Goal: Task Accomplishment & Management: Manage account settings

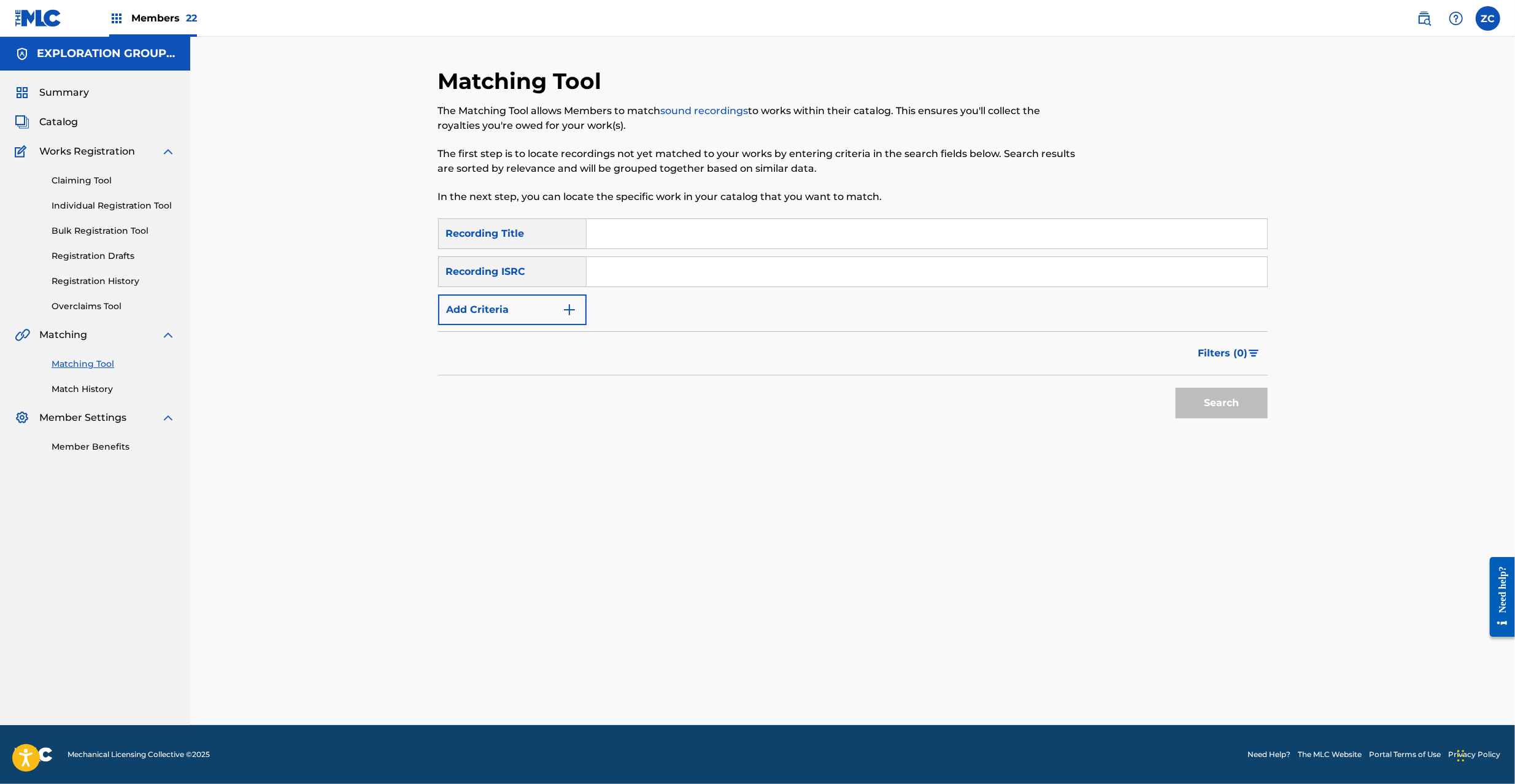
click at [1430, 22] on img at bounding box center [1424, 18] width 15 height 15
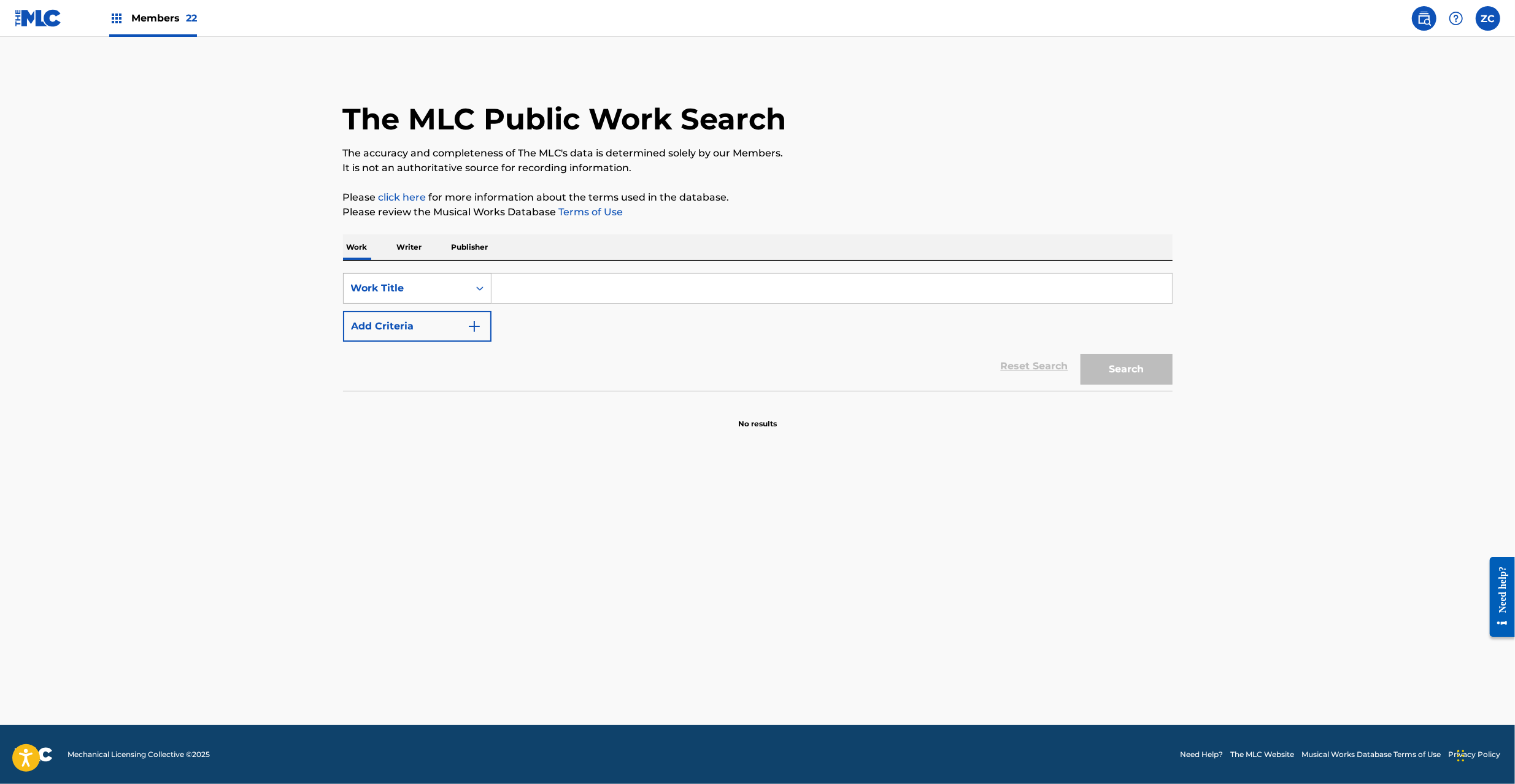
click at [449, 286] on div "Work Title" at bounding box center [405, 287] width 110 height 15
click at [420, 374] on div "MLC Song Code" at bounding box center [417, 380] width 147 height 31
click at [662, 287] on input "Search Form" at bounding box center [831, 288] width 680 height 29
paste input "4A0E0L"
type input "4A0E0L"
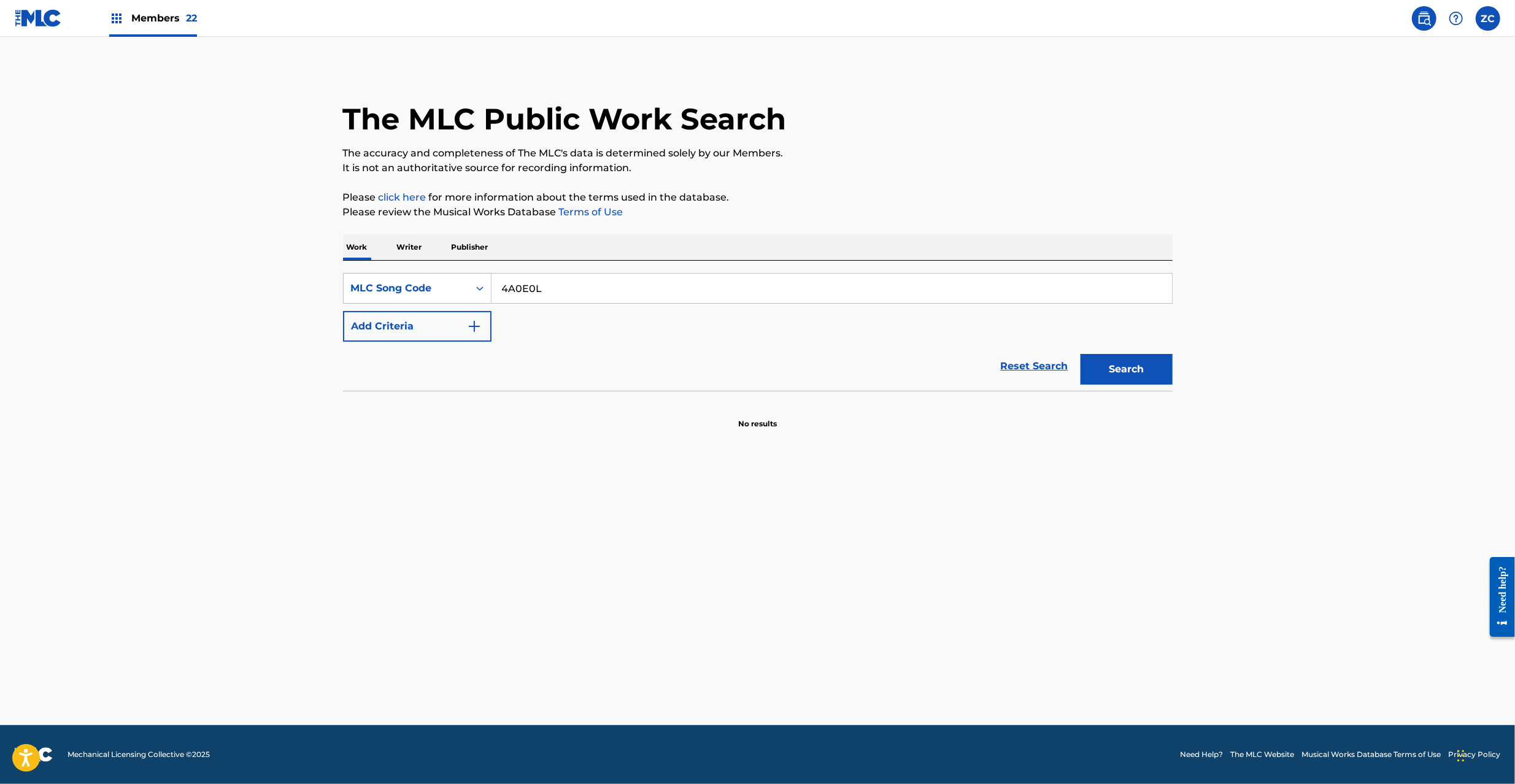
click at [1144, 386] on div "Search" at bounding box center [1122, 365] width 98 height 49
click at [1148, 373] on button "Search" at bounding box center [1127, 369] width 92 height 31
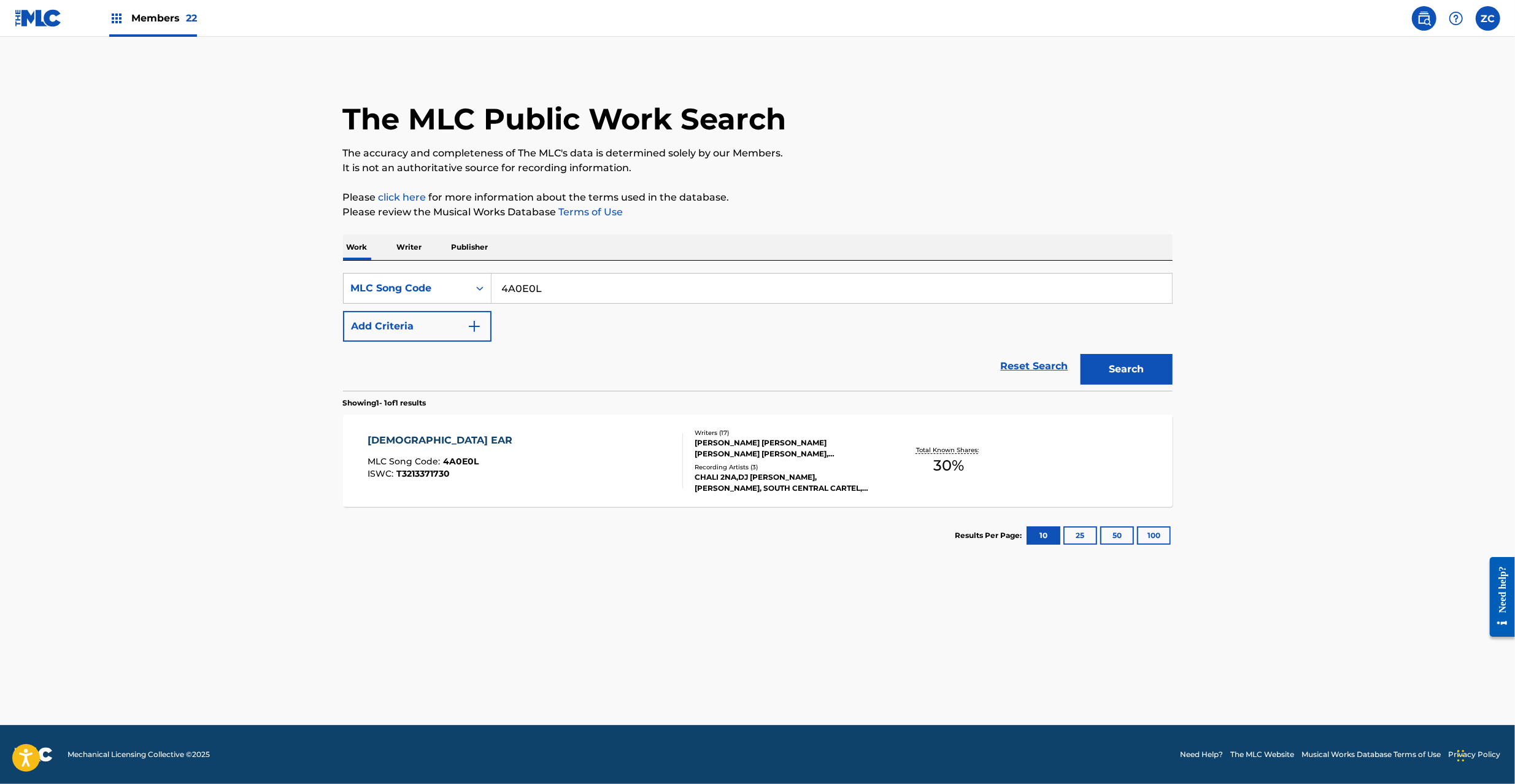
click at [1022, 471] on div "[DEMOGRAPHIC_DATA] EAR MLC Song Code : 4A0E0L ISWC : T3213371730 Writers ( 17 )…" at bounding box center [758, 461] width 830 height 92
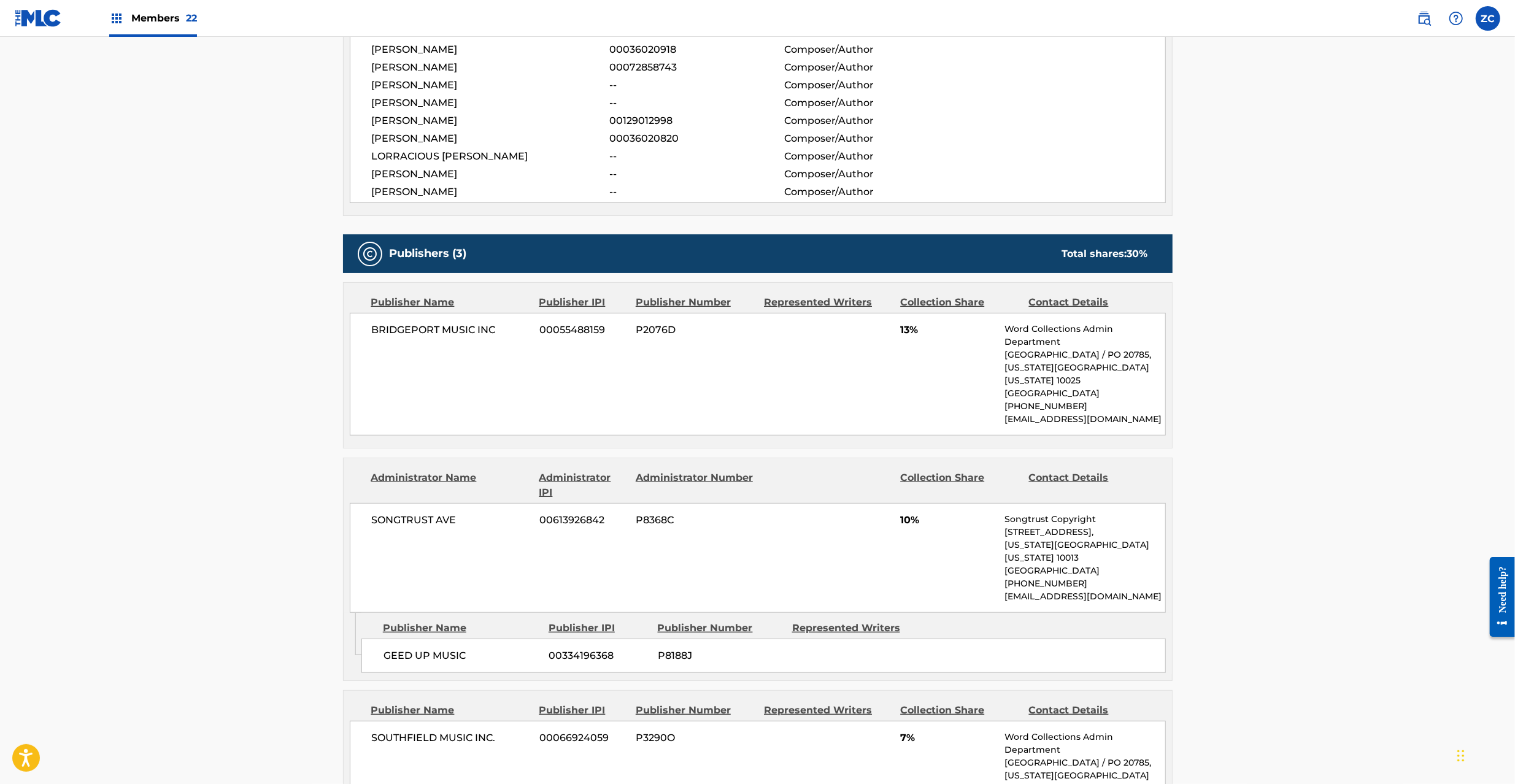
scroll to position [653, 0]
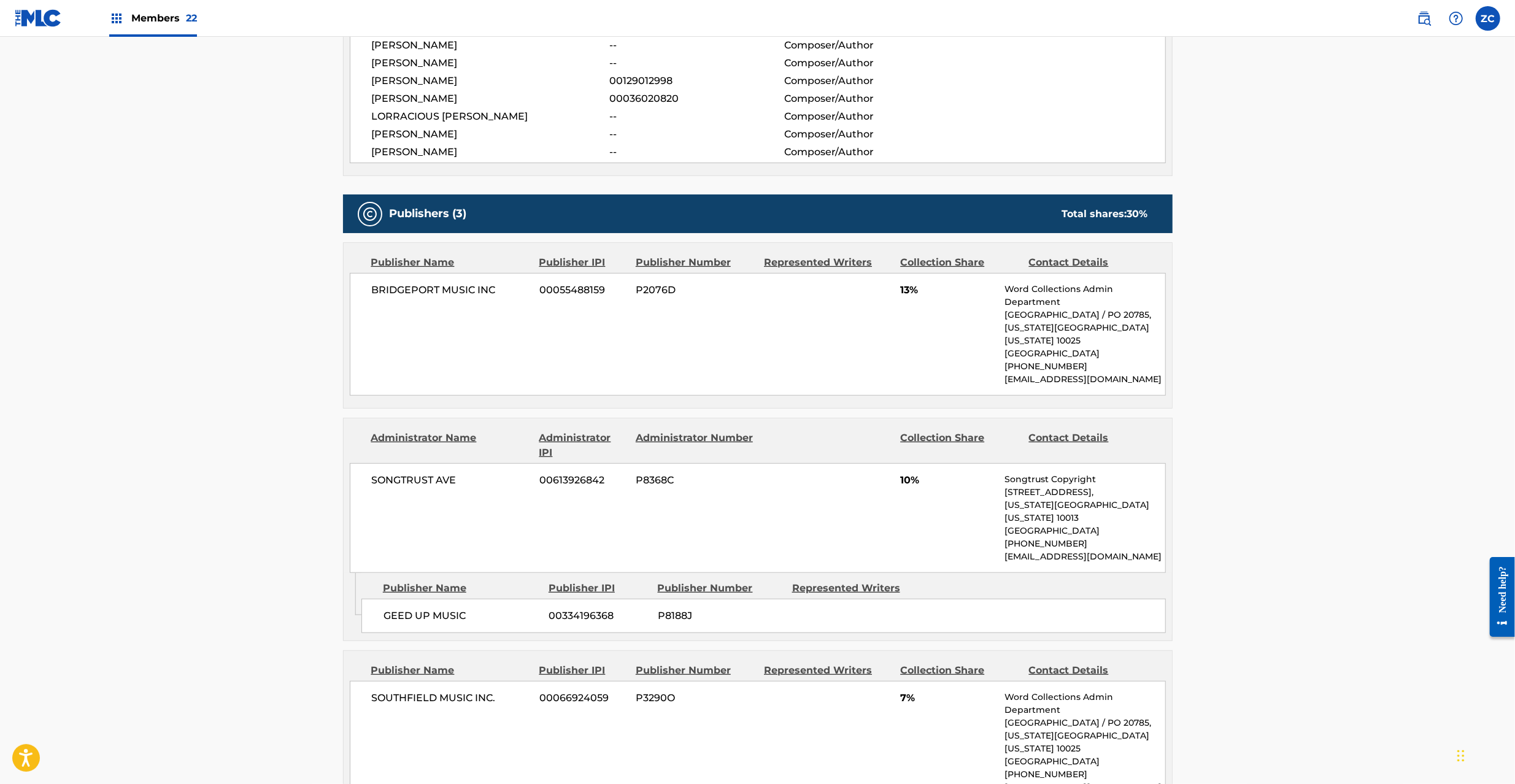
click at [413, 292] on span "BRIDGEPORT MUSIC INC" at bounding box center [452, 289] width 159 height 15
drag, startPoint x: 413, startPoint y: 292, endPoint x: 516, endPoint y: 292, distance: 103.0
click at [417, 292] on span "BRIDGEPORT MUSIC INC" at bounding box center [452, 289] width 159 height 15
drag, startPoint x: 492, startPoint y: 292, endPoint x: 501, endPoint y: 295, distance: 9.5
click at [492, 292] on span "BRIDGEPORT MUSIC INC" at bounding box center [452, 289] width 159 height 15
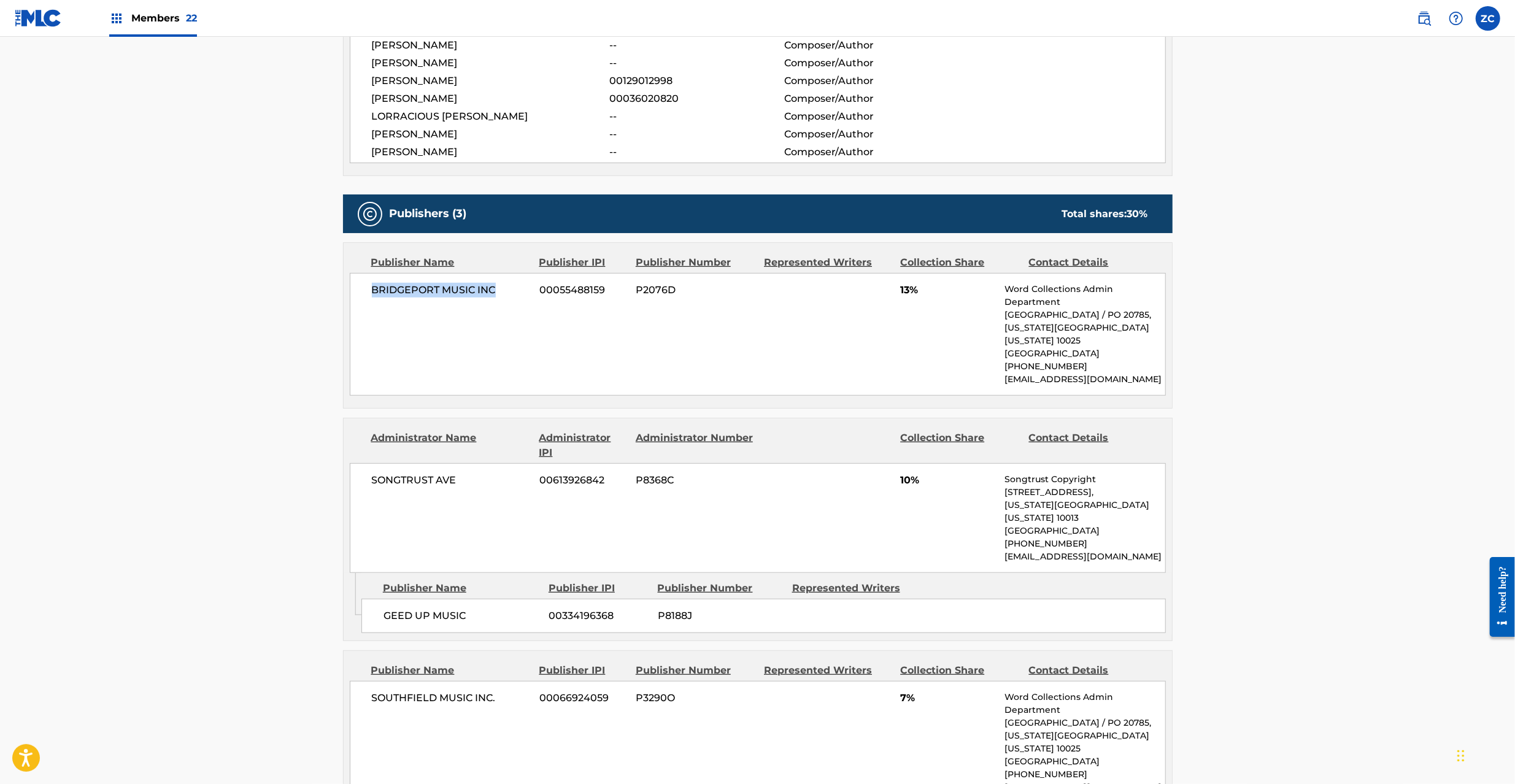
copy span "BRIDGEPORT MUSIC INC"
click at [400, 484] on span "SONGTRUST AVE" at bounding box center [452, 479] width 159 height 15
drag, startPoint x: 400, startPoint y: 484, endPoint x: 446, endPoint y: 484, distance: 46.0
click at [400, 484] on span "SONGTRUST AVE" at bounding box center [452, 479] width 159 height 15
click at [446, 484] on span "SONGTRUST AVE" at bounding box center [452, 479] width 159 height 15
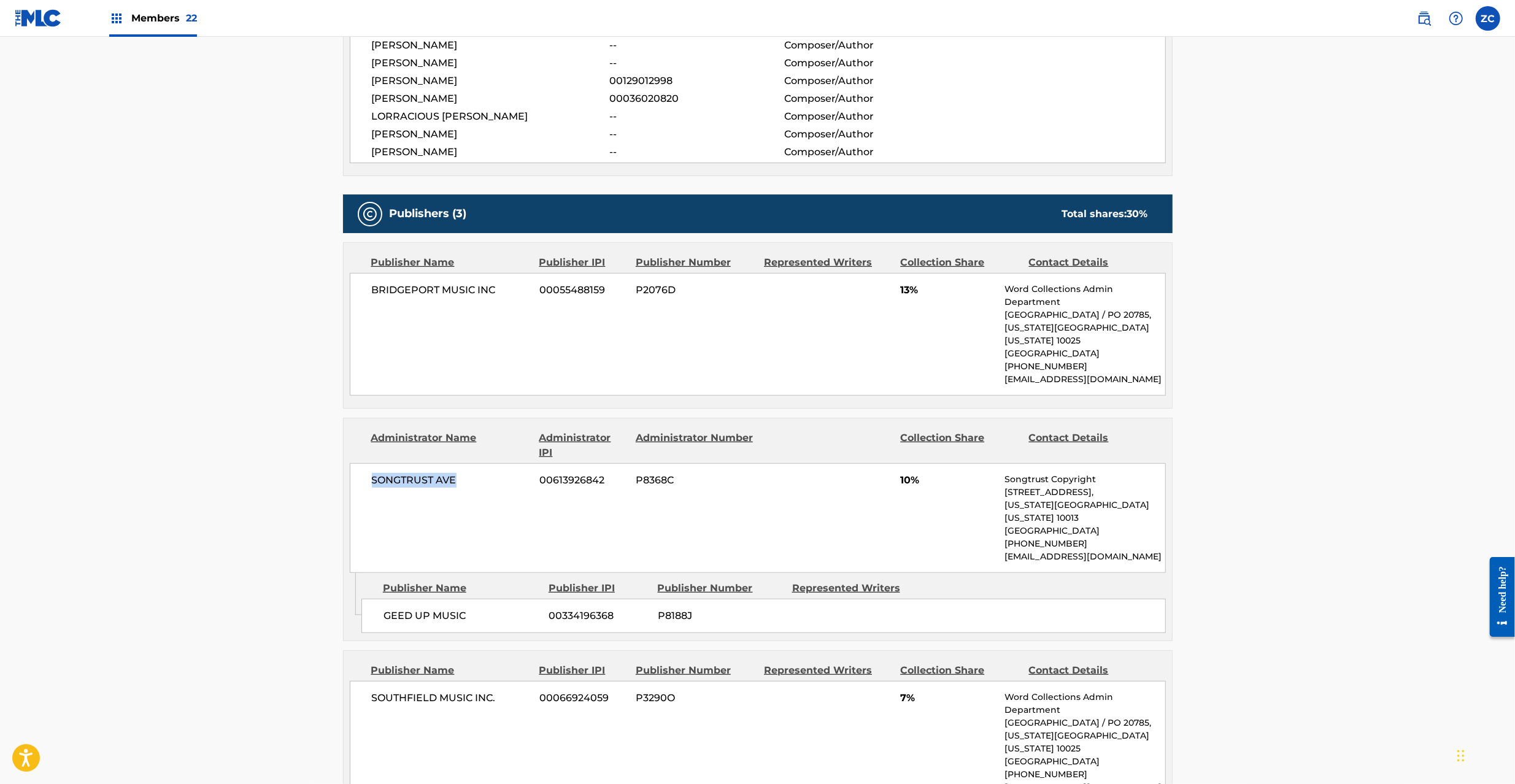
copy span "SONGTRUST AVE"
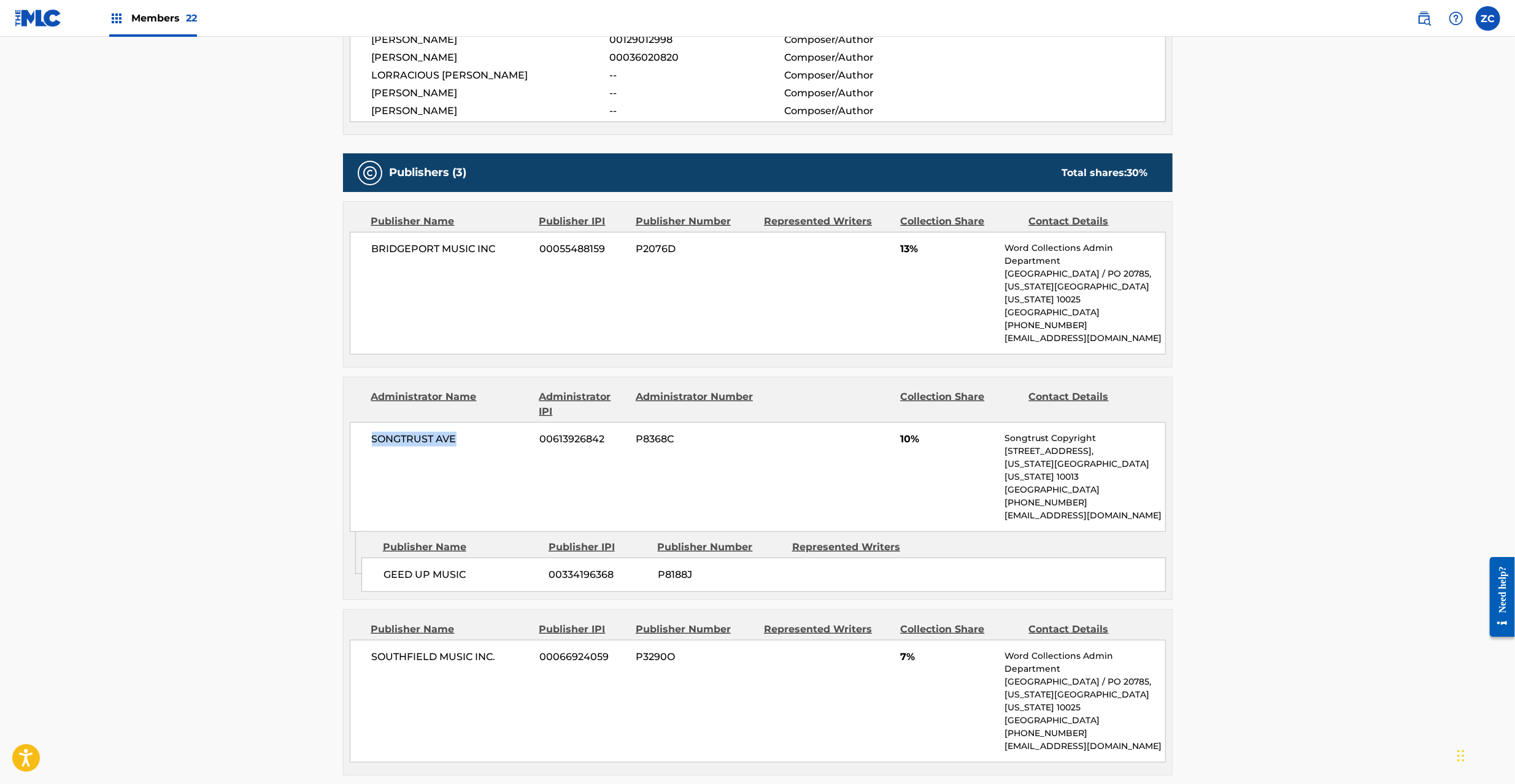
scroll to position [763, 0]
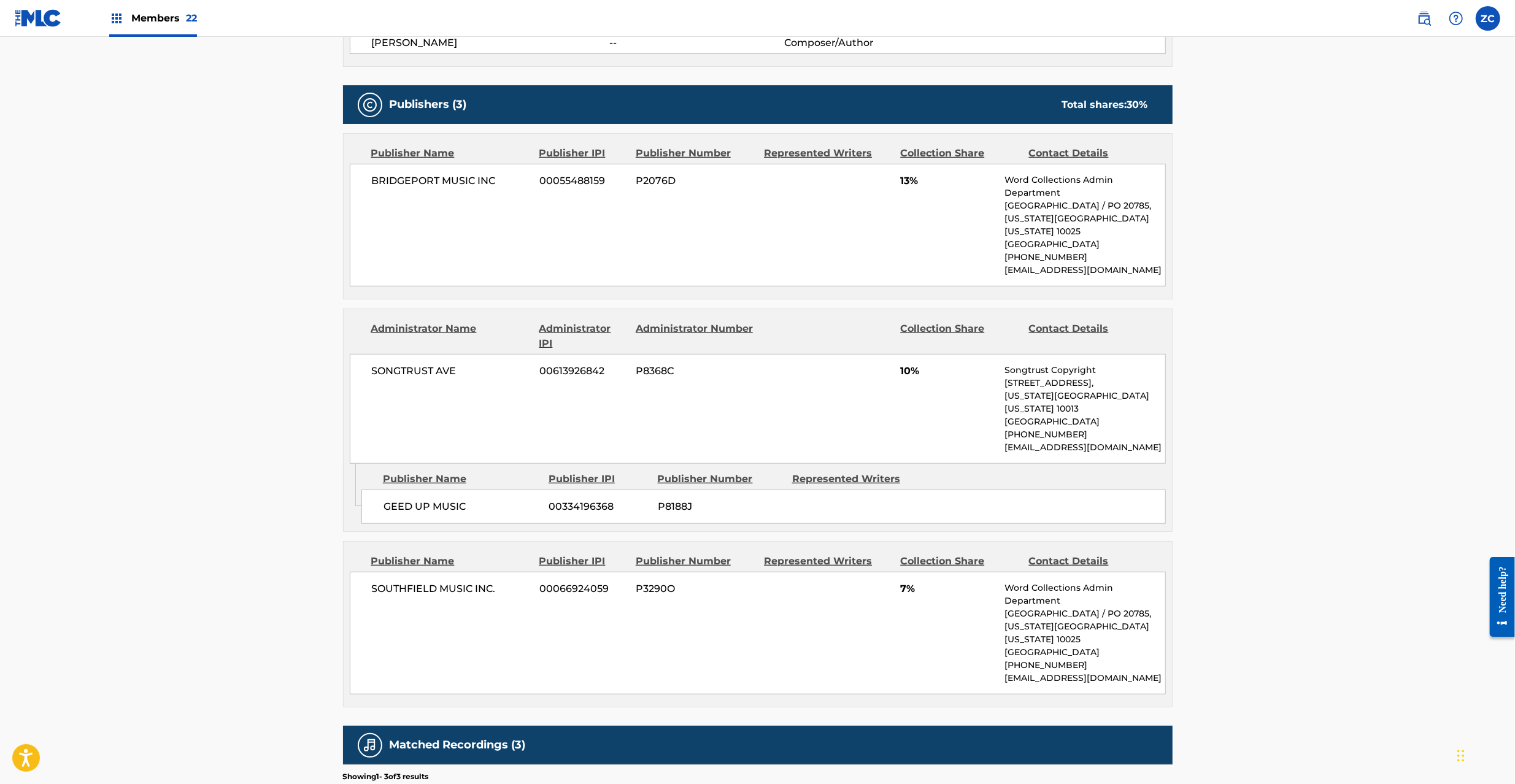
click at [400, 499] on span "GEED UP MUSIC" at bounding box center [461, 506] width 156 height 15
click at [451, 499] on span "GEED UP MUSIC" at bounding box center [461, 506] width 156 height 15
copy span "GEED UP MUSIC"
click at [396, 581] on span "SOUTHFIELD MUSIC INC." at bounding box center [452, 588] width 159 height 15
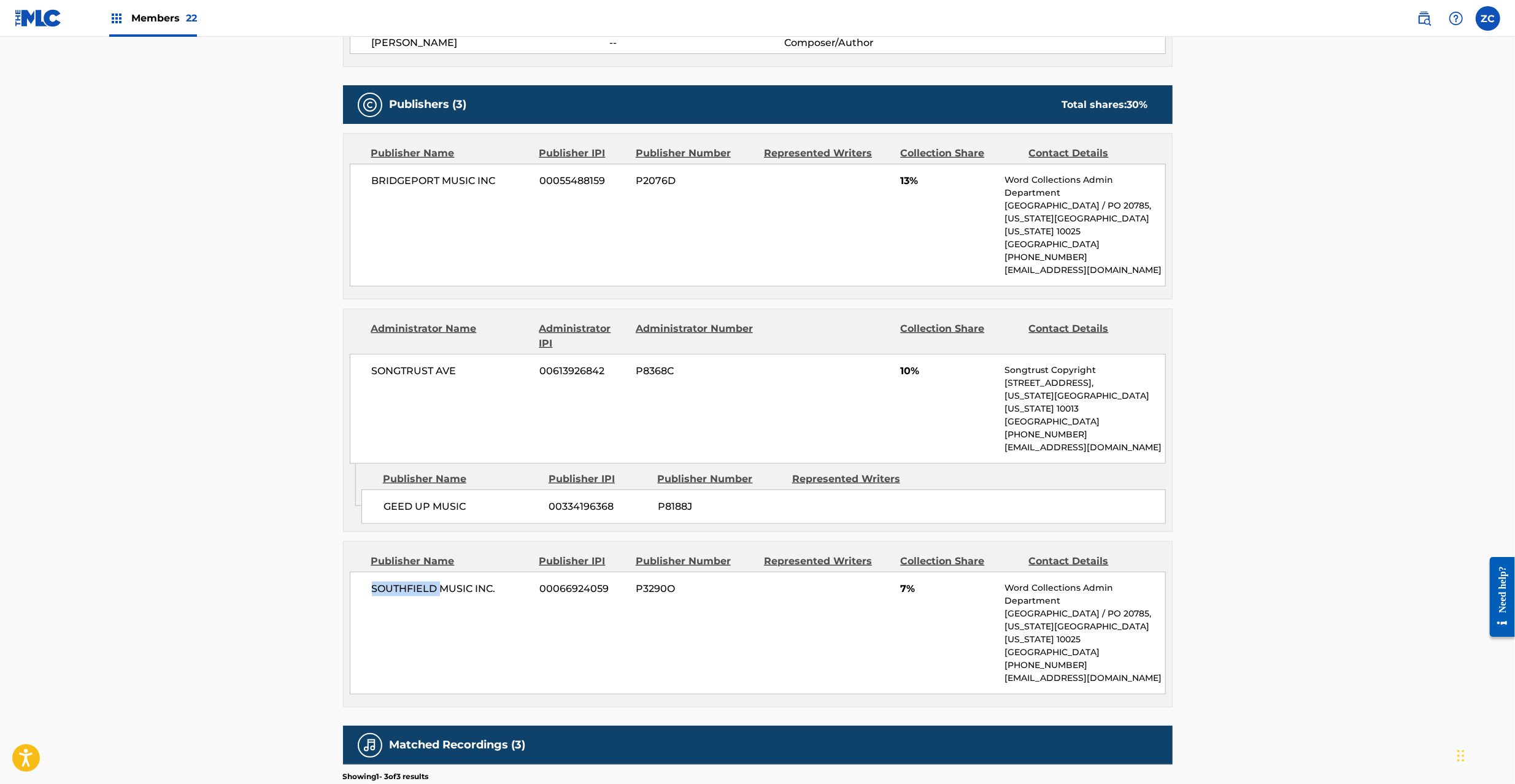
drag, startPoint x: 396, startPoint y: 581, endPoint x: 464, endPoint y: 577, distance: 68.1
click at [400, 581] on span "SOUTHFIELD MUSIC INC." at bounding box center [452, 588] width 159 height 15
click at [496, 581] on span "SOUTHFIELD MUSIC INC." at bounding box center [452, 588] width 159 height 15
copy div "SOUTHFIELD MUSIC INC."
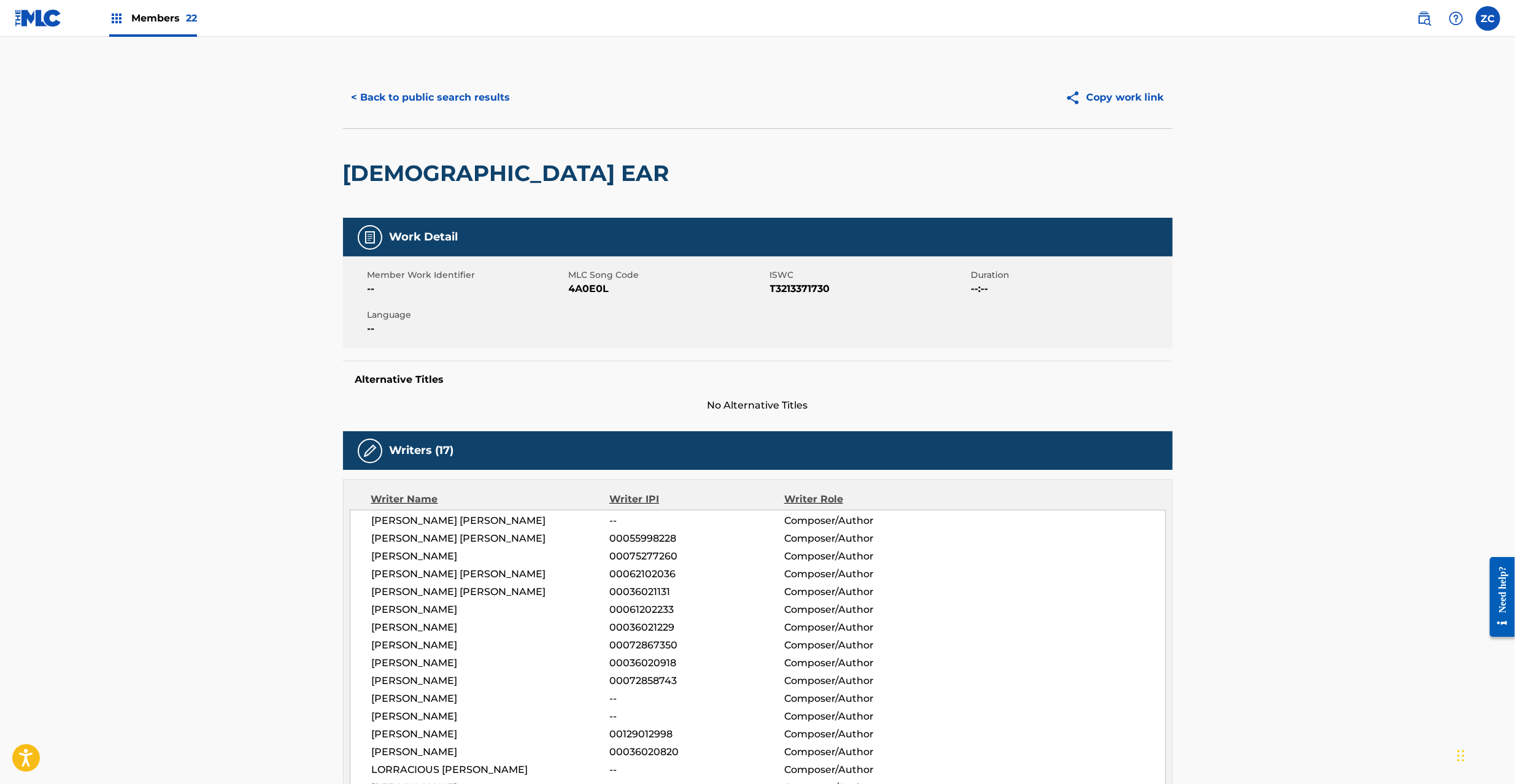
scroll to position [0, 0]
click at [422, 92] on button "< Back to public search results" at bounding box center [431, 98] width 176 height 31
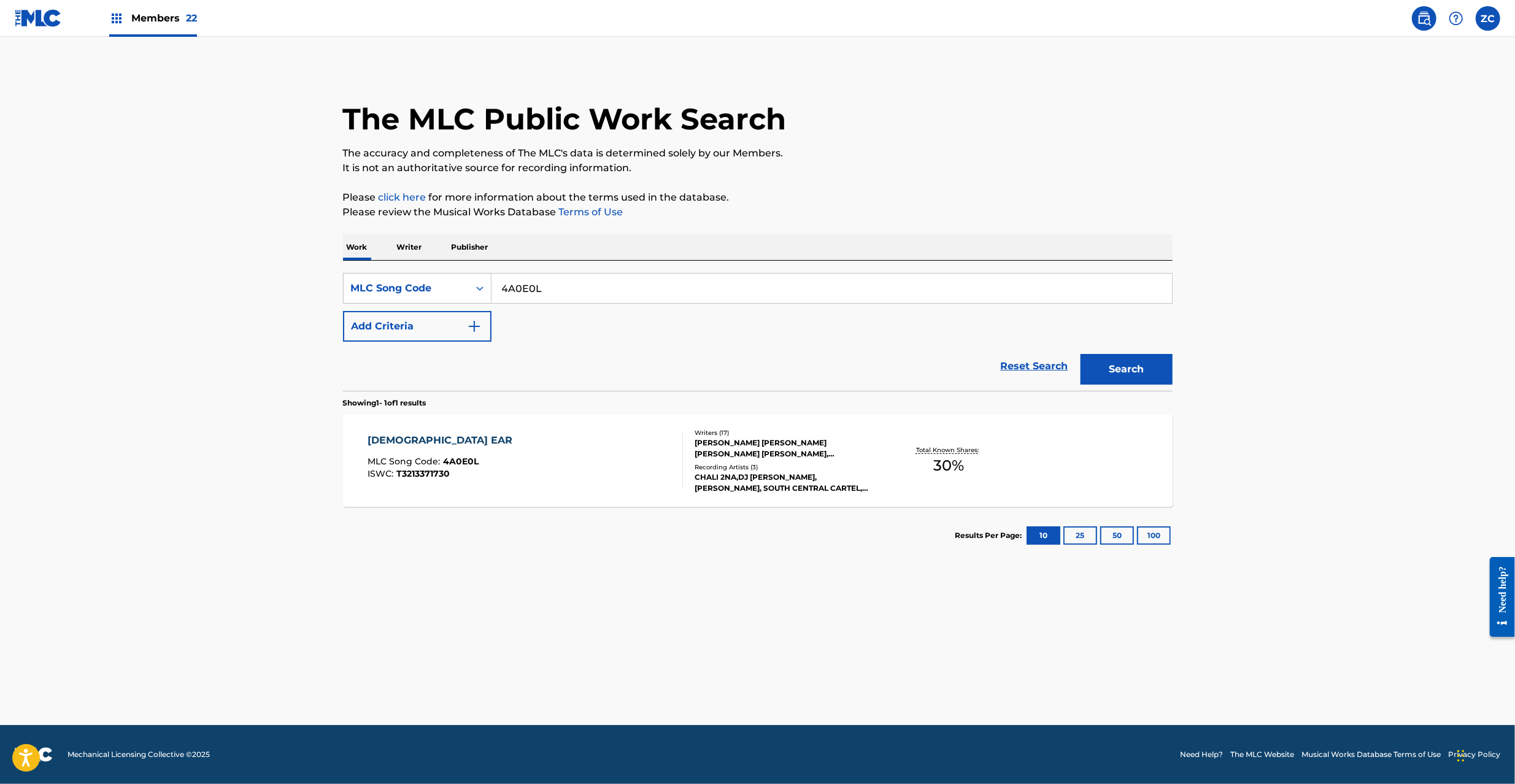
click at [560, 293] on input "4A0E0L" at bounding box center [831, 288] width 680 height 29
paste input "GA0LQ6"
type input "GA0LQ6"
click at [1110, 374] on button "Search" at bounding box center [1127, 369] width 92 height 31
click at [815, 467] on div "Recording Artists ( 83 )" at bounding box center [787, 467] width 185 height 9
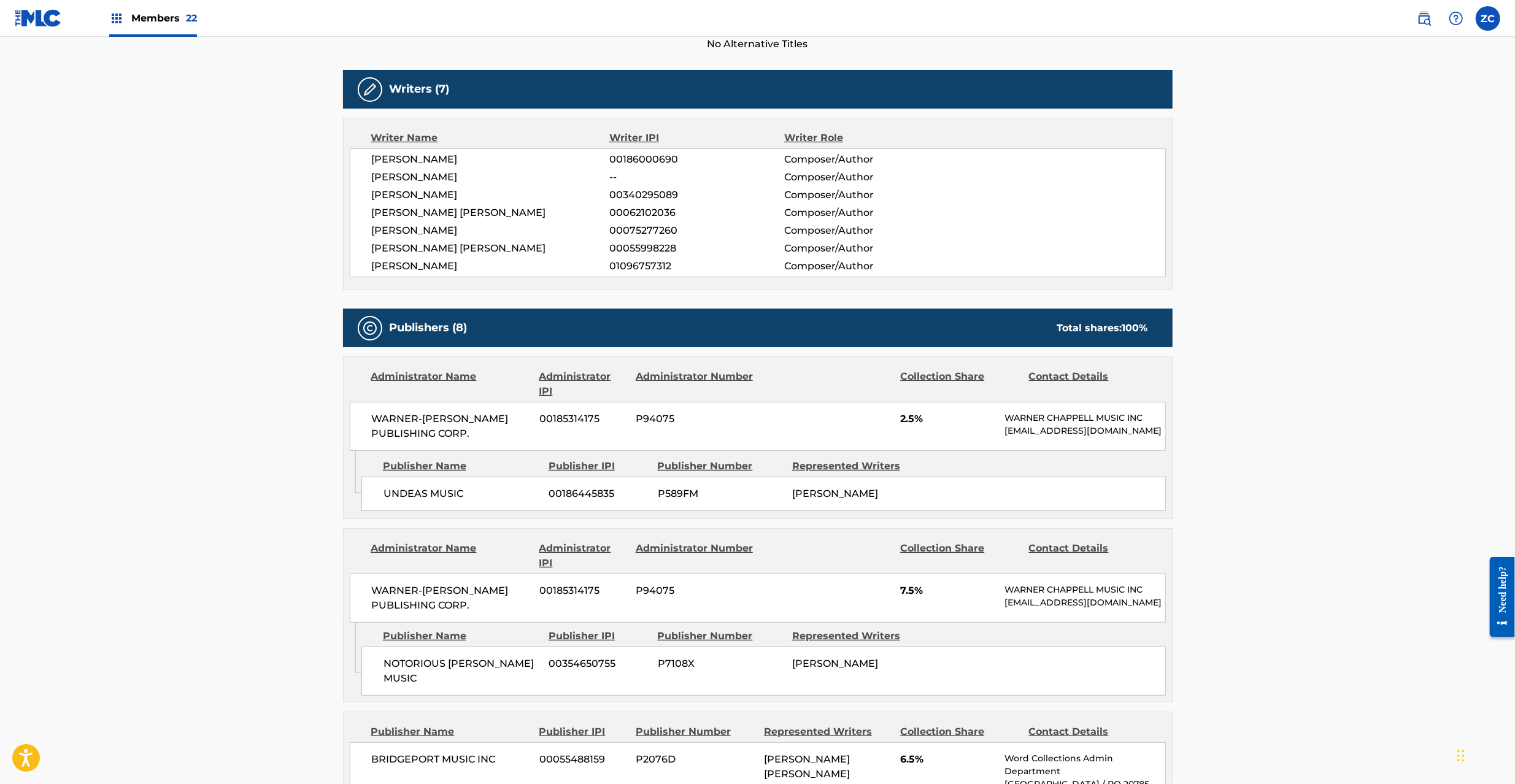
scroll to position [435, 0]
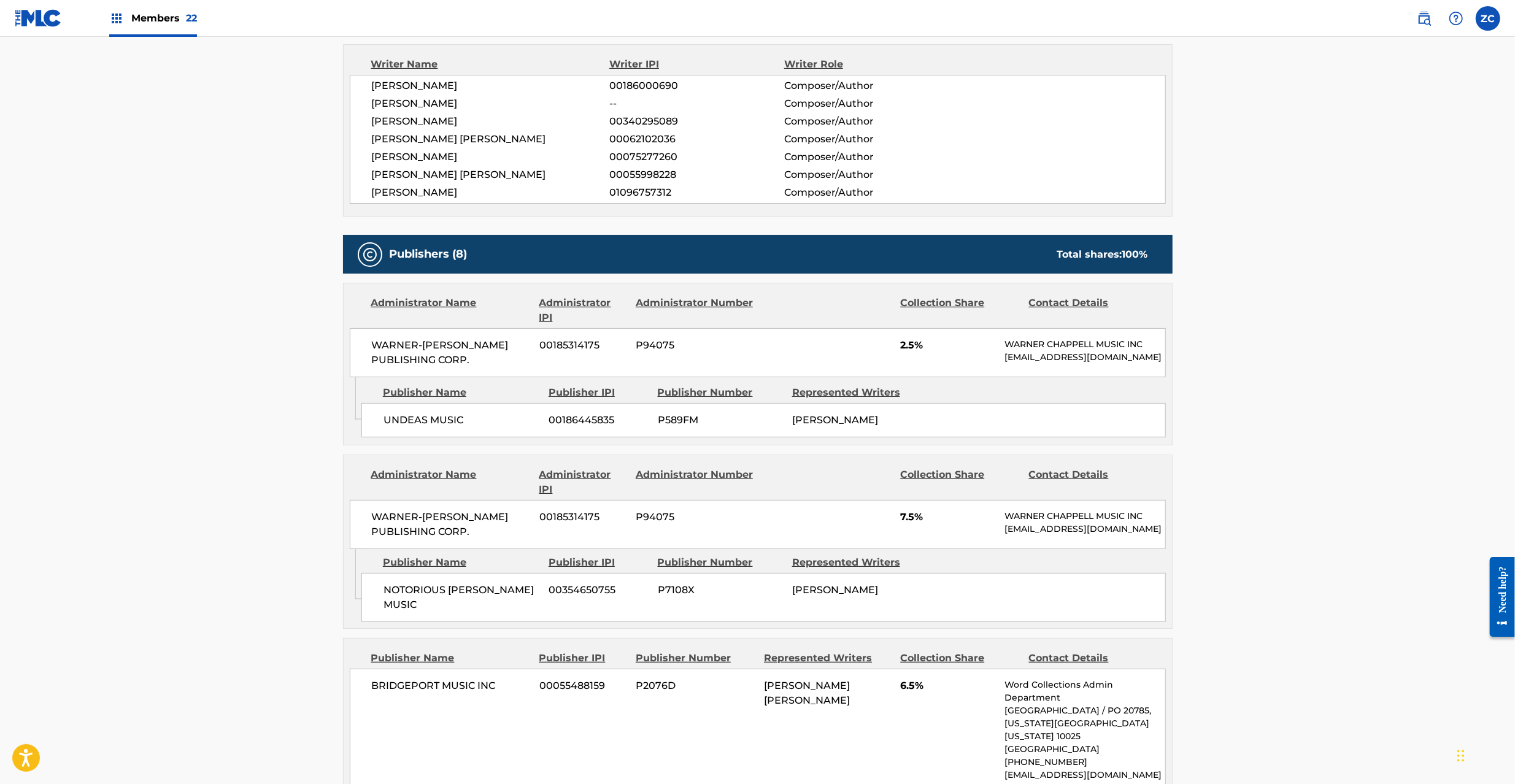
click at [390, 336] on div "WARNER-[PERSON_NAME] PUBLISHING CORP. 00185314175 P94075 2.5% [PERSON_NAME] MUS…" at bounding box center [758, 352] width 816 height 49
click at [396, 339] on span "WARNER-[PERSON_NAME] PUBLISHING CORP." at bounding box center [452, 352] width 159 height 29
click at [462, 358] on span "WARNER-[PERSON_NAME] PUBLISHING CORP." at bounding box center [452, 352] width 159 height 29
click at [466, 361] on span "WARNER-[PERSON_NAME] PUBLISHING CORP." at bounding box center [452, 352] width 159 height 29
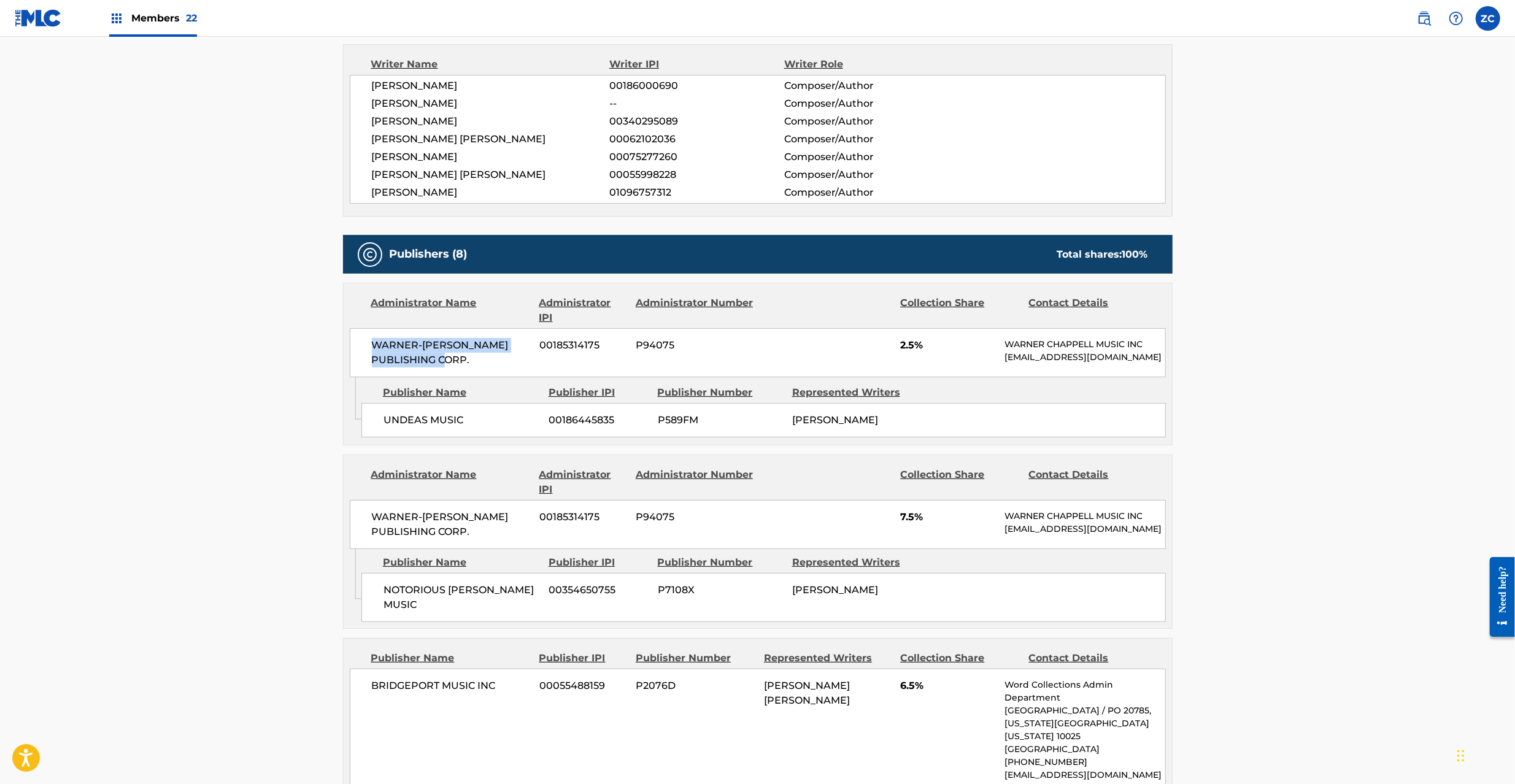
copy span "WARNER-[PERSON_NAME] PUBLISHING CORP."
click at [411, 427] on span "UNDEAS MUSIC" at bounding box center [461, 420] width 156 height 15
click at [452, 427] on span "UNDEAS MUSIC" at bounding box center [461, 420] width 156 height 15
copy span "UNDEAS MUSIC"
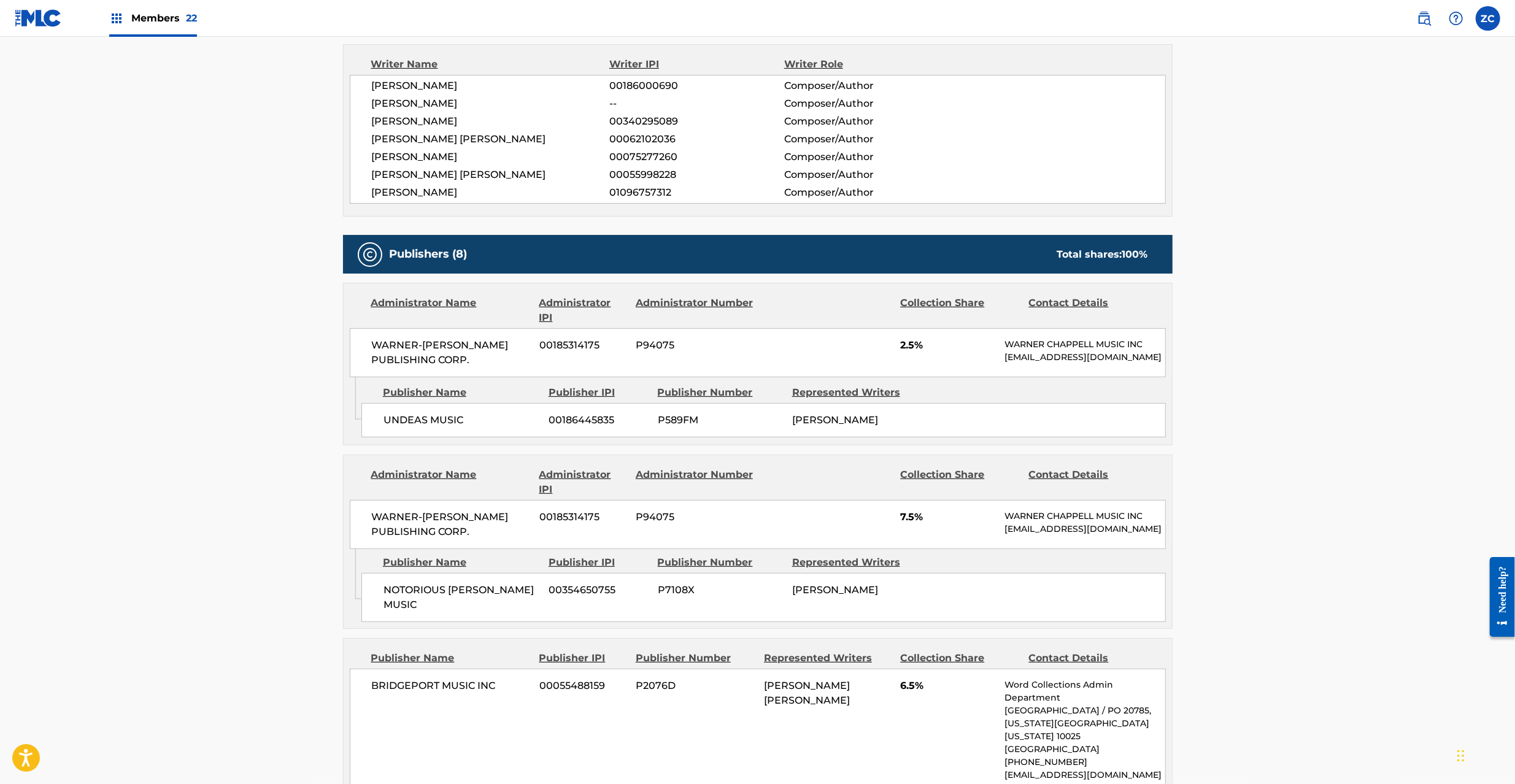
click at [395, 529] on span "WARNER-[PERSON_NAME] PUBLISHING CORP." at bounding box center [452, 524] width 159 height 29
click at [468, 539] on span "WARNER-[PERSON_NAME] PUBLISHING CORP." at bounding box center [452, 524] width 159 height 29
copy span "WARNER-[PERSON_NAME] PUBLISHING CORP."
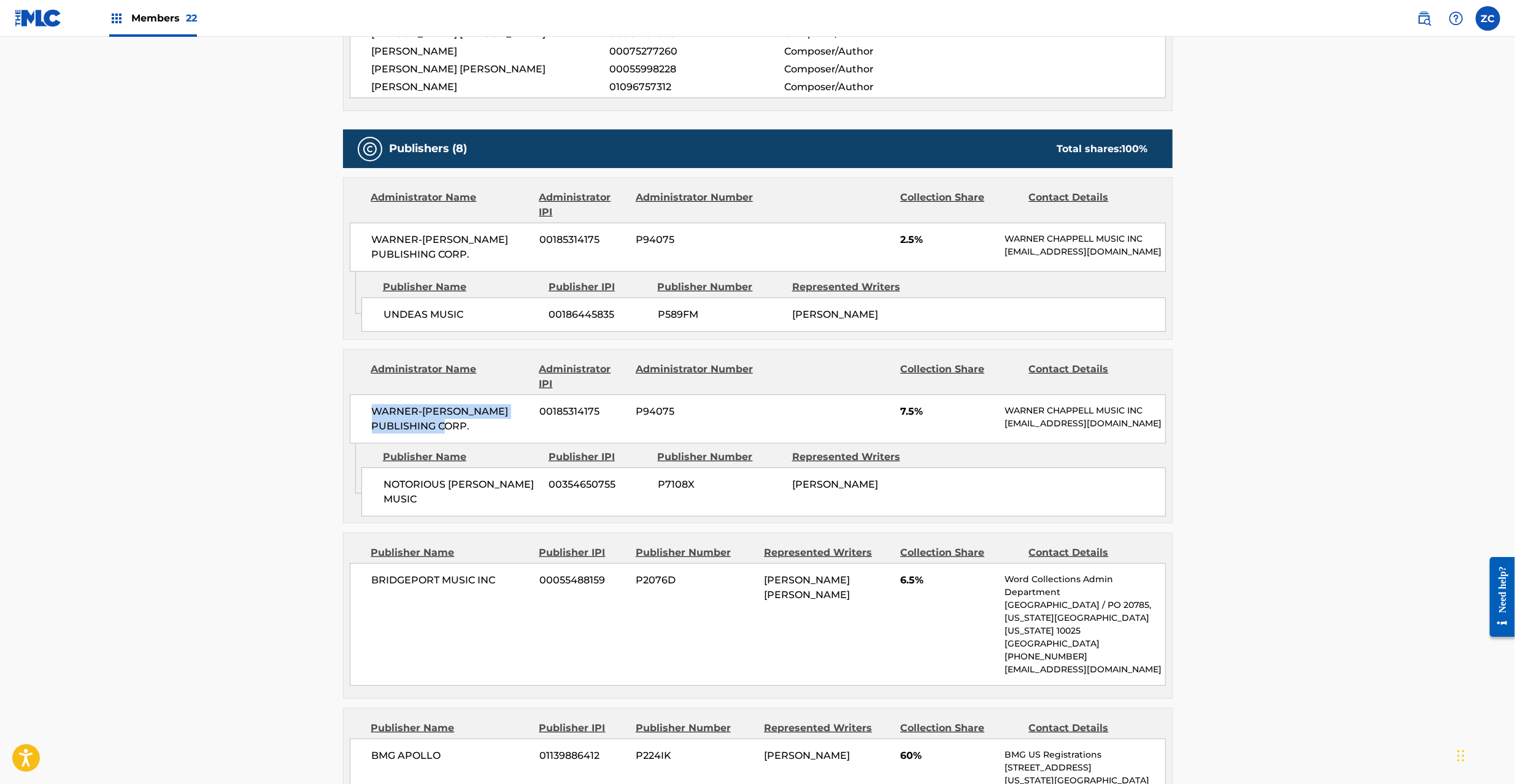
scroll to position [653, 0]
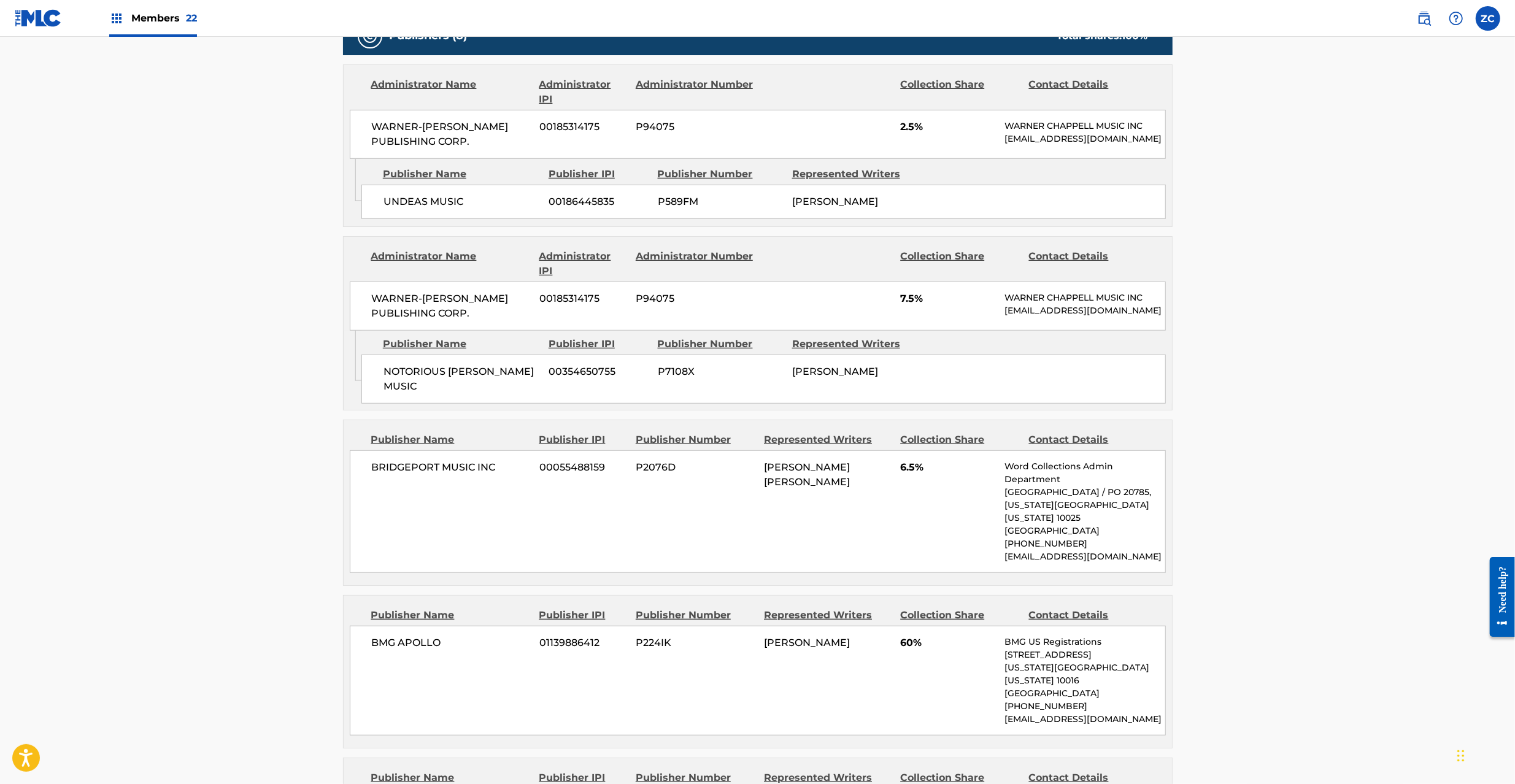
click at [417, 393] on span "NOTORIOUS [PERSON_NAME] MUSIC" at bounding box center [461, 379] width 156 height 29
click at [500, 393] on span "NOTORIOUS [PERSON_NAME] MUSIC" at bounding box center [461, 379] width 156 height 29
copy span "NOTORIOUS [PERSON_NAME] MUSIC"
click at [404, 474] on span "BRIDGEPORT MUSIC INC" at bounding box center [452, 467] width 159 height 15
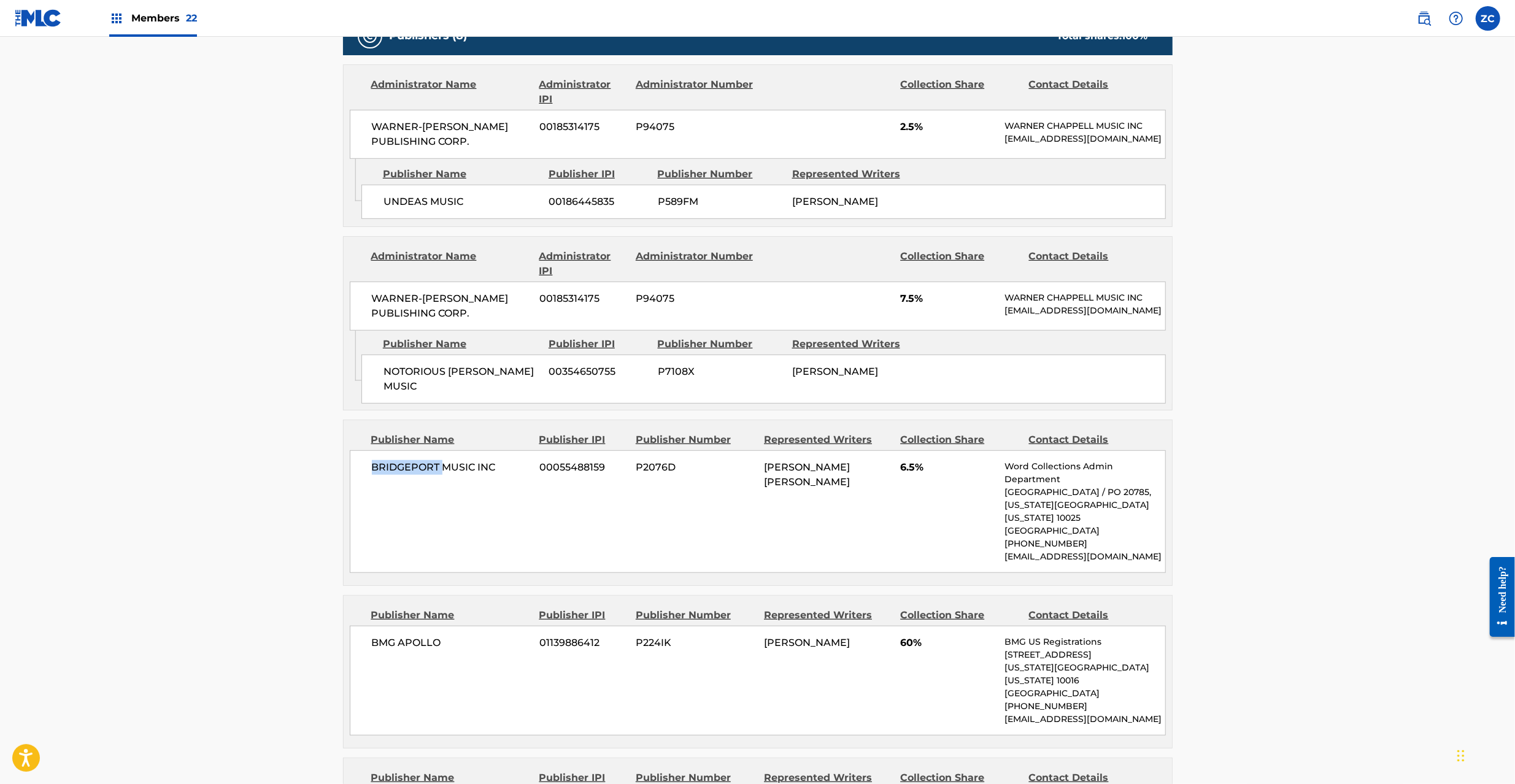
click at [404, 474] on span "BRIDGEPORT MUSIC INC" at bounding box center [452, 467] width 159 height 15
click at [485, 474] on span "BRIDGEPORT MUSIC INC" at bounding box center [452, 467] width 159 height 15
copy span "BRIDGEPORT MUSIC INC"
click at [386, 647] on span "BMG APOLLO" at bounding box center [452, 642] width 159 height 15
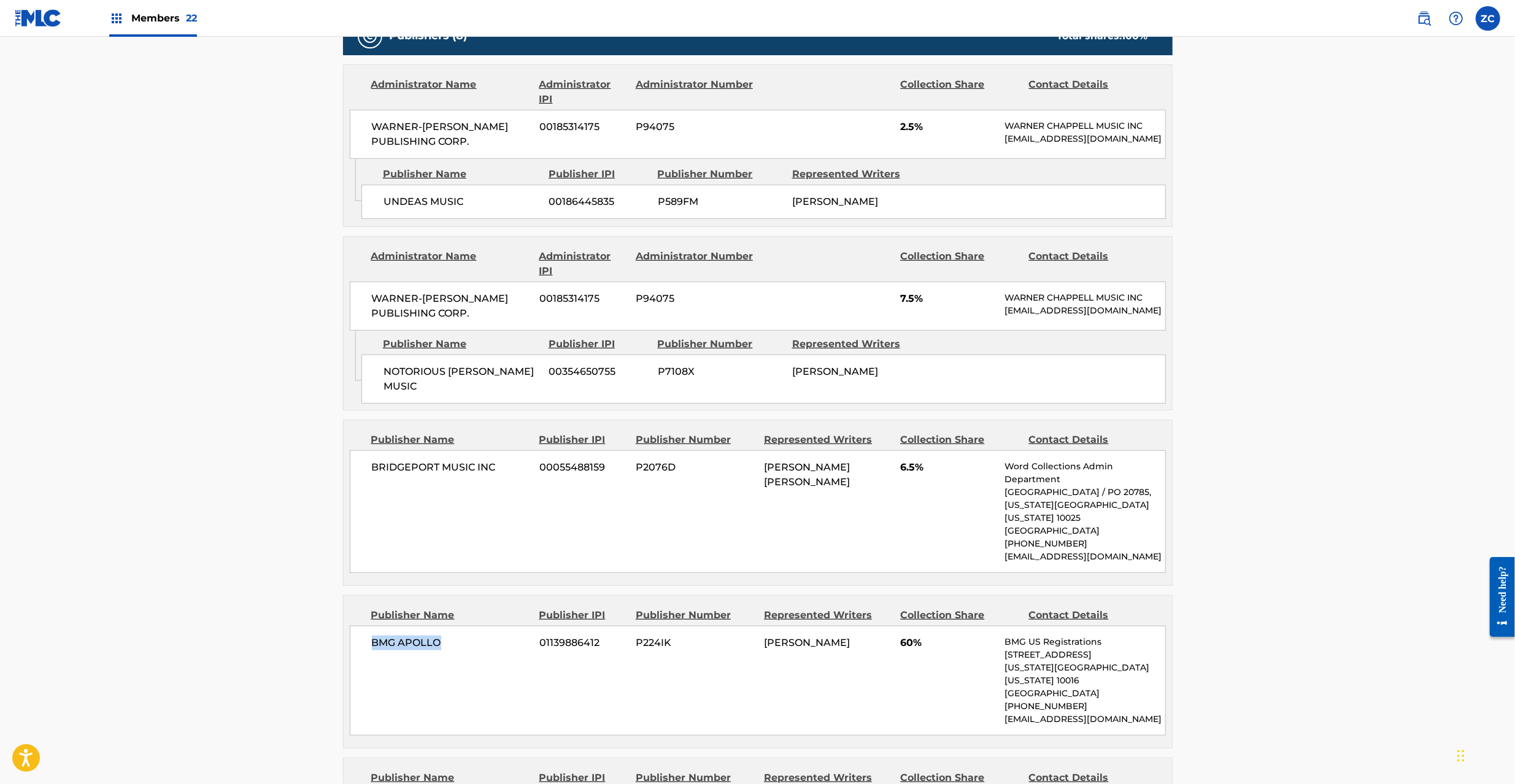
click at [420, 650] on span "BMG APOLLO" at bounding box center [452, 642] width 159 height 15
copy span "BMG APOLLO"
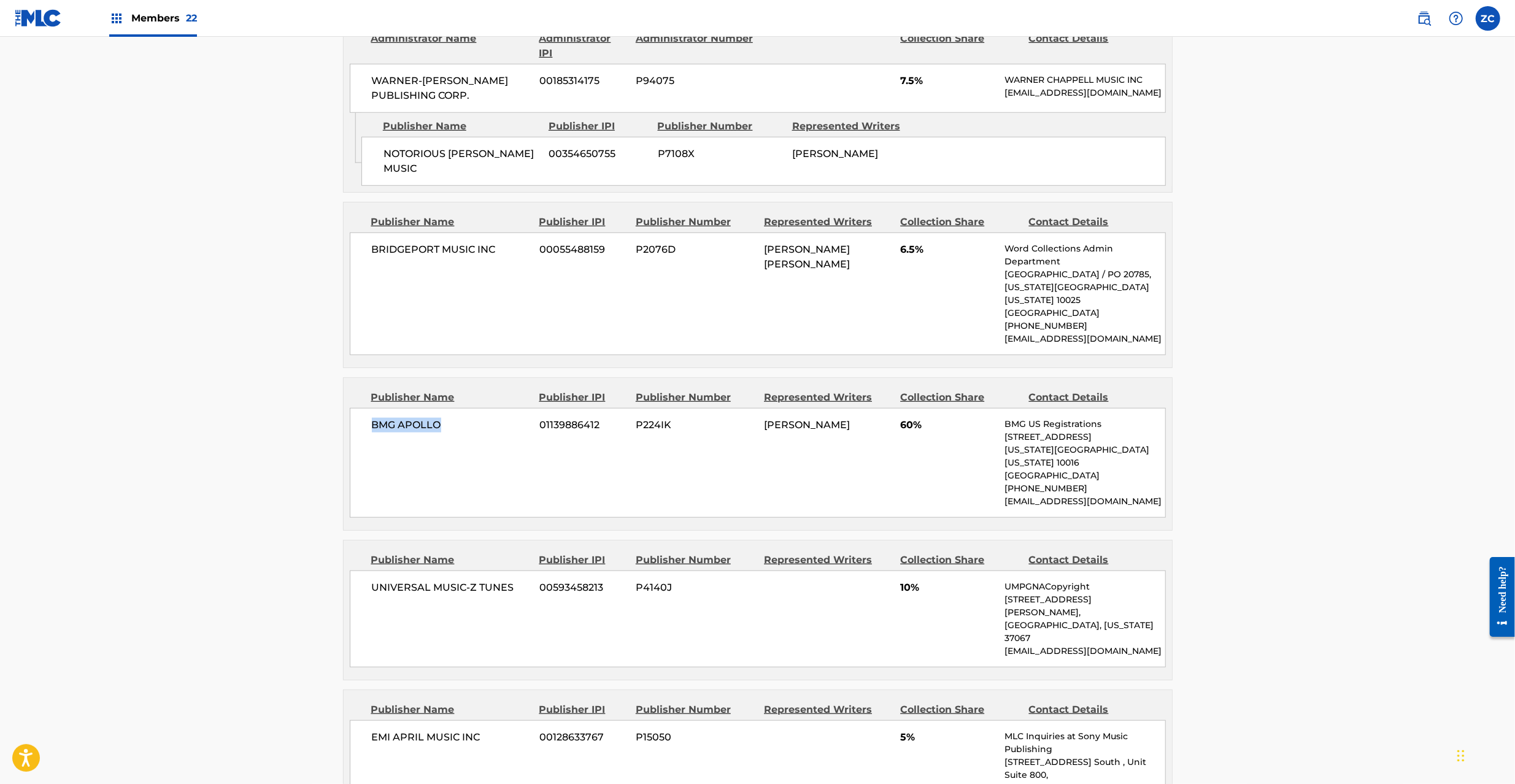
scroll to position [872, 0]
click at [390, 589] on span "UNIVERSAL MUSIC-Z TUNES" at bounding box center [452, 586] width 159 height 15
click at [499, 588] on span "UNIVERSAL MUSIC-Z TUNES" at bounding box center [452, 586] width 159 height 15
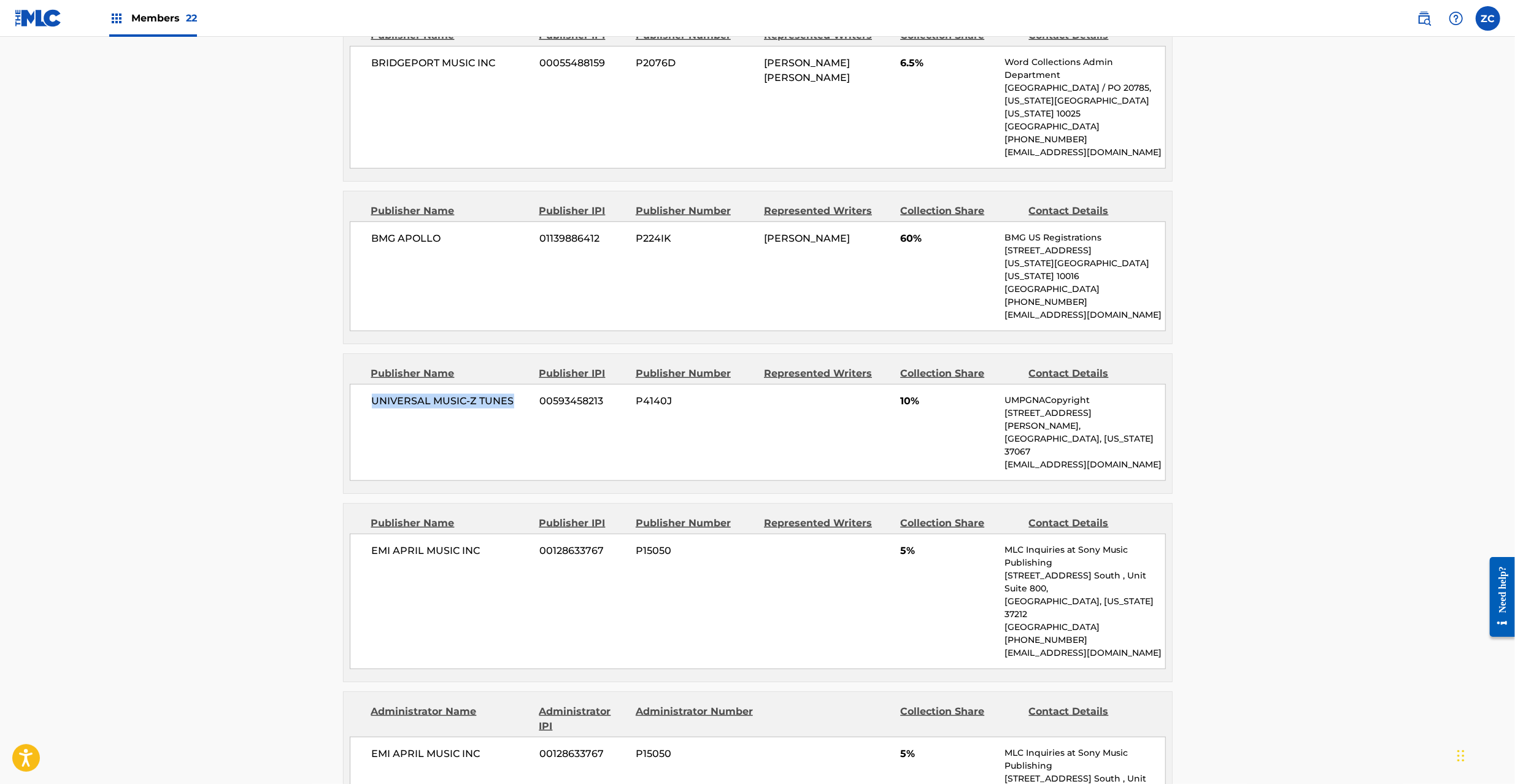
scroll to position [1089, 0]
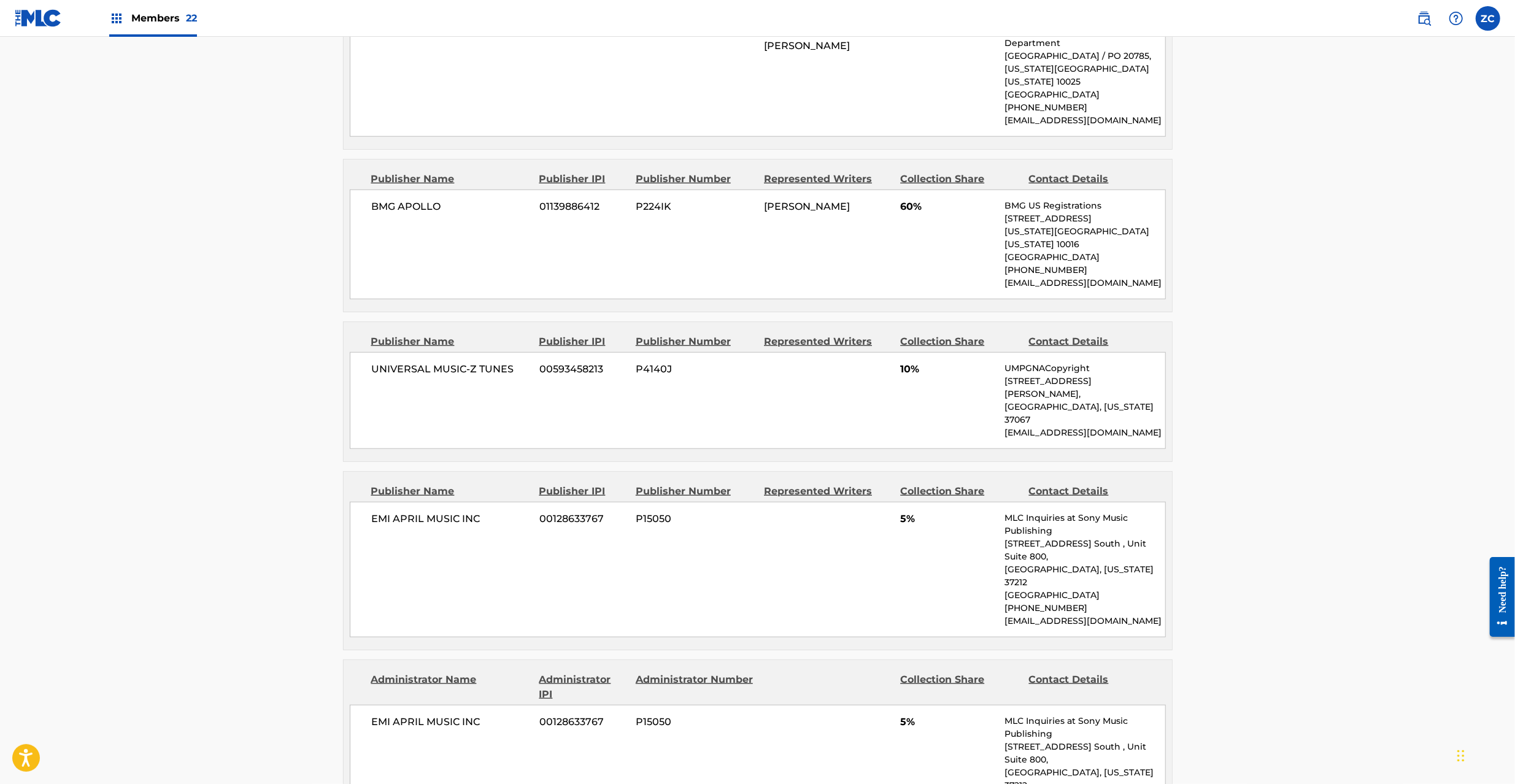
click at [370, 502] on div "EMI APRIL MUSIC INC 00128633767 P15050 5% MLC Inquiries at Sony Music Publishin…" at bounding box center [758, 569] width 816 height 136
click at [475, 511] on span "EMI APRIL MUSIC INC" at bounding box center [452, 518] width 159 height 15
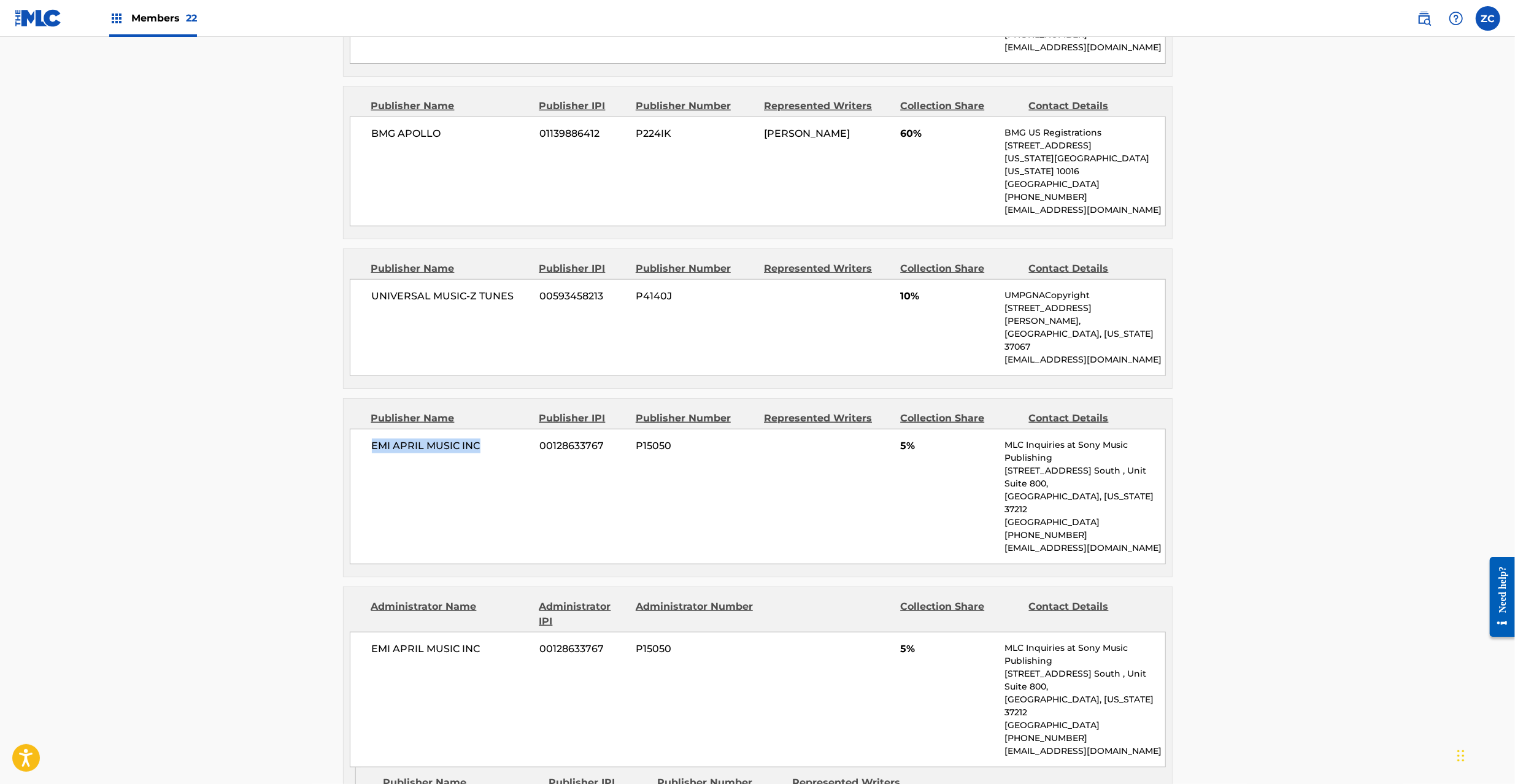
scroll to position [1199, 0]
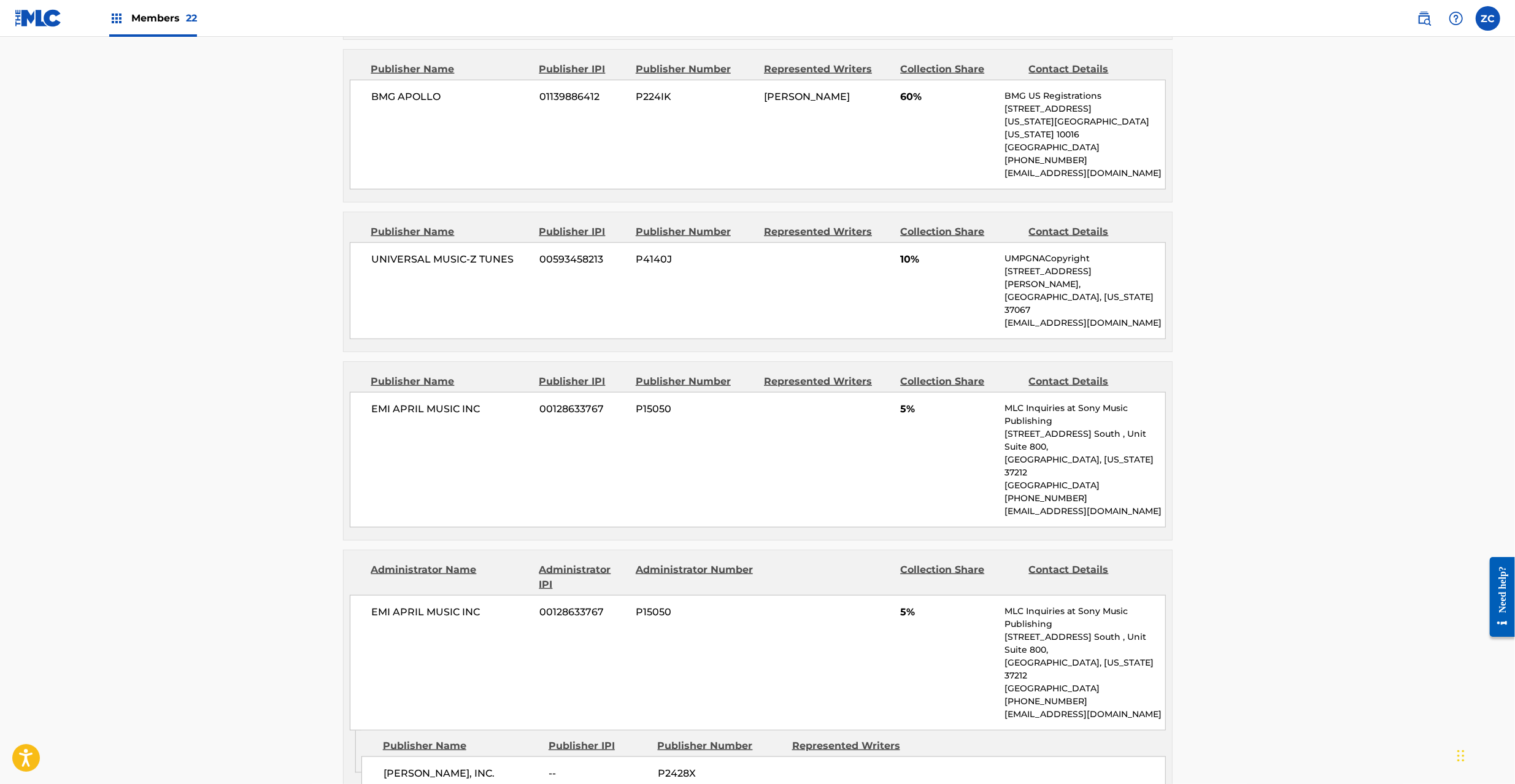
click at [378, 605] on span "EMI APRIL MUSIC INC" at bounding box center [452, 612] width 159 height 15
click at [463, 605] on span "EMI APRIL MUSIC INC" at bounding box center [452, 612] width 159 height 15
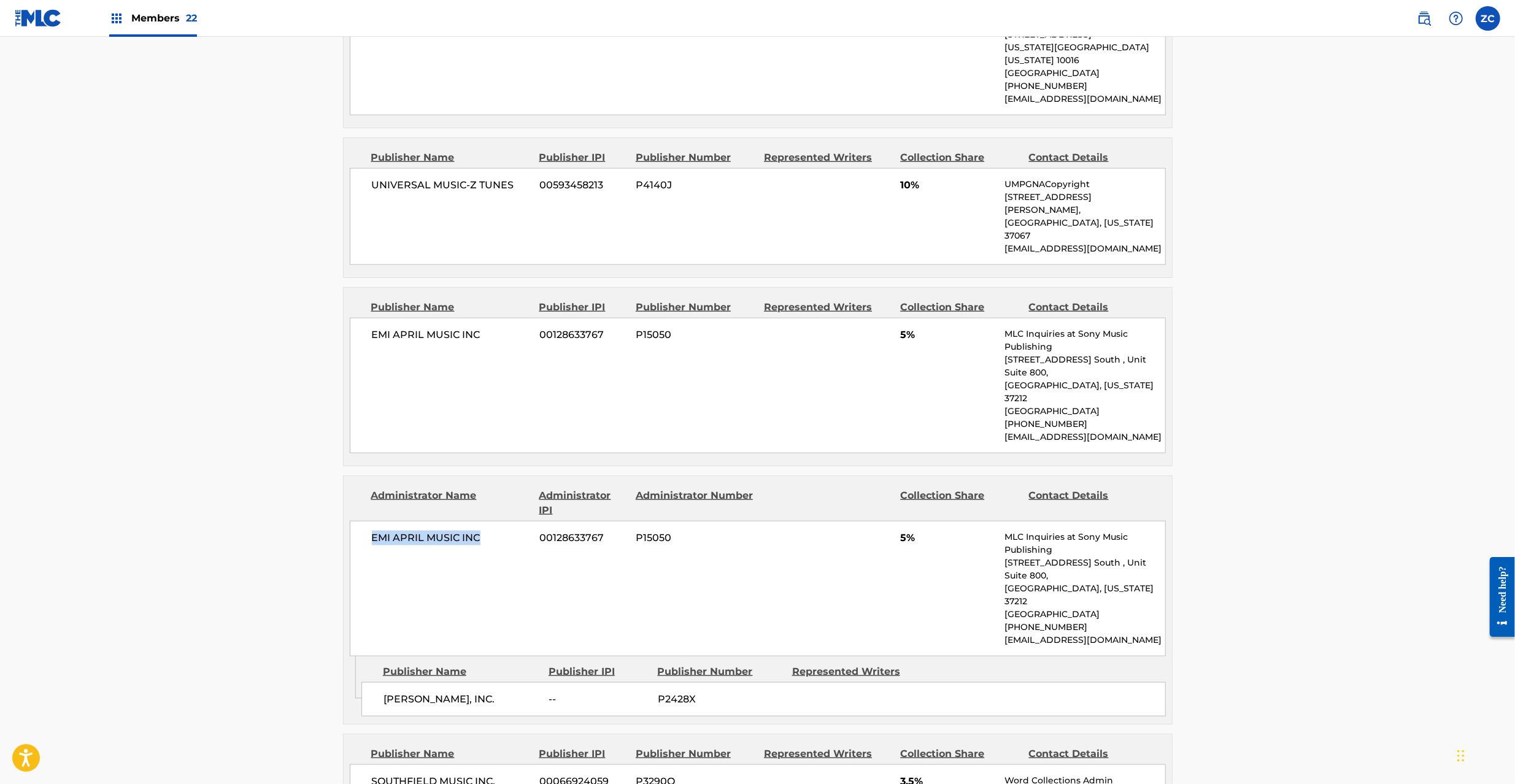
scroll to position [1416, 0]
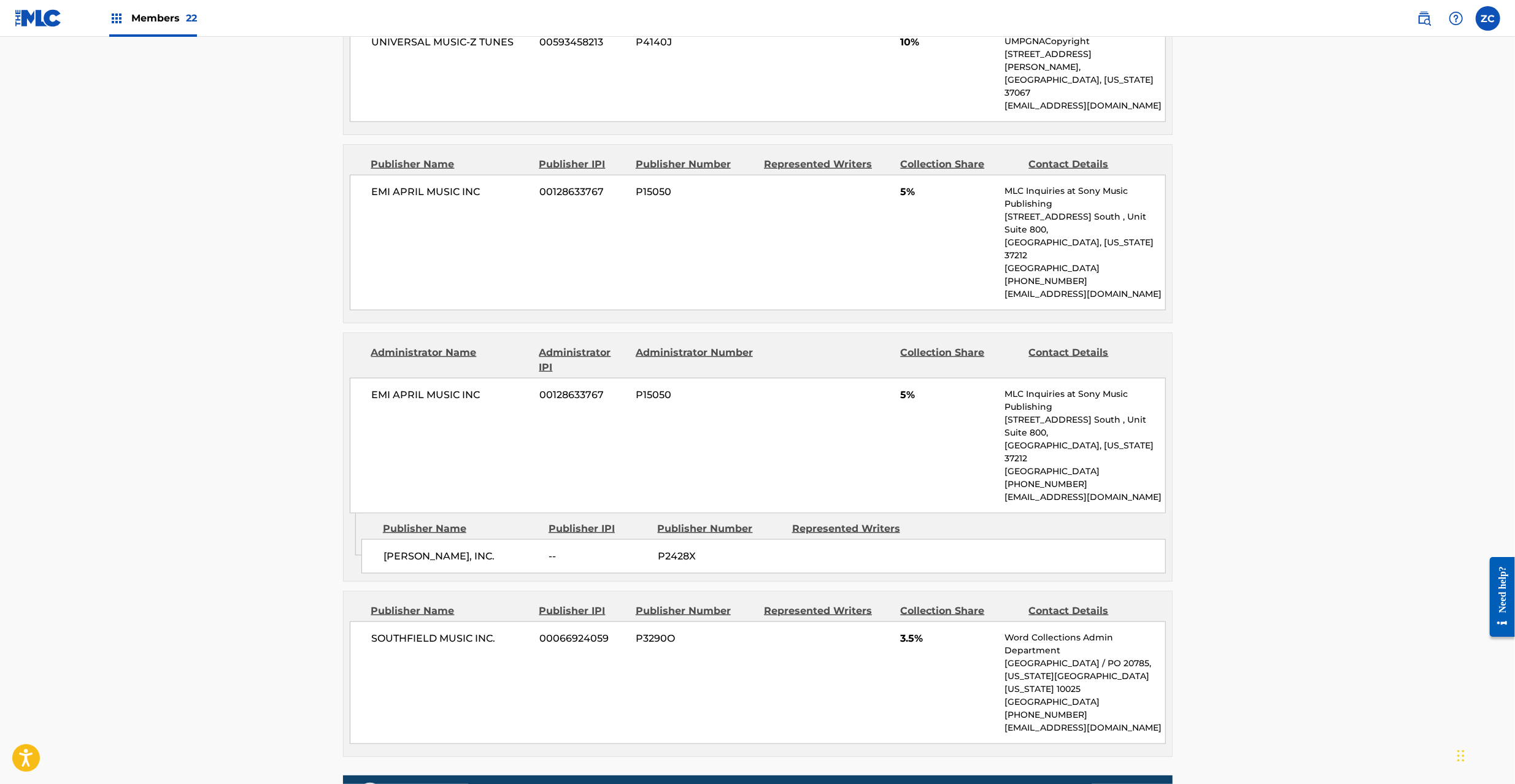
click at [388, 549] on span "[PERSON_NAME], INC." at bounding box center [461, 555] width 156 height 15
click at [521, 549] on span "[PERSON_NAME], INC." at bounding box center [461, 555] width 156 height 15
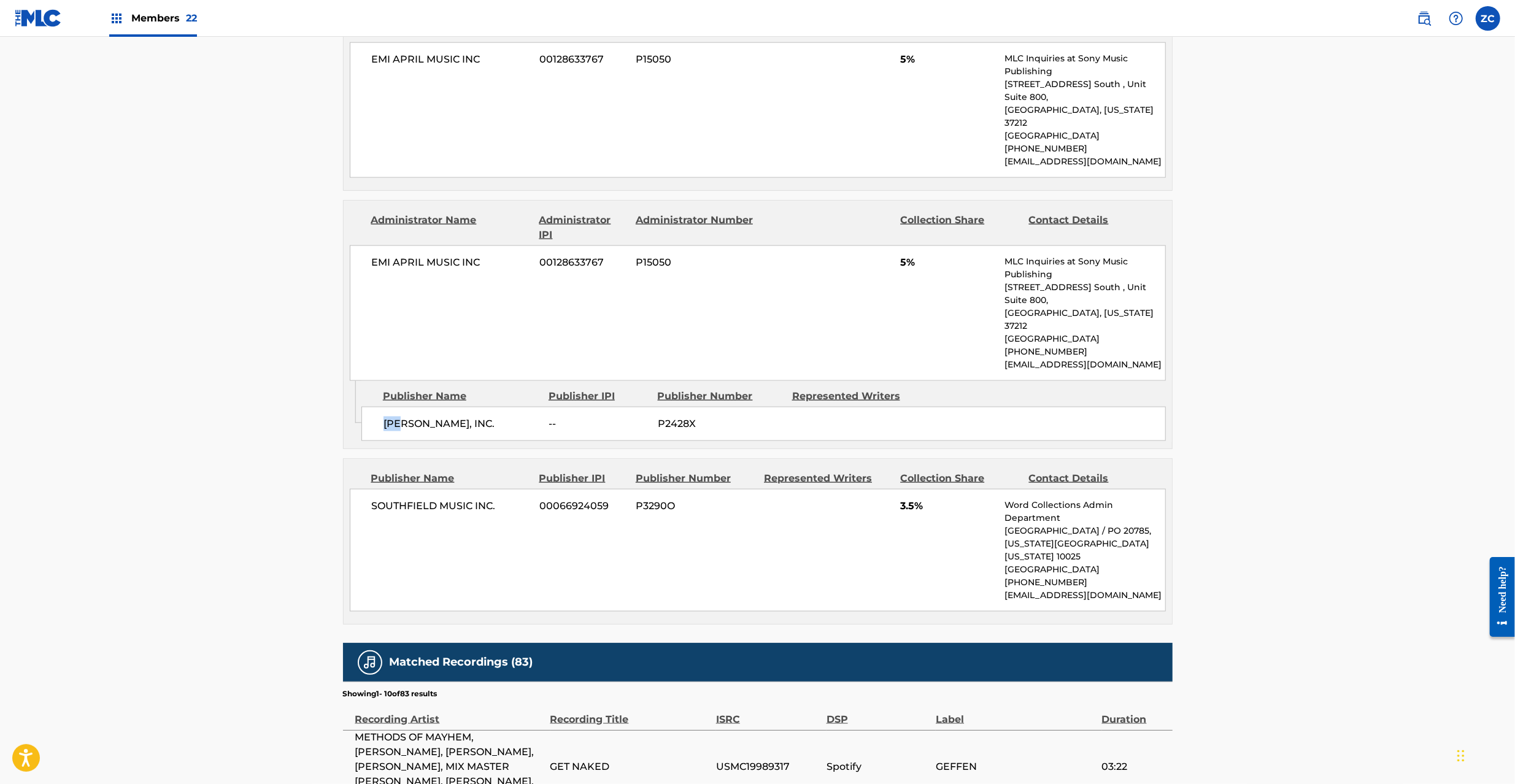
scroll to position [1635, 0]
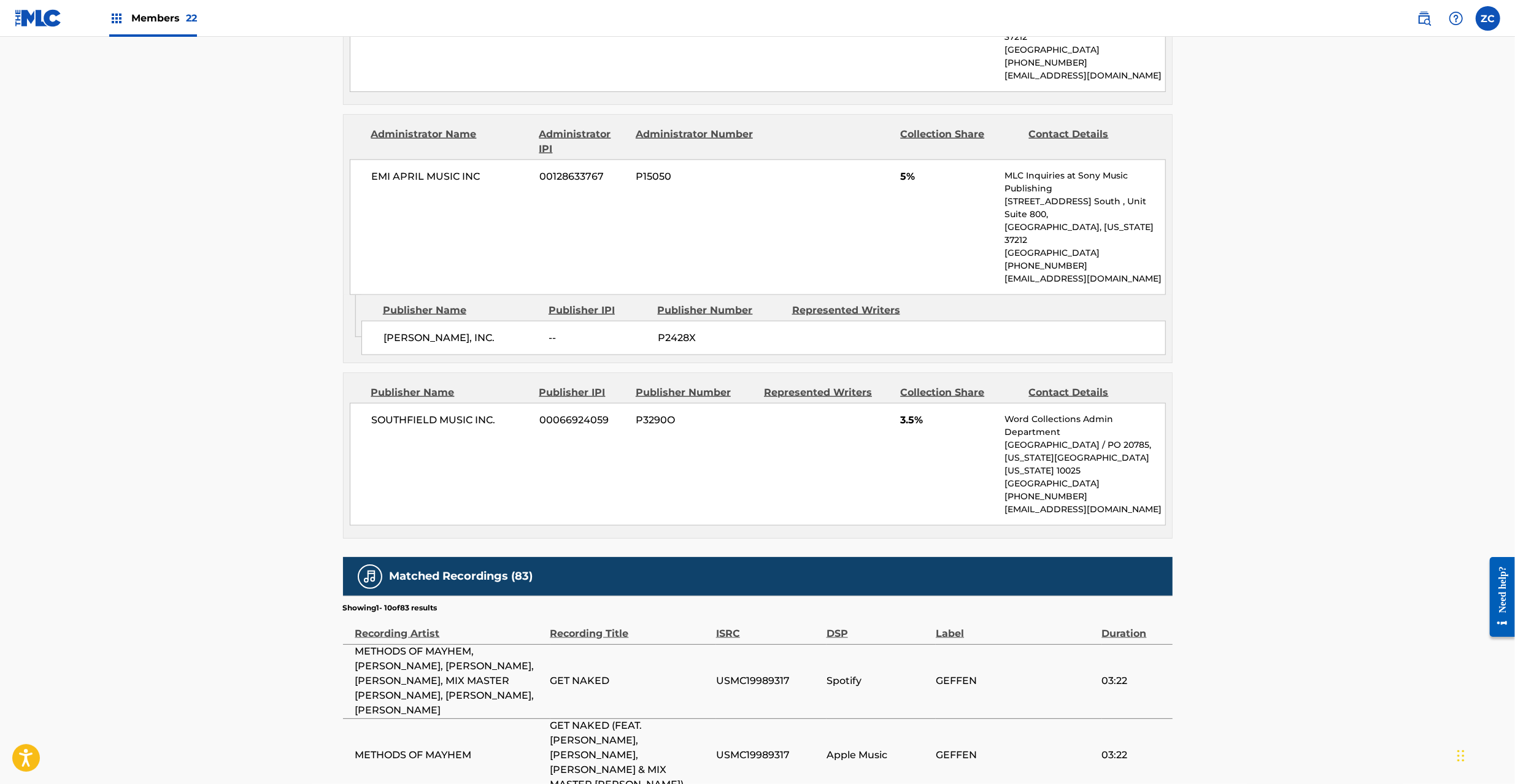
click at [392, 413] on span "SOUTHFIELD MUSIC INC." at bounding box center [452, 420] width 159 height 15
click at [493, 413] on span "SOUTHFIELD MUSIC INC." at bounding box center [452, 420] width 159 height 15
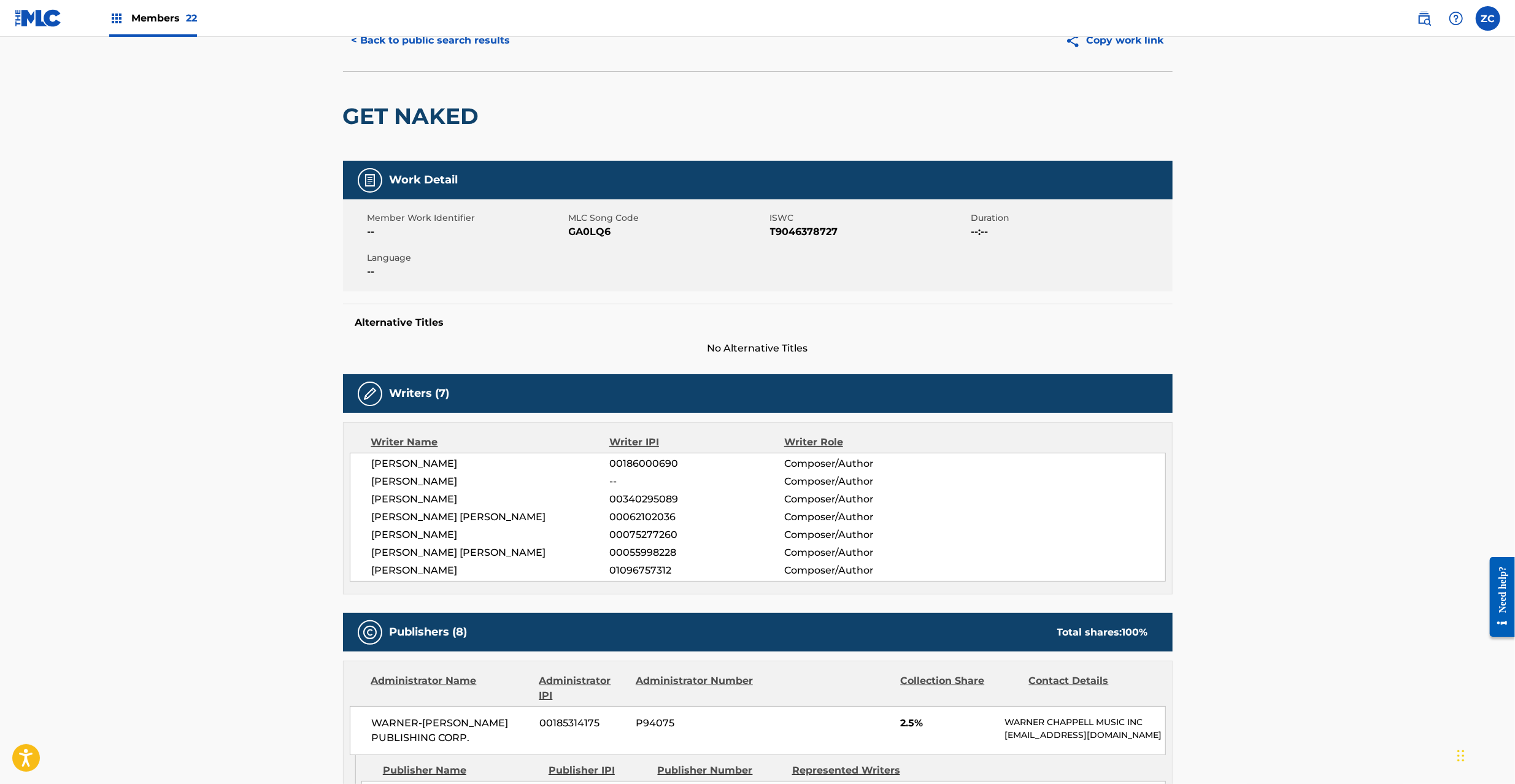
scroll to position [0, 0]
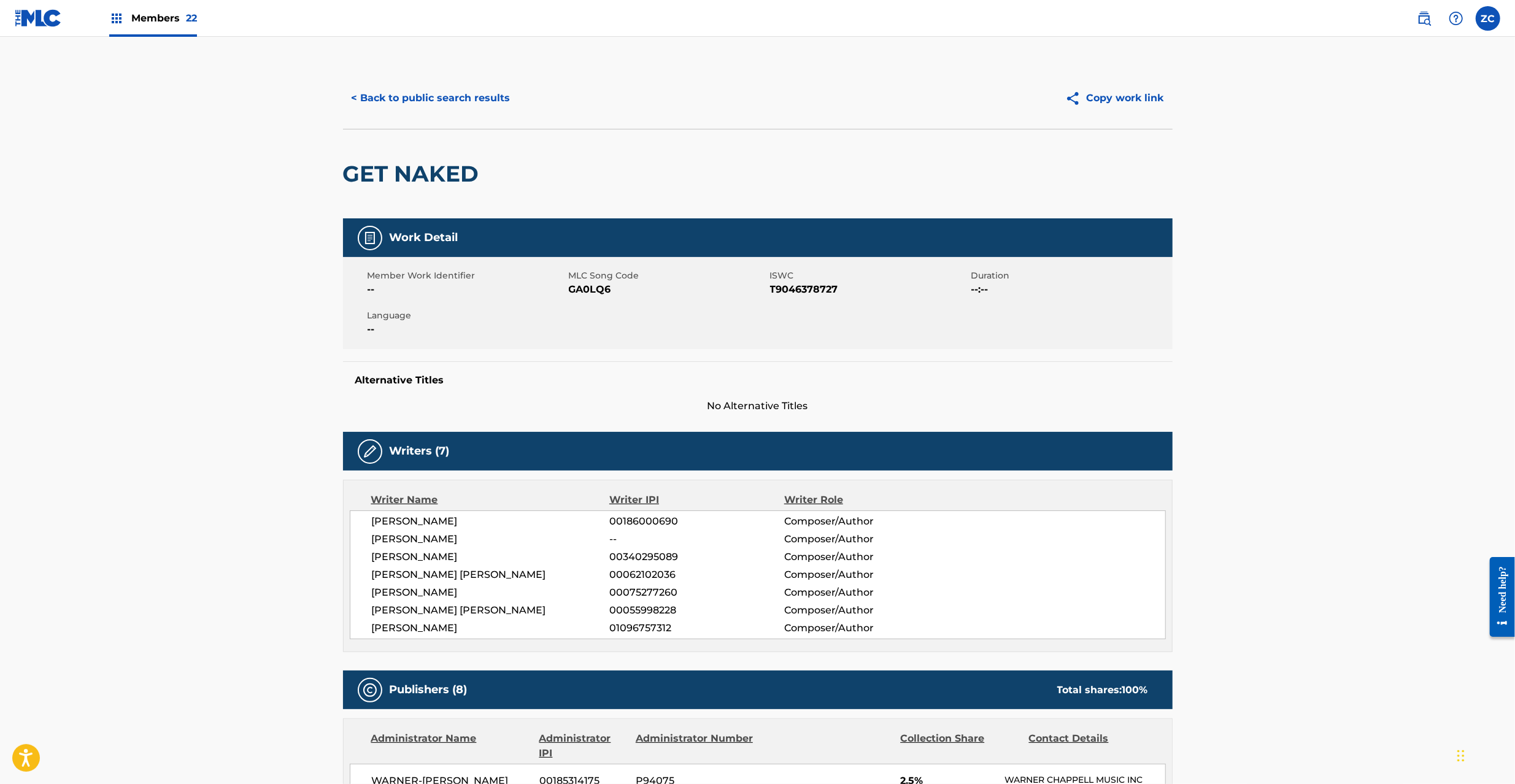
click at [471, 99] on button "< Back to public search results" at bounding box center [431, 98] width 176 height 31
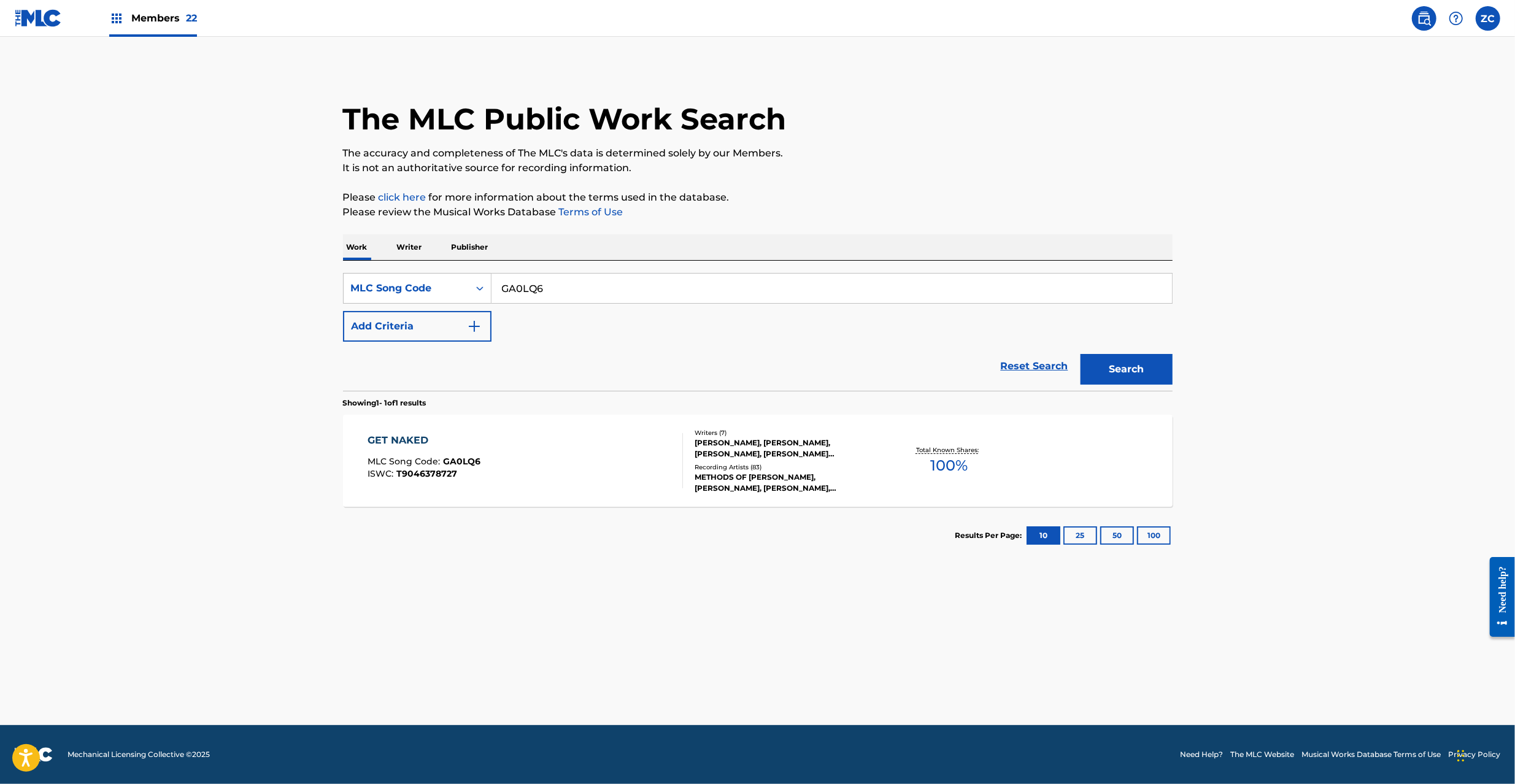
click at [591, 291] on input "GA0LQ6" at bounding box center [831, 288] width 680 height 29
paste input "BA43BY"
type input "BA43BY"
click at [1113, 361] on button "Search" at bounding box center [1127, 369] width 92 height 31
click at [873, 474] on div "Recording Artists ( 0 )" at bounding box center [787, 472] width 185 height 9
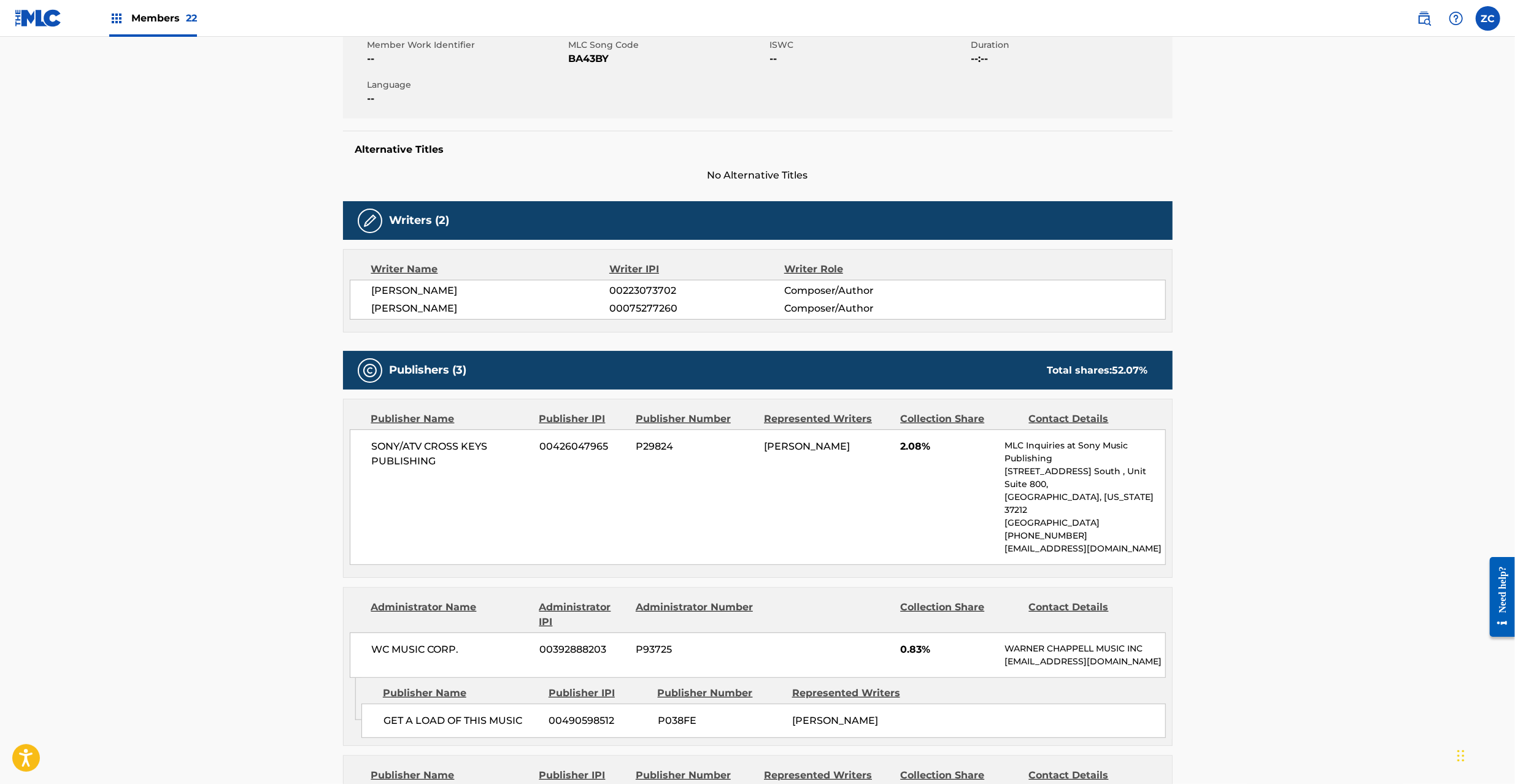
scroll to position [327, 0]
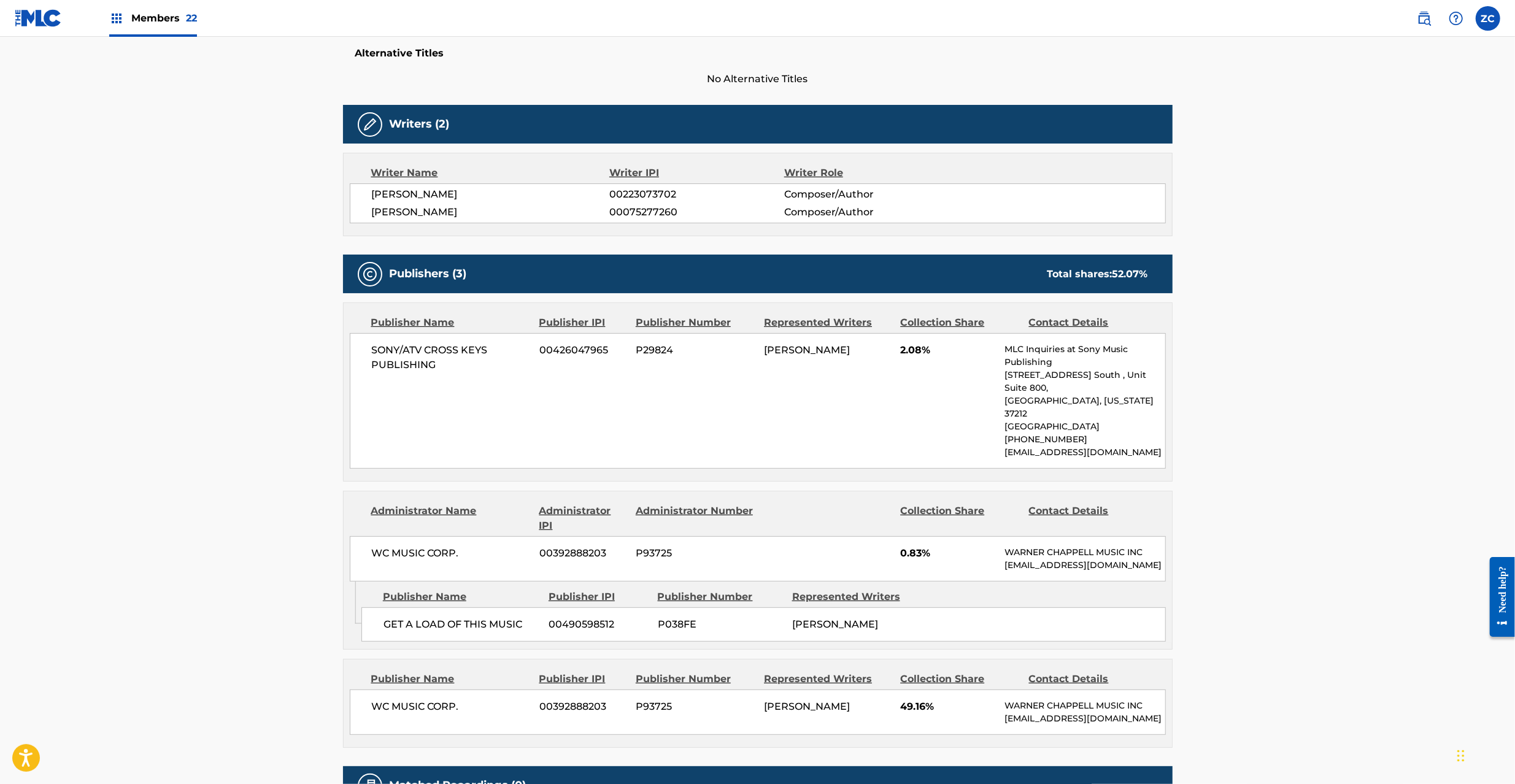
click at [385, 356] on span "SONY/ATV CROSS KEYS PUBLISHING" at bounding box center [452, 357] width 159 height 29
click at [409, 366] on span "SONY/ATV CROSS KEYS PUBLISHING" at bounding box center [452, 357] width 159 height 29
click at [381, 546] on span "WC MUSIC CORP." at bounding box center [452, 553] width 159 height 15
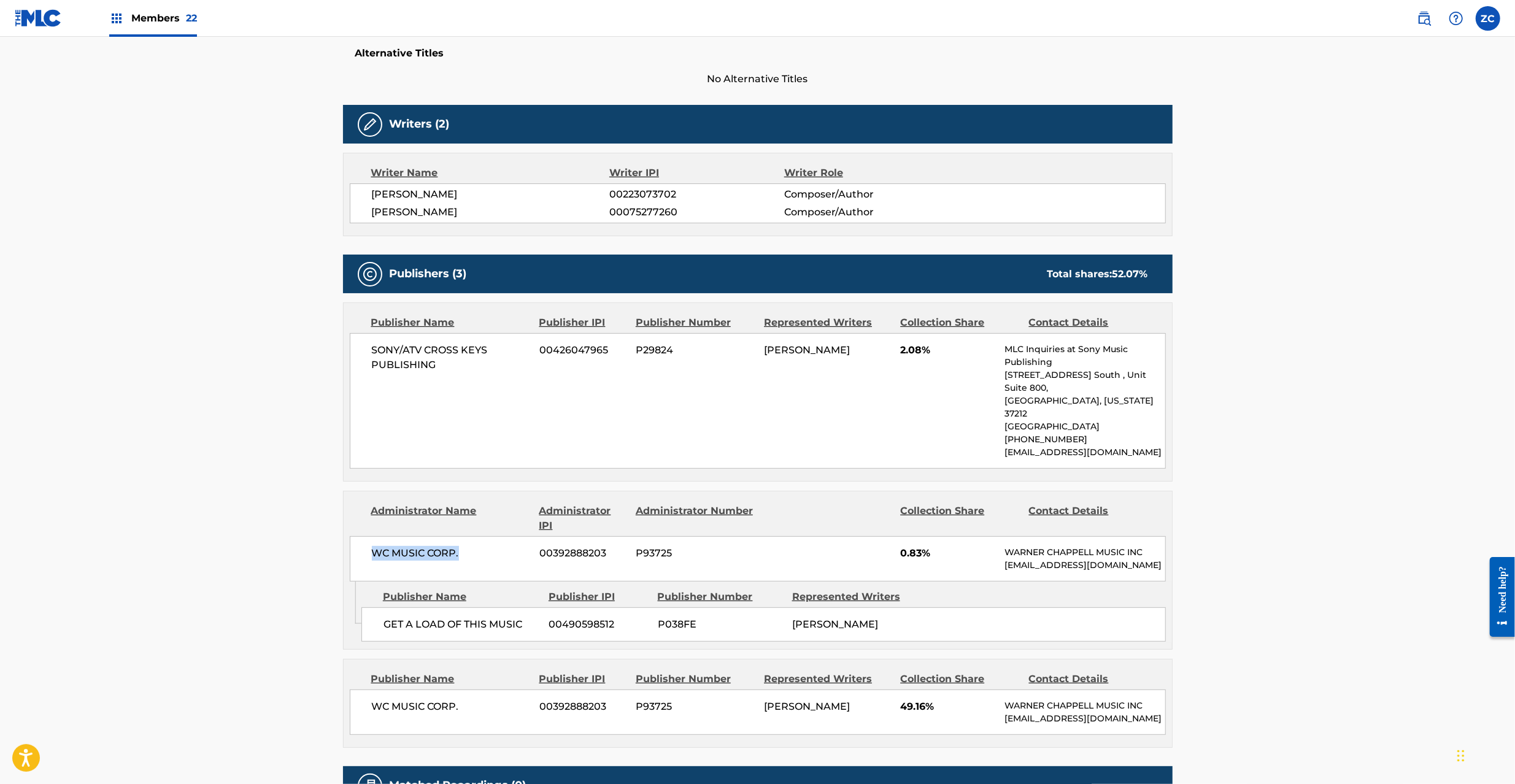
click at [455, 546] on span "WC MUSIC CORP." at bounding box center [452, 553] width 159 height 15
click at [376, 613] on div "GET A LOAD OF THIS MUSIC 00490598512 P038FE [PERSON_NAME]" at bounding box center [763, 624] width 804 height 34
click at [385, 617] on span "GET A LOAD OF THIS MUSIC" at bounding box center [461, 624] width 156 height 15
click at [510, 617] on span "GET A LOAD OF THIS MUSIC" at bounding box center [461, 624] width 156 height 15
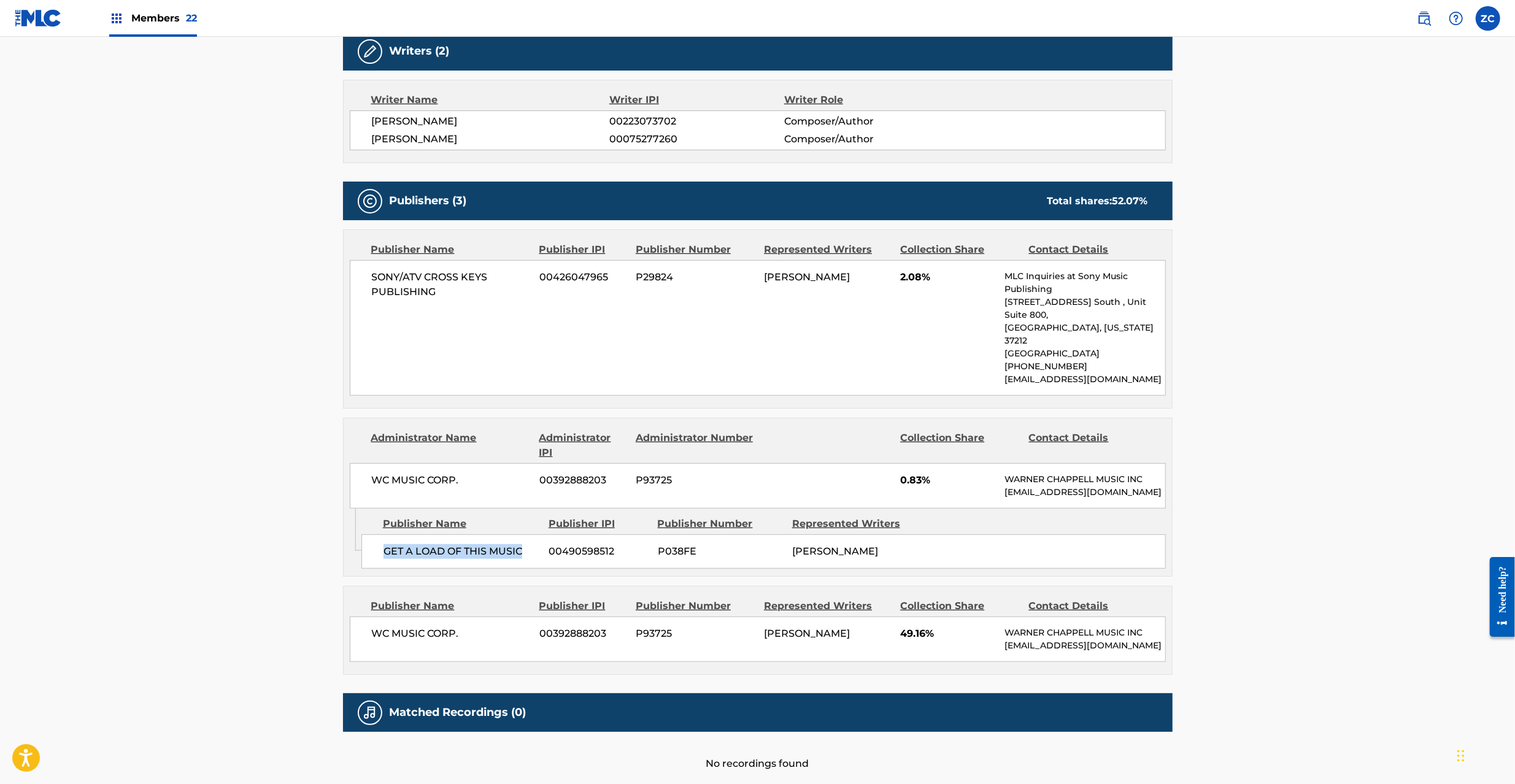
scroll to position [435, 0]
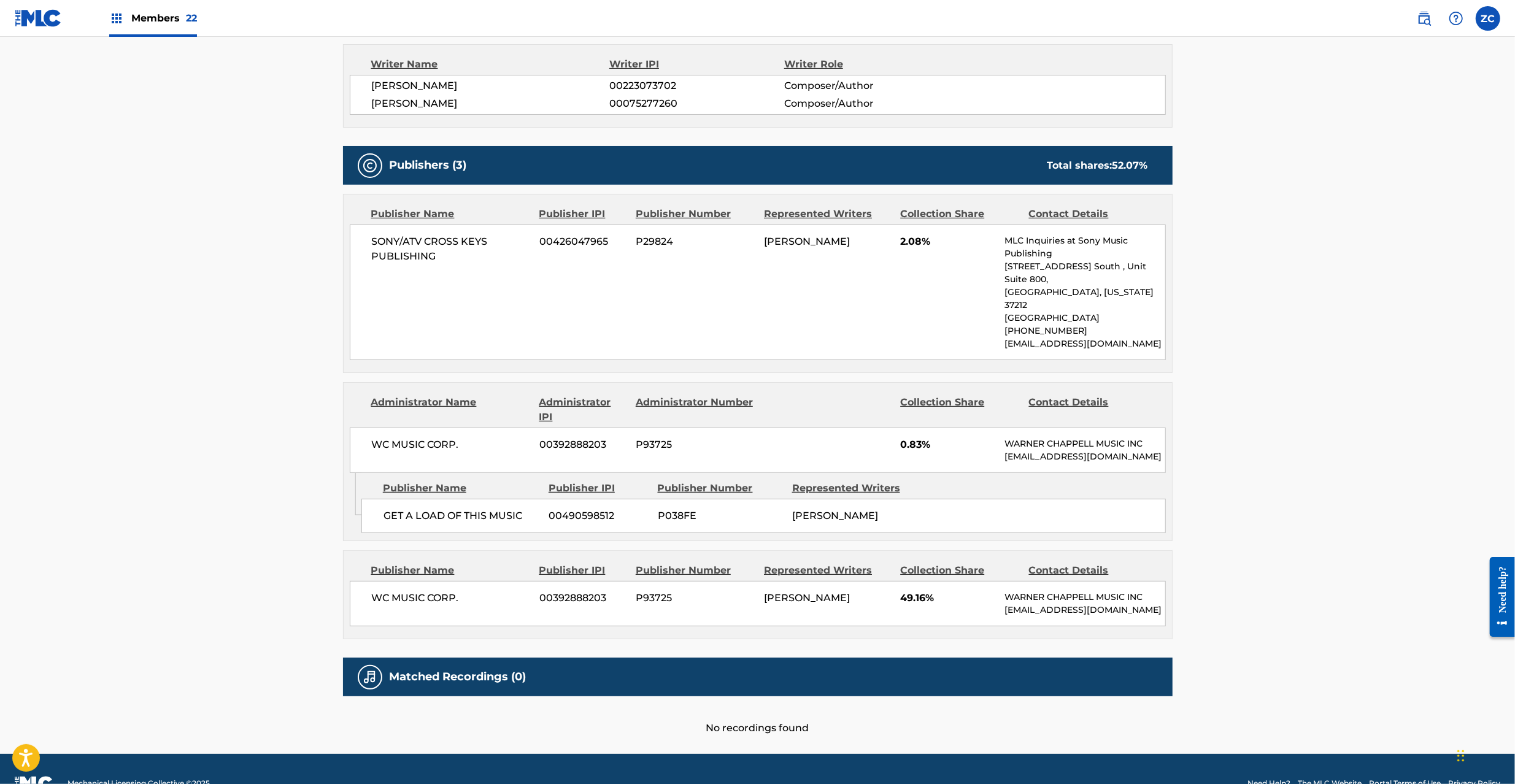
click at [381, 590] on span "WC MUSIC CORP." at bounding box center [452, 597] width 159 height 15
click at [457, 590] on span "WC MUSIC CORP." at bounding box center [452, 597] width 159 height 15
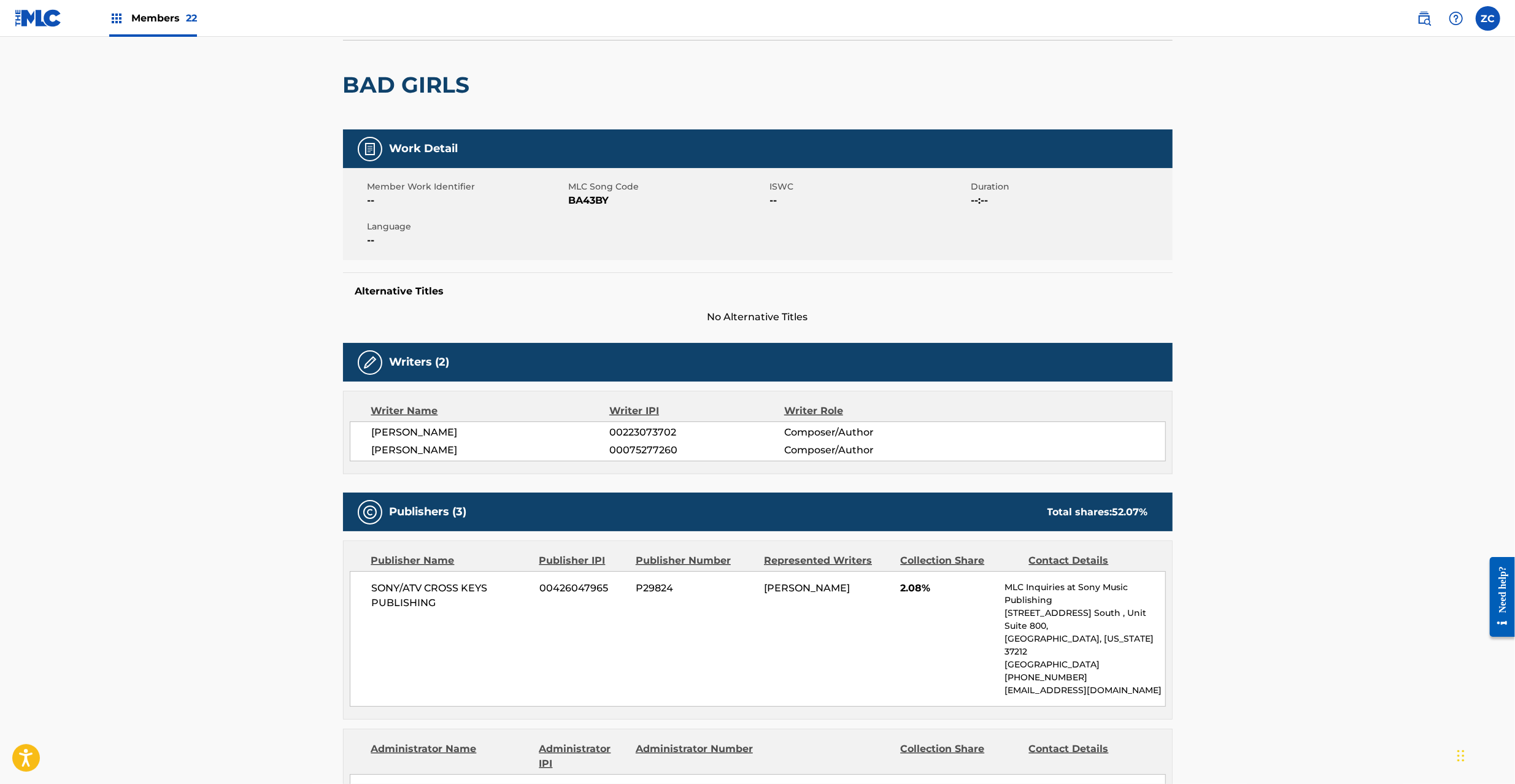
scroll to position [0, 0]
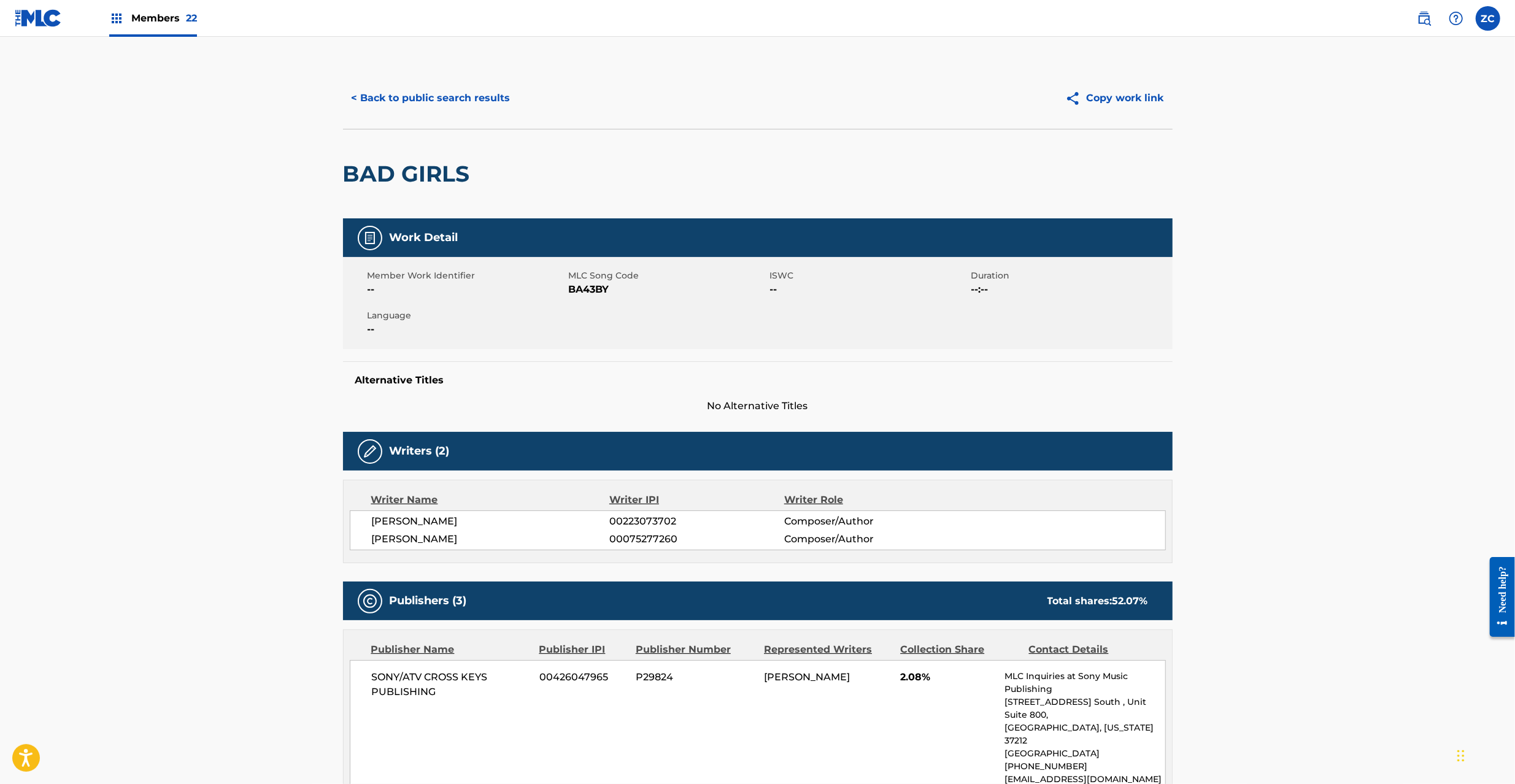
click at [407, 99] on button "< Back to public search results" at bounding box center [431, 98] width 176 height 31
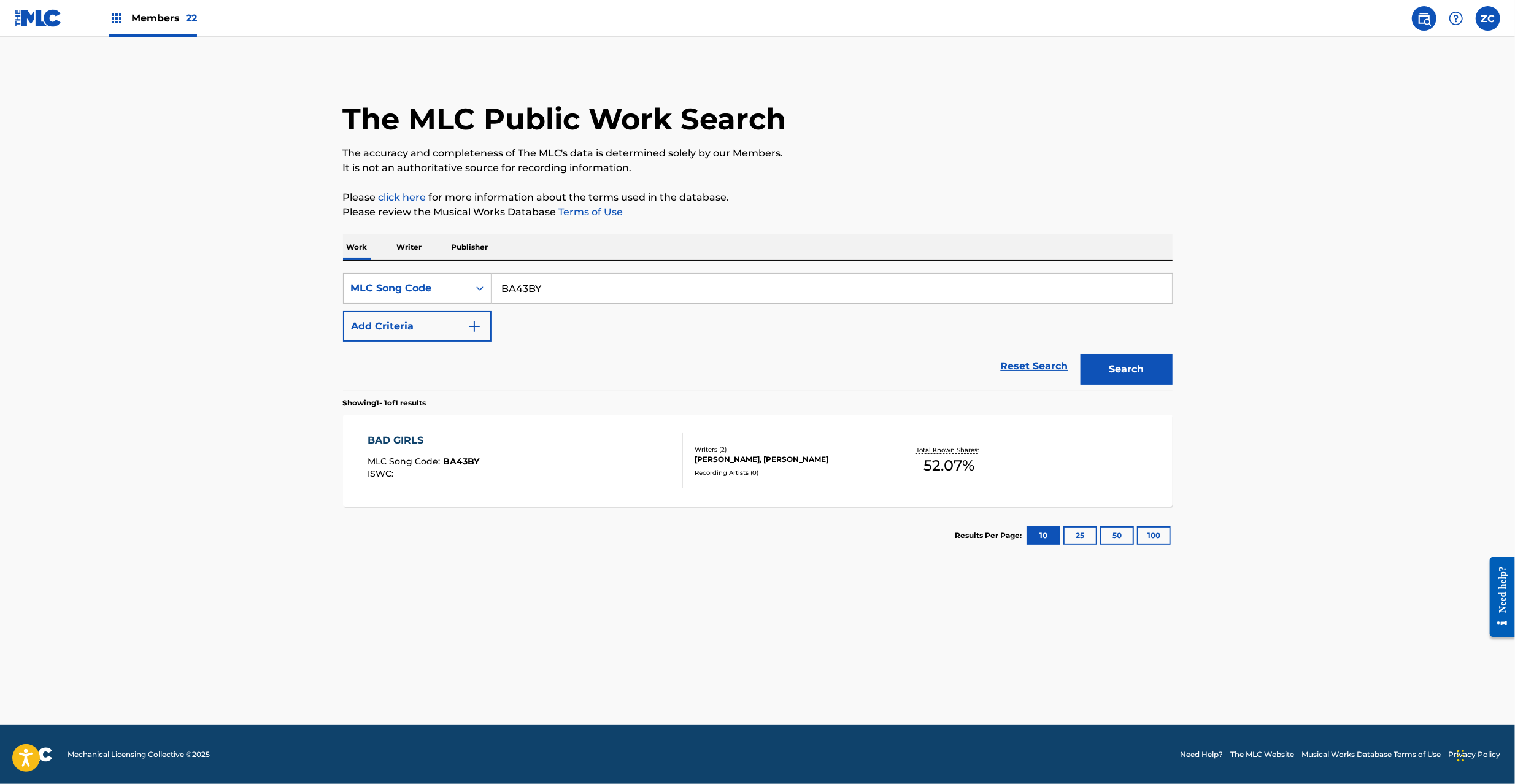
click at [592, 278] on input "BA43BY" at bounding box center [831, 288] width 680 height 29
paste input "TD4D7M"
type input "TD4D7M"
click at [1120, 376] on button "Search" at bounding box center [1127, 369] width 92 height 31
click at [1011, 454] on div "Total Known Shares: 49.99 %" at bounding box center [949, 461] width 138 height 38
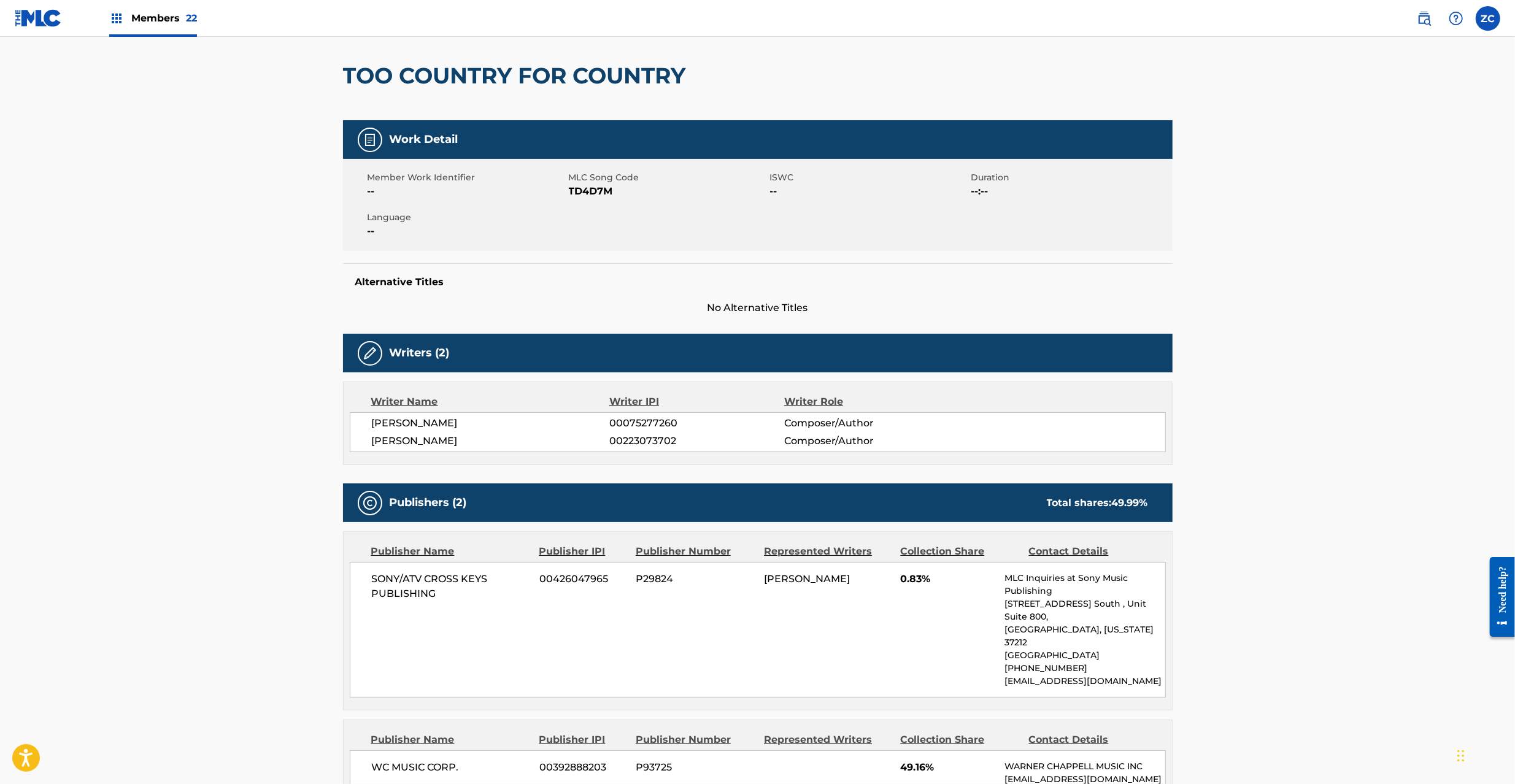
scroll to position [218, 0]
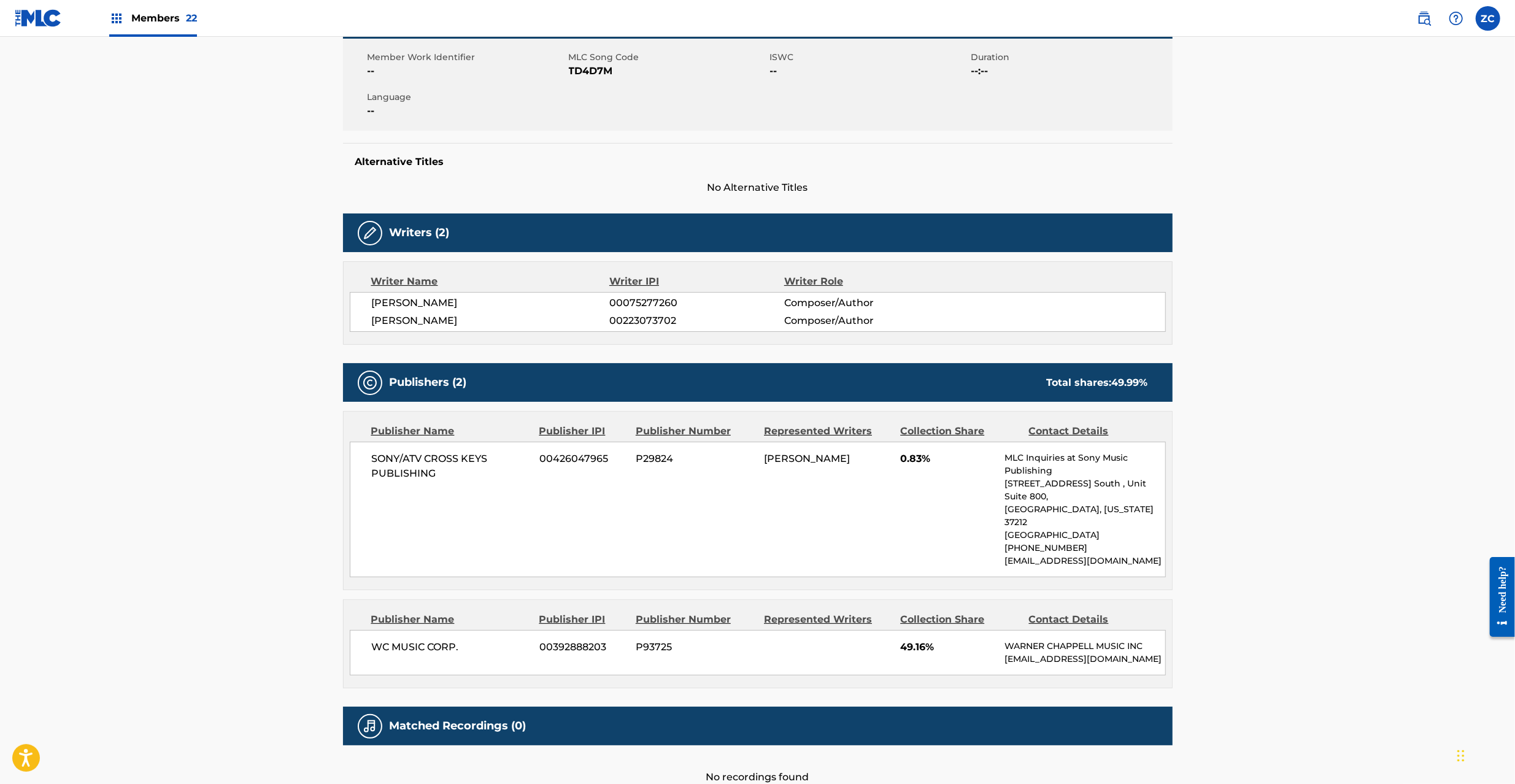
click at [391, 460] on span "SONY/ATV CROSS KEYS PUBLISHING" at bounding box center [452, 466] width 159 height 29
click at [413, 476] on span "SONY/ATV CROSS KEYS PUBLISHING" at bounding box center [452, 466] width 159 height 29
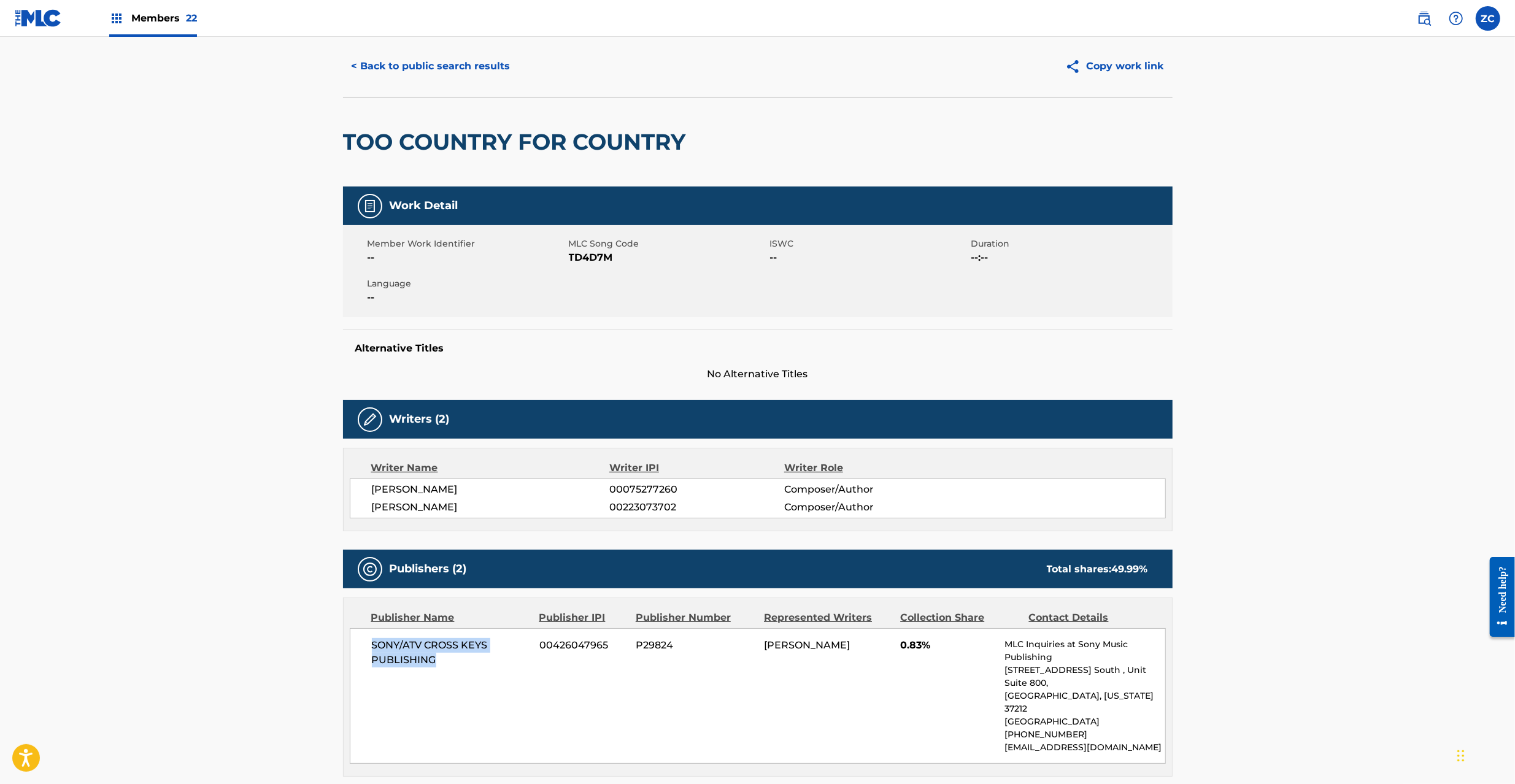
scroll to position [0, 0]
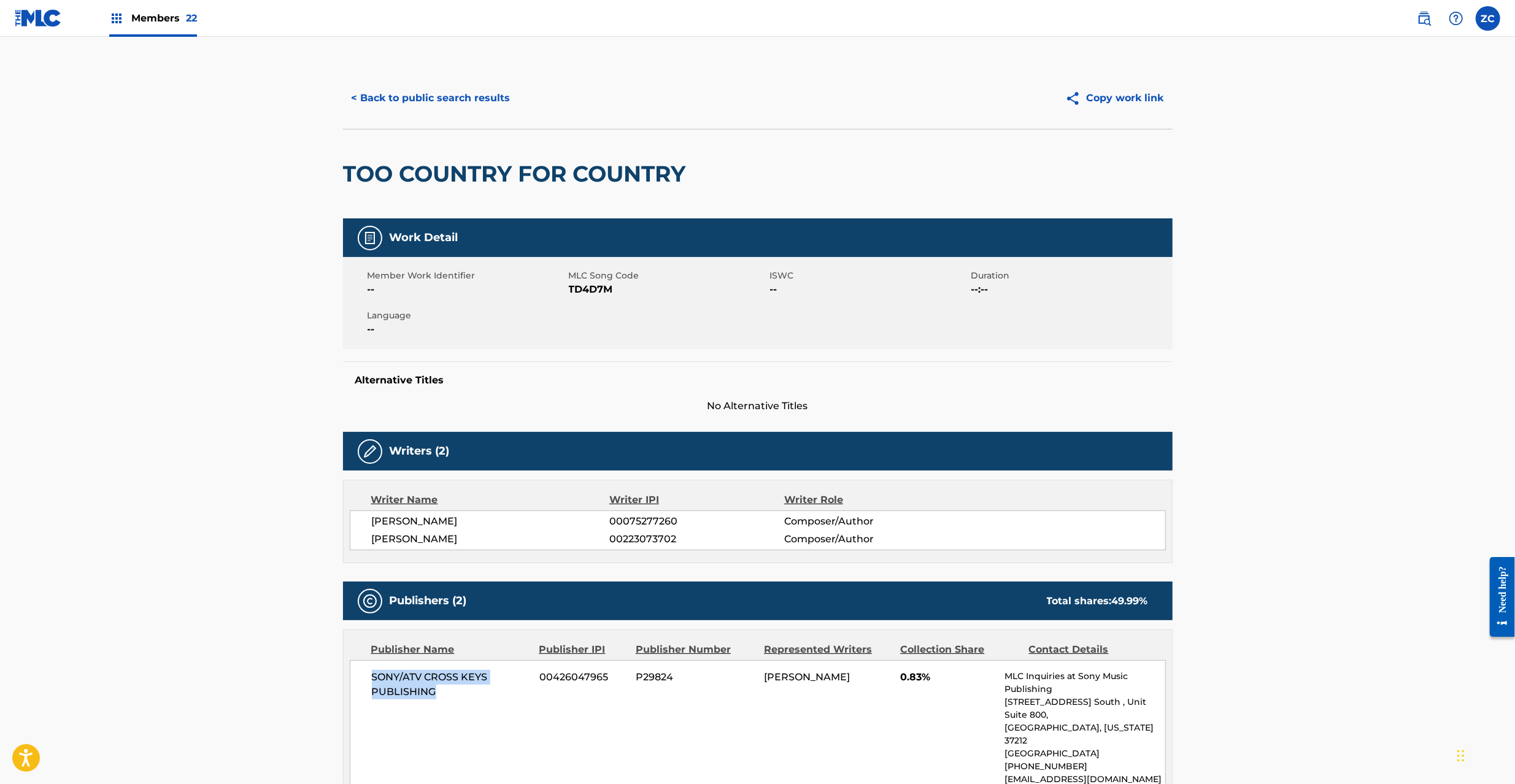
click at [484, 92] on button "< Back to public search results" at bounding box center [431, 98] width 176 height 31
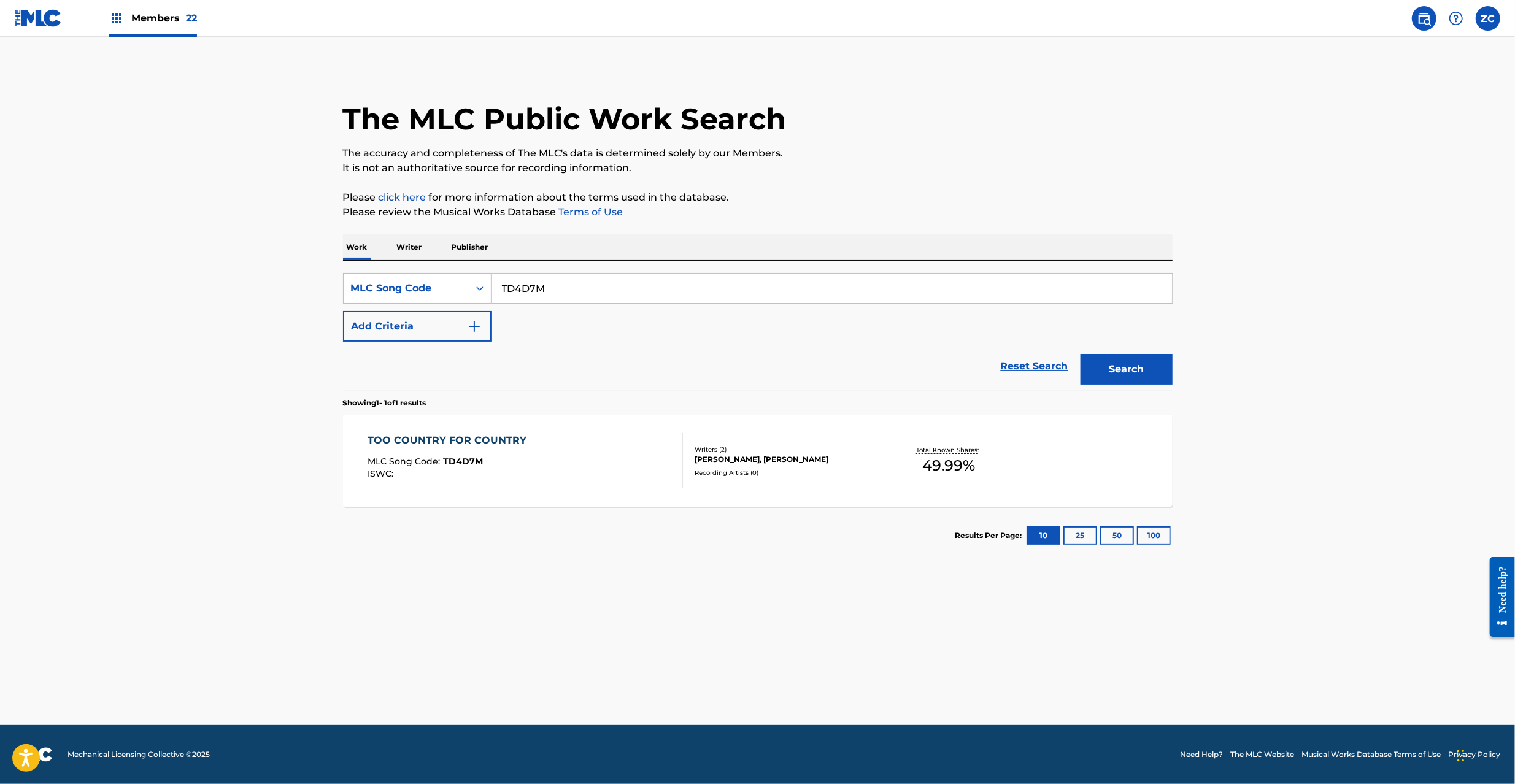
click at [657, 299] on input "TD4D7M" at bounding box center [831, 288] width 680 height 29
paste input "PA4KF8"
type input "PA4KF8"
click at [1139, 371] on button "Search" at bounding box center [1127, 369] width 92 height 31
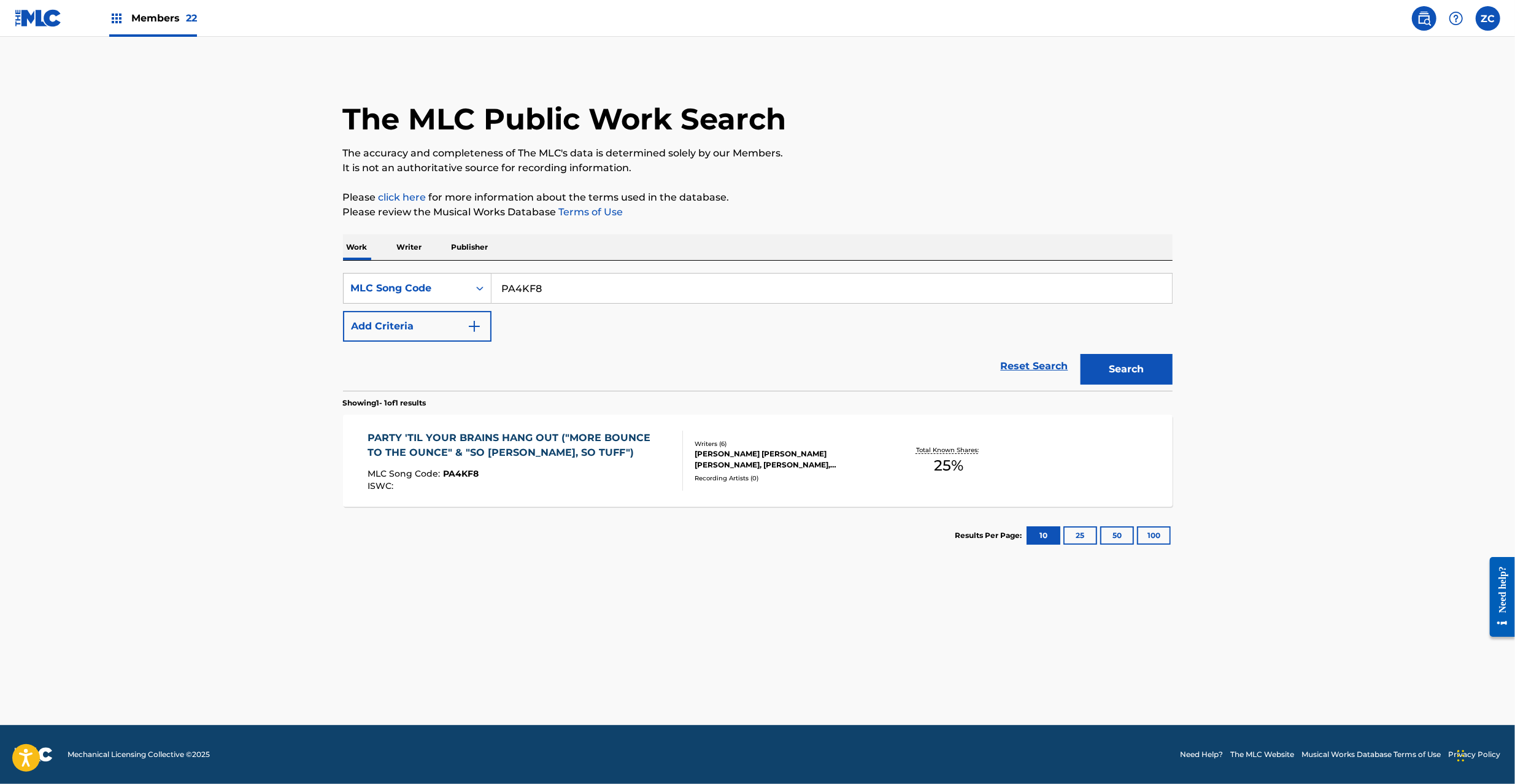
click at [859, 465] on div "[PERSON_NAME] [PERSON_NAME] [PERSON_NAME], [PERSON_NAME], [PERSON_NAME], [PERSO…" at bounding box center [787, 459] width 185 height 22
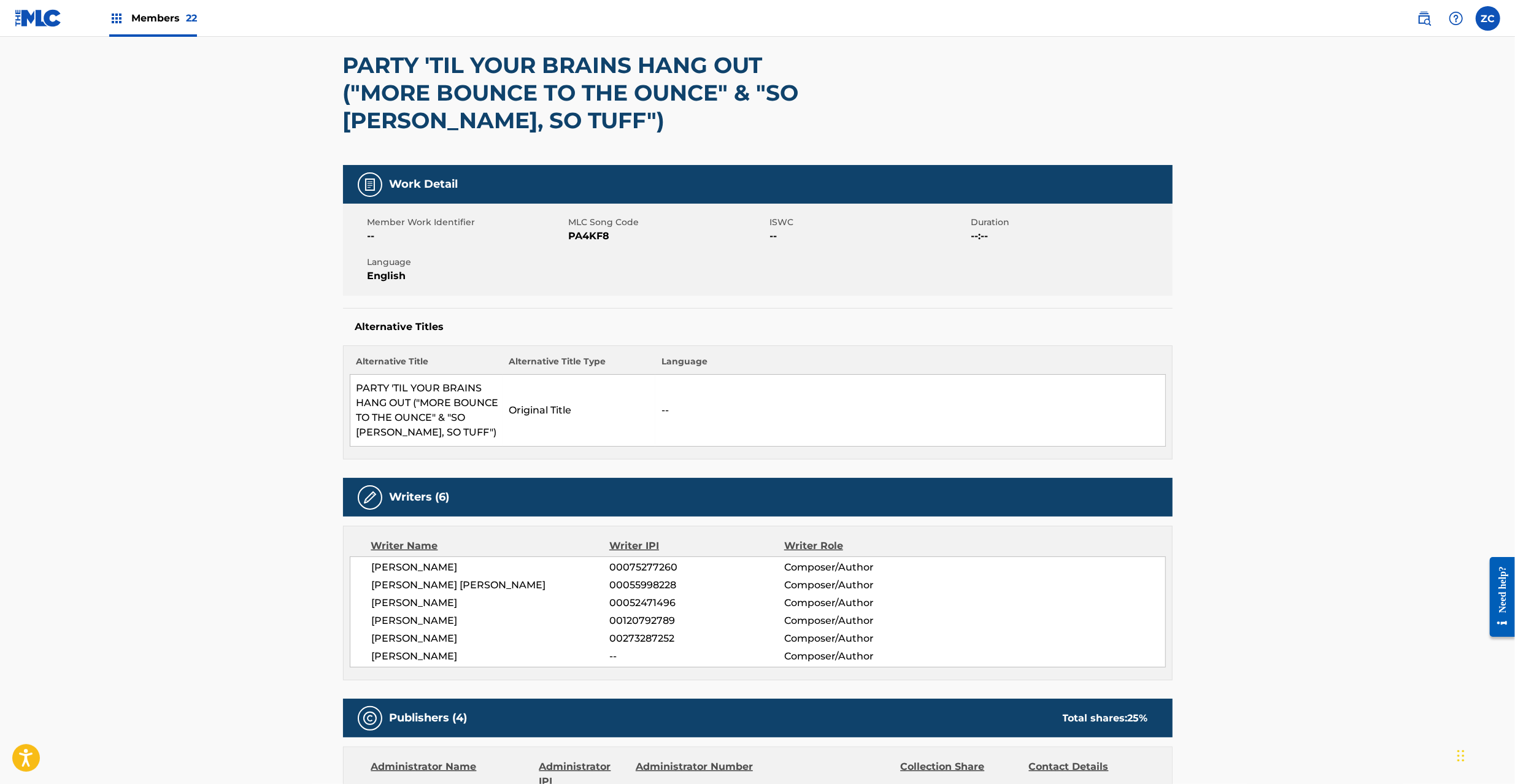
scroll to position [435, 0]
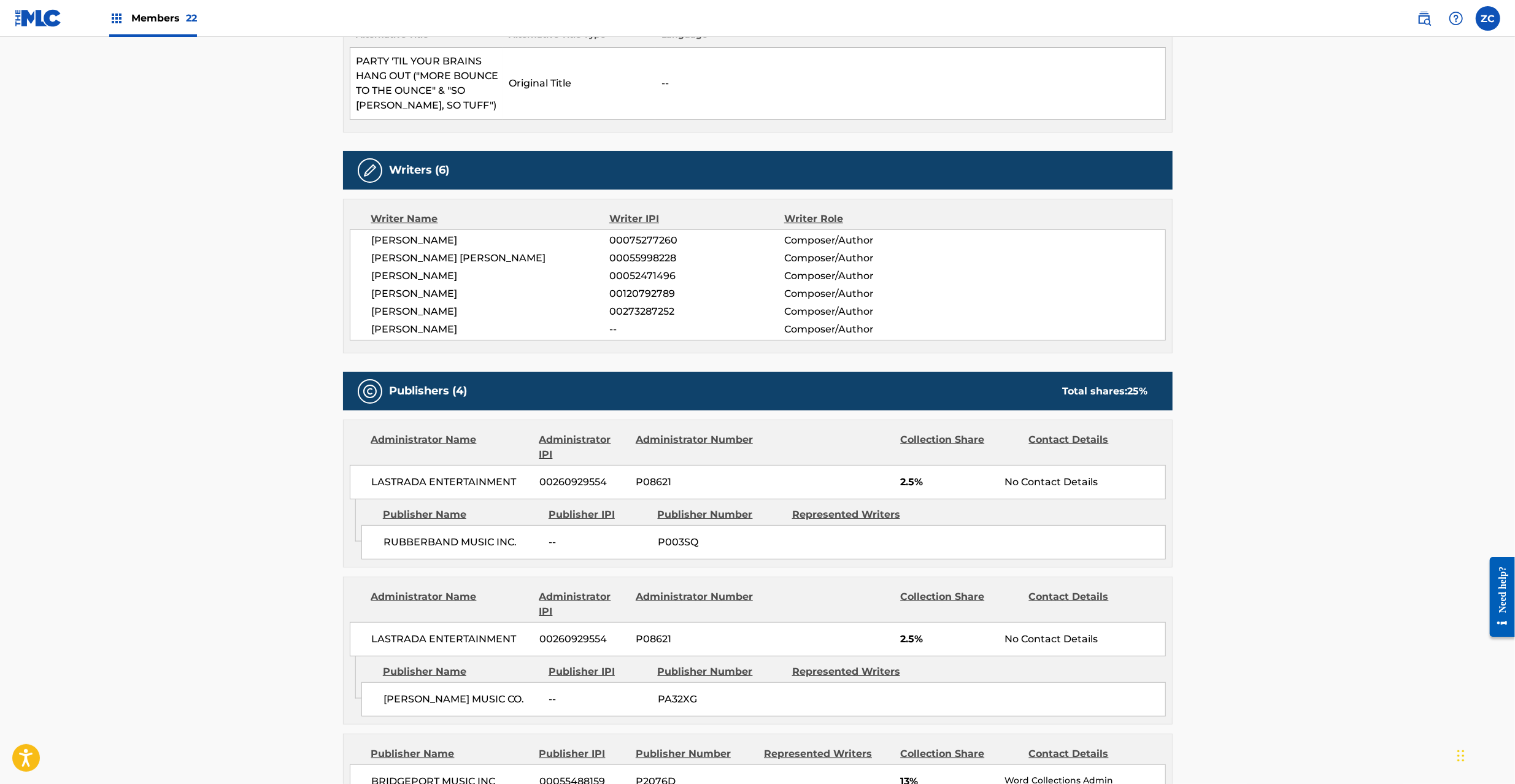
click at [398, 484] on span "LASTRADA ENTERTAINMENT" at bounding box center [452, 481] width 159 height 15
click at [484, 483] on span "LASTRADA ENTERTAINMENT" at bounding box center [452, 481] width 159 height 15
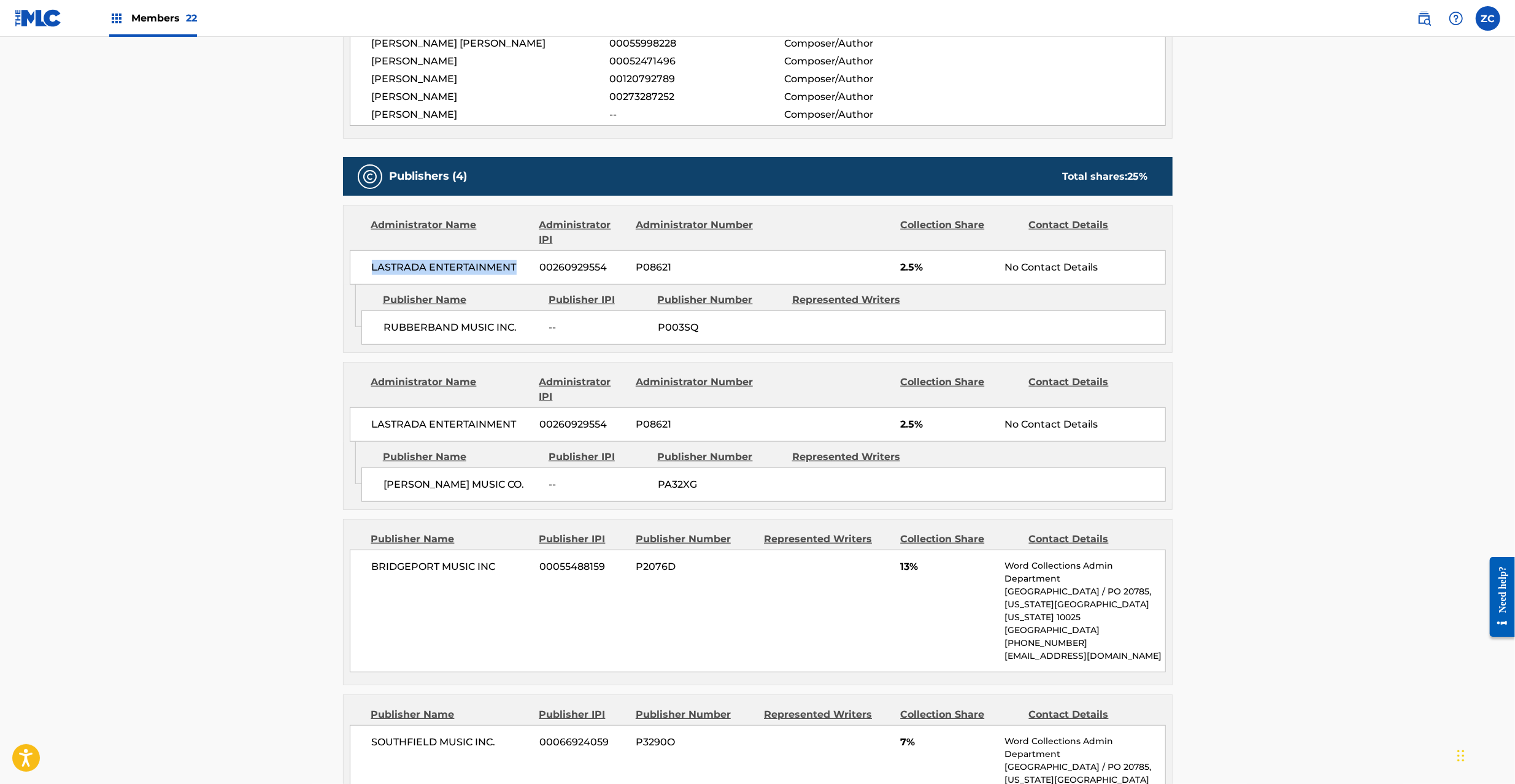
scroll to position [763, 0]
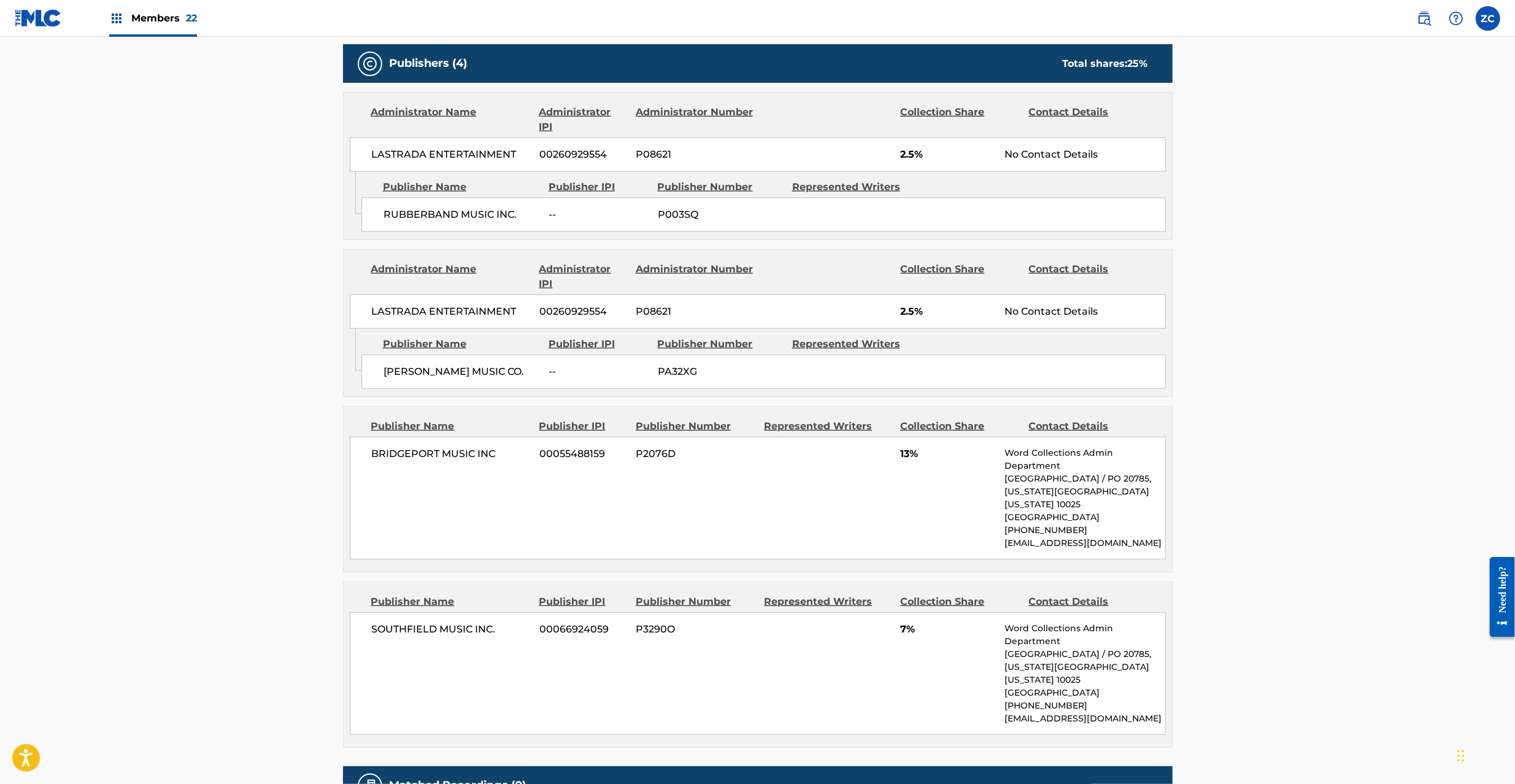
click at [387, 312] on span "LASTRADA ENTERTAINMENT" at bounding box center [452, 311] width 159 height 15
click at [504, 315] on span "LASTRADA ENTERTAINMENT" at bounding box center [452, 311] width 159 height 15
click at [421, 374] on span "[PERSON_NAME] MUSIC CO." at bounding box center [461, 371] width 156 height 15
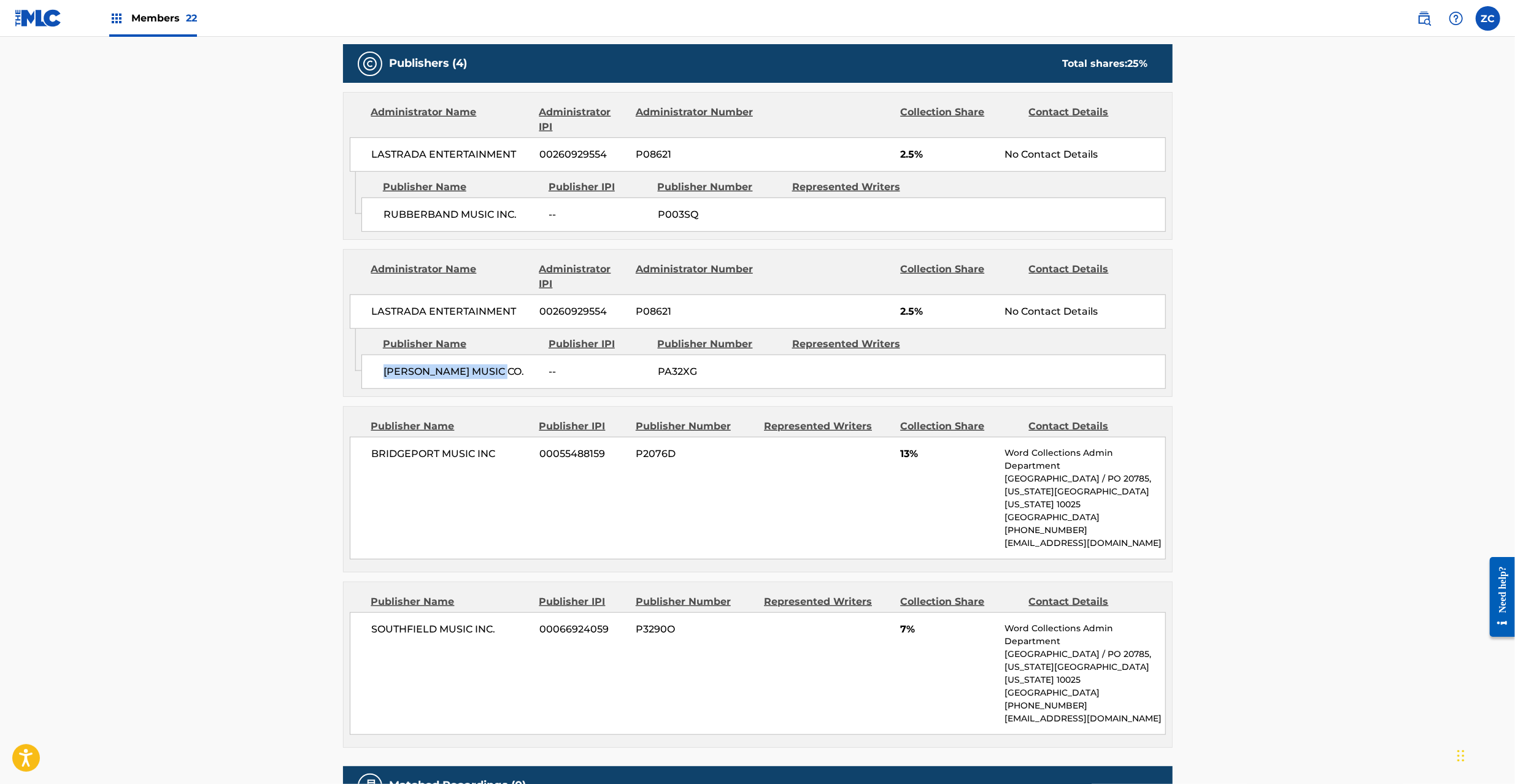
click at [503, 374] on span "[PERSON_NAME] MUSIC CO." at bounding box center [461, 371] width 156 height 15
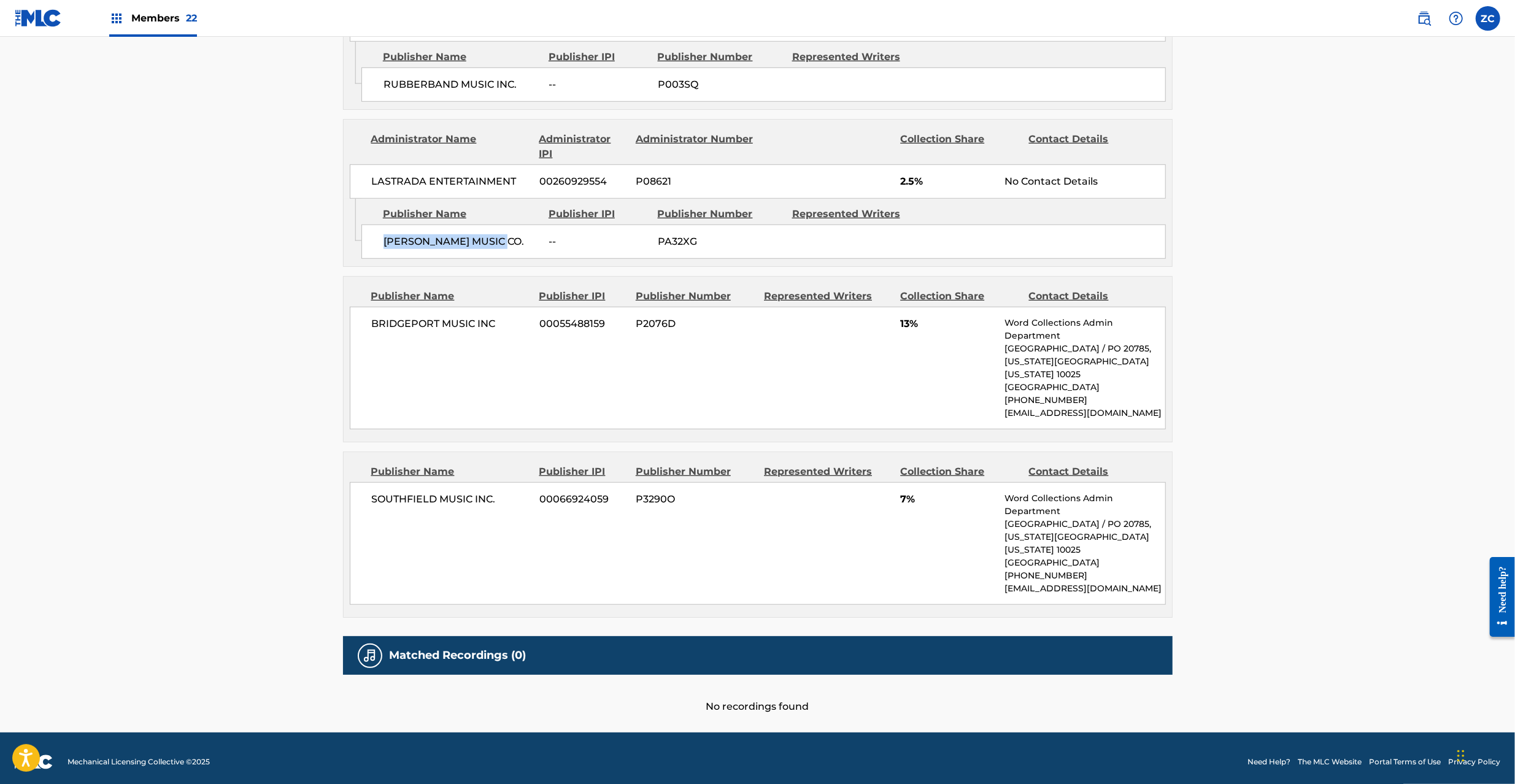
scroll to position [905, 0]
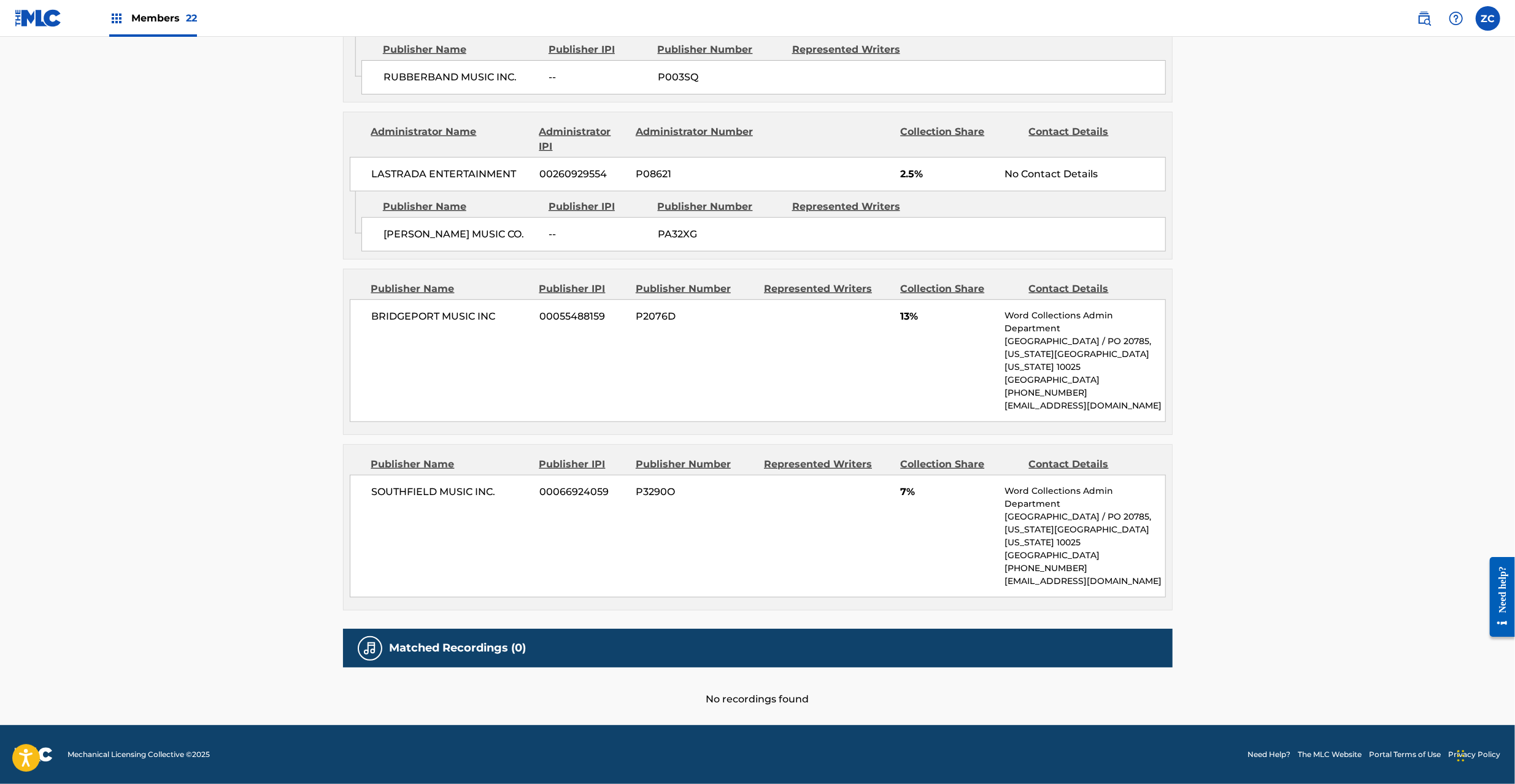
click at [408, 485] on span "SOUTHFIELD MUSIC INC." at bounding box center [452, 491] width 159 height 15
click at [496, 496] on span "SOUTHFIELD MUSIC INC." at bounding box center [452, 491] width 159 height 15
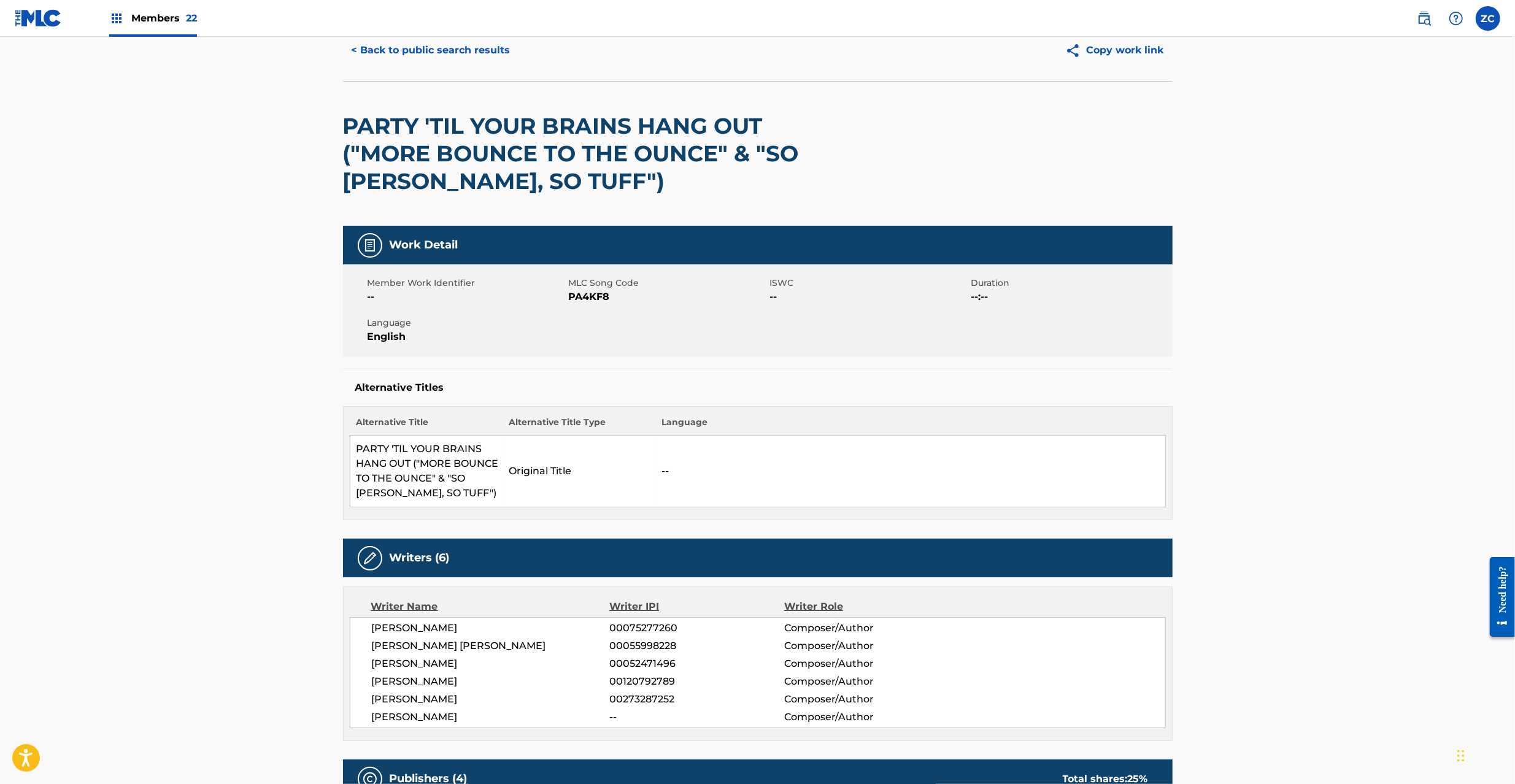
scroll to position [0, 0]
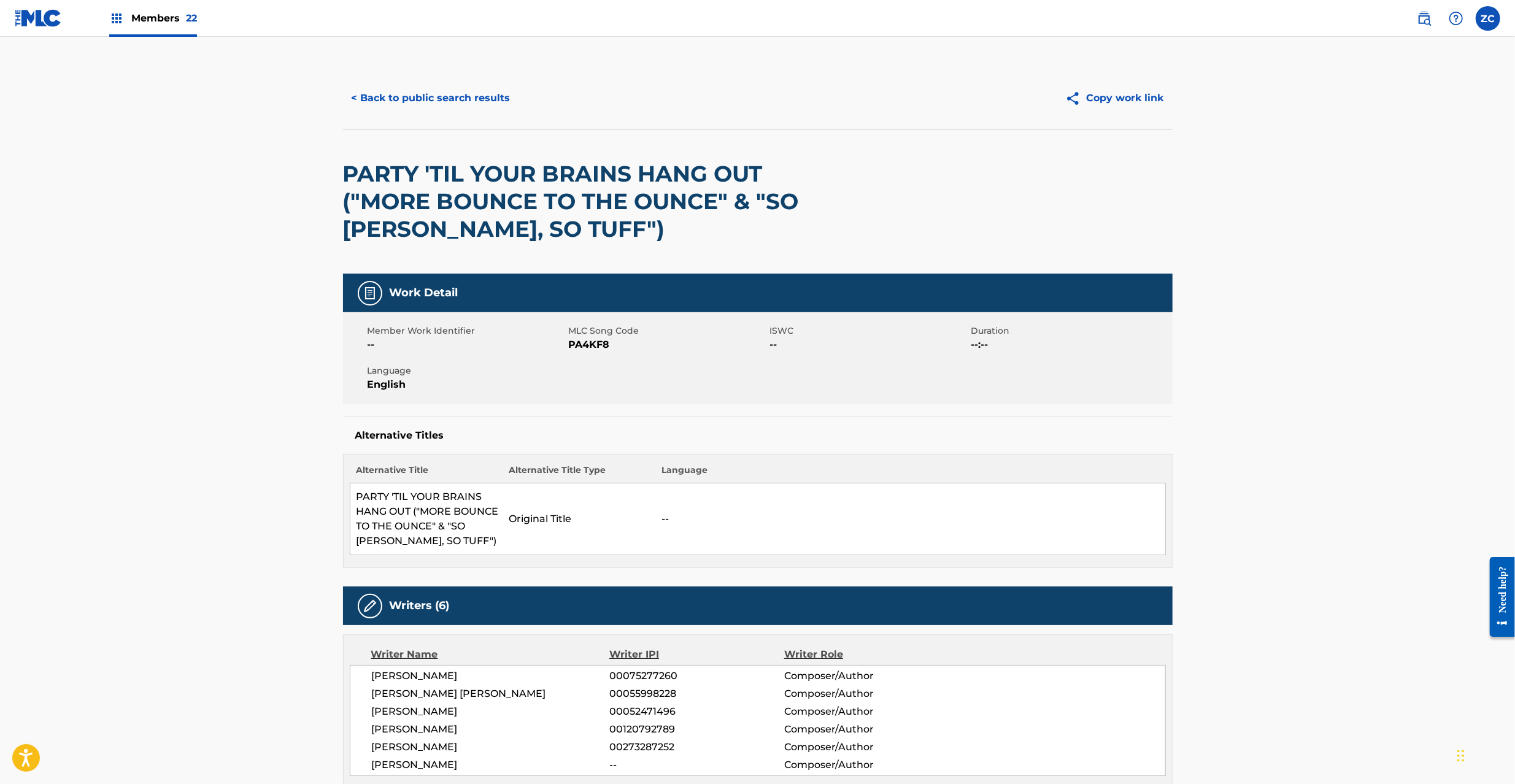
click at [467, 96] on button "< Back to public search results" at bounding box center [431, 98] width 176 height 31
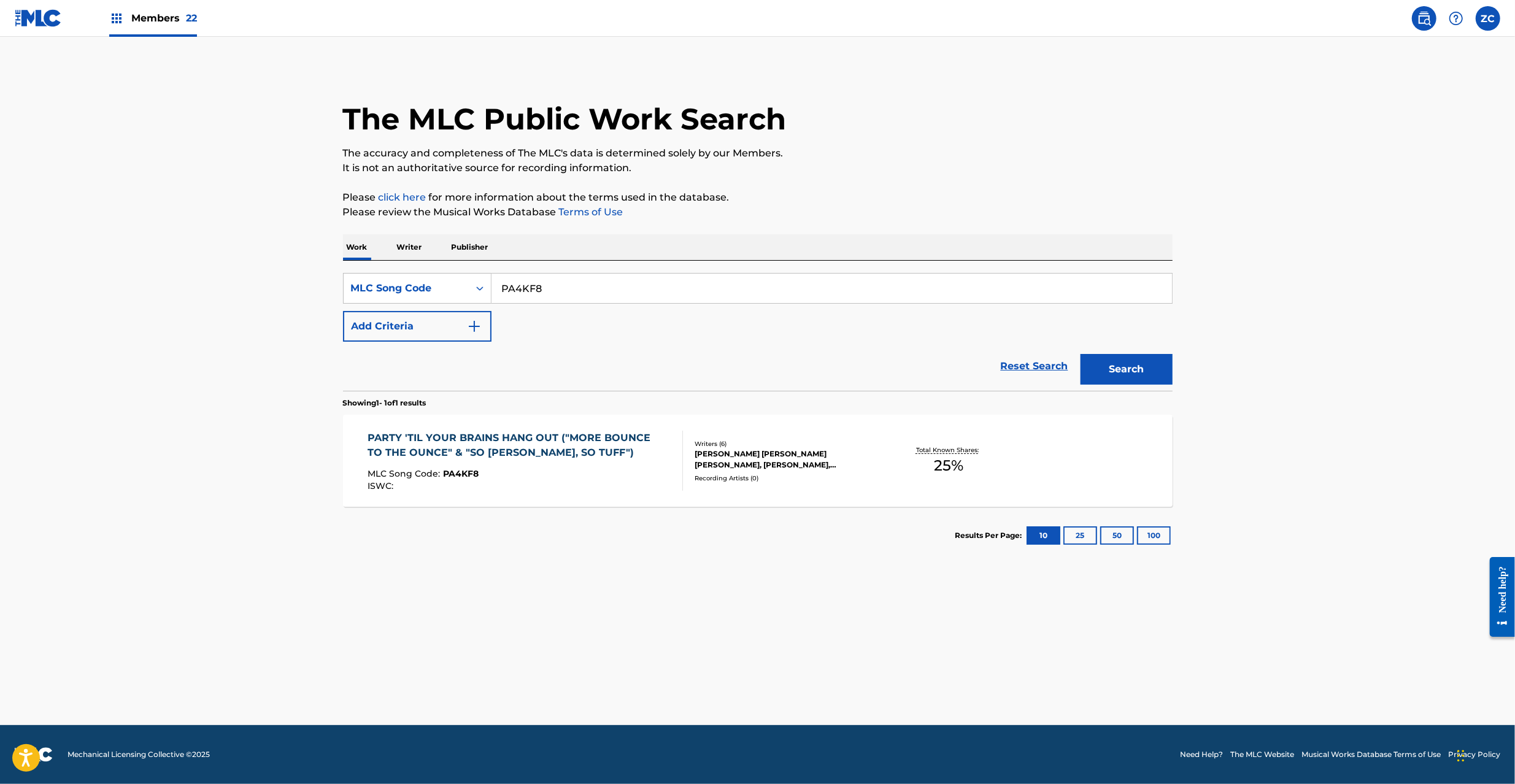
click at [671, 295] on input "PA4KF8" at bounding box center [831, 288] width 680 height 29
paste input "RB2LOD"
type input "RB2LOD"
click at [1129, 369] on button "Search" at bounding box center [1127, 369] width 92 height 31
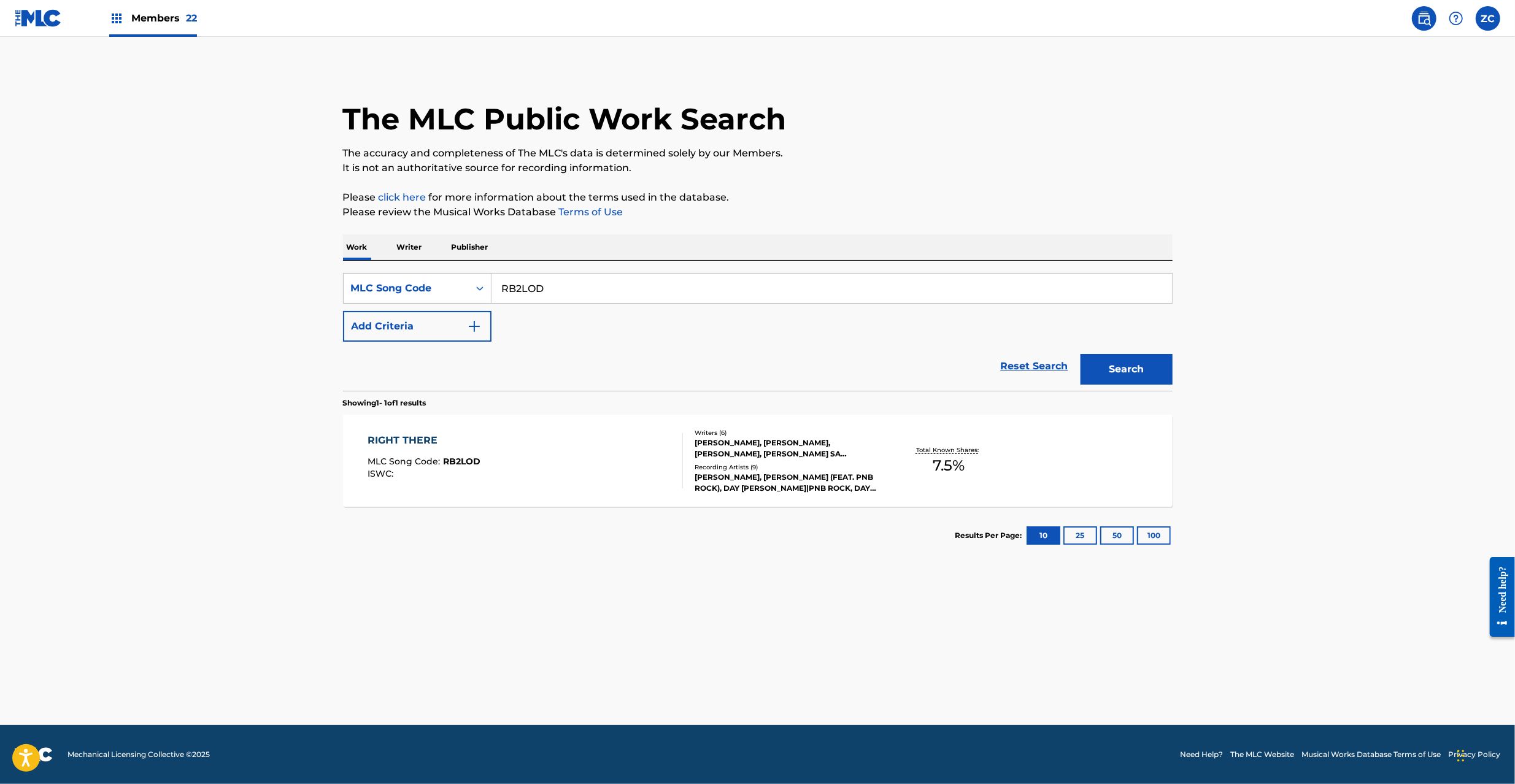
click at [708, 464] on div "Recording Artists ( 9 )" at bounding box center [787, 467] width 185 height 9
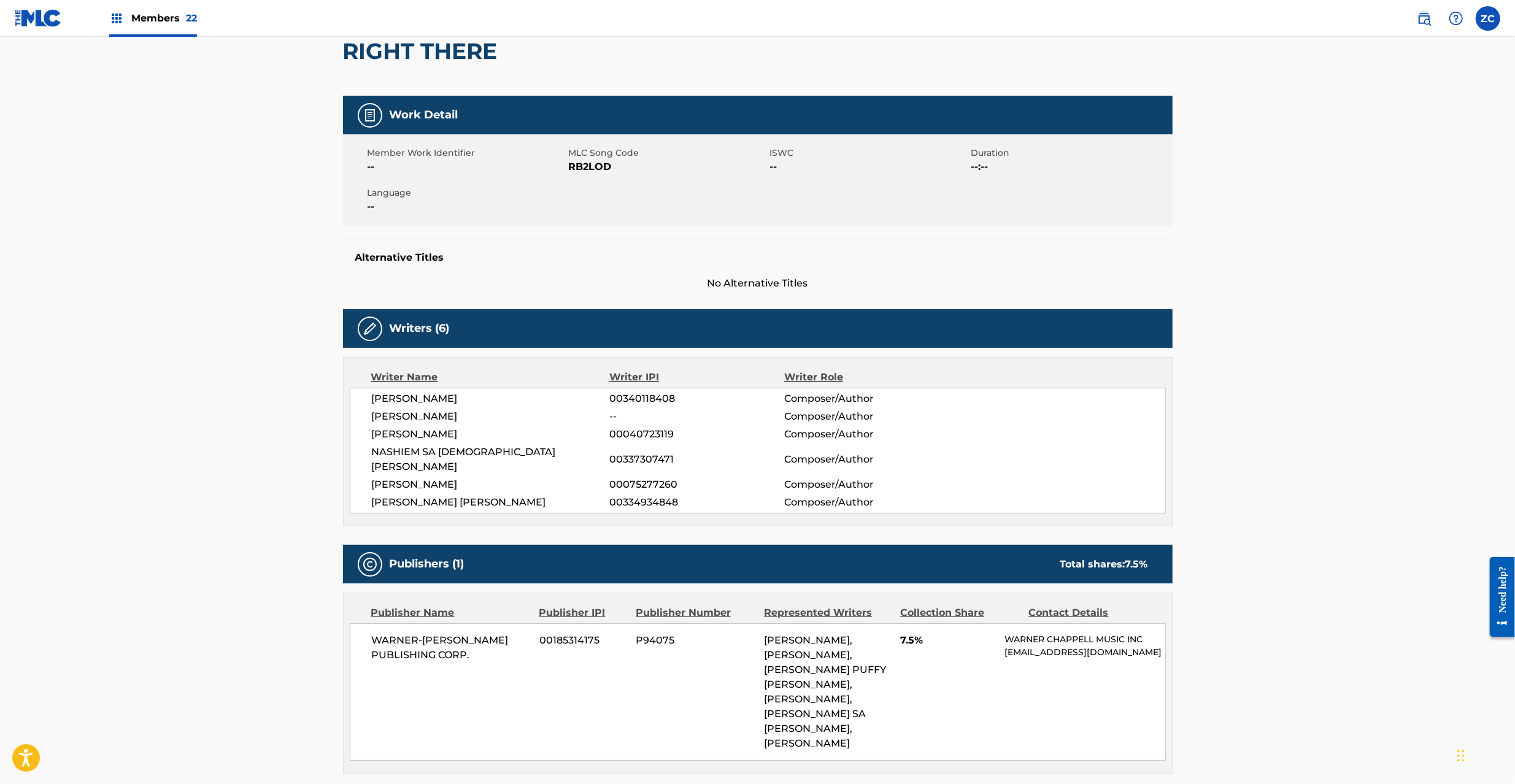
scroll to position [298, 0]
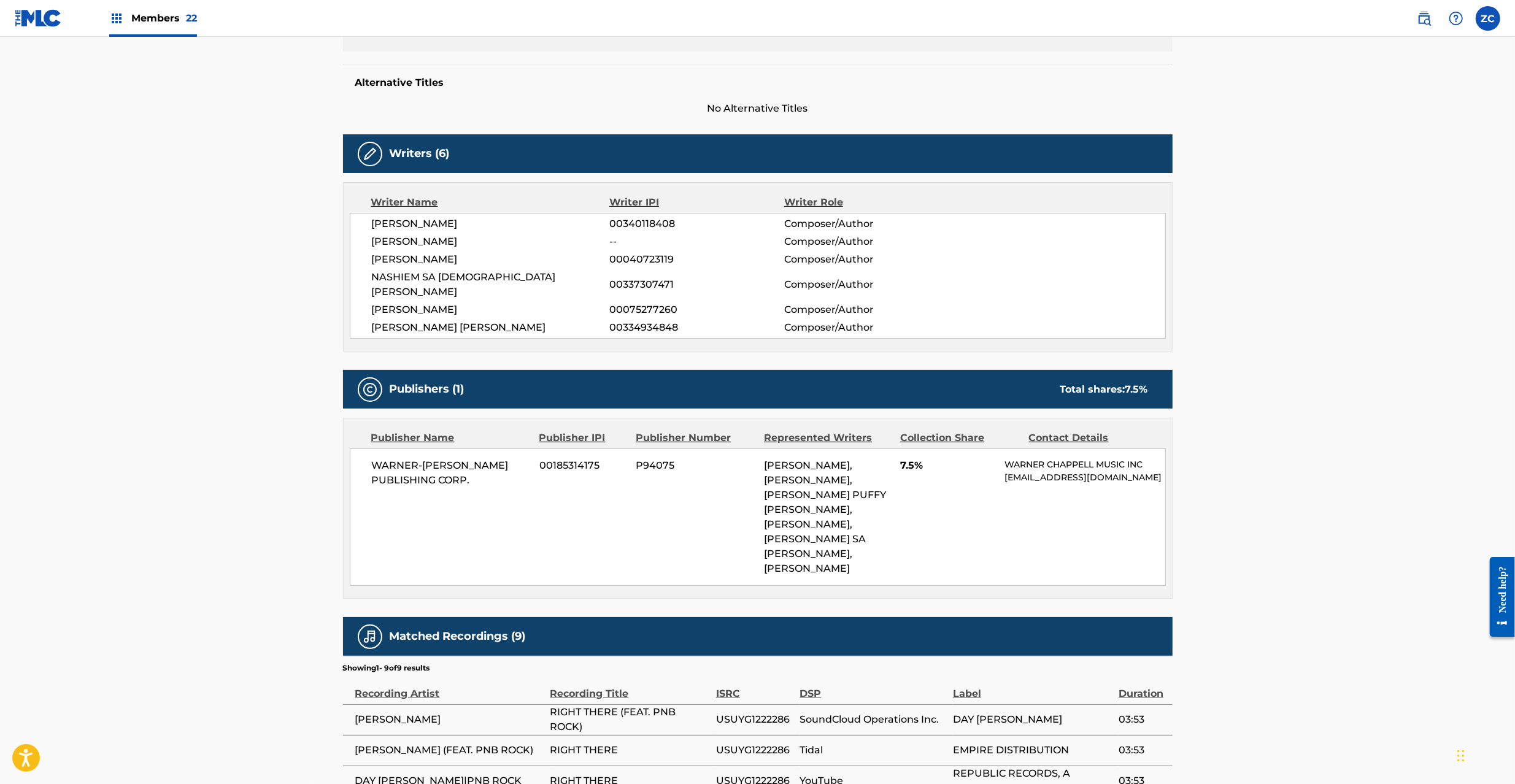
click at [415, 458] on span "WARNER-[PERSON_NAME] PUBLISHING CORP." at bounding box center [452, 473] width 159 height 29
click at [469, 468] on span "WARNER-[PERSON_NAME] PUBLISHING CORP." at bounding box center [452, 473] width 159 height 29
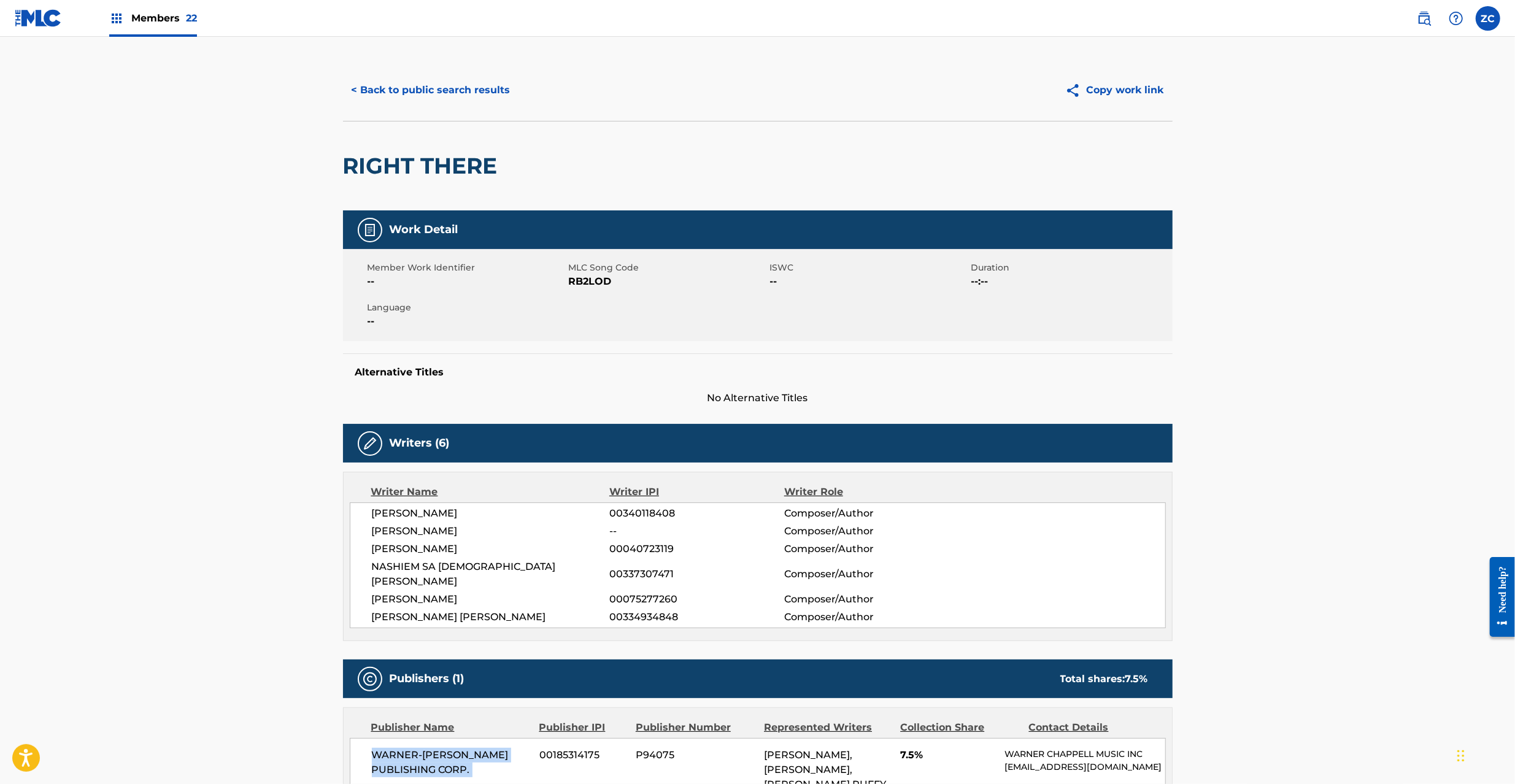
scroll to position [0, 0]
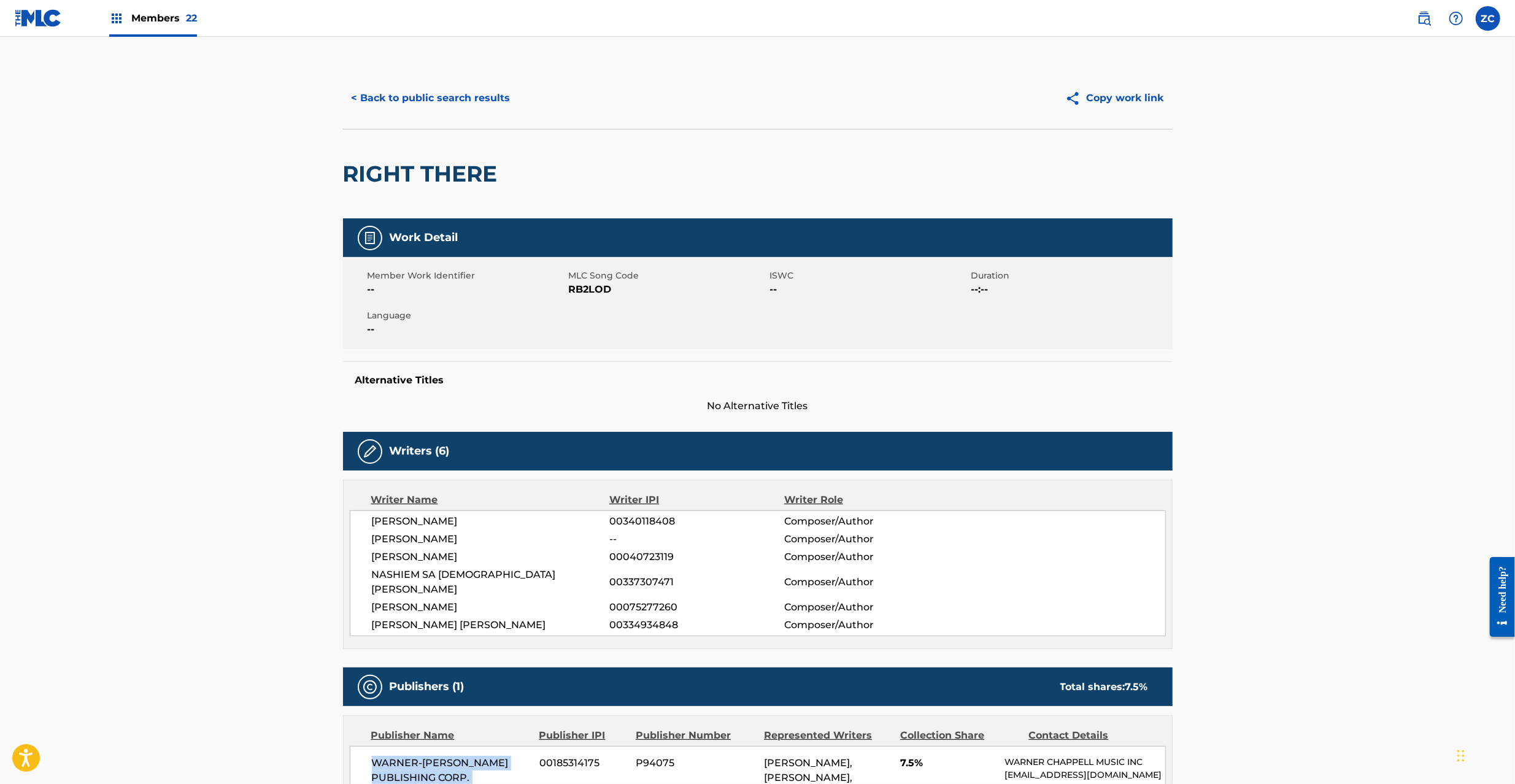
click at [428, 97] on button "< Back to public search results" at bounding box center [431, 98] width 176 height 31
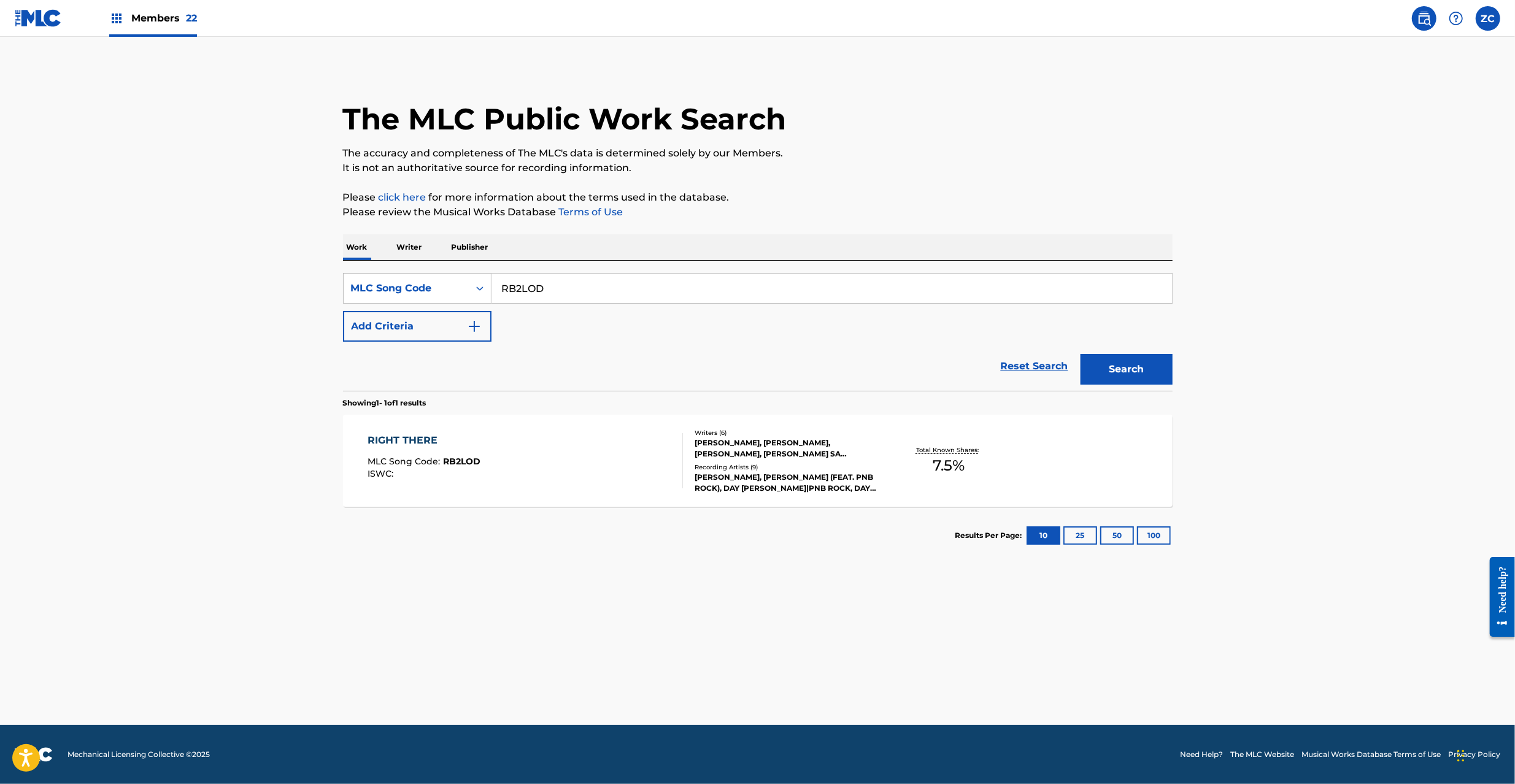
click at [563, 278] on input "RB2LOD" at bounding box center [831, 288] width 680 height 29
paste input "16EG"
type input "RB16EG"
click at [1128, 371] on button "Search" at bounding box center [1127, 369] width 92 height 31
click at [871, 479] on div "REASON WITH THE RAIN MLC Song Code : RB16EG ISWC : Writers ( 2 ) [PERSON_NAME],…" at bounding box center [758, 461] width 830 height 92
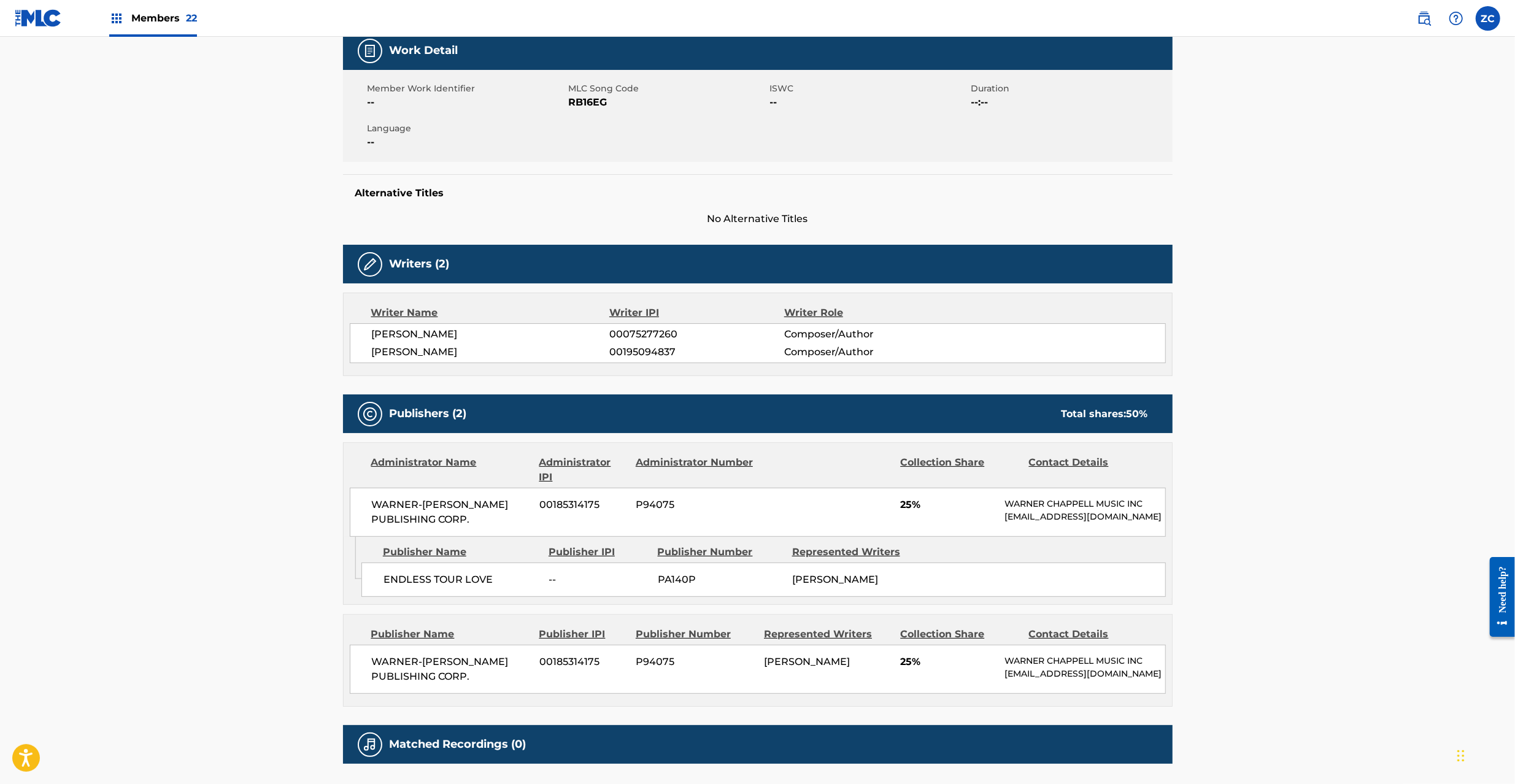
scroll to position [304, 0]
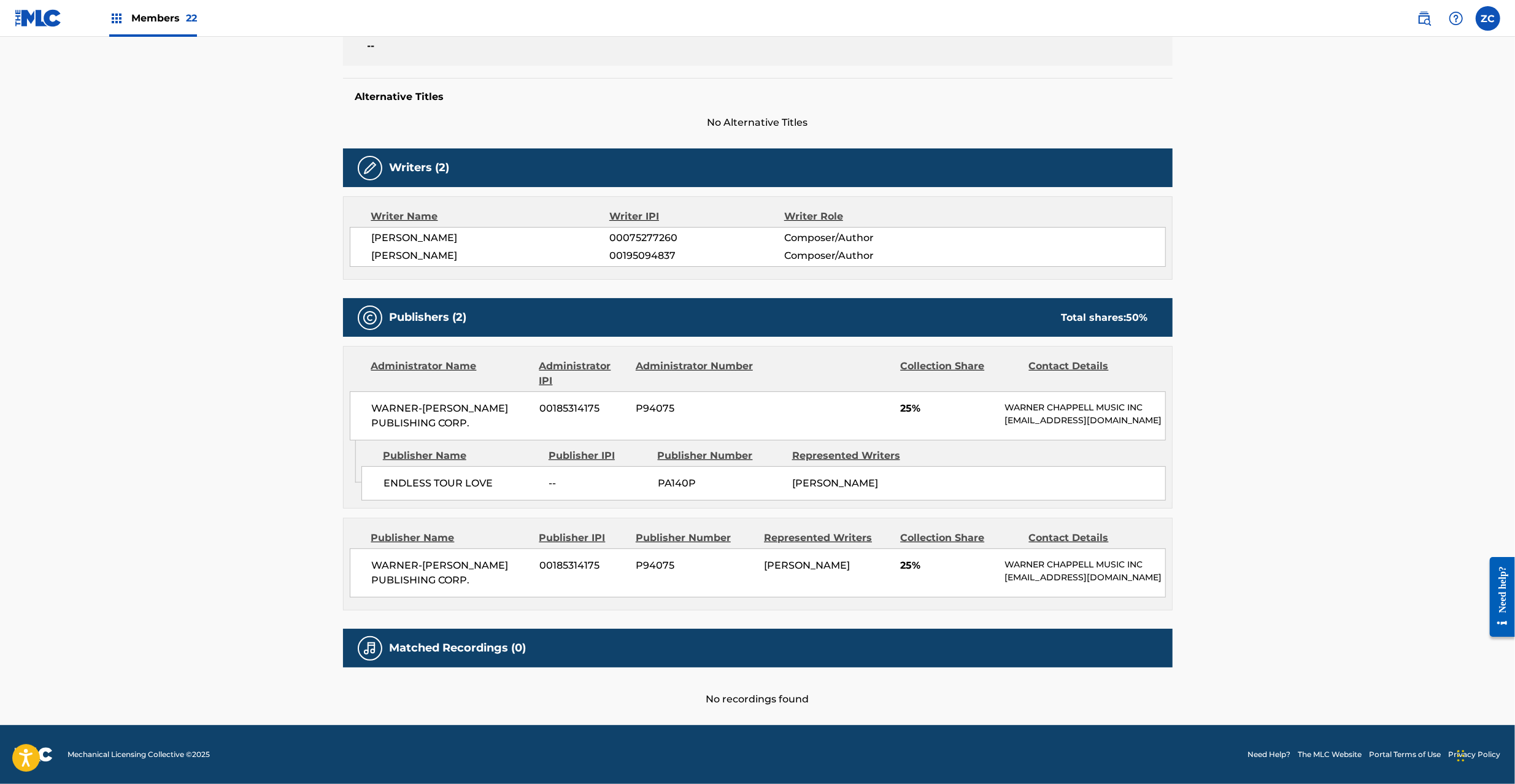
click at [391, 401] on span "WARNER-[PERSON_NAME] PUBLISHING CORP." at bounding box center [452, 415] width 159 height 29
click at [396, 401] on span "WARNER-[PERSON_NAME] PUBLISHING CORP." at bounding box center [452, 415] width 159 height 29
click at [470, 405] on span "WARNER-[PERSON_NAME] PUBLISHING CORP." at bounding box center [452, 415] width 159 height 29
click at [412, 476] on span "ENDLESS TOUR LOVE" at bounding box center [461, 483] width 156 height 15
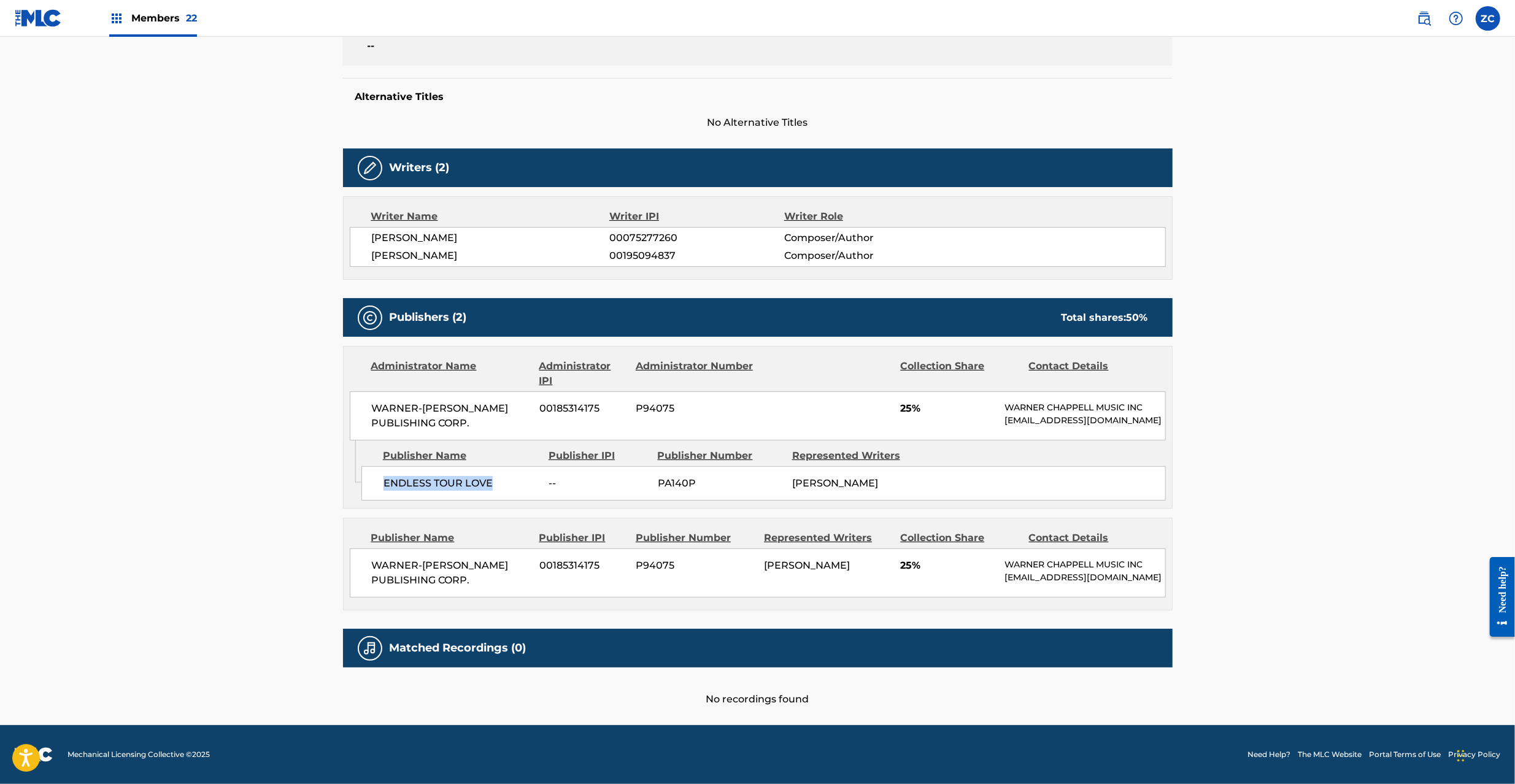
click at [480, 476] on span "ENDLESS TOUR LOVE" at bounding box center [461, 483] width 156 height 15
click at [400, 558] on span "WARNER-[PERSON_NAME] PUBLISHING CORP." at bounding box center [452, 572] width 159 height 29
drag, startPoint x: 467, startPoint y: 574, endPoint x: 522, endPoint y: 578, distance: 55.1
click at [467, 574] on span "WARNER-[PERSON_NAME] PUBLISHING CORP." at bounding box center [452, 572] width 159 height 29
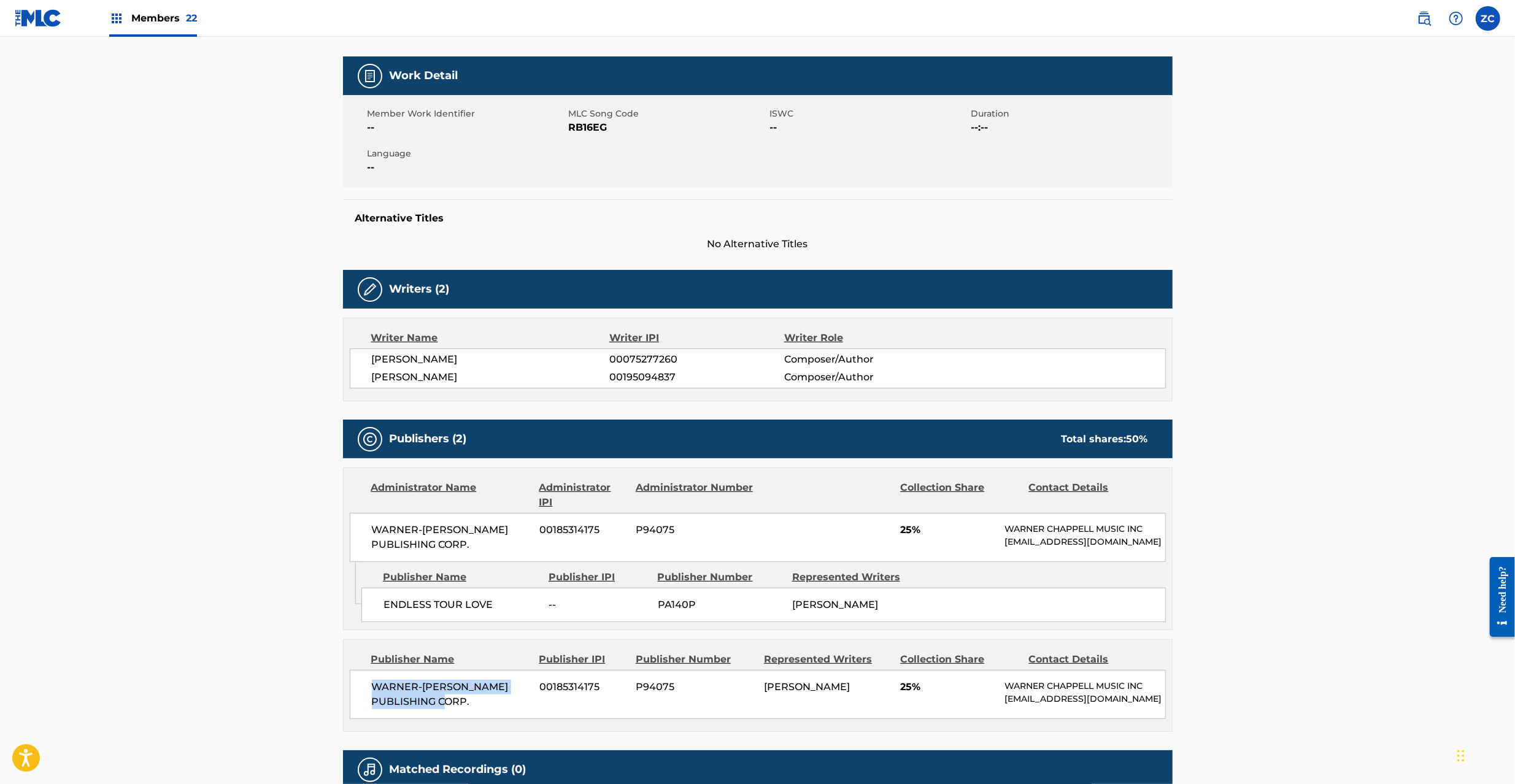
scroll to position [0, 0]
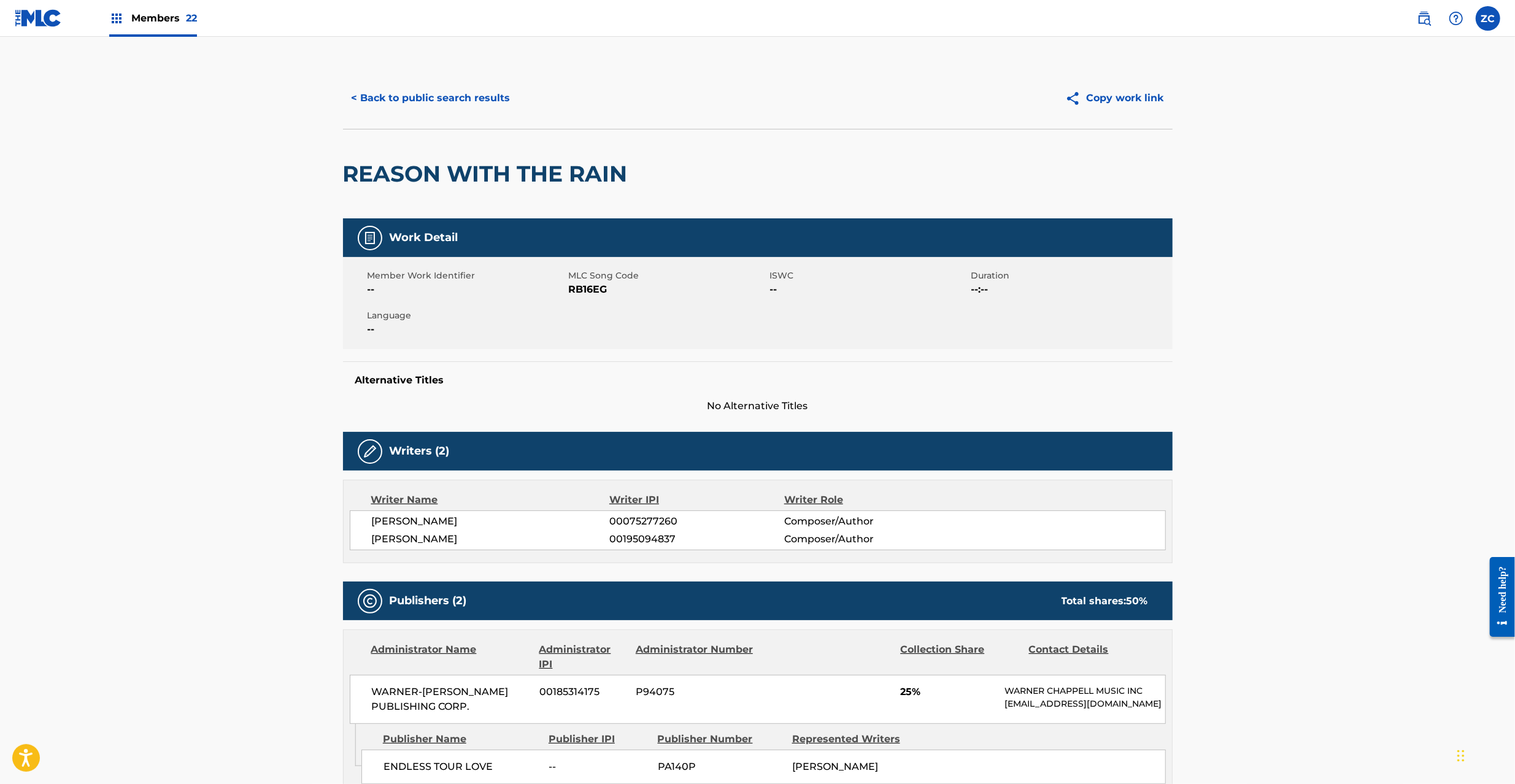
click at [410, 106] on button "< Back to public search results" at bounding box center [431, 98] width 176 height 31
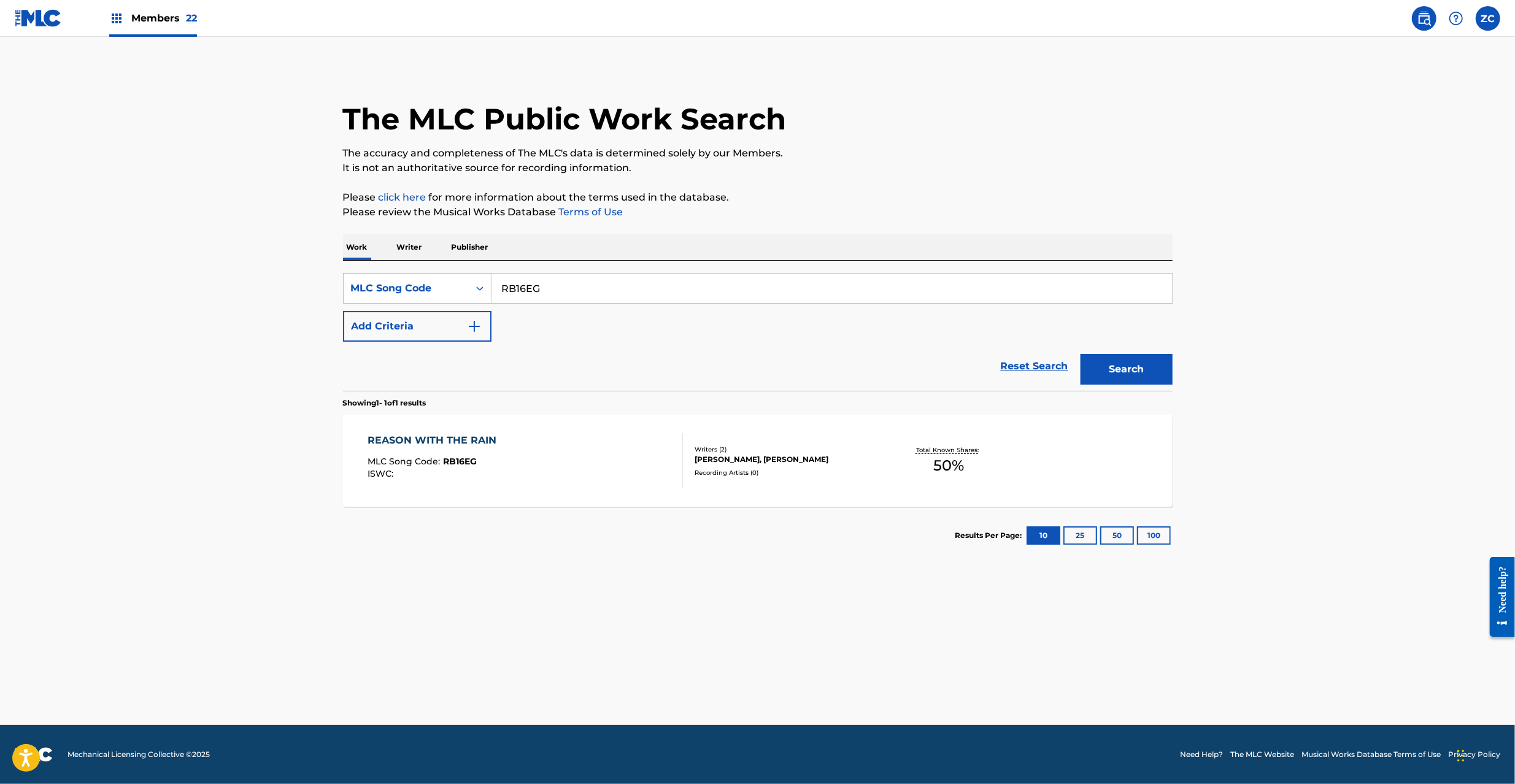
click at [609, 294] on input "RB16EG" at bounding box center [831, 288] width 680 height 29
paste input "AA0WID"
type input "AA0WID"
click at [1093, 374] on button "Search" at bounding box center [1127, 369] width 92 height 31
click at [736, 459] on div "[PERSON_NAME], [PERSON_NAME], [PERSON_NAME], [PERSON_NAME], [PERSON_NAME], [PER…" at bounding box center [787, 448] width 185 height 22
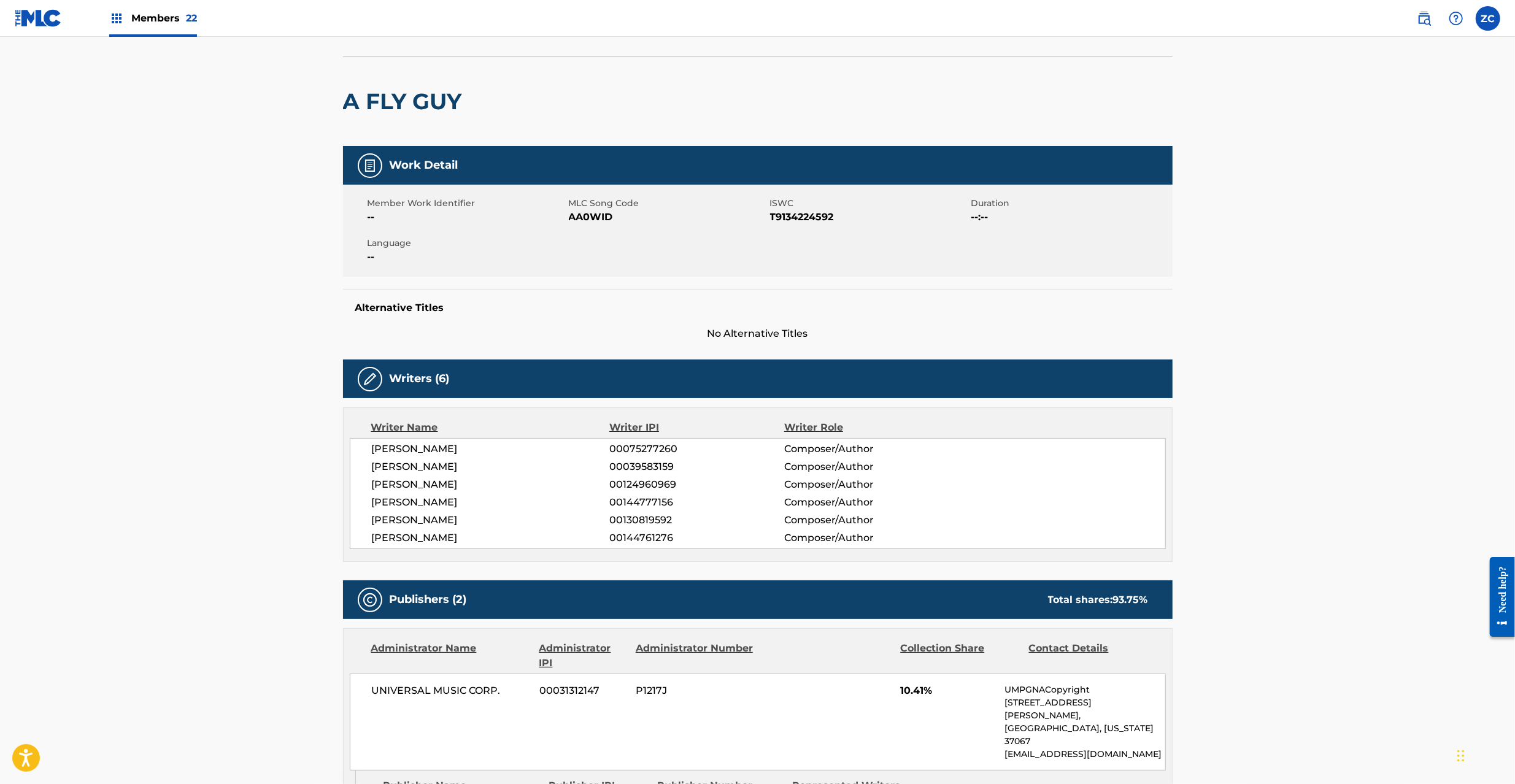
scroll to position [327, 0]
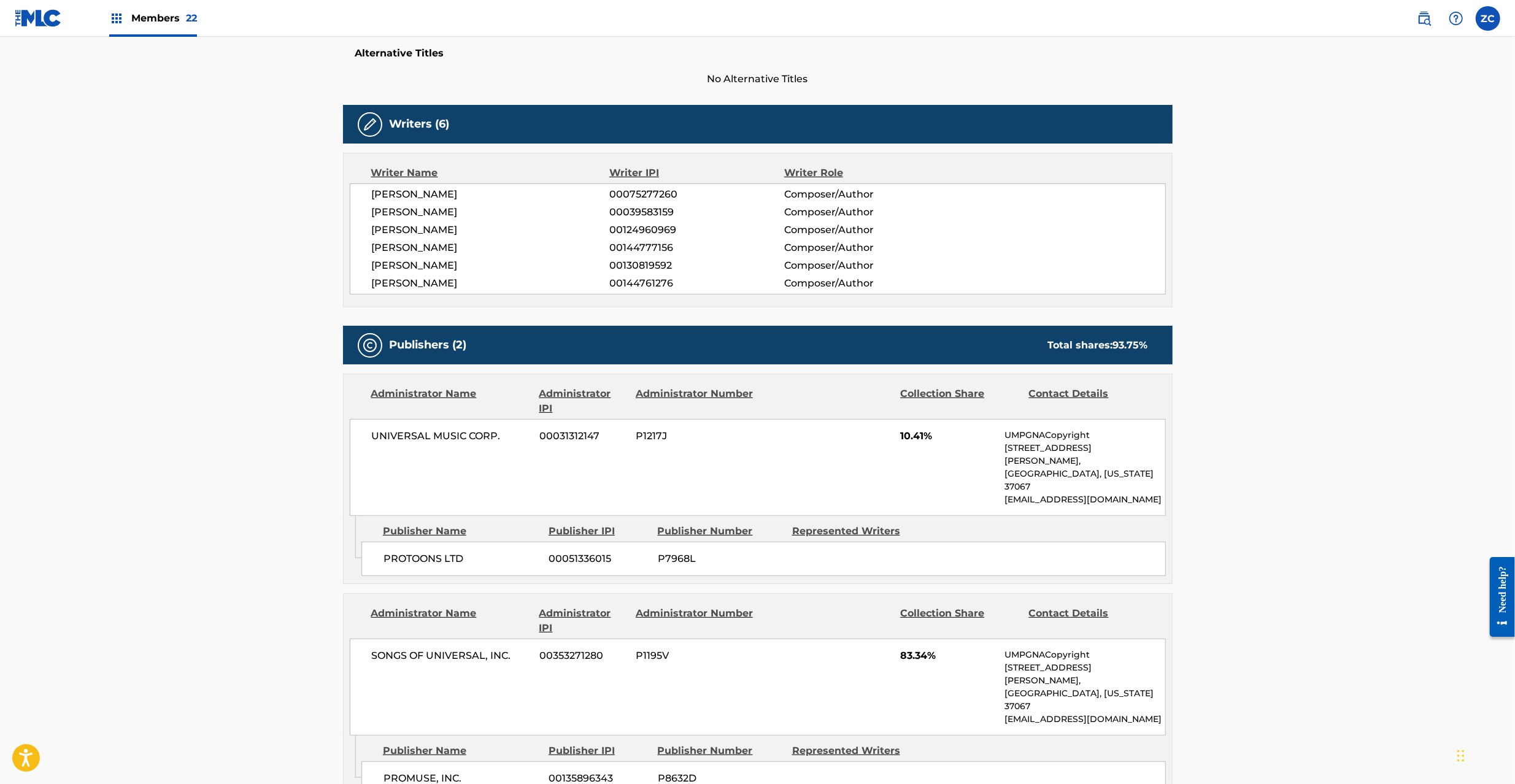
click at [396, 435] on span "UNIVERSAL MUSIC CORP." at bounding box center [452, 435] width 159 height 15
click at [497, 441] on span "UNIVERSAL MUSIC CORP." at bounding box center [452, 435] width 159 height 15
click at [403, 551] on span "PROTOONS LTD" at bounding box center [461, 558] width 156 height 15
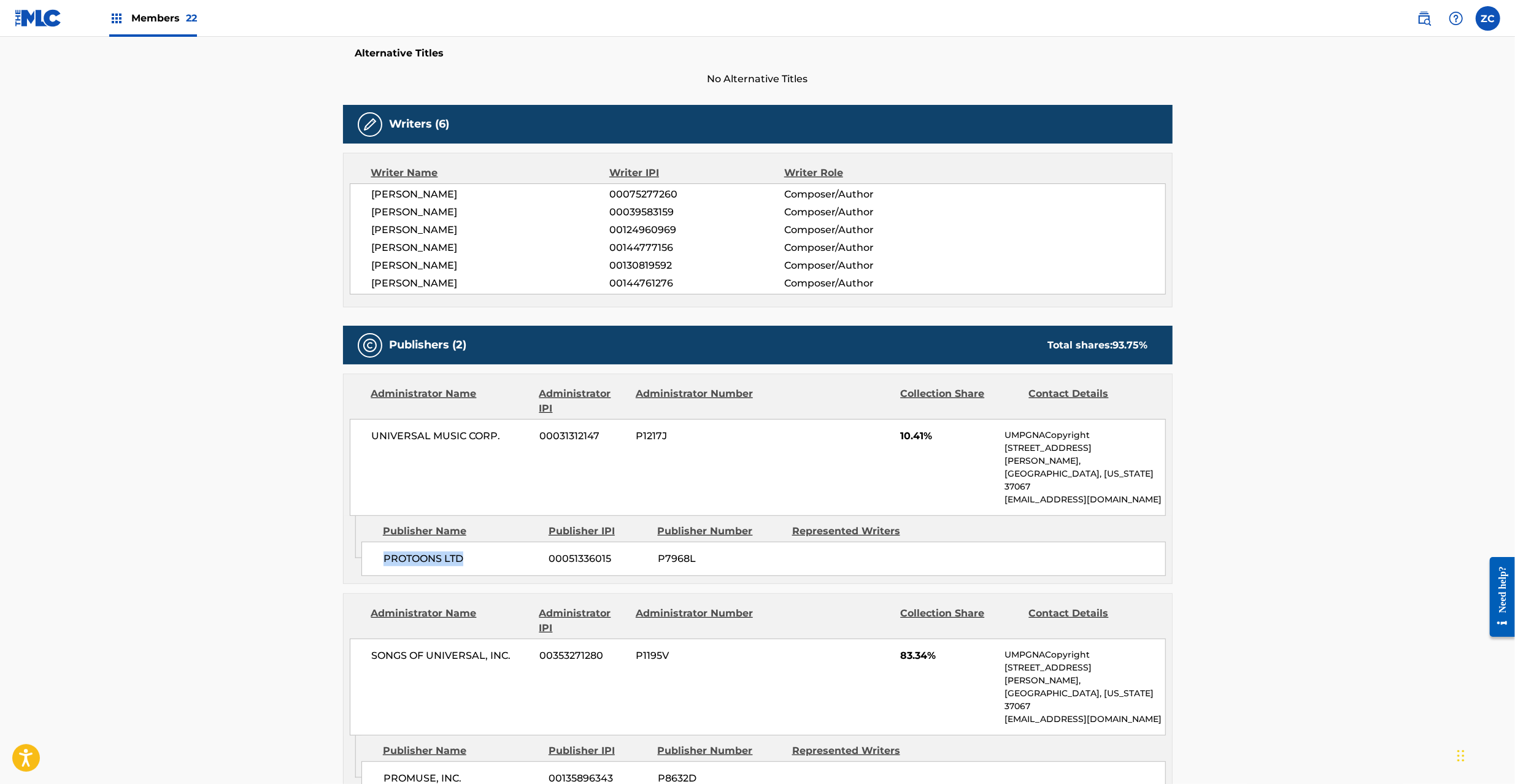
click at [457, 551] on span "PROTOONS LTD" at bounding box center [461, 558] width 156 height 15
click at [430, 648] on span "SONGS OF UNIVERSAL, INC." at bounding box center [452, 655] width 159 height 15
click at [376, 648] on span "SONGS OF UNIVERSAL, INC." at bounding box center [452, 655] width 159 height 15
click at [508, 648] on span "SONGS OF UNIVERSAL, INC." at bounding box center [452, 655] width 159 height 15
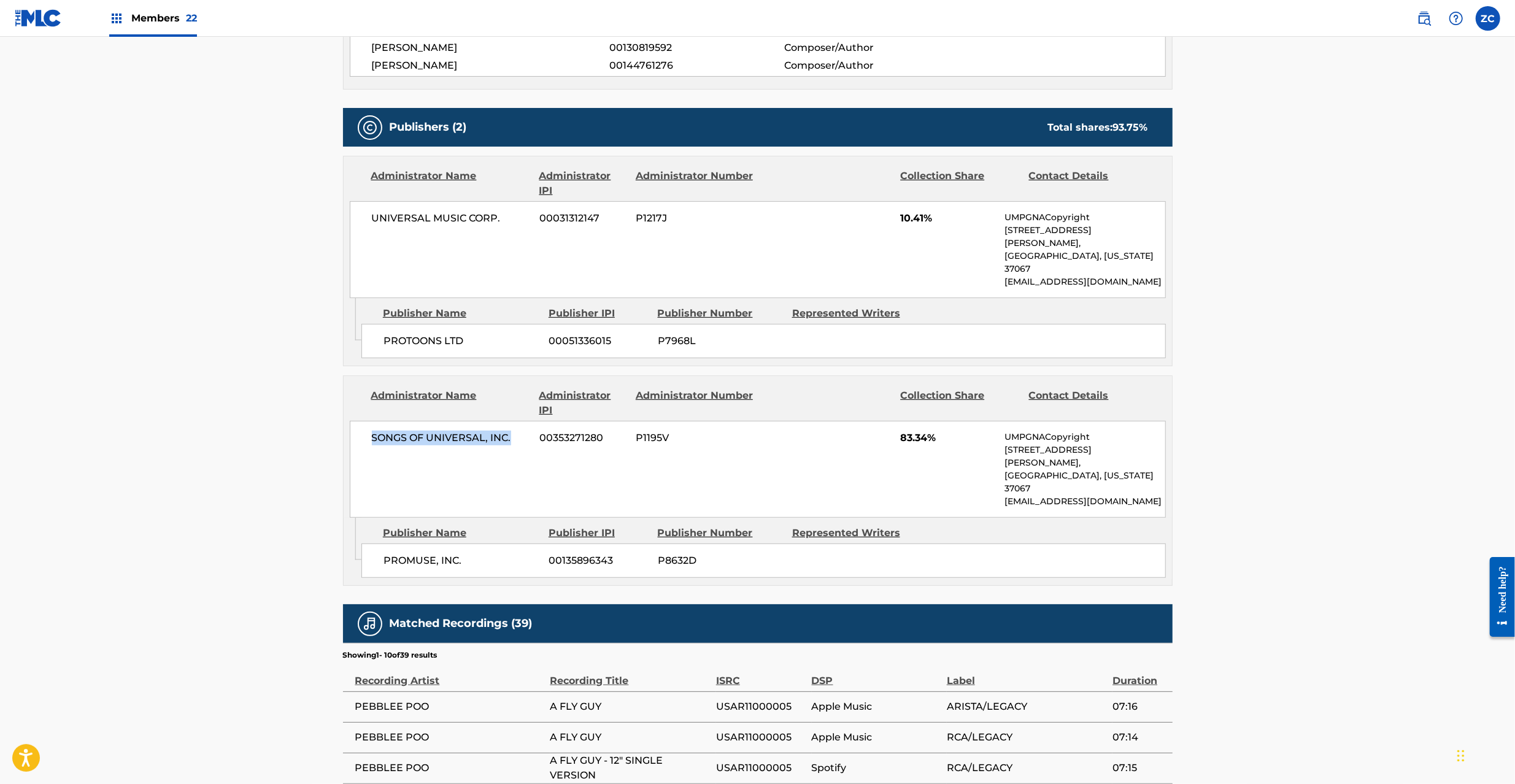
scroll to position [545, 0]
click at [401, 553] on span "PROMUSE, INC." at bounding box center [461, 560] width 156 height 15
click at [457, 553] on span "PROMUSE, INC." at bounding box center [461, 560] width 156 height 15
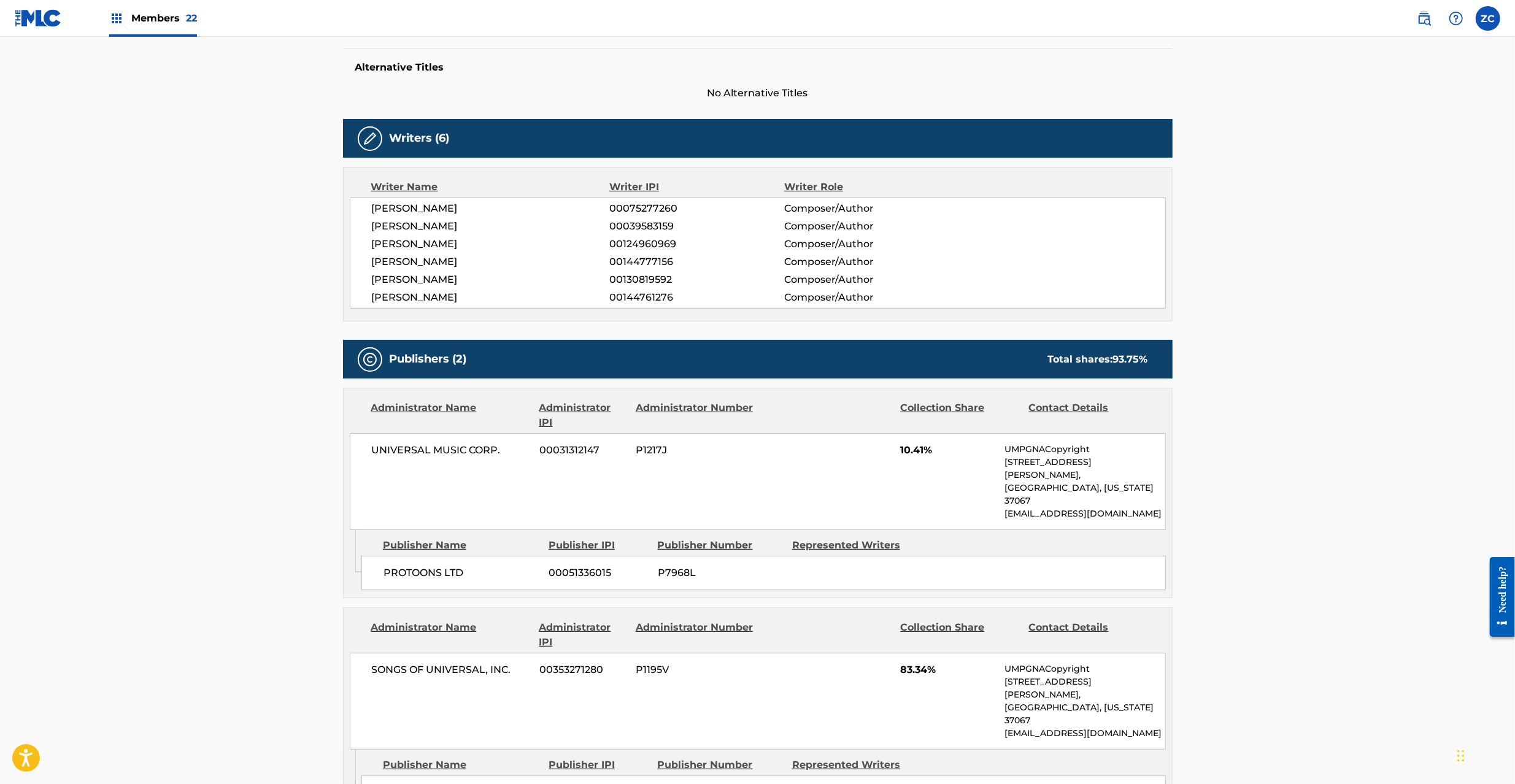
scroll to position [0, 0]
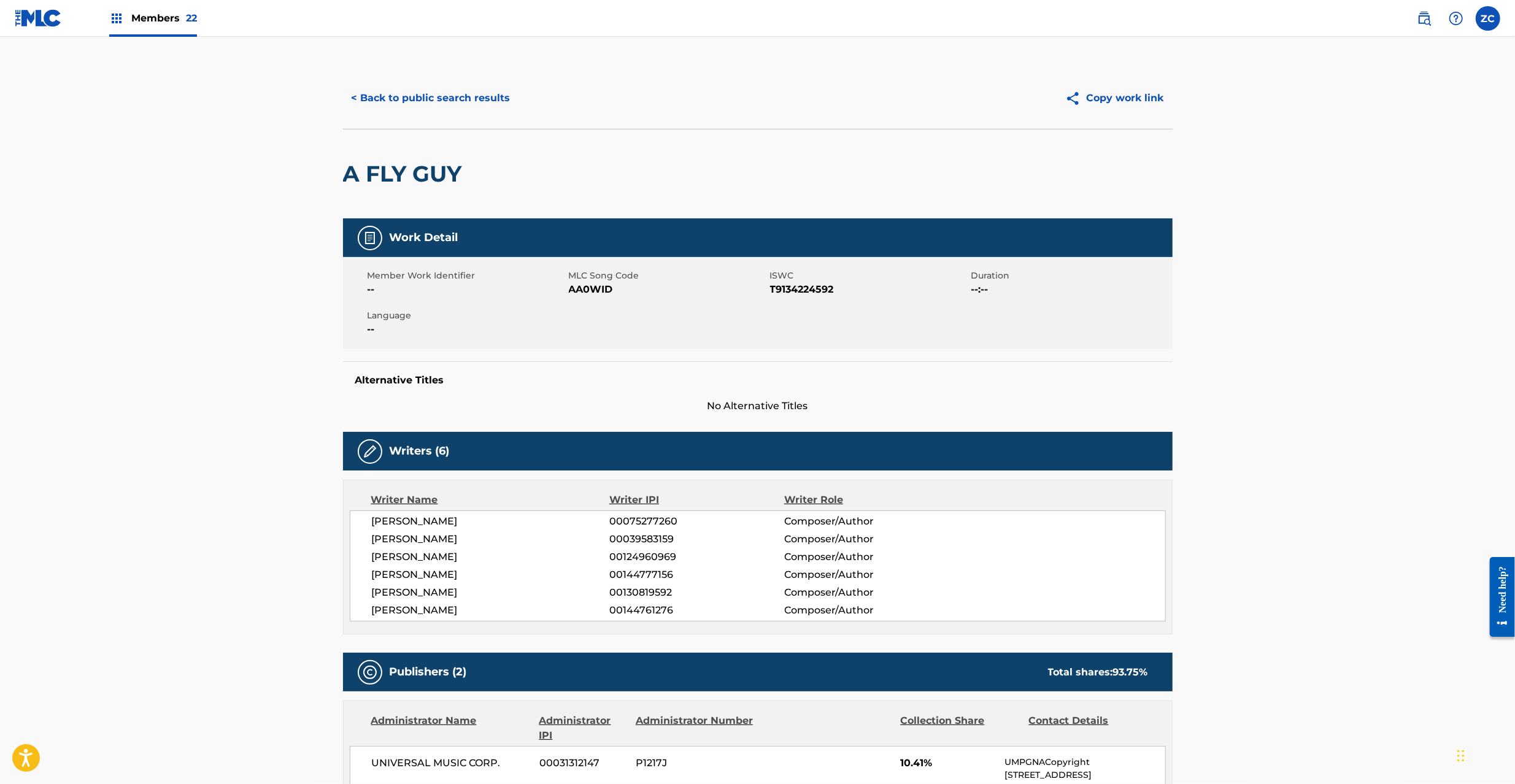
click at [421, 111] on button "< Back to public search results" at bounding box center [431, 98] width 176 height 31
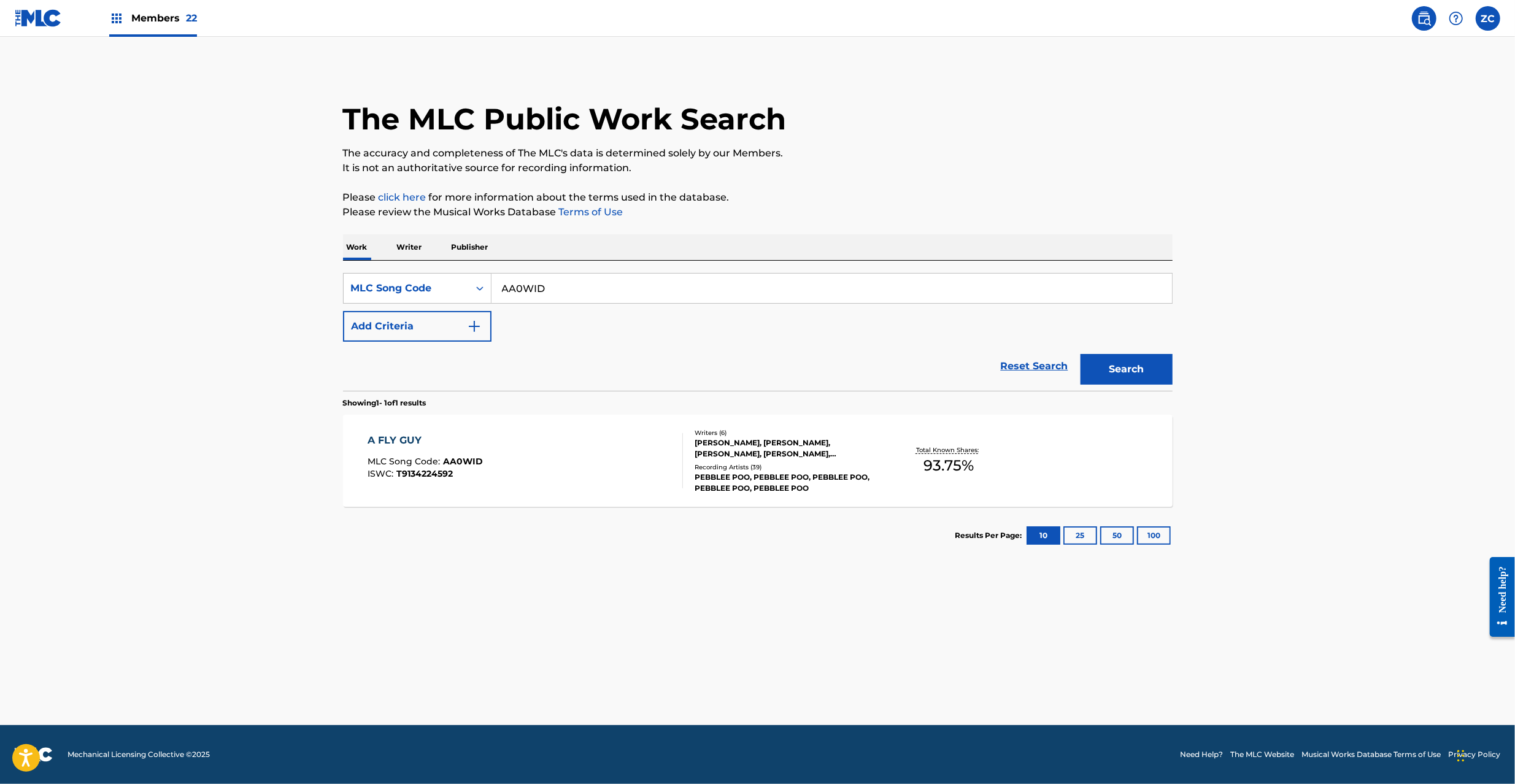
click at [598, 293] on input "AA0WID" at bounding box center [831, 288] width 680 height 29
paste input "FE5W1M"
type input "FE5W1M"
click at [1146, 376] on button "Search" at bounding box center [1127, 369] width 92 height 31
click at [654, 474] on div "FUNK LIBERATION MLC Song Code : FE5W1M ISWC : T9028806168" at bounding box center [525, 460] width 315 height 55
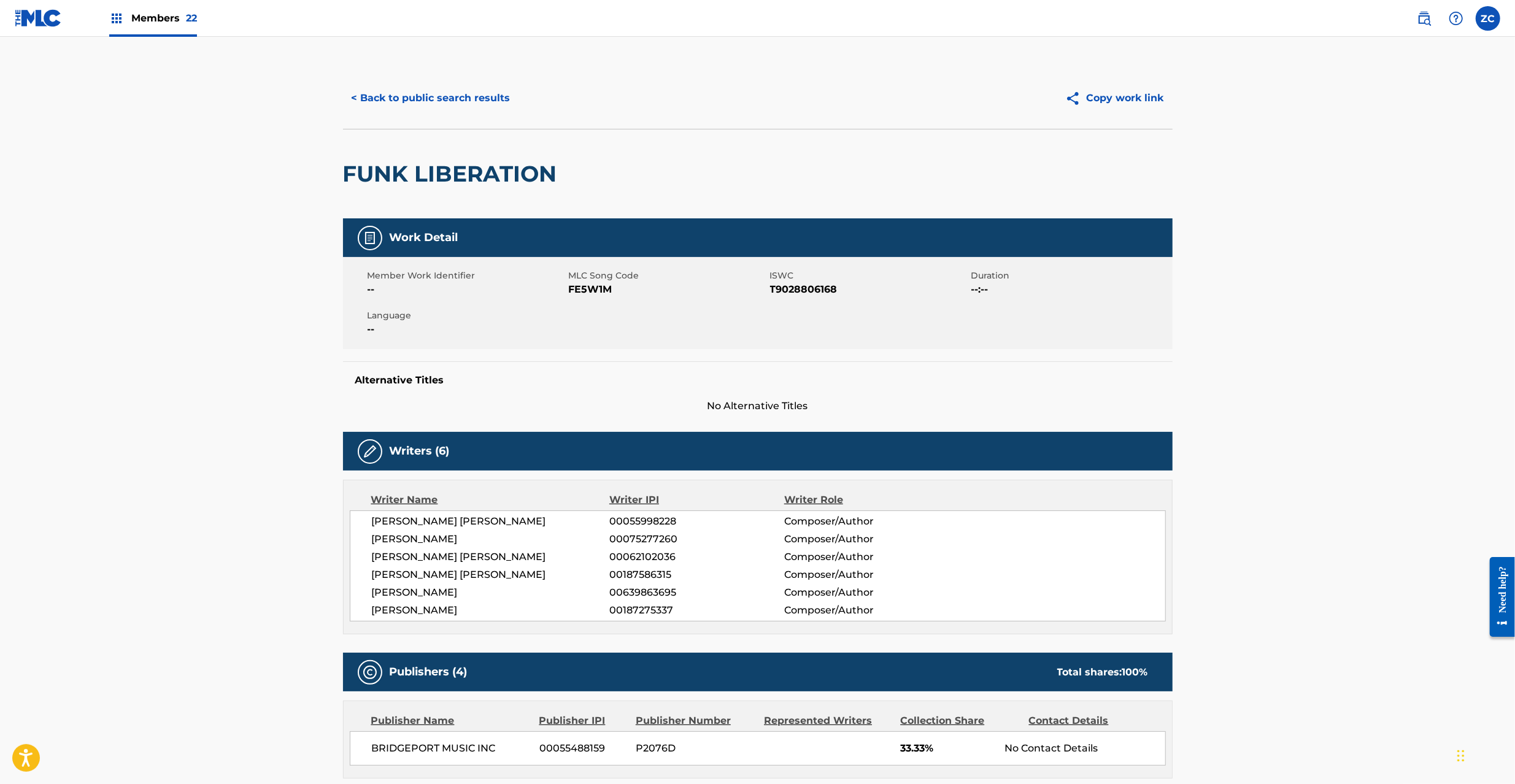
scroll to position [108, 0]
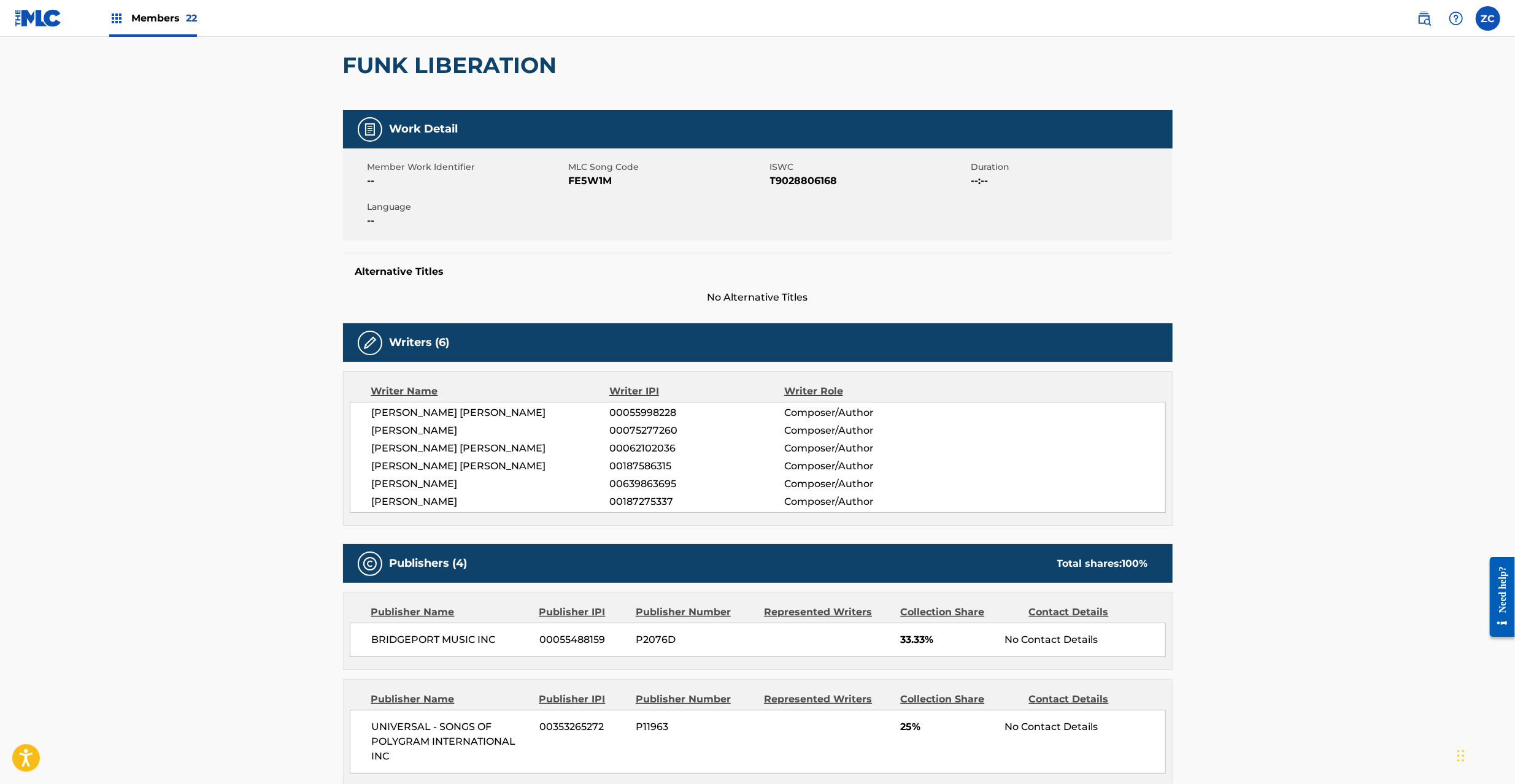
click at [392, 641] on span "BRIDGEPORT MUSIC INC" at bounding box center [452, 639] width 159 height 15
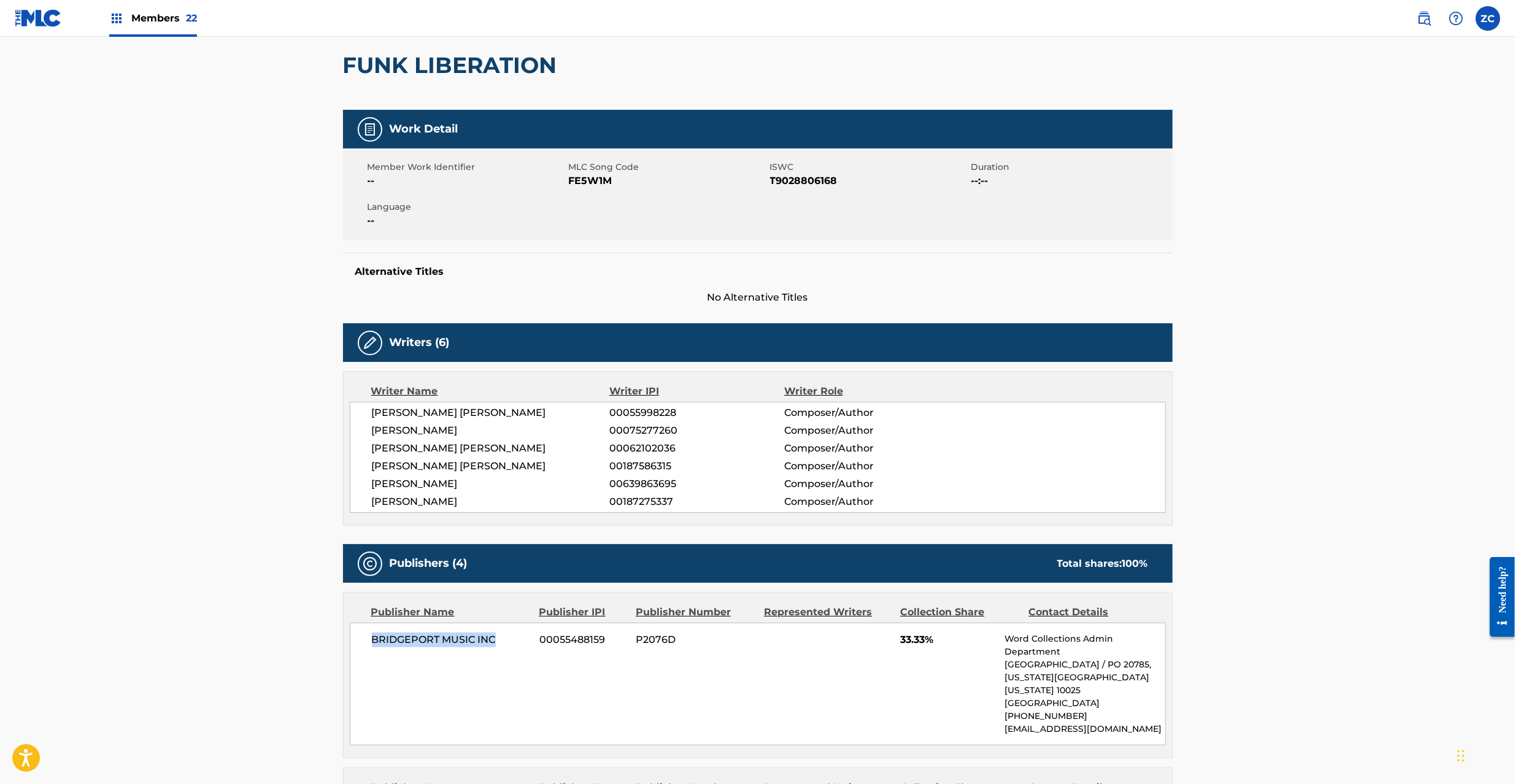
click at [484, 641] on span "BRIDGEPORT MUSIC INC" at bounding box center [452, 639] width 159 height 15
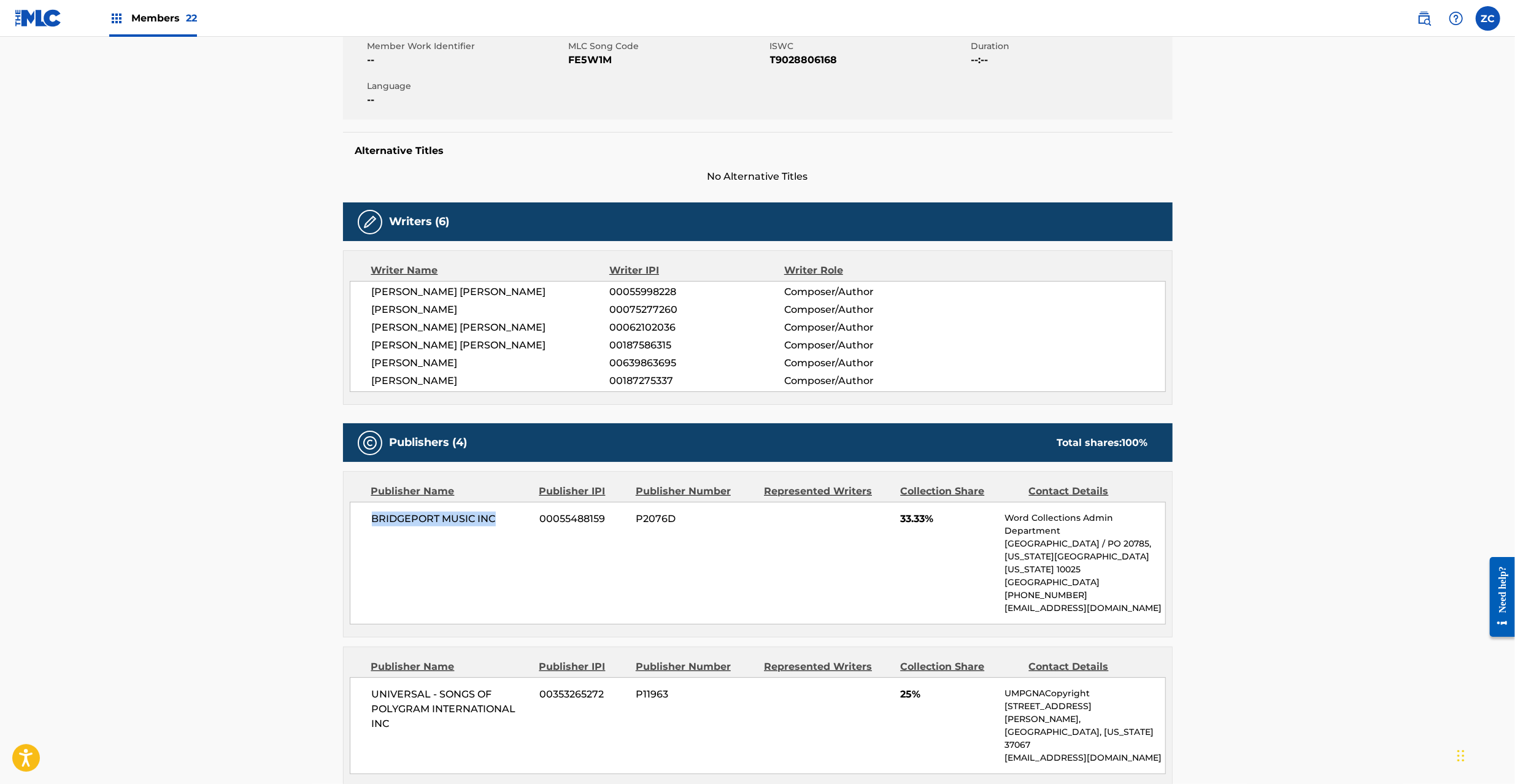
scroll to position [435, 0]
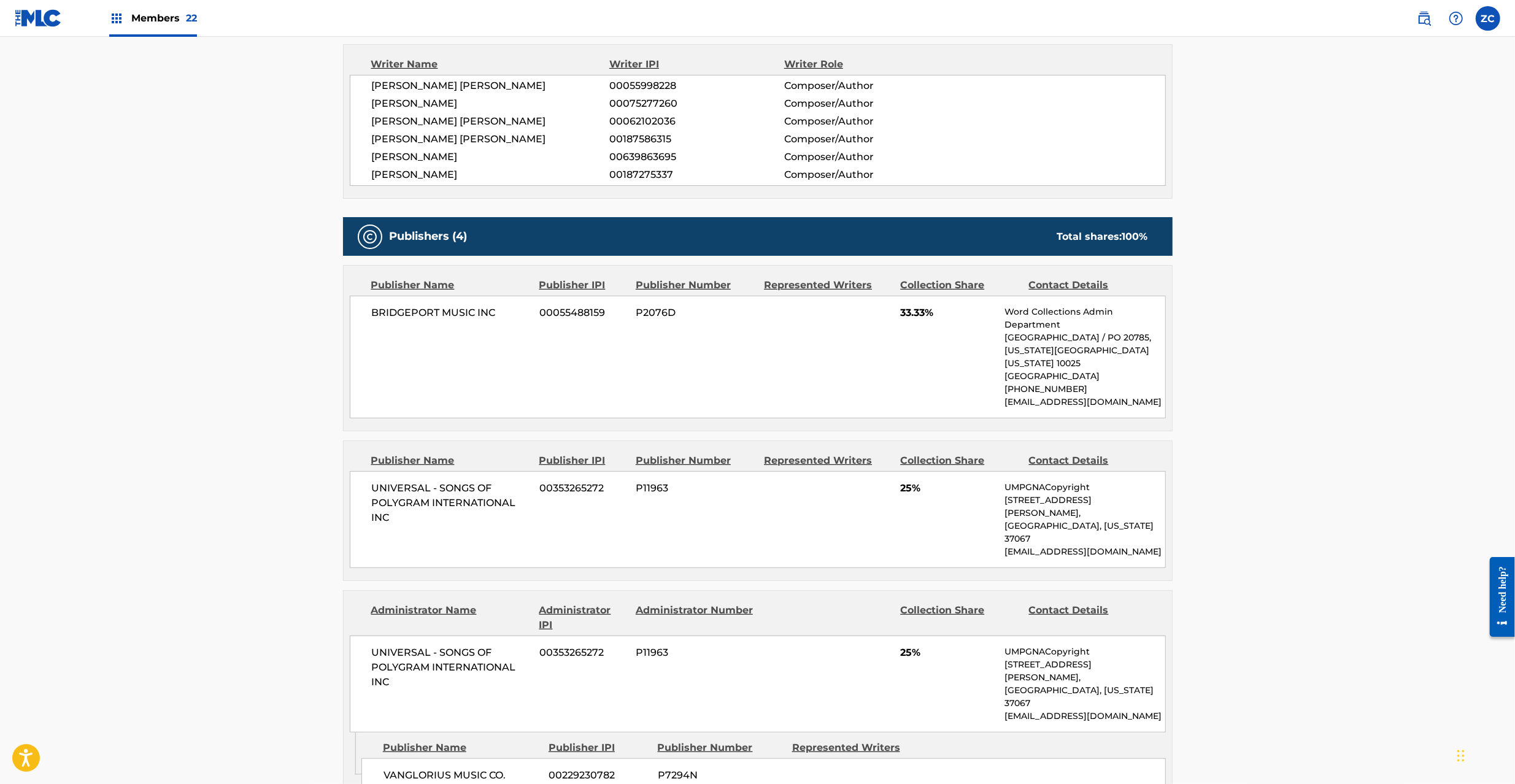
click at [393, 491] on span "UNIVERSAL - SONGS OF POLYGRAM INTERNATIONAL INC" at bounding box center [452, 502] width 159 height 44
click at [382, 519] on span "UNIVERSAL - SONGS OF POLYGRAM INTERNATIONAL INC" at bounding box center [452, 502] width 159 height 44
click at [400, 645] on span "UNIVERSAL - SONGS OF POLYGRAM INTERNATIONAL INC" at bounding box center [452, 667] width 159 height 44
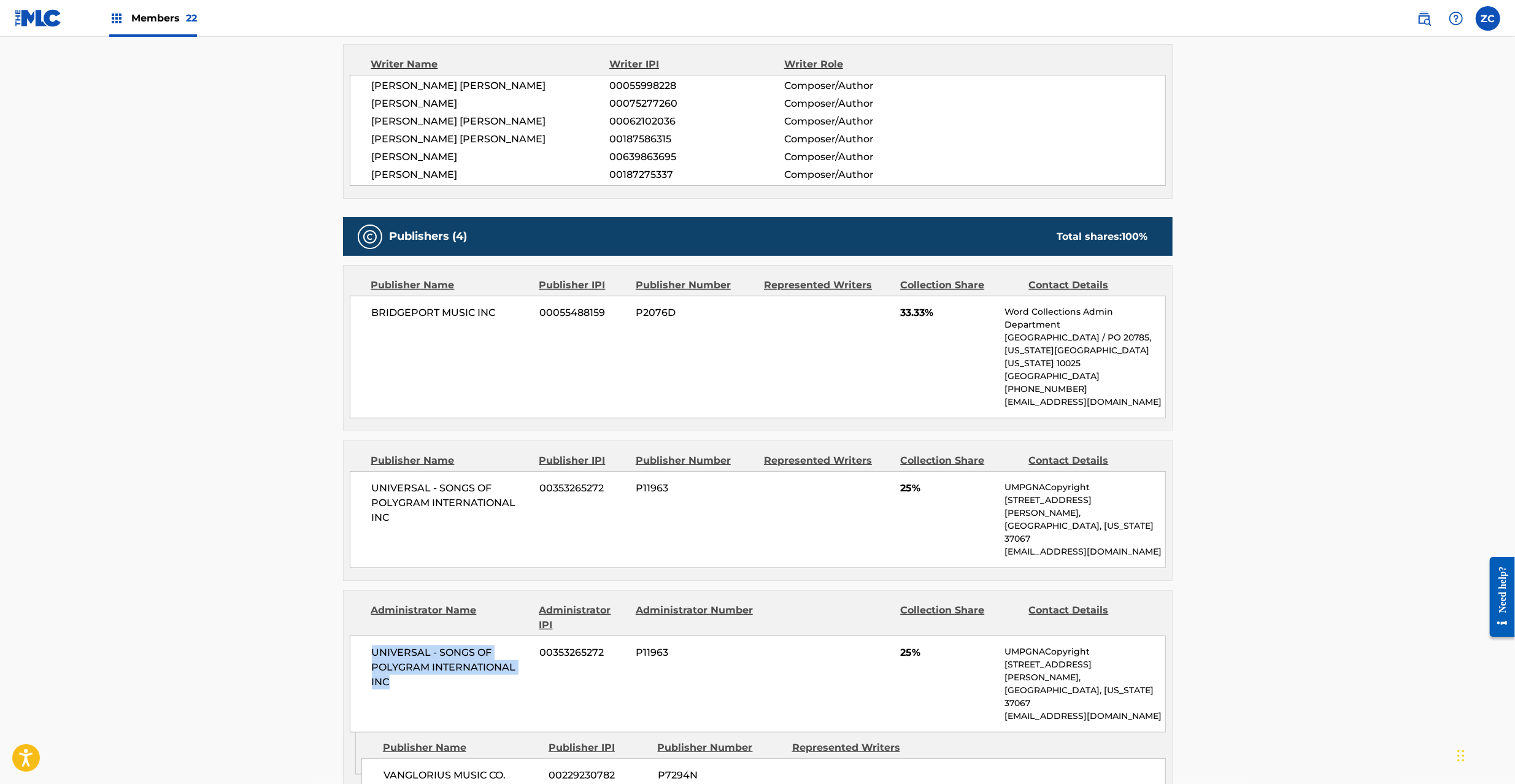
click at [383, 653] on span "UNIVERSAL - SONGS OF POLYGRAM INTERNATIONAL INC" at bounding box center [452, 667] width 159 height 44
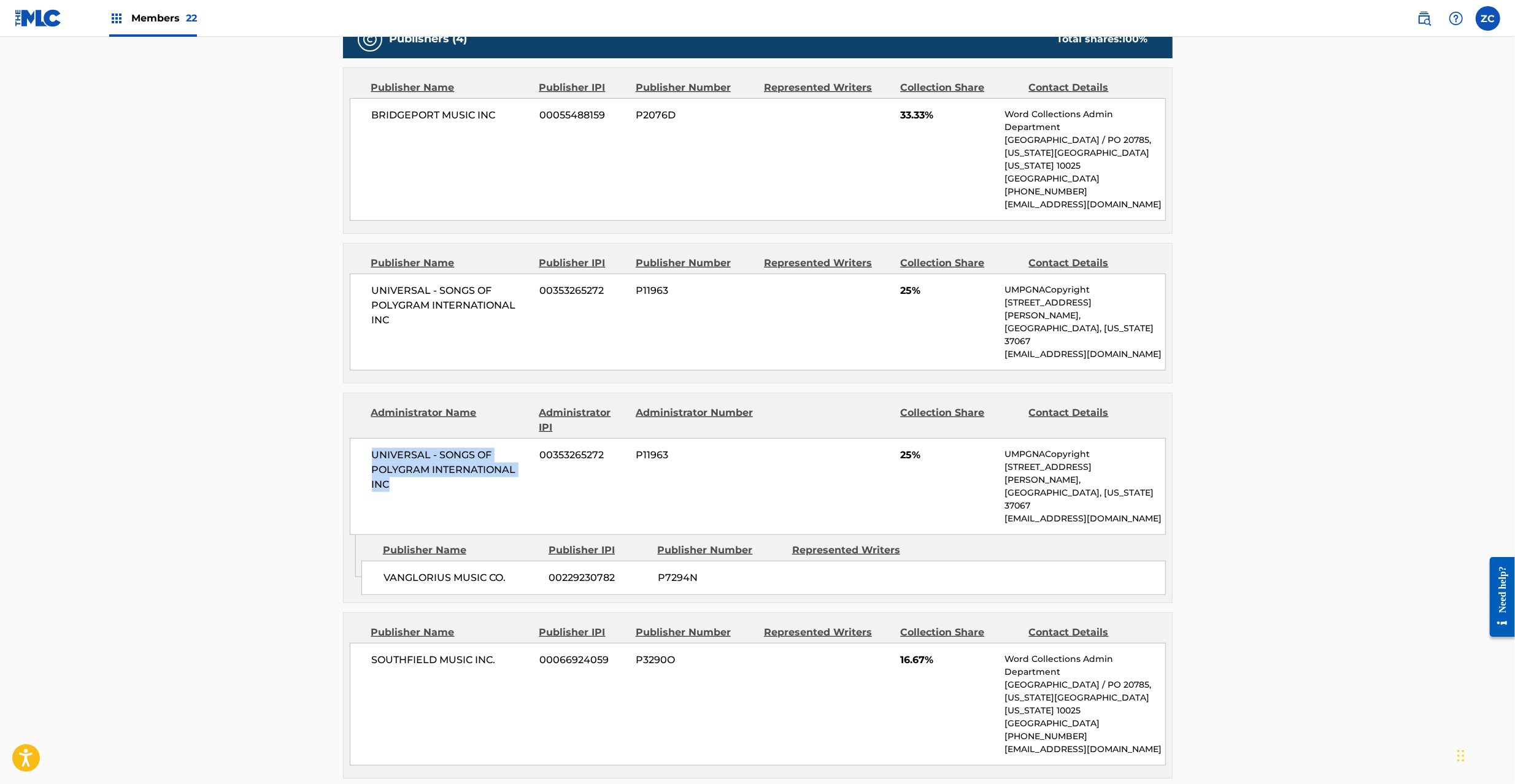
scroll to position [653, 0]
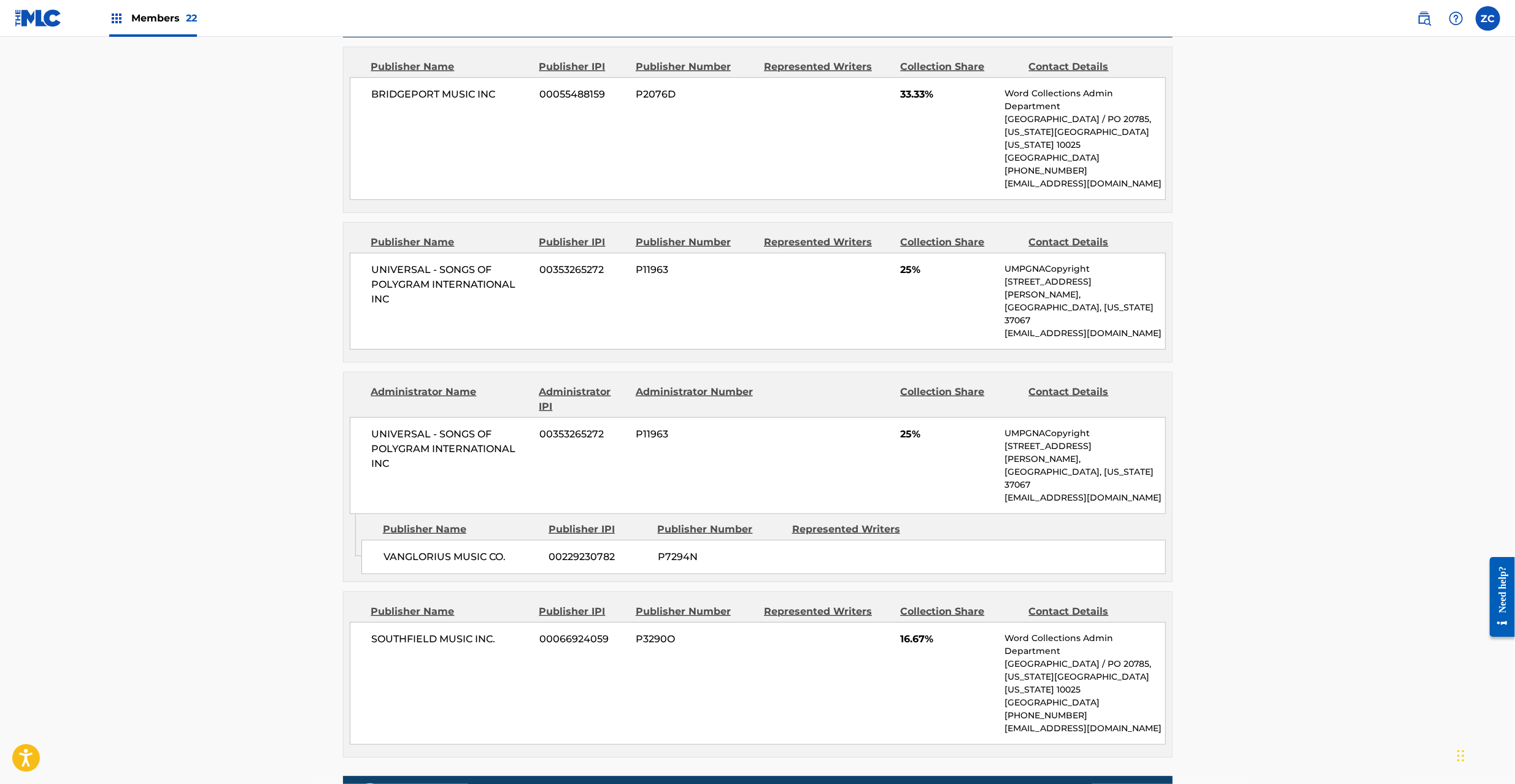
click at [427, 549] on span "VANGLORIUS MUSIC CO." at bounding box center [461, 556] width 156 height 15
click at [498, 549] on span "VANGLORIUS MUSIC CO." at bounding box center [461, 556] width 156 height 15
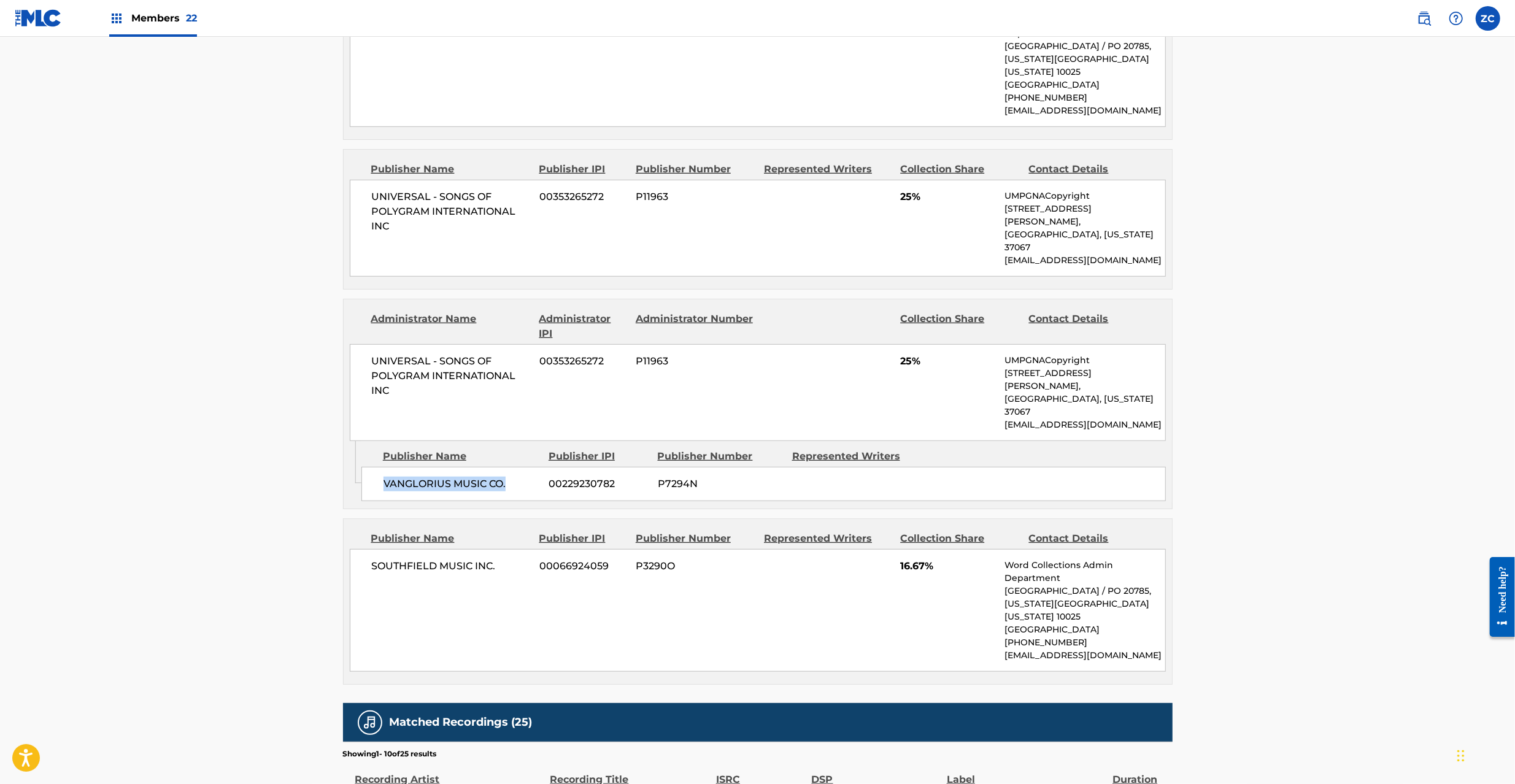
scroll to position [763, 0]
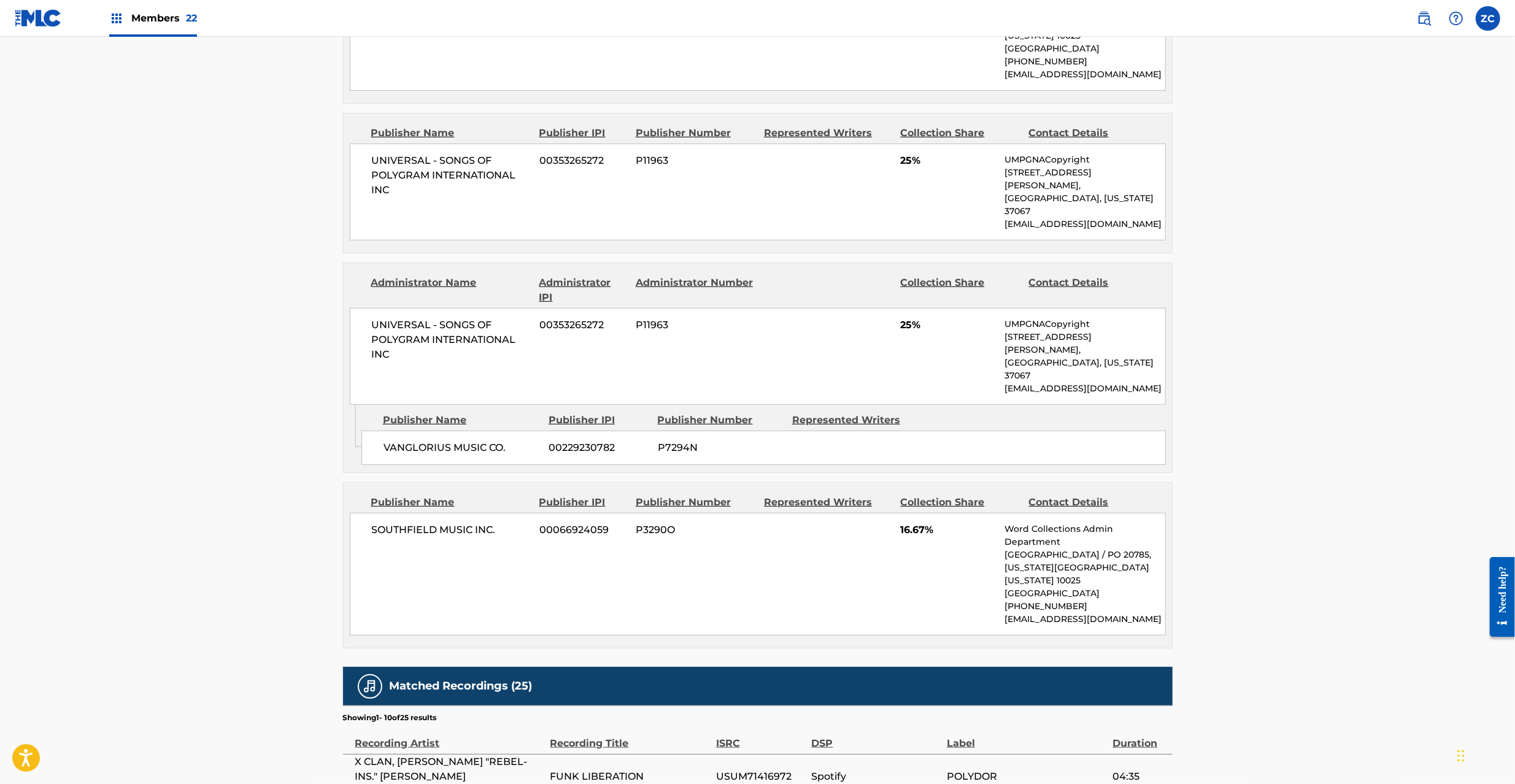
click at [417, 522] on span "SOUTHFIELD MUSIC INC." at bounding box center [452, 529] width 159 height 15
click at [493, 522] on span "SOUTHFIELD MUSIC INC." at bounding box center [452, 529] width 159 height 15
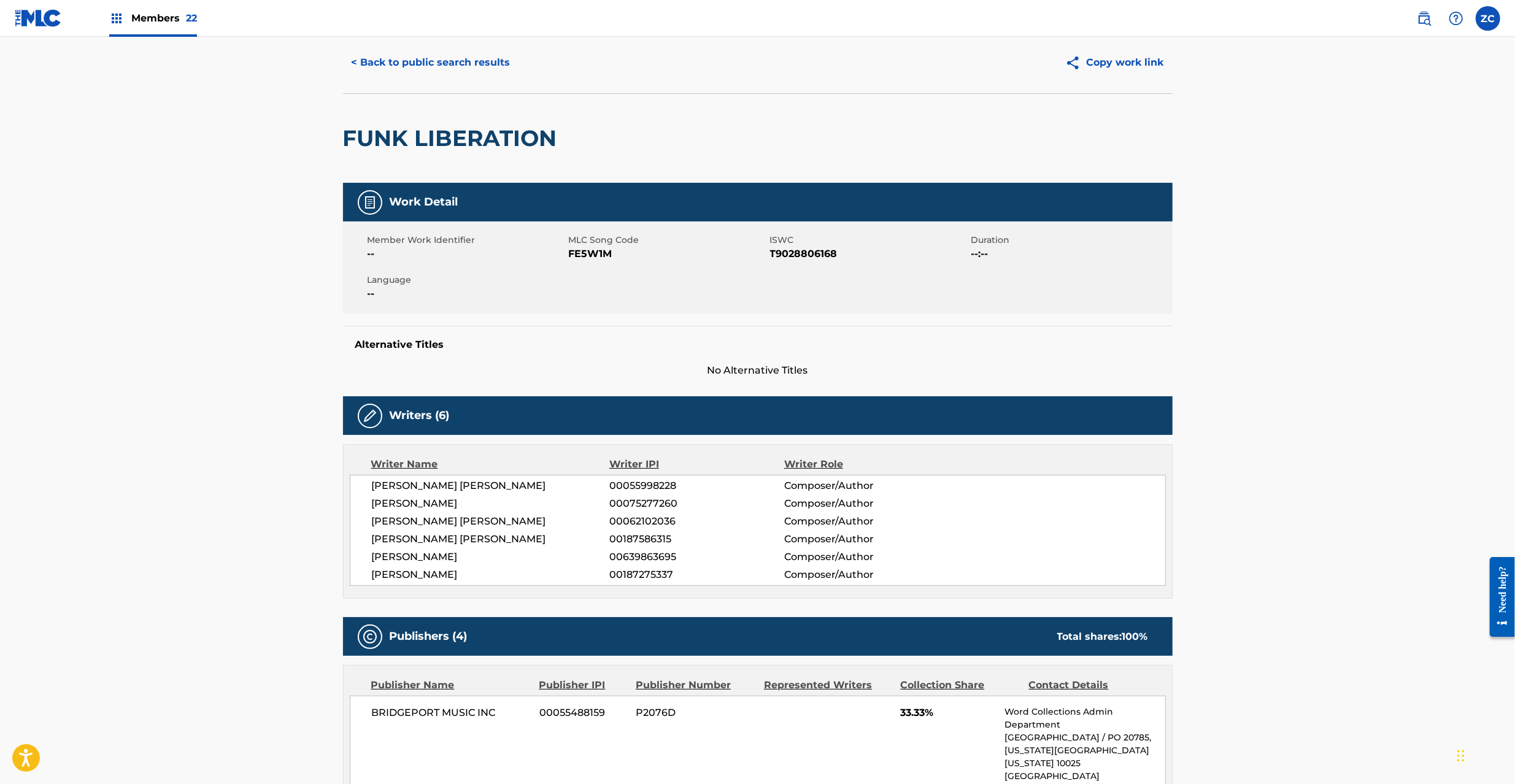
scroll to position [0, 0]
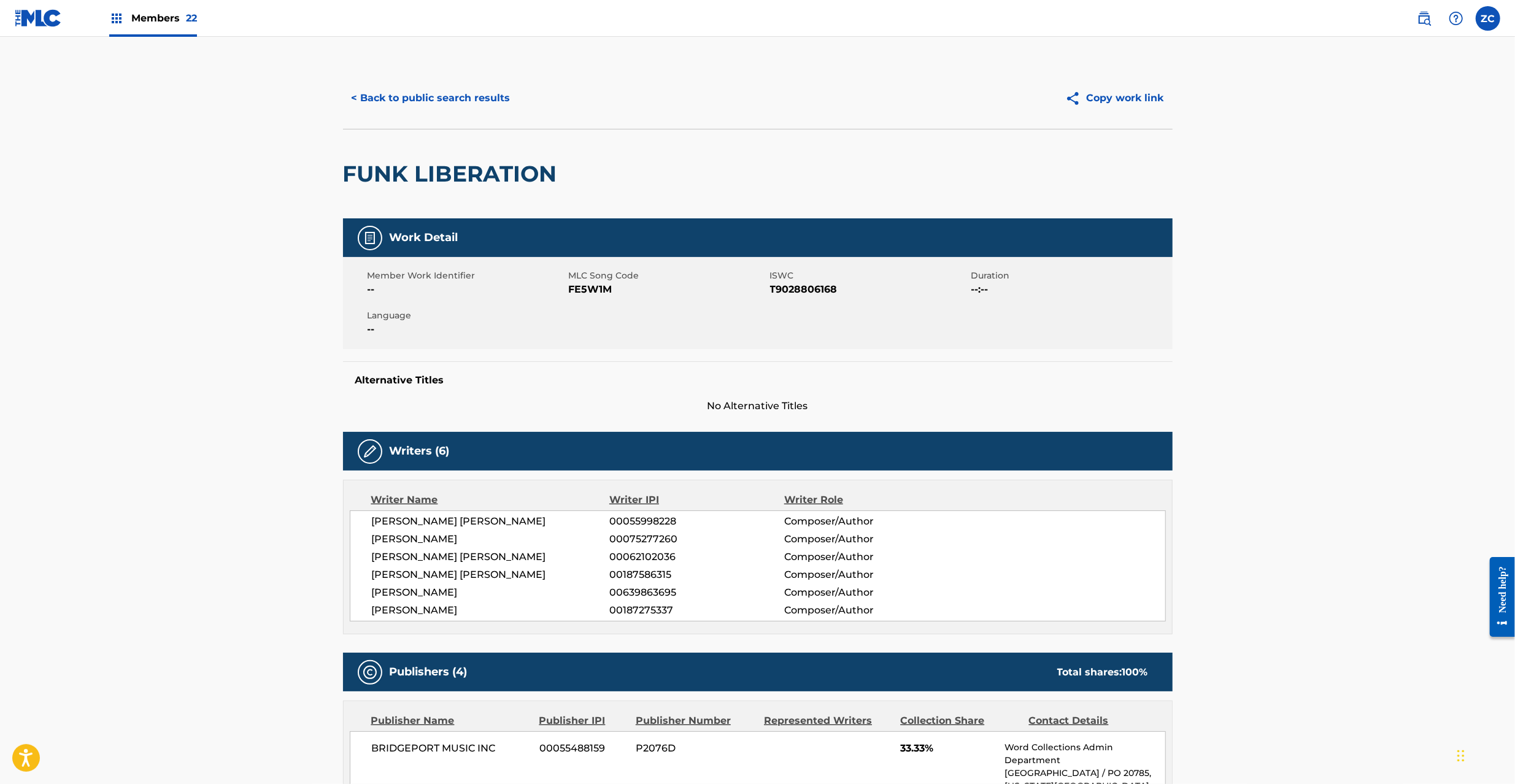
click at [437, 104] on button "< Back to public search results" at bounding box center [431, 98] width 176 height 31
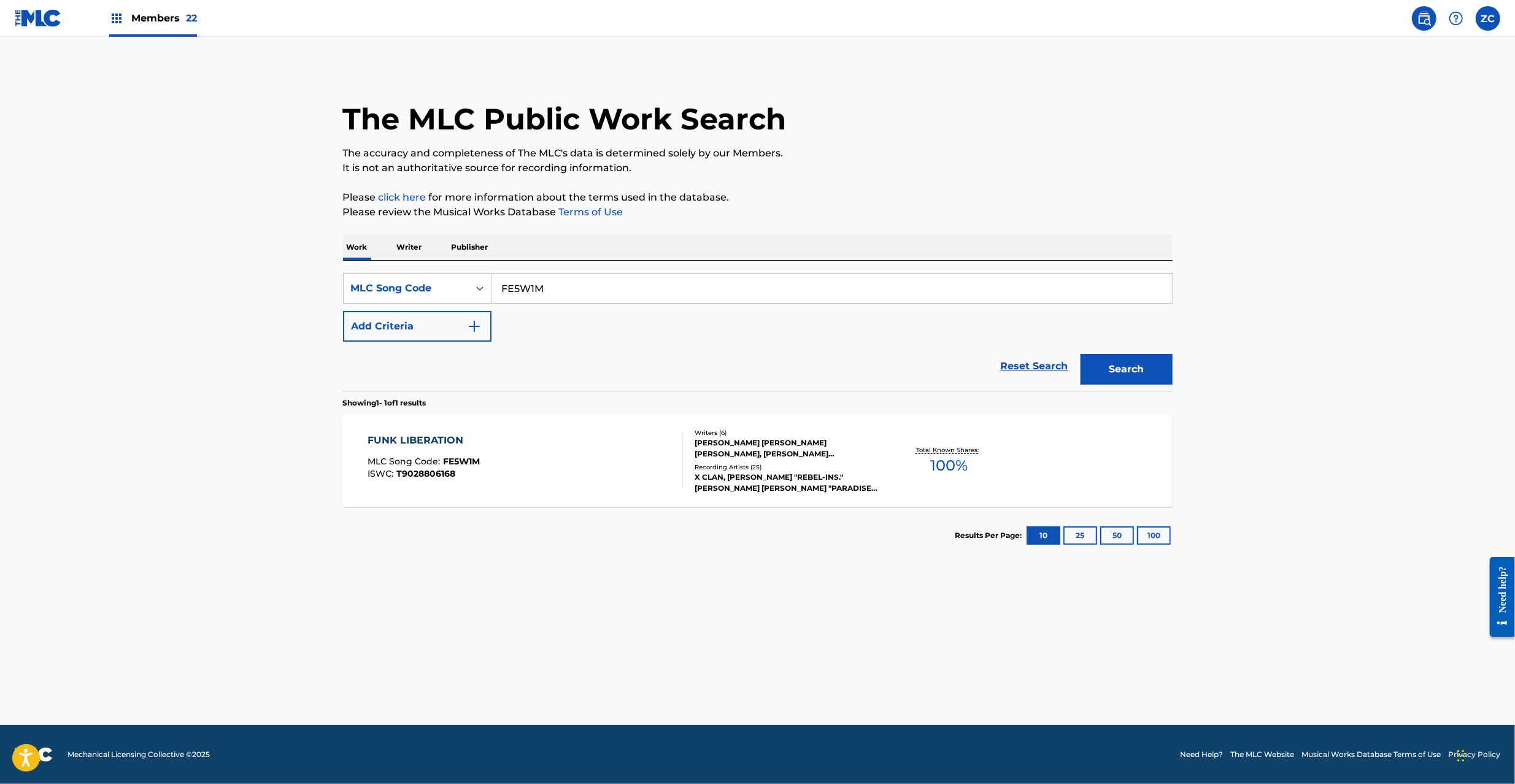
click at [555, 287] on input "FE5W1M" at bounding box center [831, 288] width 680 height 29
paste input "EA0E99"
type input "EA0E99"
click at [1142, 364] on button "Search" at bounding box center [1127, 369] width 92 height 31
click at [559, 452] on div "EARTHBOUND MLC Song Code : EA0E99 ISWC : T9110581403" at bounding box center [525, 460] width 315 height 55
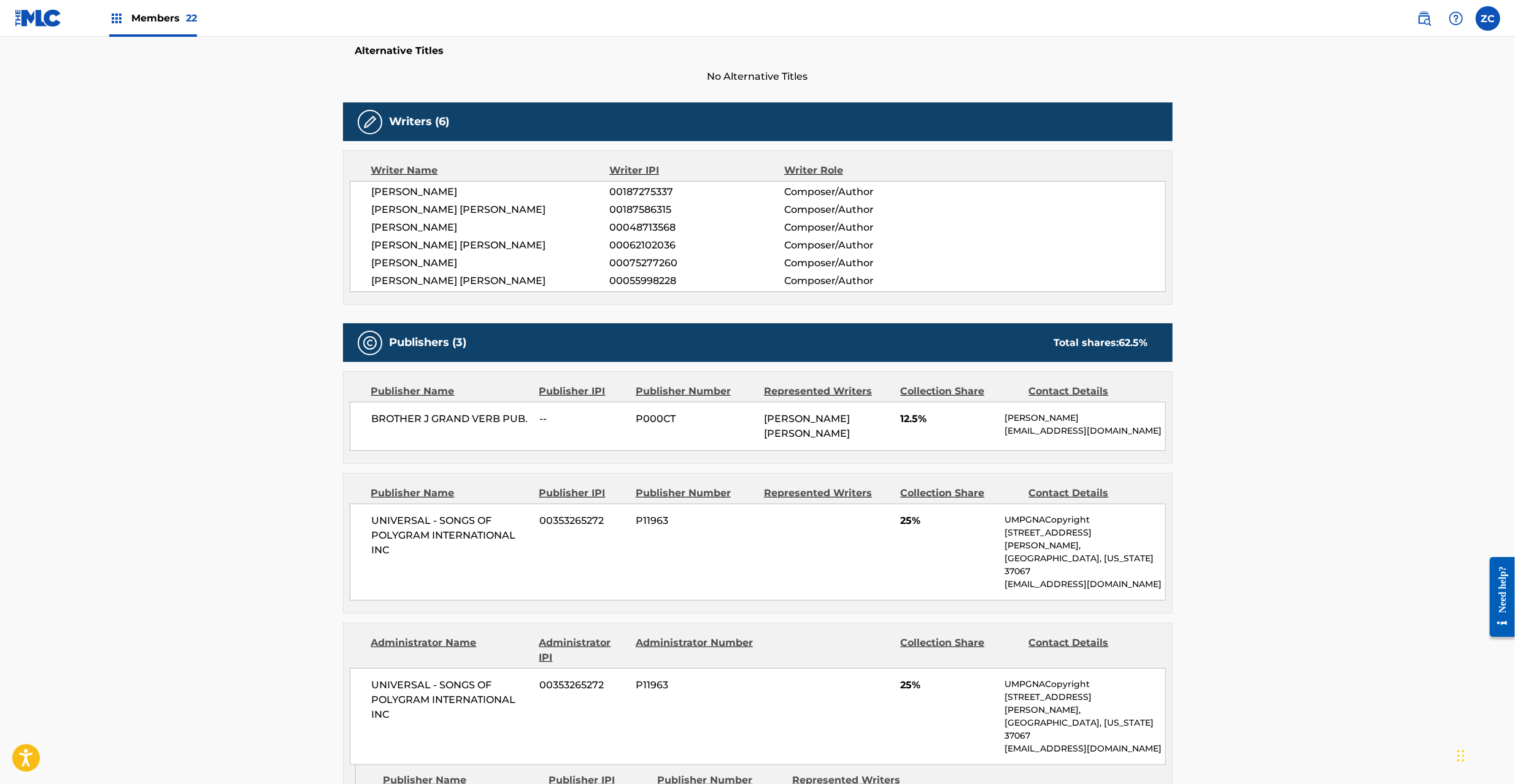
scroll to position [435, 0]
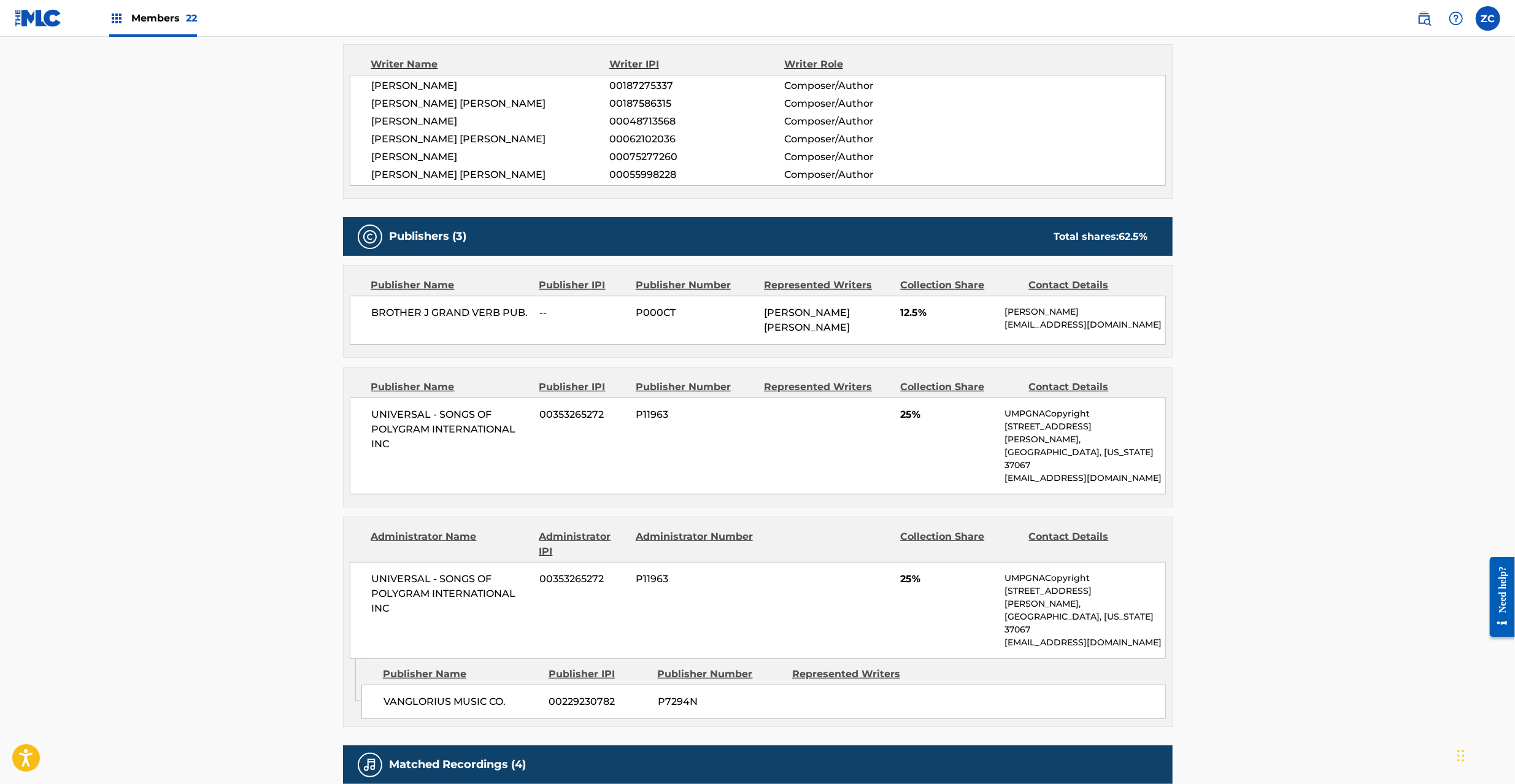
click at [396, 313] on span "BROTHER J GRAND VERB PUB." at bounding box center [452, 312] width 159 height 15
click at [525, 315] on span "BROTHER J GRAND VERB PUB." at bounding box center [452, 312] width 159 height 15
click at [396, 418] on span "UNIVERSAL - SONGS OF POLYGRAM INTERNATIONAL INC" at bounding box center [452, 429] width 159 height 44
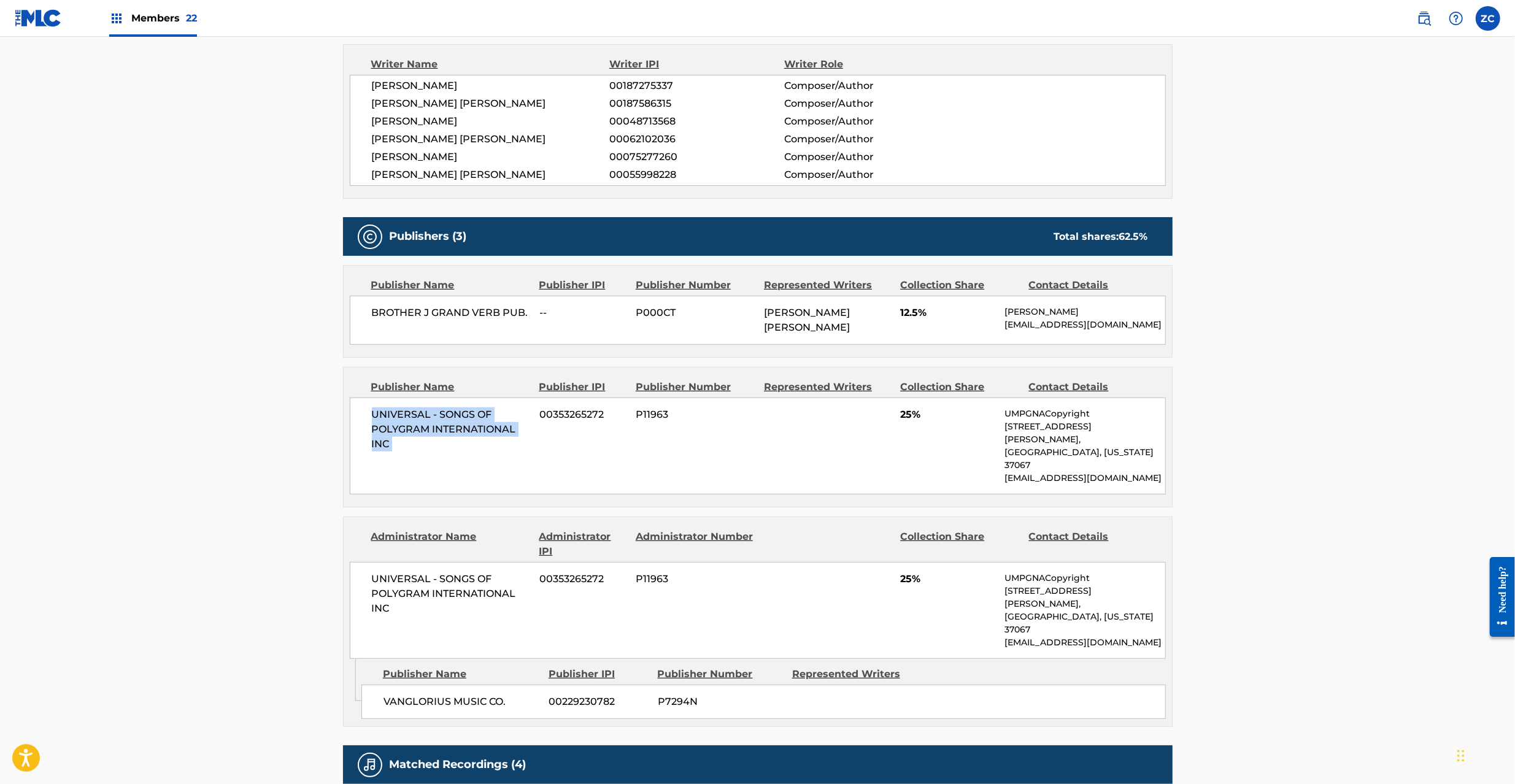
click at [391, 448] on span "UNIVERSAL - SONGS OF POLYGRAM INTERNATIONAL INC" at bounding box center [452, 429] width 159 height 44
click at [396, 572] on span "UNIVERSAL - SONGS OF POLYGRAM INTERNATIONAL INC" at bounding box center [452, 594] width 159 height 44
click at [382, 584] on span "UNIVERSAL - SONGS OF POLYGRAM INTERNATIONAL INC" at bounding box center [452, 594] width 159 height 44
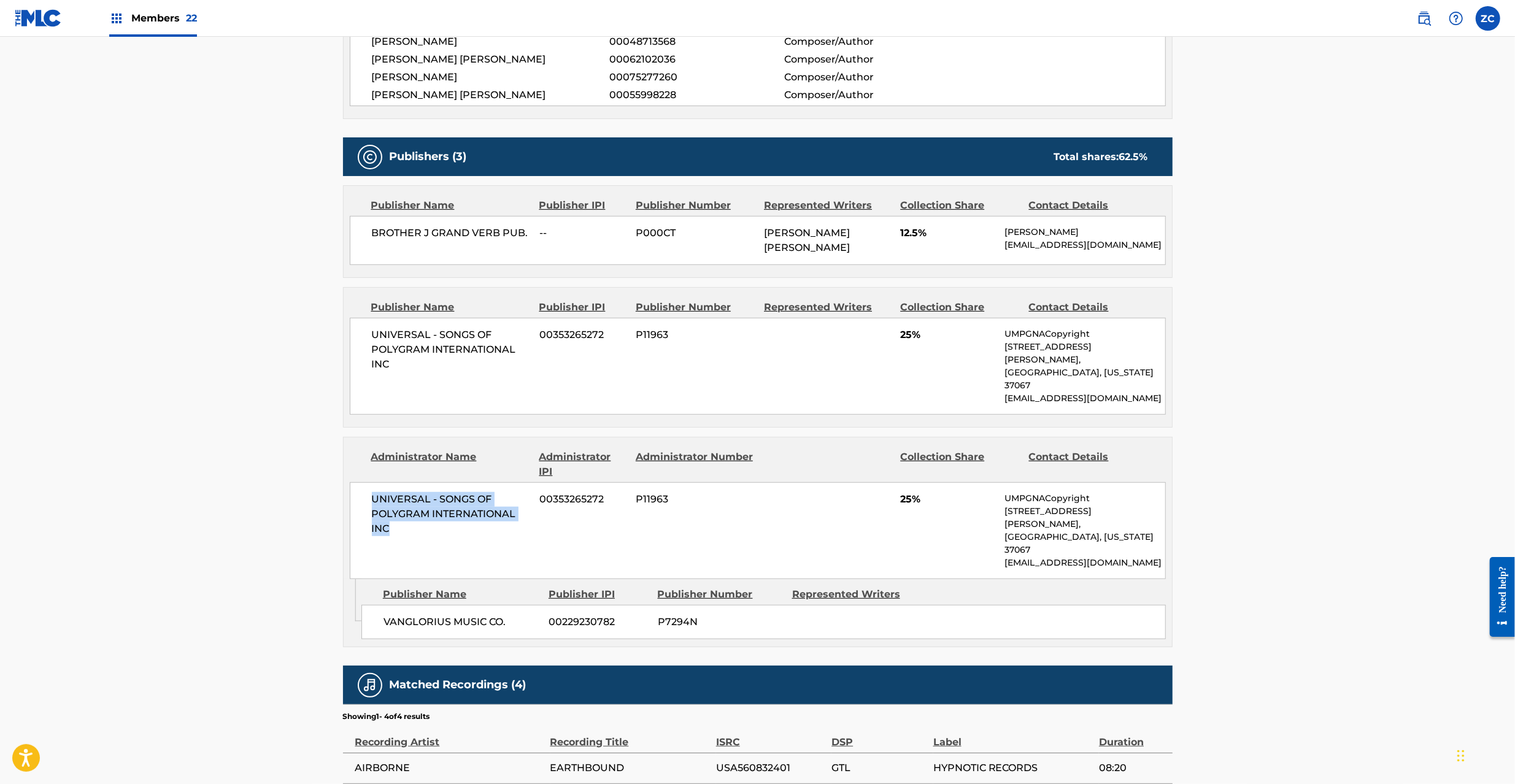
scroll to position [545, 0]
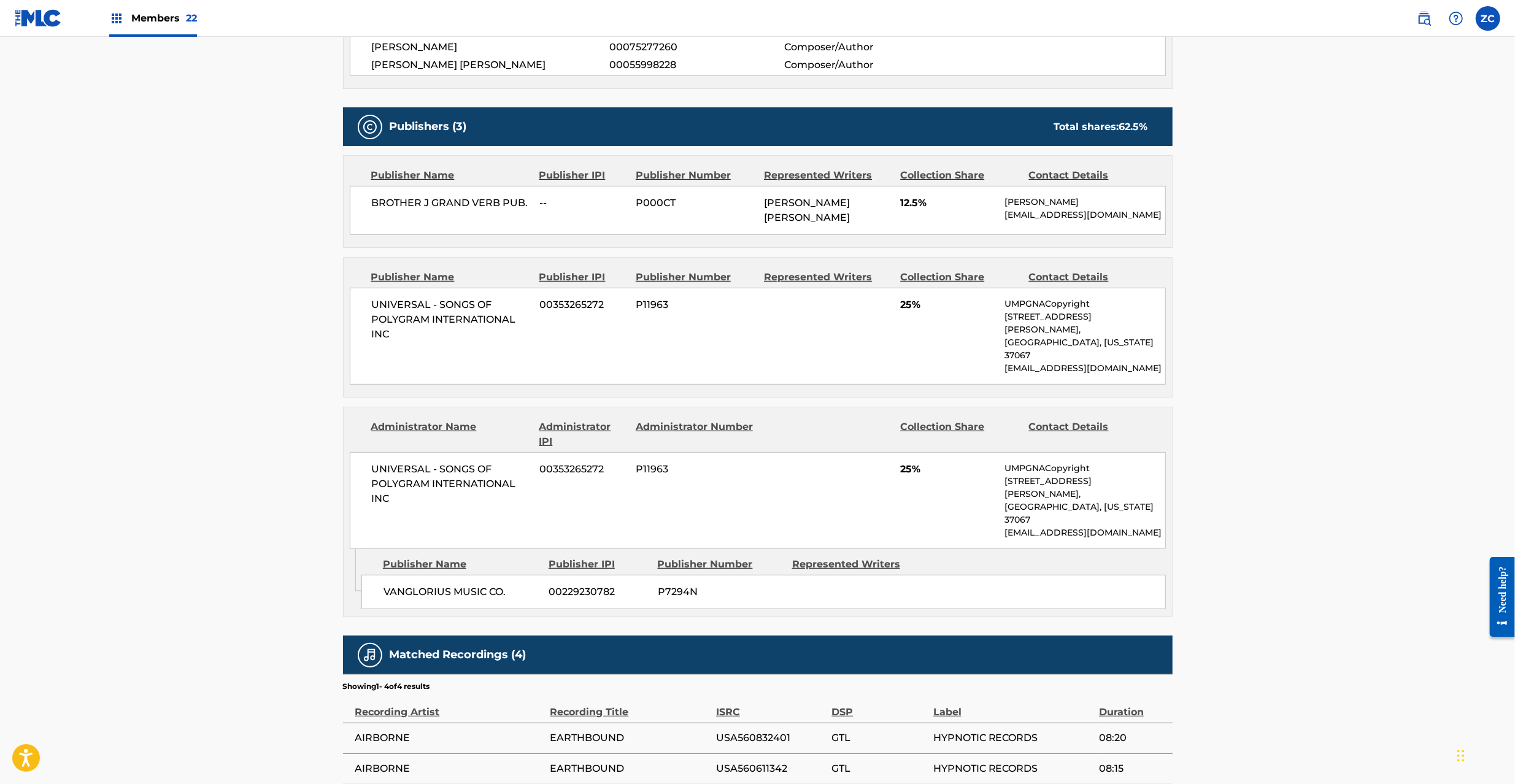
click at [425, 584] on span "VANGLORIUS MUSIC CO." at bounding box center [461, 591] width 156 height 15
click at [502, 584] on span "VANGLORIUS MUSIC CO." at bounding box center [461, 591] width 156 height 15
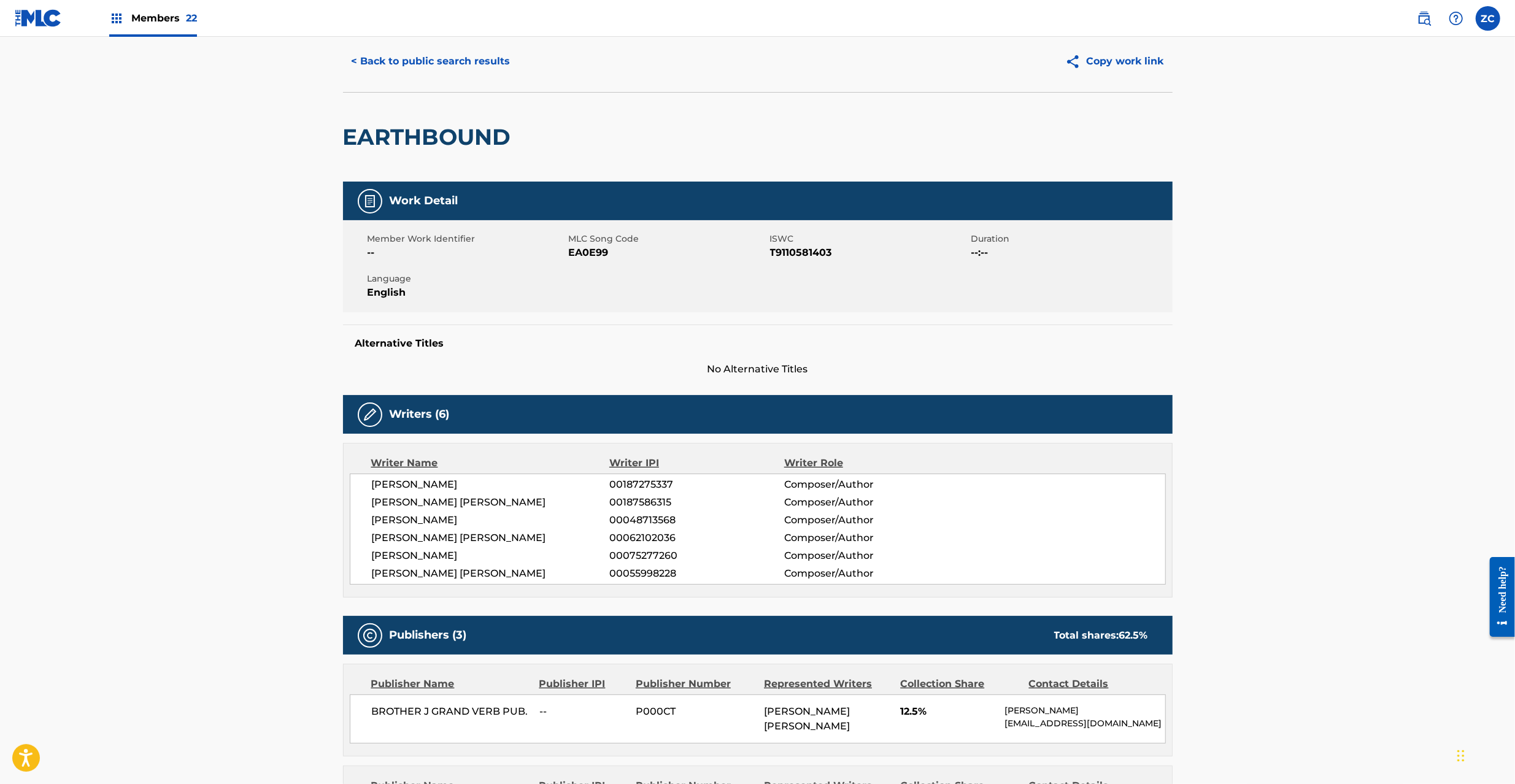
scroll to position [0, 0]
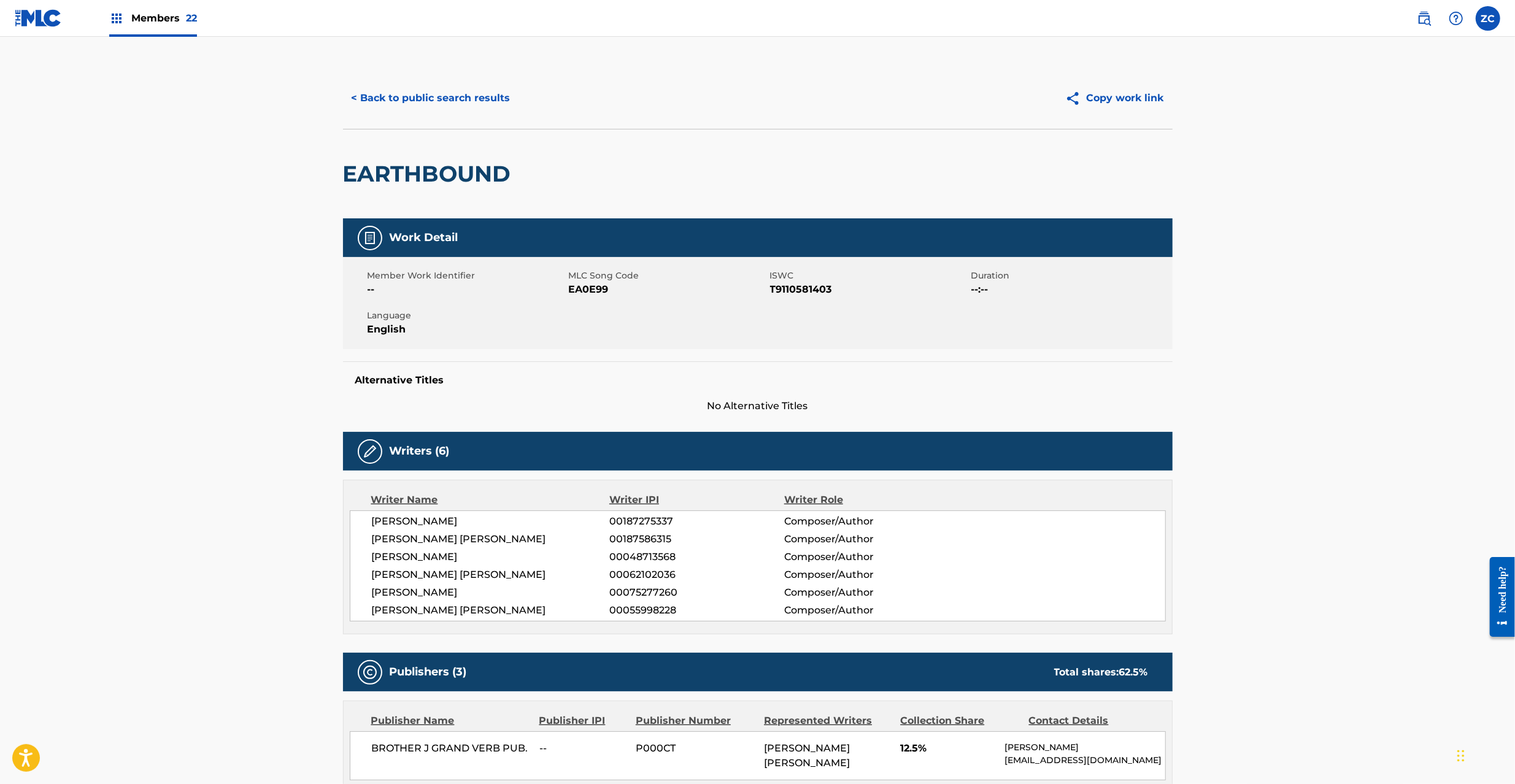
click at [484, 103] on button "< Back to public search results" at bounding box center [431, 98] width 176 height 31
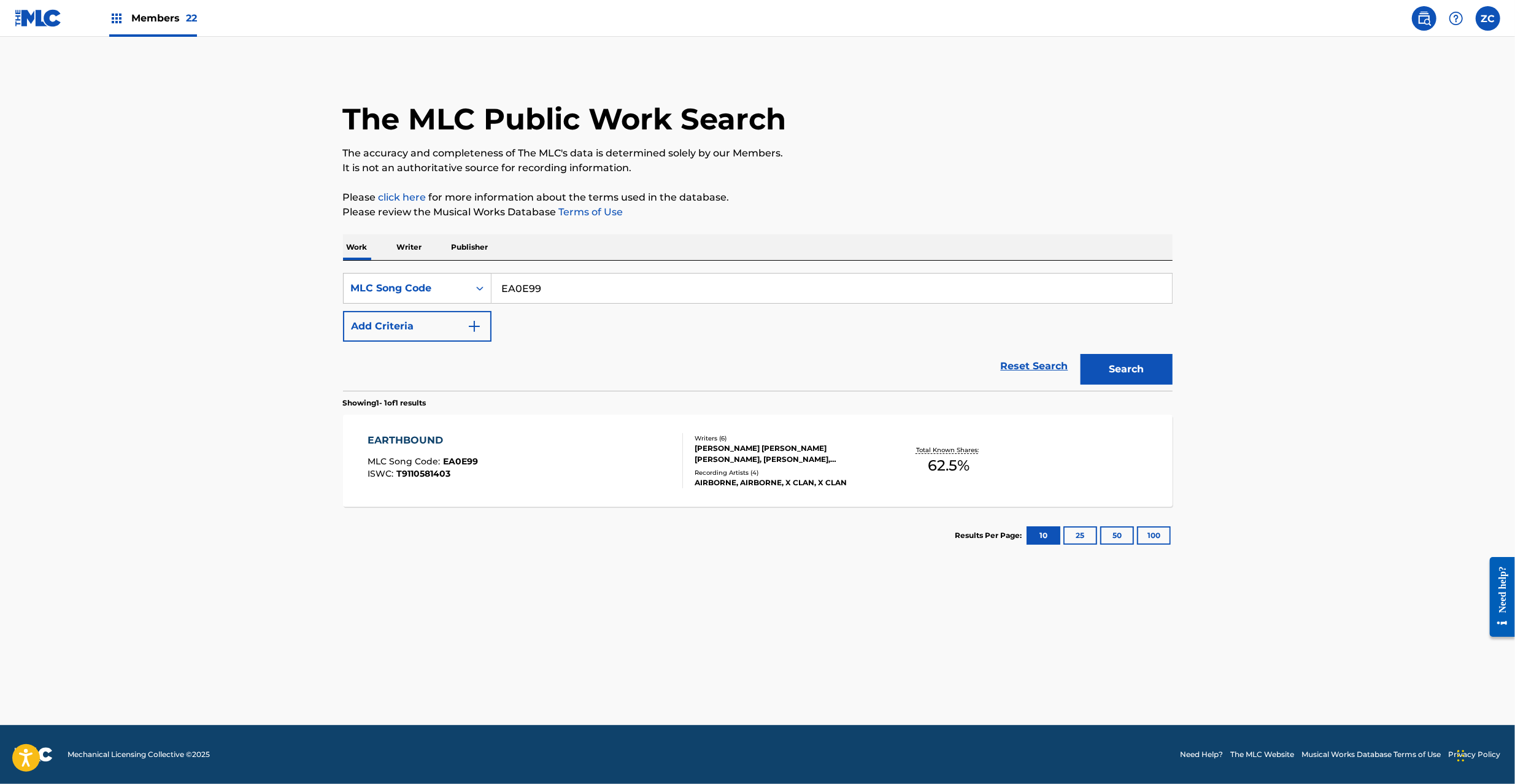
click at [581, 295] on input "EA0E99" at bounding box center [831, 288] width 680 height 29
paste input "T2544Y"
type input "T2544Y"
click at [1103, 366] on button "Search" at bounding box center [1127, 369] width 92 height 31
click at [769, 461] on div "Writers ( 13 ) [PERSON_NAME] III [PERSON_NAME] [PERSON_NAME], [PERSON_NAME], O …" at bounding box center [781, 461] width 197 height 66
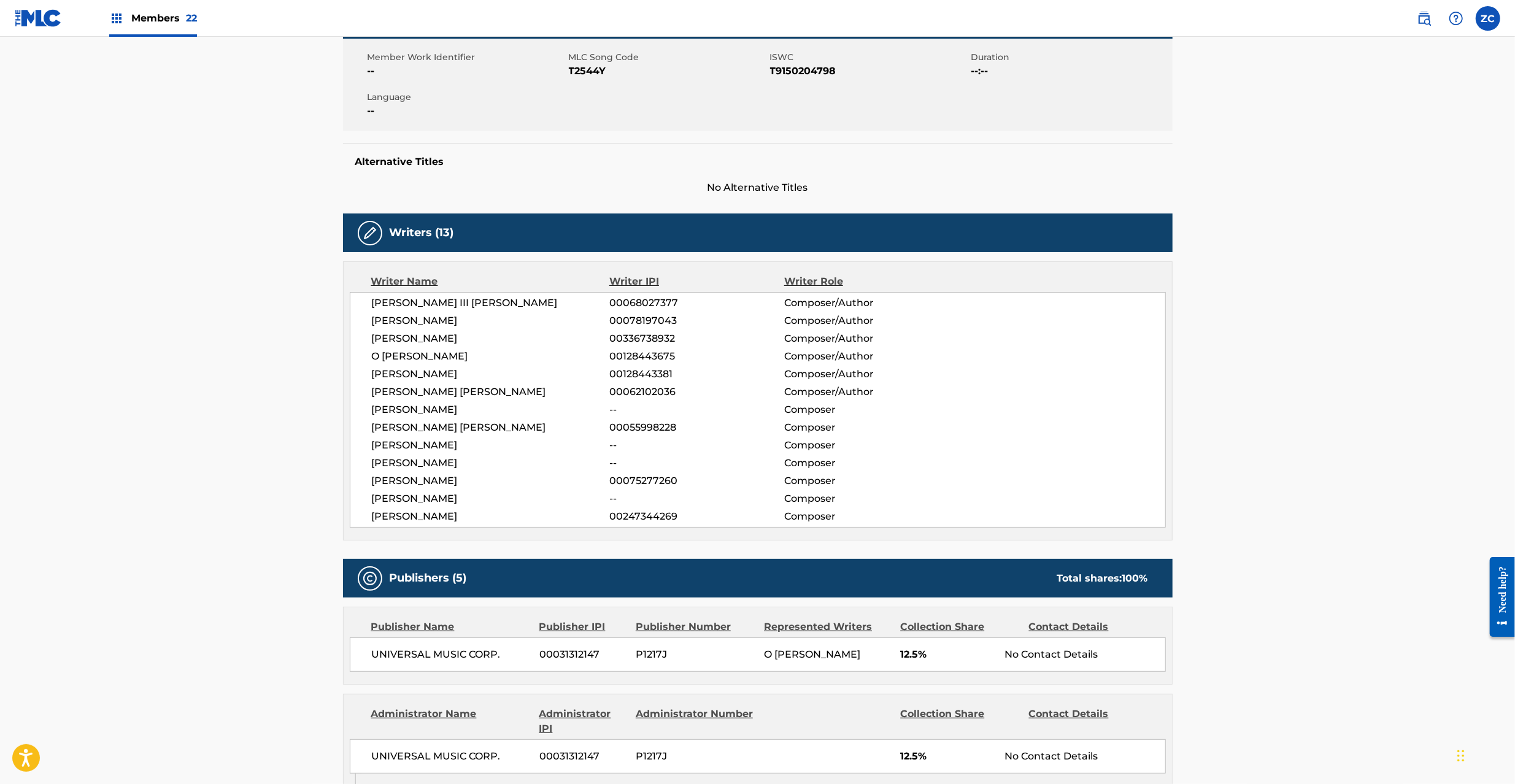
scroll to position [435, 0]
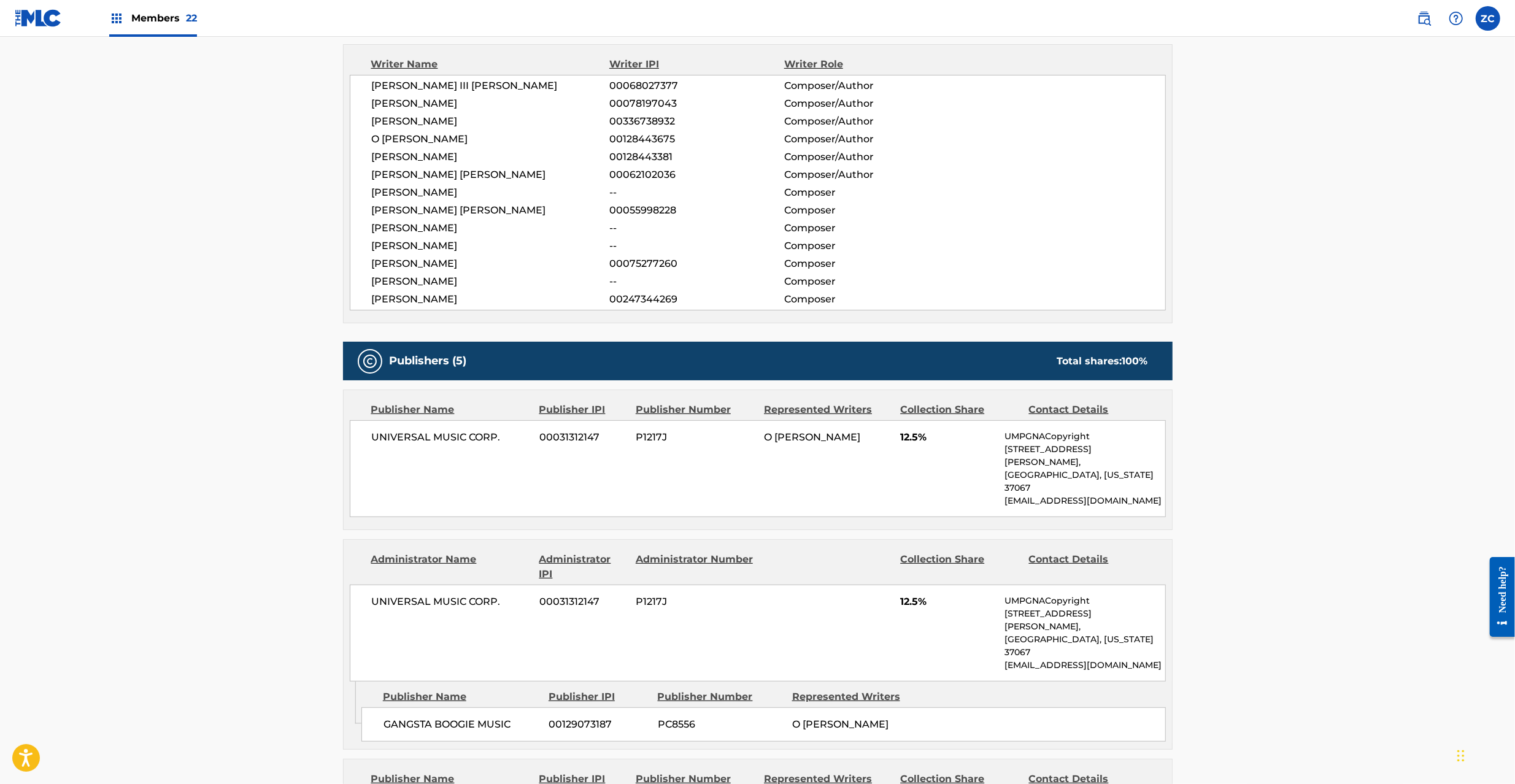
click at [400, 437] on span "UNIVERSAL MUSIC CORP." at bounding box center [452, 437] width 159 height 15
click at [400, 438] on span "UNIVERSAL MUSIC CORP." at bounding box center [452, 437] width 159 height 15
click at [497, 437] on span "UNIVERSAL MUSIC CORP." at bounding box center [452, 437] width 159 height 15
click at [393, 594] on span "UNIVERSAL MUSIC CORP." at bounding box center [452, 601] width 159 height 15
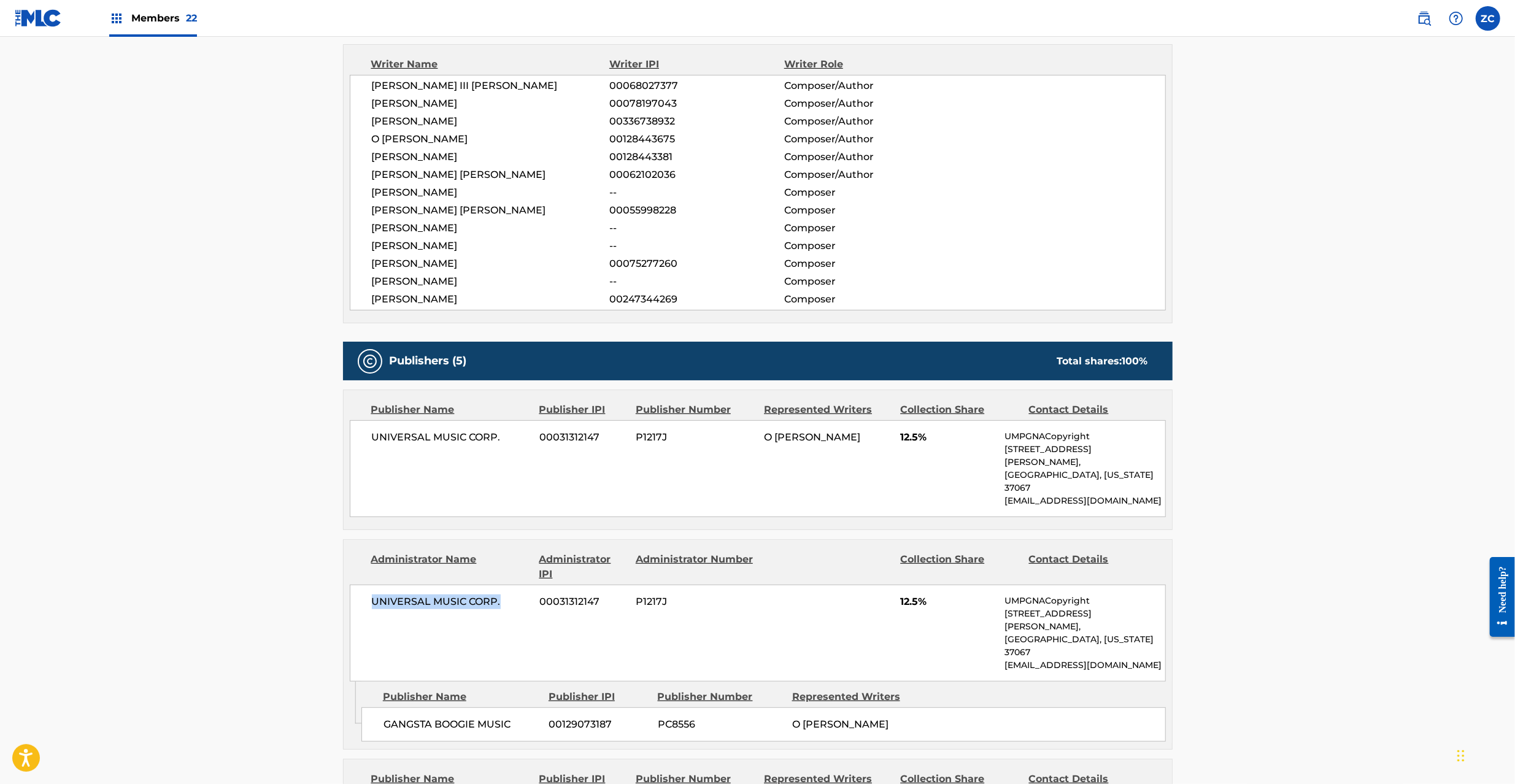
click at [494, 594] on span "UNIVERSAL MUSIC CORP." at bounding box center [452, 601] width 159 height 15
click at [422, 717] on span "GANGSTA BOOGIE MUSIC" at bounding box center [461, 723] width 156 height 15
click at [497, 717] on span "GANGSTA BOOGIE MUSIC" at bounding box center [461, 723] width 156 height 15
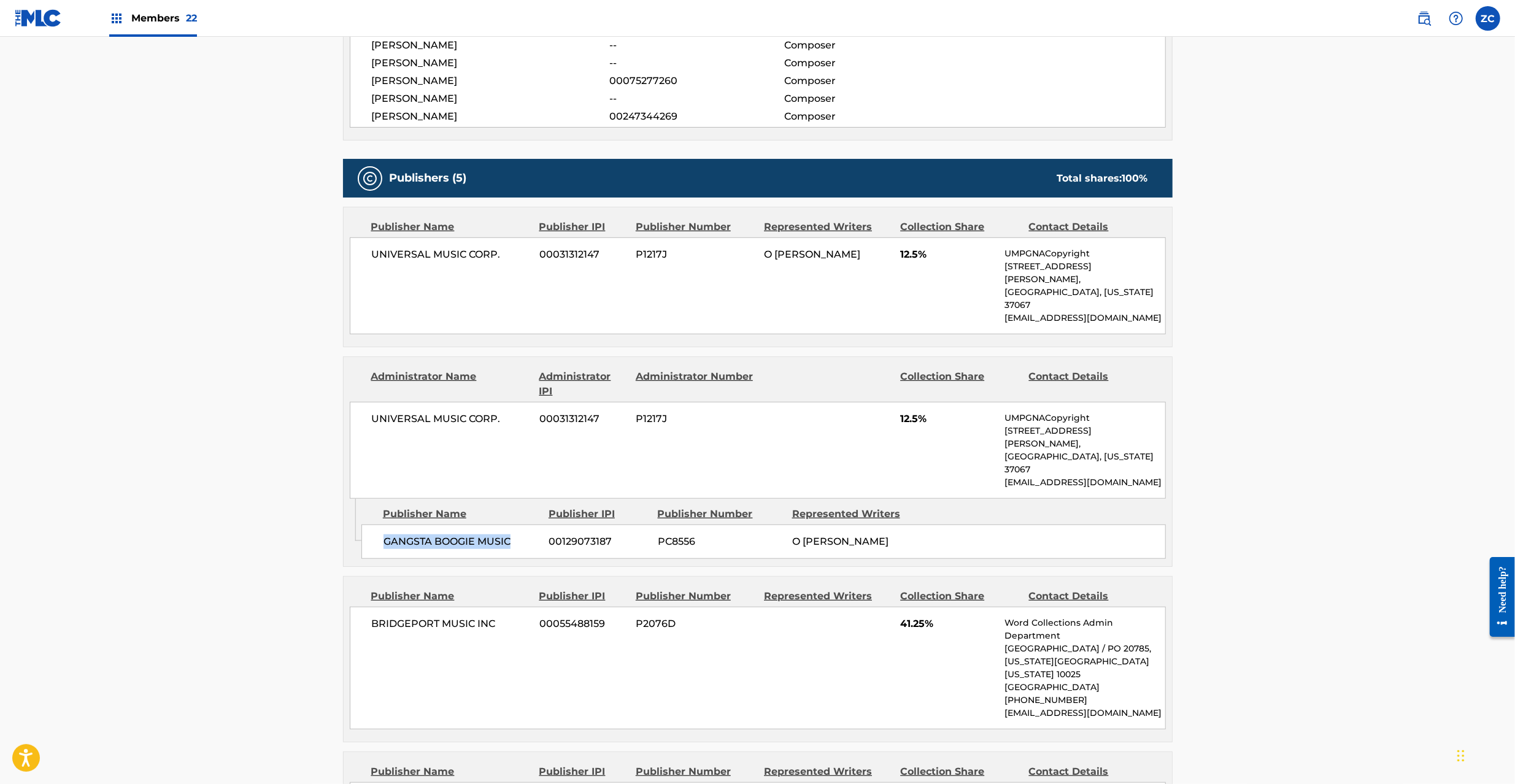
scroll to position [653, 0]
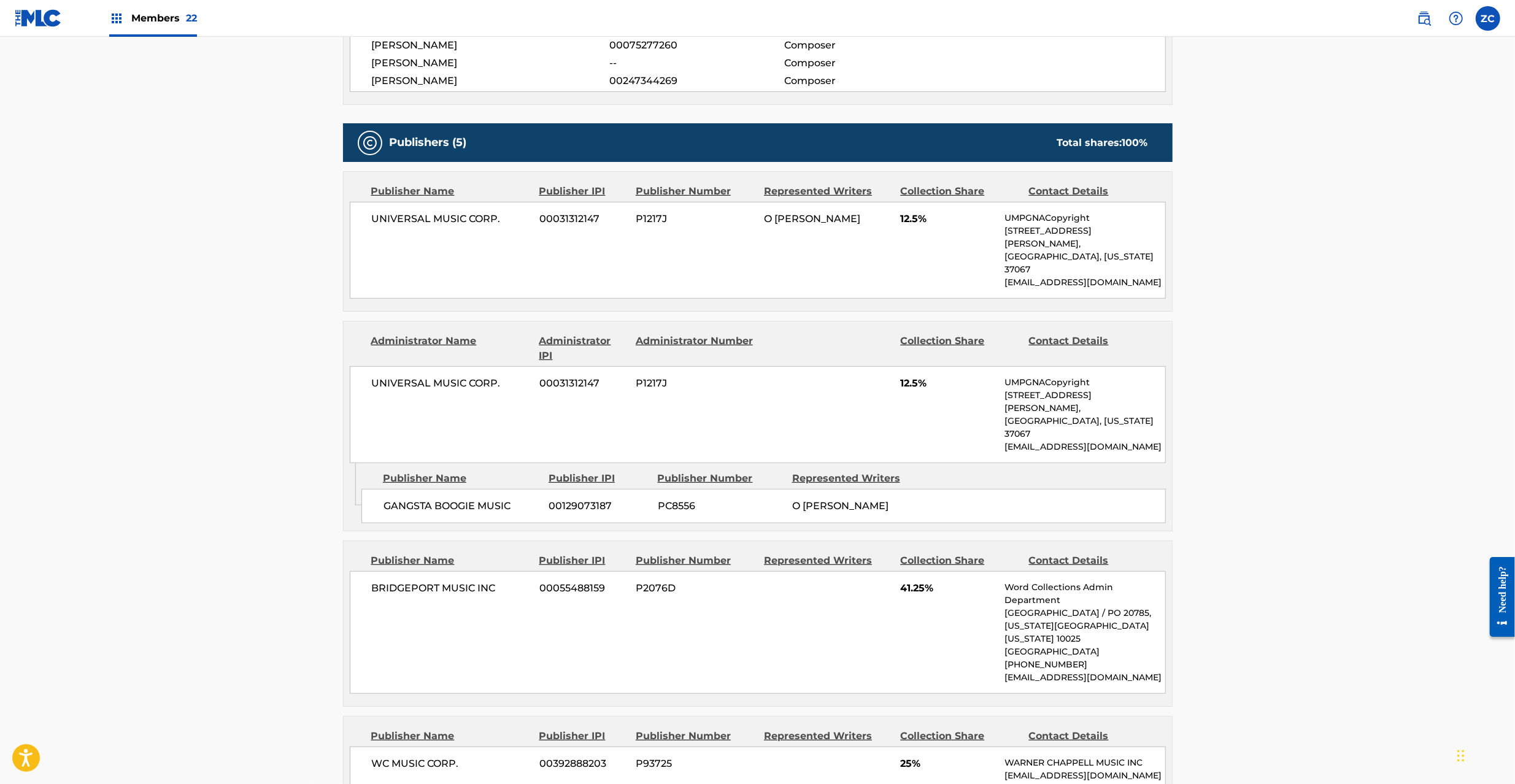
click at [384, 581] on span "BRIDGEPORT MUSIC INC" at bounding box center [452, 588] width 159 height 15
click at [483, 581] on span "BRIDGEPORT MUSIC INC" at bounding box center [452, 588] width 159 height 15
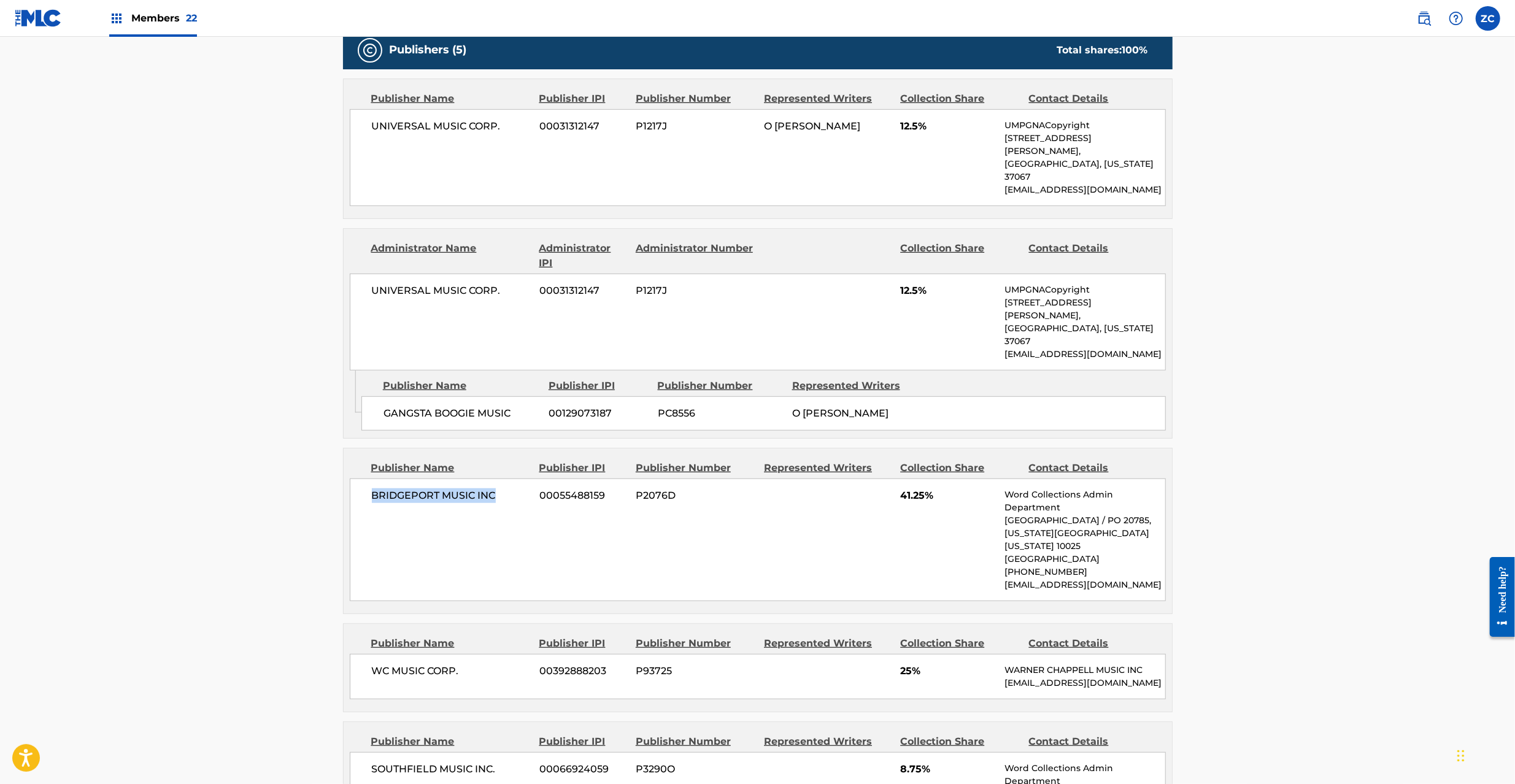
scroll to position [872, 0]
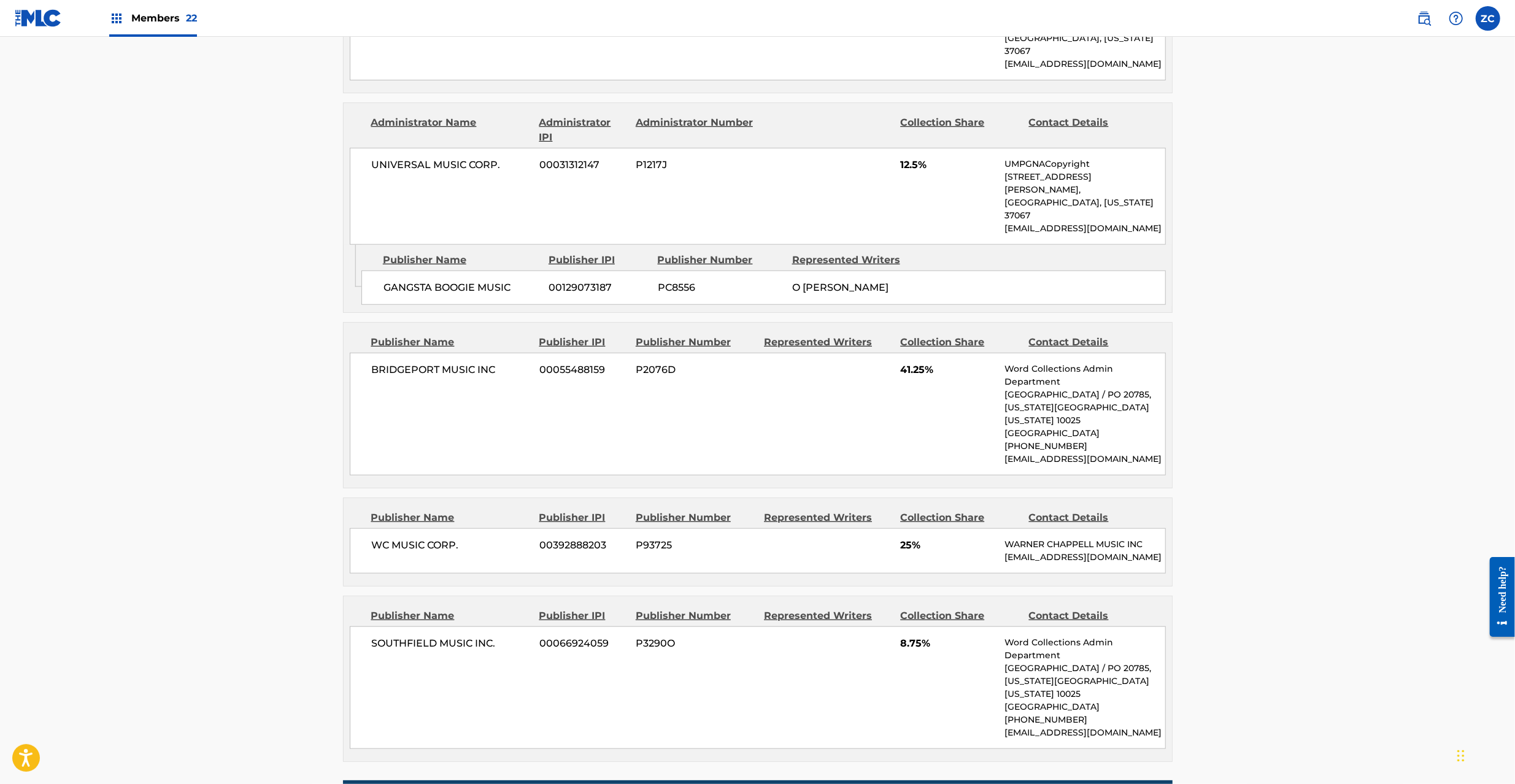
click at [378, 537] on span "WC MUSIC CORP." at bounding box center [452, 544] width 159 height 15
click at [459, 537] on span "WC MUSIC CORP." at bounding box center [452, 544] width 159 height 15
click at [417, 636] on span "SOUTHFIELD MUSIC INC." at bounding box center [452, 642] width 159 height 15
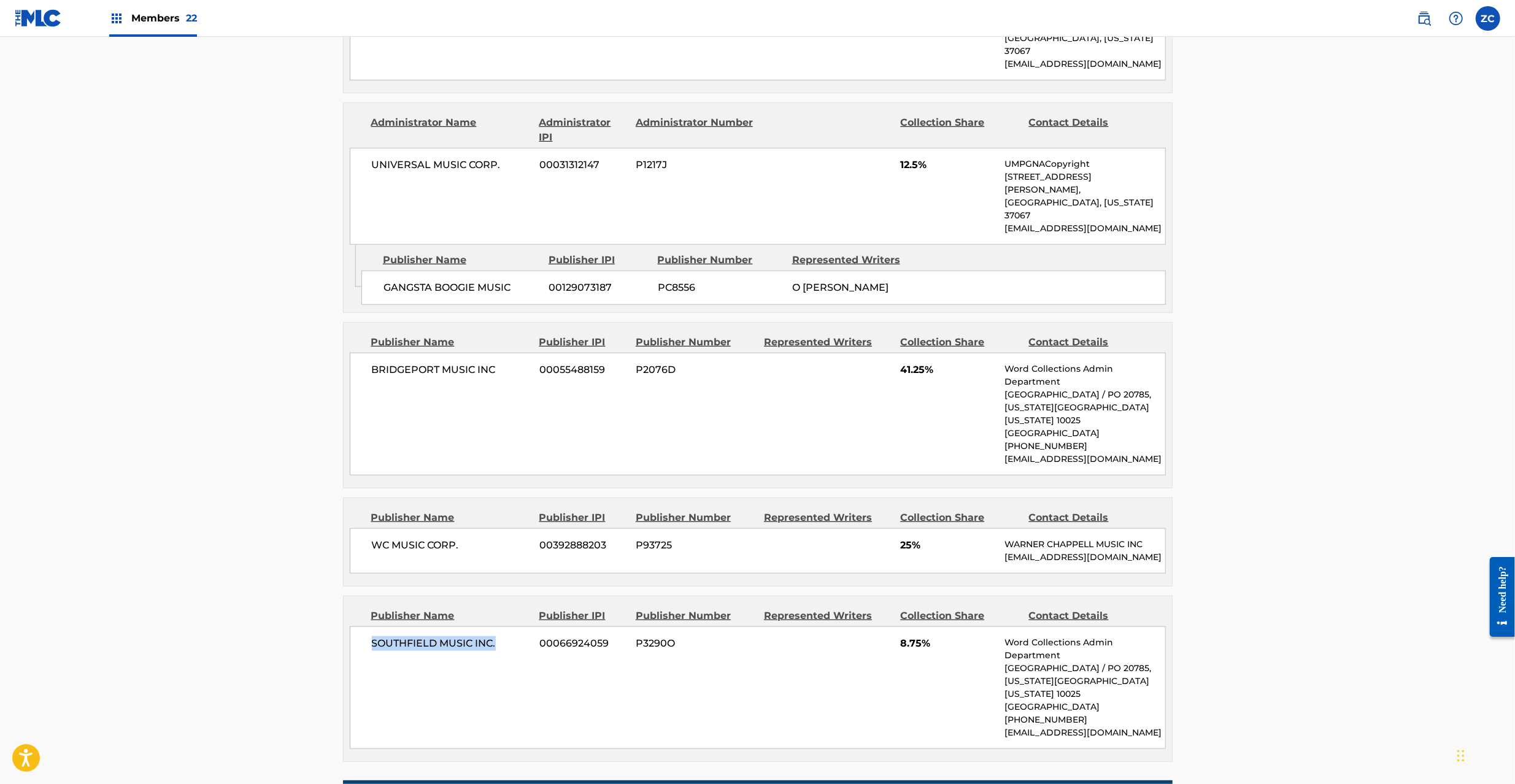
click at [491, 636] on span "SOUTHFIELD MUSIC INC." at bounding box center [452, 642] width 159 height 15
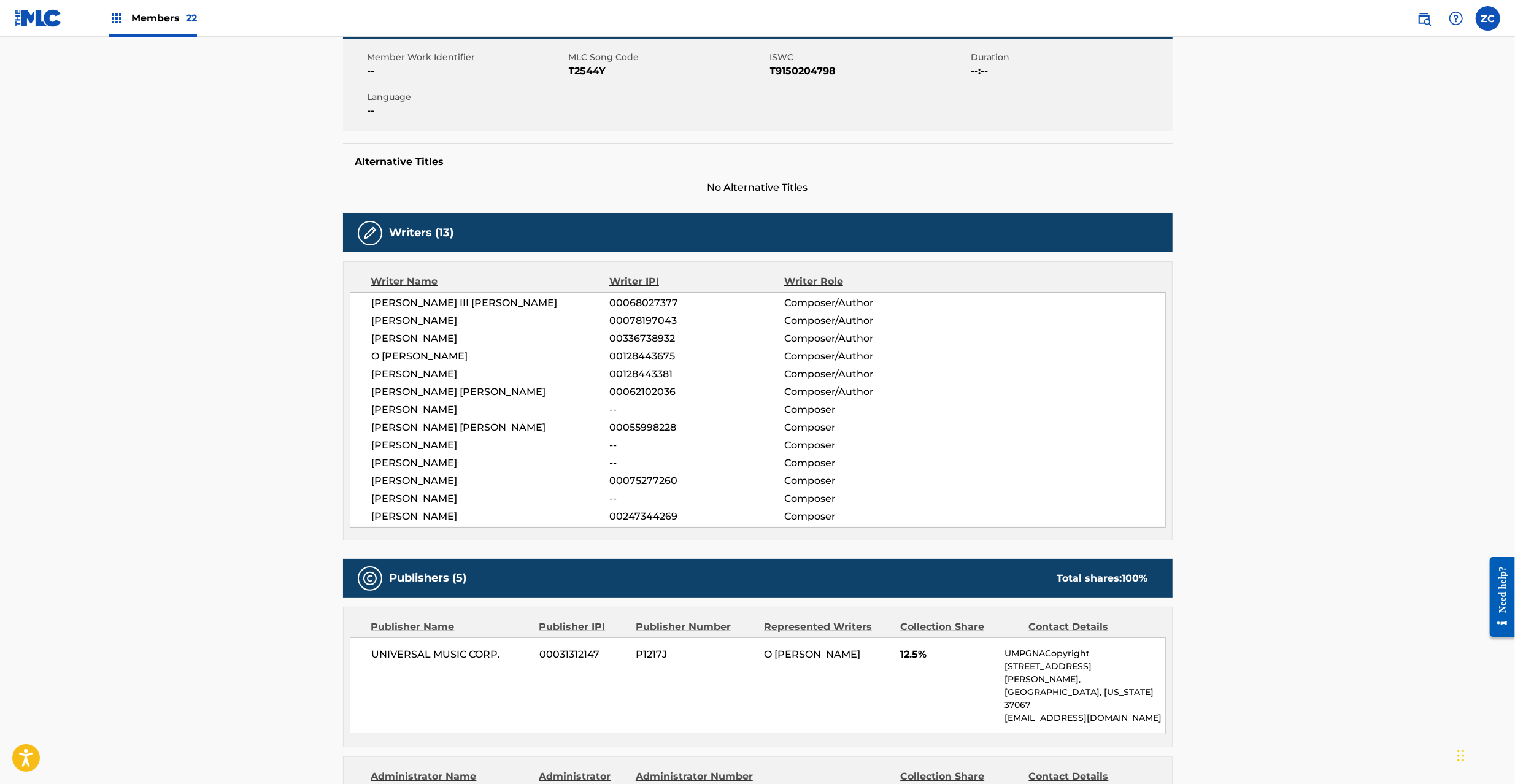
scroll to position [0, 0]
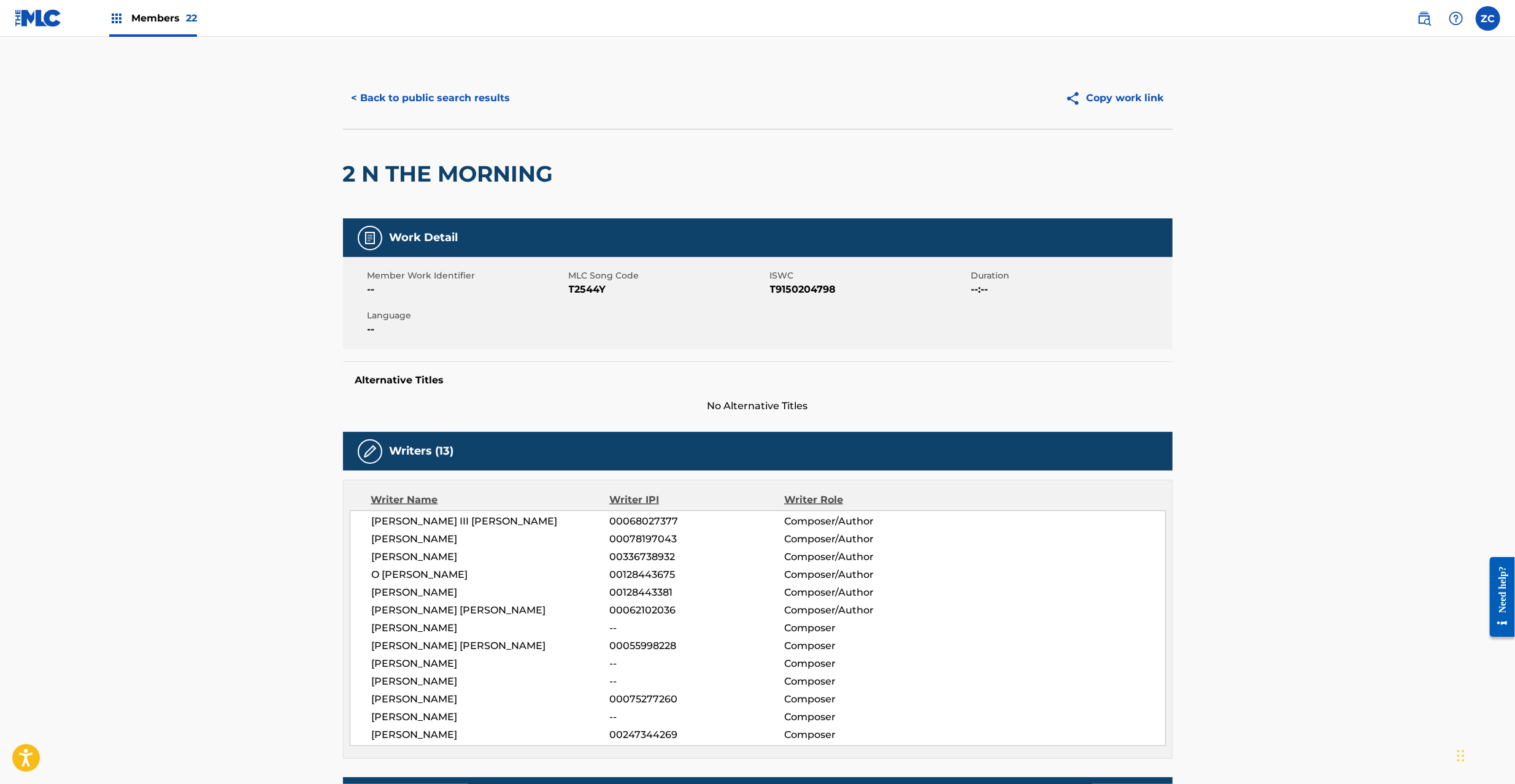
click at [469, 102] on button "< Back to public search results" at bounding box center [431, 98] width 176 height 31
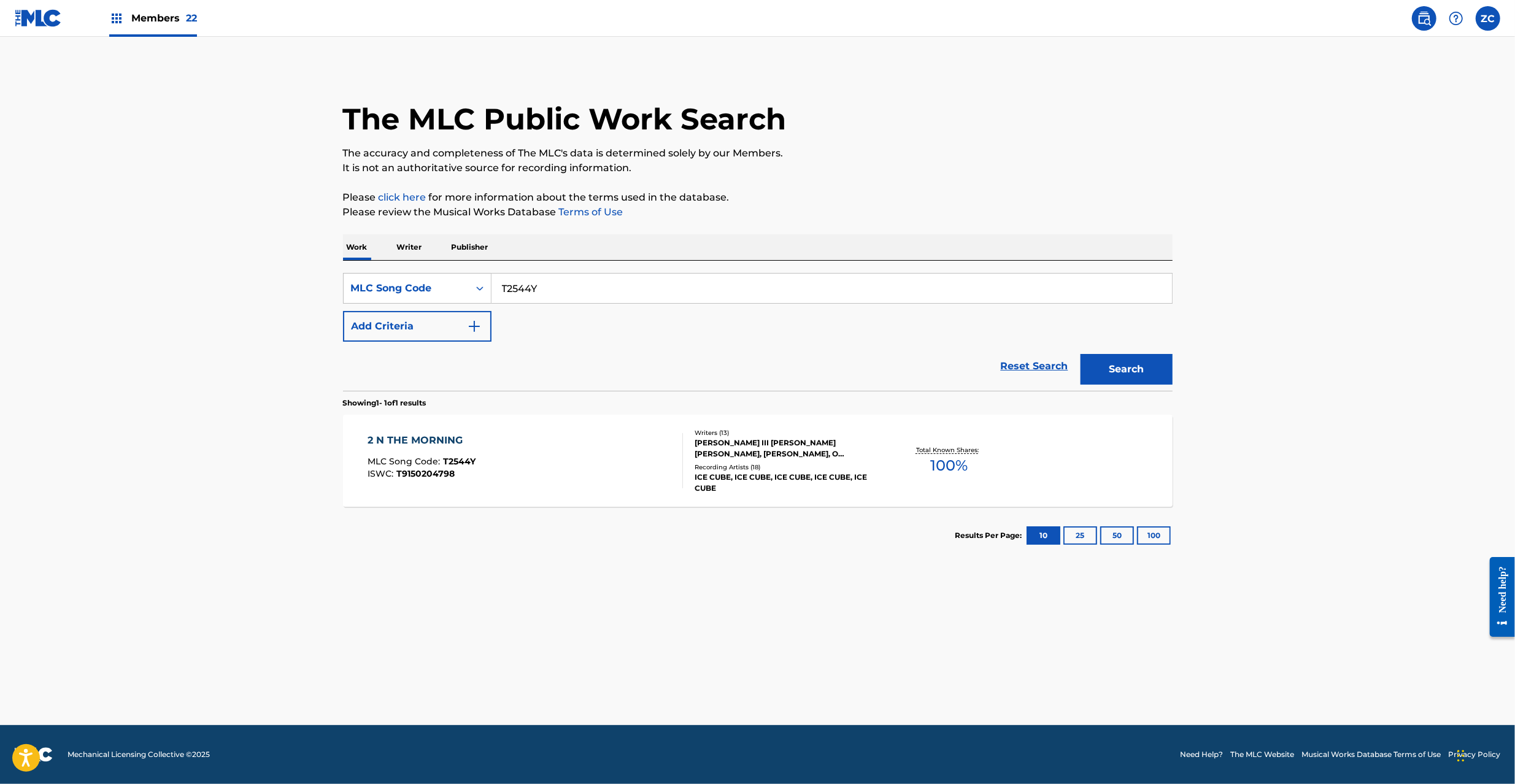
click at [608, 298] on input "T2544Y" at bounding box center [831, 288] width 680 height 29
paste input "M3252Q"
type input "M3252Q"
click at [1149, 383] on button "Search" at bounding box center [1127, 369] width 92 height 31
click at [751, 476] on div "Recording Artists ( 1 )" at bounding box center [787, 472] width 185 height 9
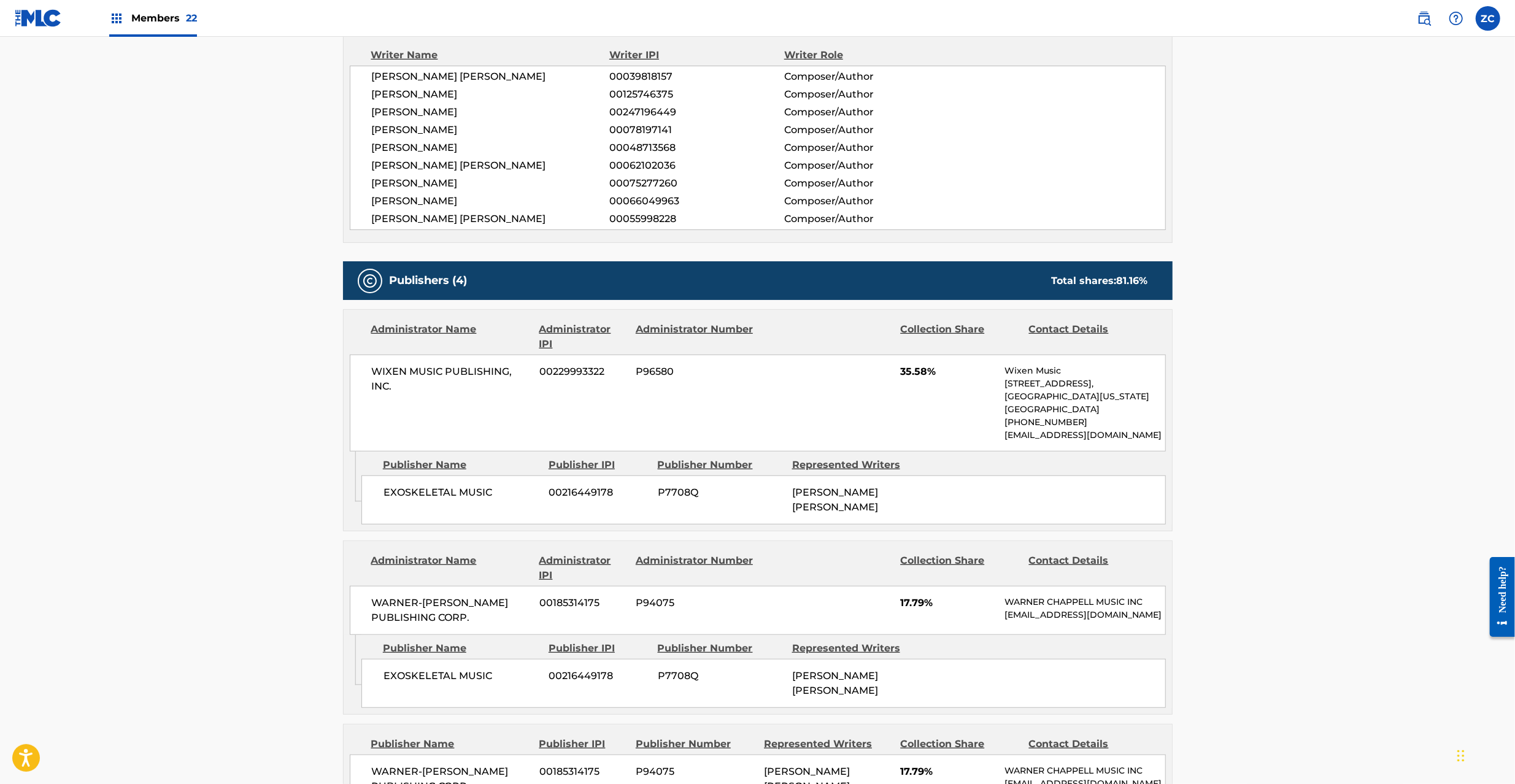
scroll to position [653, 0]
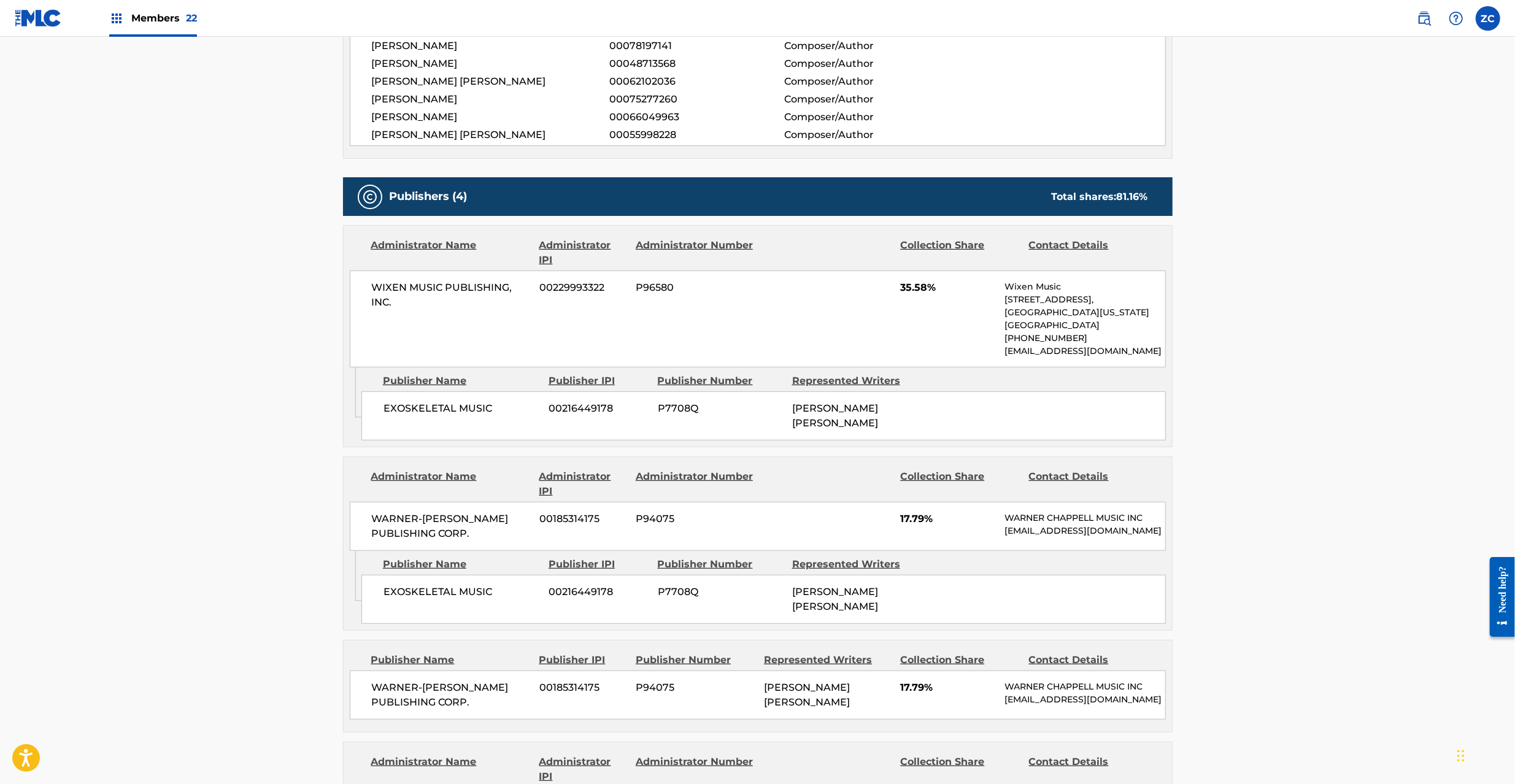
click at [386, 287] on span "WIXEN MUSIC PUBLISHING, INC." at bounding box center [452, 294] width 159 height 29
click at [387, 306] on span "WIXEN MUSIC PUBLISHING, INC." at bounding box center [452, 294] width 159 height 29
click at [398, 415] on span "EXOSKELETAL MUSIC" at bounding box center [461, 408] width 156 height 15
click at [403, 415] on span "EXOSKELETAL MUSIC" at bounding box center [461, 408] width 156 height 15
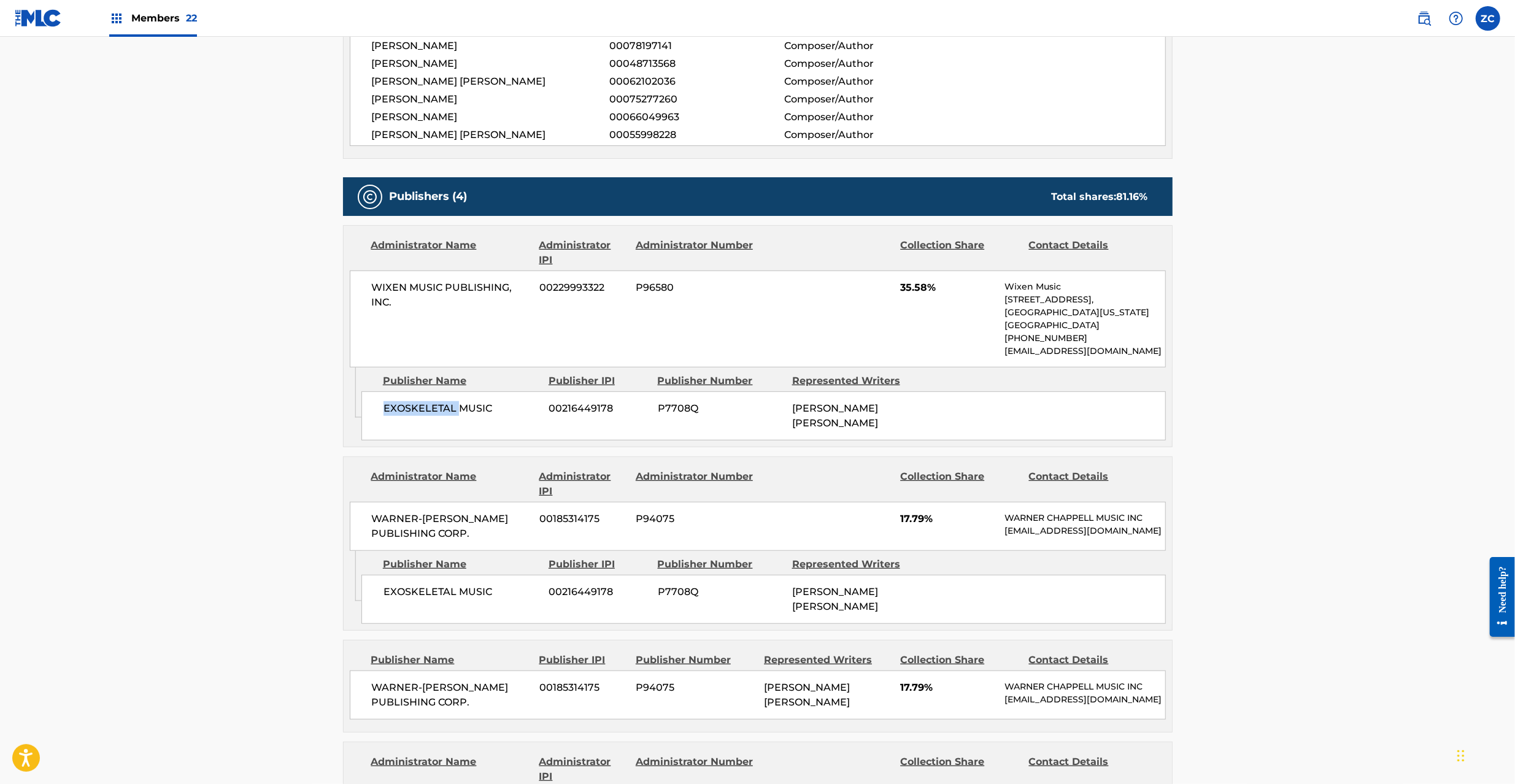
click at [403, 415] on span "EXOSKELETAL MUSIC" at bounding box center [461, 408] width 156 height 15
click at [475, 413] on span "EXOSKELETAL MUSIC" at bounding box center [461, 408] width 156 height 15
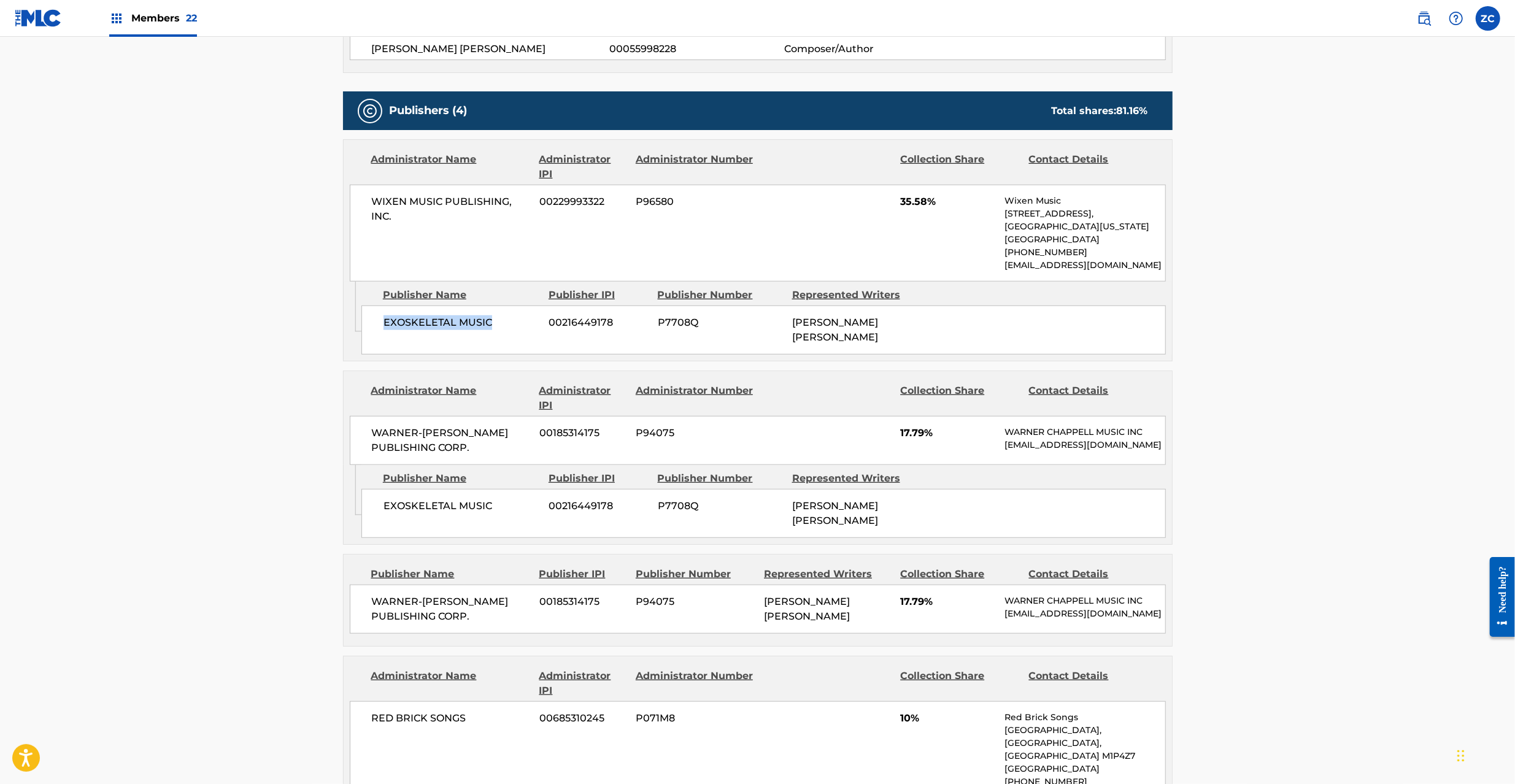
scroll to position [763, 0]
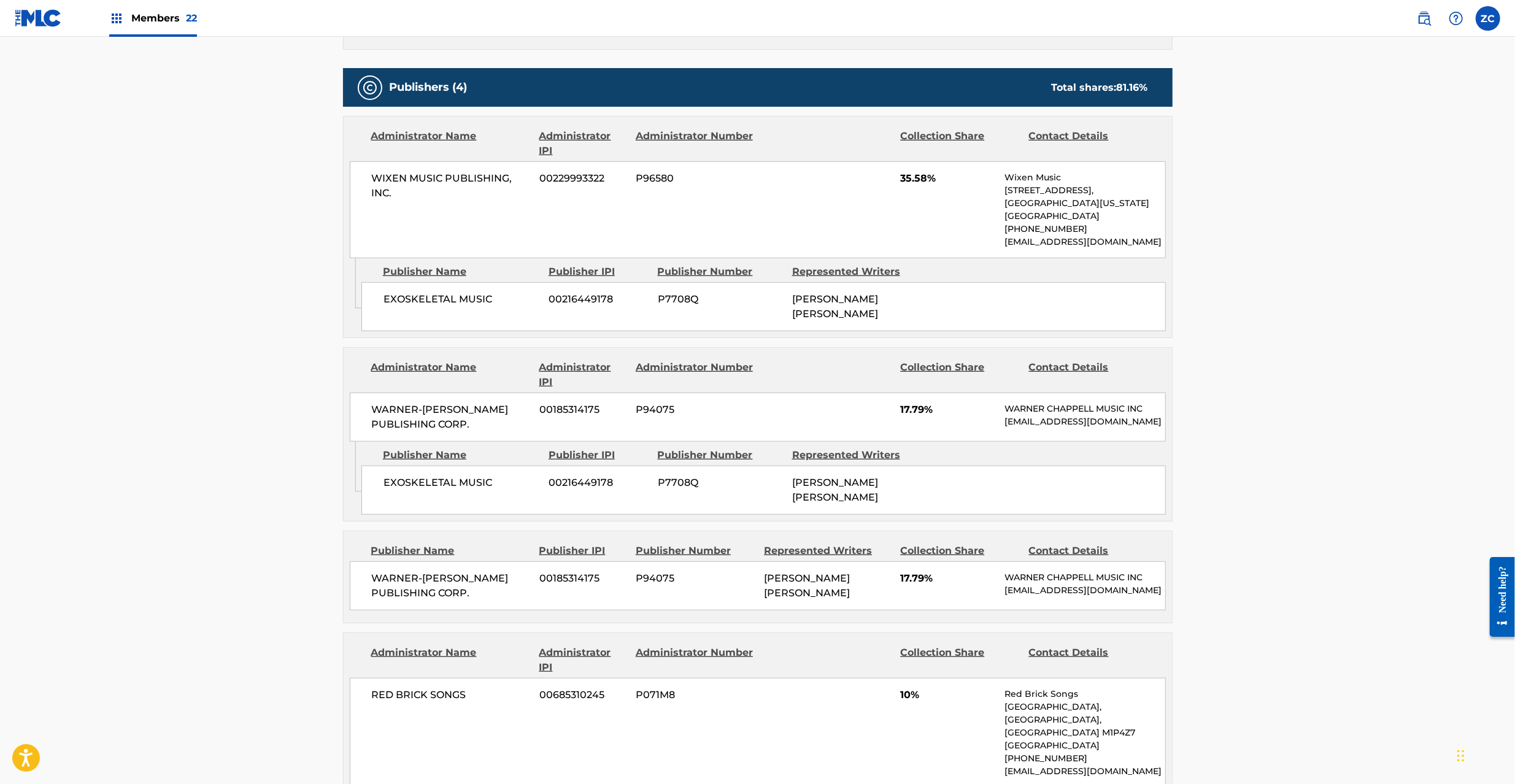
click at [403, 402] on span "WARNER-[PERSON_NAME] PUBLISHING CORP." at bounding box center [452, 416] width 159 height 29
click at [466, 413] on span "WARNER-[PERSON_NAME] PUBLISHING CORP." at bounding box center [452, 416] width 159 height 29
click at [420, 479] on span "EXOSKELETAL MUSIC" at bounding box center [461, 482] width 156 height 15
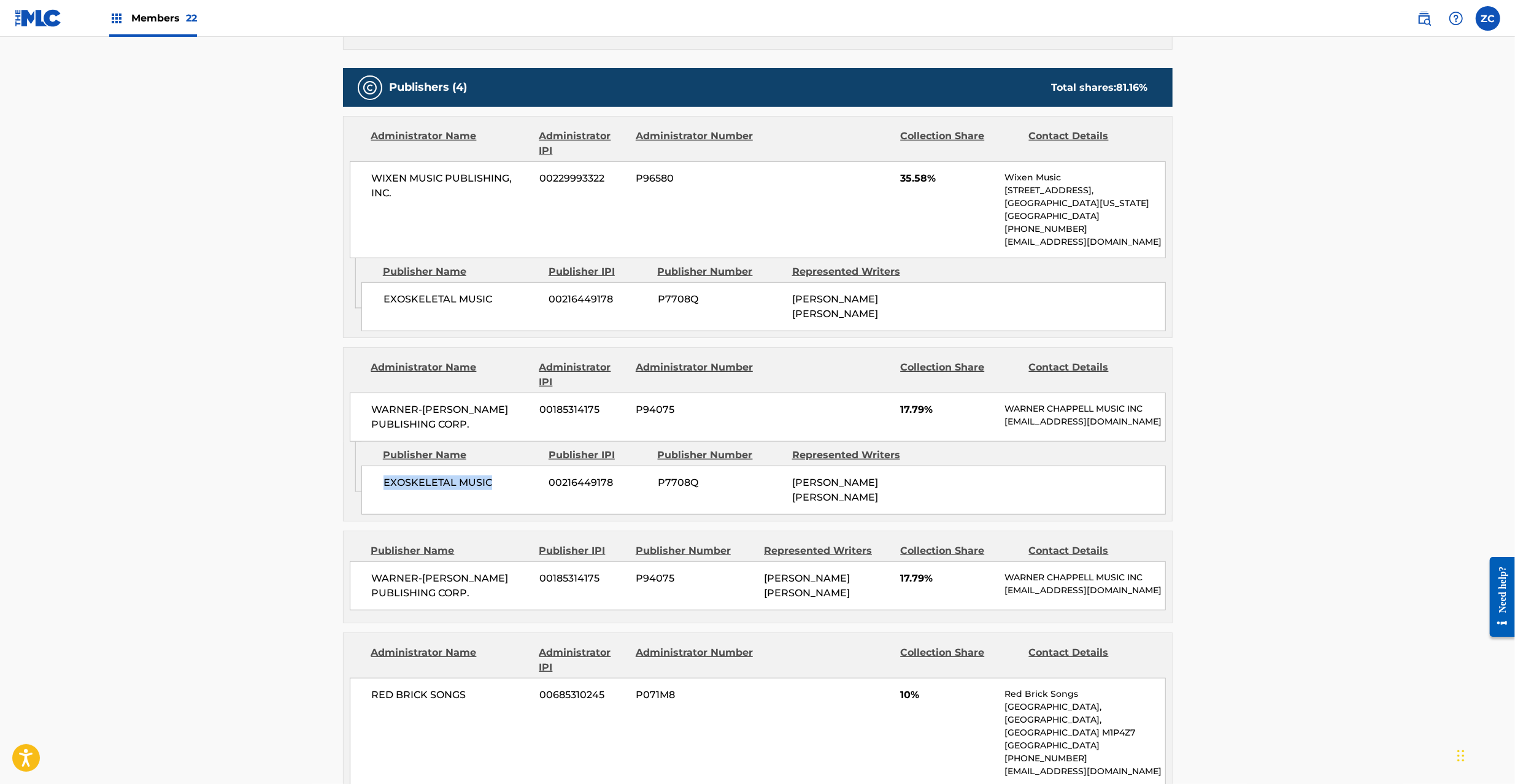
click at [481, 485] on span "EXOSKELETAL MUSIC" at bounding box center [461, 482] width 156 height 15
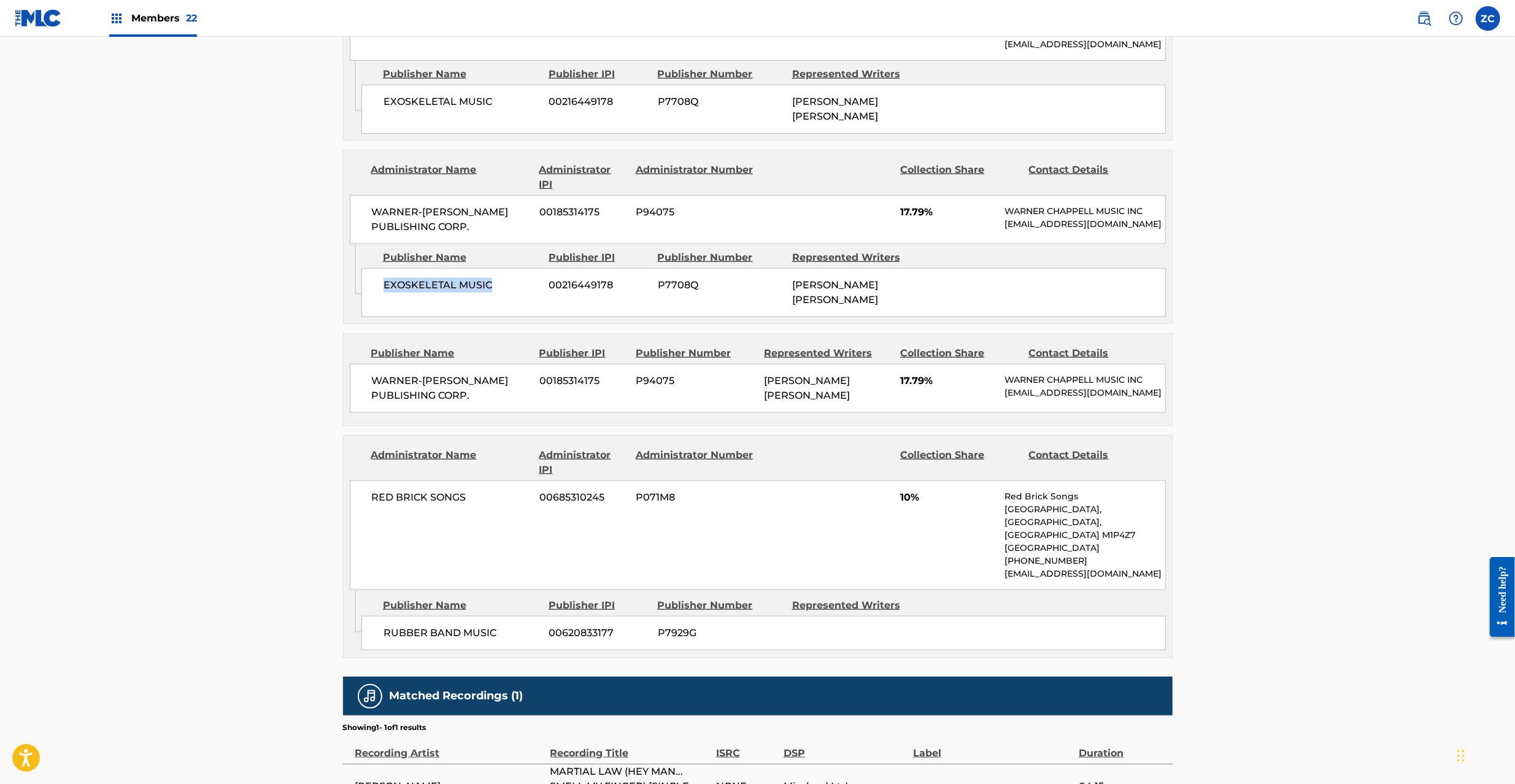
scroll to position [981, 0]
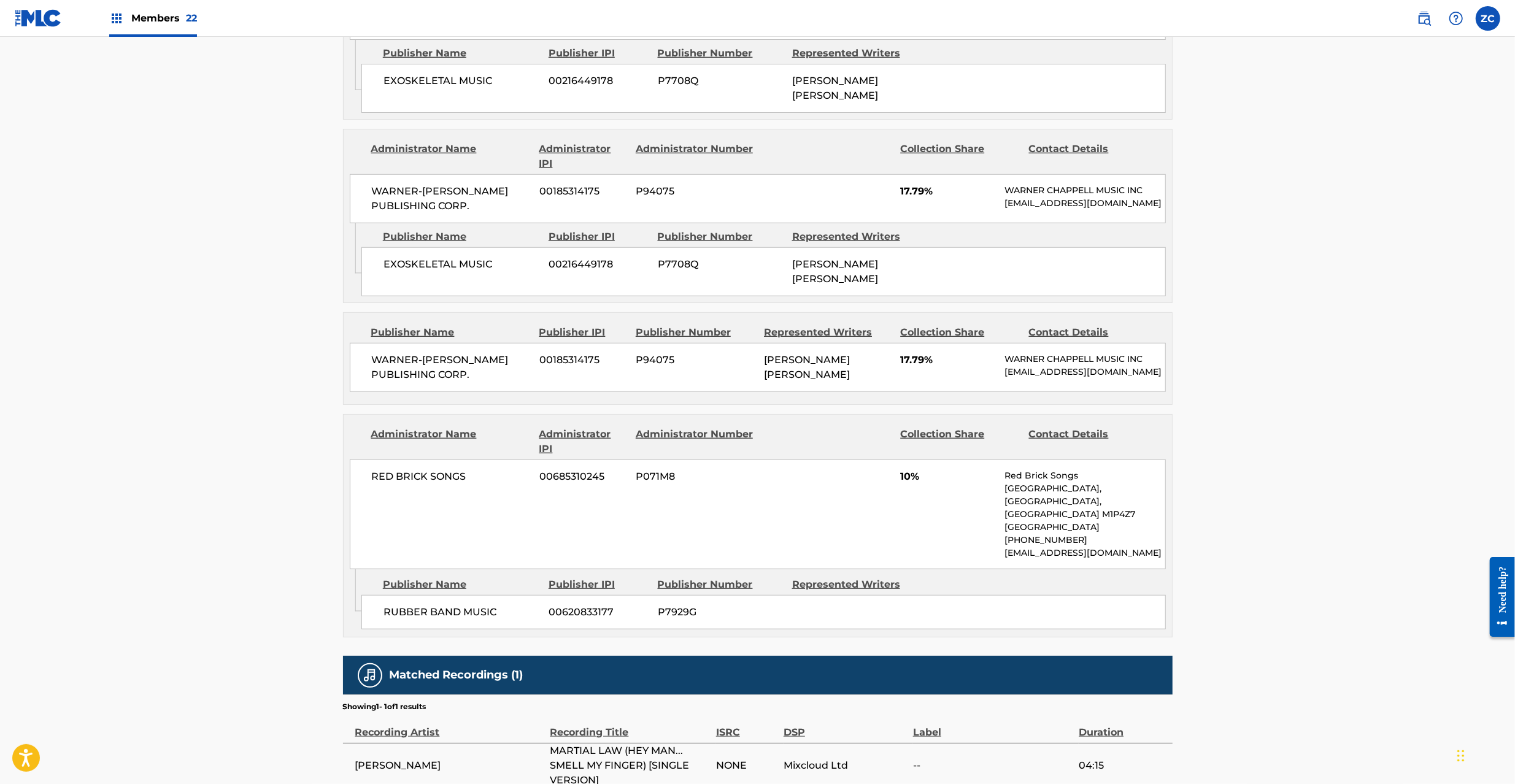
click at [388, 352] on span "WARNER-[PERSON_NAME] PUBLISHING CORP." at bounding box center [452, 367] width 159 height 29
click at [470, 367] on span "WARNER-[PERSON_NAME] PUBLISHING CORP." at bounding box center [452, 367] width 159 height 29
click at [386, 474] on span "RED BRICK SONGS" at bounding box center [452, 476] width 159 height 15
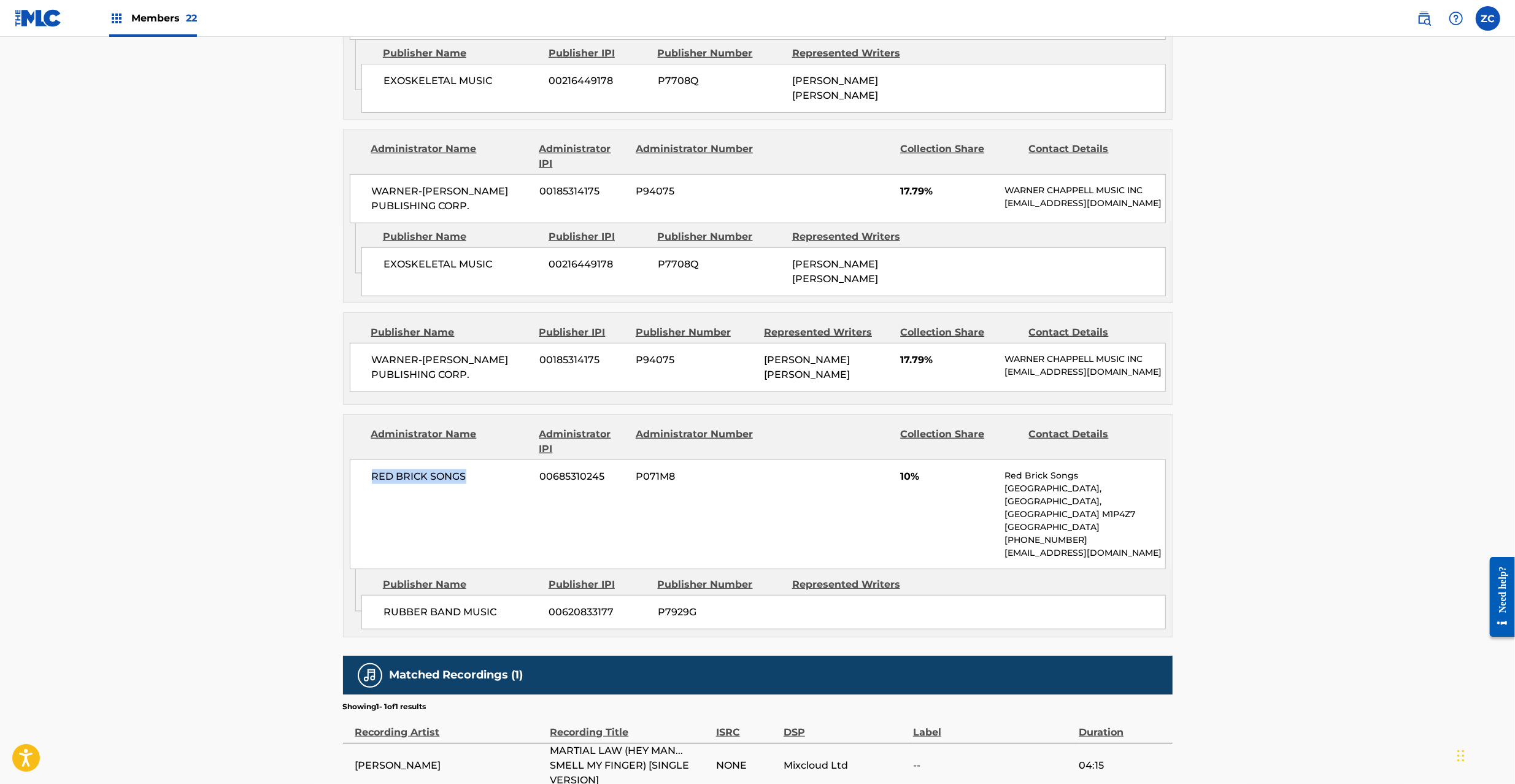
click at [450, 474] on span "RED BRICK SONGS" at bounding box center [452, 476] width 159 height 15
click at [404, 613] on span "RUBBER BAND MUSIC" at bounding box center [461, 612] width 156 height 15
click at [460, 613] on span "RUBBER BAND MUSIC" at bounding box center [461, 612] width 156 height 15
click at [482, 612] on span "RUBBER BAND MUSIC" at bounding box center [461, 612] width 156 height 15
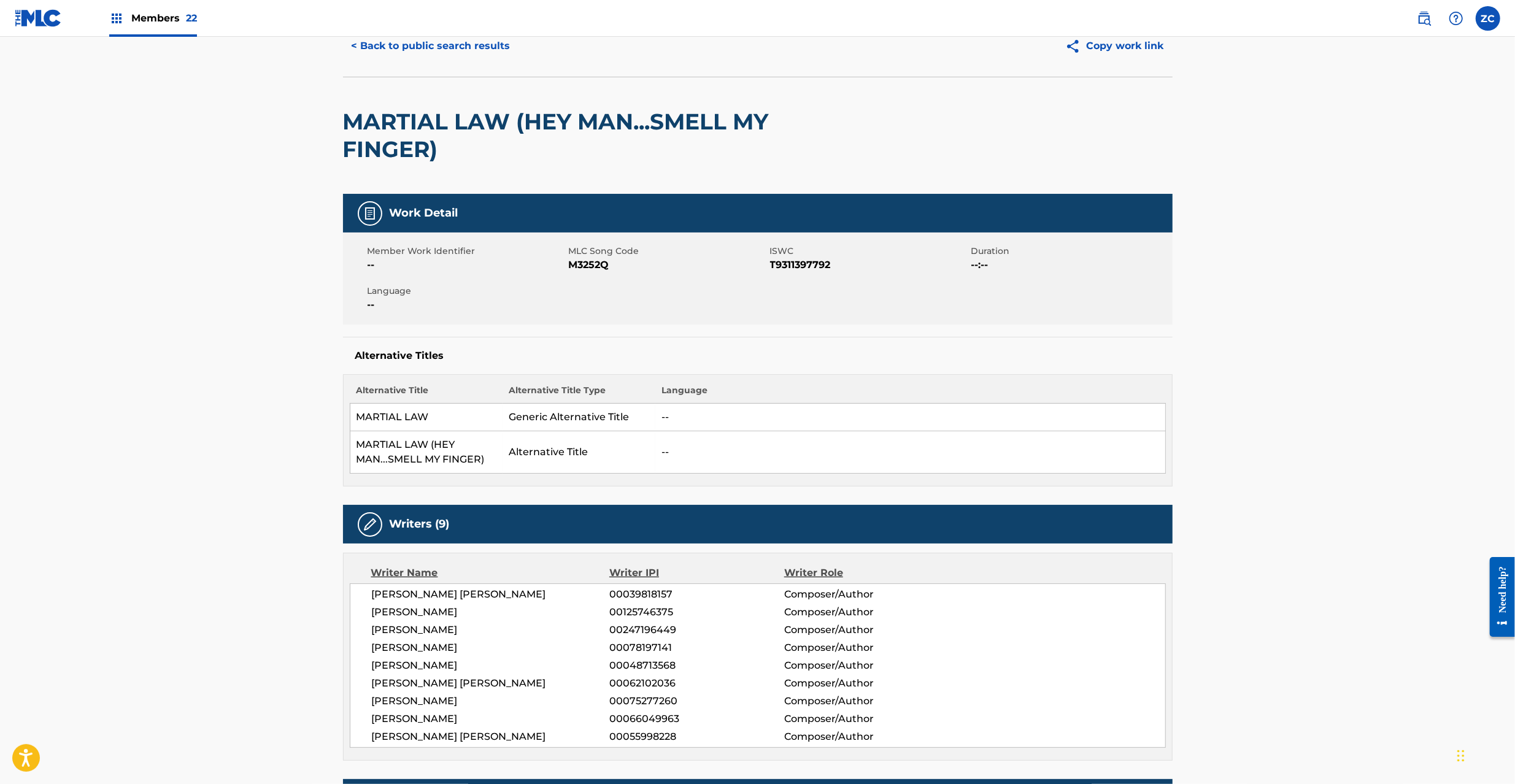
scroll to position [0, 0]
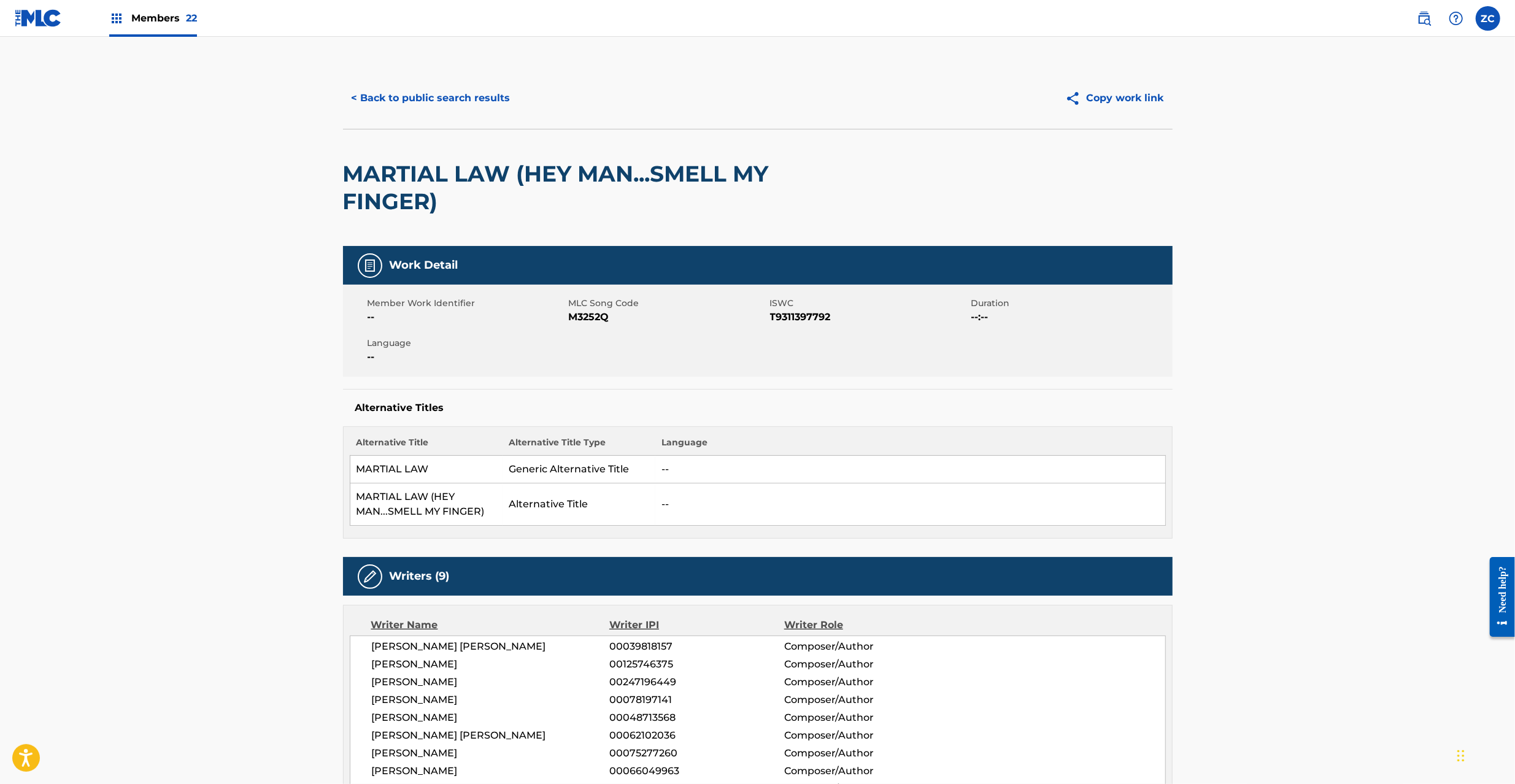
click at [485, 102] on button "< Back to public search results" at bounding box center [431, 98] width 176 height 31
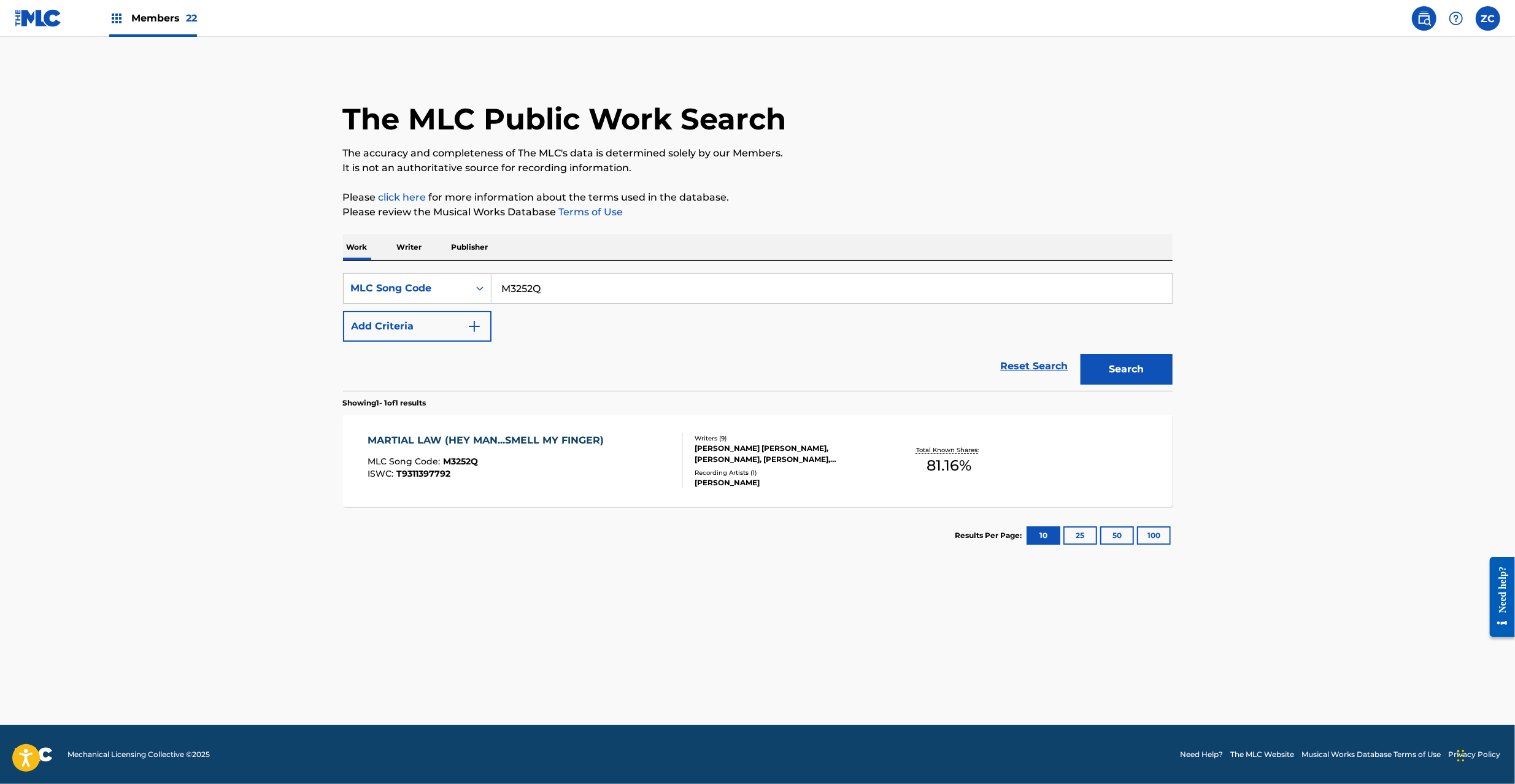
click at [590, 298] on input "M3252Q" at bounding box center [831, 288] width 680 height 29
paste input "B2318A"
paste input "Search Form"
type input "B2318A"
click at [1133, 381] on button "Search" at bounding box center [1127, 369] width 92 height 31
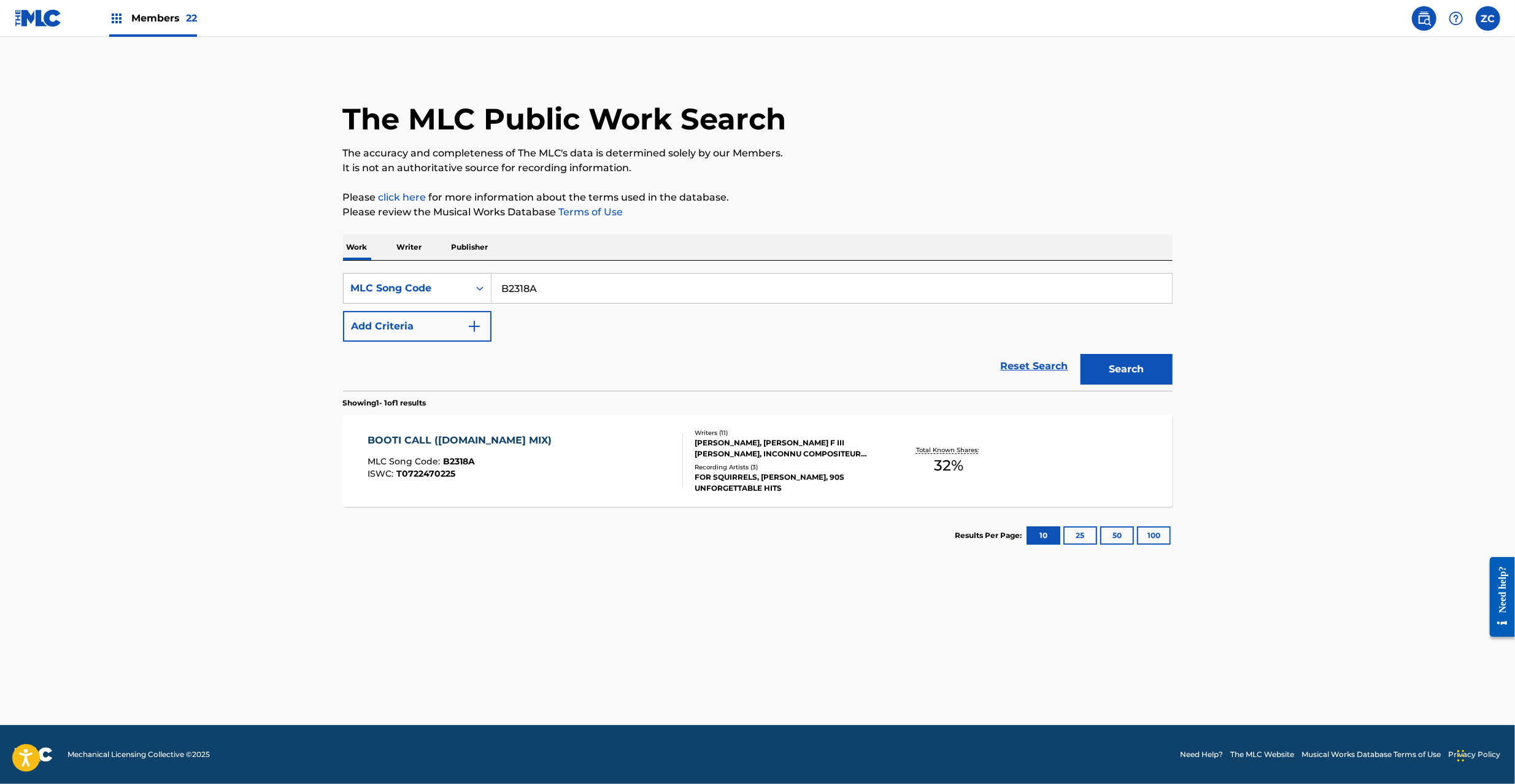
click at [527, 452] on div "BOOTI CALL ([DOMAIN_NAME] MIX) MLC Song Code : B2318A ISWC : T0722470225" at bounding box center [525, 460] width 315 height 55
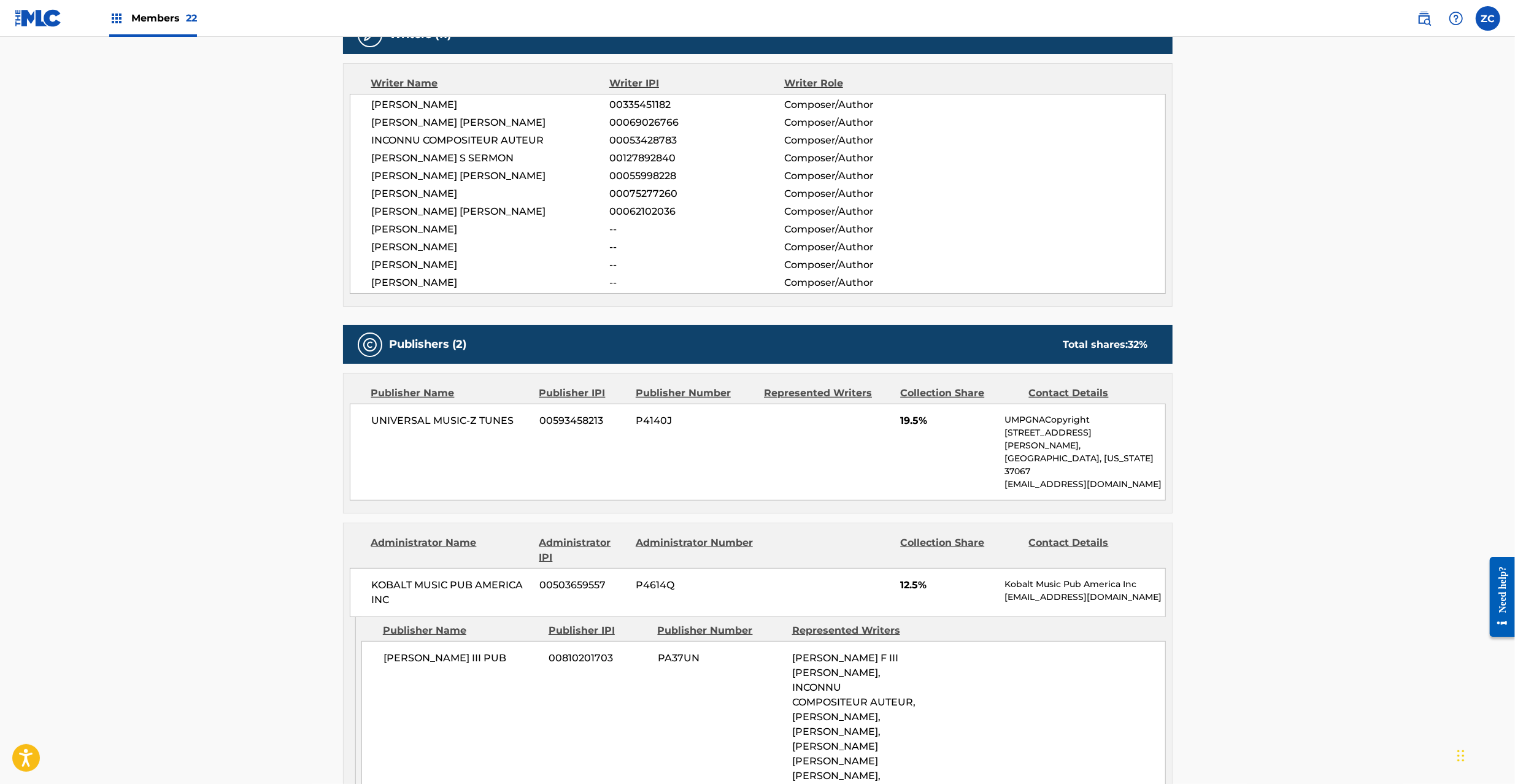
scroll to position [545, 0]
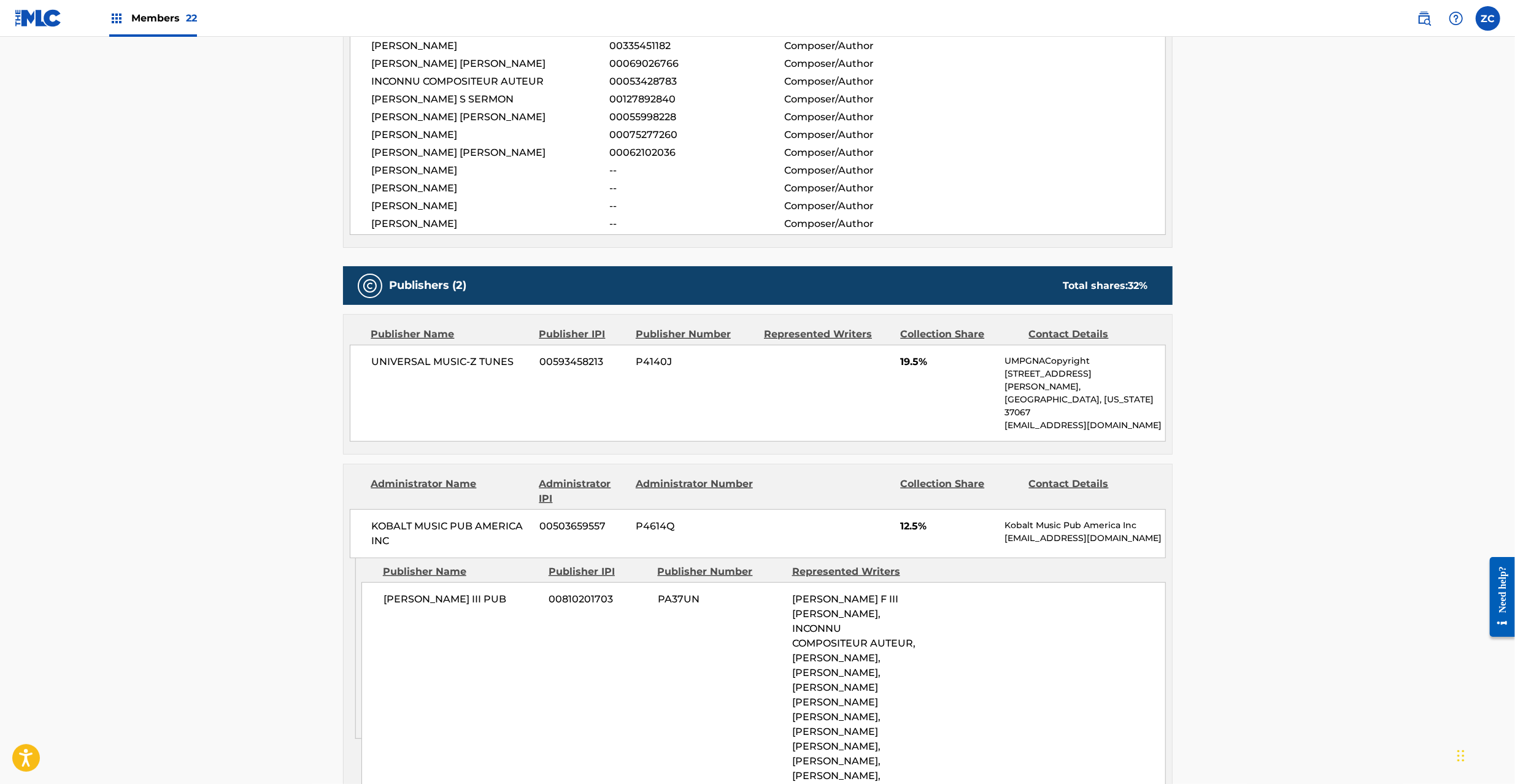
click at [392, 369] on span "UNIVERSAL MUSIC-Z TUNES" at bounding box center [452, 361] width 159 height 15
click at [504, 369] on span "UNIVERSAL MUSIC-Z TUNES" at bounding box center [452, 361] width 159 height 15
click at [391, 519] on span "KOBALT MUSIC PUB AMERICA INC" at bounding box center [452, 533] width 159 height 29
drag, startPoint x: 391, startPoint y: 504, endPoint x: 381, endPoint y: 516, distance: 15.6
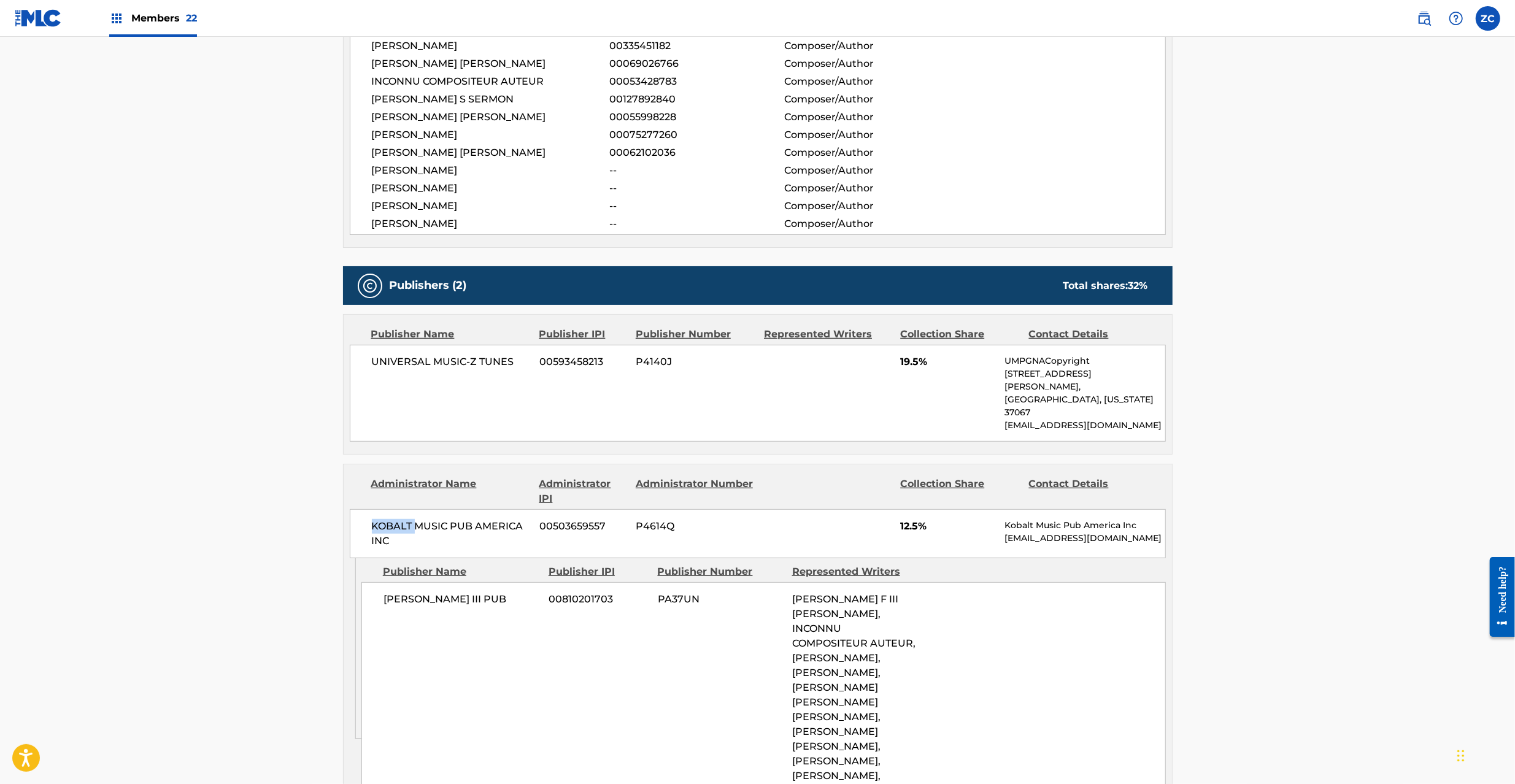
click at [390, 519] on span "KOBALT MUSIC PUB AMERICA INC" at bounding box center [452, 533] width 159 height 29
click at [379, 519] on span "KOBALT MUSIC PUB AMERICA INC" at bounding box center [452, 533] width 159 height 29
click at [398, 592] on span "[PERSON_NAME] III PUB" at bounding box center [461, 599] width 156 height 15
click at [492, 592] on span "[PERSON_NAME] III PUB" at bounding box center [461, 599] width 156 height 15
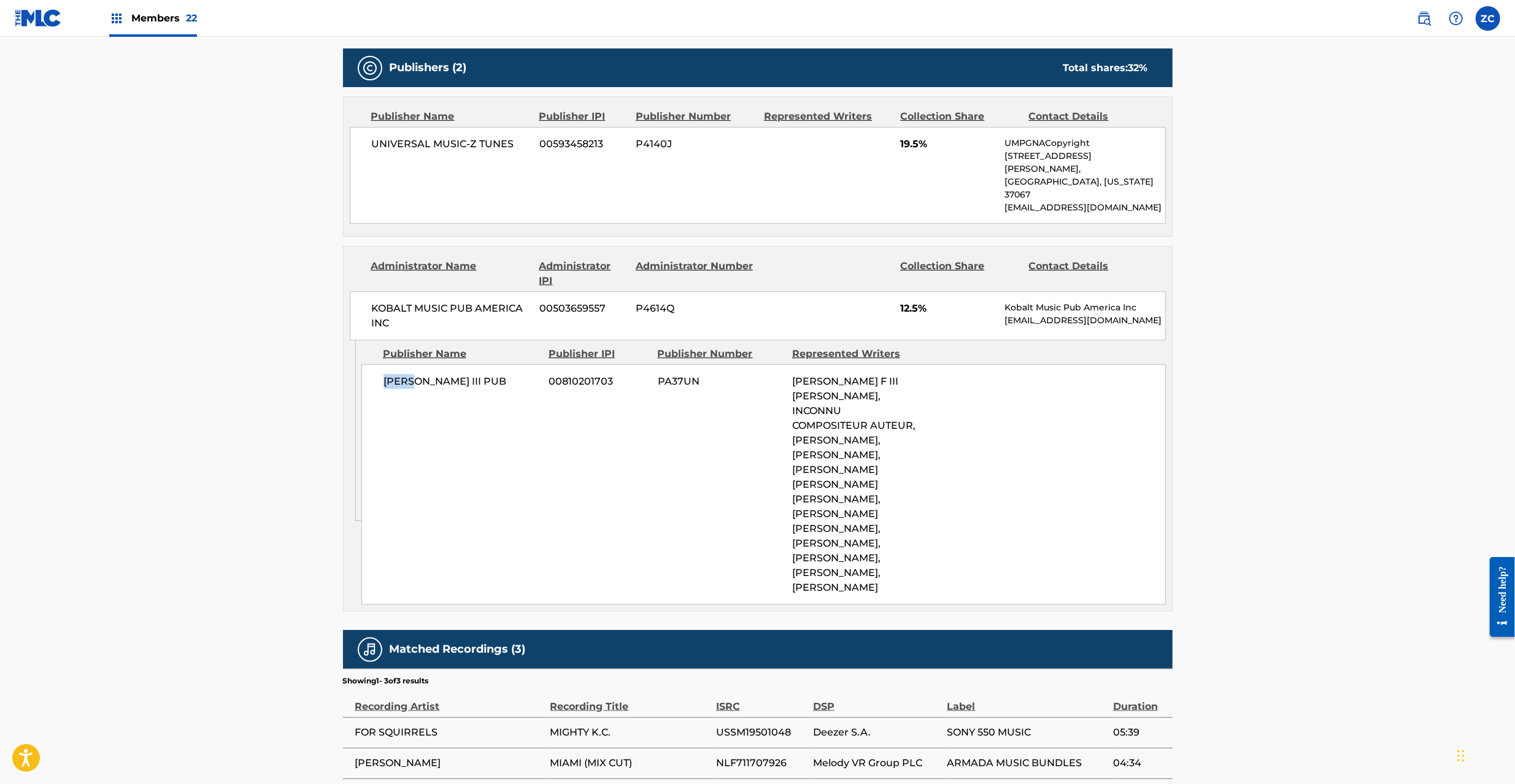
scroll to position [0, 0]
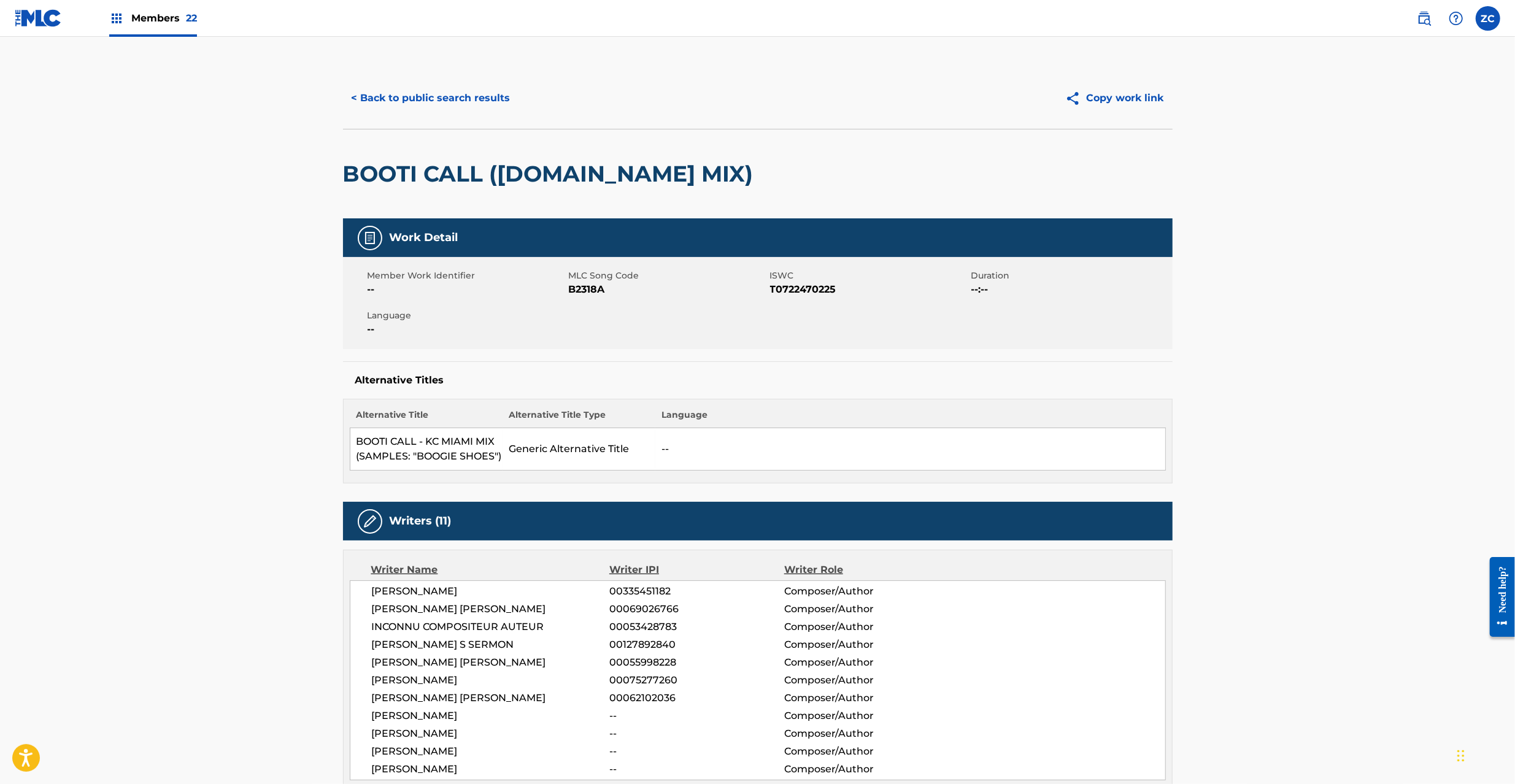
click at [459, 113] on div "< Back to public search results Copy work link" at bounding box center [758, 98] width 830 height 61
click at [465, 102] on button "< Back to public search results" at bounding box center [431, 98] width 176 height 31
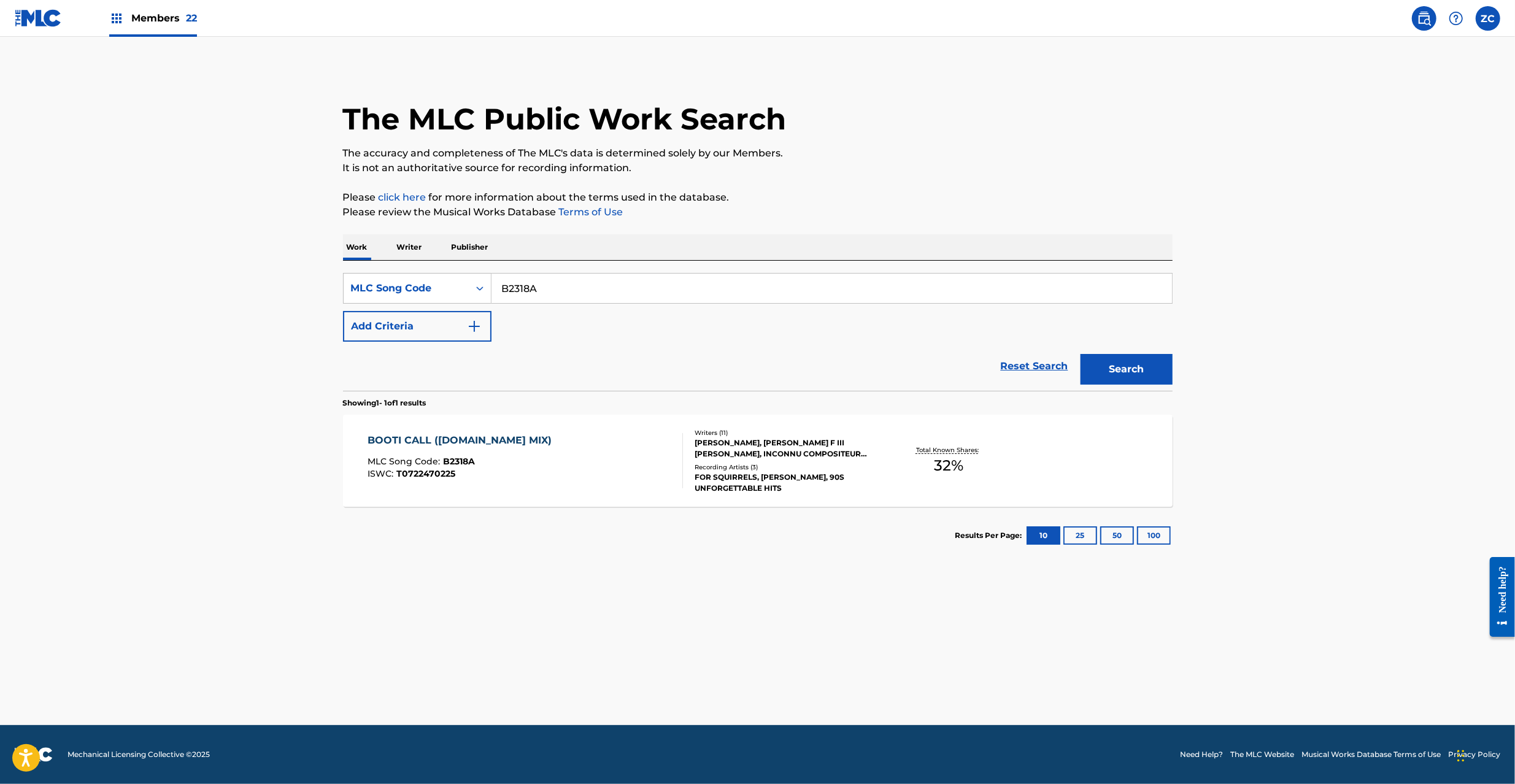
click at [597, 293] on input "B2318A" at bounding box center [831, 288] width 680 height 29
paste input "C5125W"
type input "C5125W"
click at [1122, 378] on button "Search" at bounding box center [1127, 369] width 92 height 31
click at [799, 479] on div "PARLIAMENT, [PERSON_NAME], [PERSON_NAME], PARLIAMENT, PARLIAMENT, PARLIAMENT, P…" at bounding box center [787, 483] width 185 height 22
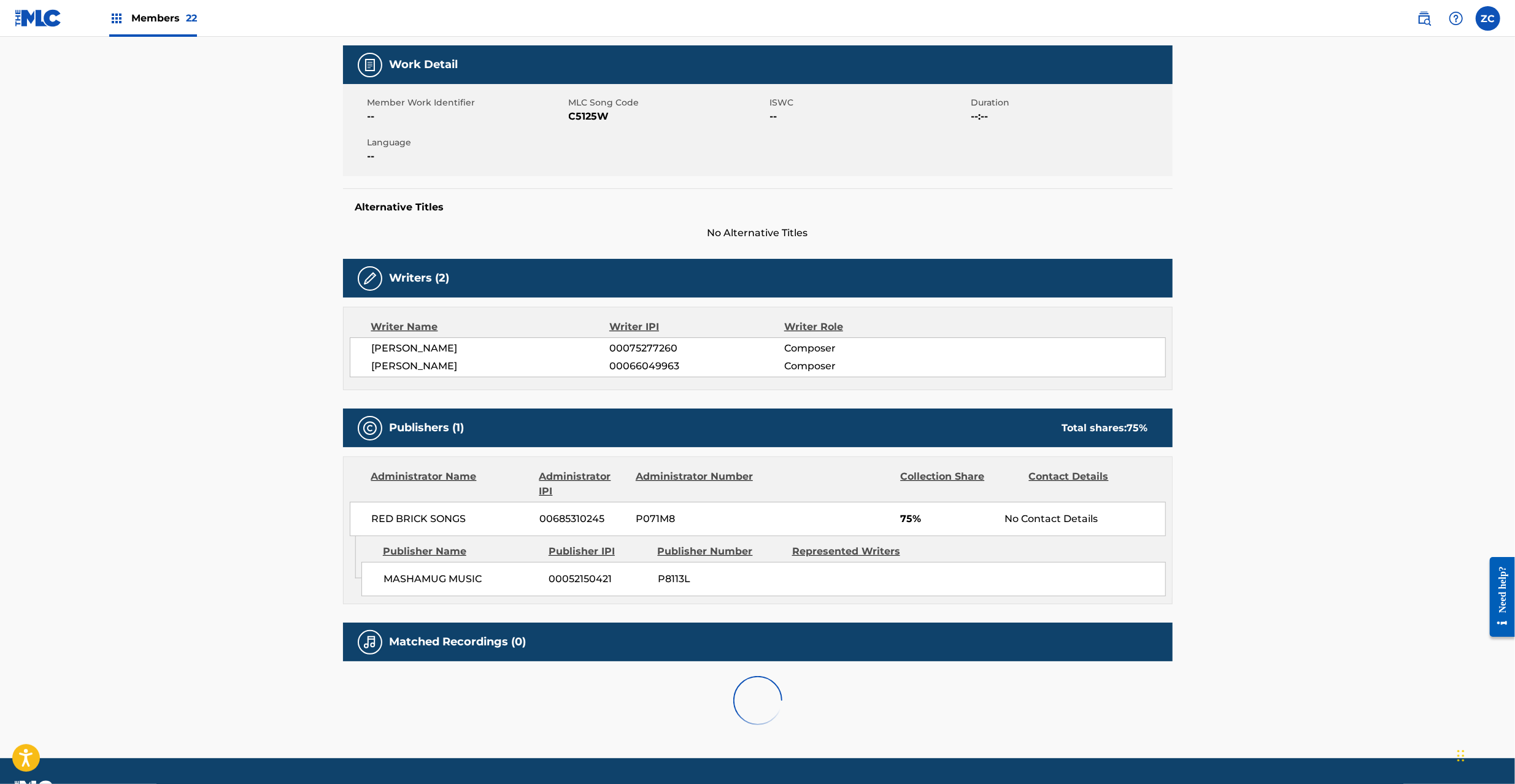
scroll to position [207, 0]
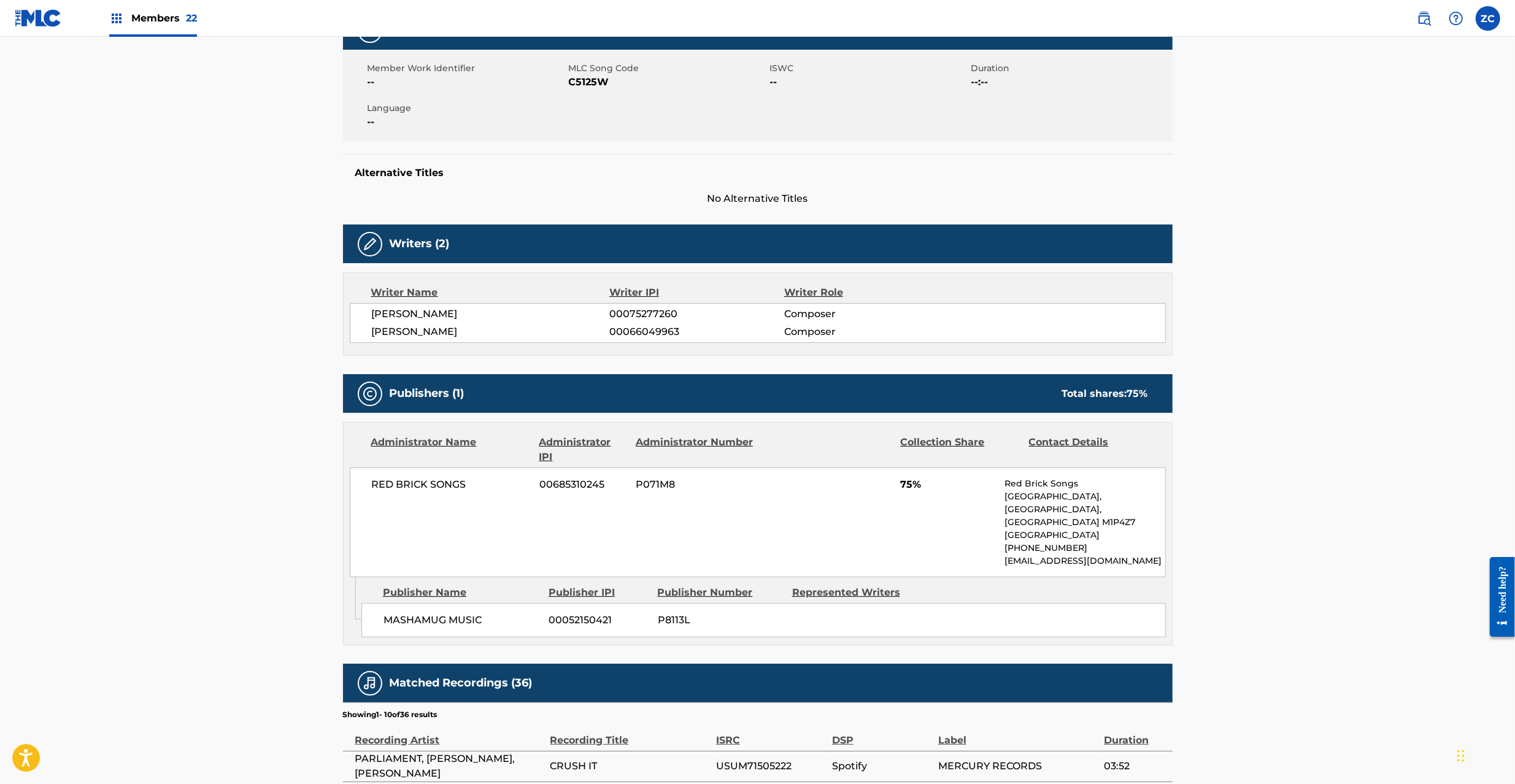
click at [385, 485] on span "RED BRICK SONGS" at bounding box center [452, 484] width 159 height 15
click at [446, 485] on span "RED BRICK SONGS" at bounding box center [452, 484] width 159 height 15
click at [405, 618] on span "MASHAMUG MUSIC" at bounding box center [461, 619] width 156 height 15
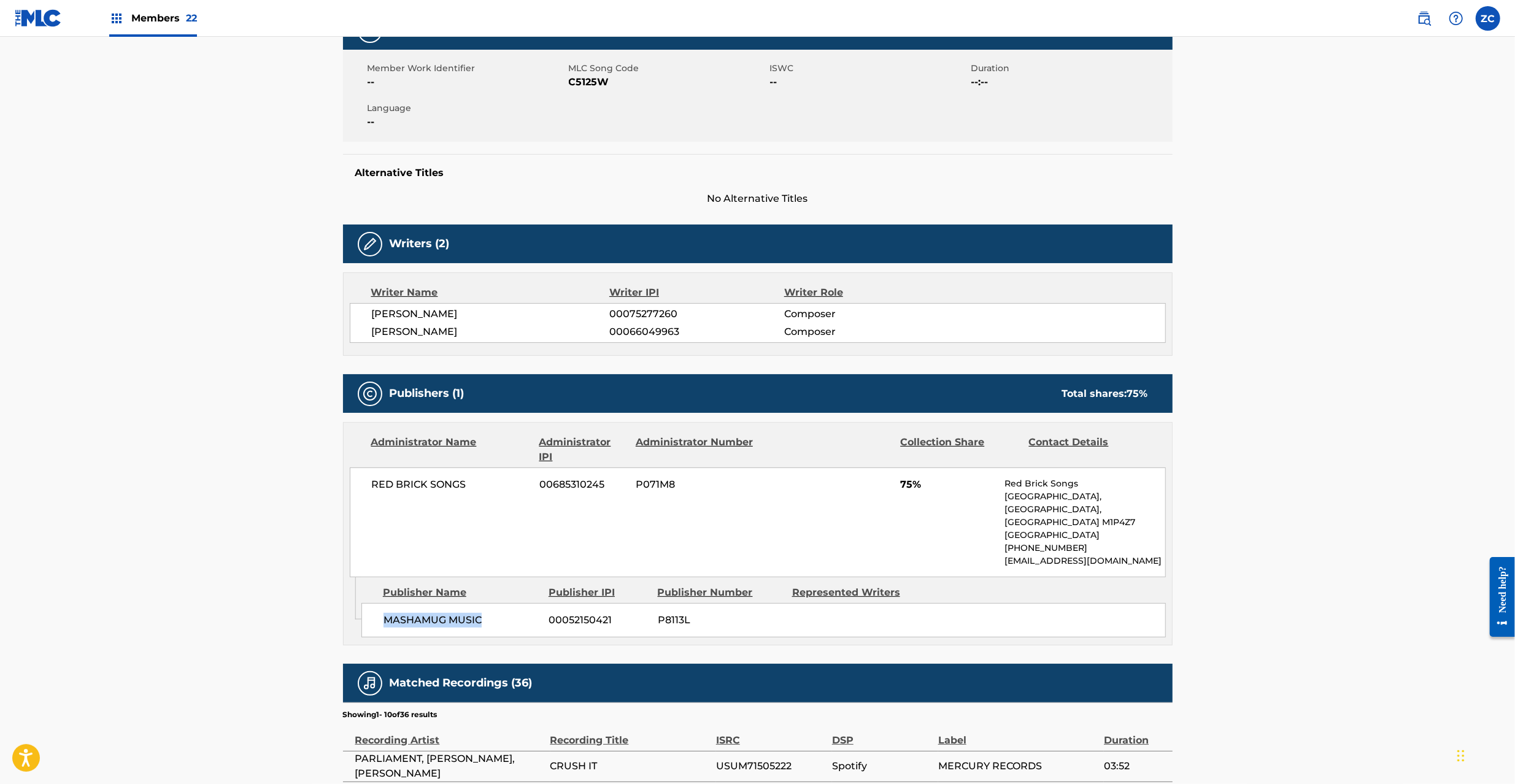
click at [466, 618] on span "MASHAMUG MUSIC" at bounding box center [461, 619] width 156 height 15
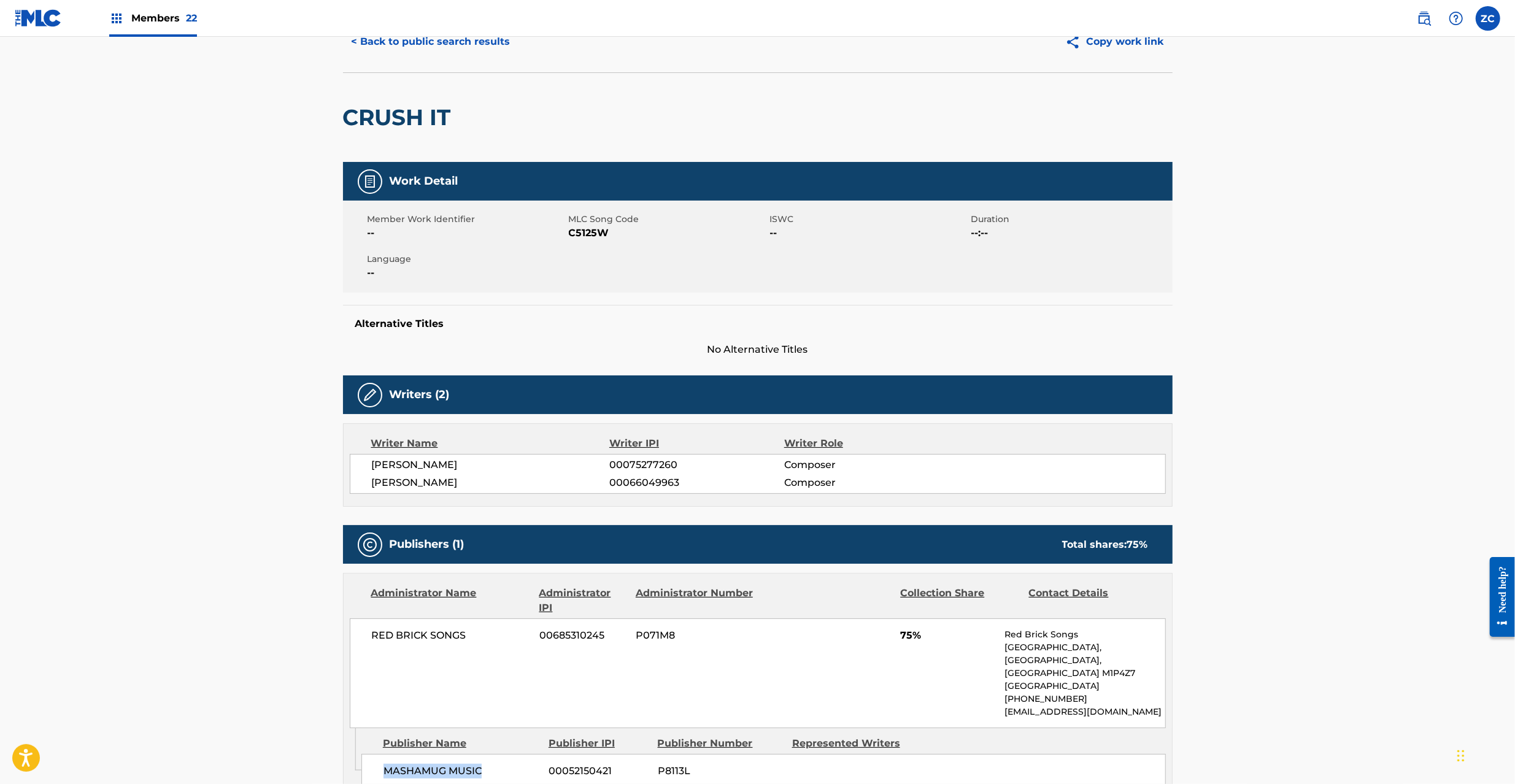
scroll to position [0, 0]
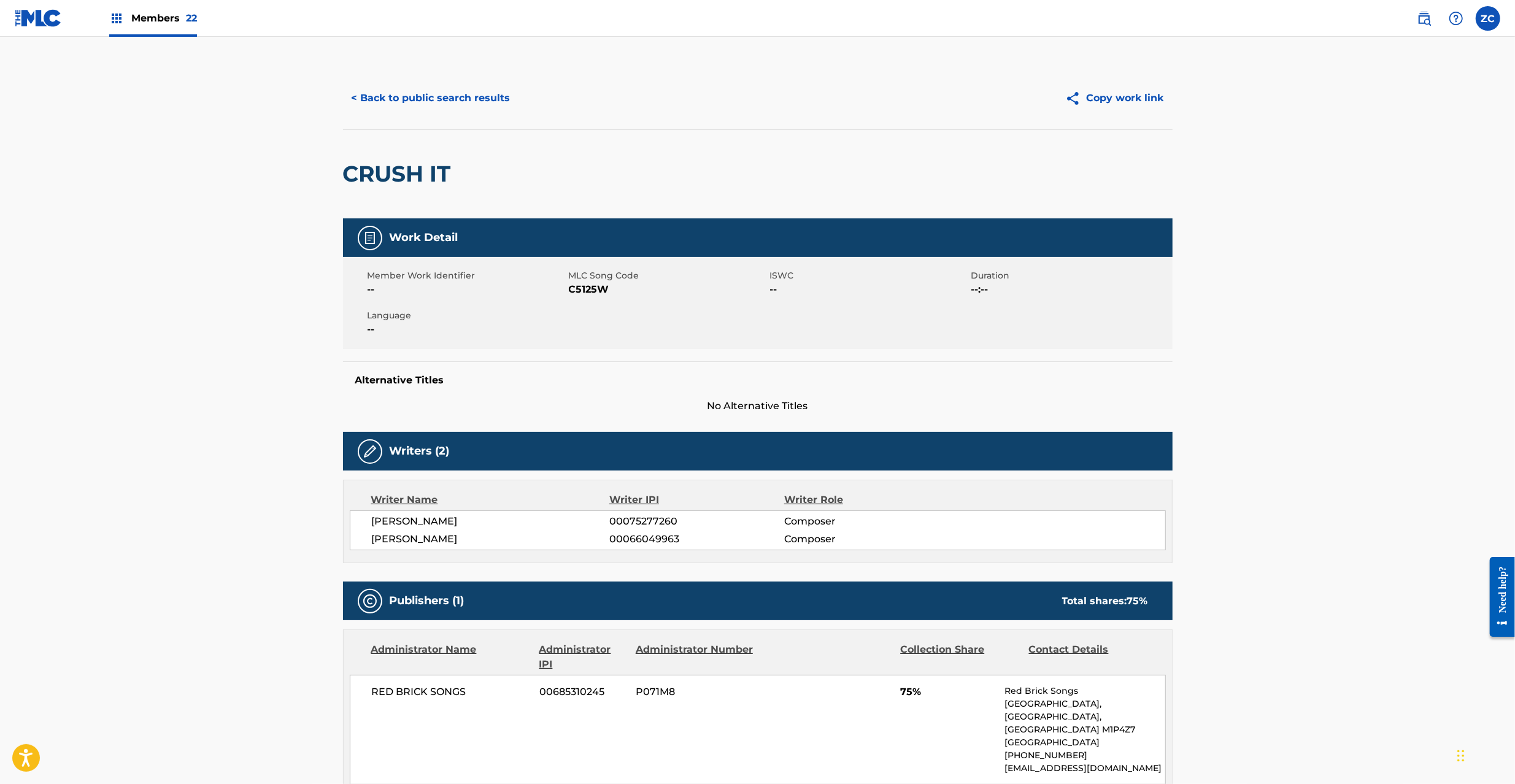
click at [498, 92] on button "< Back to public search results" at bounding box center [431, 98] width 176 height 31
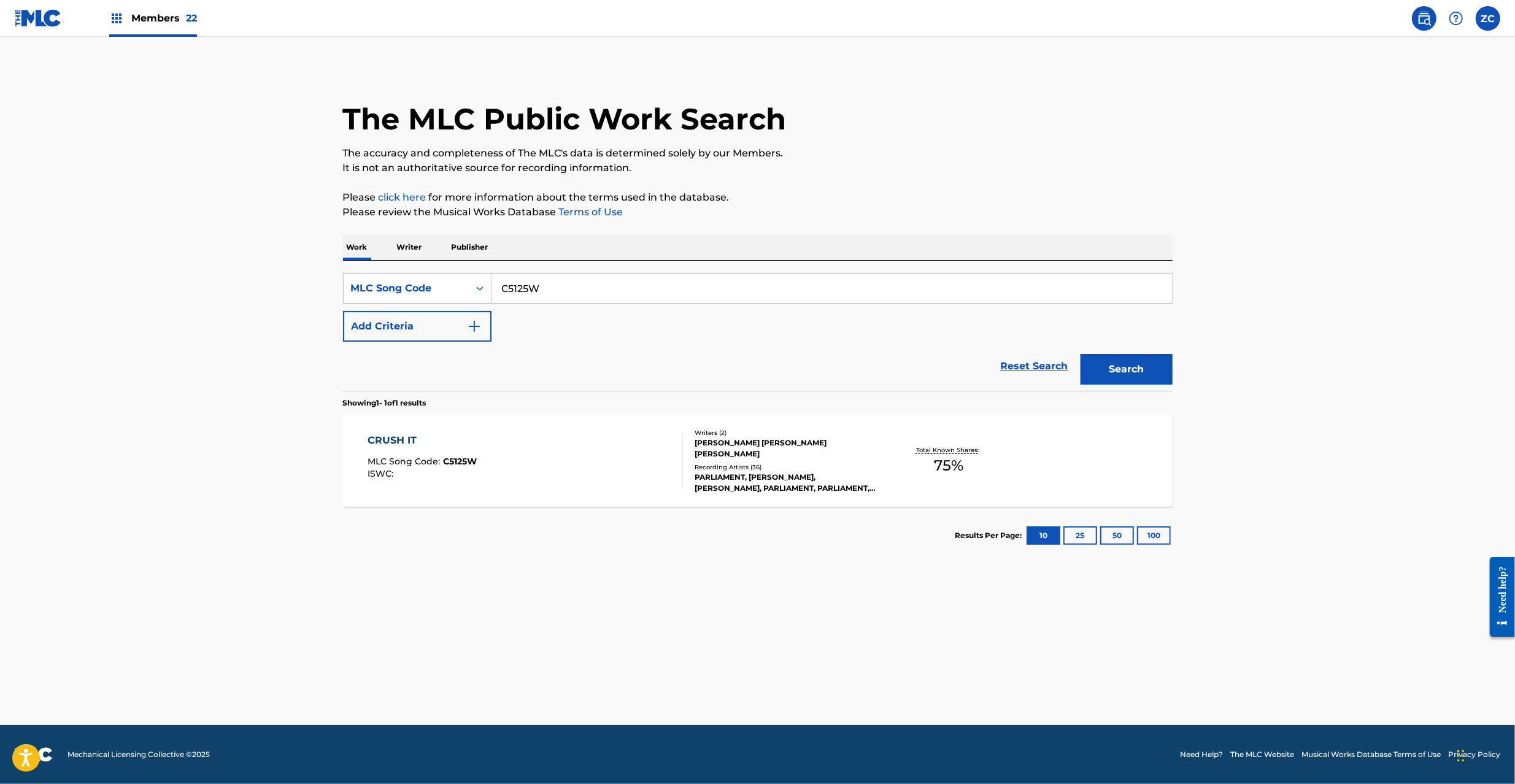
click at [629, 282] on input "C5125W" at bounding box center [831, 288] width 680 height 29
paste input "H02213"
type input "H02213"
click at [1141, 361] on button "Search" at bounding box center [1127, 369] width 92 height 31
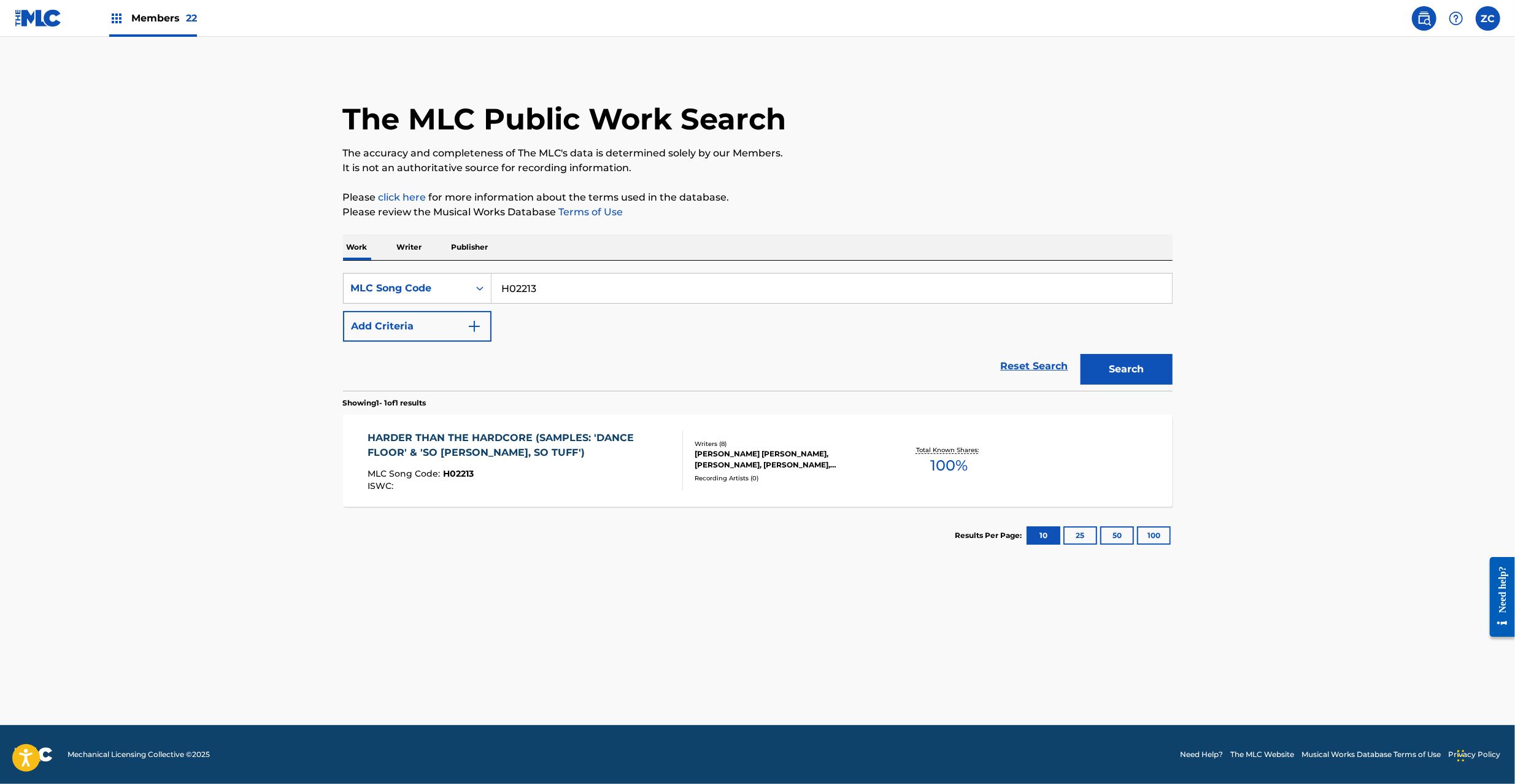
click at [656, 472] on div "MLC Song Code : H02213" at bounding box center [520, 475] width 305 height 12
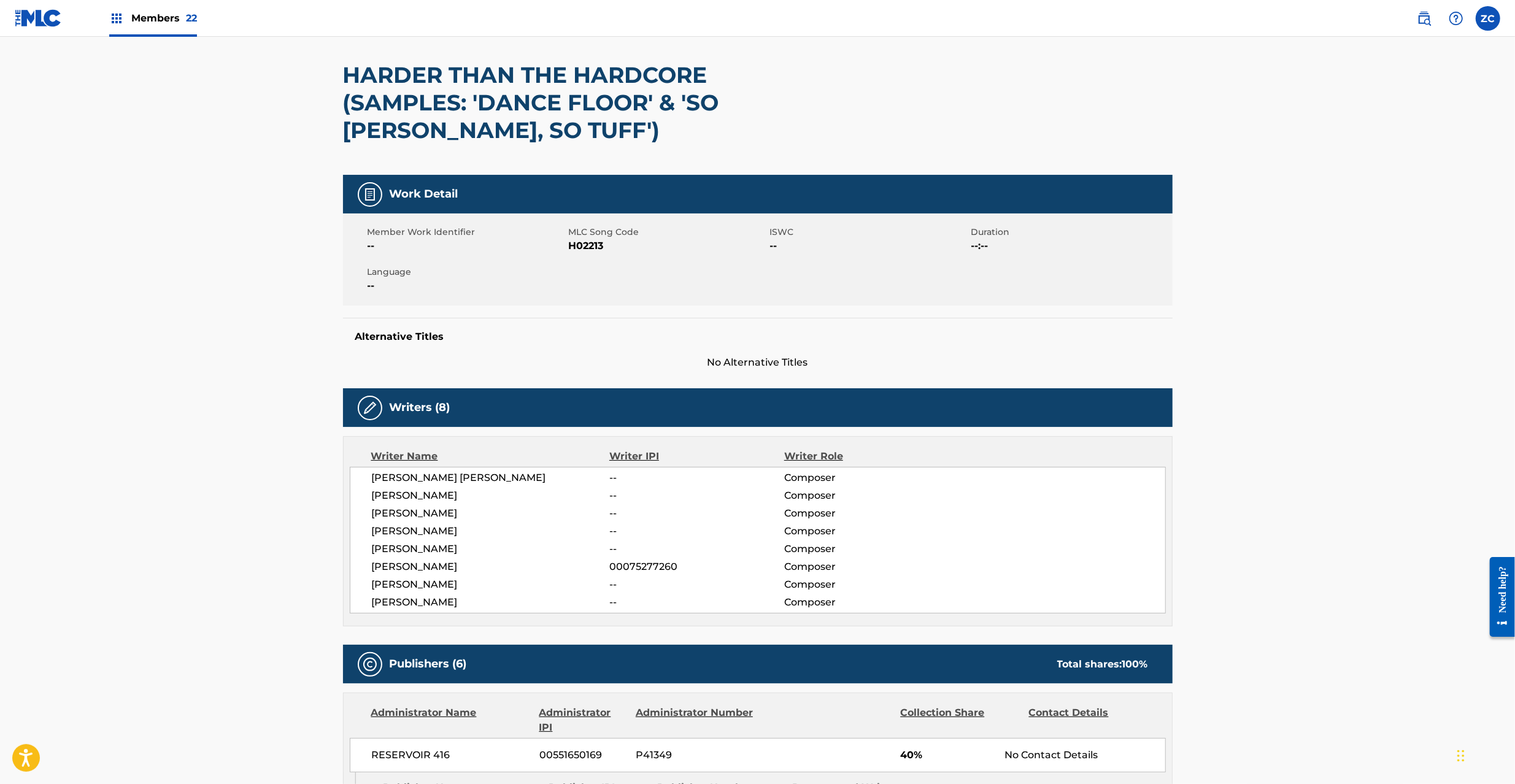
scroll to position [327, 0]
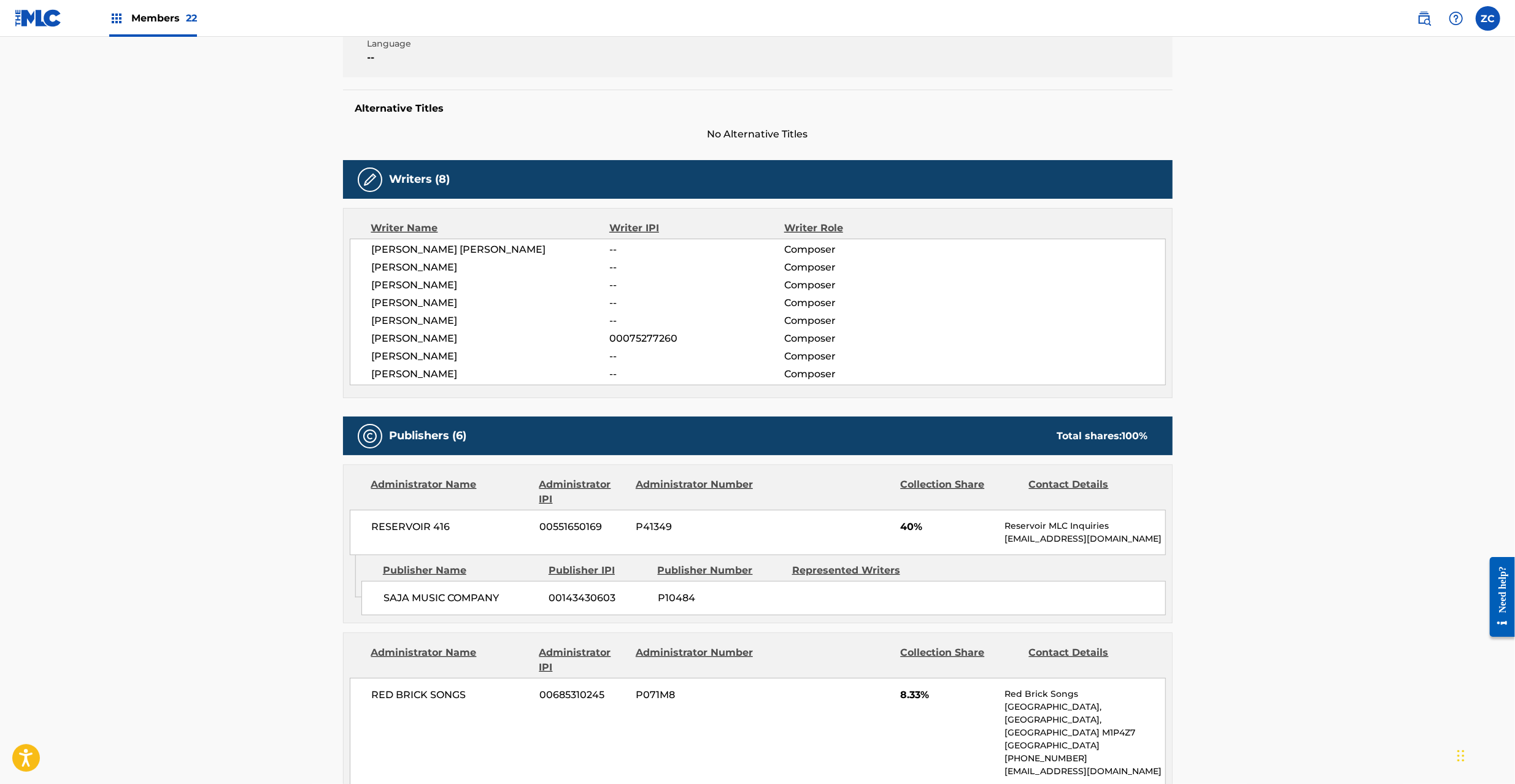
click at [396, 526] on span "RESERVOIR 416" at bounding box center [452, 526] width 159 height 15
click at [443, 526] on span "RESERVOIR 416" at bounding box center [452, 526] width 159 height 15
click at [403, 600] on span "SAJA MUSIC COMPANY" at bounding box center [461, 597] width 156 height 15
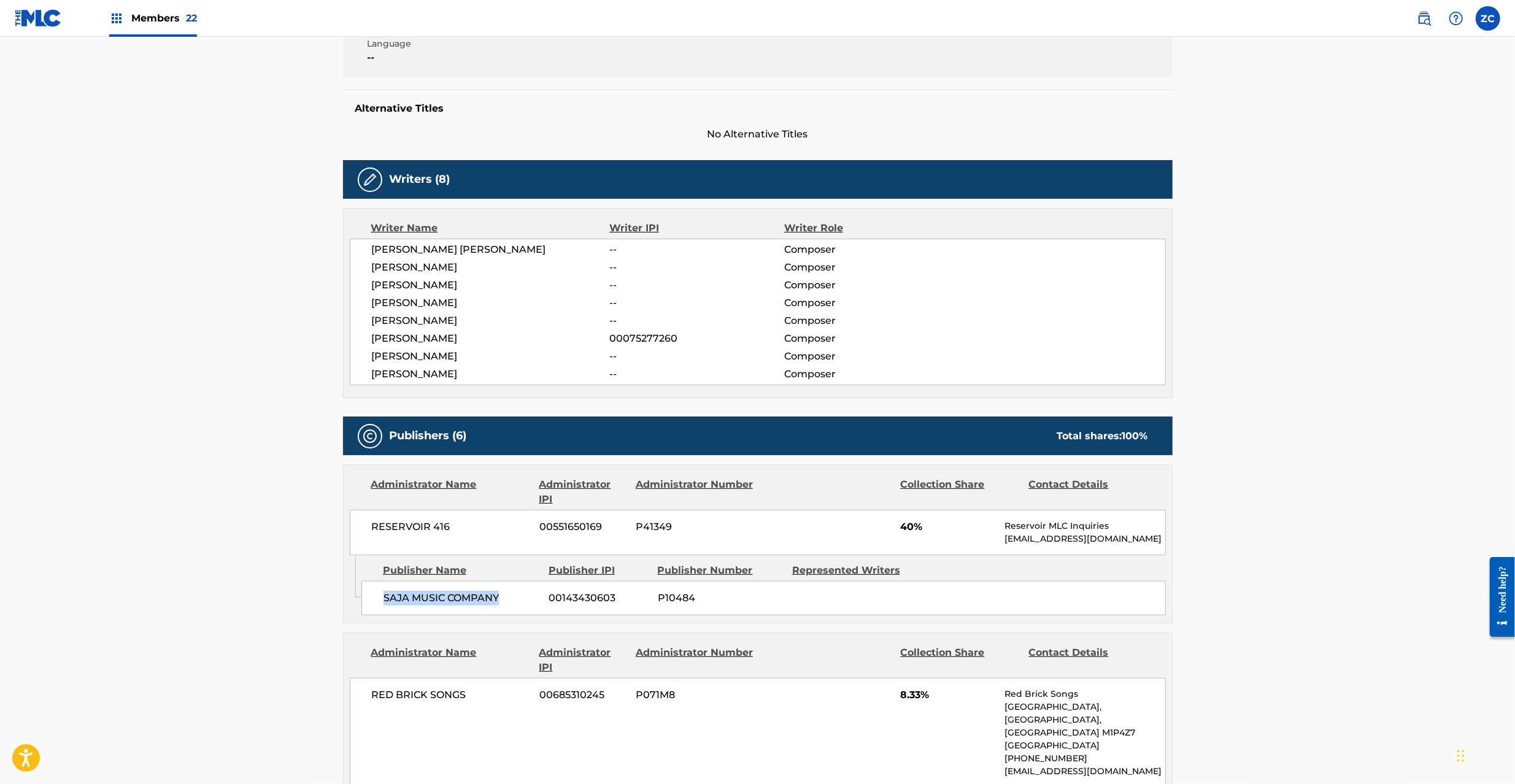
click at [475, 601] on span "SAJA MUSIC COMPANY" at bounding box center [461, 597] width 156 height 15
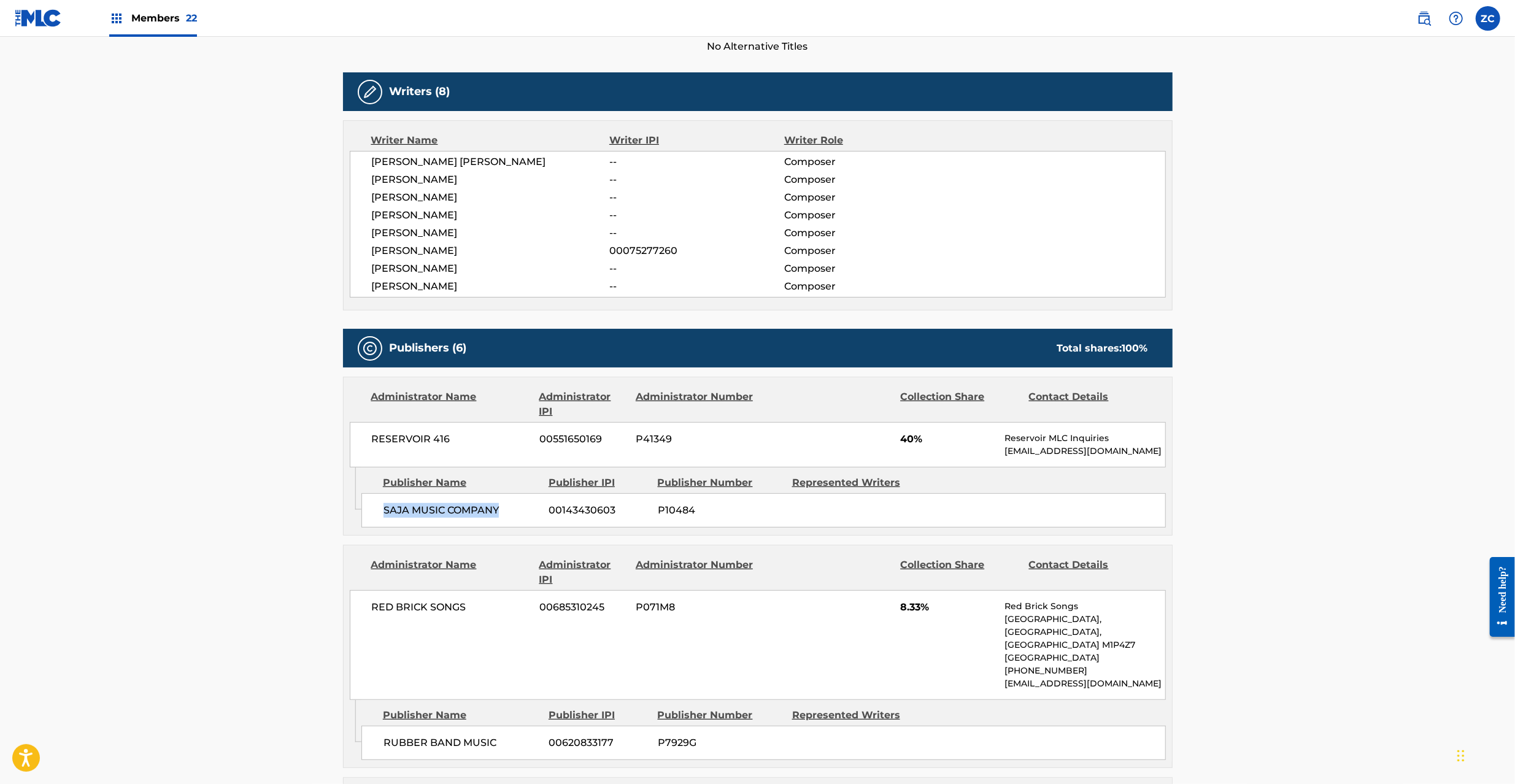
scroll to position [435, 0]
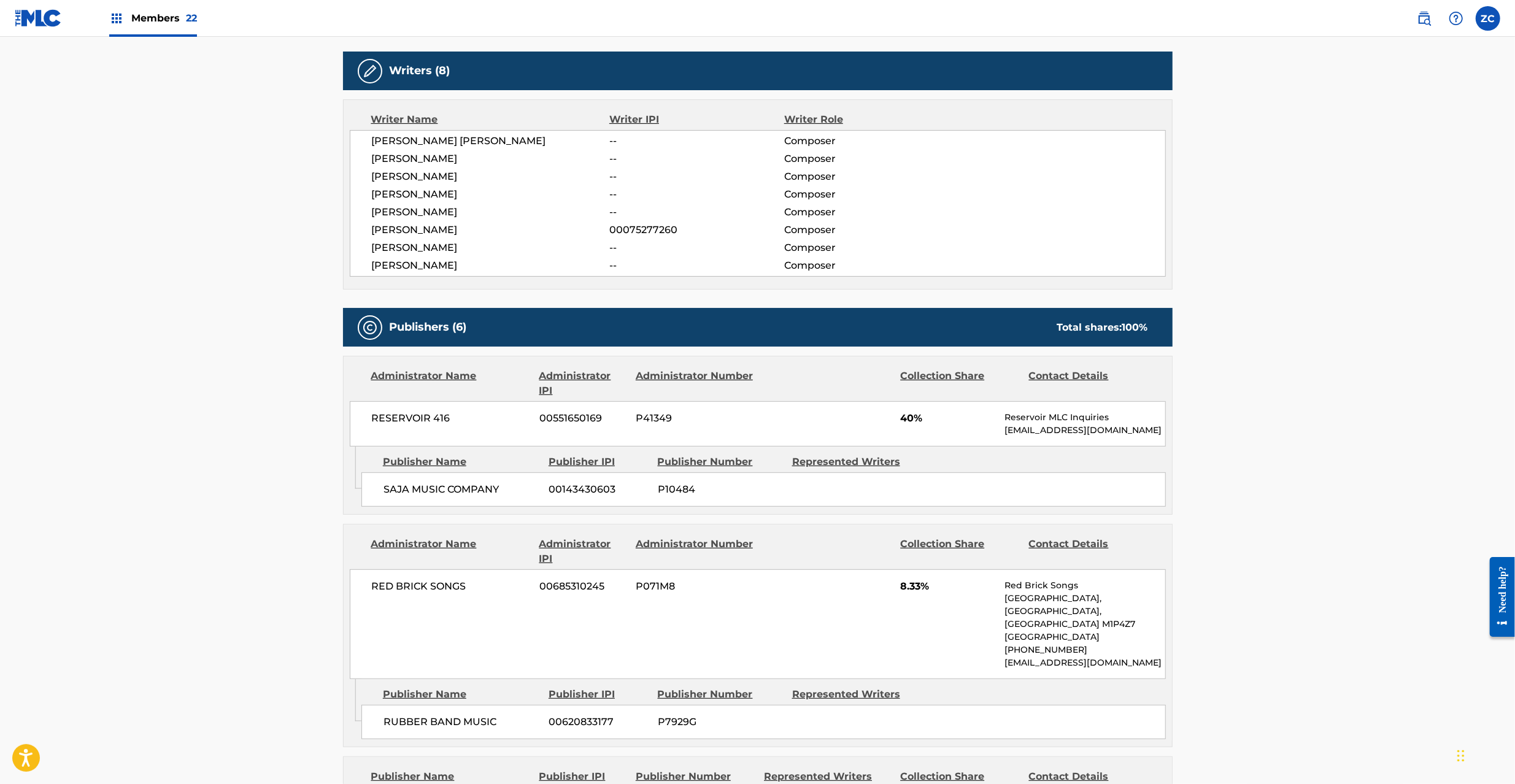
click at [373, 589] on span "RED BRICK SONGS" at bounding box center [452, 585] width 159 height 15
click at [457, 589] on span "RED BRICK SONGS" at bounding box center [452, 585] width 159 height 15
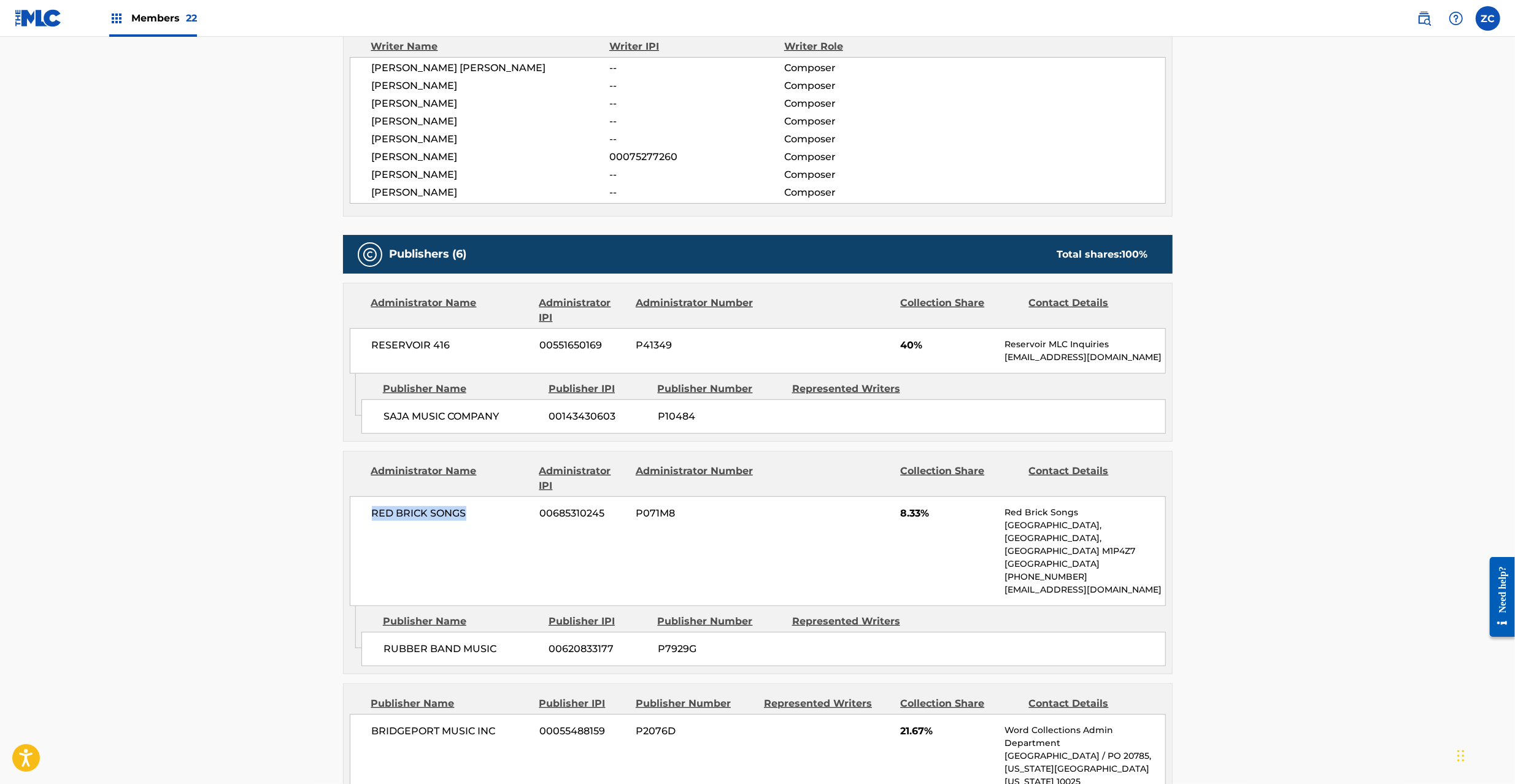
scroll to position [653, 0]
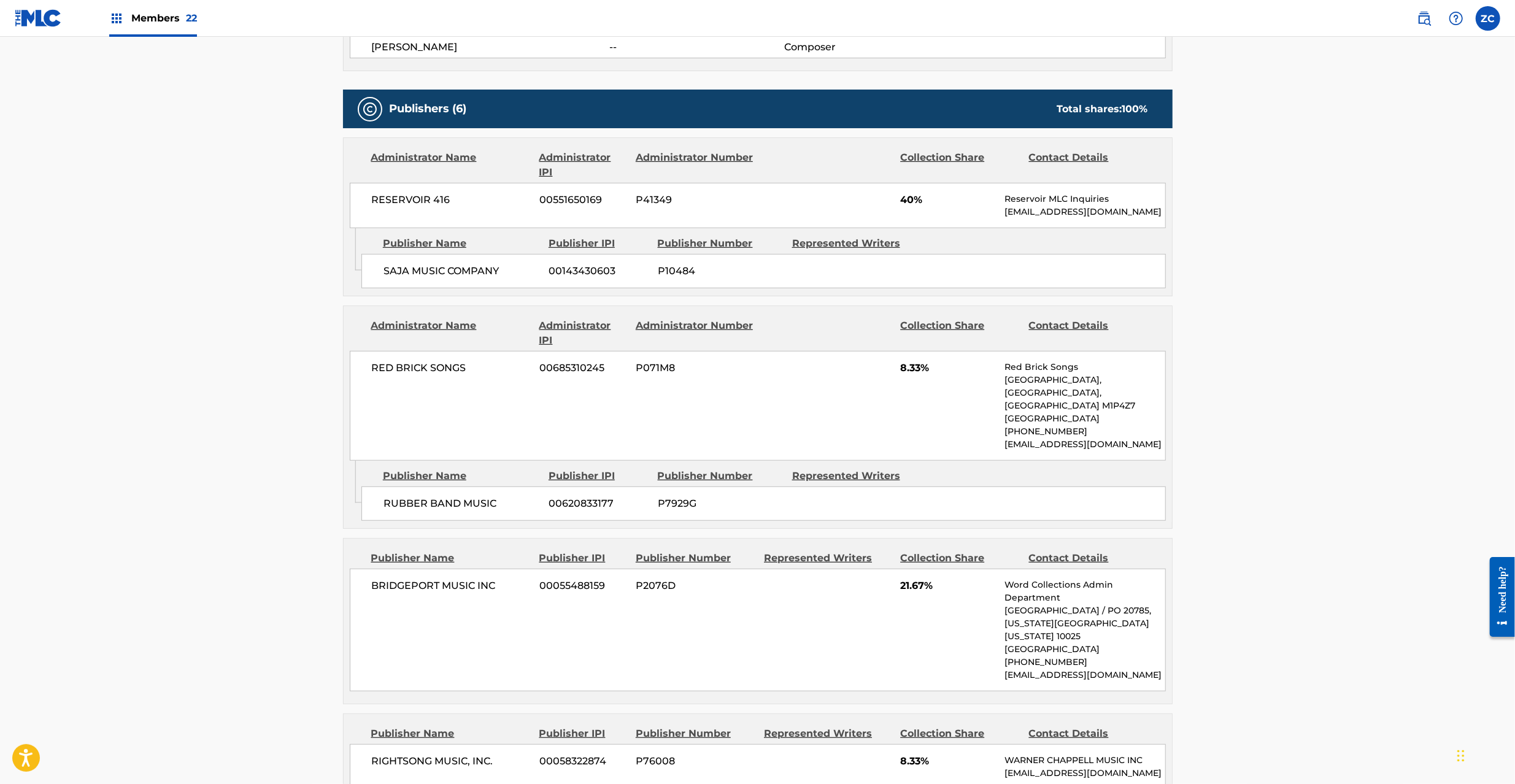
click at [417, 511] on span "RUBBER BAND MUSIC" at bounding box center [461, 502] width 156 height 15
click at [492, 506] on span "RUBBER BAND MUSIC" at bounding box center [461, 502] width 156 height 15
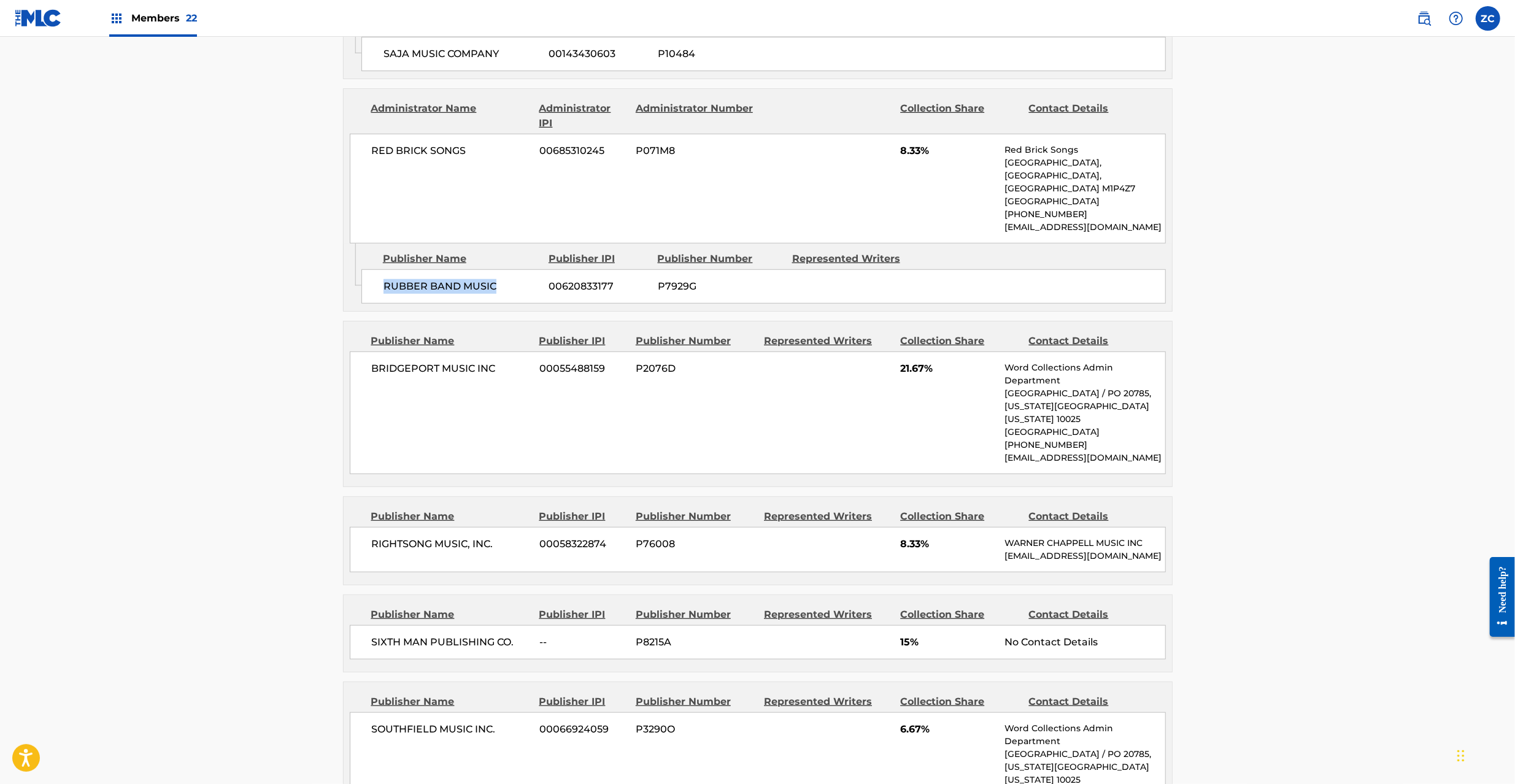
scroll to position [872, 0]
click at [407, 370] on span "BRIDGEPORT MUSIC INC" at bounding box center [452, 367] width 159 height 15
click at [492, 371] on span "BRIDGEPORT MUSIC INC" at bounding box center [452, 367] width 159 height 15
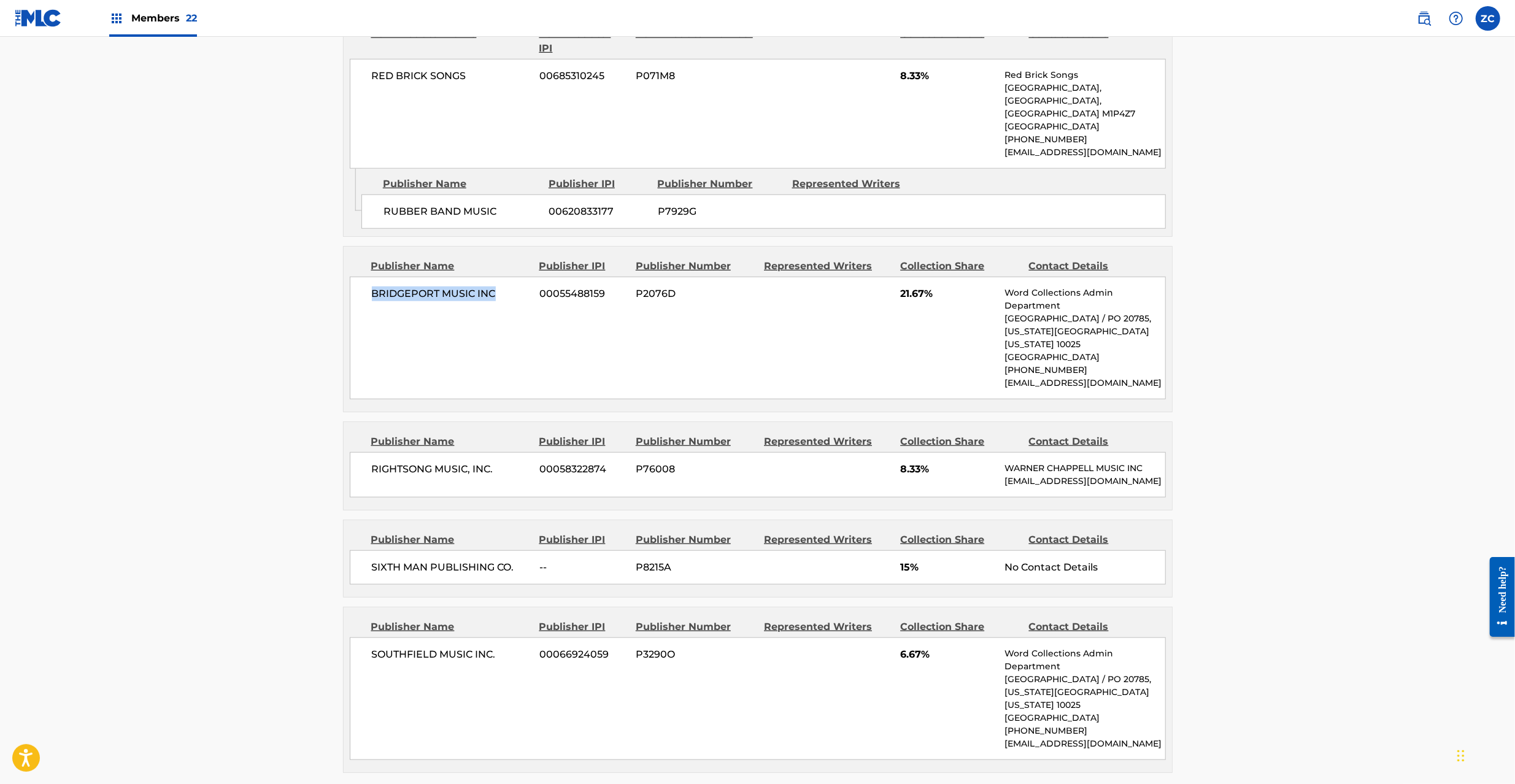
scroll to position [981, 0]
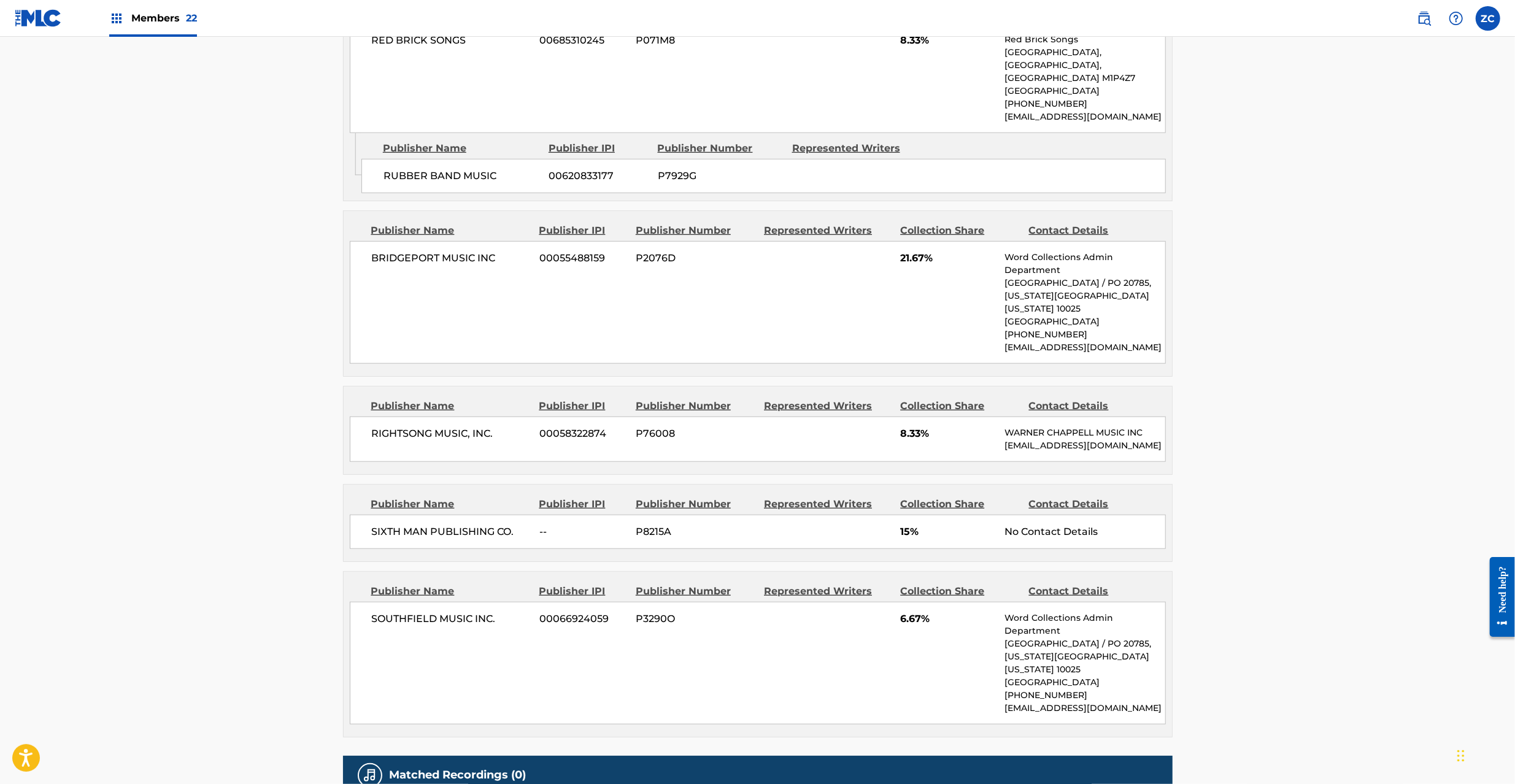
click at [393, 439] on span "RIGHTSONG MUSIC, INC." at bounding box center [452, 433] width 159 height 15
click at [491, 437] on span "RIGHTSONG MUSIC, INC." at bounding box center [452, 433] width 159 height 15
click at [383, 539] on span "SIXTH MAN PUBLISHING CO." at bounding box center [452, 531] width 159 height 15
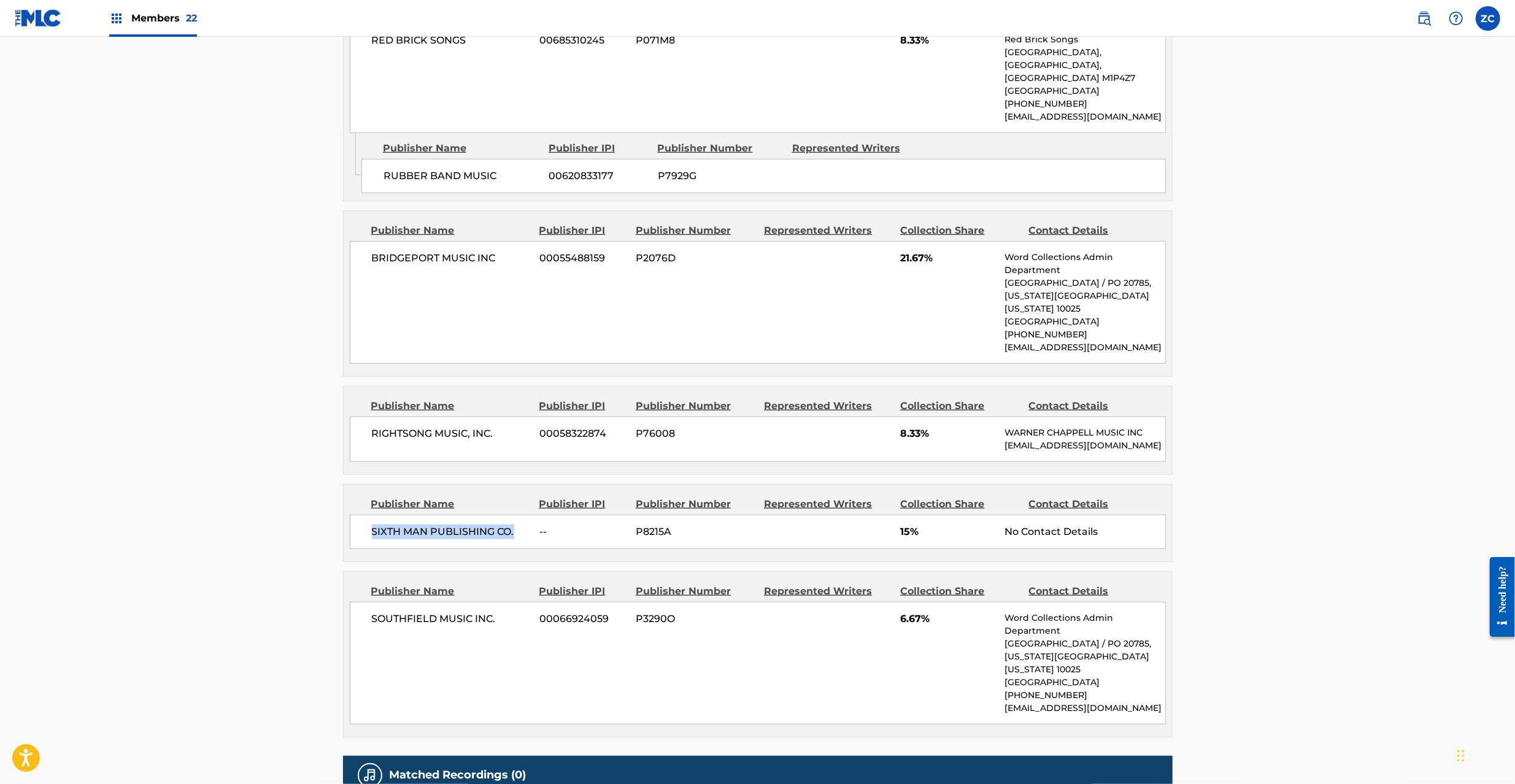
click at [510, 539] on span "SIXTH MAN PUBLISHING CO." at bounding box center [452, 531] width 159 height 15
click at [383, 626] on span "SOUTHFIELD MUSIC INC." at bounding box center [452, 618] width 159 height 15
click at [496, 626] on span "SOUTHFIELD MUSIC INC." at bounding box center [452, 618] width 159 height 15
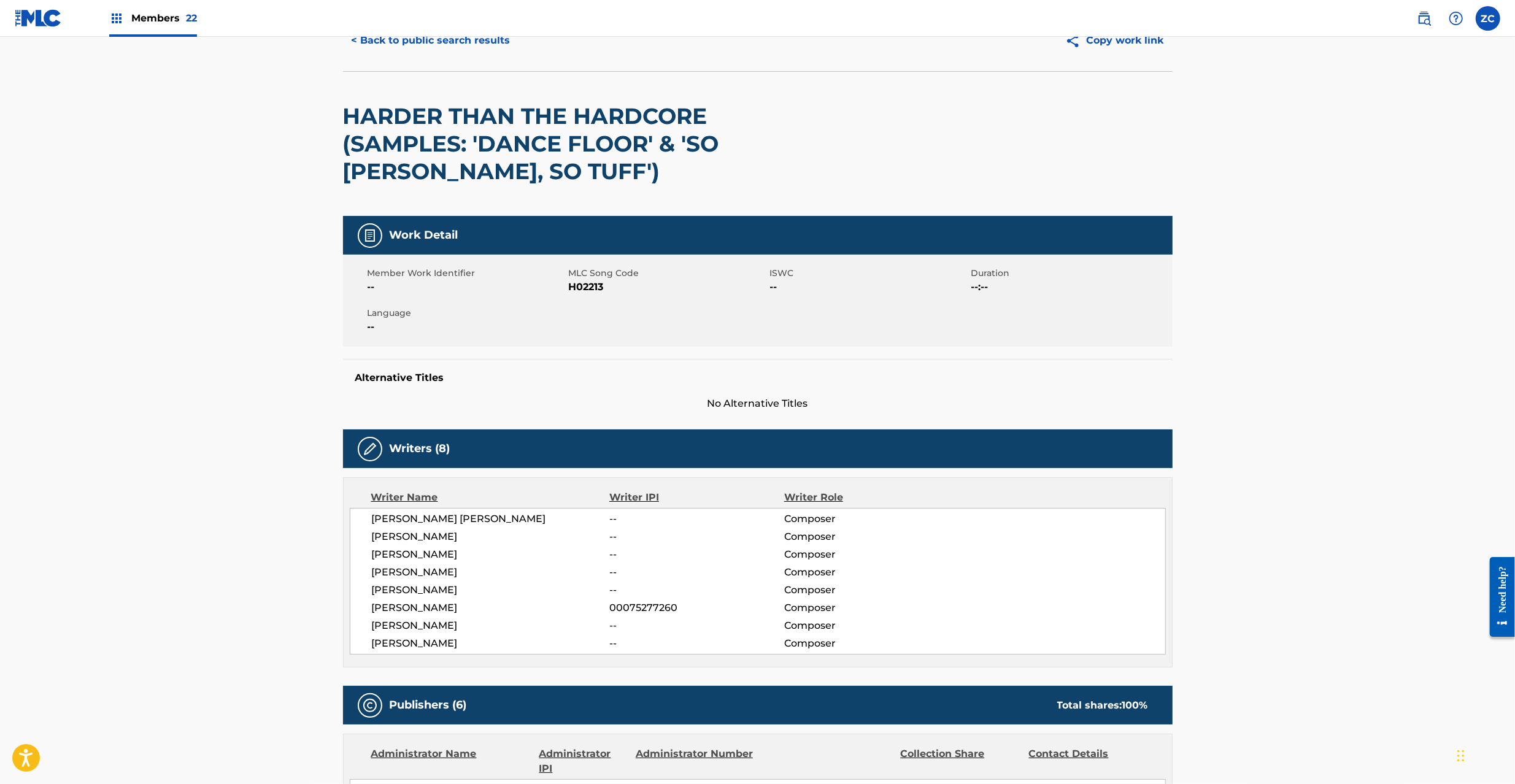
scroll to position [0, 0]
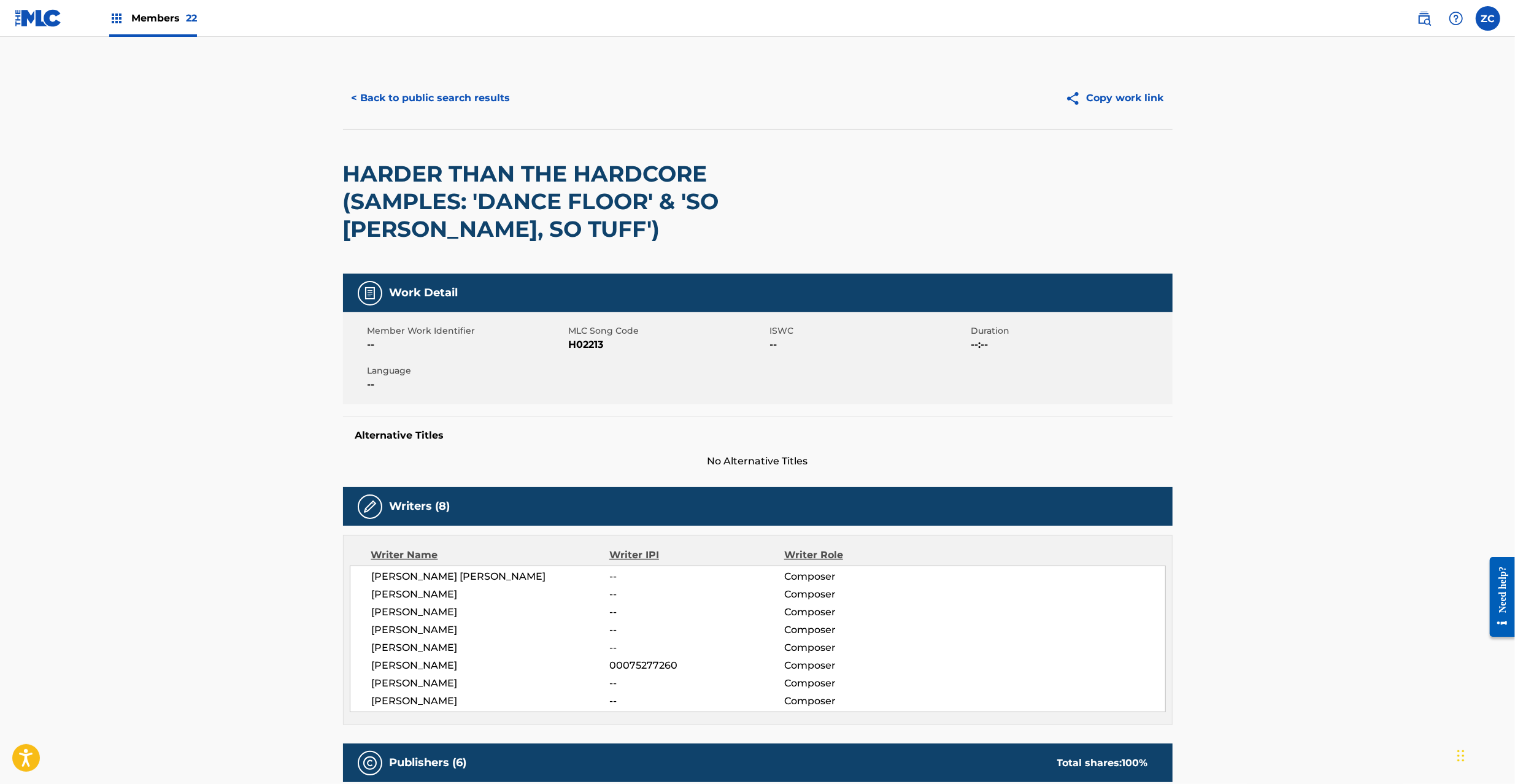
click at [484, 96] on button "< Back to public search results" at bounding box center [431, 98] width 176 height 31
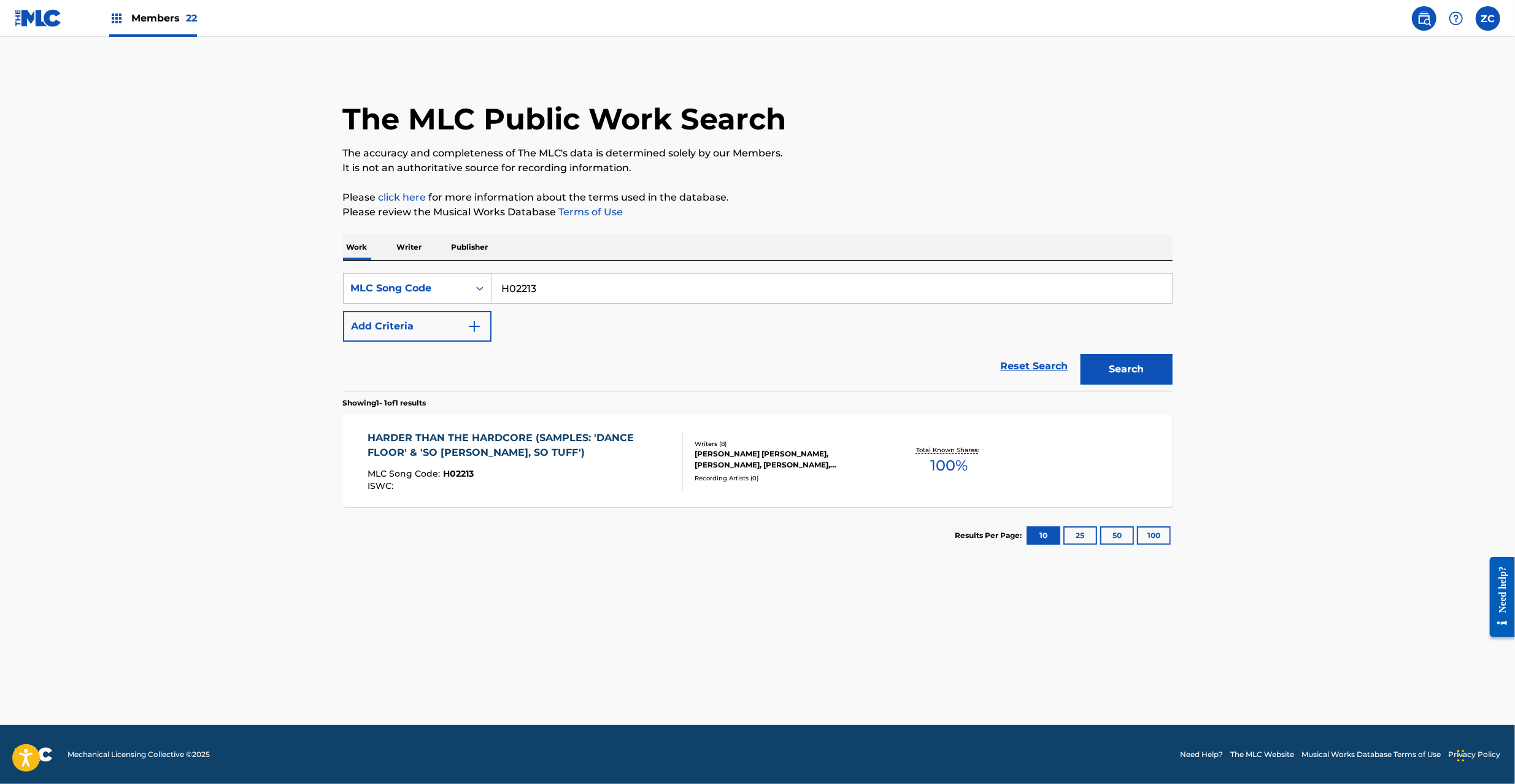
drag, startPoint x: 647, startPoint y: 283, endPoint x: 1017, endPoint y: 351, distance: 376.2
click at [649, 286] on input "H02213" at bounding box center [831, 288] width 680 height 29
paste input "I5755U"
type input "I5755U"
click at [1136, 374] on button "Search" at bounding box center [1127, 369] width 92 height 31
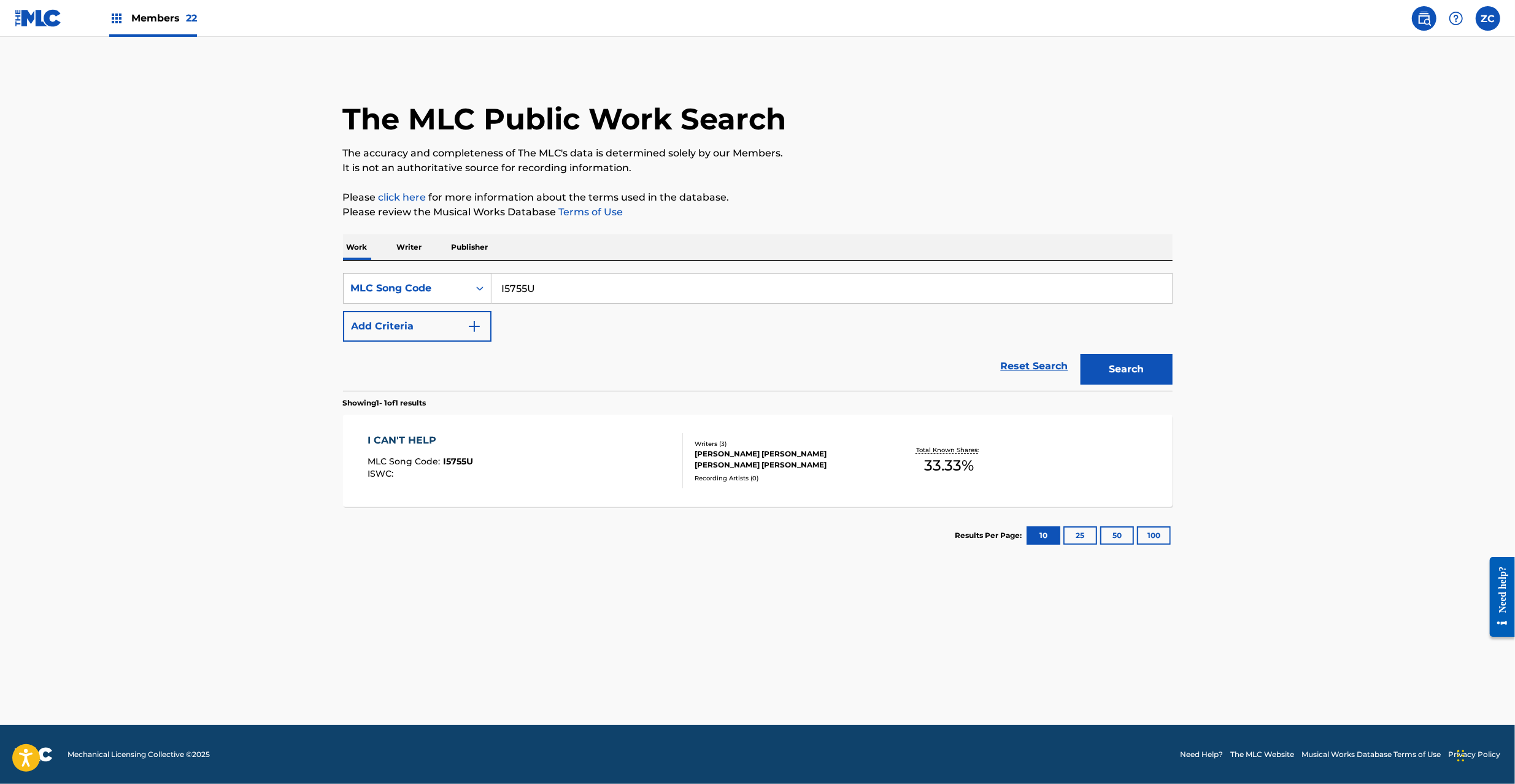
click at [889, 498] on div "I CAN'T HELP MLC Song Code : I5755U ISWC : Writers ( 3 ) [PERSON_NAME] [PERSON_…" at bounding box center [758, 461] width 830 height 92
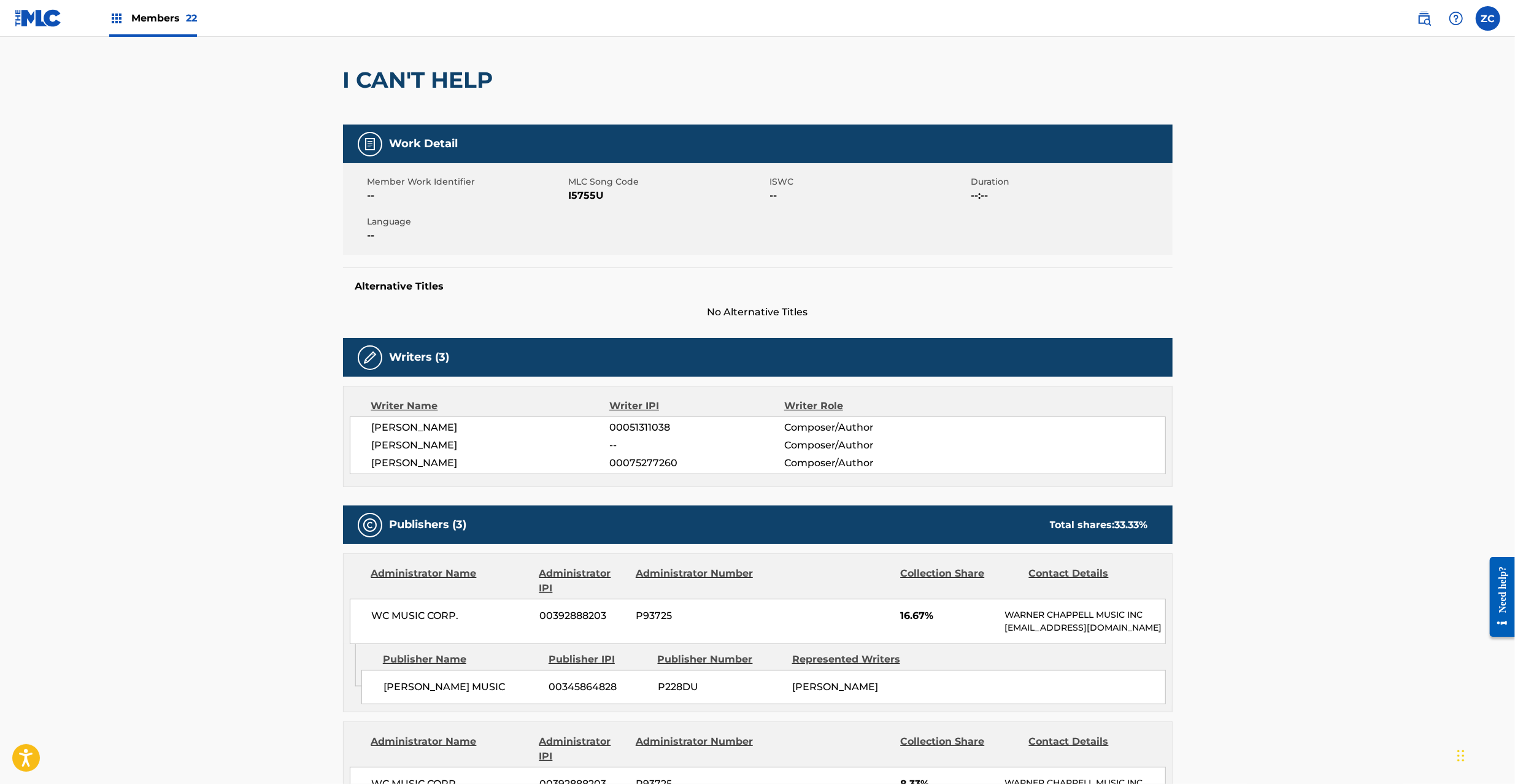
scroll to position [327, 0]
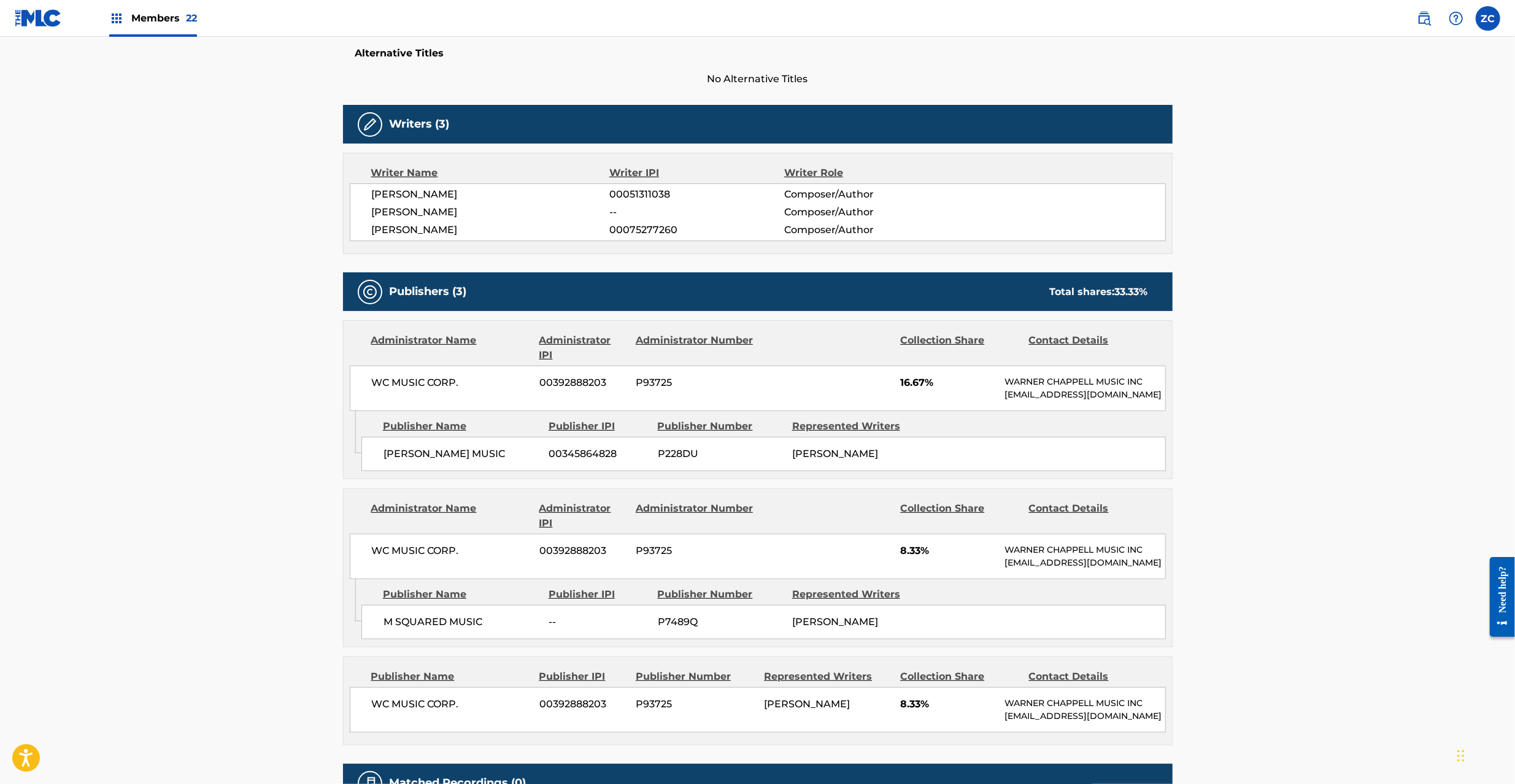
click at [381, 386] on span "WC MUSIC CORP." at bounding box center [452, 382] width 159 height 15
click at [461, 390] on span "WC MUSIC CORP." at bounding box center [452, 382] width 159 height 15
click at [396, 461] on span "[PERSON_NAME] MUSIC" at bounding box center [461, 453] width 156 height 15
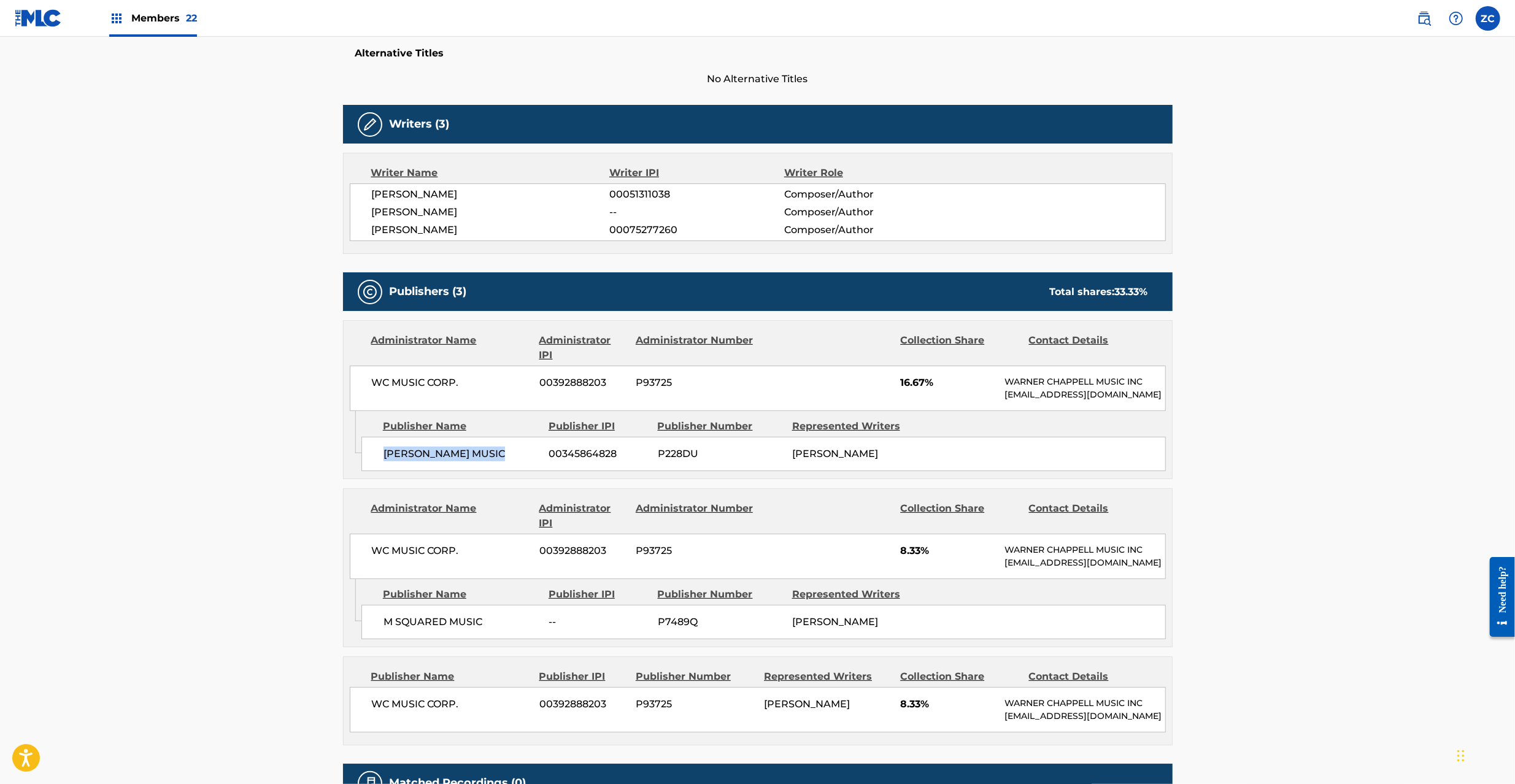
click at [489, 461] on span "[PERSON_NAME] MUSIC" at bounding box center [461, 453] width 156 height 15
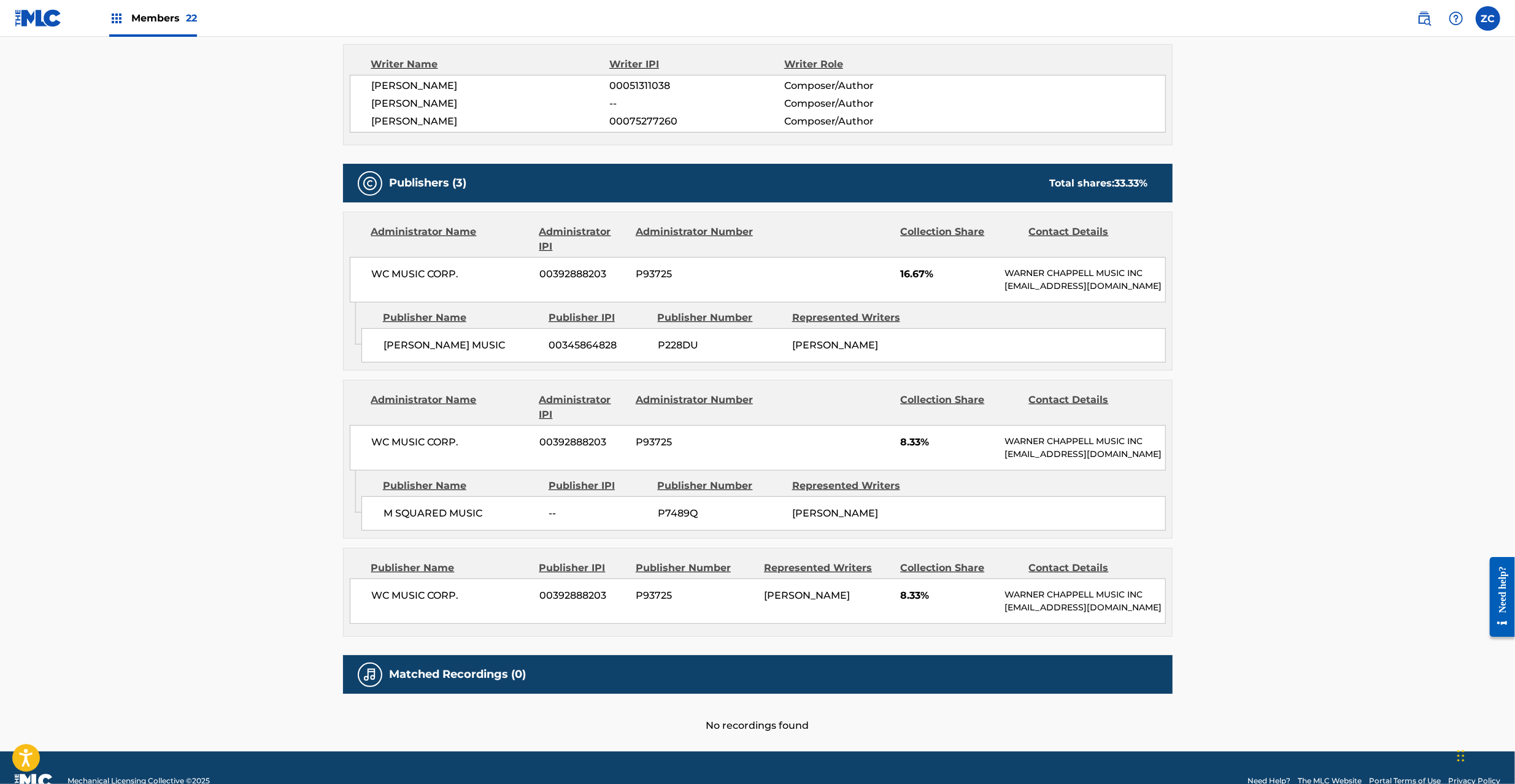
click at [378, 450] on span "WC MUSIC CORP." at bounding box center [452, 442] width 159 height 15
drag, startPoint x: 378, startPoint y: 471, endPoint x: 487, endPoint y: 472, distance: 109.0
click at [381, 450] on span "WC MUSIC CORP." at bounding box center [452, 442] width 159 height 15
click at [460, 450] on span "WC MUSIC CORP." at bounding box center [452, 442] width 159 height 15
click at [381, 531] on div "M SQUARED MUSIC -- P7489Q [PERSON_NAME]" at bounding box center [763, 513] width 804 height 34
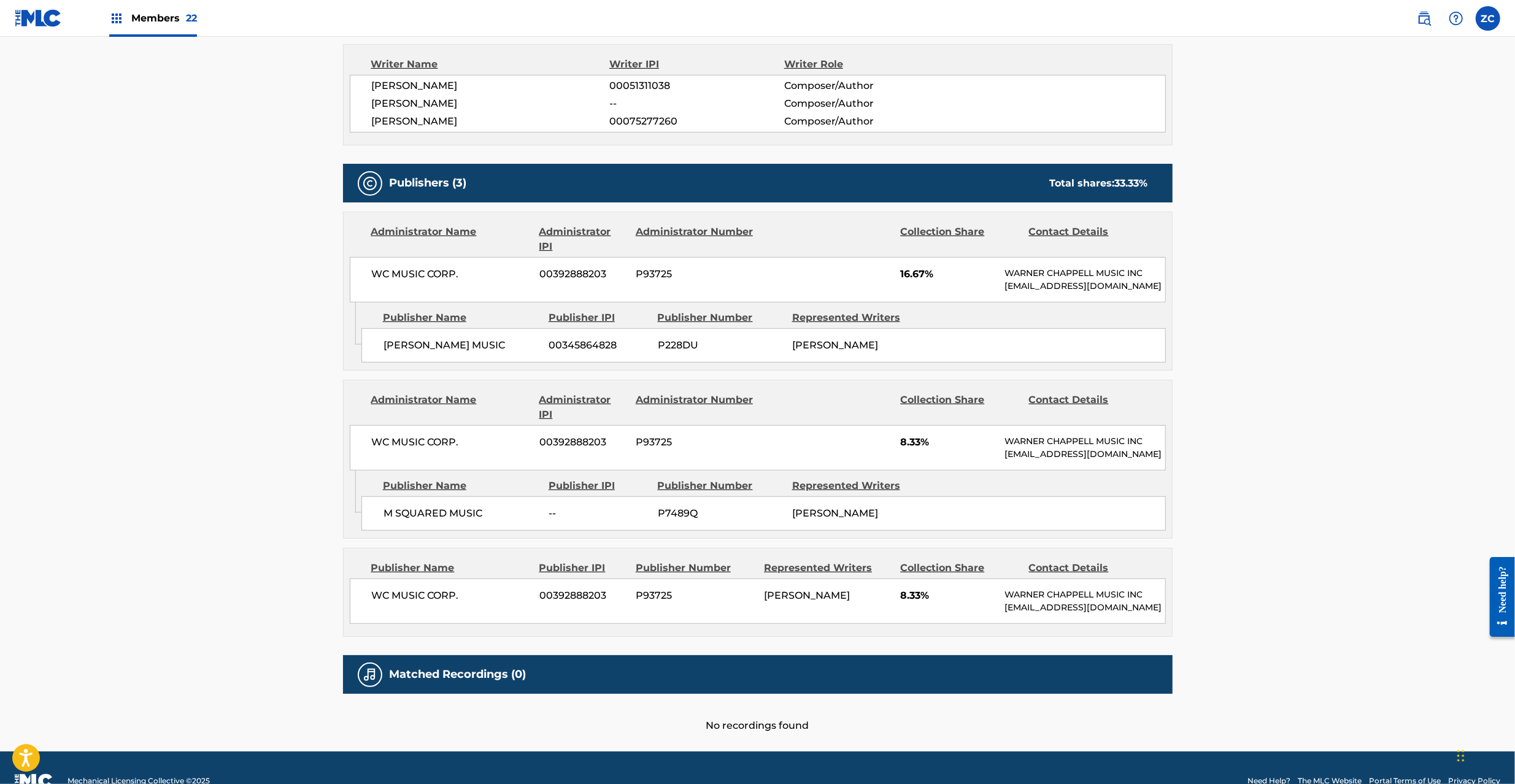
click at [389, 520] on span "M SQUARED MUSIC" at bounding box center [461, 513] width 156 height 15
click at [387, 520] on span "M SQUARED MUSIC" at bounding box center [461, 513] width 156 height 15
click at [446, 520] on span "M SQUARED MUSIC" at bounding box center [461, 513] width 156 height 15
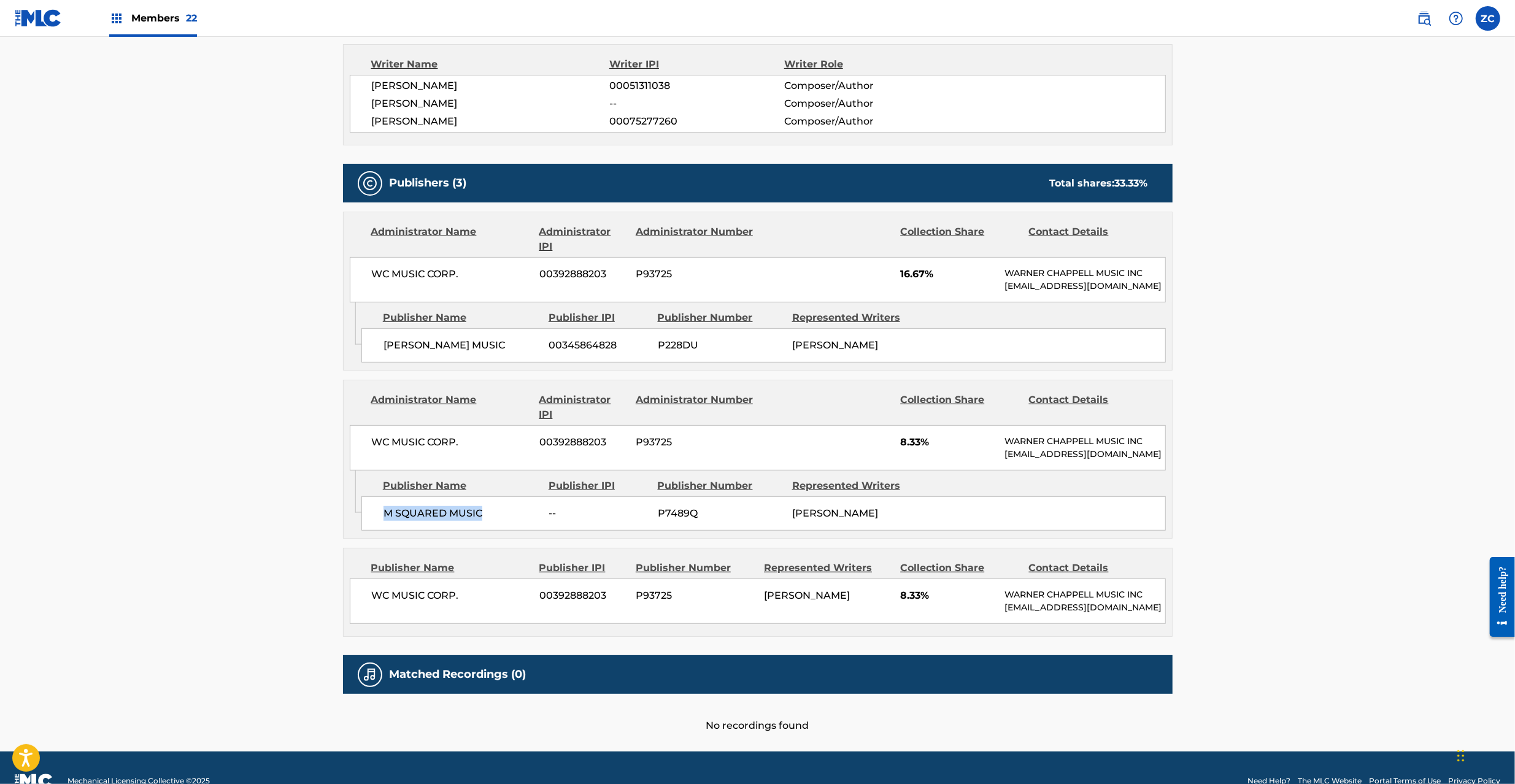
click at [468, 520] on span "M SQUARED MUSIC" at bounding box center [461, 513] width 156 height 15
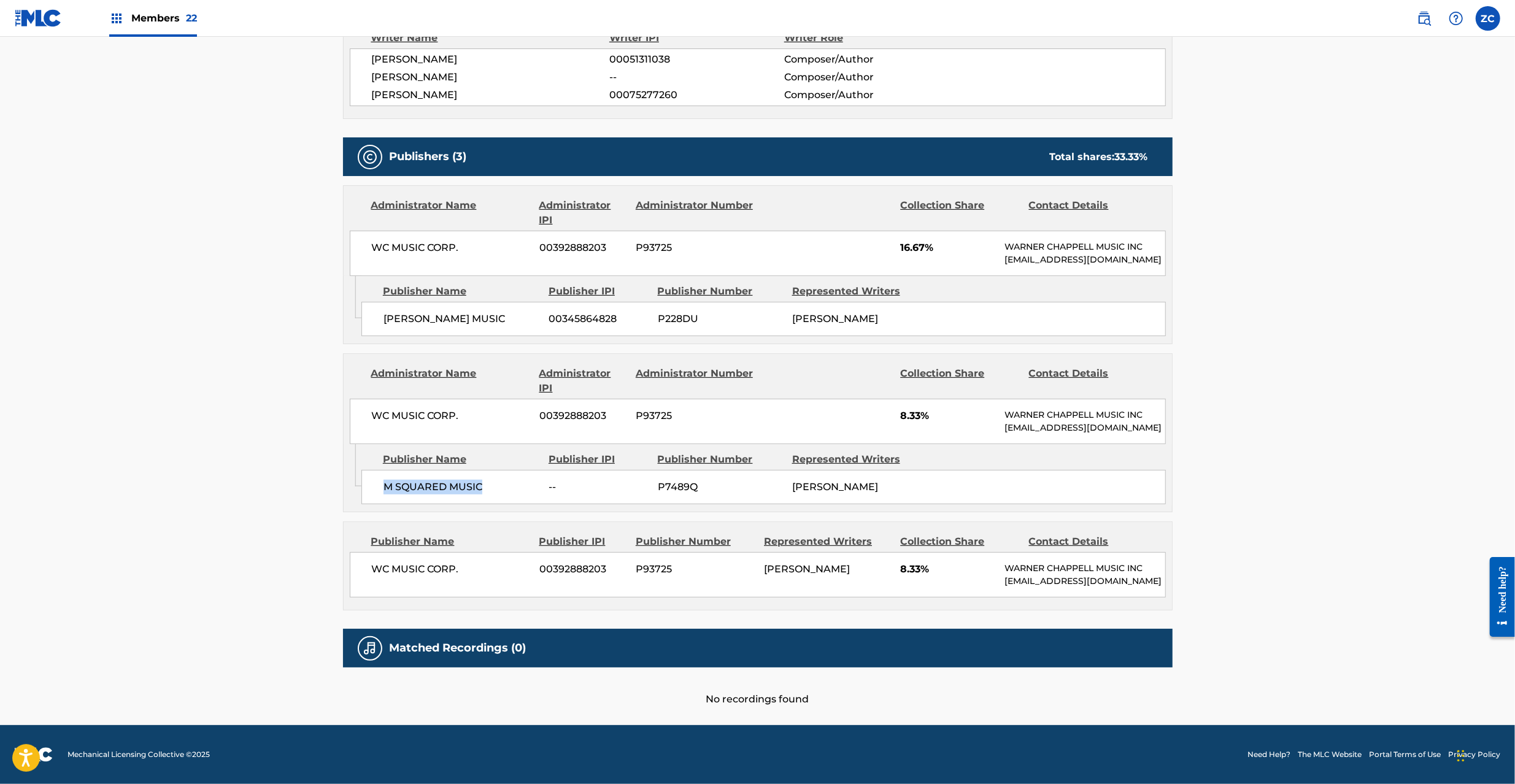
scroll to position [528, 0]
click at [382, 561] on span "WC MUSIC CORP." at bounding box center [452, 568] width 159 height 15
click at [457, 561] on span "WC MUSIC CORP." at bounding box center [452, 568] width 159 height 15
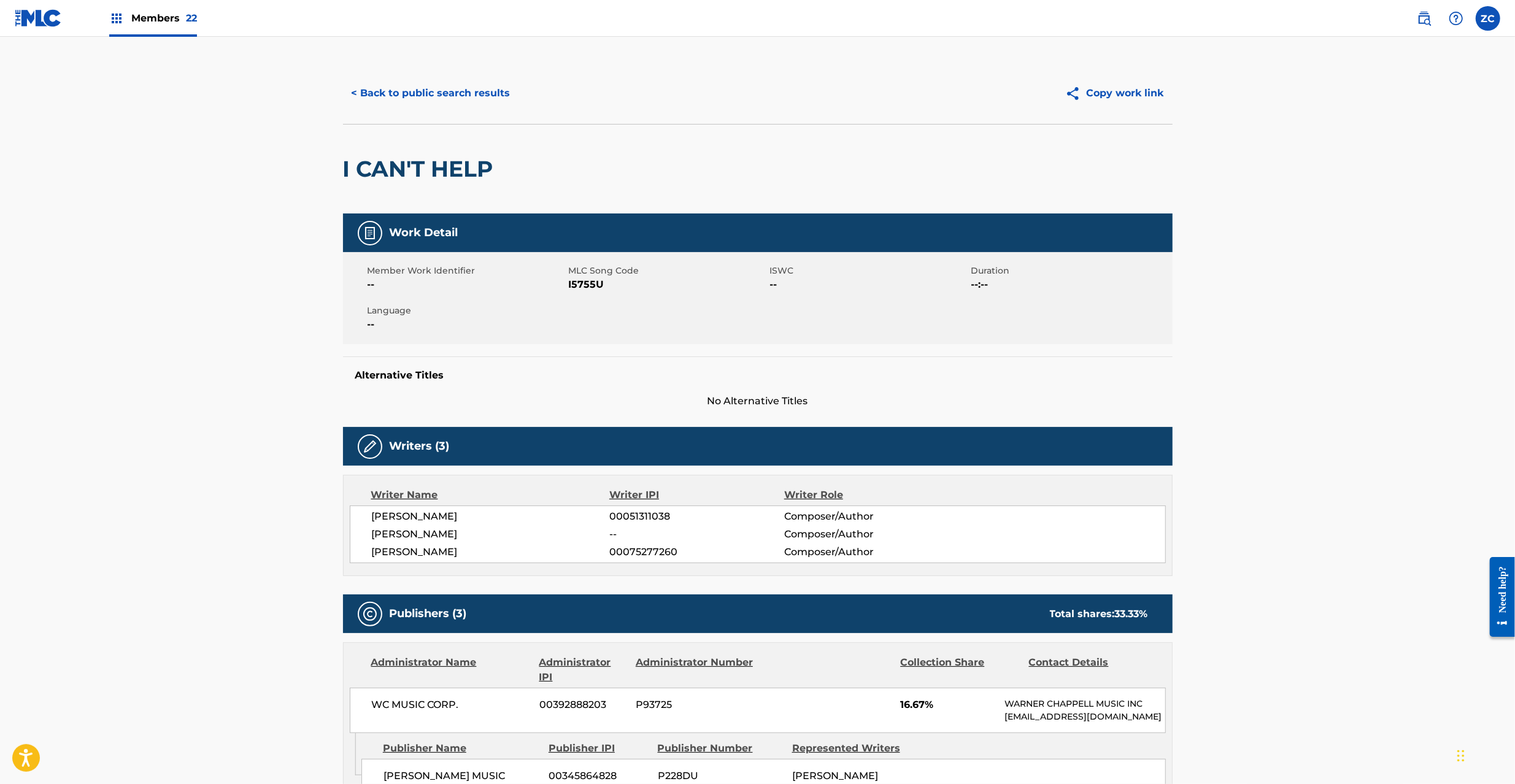
scroll to position [0, 0]
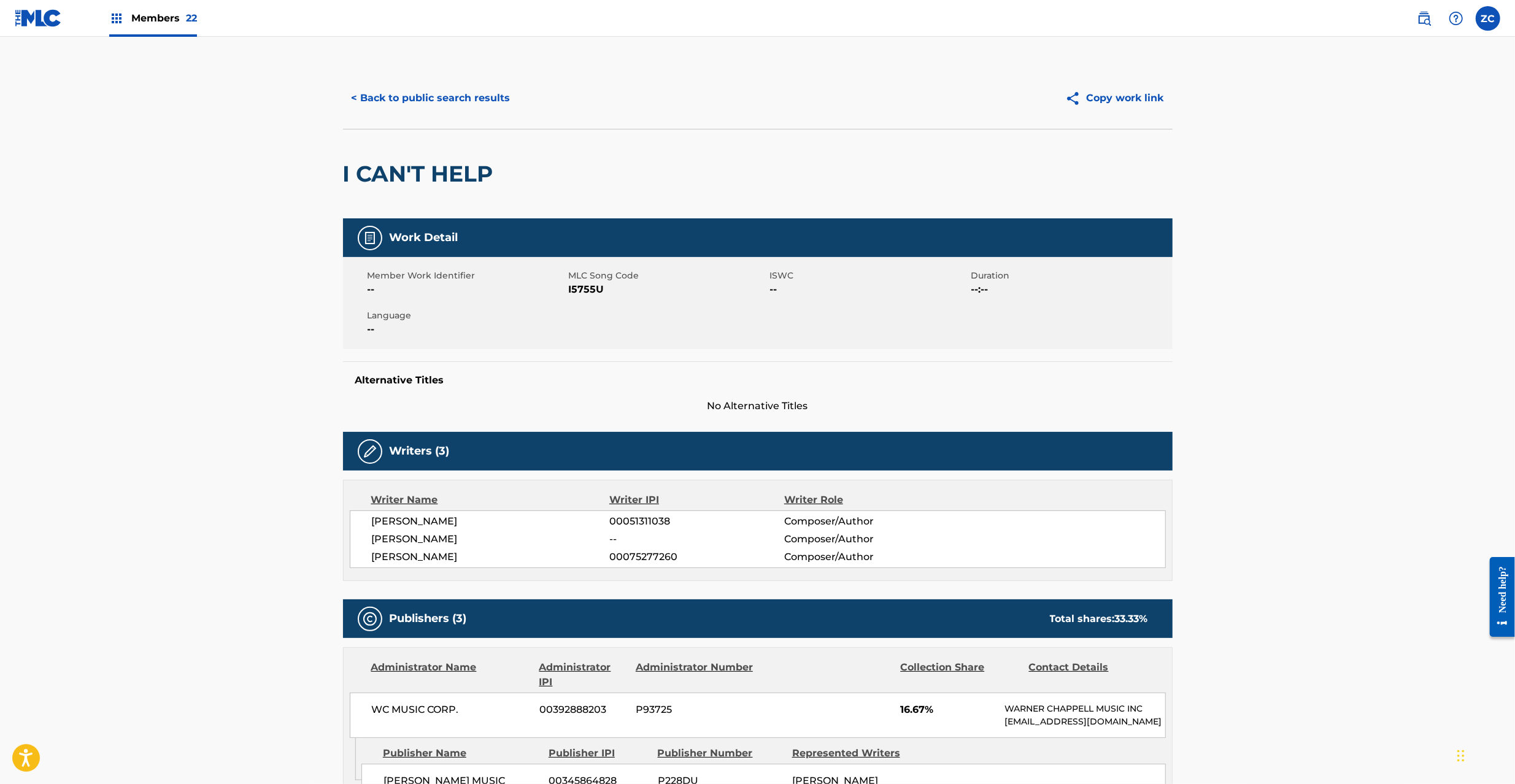
click at [487, 96] on button "< Back to public search results" at bounding box center [431, 98] width 176 height 31
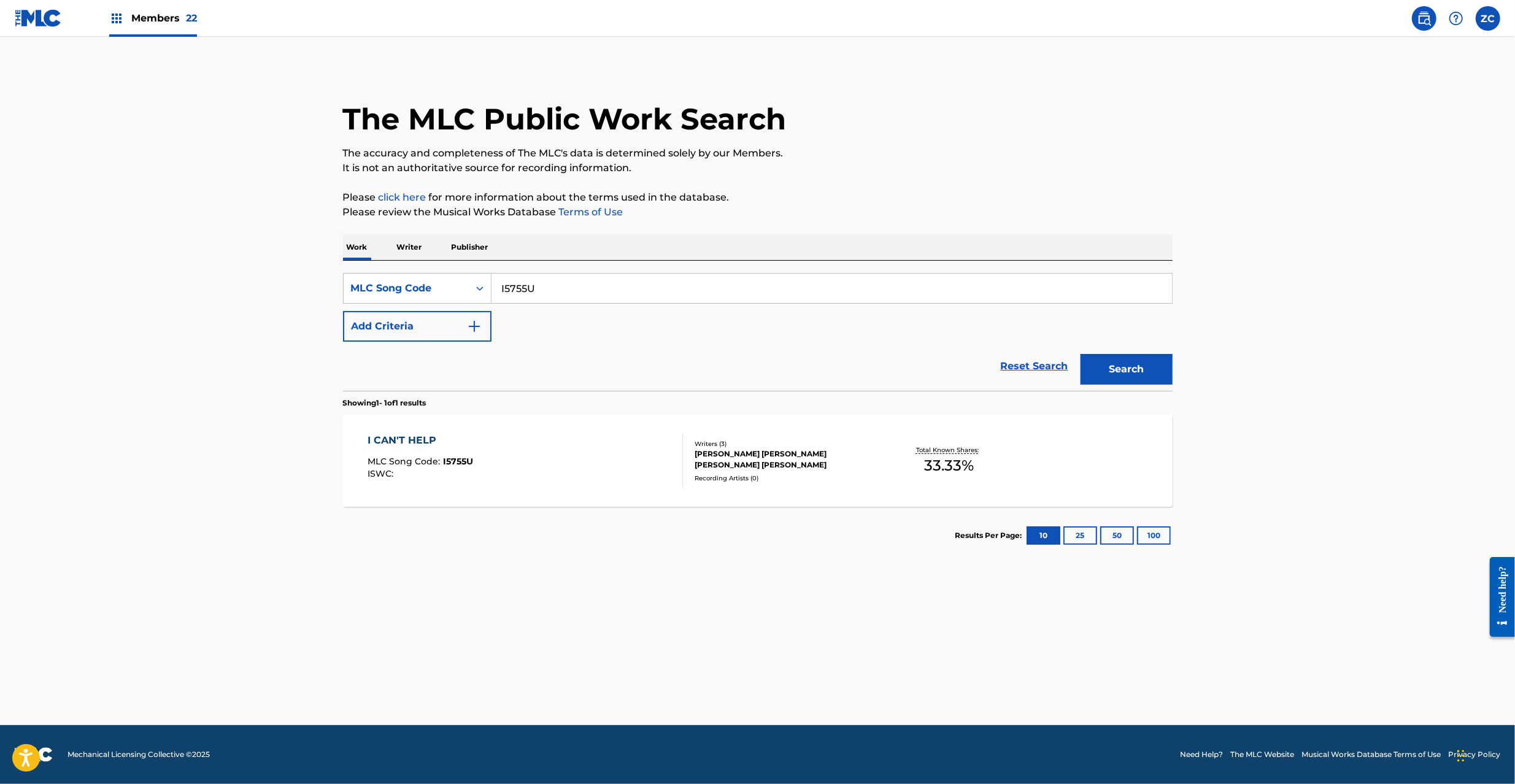
click at [609, 286] on input "I5755U" at bounding box center [831, 288] width 680 height 29
paste input "F01300"
type input "F01300"
click at [1139, 372] on button "Search" at bounding box center [1127, 369] width 92 height 31
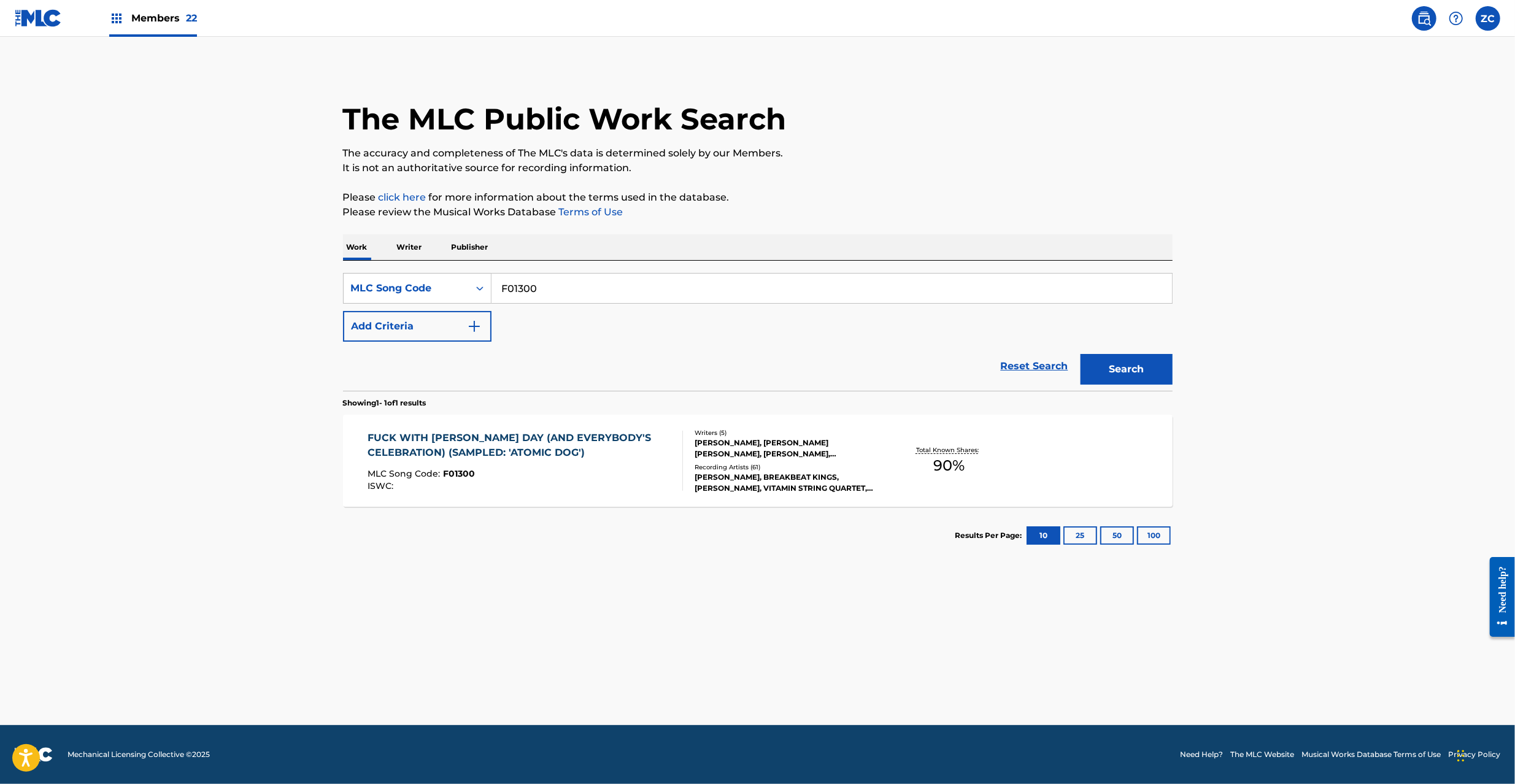
click at [926, 464] on div "Total Known Shares: 90 %" at bounding box center [949, 461] width 138 height 38
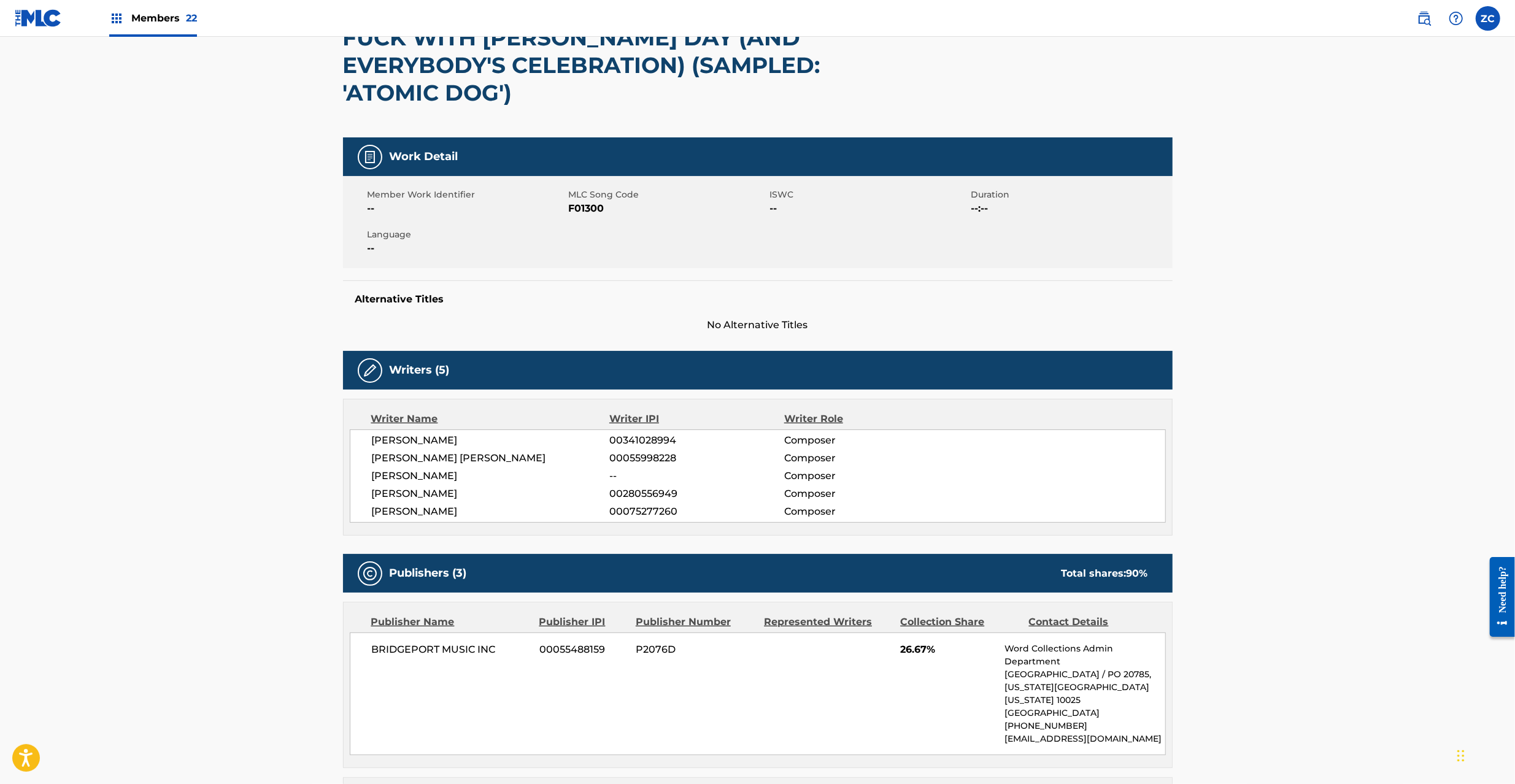
scroll to position [218, 0]
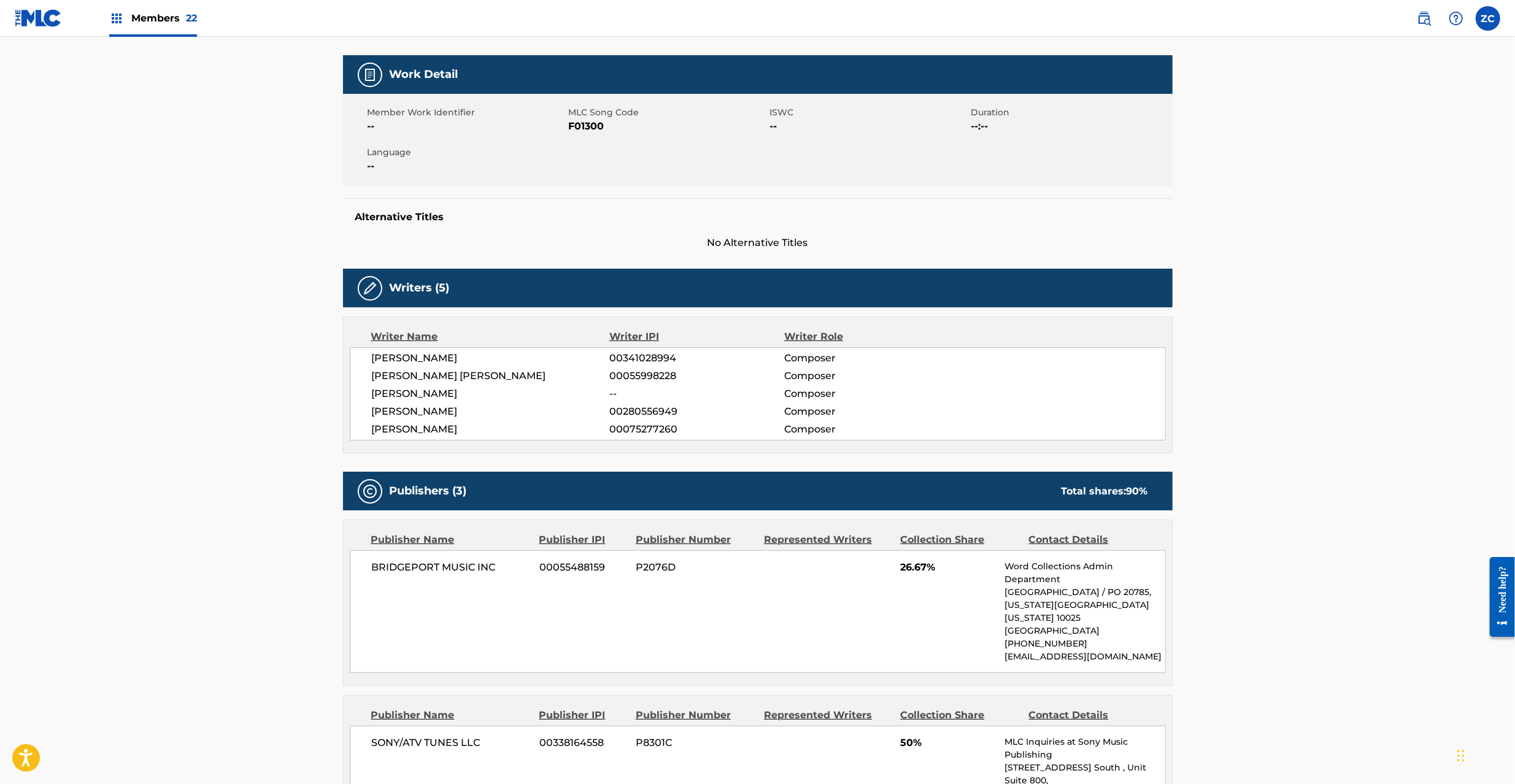
click at [398, 560] on span "BRIDGEPORT MUSIC INC" at bounding box center [452, 566] width 159 height 15
click at [492, 560] on span "BRIDGEPORT MUSIC INC" at bounding box center [452, 566] width 159 height 15
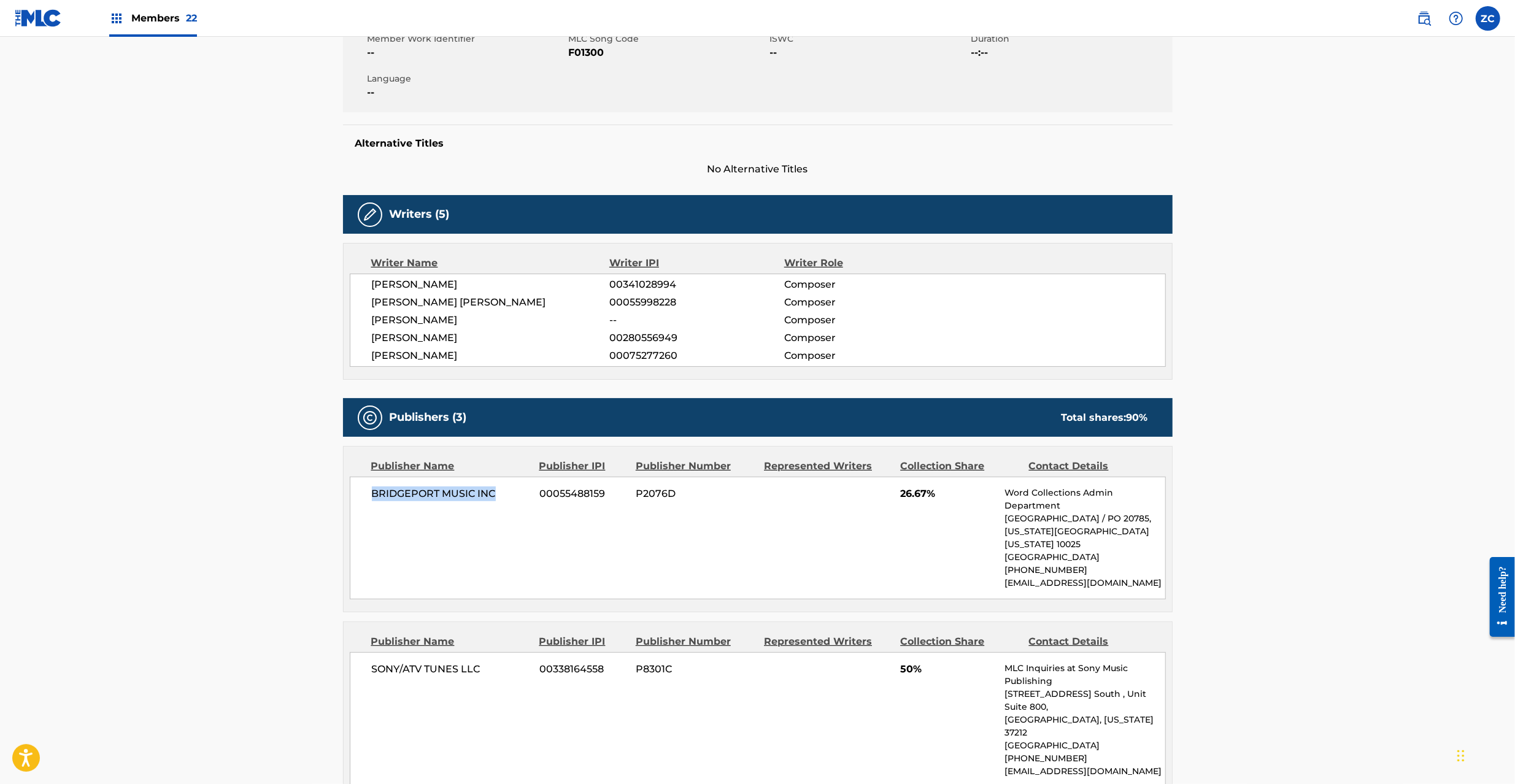
scroll to position [327, 0]
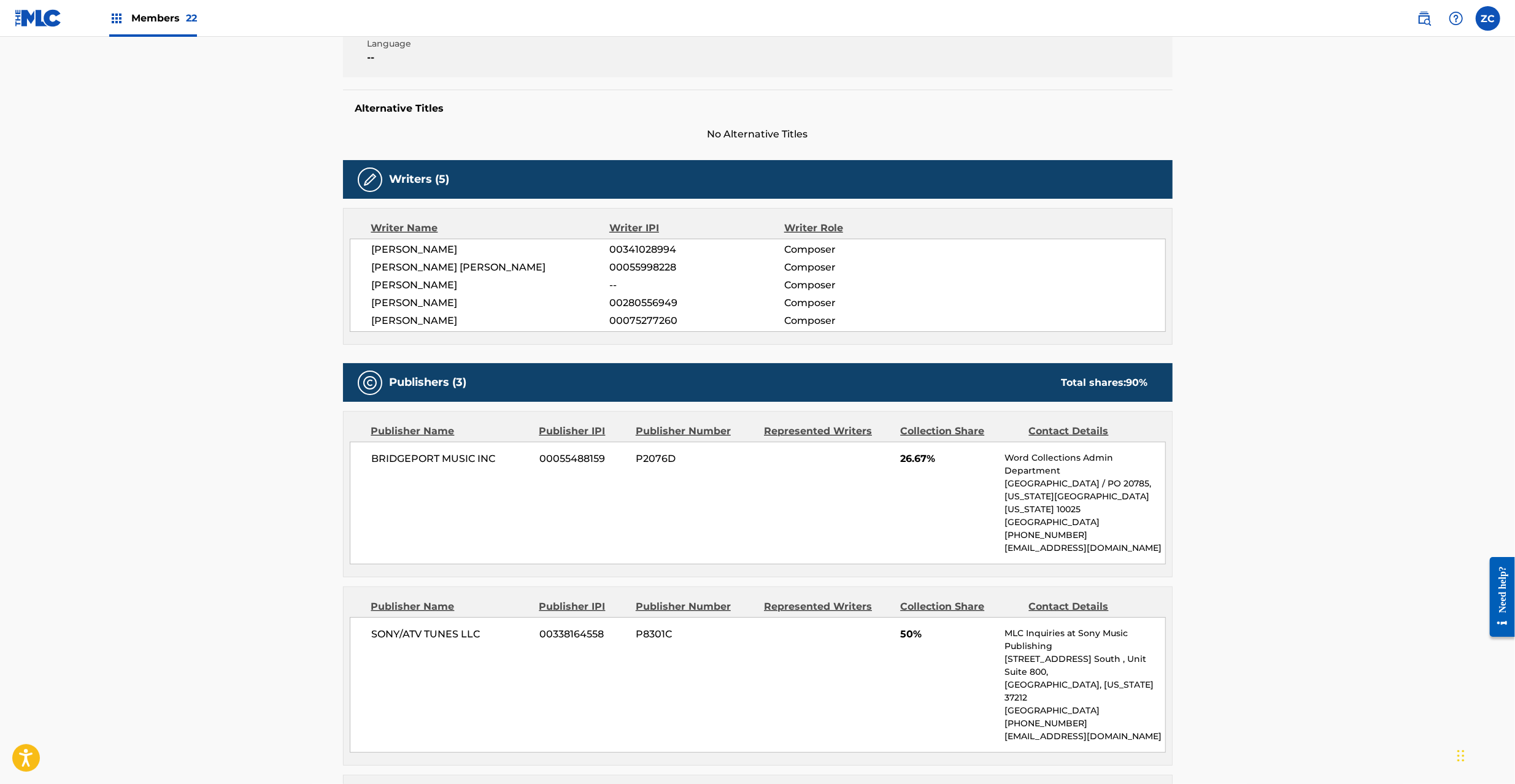
click at [391, 627] on span "SONY/ATV TUNES LLC" at bounding box center [452, 634] width 159 height 15
click at [472, 627] on span "SONY/ATV TUNES LLC" at bounding box center [452, 634] width 159 height 15
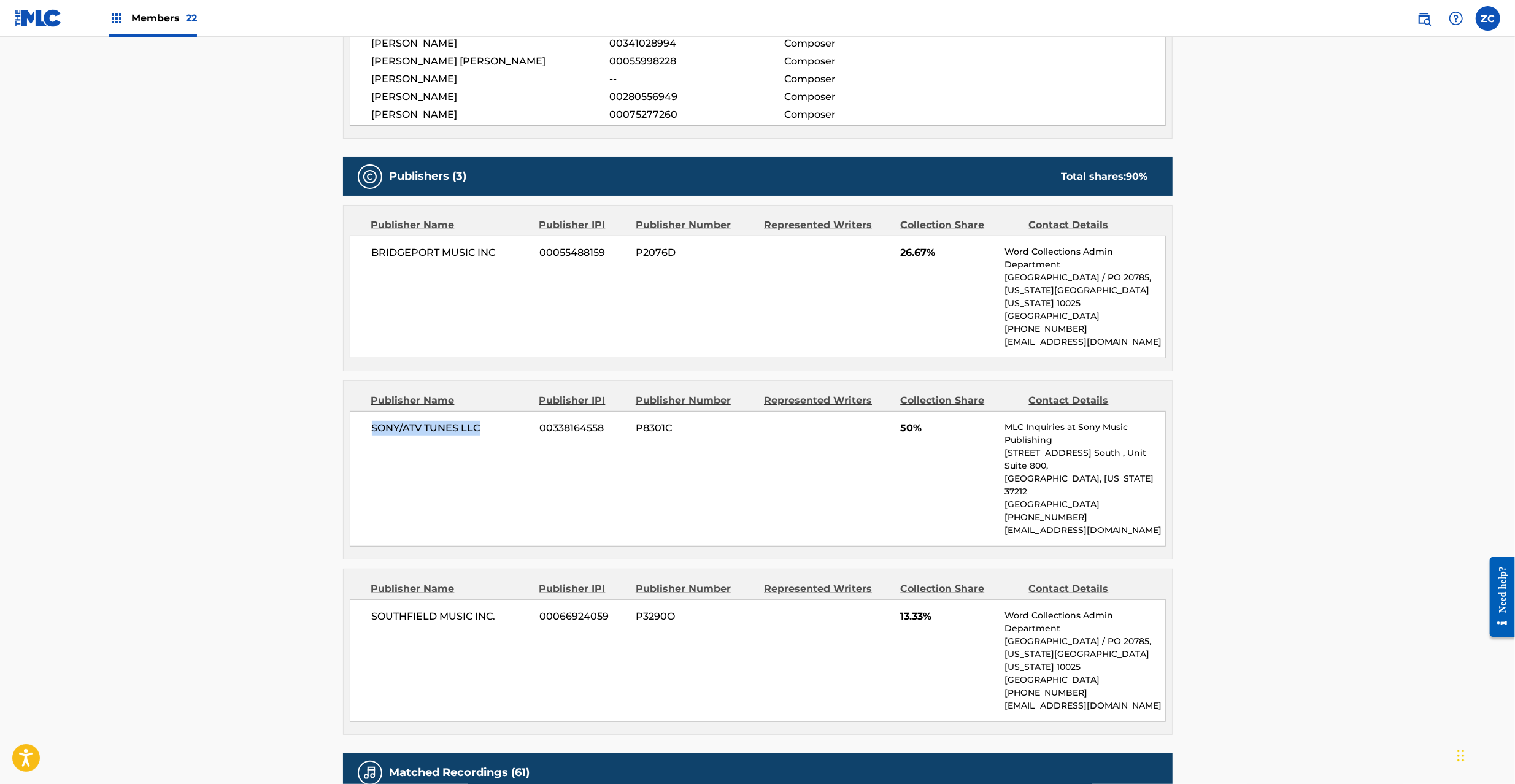
scroll to position [545, 0]
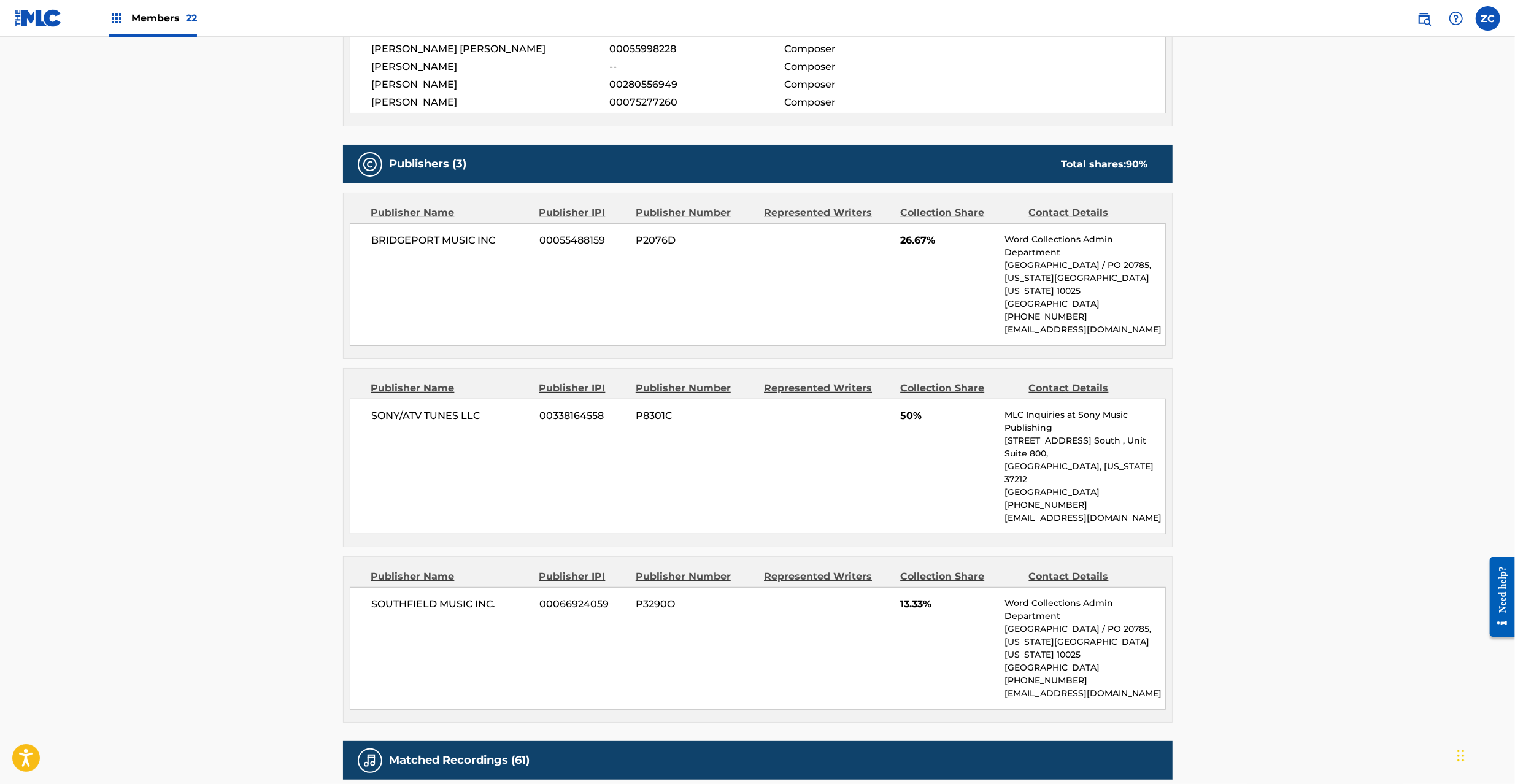
click at [406, 596] on span "SOUTHFIELD MUSIC INC." at bounding box center [452, 603] width 159 height 15
click at [492, 596] on span "SOUTHFIELD MUSIC INC." at bounding box center [452, 603] width 159 height 15
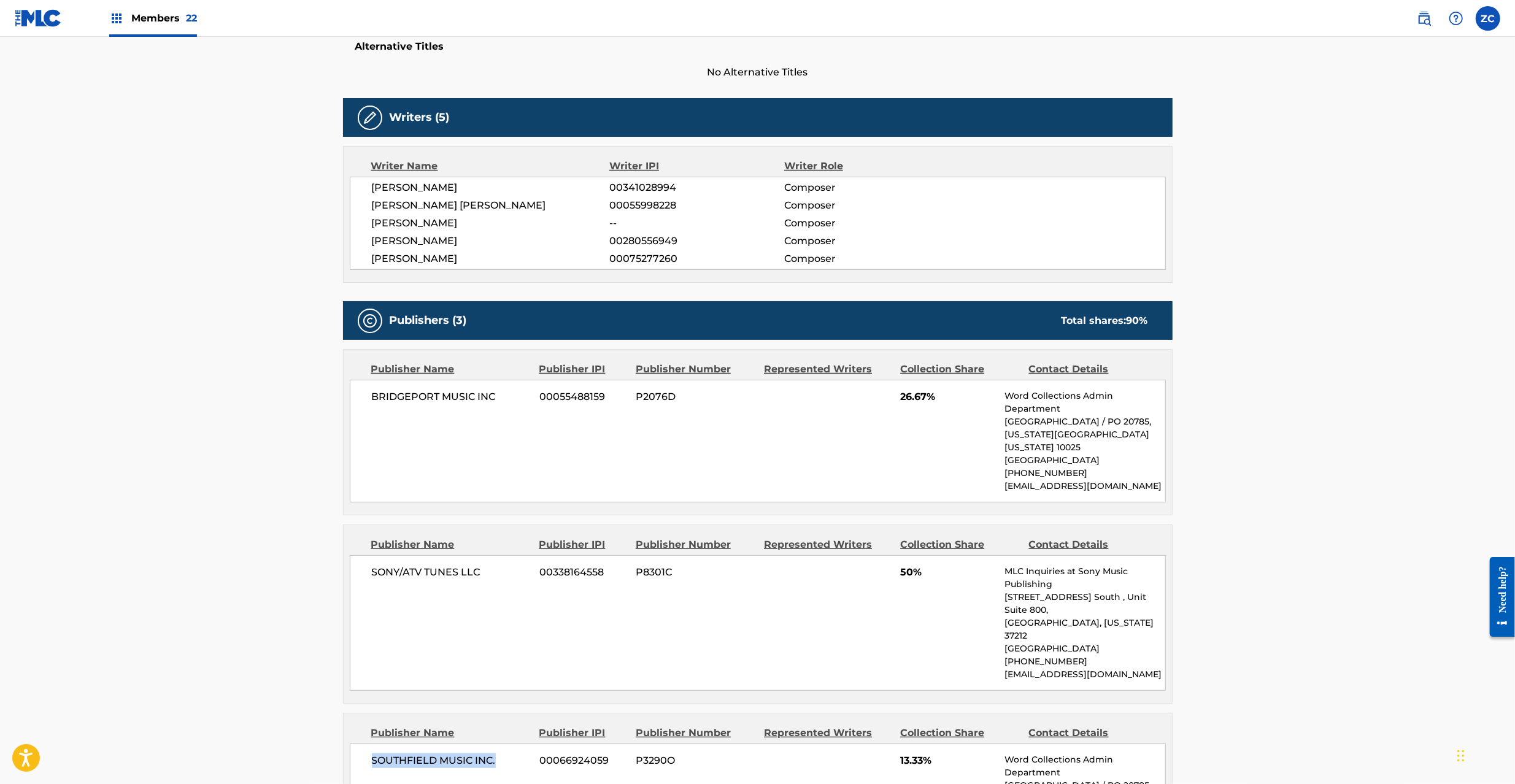
scroll to position [0, 0]
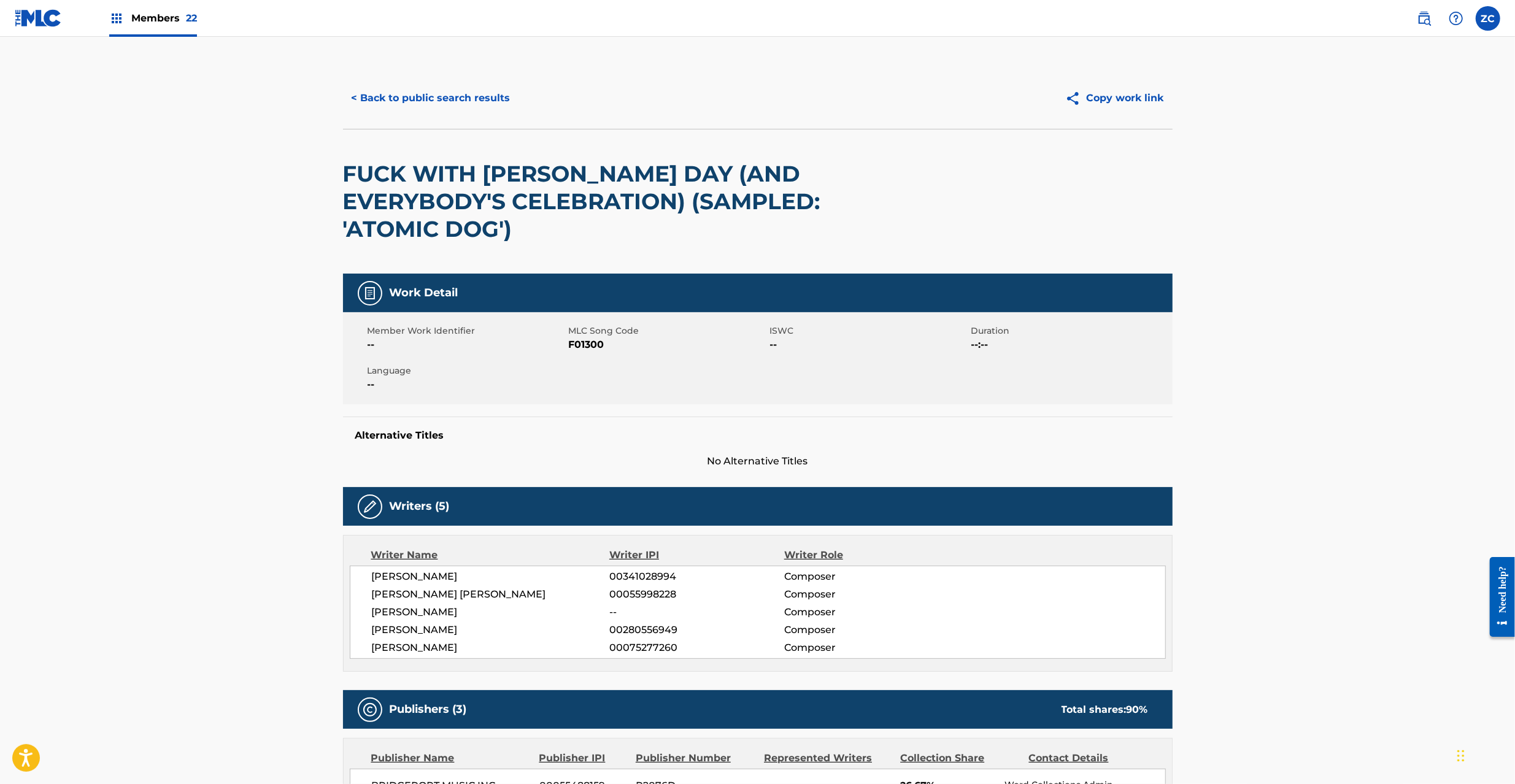
click at [413, 106] on button "< Back to public search results" at bounding box center [431, 98] width 176 height 31
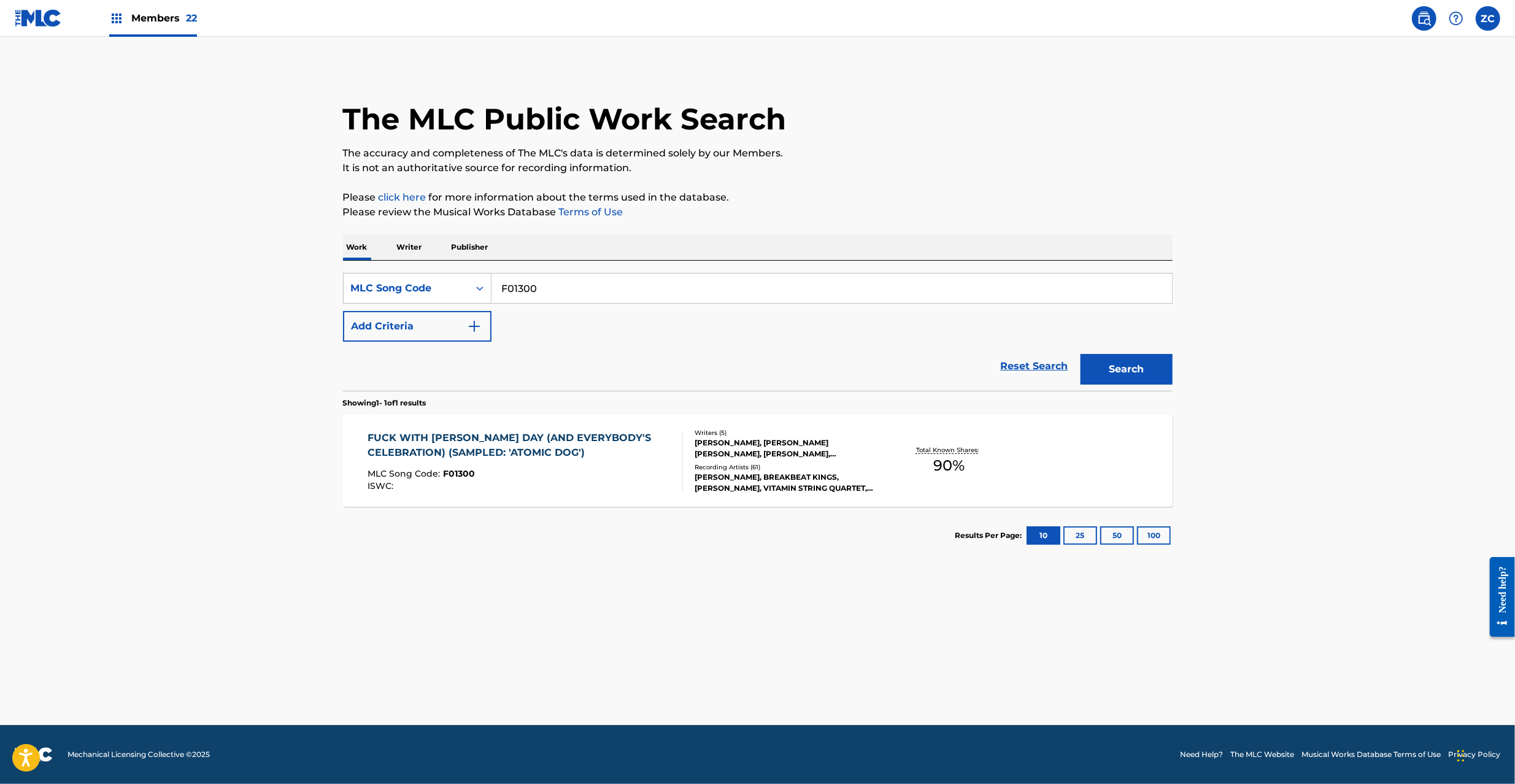
click at [731, 282] on input "F01300" at bounding box center [831, 288] width 680 height 29
paste input "I3279J"
type input "I3279J"
click at [1114, 372] on button "Search" at bounding box center [1127, 369] width 92 height 31
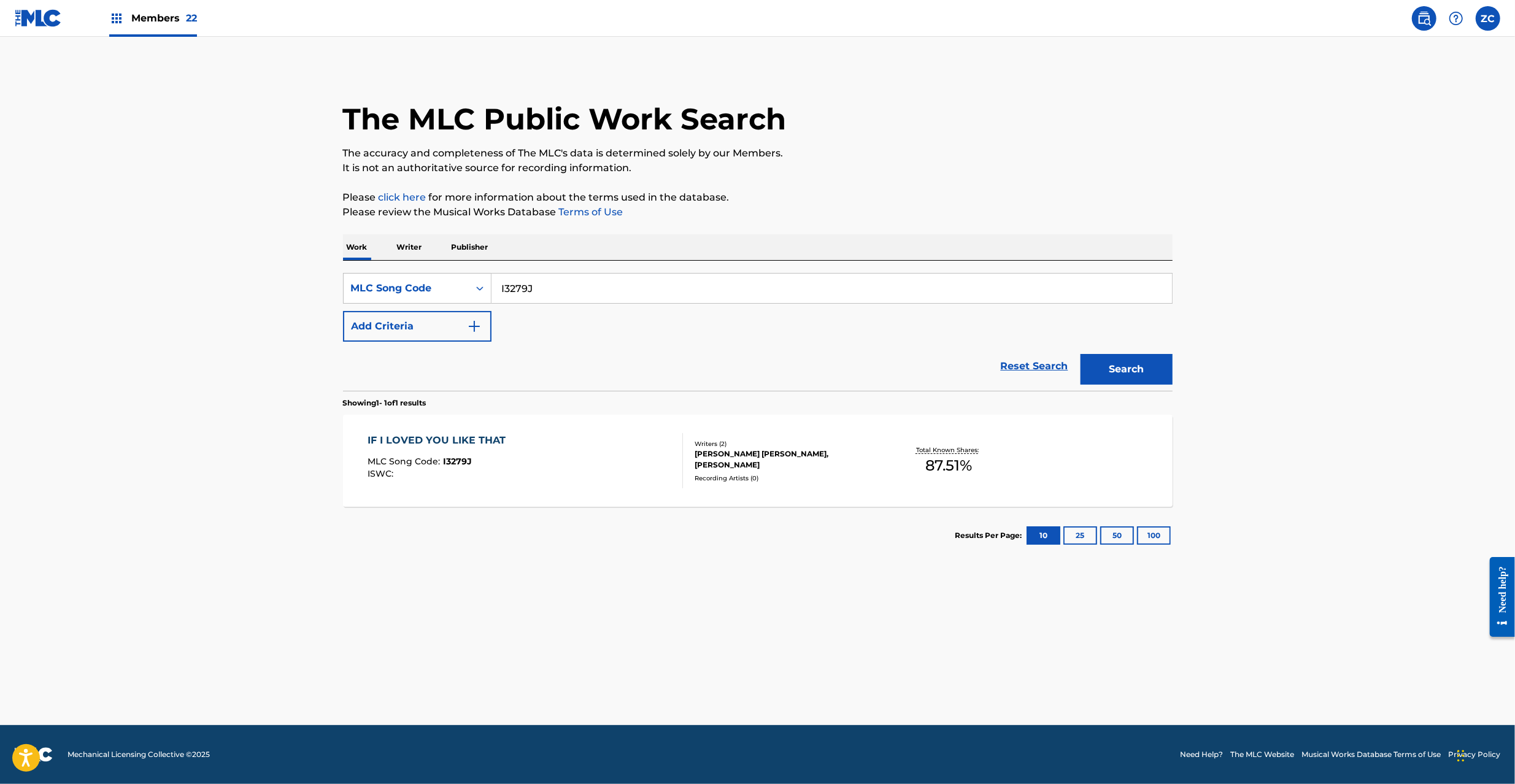
click at [584, 491] on div "IF I LOVED YOU LIKE THAT MLC Song Code : I3279J ISWC : Writers ( 2 ) [PERSON_NA…" at bounding box center [758, 461] width 830 height 92
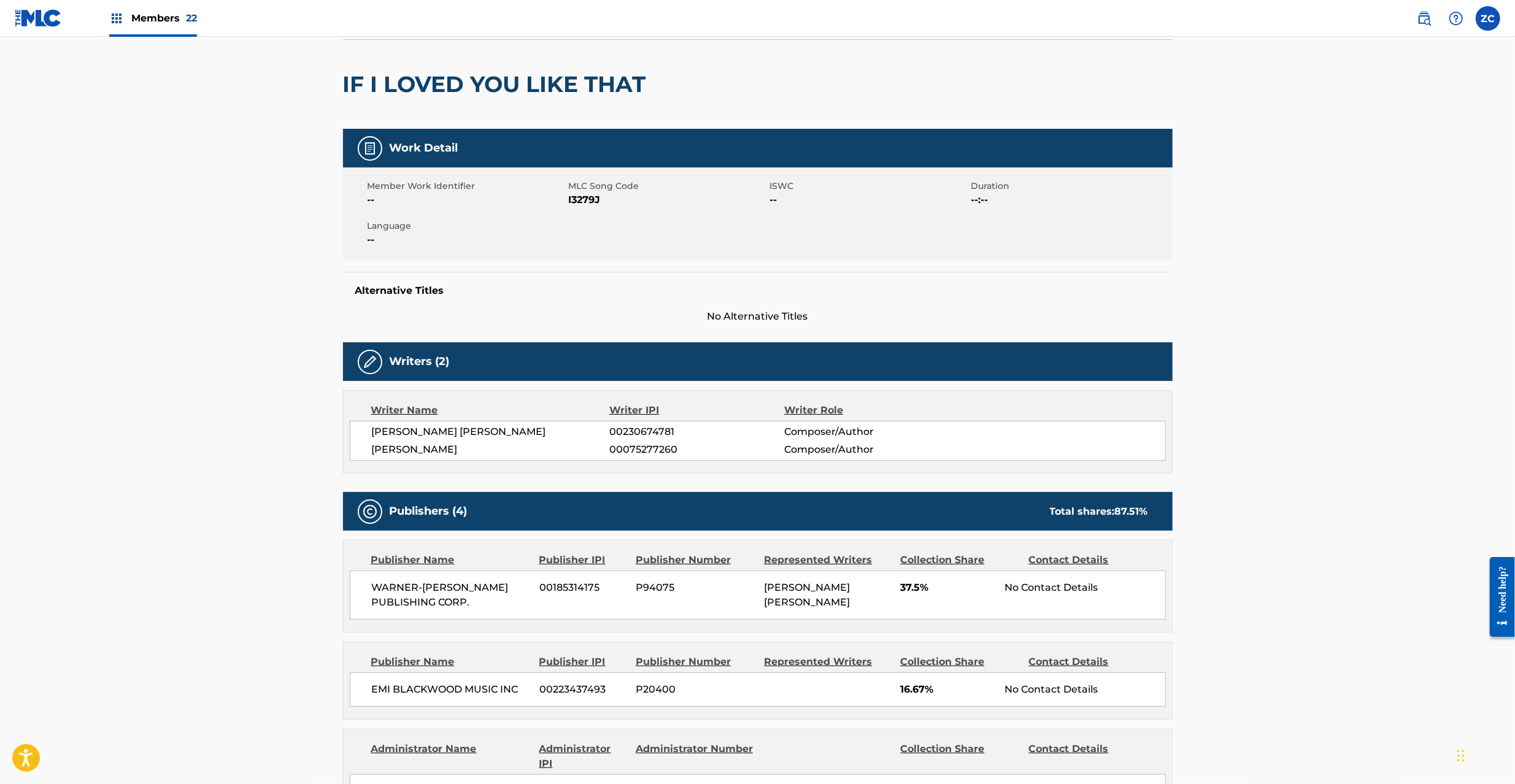
scroll to position [218, 0]
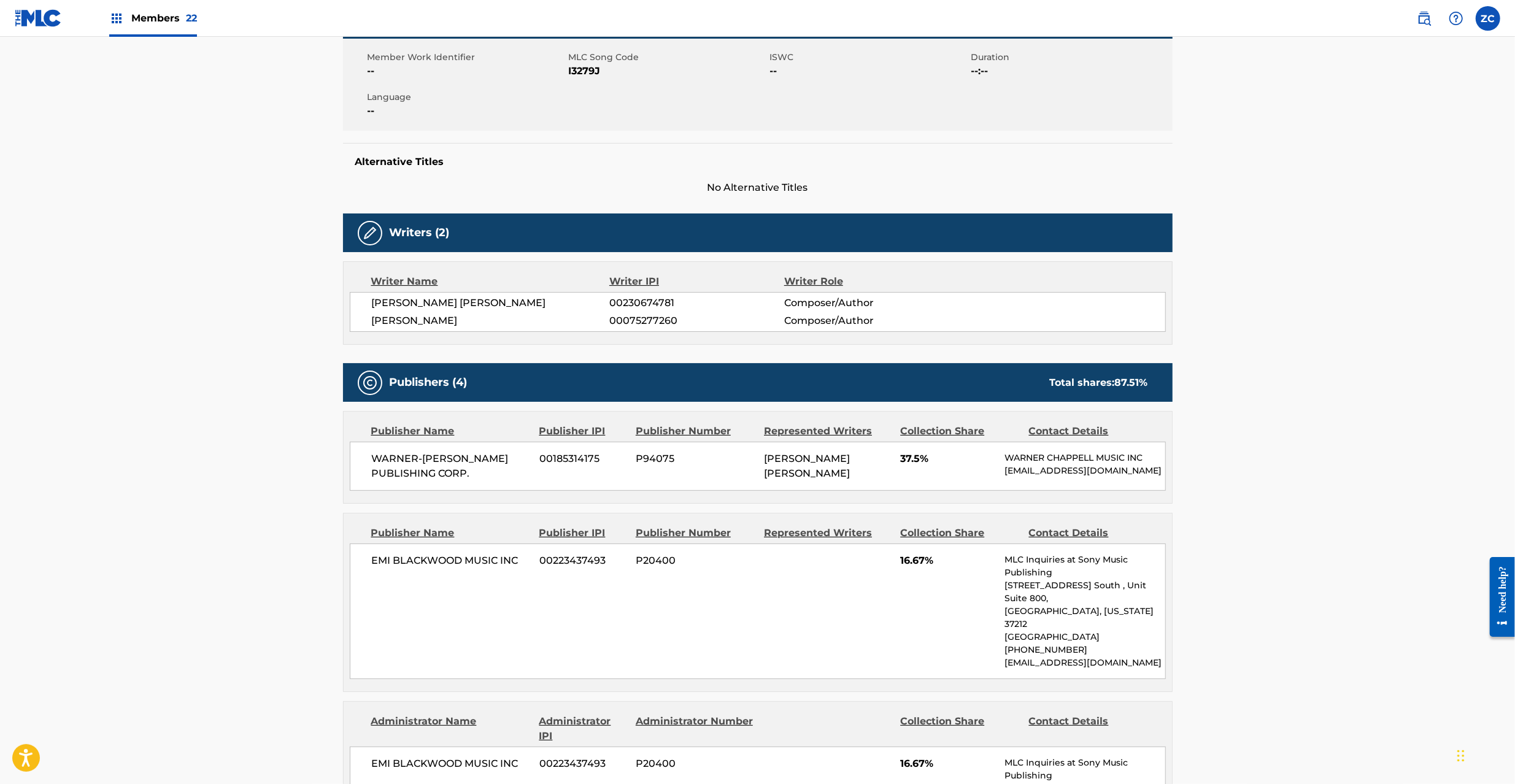
click at [384, 465] on span "WARNER-[PERSON_NAME] PUBLISHING CORP." at bounding box center [452, 466] width 159 height 29
click at [464, 473] on span "WARNER-[PERSON_NAME] PUBLISHING CORP." at bounding box center [452, 466] width 159 height 29
click at [384, 565] on span "EMI BLACKWOOD MUSIC INC" at bounding box center [452, 560] width 159 height 15
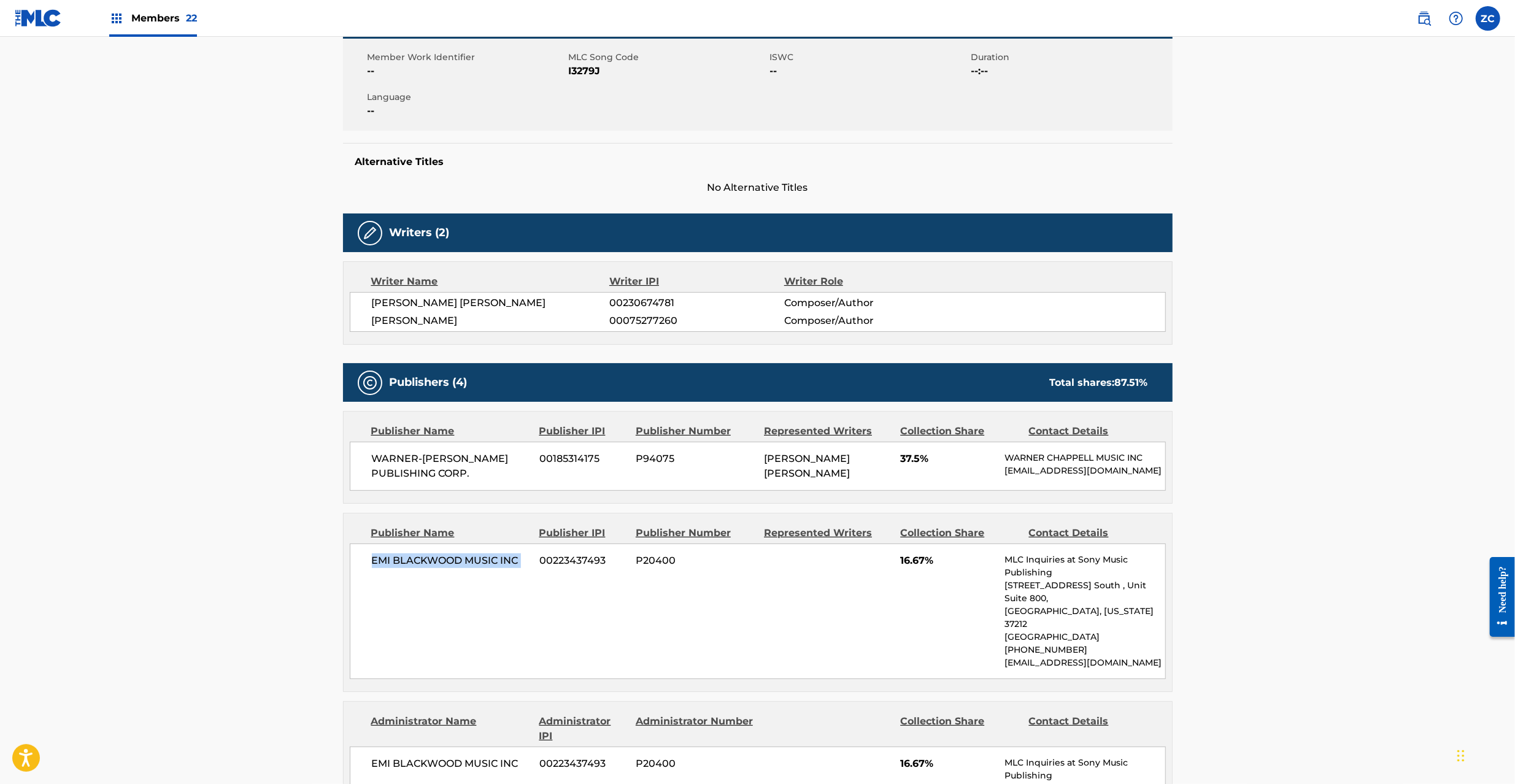
click at [516, 568] on span "EMI BLACKWOOD MUSIC INC" at bounding box center [452, 560] width 159 height 15
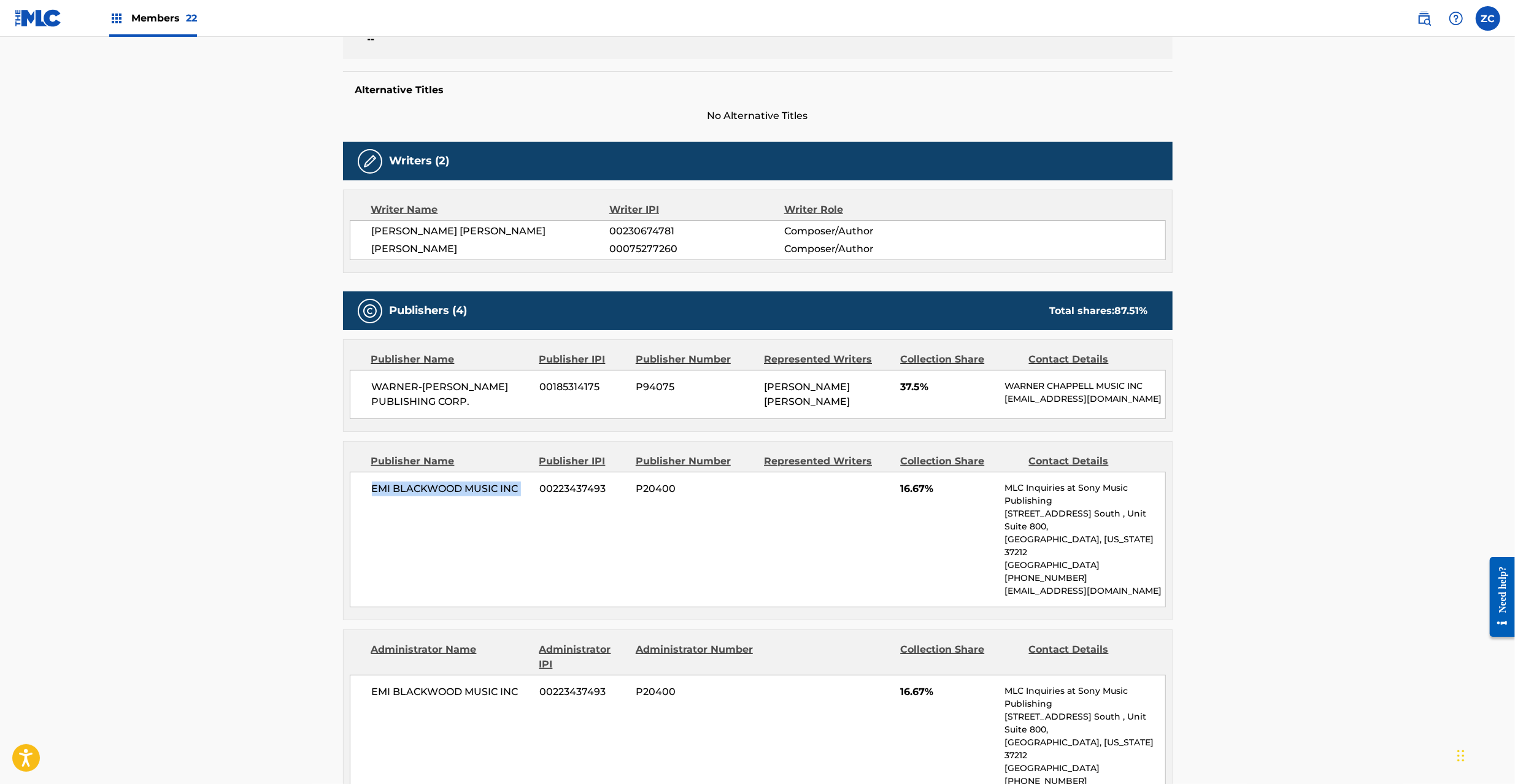
scroll to position [327, 0]
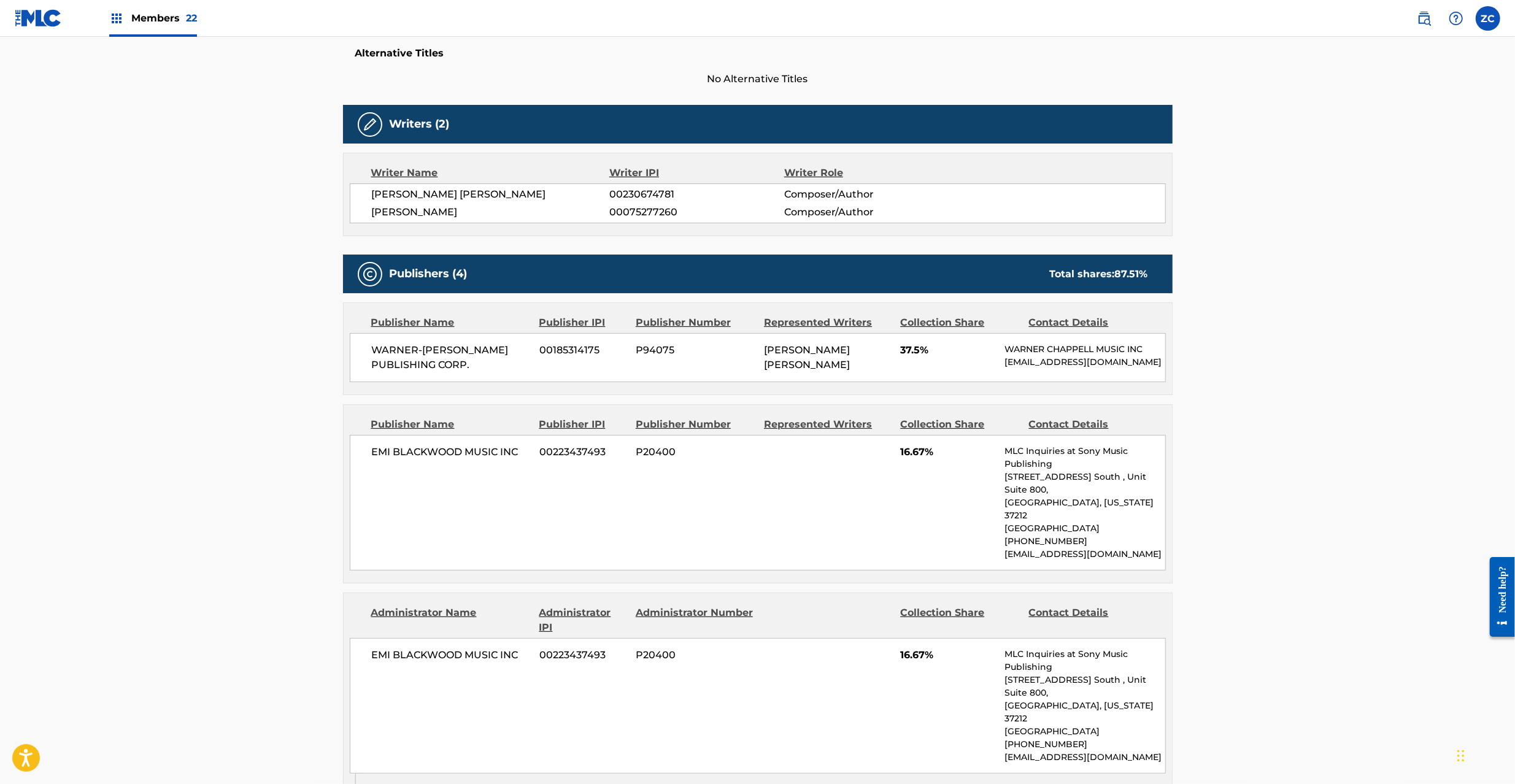
click at [381, 648] on span "EMI BLACKWOOD MUSIC INC" at bounding box center [452, 654] width 159 height 15
click at [516, 648] on span "EMI BLACKWOOD MUSIC INC" at bounding box center [452, 654] width 159 height 15
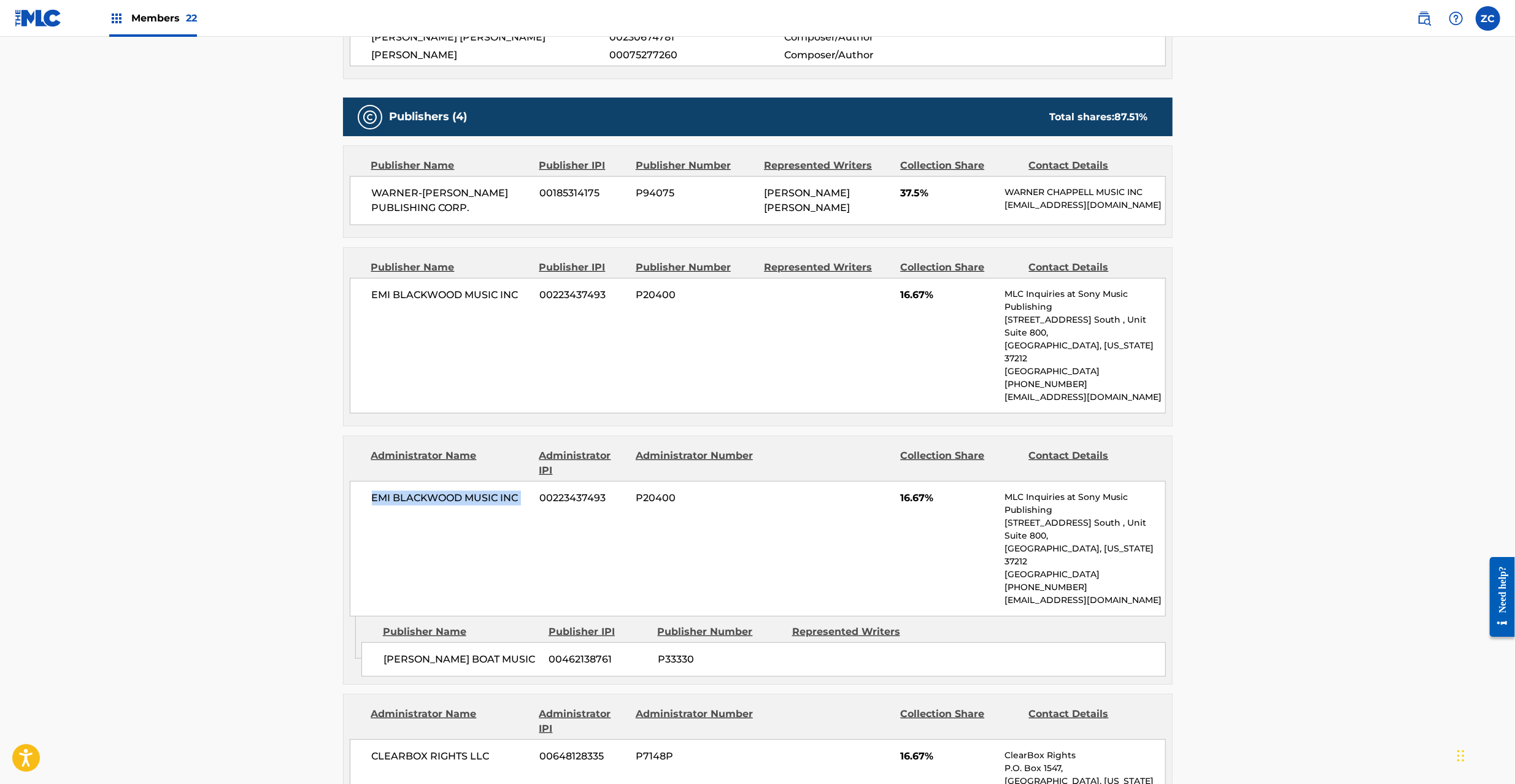
scroll to position [653, 0]
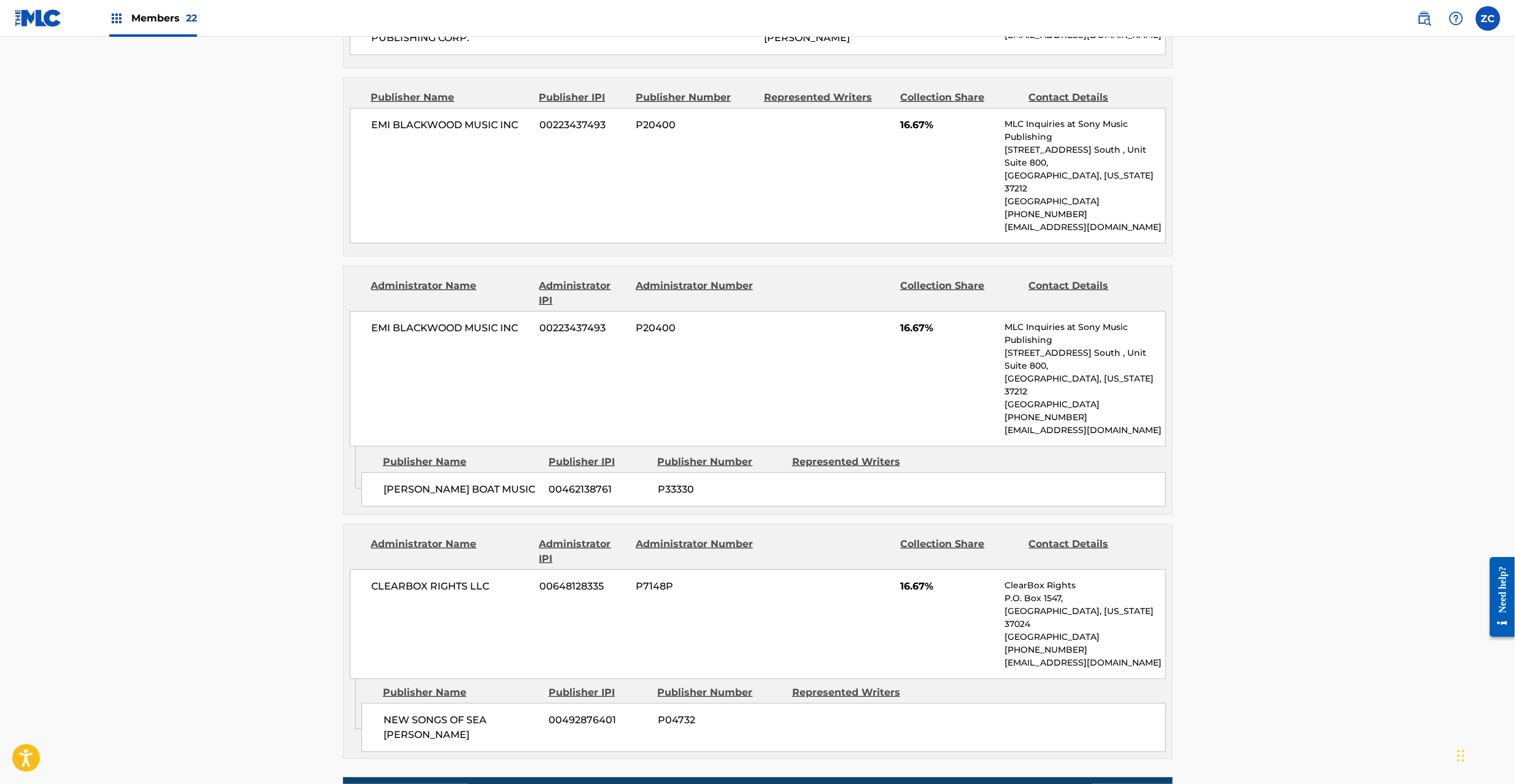
click at [396, 482] on span "[PERSON_NAME] BOAT MUSIC" at bounding box center [461, 489] width 156 height 15
click at [519, 482] on span "[PERSON_NAME] BOAT MUSIC" at bounding box center [461, 489] width 156 height 15
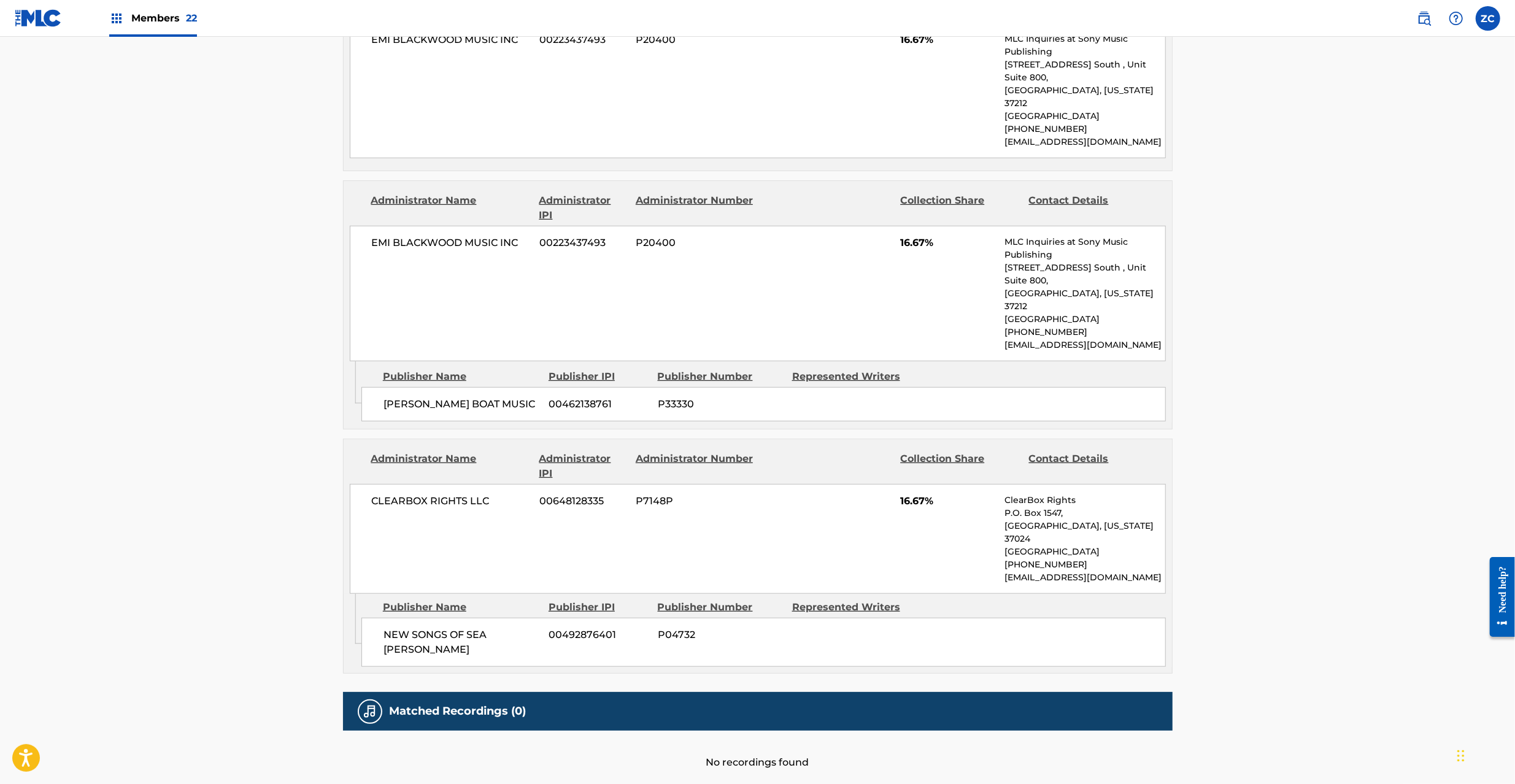
click at [405, 494] on span "CLEARBOX RIGHTS LLC" at bounding box center [452, 501] width 159 height 15
click at [471, 494] on span "CLEARBOX RIGHTS LLC" at bounding box center [452, 501] width 159 height 15
click at [393, 627] on span "NEW SONGS OF SEA [PERSON_NAME]" at bounding box center [461, 642] width 156 height 29
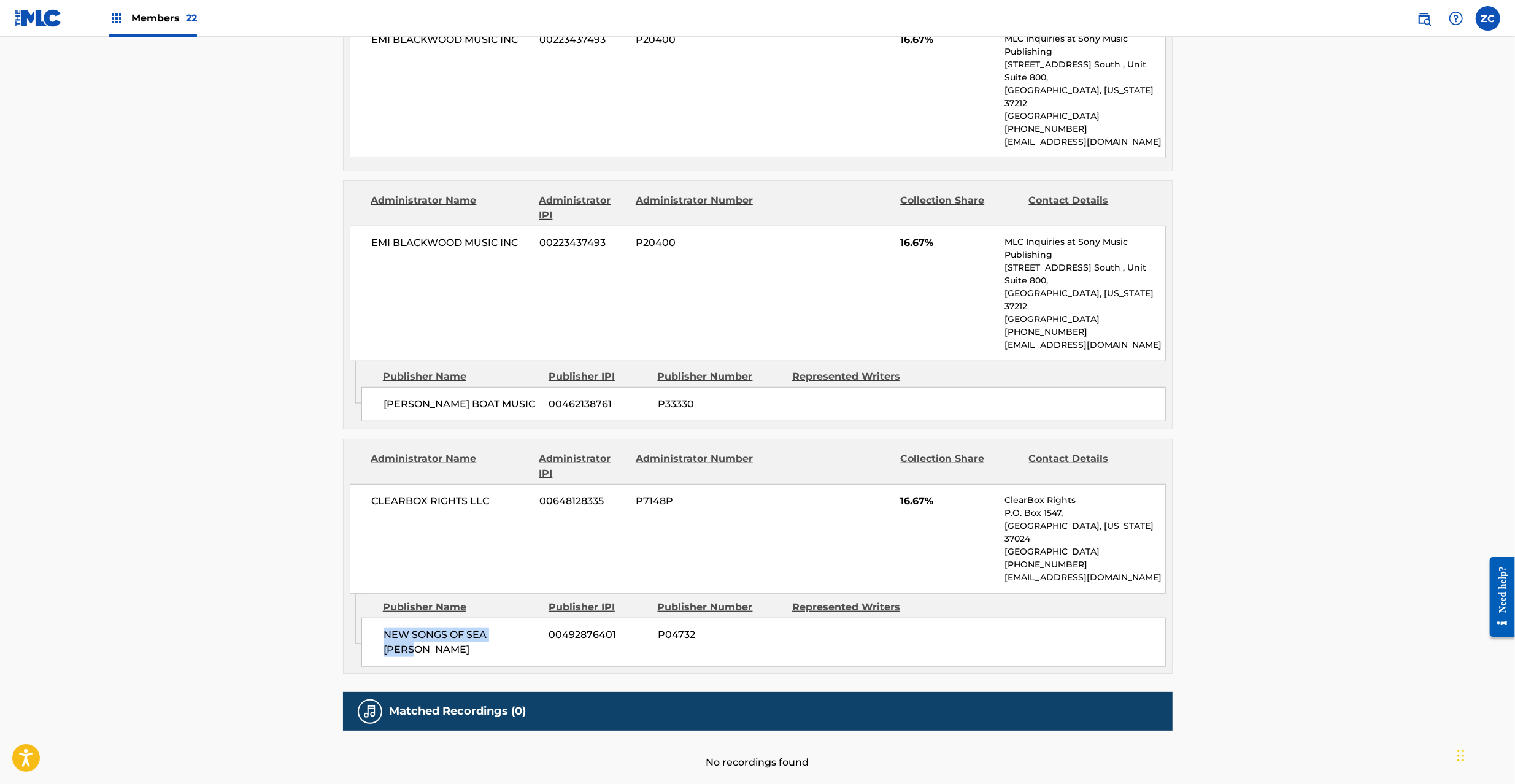
click at [518, 627] on span "NEW SONGS OF SEA [PERSON_NAME]" at bounding box center [461, 642] width 156 height 29
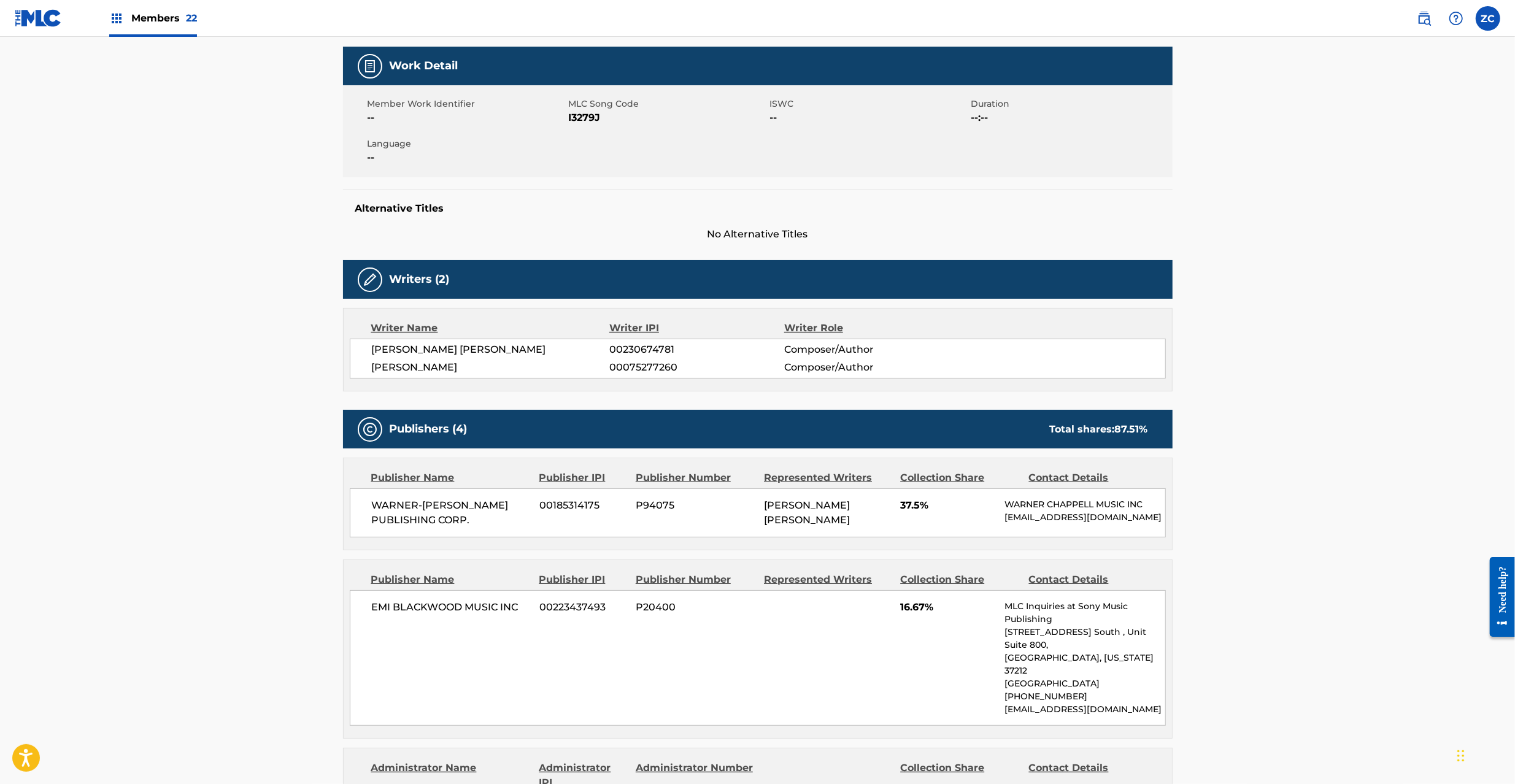
scroll to position [0, 0]
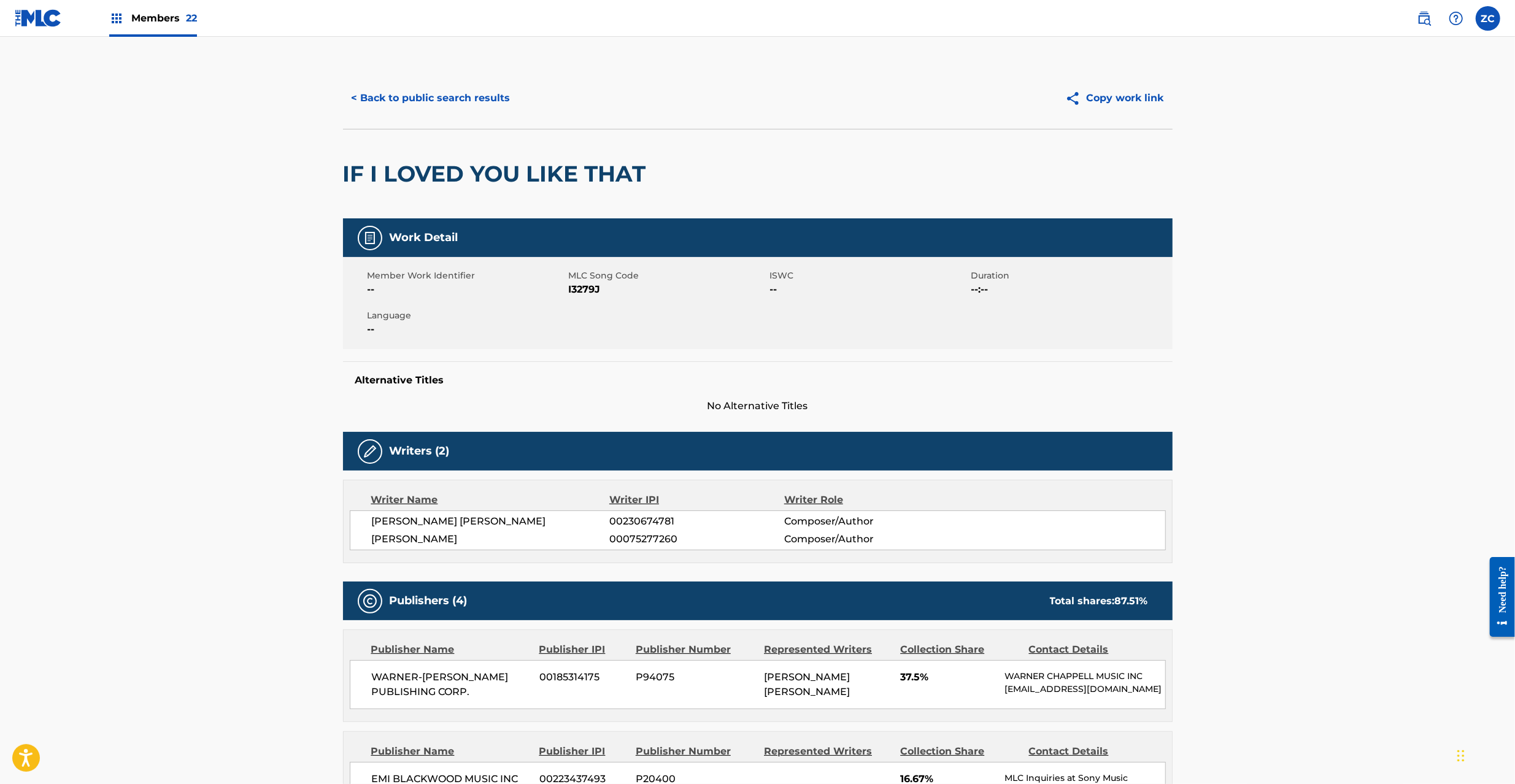
click at [467, 99] on button "< Back to public search results" at bounding box center [431, 98] width 176 height 31
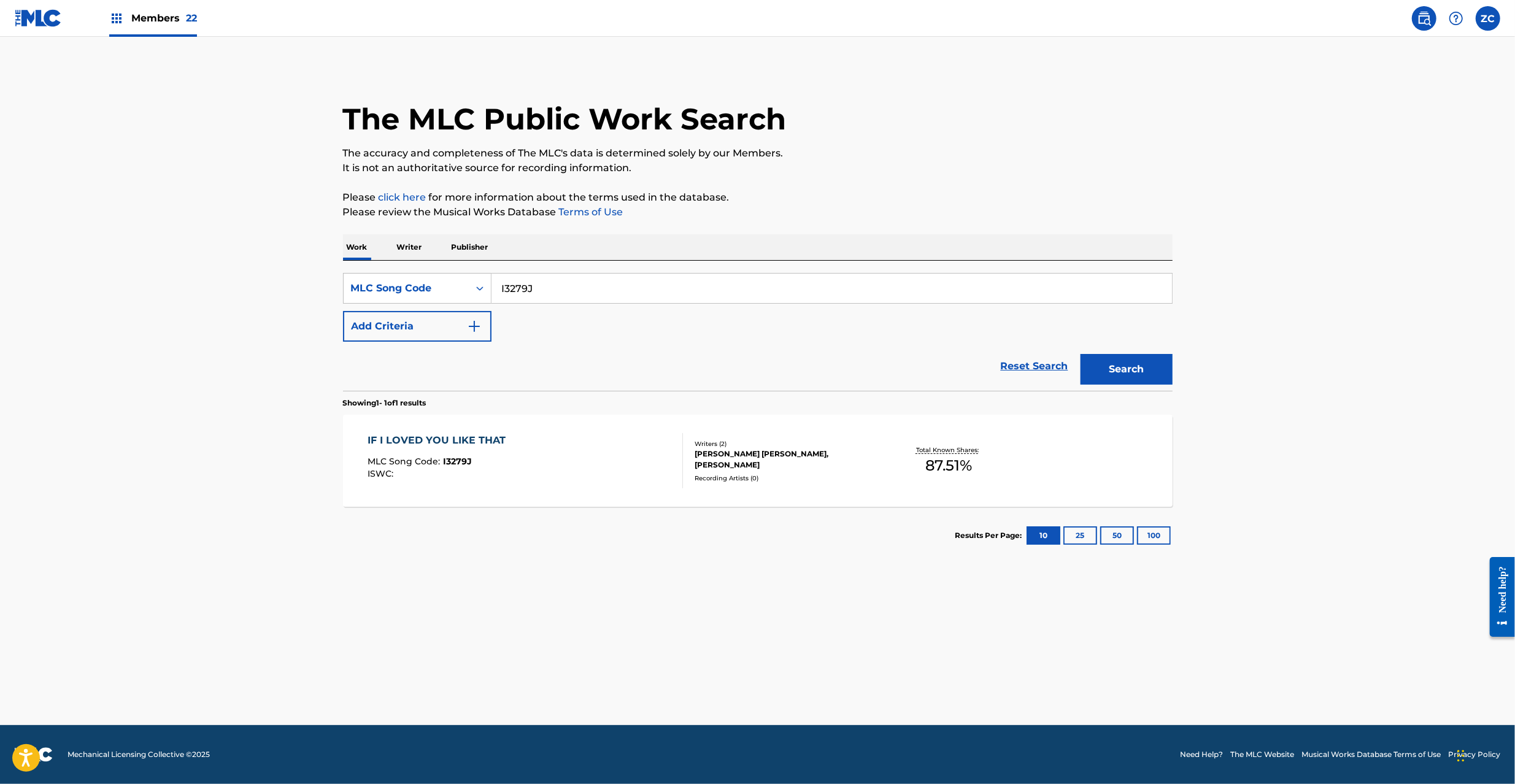
drag, startPoint x: 606, startPoint y: 282, endPoint x: 660, endPoint y: 302, distance: 57.6
click at [606, 282] on input "I3279J" at bounding box center [831, 288] width 680 height 29
paste input "YV7VG1"
type input "YV7VG1"
click at [1120, 369] on button "Search" at bounding box center [1127, 369] width 92 height 31
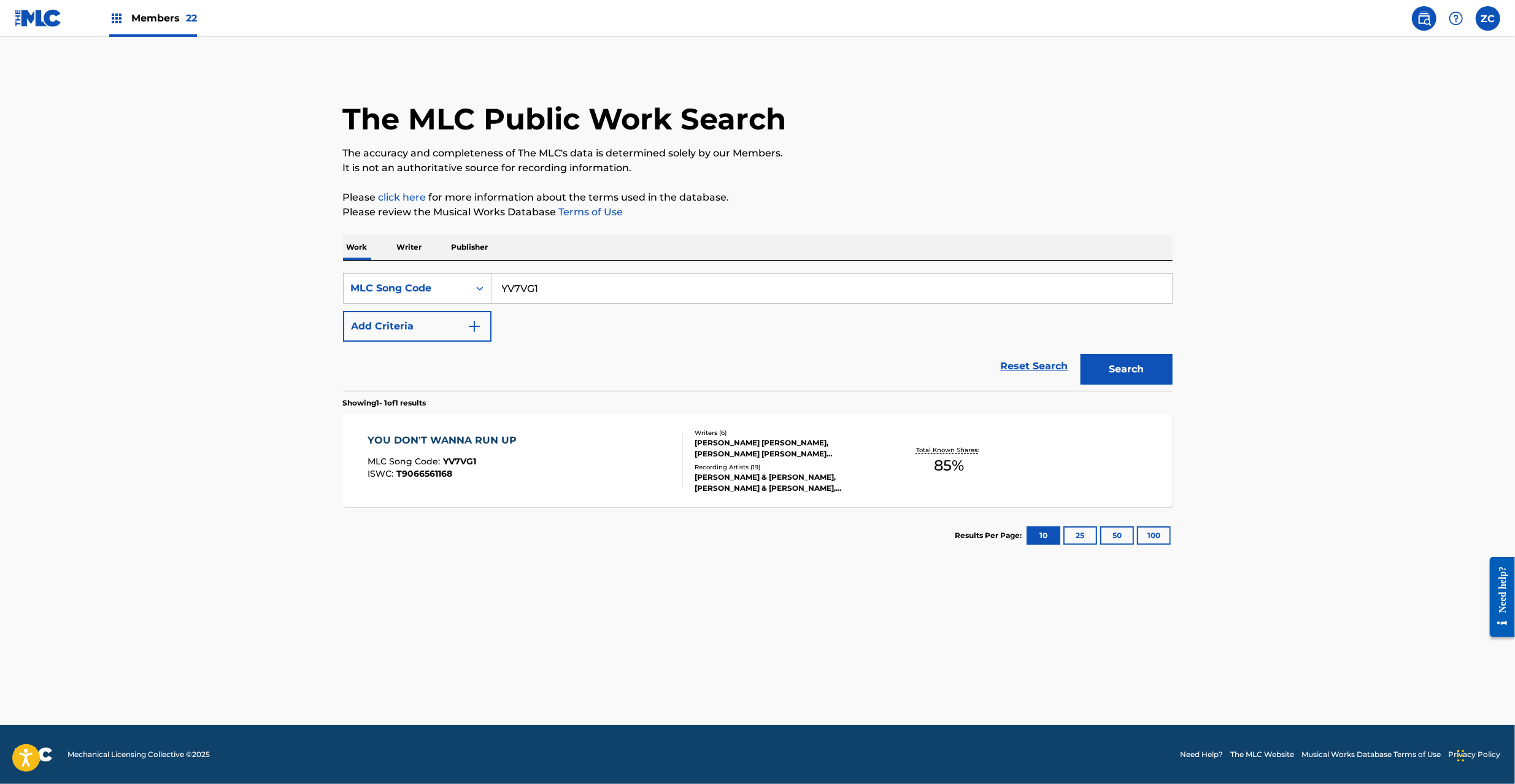
click at [662, 468] on div "YOU DON'T WANNA RUN UP MLC Song Code : YV7VG1 ISWC : T9066561168" at bounding box center [525, 460] width 315 height 55
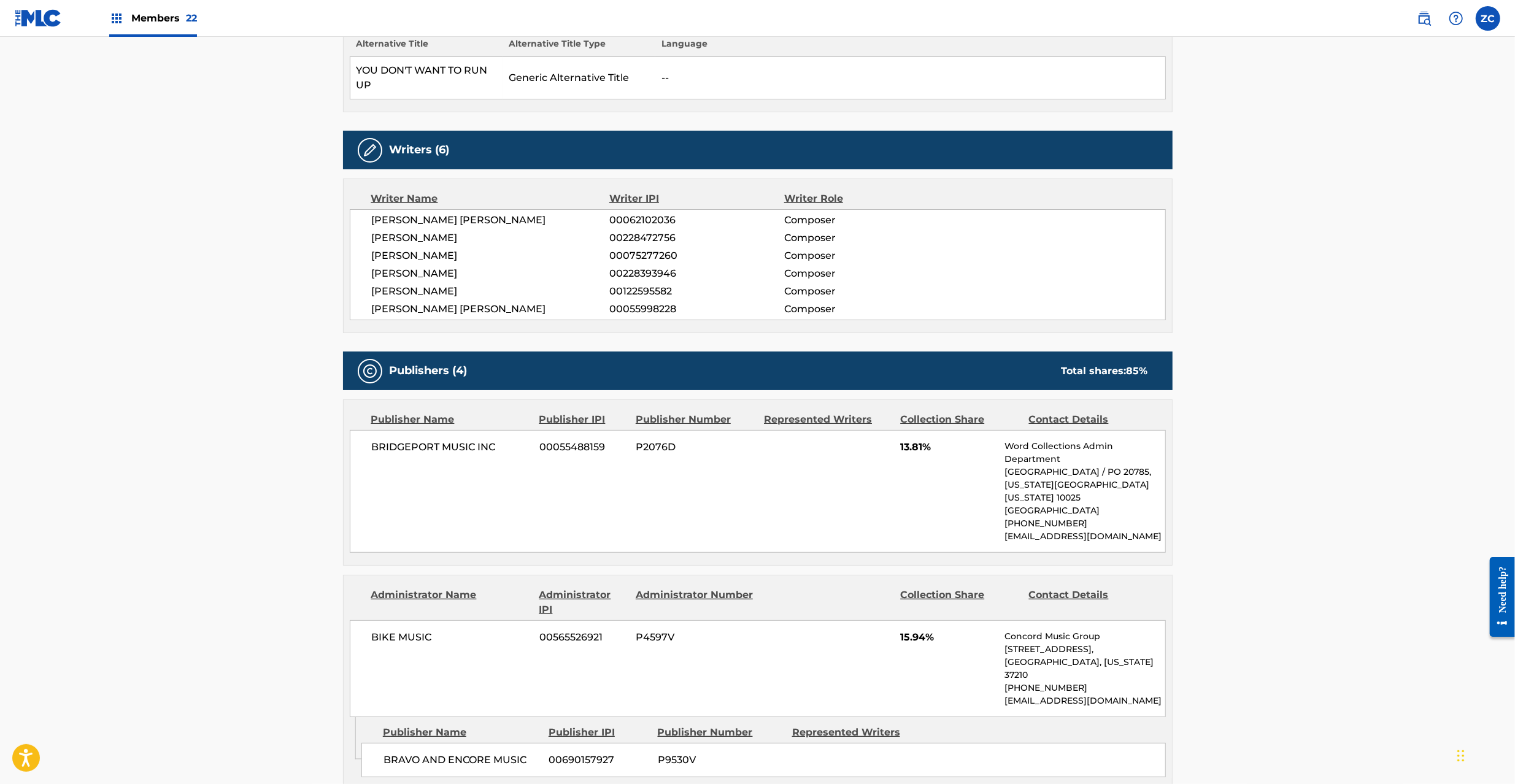
scroll to position [435, 0]
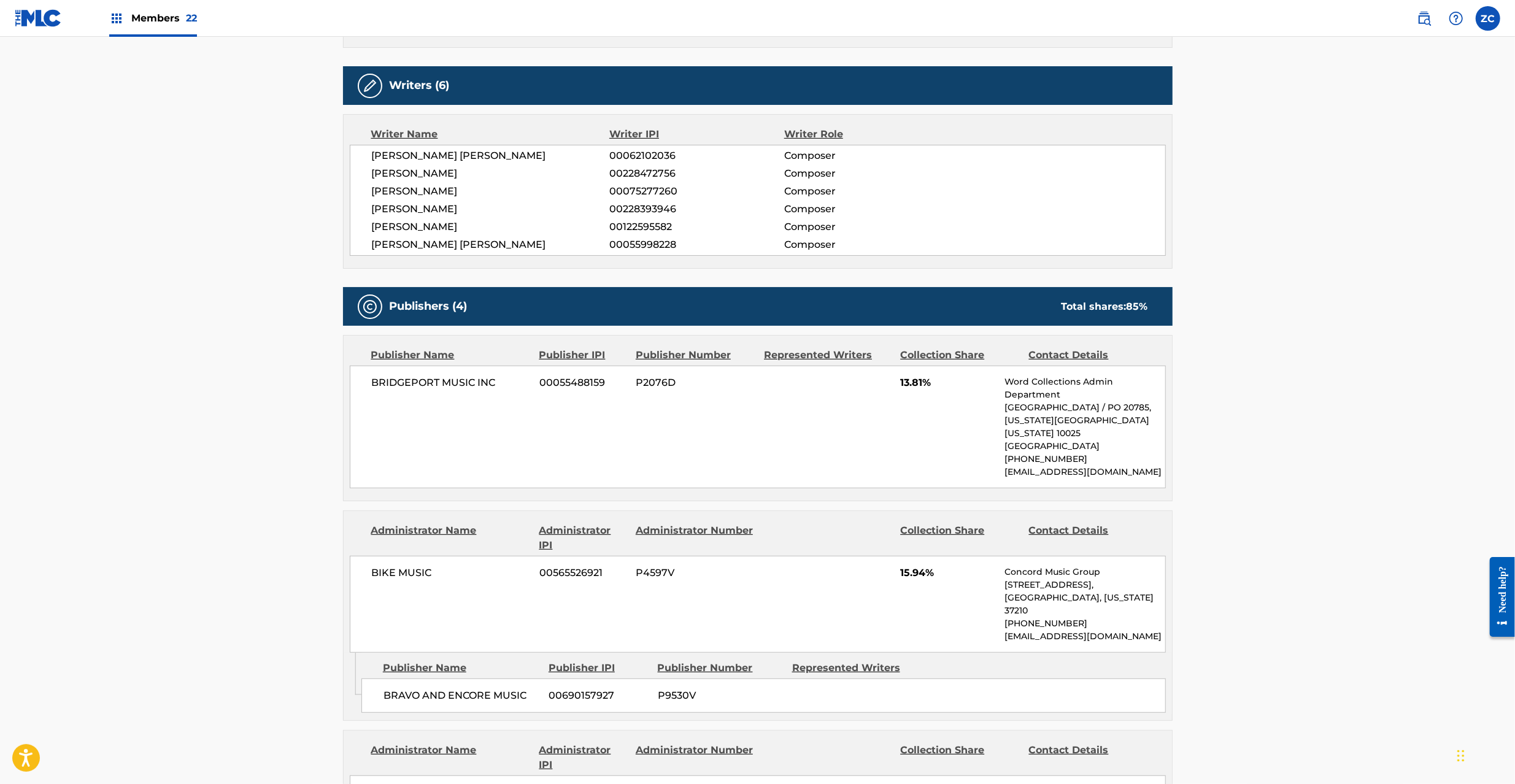
click at [402, 386] on span "BRIDGEPORT MUSIC INC" at bounding box center [452, 382] width 159 height 15
drag, startPoint x: 402, startPoint y: 386, endPoint x: 445, endPoint y: 387, distance: 43.0
click at [402, 386] on span "BRIDGEPORT MUSIC INC" at bounding box center [452, 382] width 159 height 15
click at [491, 387] on span "BRIDGEPORT MUSIC INC" at bounding box center [452, 382] width 159 height 15
click at [379, 569] on span "BIKE MUSIC" at bounding box center [452, 572] width 159 height 15
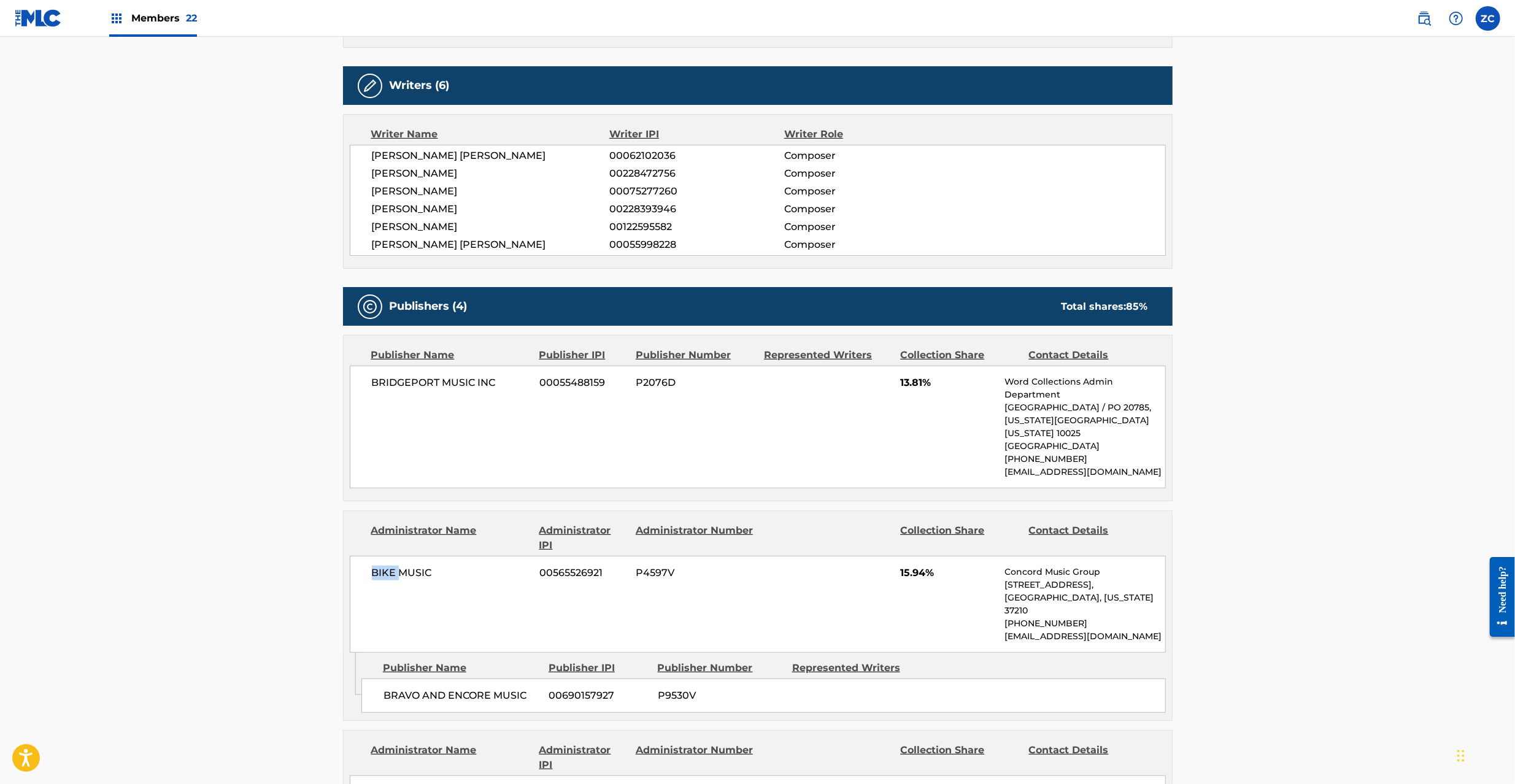
click at [378, 568] on span "BIKE MUSIC" at bounding box center [452, 572] width 159 height 15
click at [417, 570] on span "BIKE MUSIC" at bounding box center [452, 572] width 159 height 15
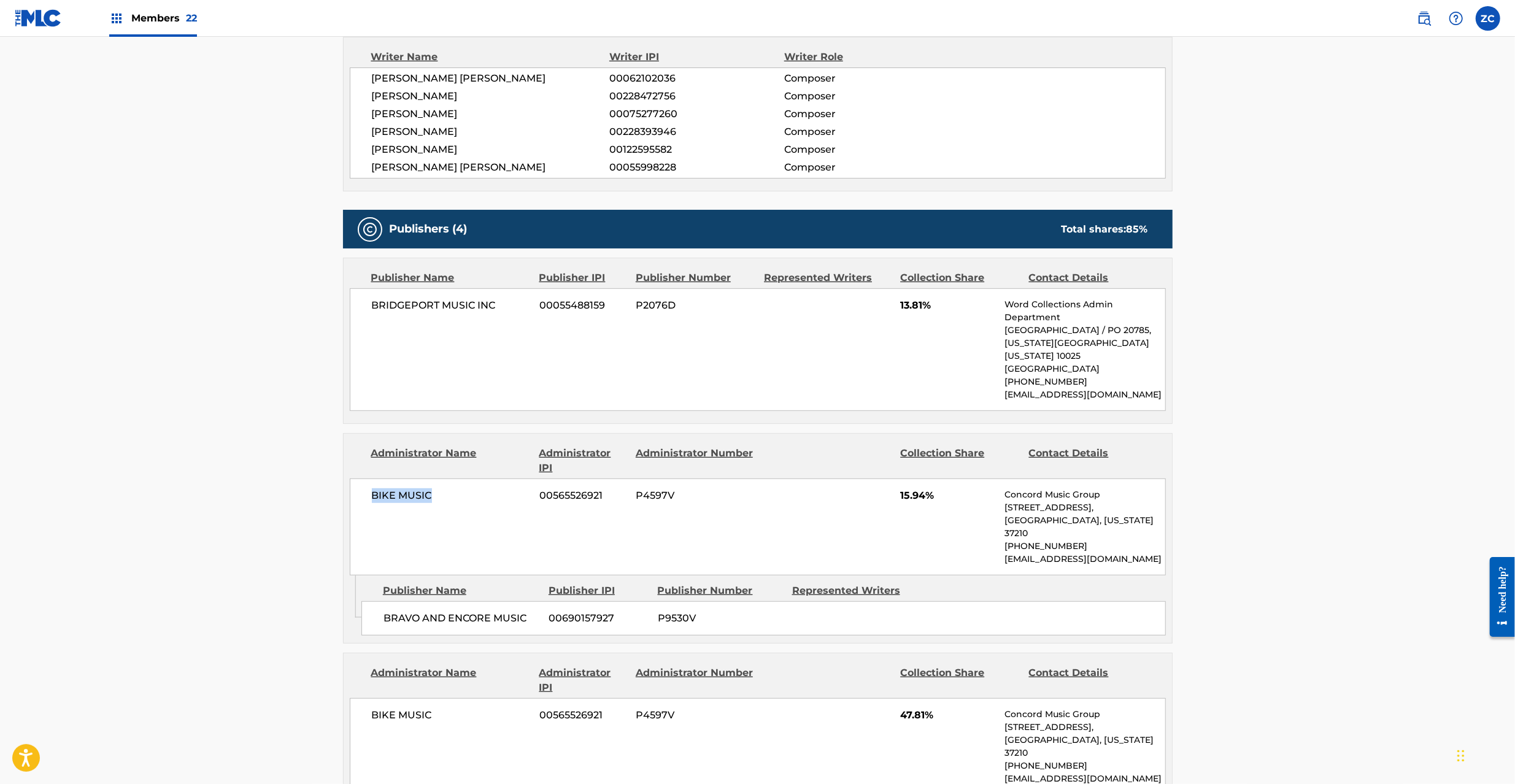
scroll to position [545, 0]
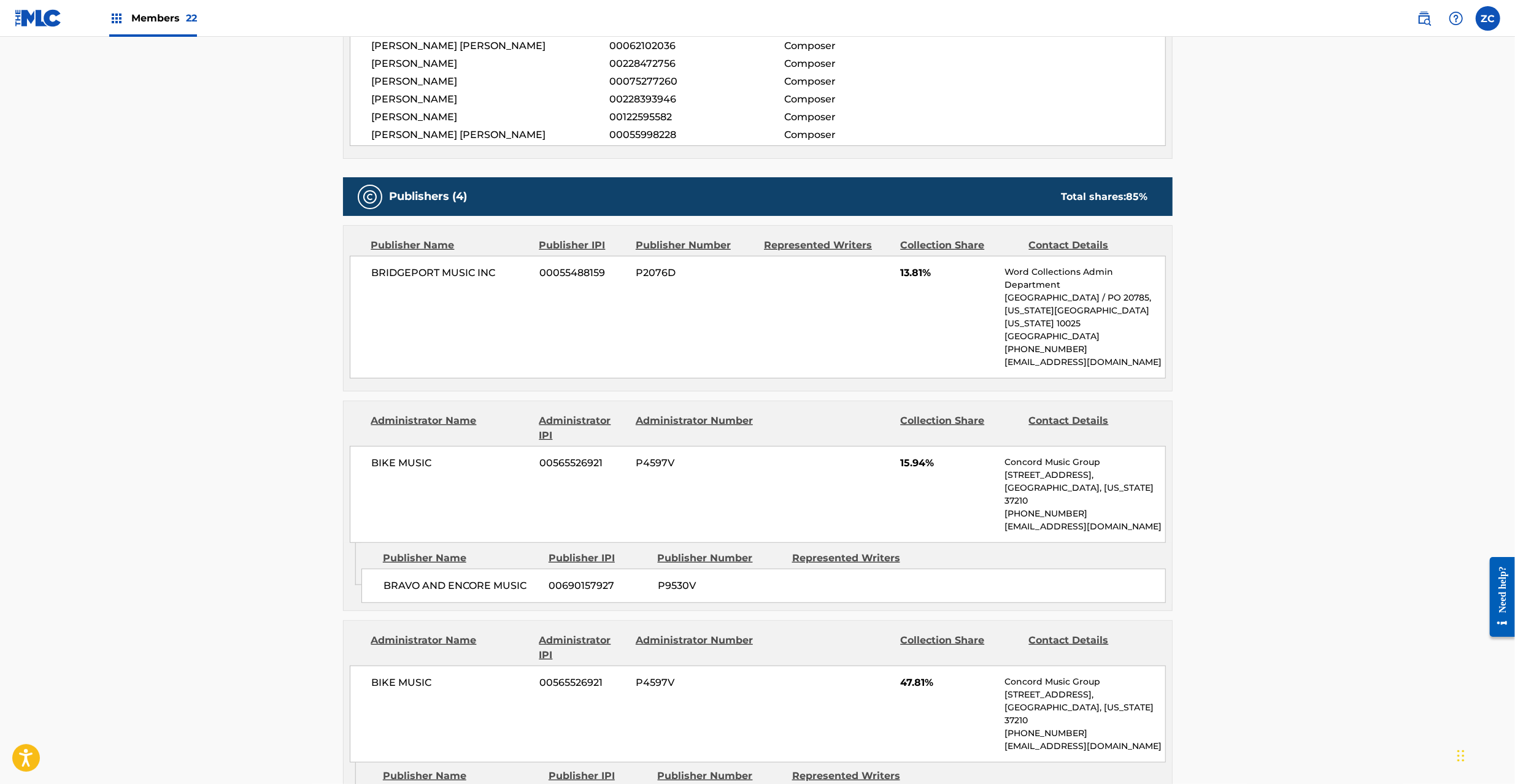
click at [401, 578] on span "BRAVO AND ENCORE MUSIC" at bounding box center [461, 585] width 156 height 15
click at [514, 578] on span "BRAVO AND ENCORE MUSIC" at bounding box center [461, 585] width 156 height 15
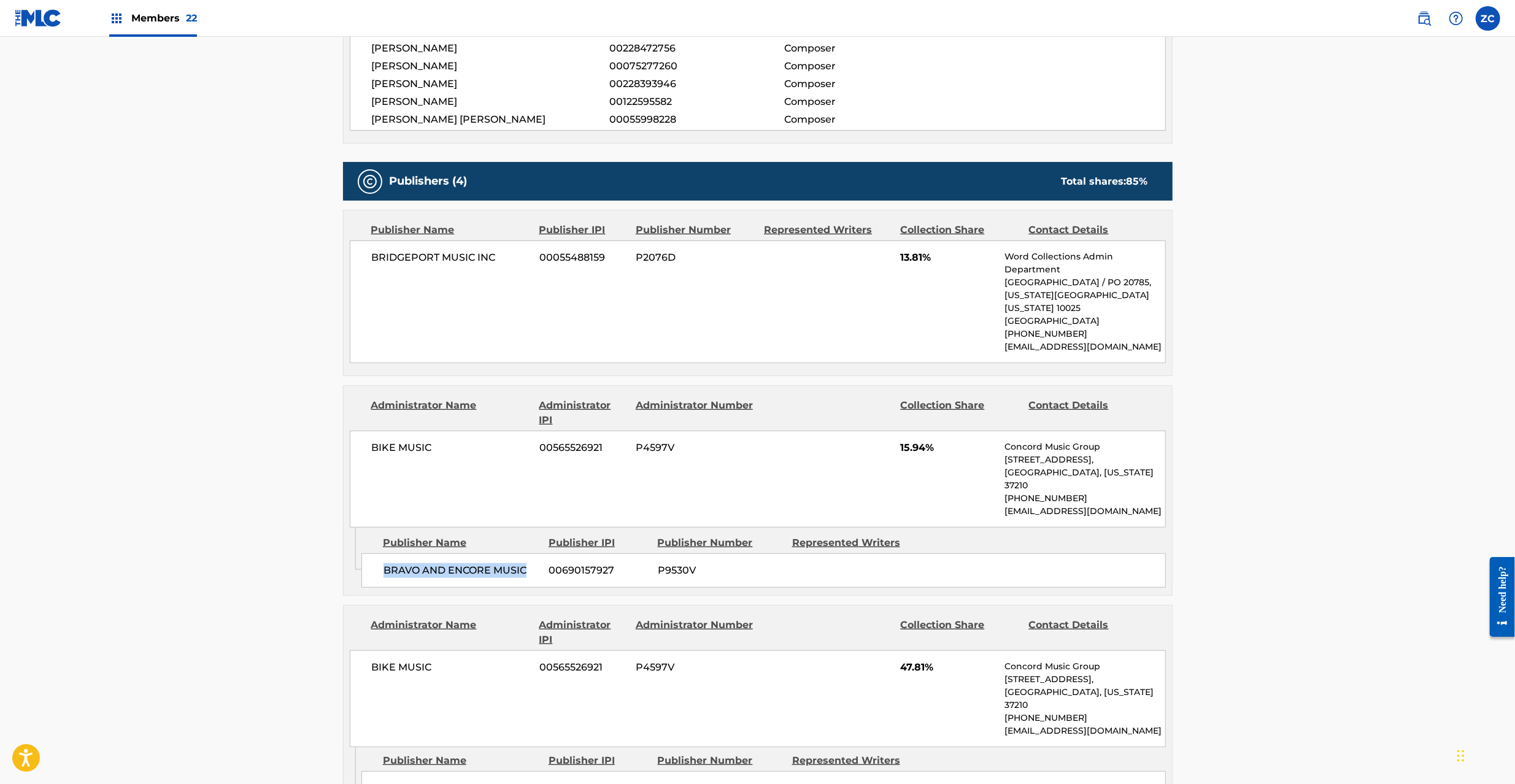
scroll to position [653, 0]
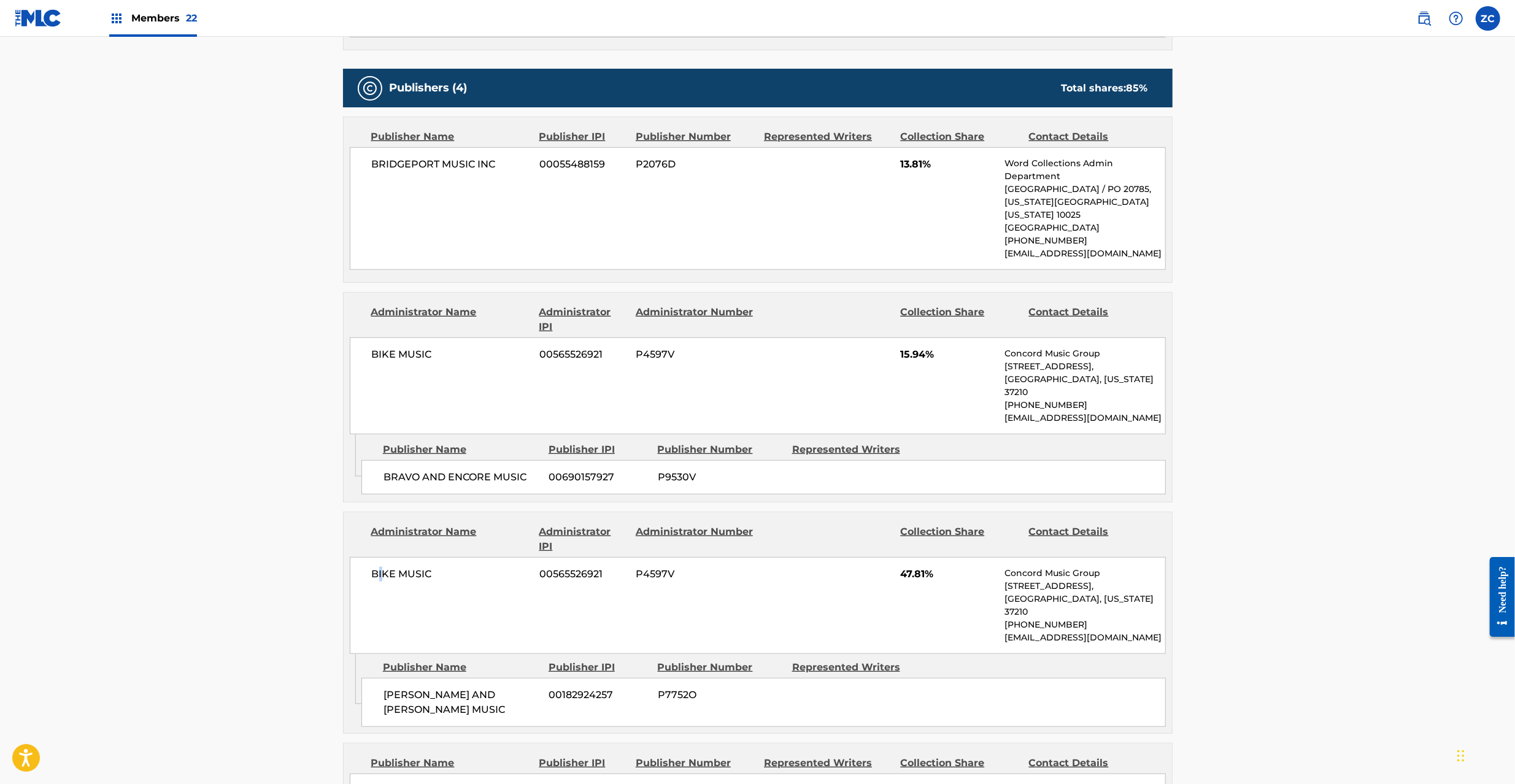
click at [381, 568] on span "BIKE MUSIC" at bounding box center [452, 573] width 159 height 15
drag, startPoint x: 381, startPoint y: 568, endPoint x: 422, endPoint y: 565, distance: 41.1
click at [381, 568] on span "BIKE MUSIC" at bounding box center [452, 573] width 159 height 15
click at [422, 566] on span "BIKE MUSIC" at bounding box center [452, 573] width 159 height 15
click at [382, 566] on span "BIKE MUSIC" at bounding box center [452, 573] width 159 height 15
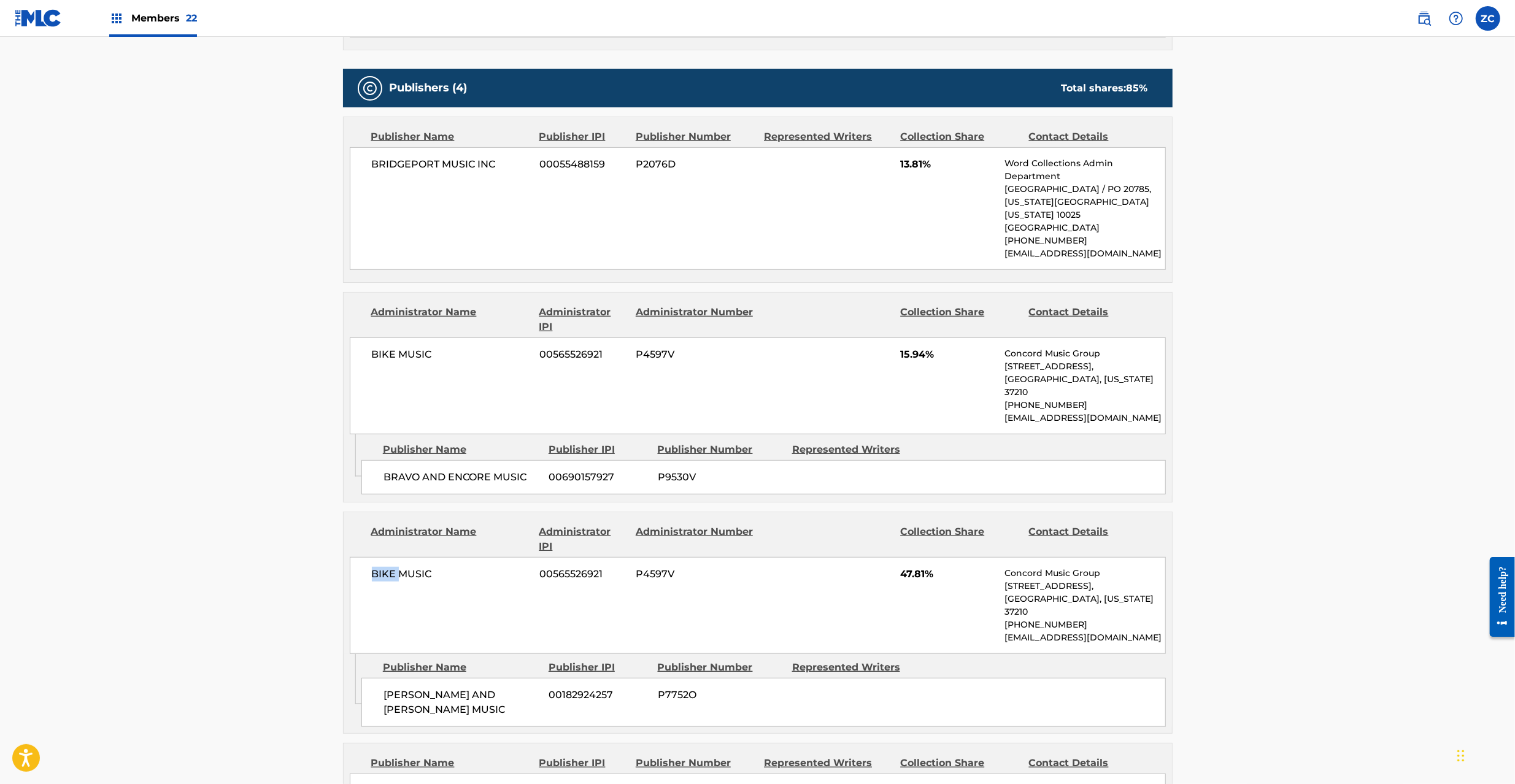
click at [382, 566] on span "BIKE MUSIC" at bounding box center [452, 573] width 159 height 15
click at [416, 566] on span "BIKE MUSIC" at bounding box center [452, 573] width 159 height 15
click at [410, 688] on span "[PERSON_NAME] AND [PERSON_NAME] MUSIC" at bounding box center [461, 702] width 156 height 29
click at [407, 688] on span "[PERSON_NAME] AND [PERSON_NAME] MUSIC" at bounding box center [461, 702] width 156 height 29
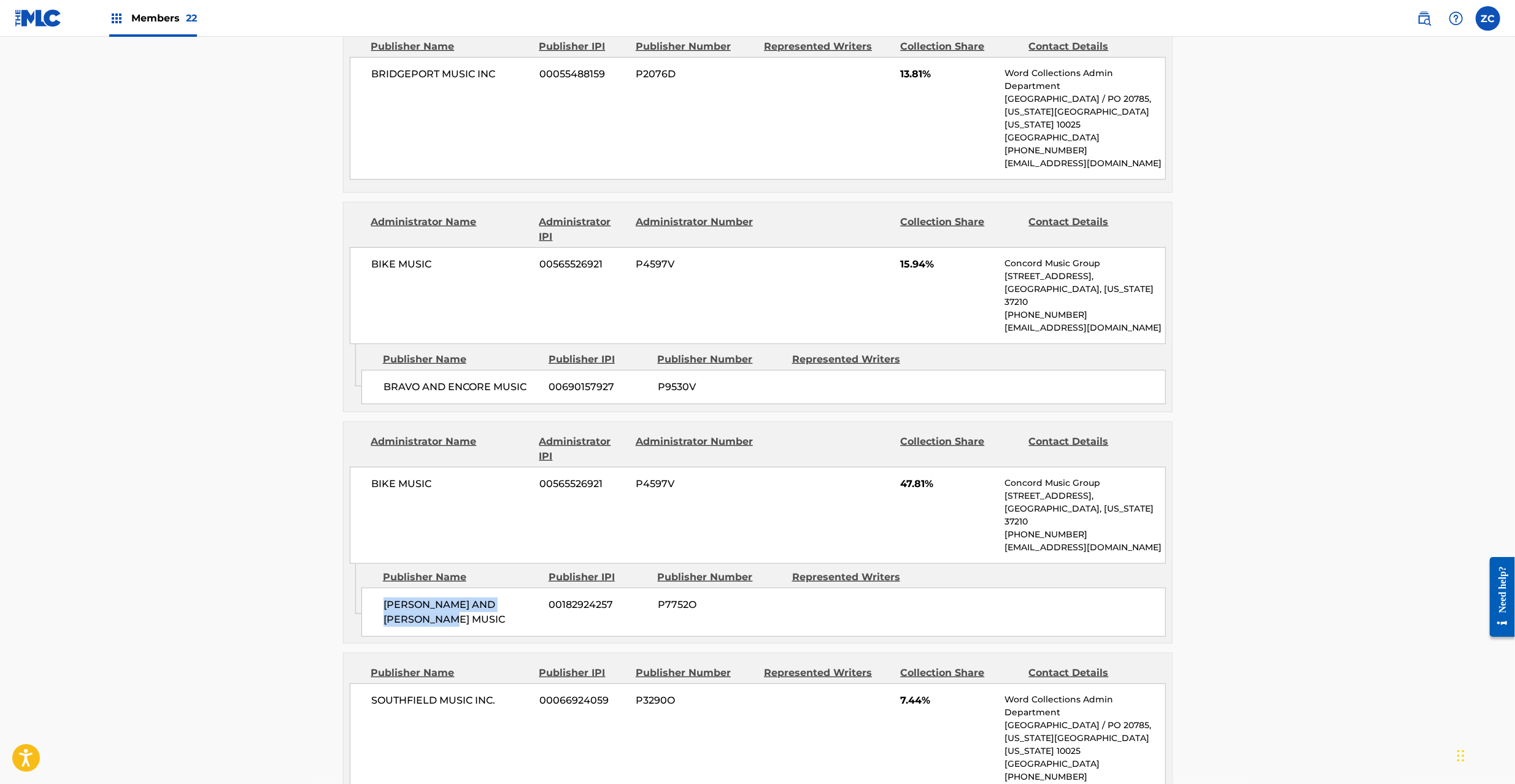
scroll to position [872, 0]
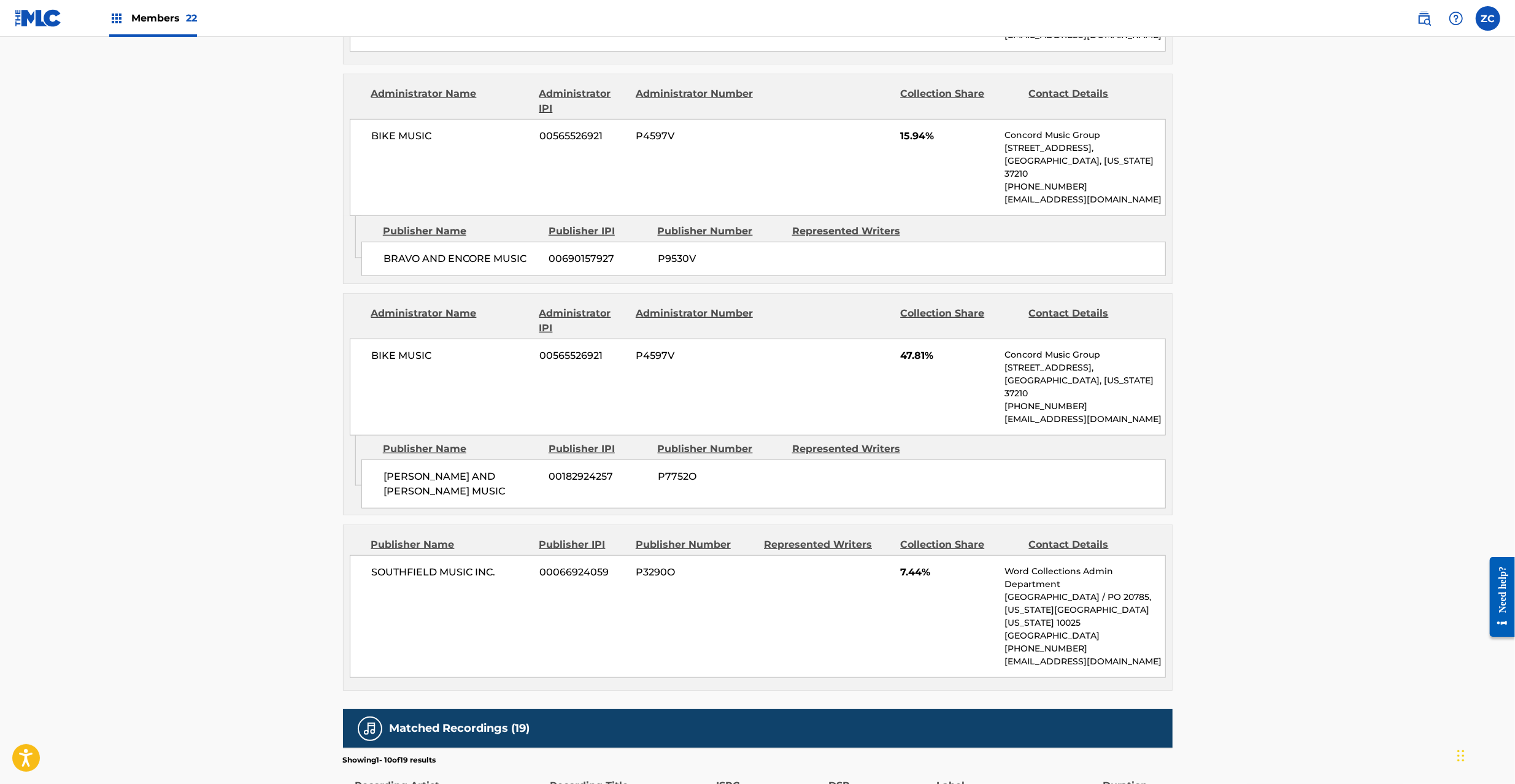
click at [390, 565] on span "SOUTHFIELD MUSIC INC." at bounding box center [452, 572] width 159 height 15
drag, startPoint x: 390, startPoint y: 548, endPoint x: 505, endPoint y: 555, distance: 115.2
click at [393, 565] on span "SOUTHFIELD MUSIC INC." at bounding box center [452, 572] width 159 height 15
click at [486, 565] on span "SOUTHFIELD MUSIC INC." at bounding box center [452, 572] width 159 height 15
click at [494, 565] on span "SOUTHFIELD MUSIC INC." at bounding box center [452, 572] width 159 height 15
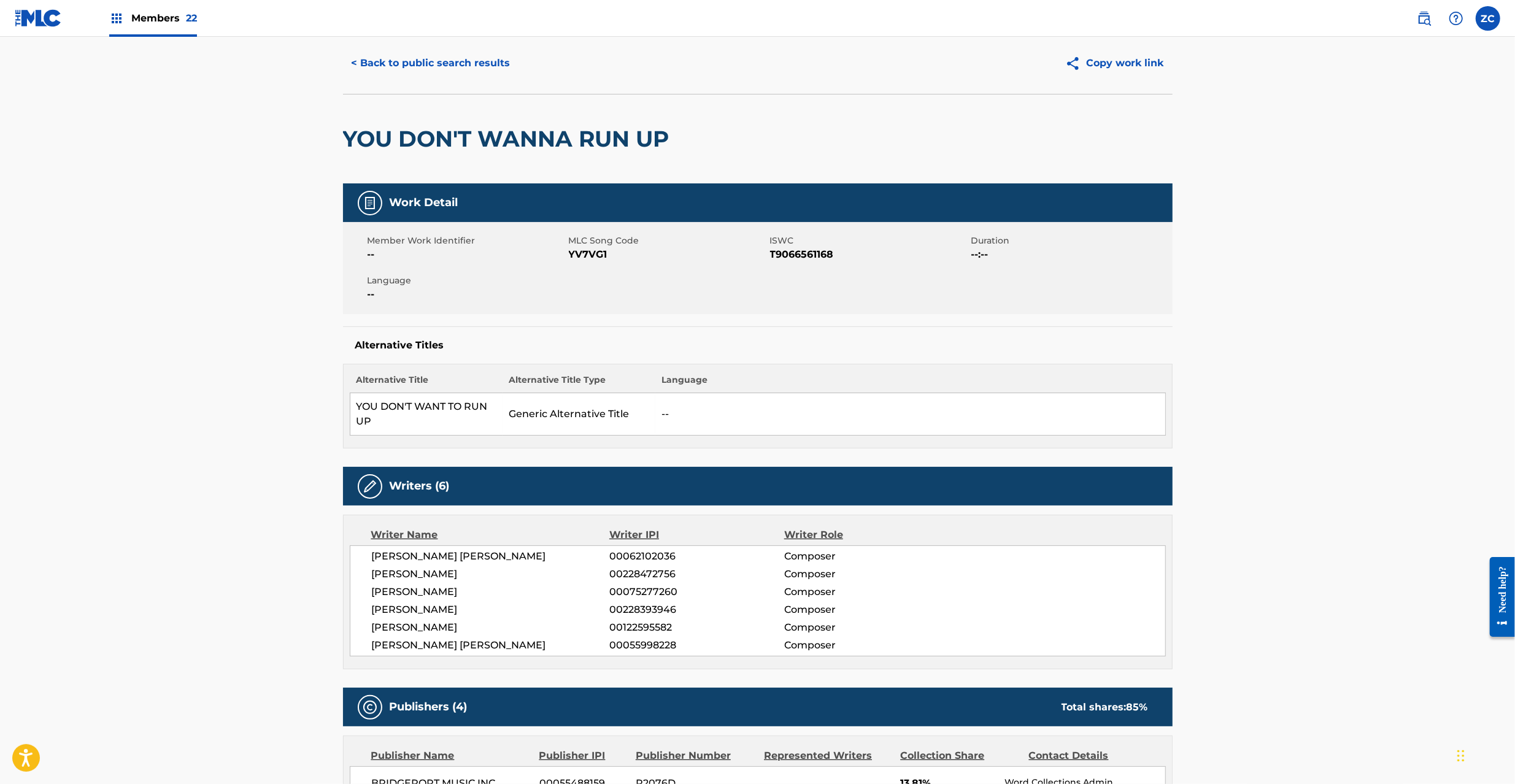
scroll to position [0, 0]
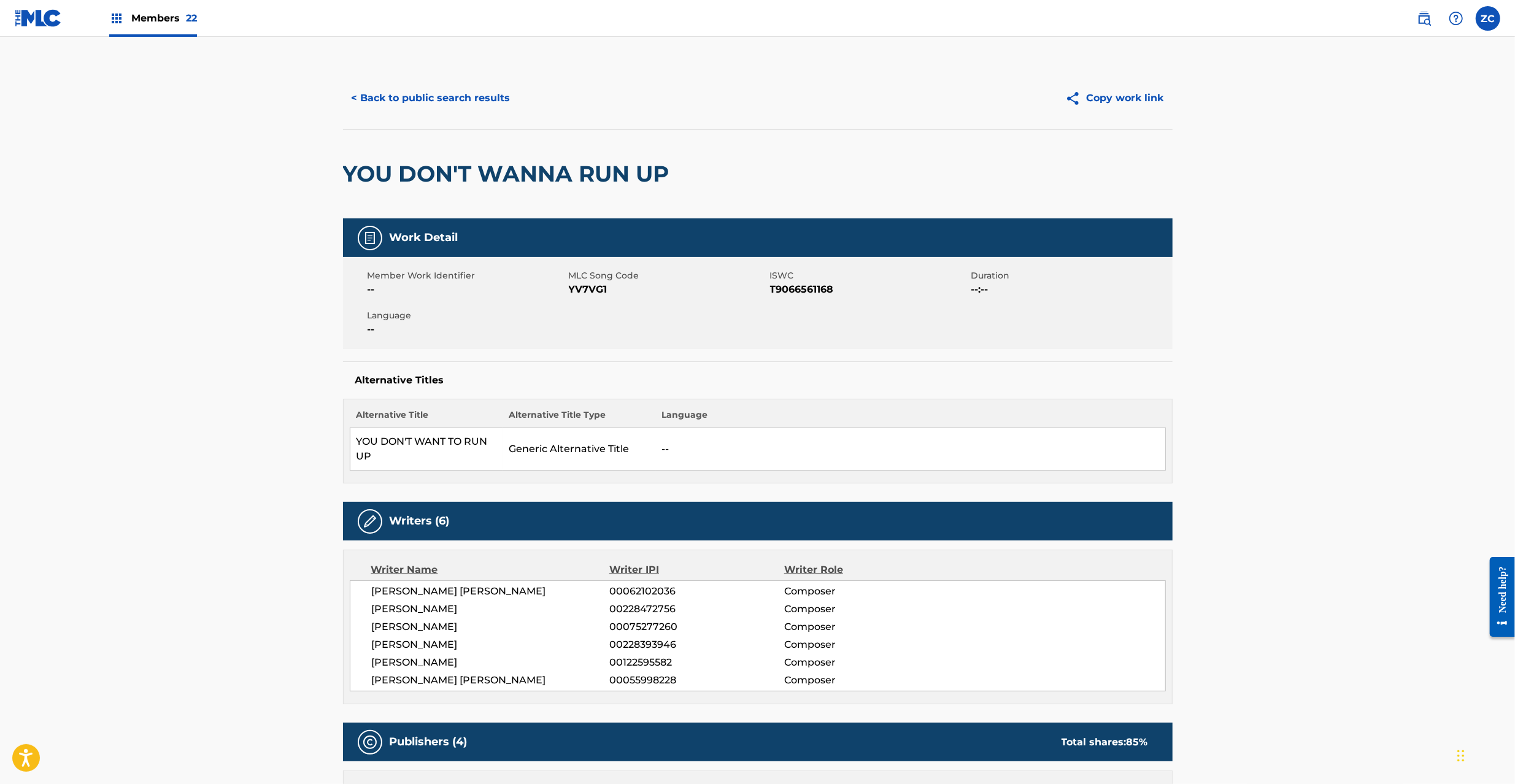
click at [477, 96] on button "< Back to public search results" at bounding box center [431, 98] width 176 height 31
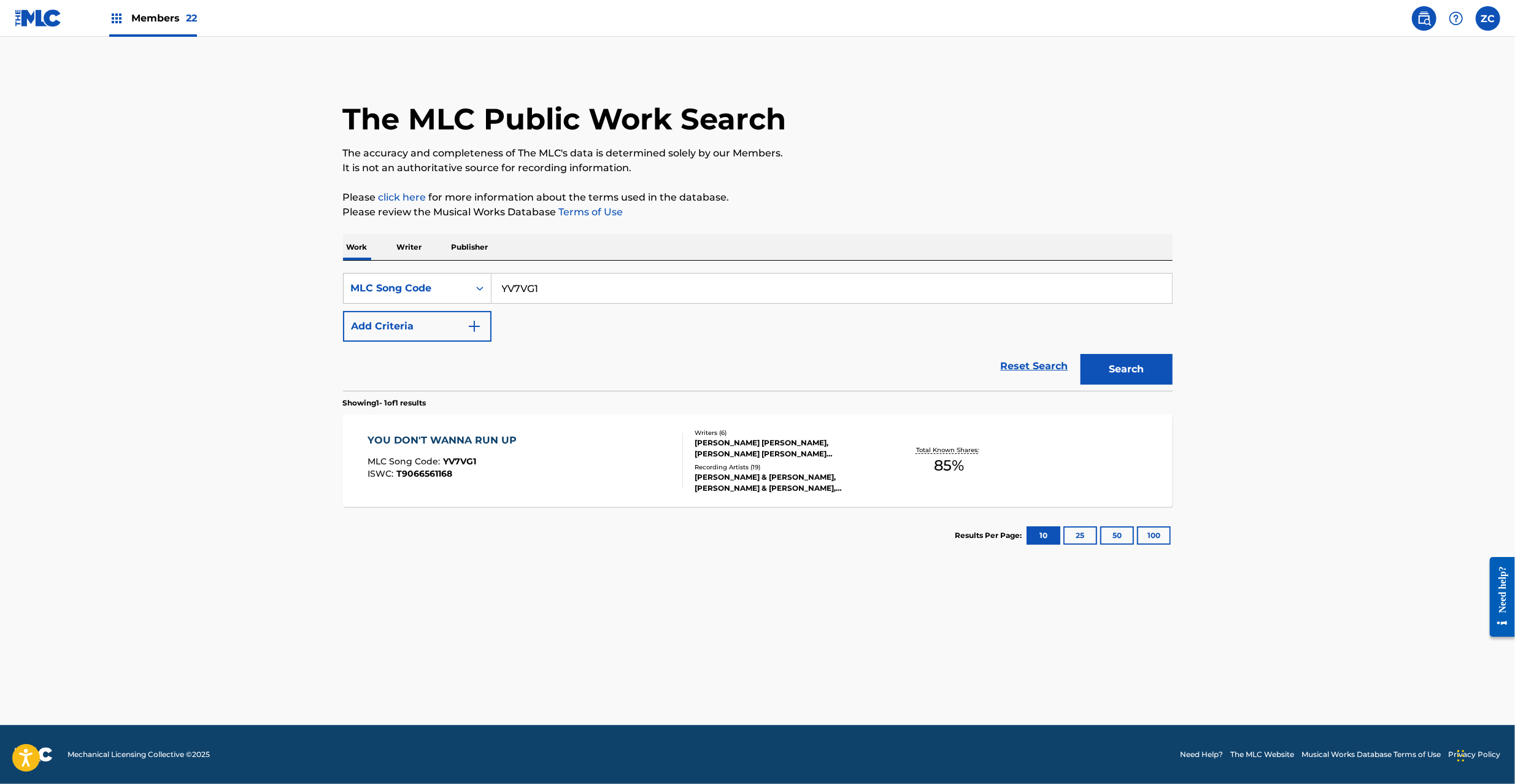
click at [577, 300] on input "YV7VG1" at bounding box center [831, 288] width 680 height 29
paste input "N2487I"
type input "N2487I"
click at [1139, 376] on button "Search" at bounding box center [1127, 369] width 92 height 31
click at [835, 467] on div "Writers ( 7 ) O [PERSON_NAME], [PERSON_NAME], [PERSON_NAME] [PERSON_NAME], [PER…" at bounding box center [781, 461] width 197 height 55
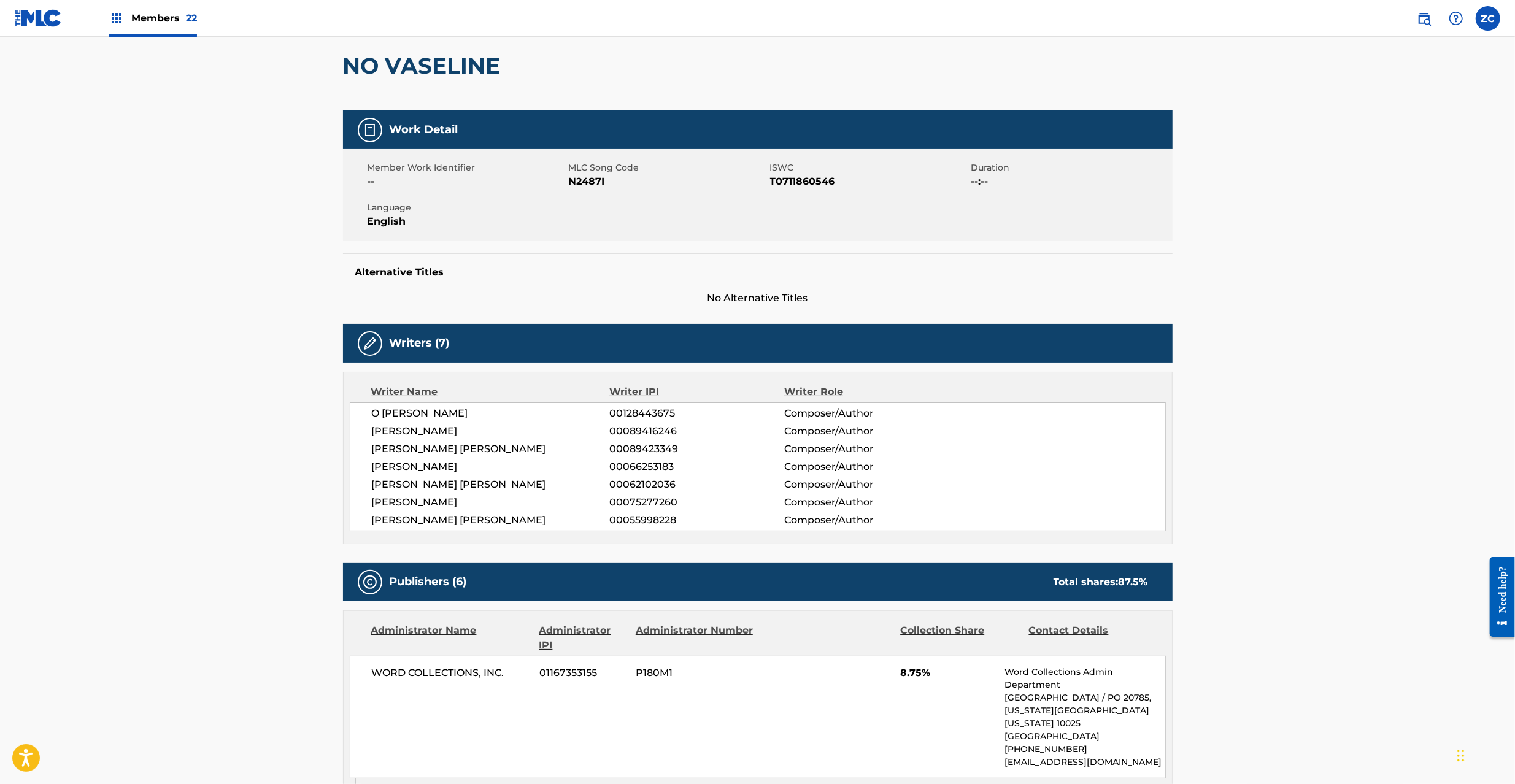
scroll to position [218, 0]
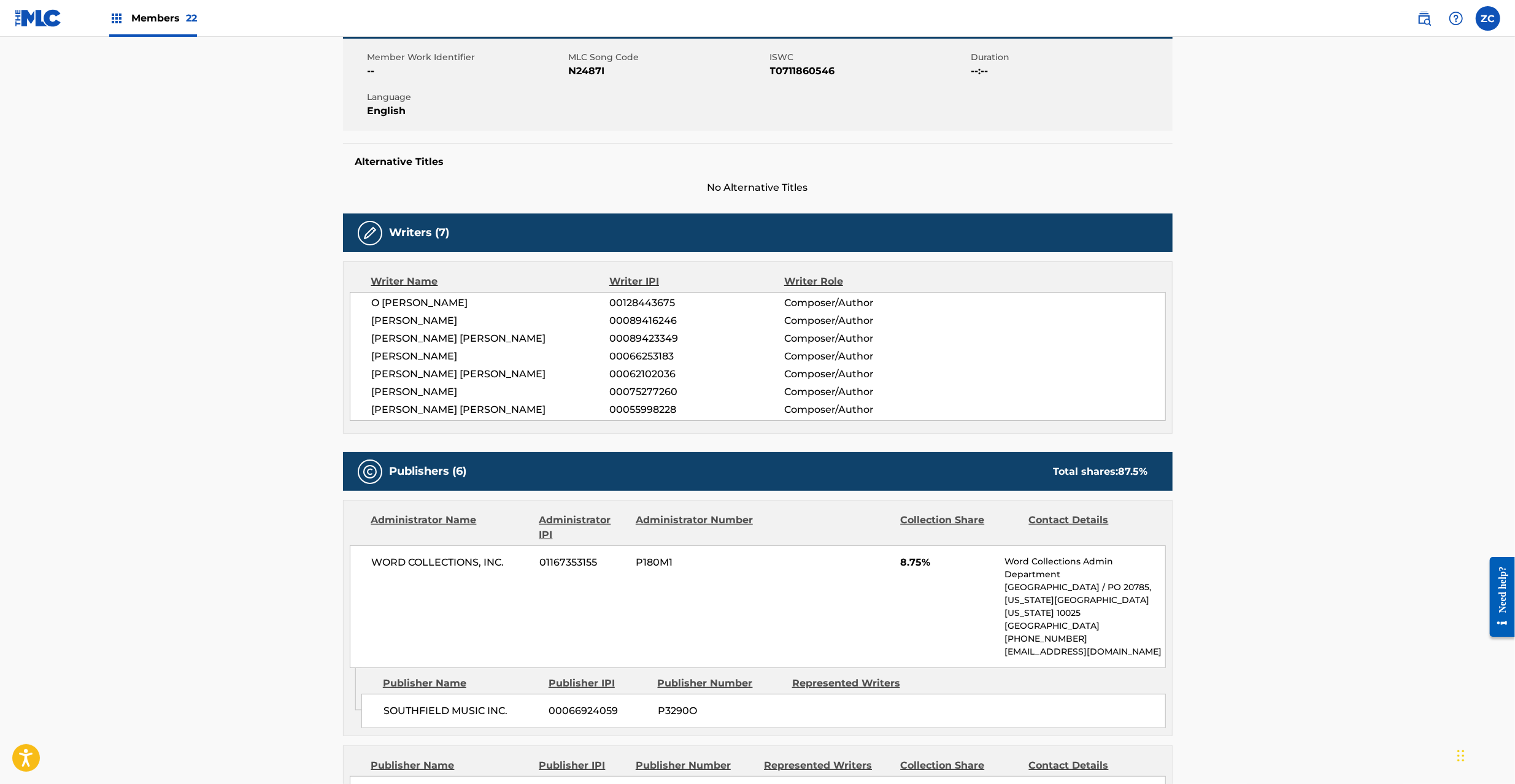
click at [382, 566] on span "WORD COLLECTIONS, INC." at bounding box center [452, 561] width 159 height 15
drag, startPoint x: 382, startPoint y: 566, endPoint x: 480, endPoint y: 566, distance: 98.0
click at [383, 566] on span "WORD COLLECTIONS, INC." at bounding box center [452, 561] width 159 height 15
drag, startPoint x: 508, startPoint y: 566, endPoint x: 501, endPoint y: 568, distance: 7.3
click at [507, 566] on span "WORD COLLECTIONS, INC." at bounding box center [452, 561] width 159 height 15
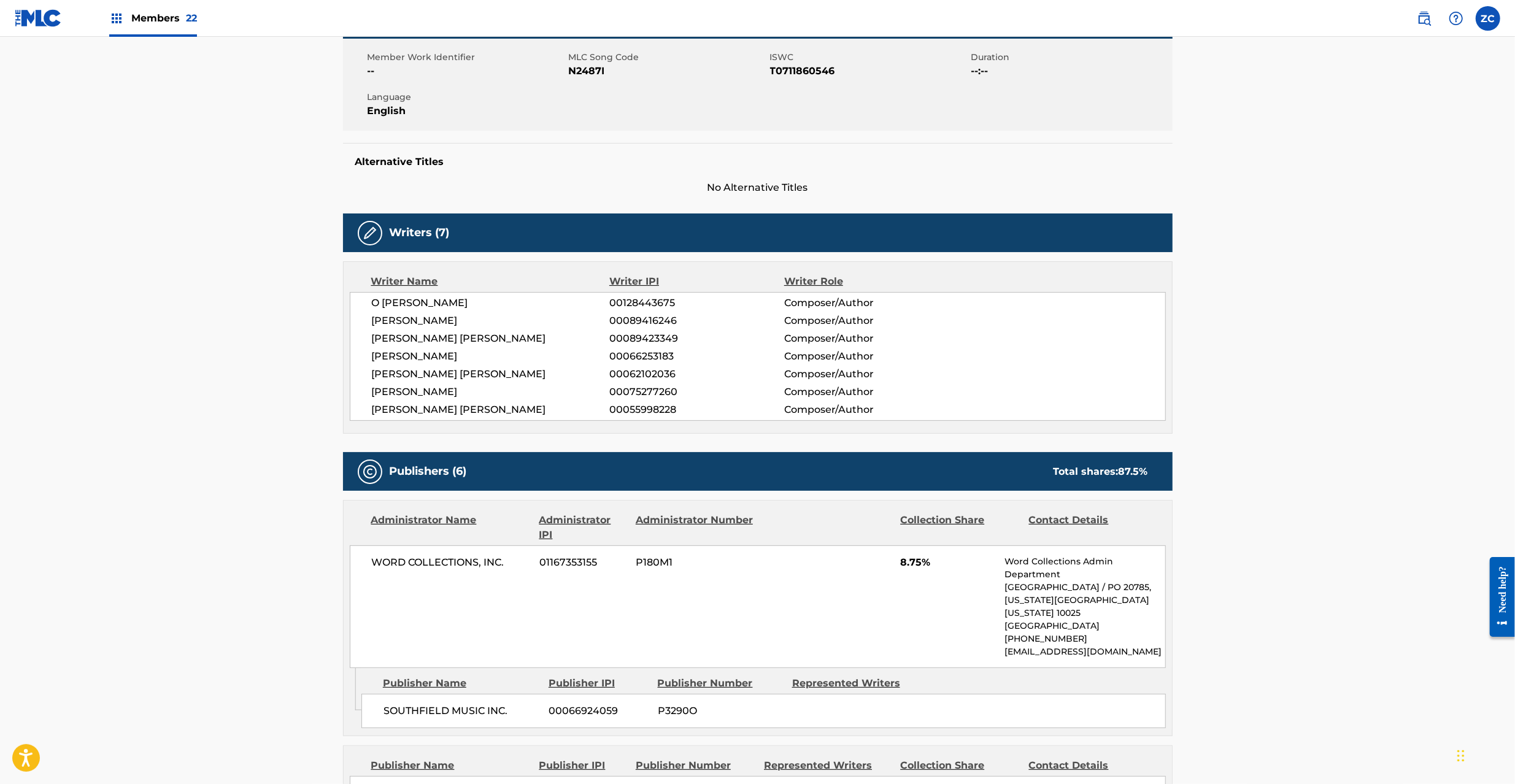
click at [426, 707] on span "SOUTHFIELD MUSIC INC." at bounding box center [461, 710] width 156 height 15
click at [504, 712] on span "SOUTHFIELD MUSIC INC." at bounding box center [461, 710] width 156 height 15
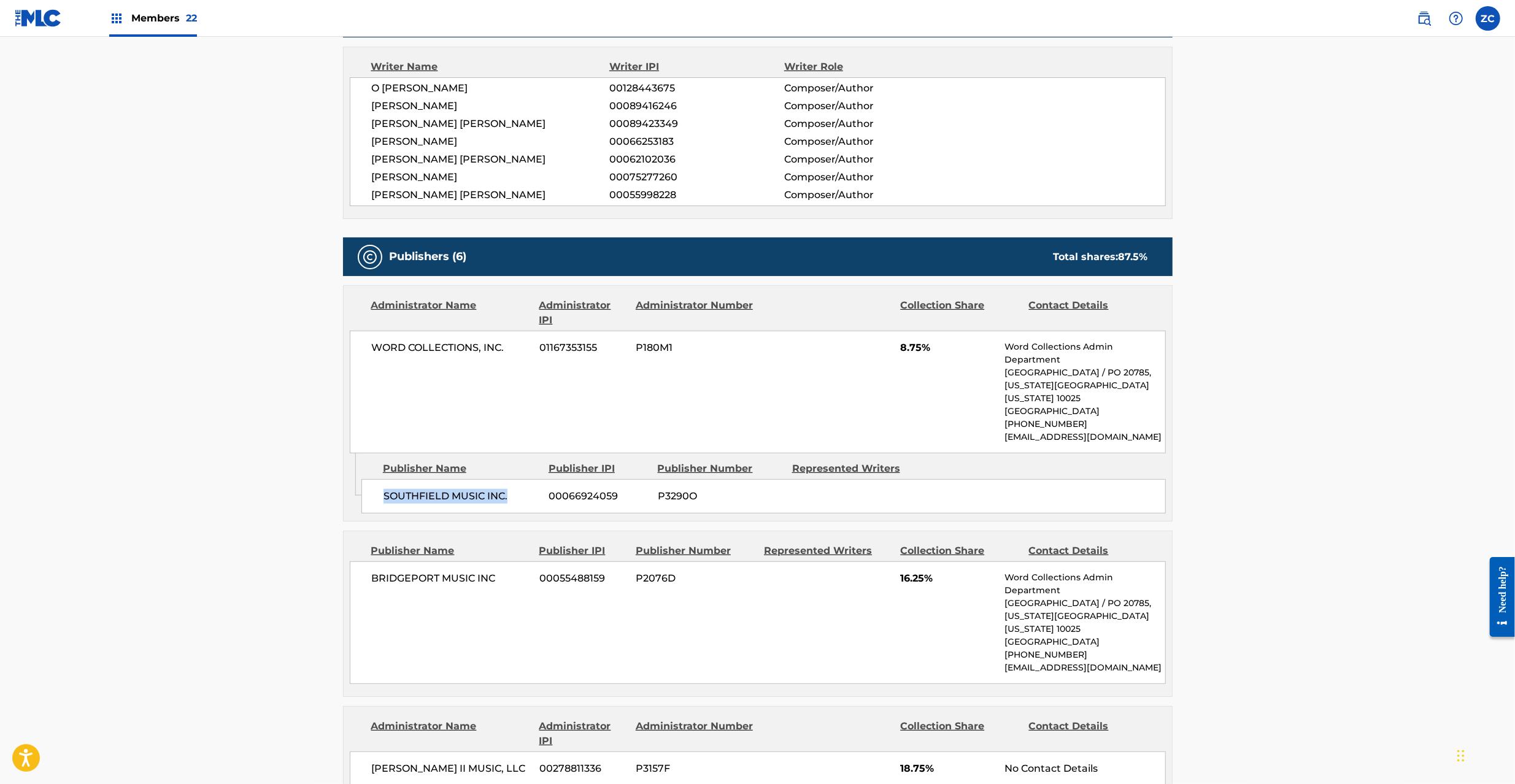
scroll to position [435, 0]
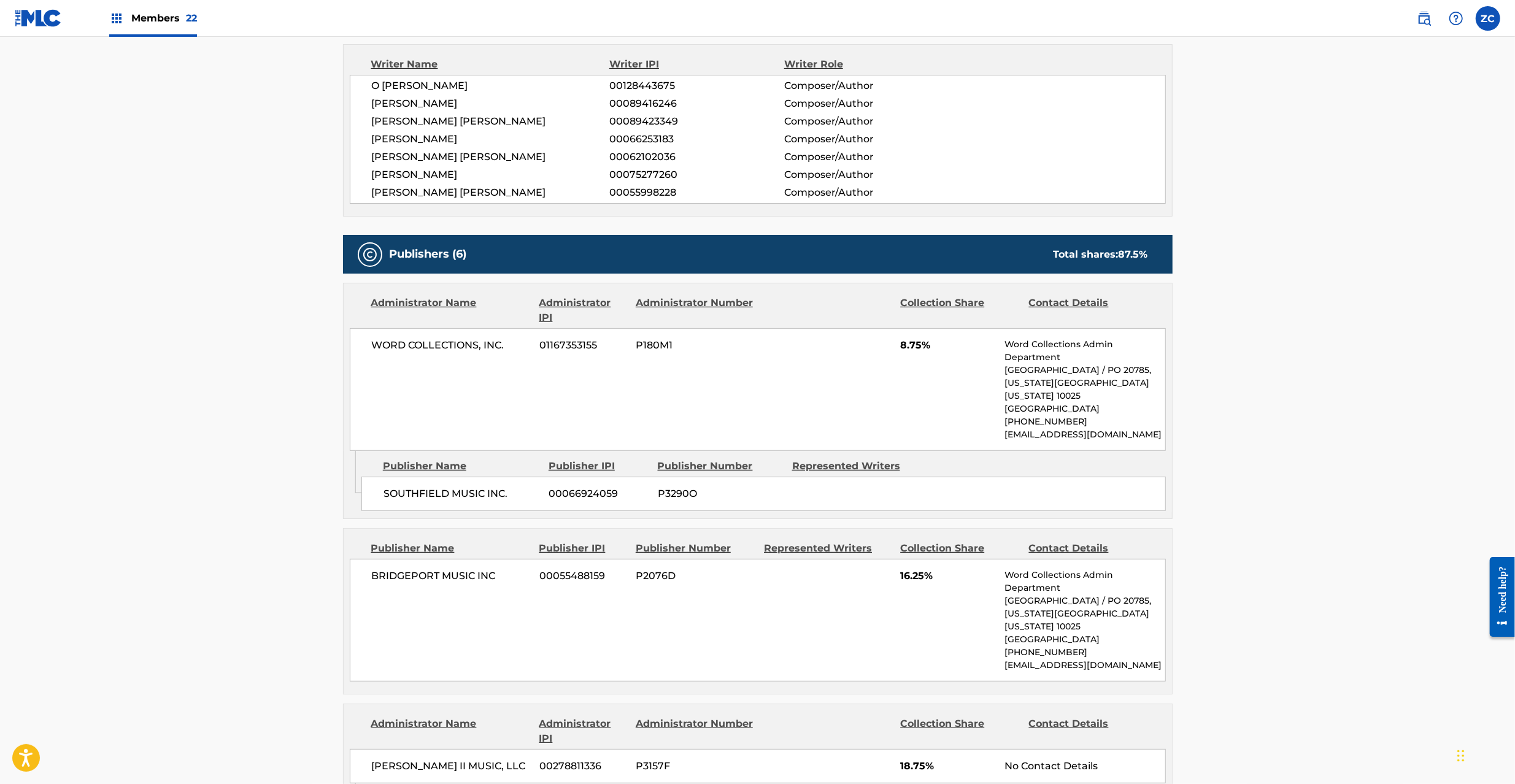
click at [400, 582] on span "BRIDGEPORT MUSIC INC" at bounding box center [452, 575] width 159 height 15
click at [487, 575] on span "BRIDGEPORT MUSIC INC" at bounding box center [452, 575] width 159 height 15
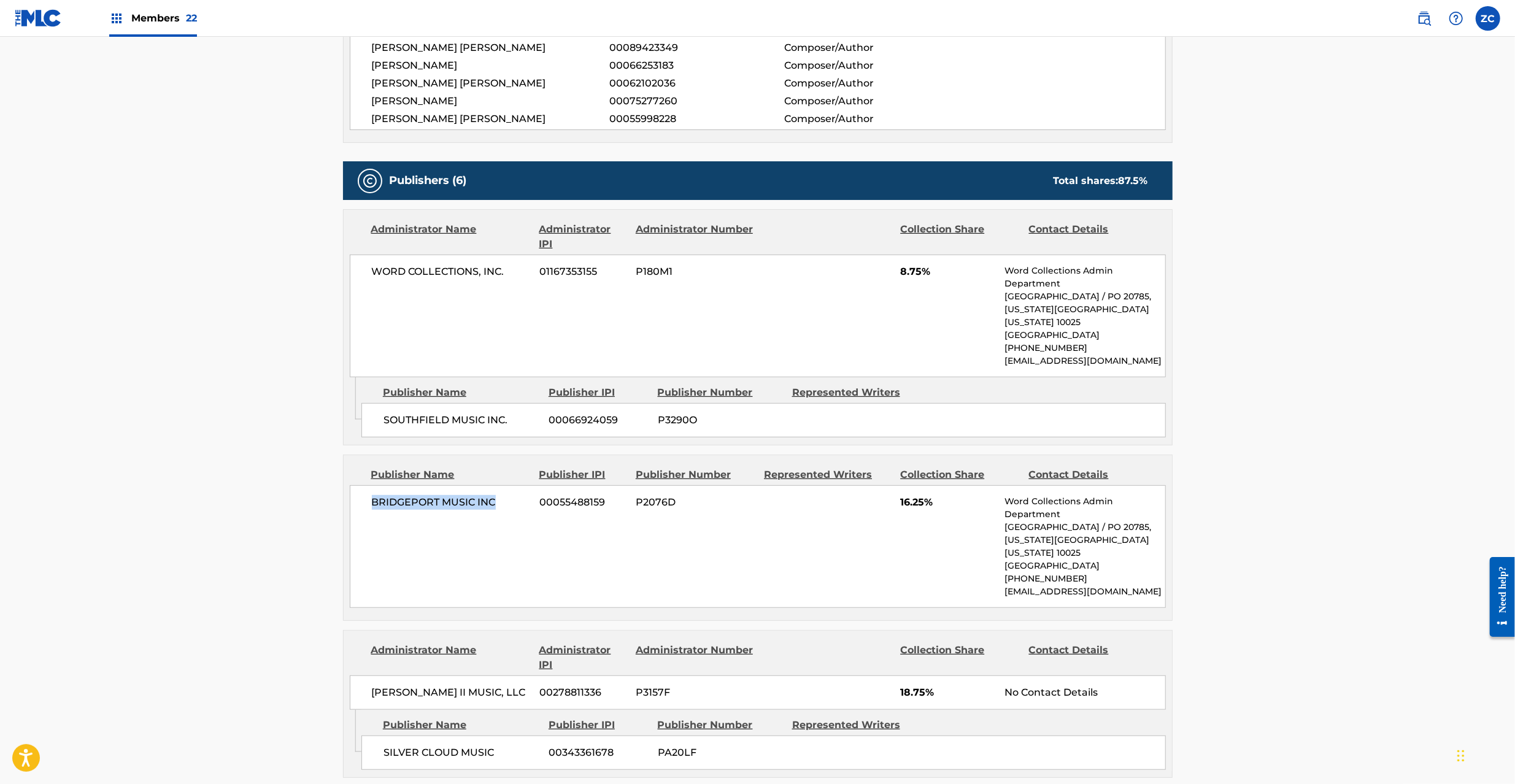
scroll to position [653, 0]
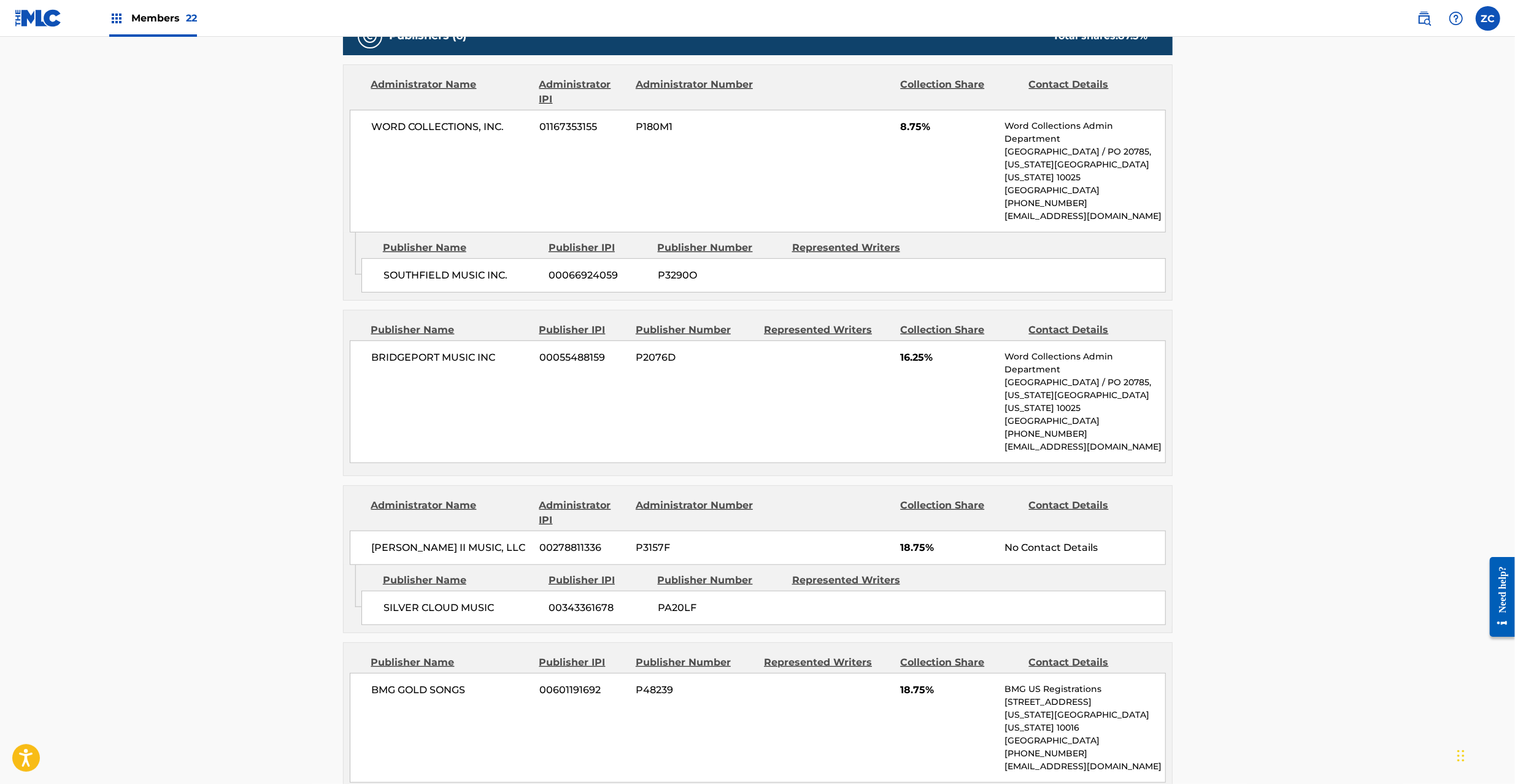
click at [390, 550] on span "[PERSON_NAME] II MUSIC, LLC" at bounding box center [452, 547] width 159 height 15
click at [465, 552] on span "[PERSON_NAME] II MUSIC, LLC" at bounding box center [452, 547] width 159 height 15
click at [411, 613] on span "SILVER CLOUD MUSIC" at bounding box center [461, 607] width 156 height 15
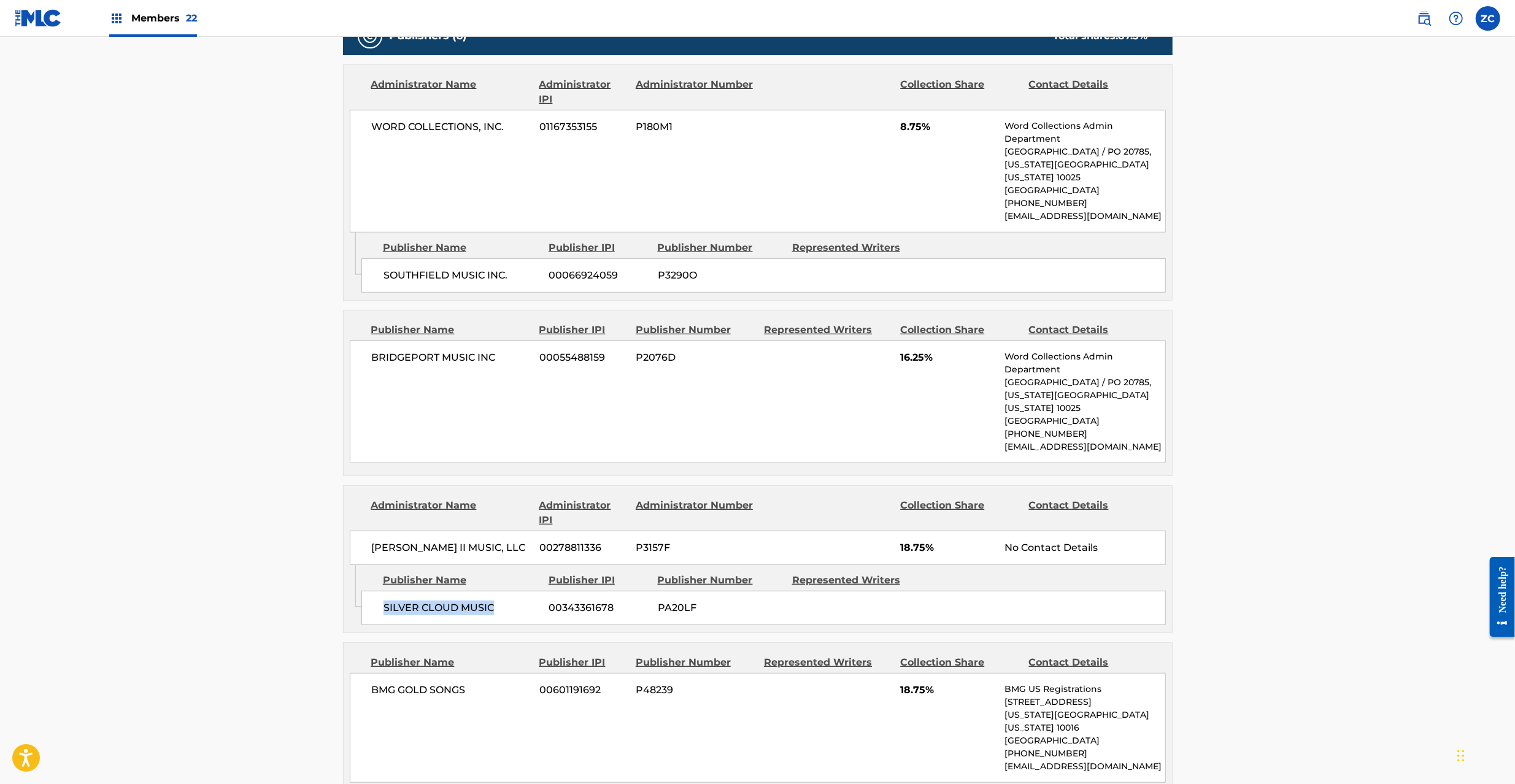
click at [479, 613] on span "SILVER CLOUD MUSIC" at bounding box center [461, 607] width 156 height 15
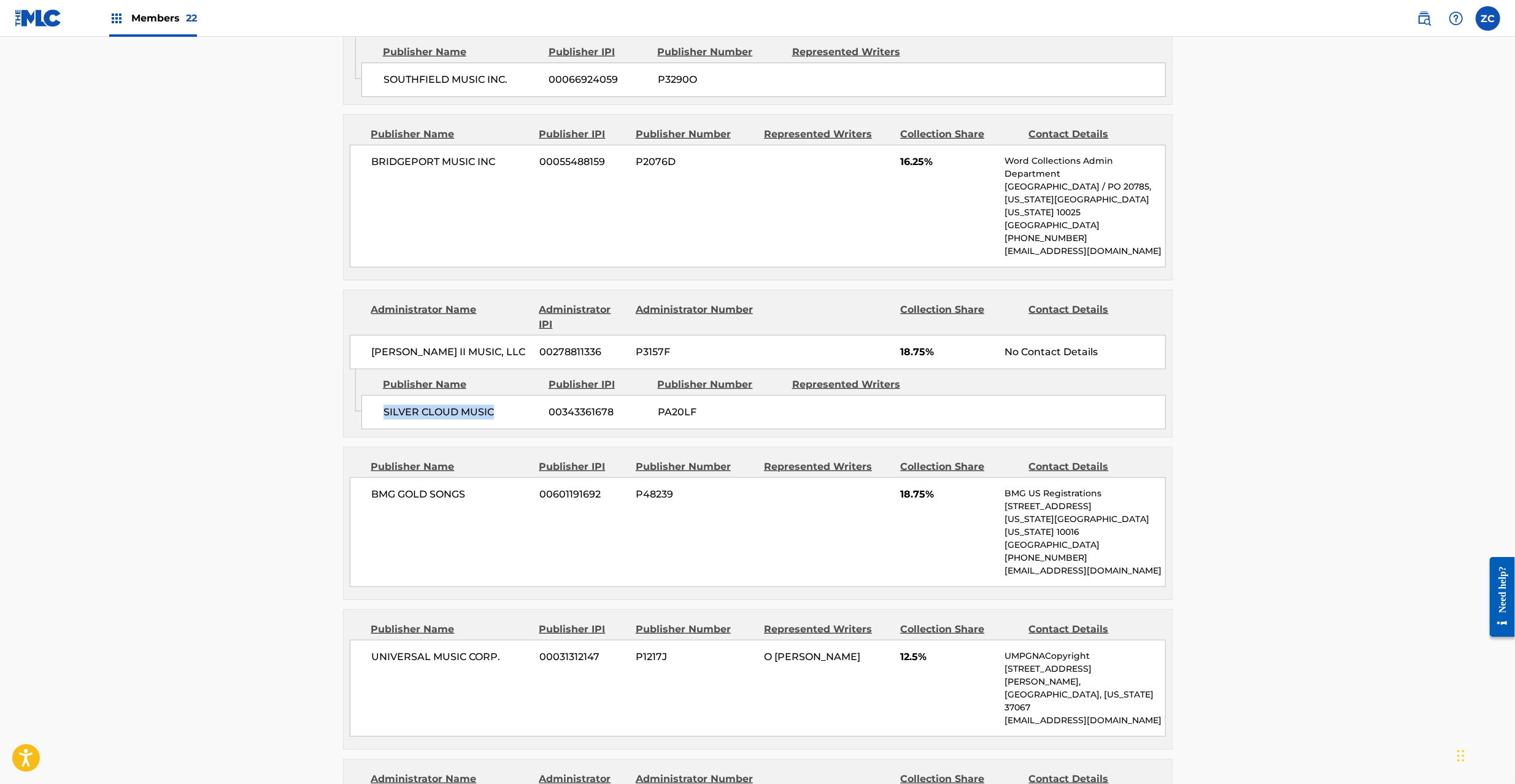
scroll to position [872, 0]
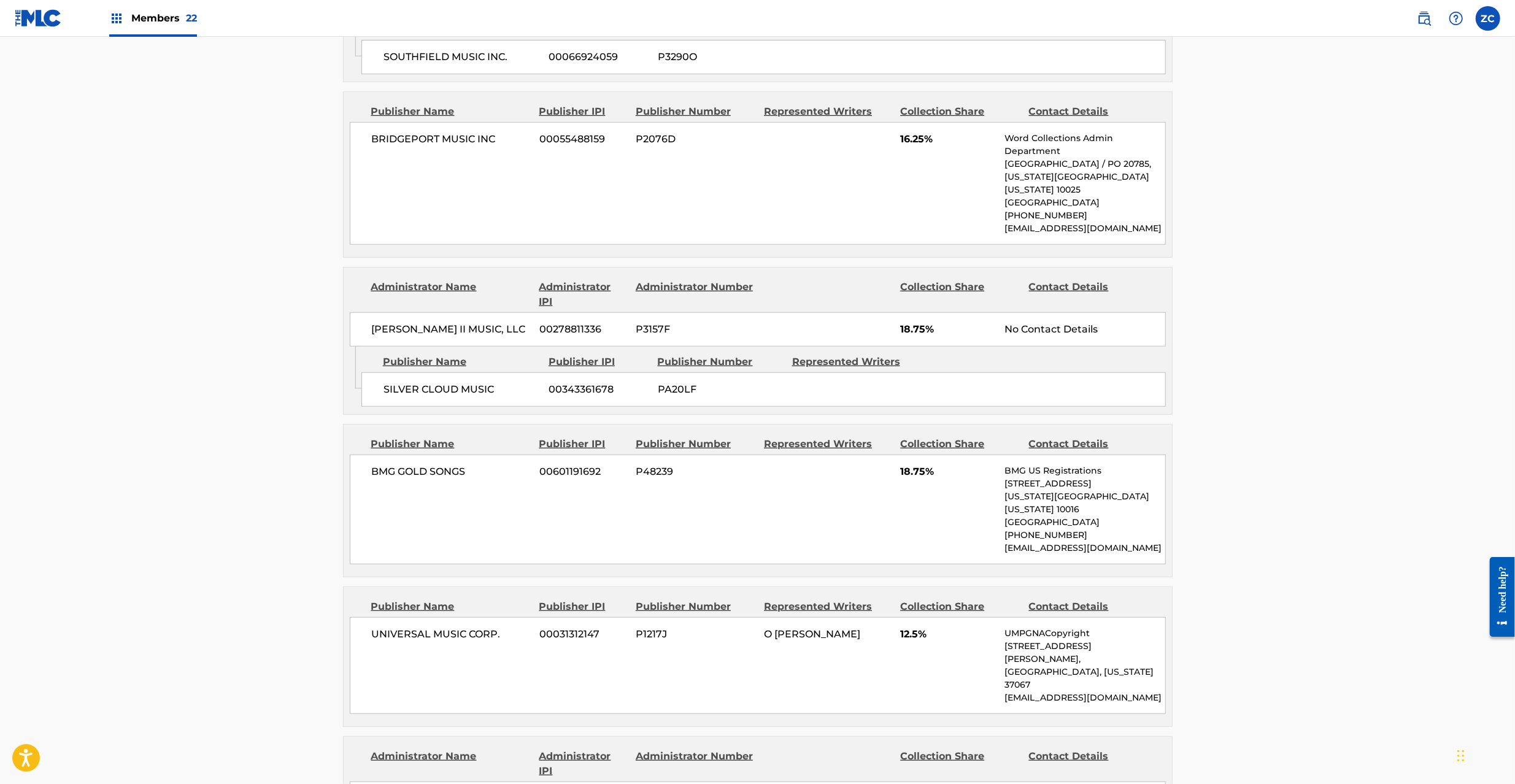
click at [386, 467] on div "BMG GOLD SONGS 00601191692 P48239 18.75% BMG US Registrations [STREET_ADDRESS][…" at bounding box center [758, 509] width 816 height 110
click at [387, 474] on span "BMG GOLD SONGS" at bounding box center [452, 471] width 159 height 15
click at [452, 472] on span "BMG GOLD SONGS" at bounding box center [452, 471] width 159 height 15
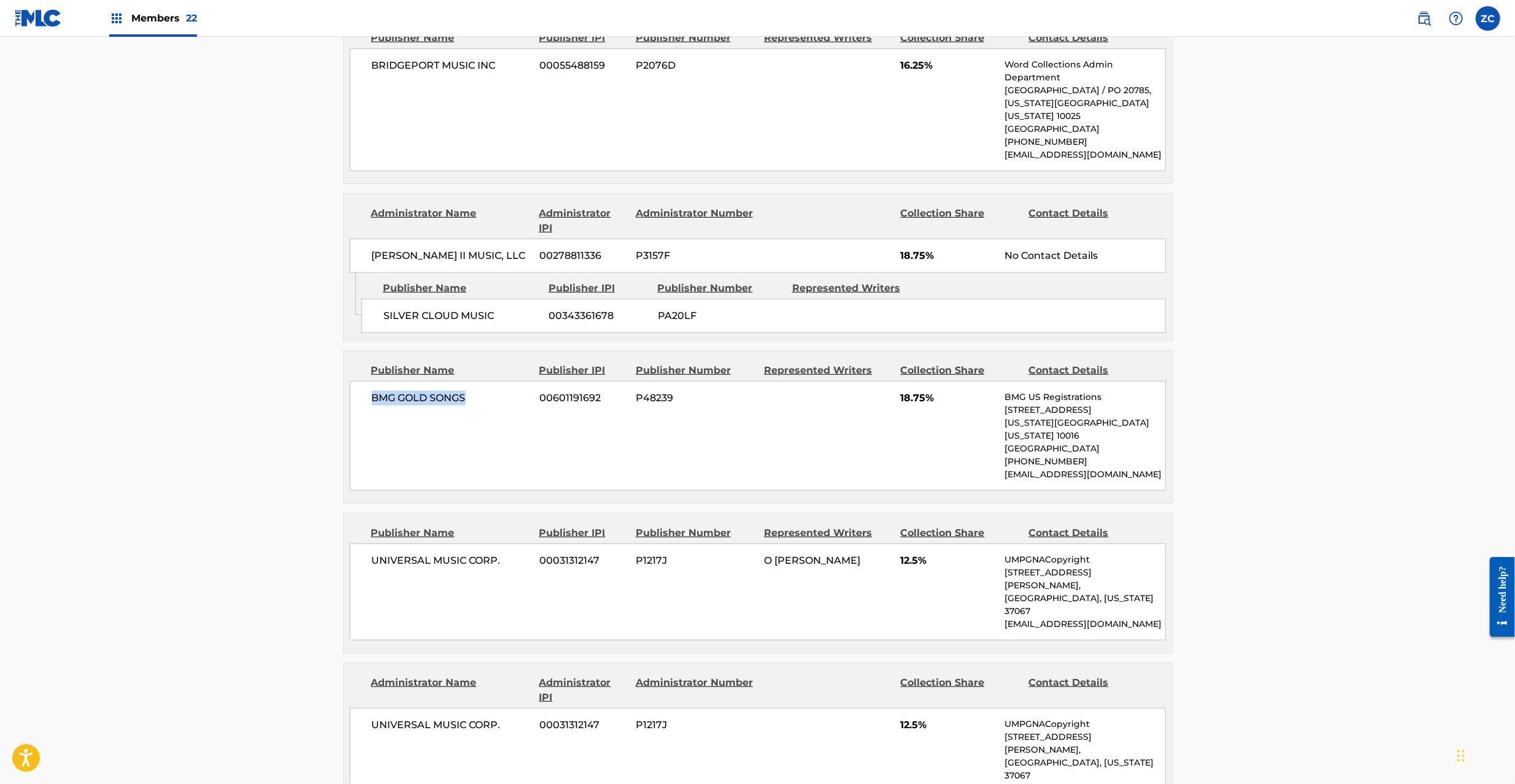
scroll to position [981, 0]
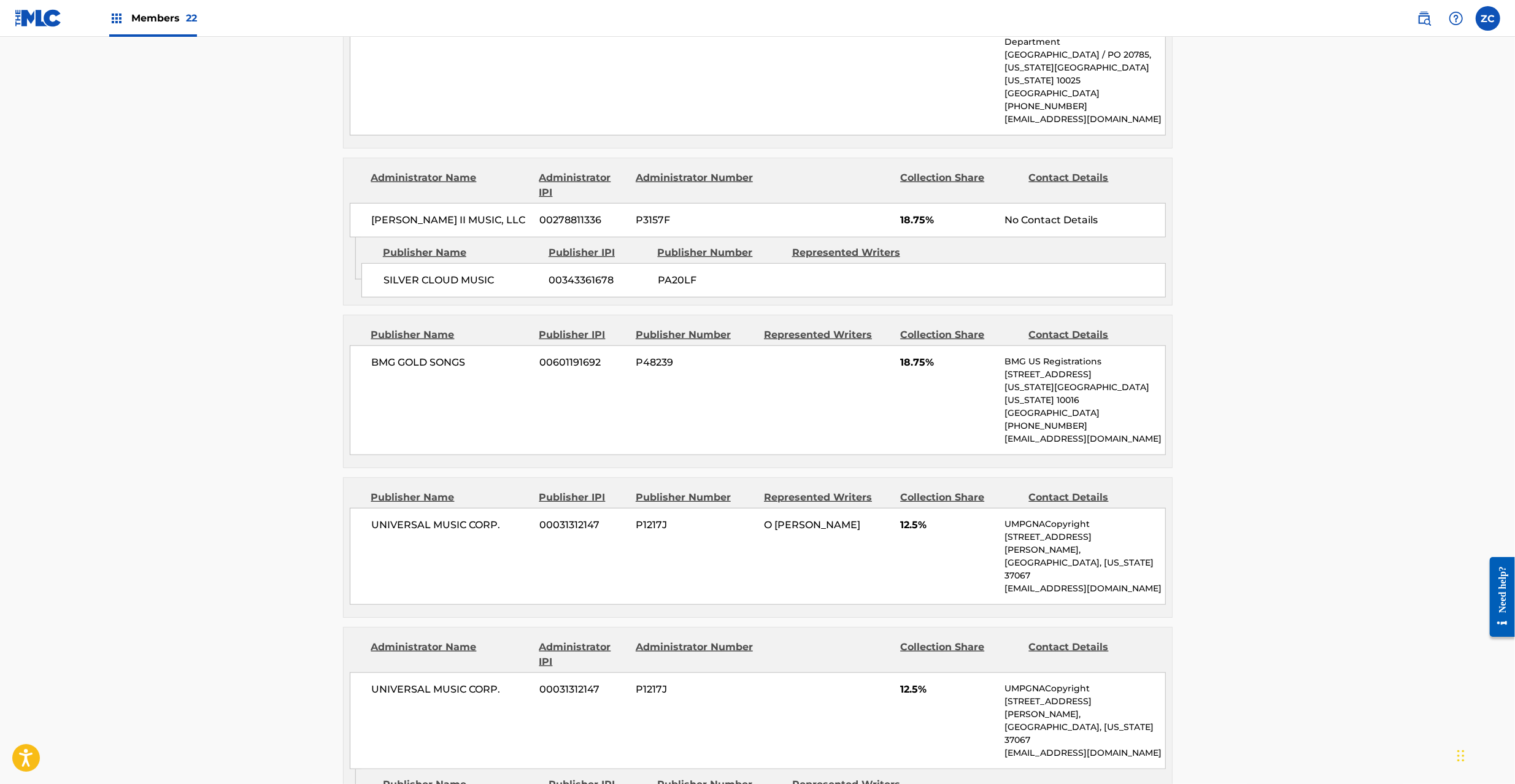
click at [392, 518] on span "UNIVERSAL MUSIC CORP." at bounding box center [452, 525] width 159 height 15
drag, startPoint x: 392, startPoint y: 515, endPoint x: 498, endPoint y: 526, distance: 106.6
click at [393, 518] on span "UNIVERSAL MUSIC CORP." at bounding box center [452, 525] width 159 height 15
click at [493, 518] on span "UNIVERSAL MUSIC CORP." at bounding box center [452, 525] width 159 height 15
click at [408, 682] on span "UNIVERSAL MUSIC CORP." at bounding box center [452, 688] width 159 height 15
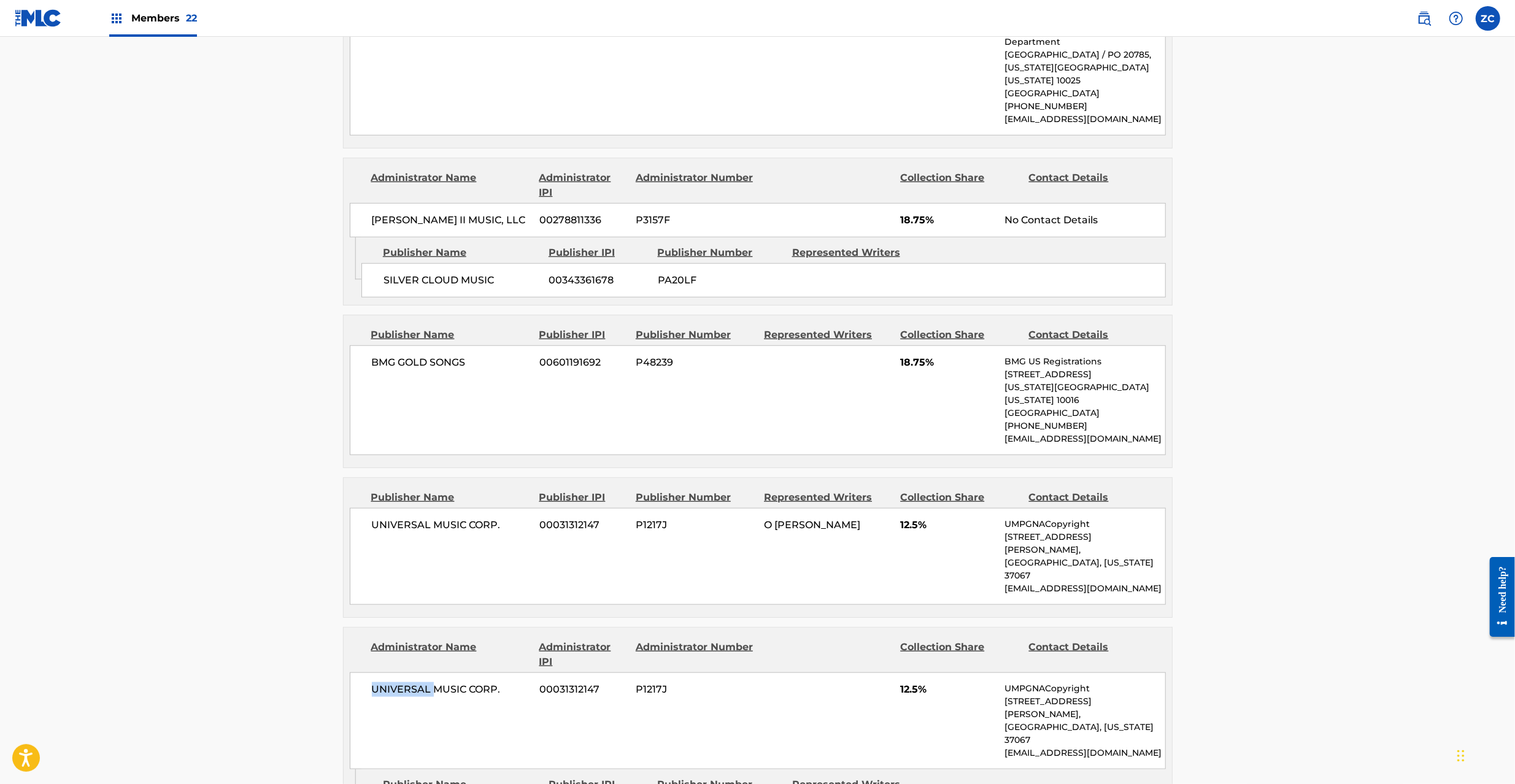
click at [408, 682] on span "UNIVERSAL MUSIC CORP." at bounding box center [452, 688] width 159 height 15
click at [496, 682] on span "UNIVERSAL MUSIC CORP." at bounding box center [452, 688] width 159 height 15
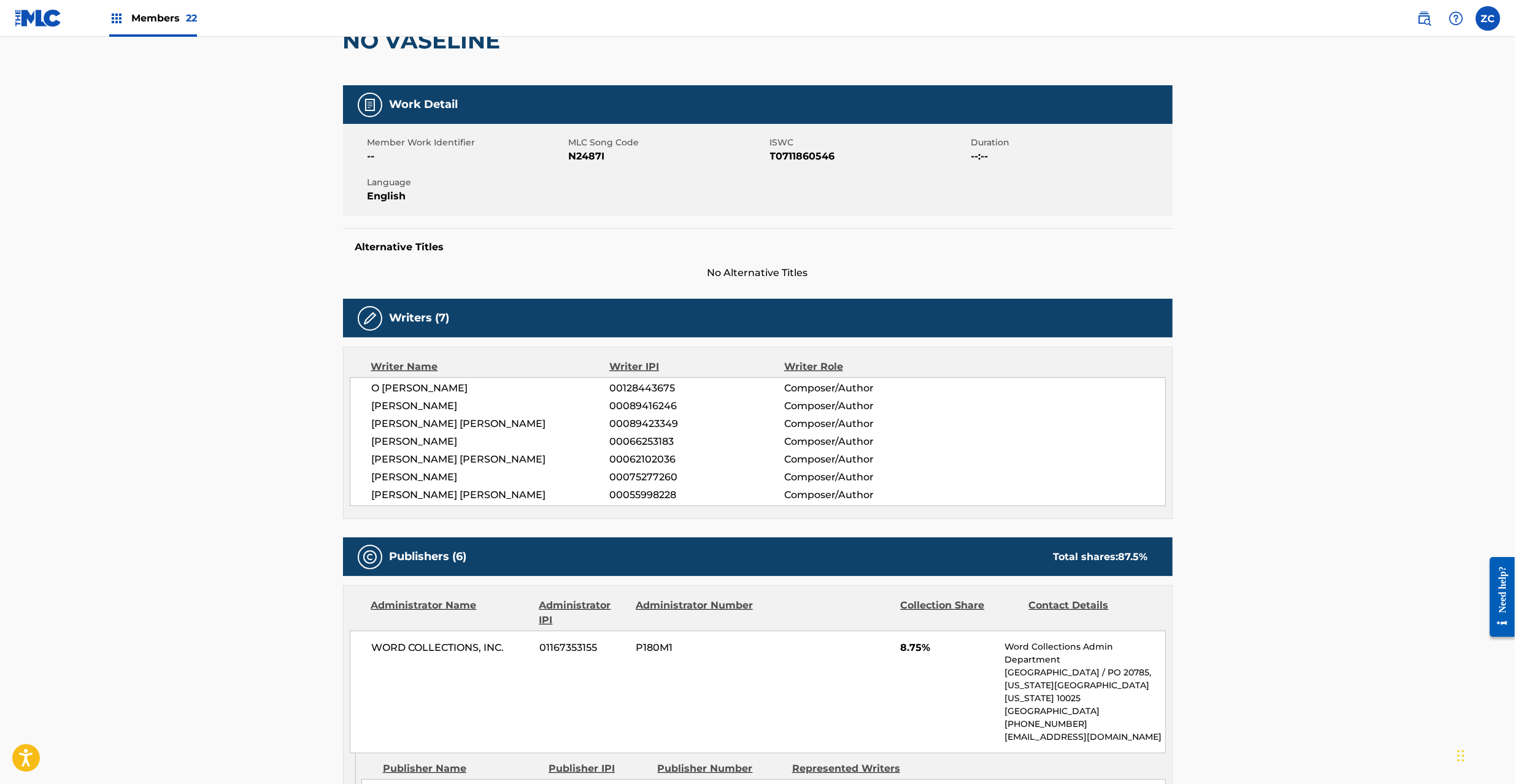
scroll to position [0, 0]
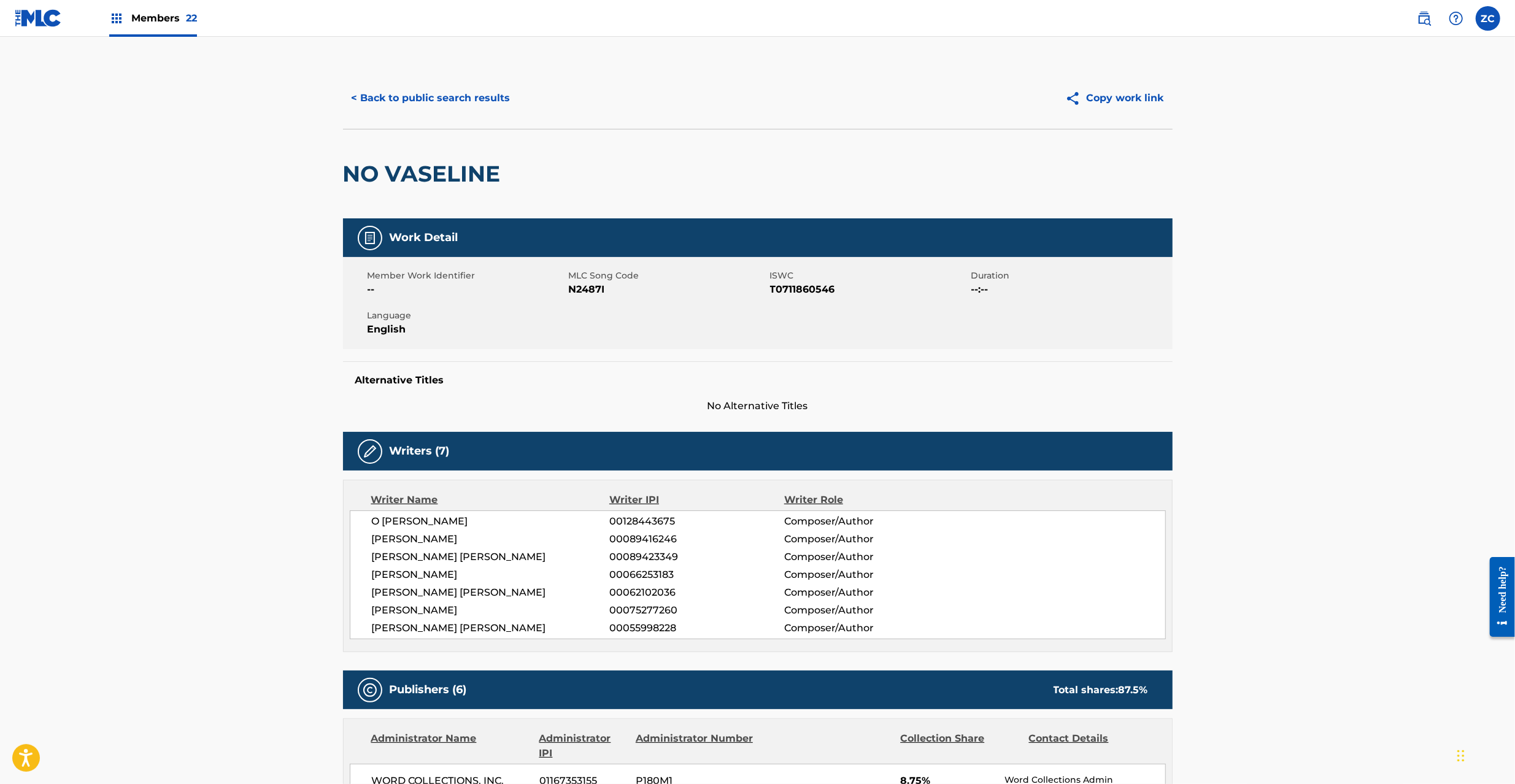
click at [481, 101] on button "< Back to public search results" at bounding box center [431, 98] width 176 height 31
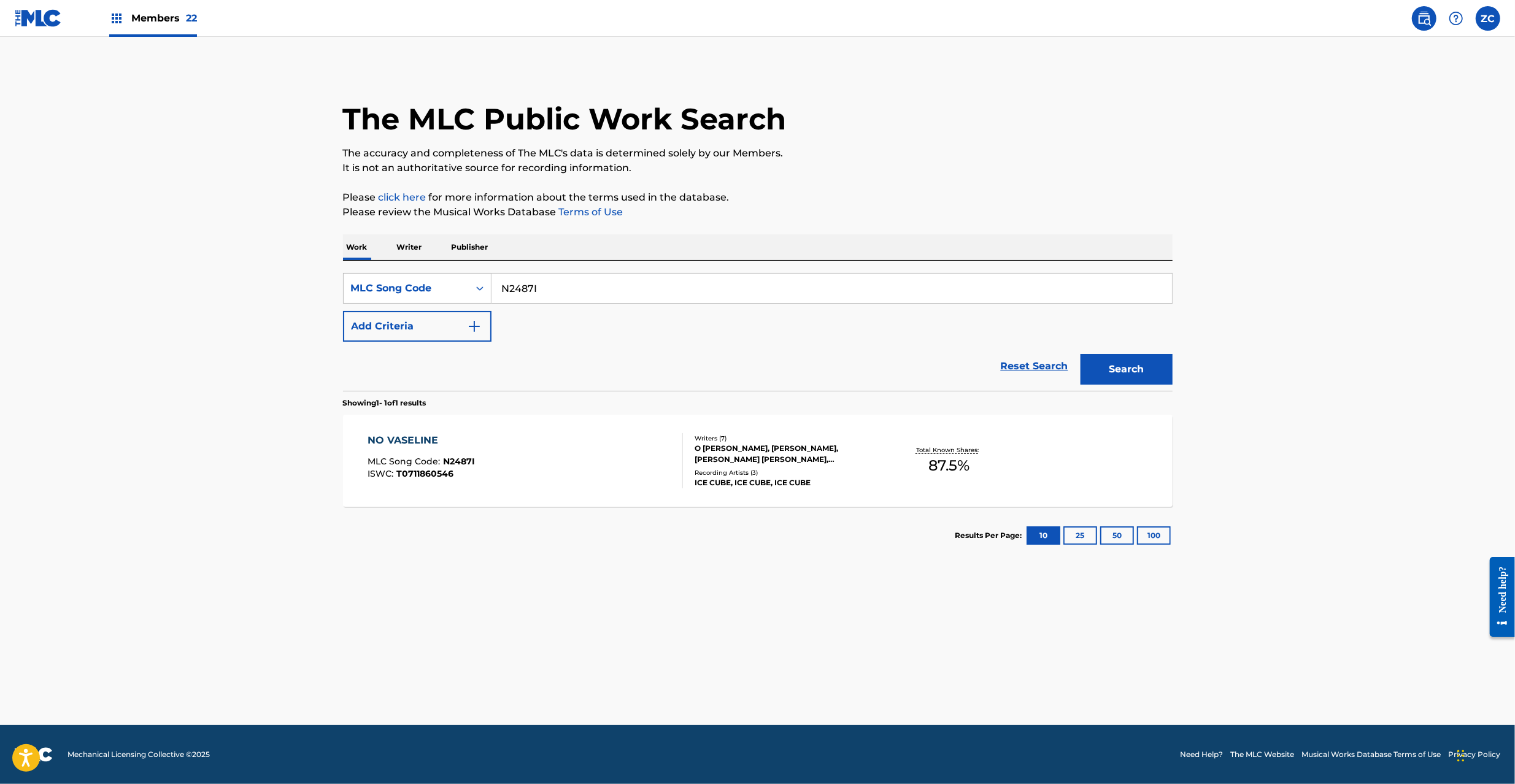
click at [575, 283] on input "N2487I" at bounding box center [831, 288] width 680 height 29
paste input "B5529P"
type input "B5529P"
click at [1117, 361] on button "Search" at bounding box center [1127, 369] width 92 height 31
click at [889, 445] on div "Total Known Shares: 100 %" at bounding box center [949, 461] width 138 height 38
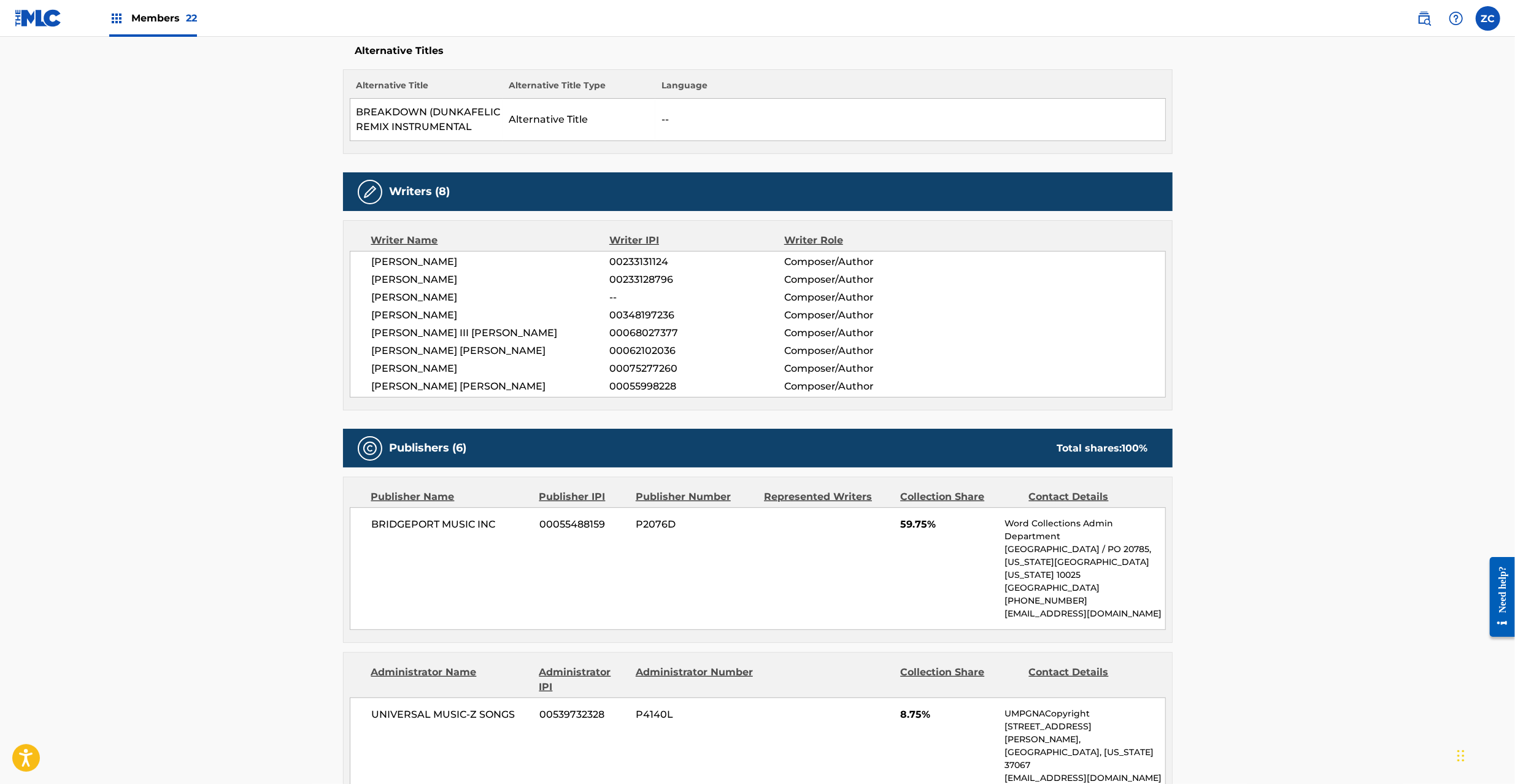
scroll to position [435, 0]
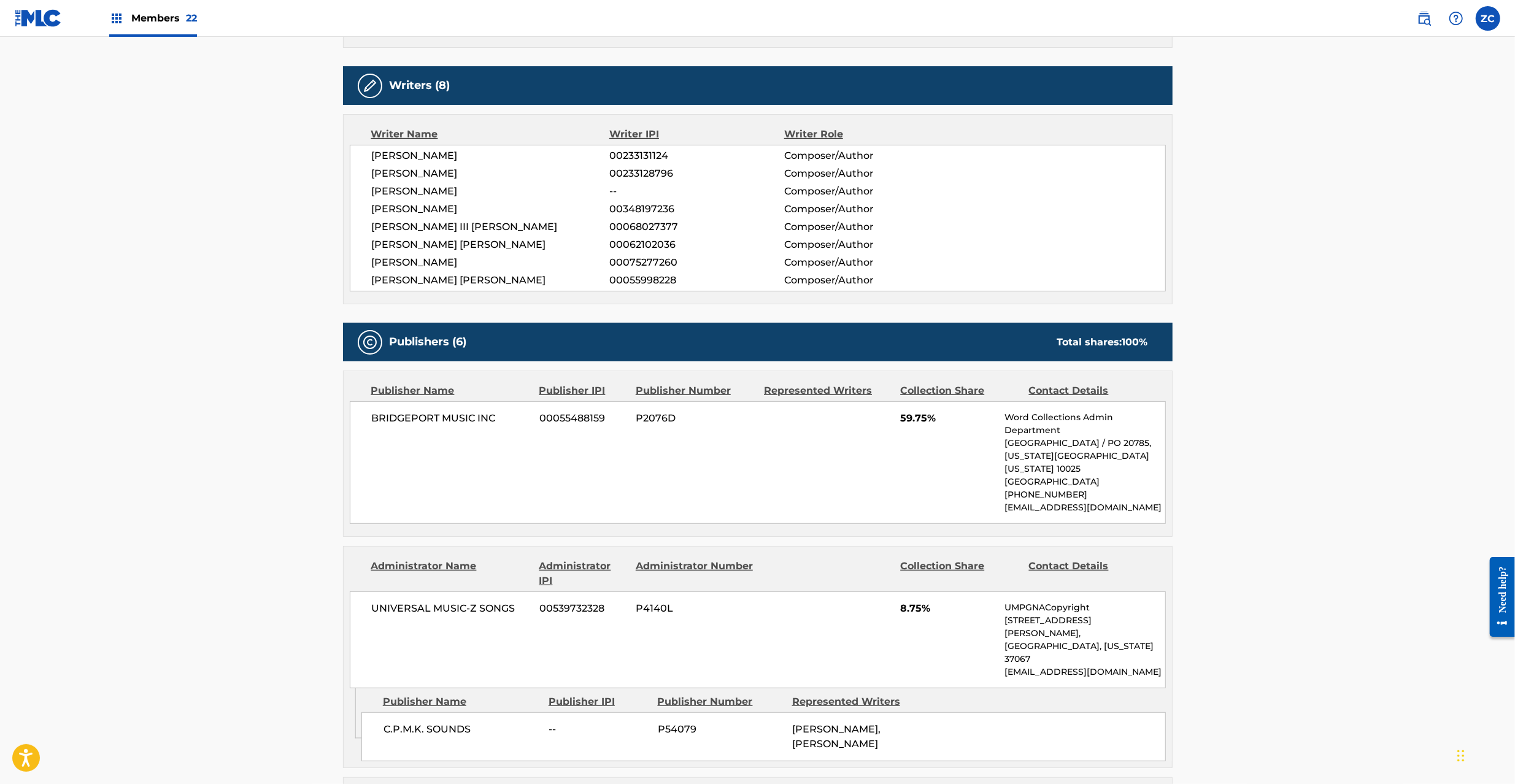
click at [385, 413] on span "BRIDGEPORT MUSIC INC" at bounding box center [452, 418] width 159 height 15
click at [489, 423] on span "BRIDGEPORT MUSIC INC" at bounding box center [452, 418] width 159 height 15
click at [402, 609] on span "UNIVERSAL MUSIC-Z SONGS" at bounding box center [452, 607] width 159 height 15
drag, startPoint x: 402, startPoint y: 609, endPoint x: 525, endPoint y: 618, distance: 123.3
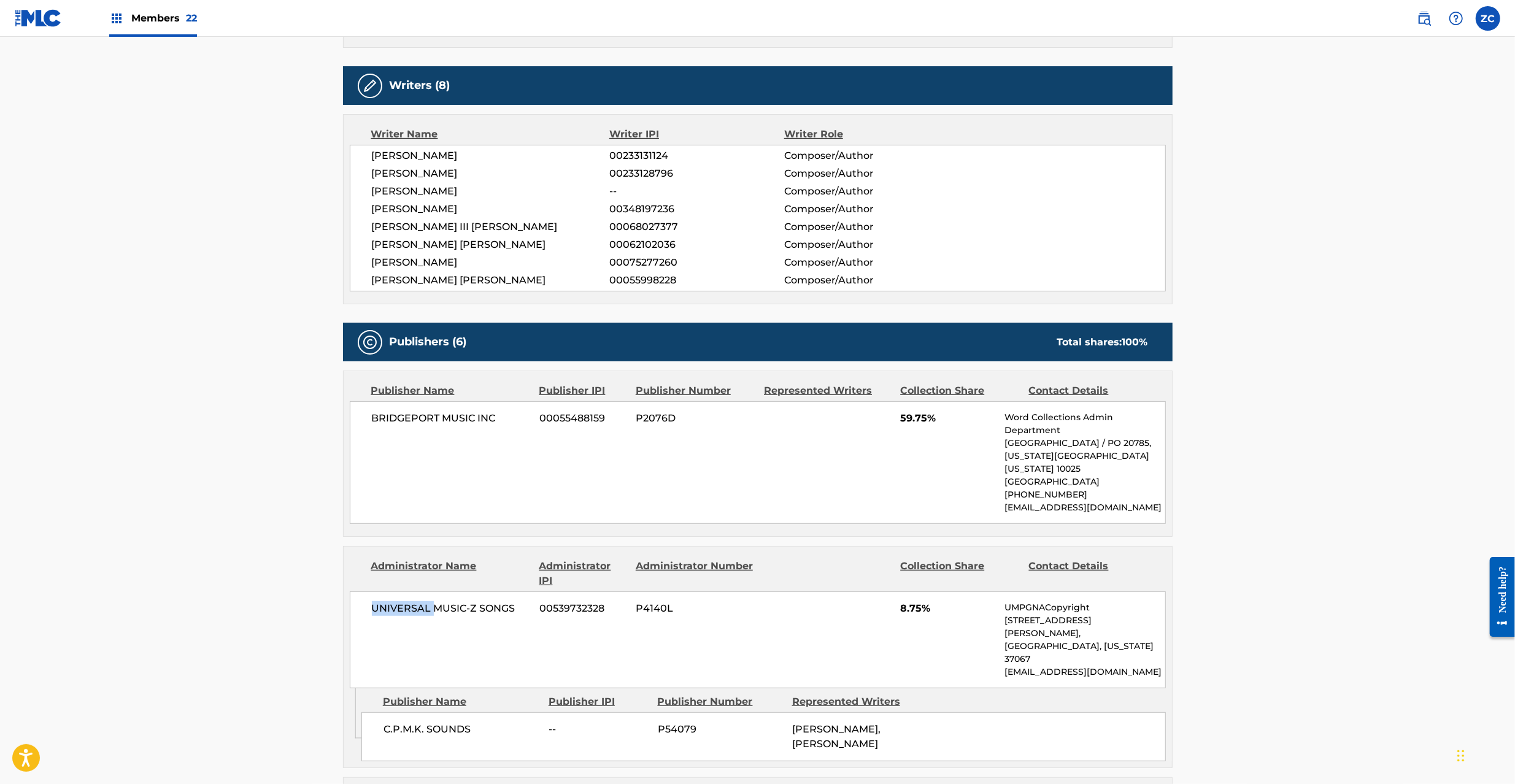
click at [403, 609] on span "UNIVERSAL MUSIC-Z SONGS" at bounding box center [452, 607] width 159 height 15
click at [509, 612] on span "UNIVERSAL MUSIC-Z SONGS" at bounding box center [452, 607] width 159 height 15
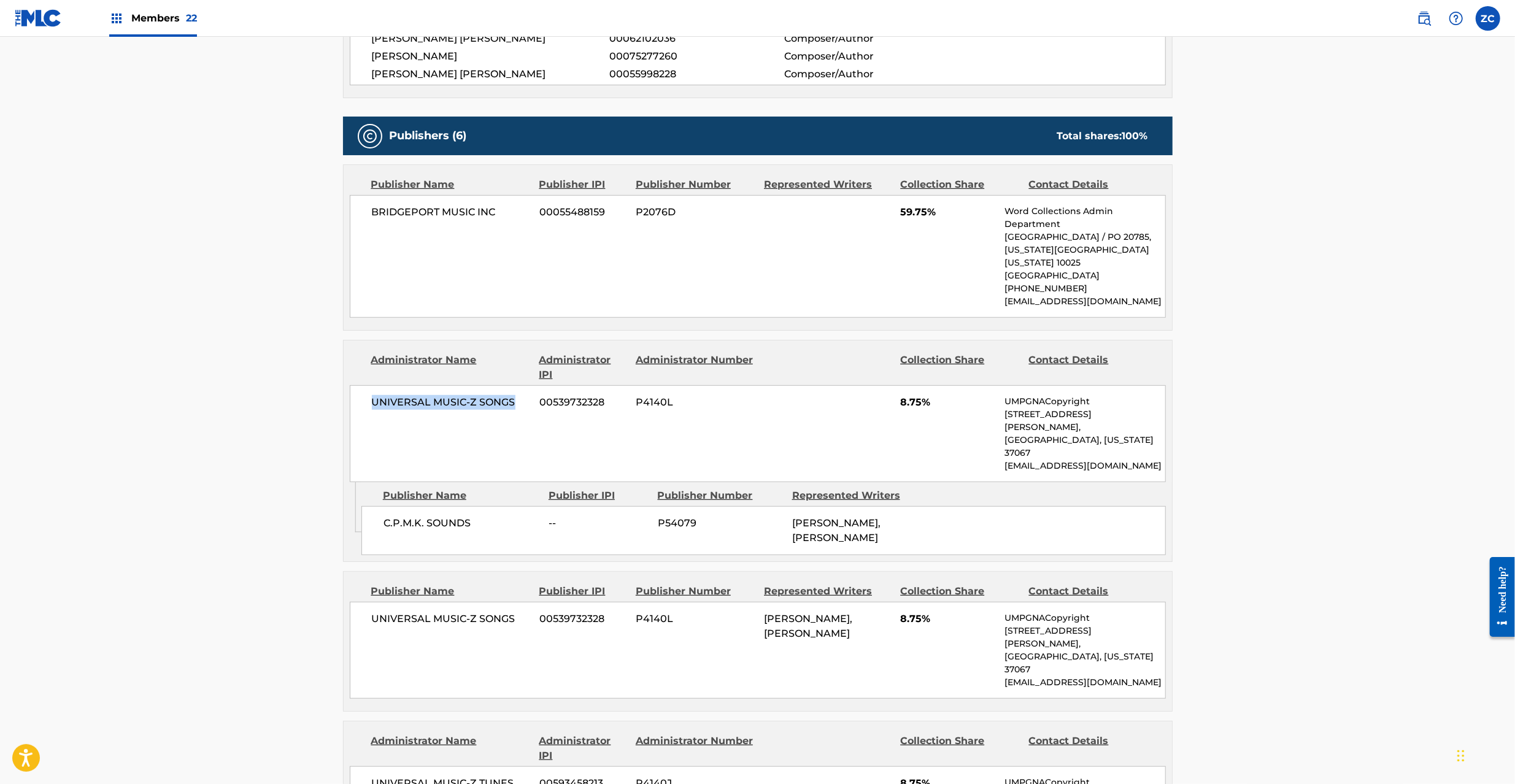
scroll to position [653, 0]
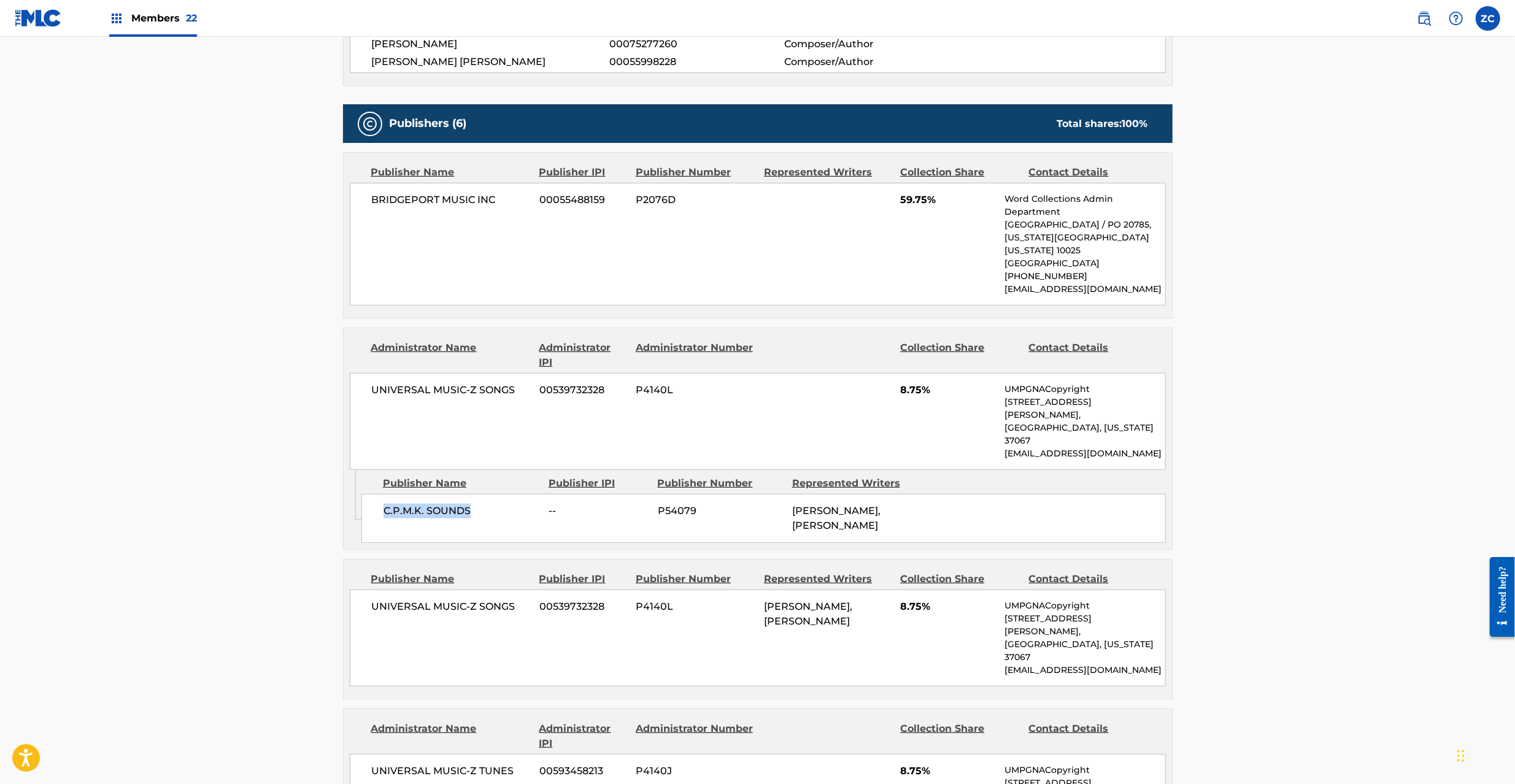
drag, startPoint x: 384, startPoint y: 488, endPoint x: 471, endPoint y: 496, distance: 87.4
click at [471, 496] on div "C.P.M.K. SOUNDS -- P54079 [PERSON_NAME], [PERSON_NAME]" at bounding box center [763, 518] width 804 height 49
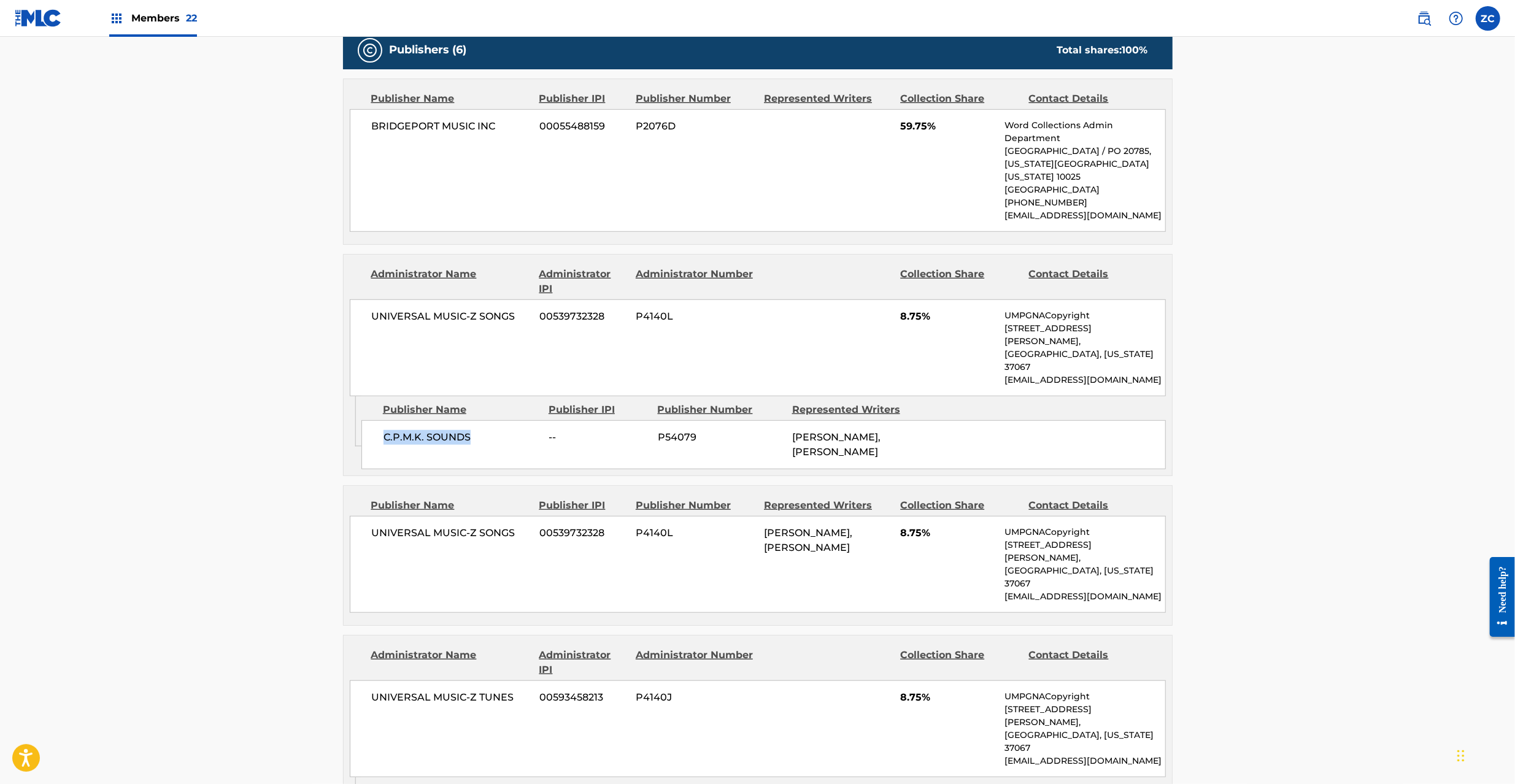
scroll to position [763, 0]
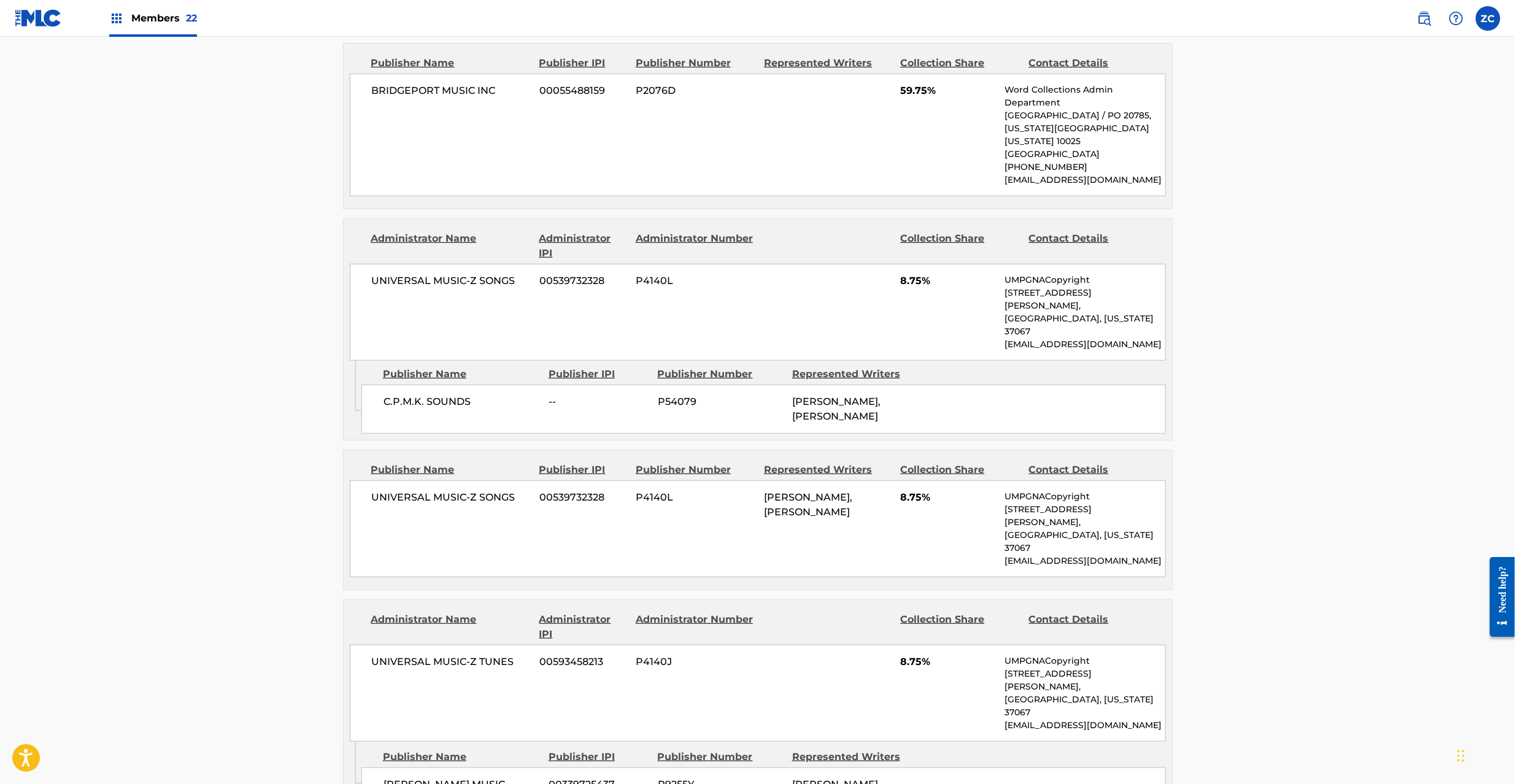
click at [409, 490] on span "UNIVERSAL MUSIC-Z SONGS" at bounding box center [452, 497] width 159 height 15
click at [507, 490] on span "UNIVERSAL MUSIC-Z SONGS" at bounding box center [452, 497] width 159 height 15
click at [392, 654] on span "UNIVERSAL MUSIC-Z TUNES" at bounding box center [452, 661] width 159 height 15
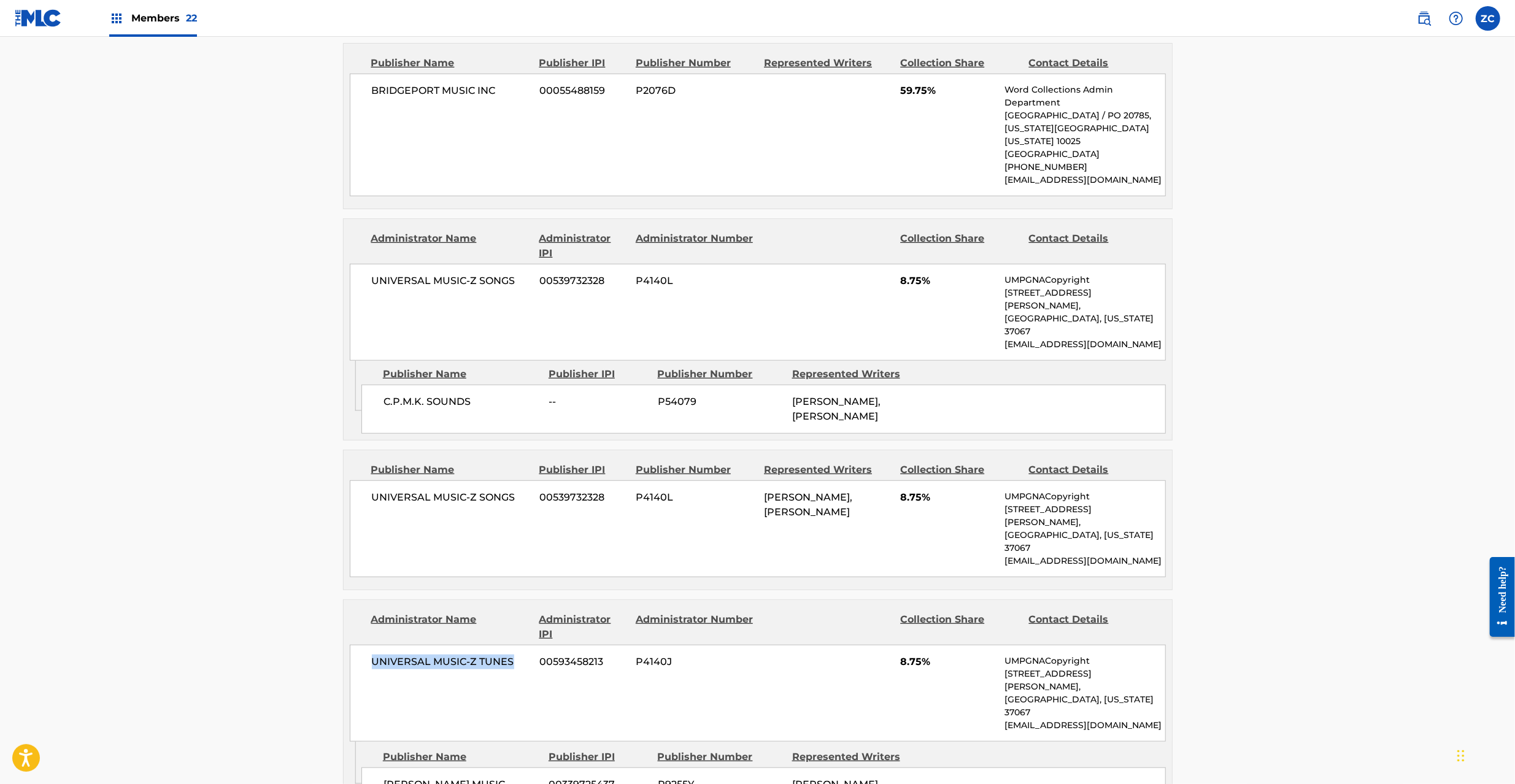
click at [496, 654] on span "UNIVERSAL MUSIC-Z TUNES" at bounding box center [452, 661] width 159 height 15
click at [395, 777] on span "[PERSON_NAME] MUSIC" at bounding box center [461, 784] width 156 height 15
click at [504, 777] on span "[PERSON_NAME] MUSIC" at bounding box center [461, 784] width 156 height 15
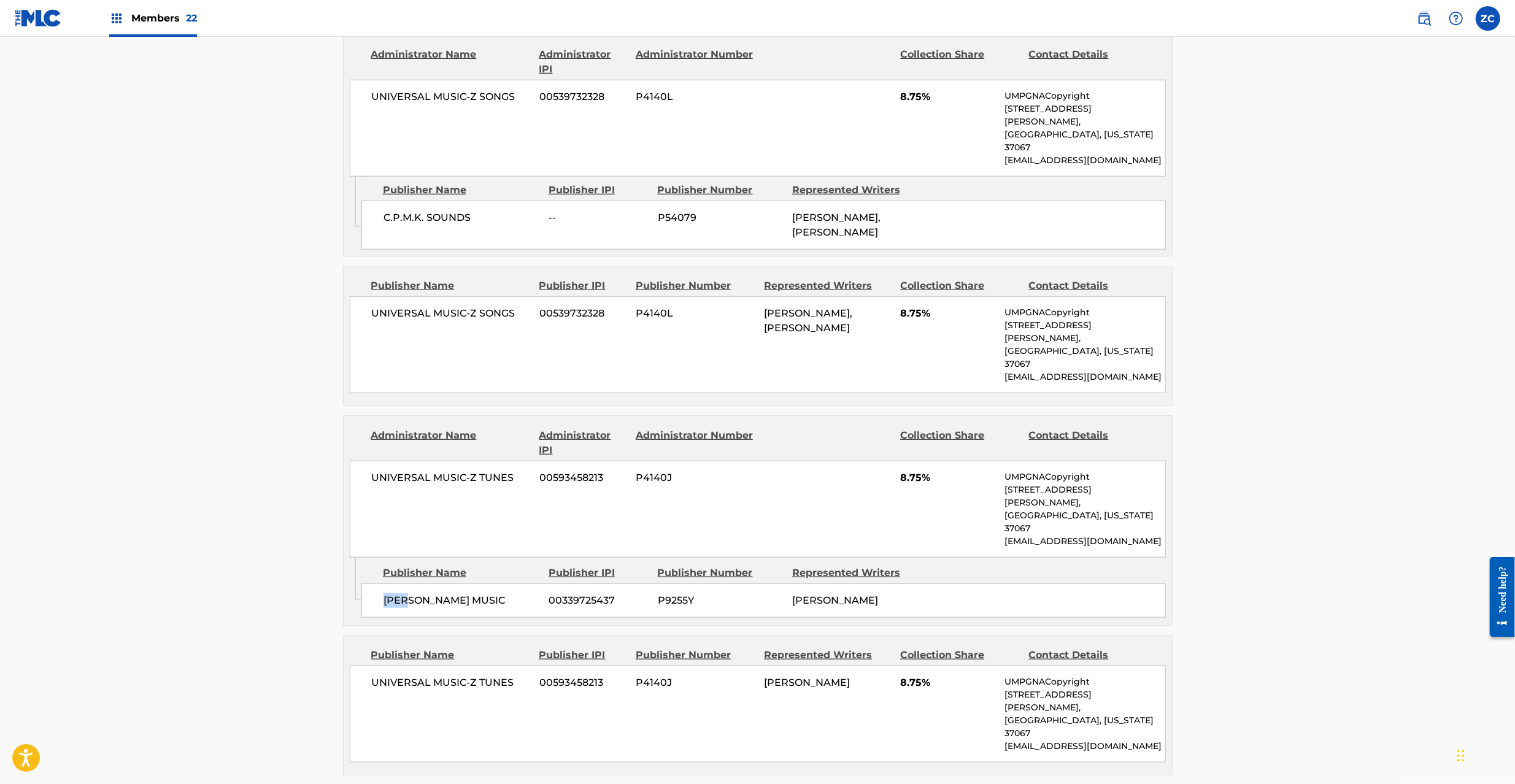
scroll to position [981, 0]
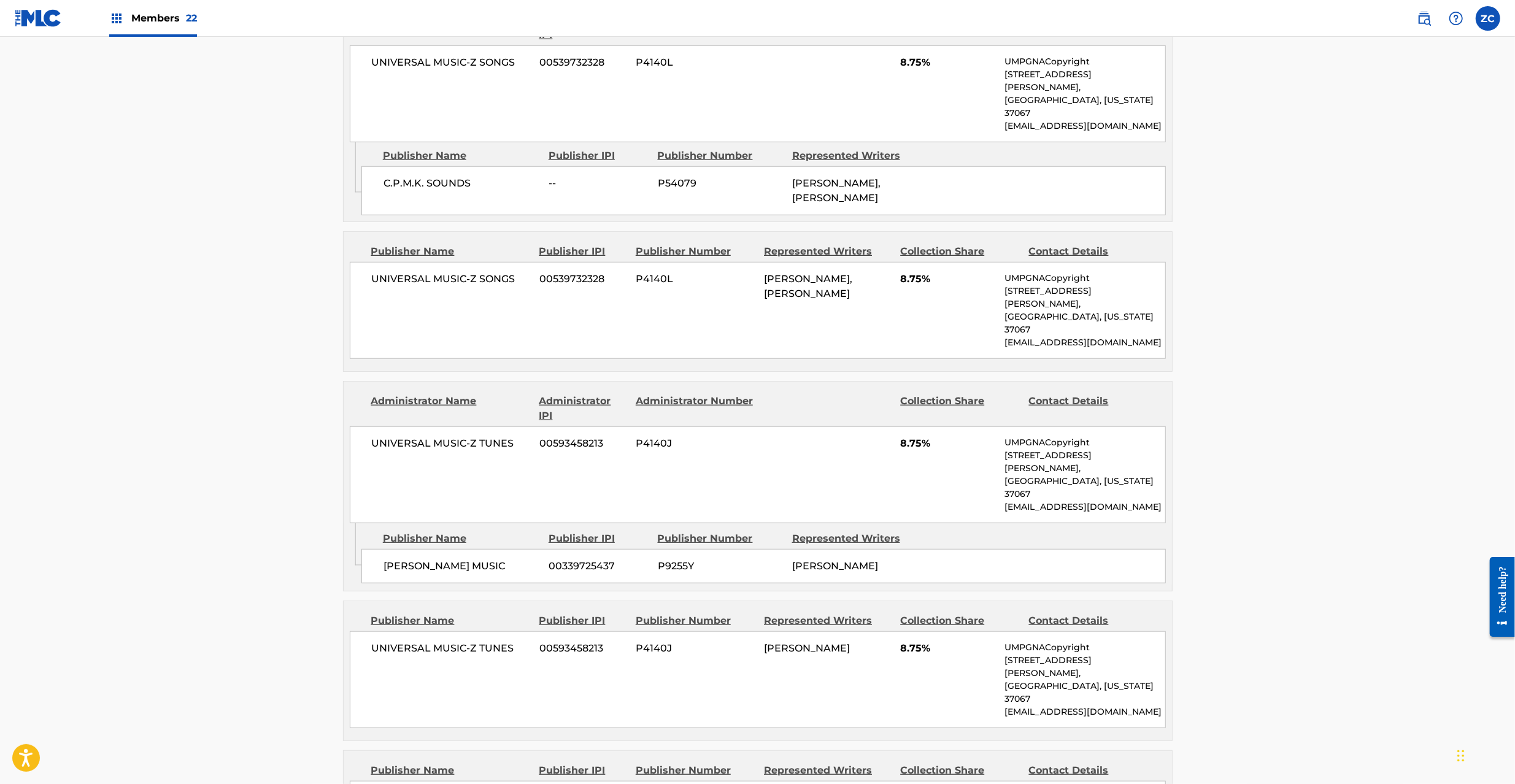
click at [396, 641] on span "UNIVERSAL MUSIC-Z TUNES" at bounding box center [452, 648] width 159 height 15
click at [494, 641] on span "UNIVERSAL MUSIC-Z TUNES" at bounding box center [452, 648] width 159 height 15
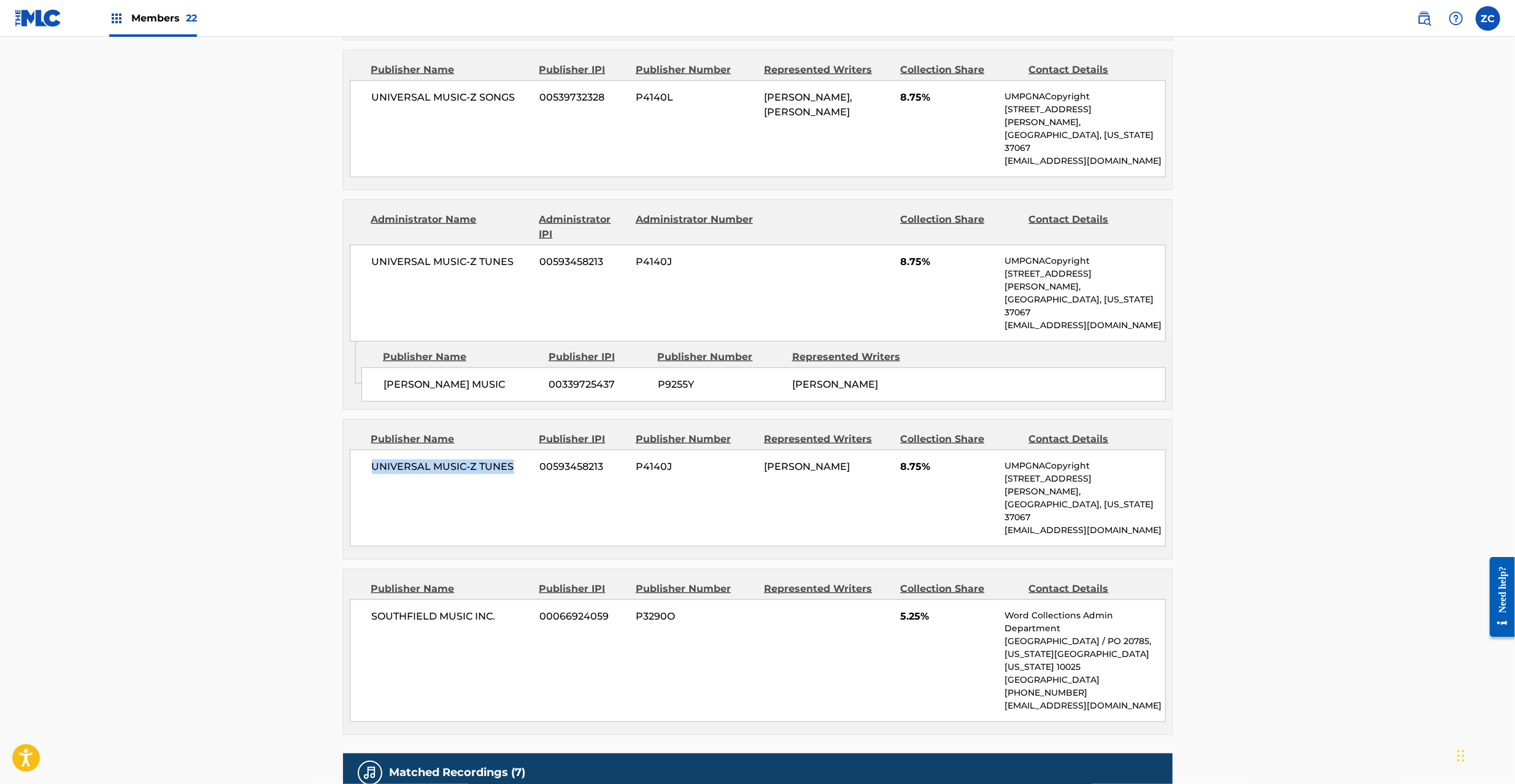
scroll to position [1199, 0]
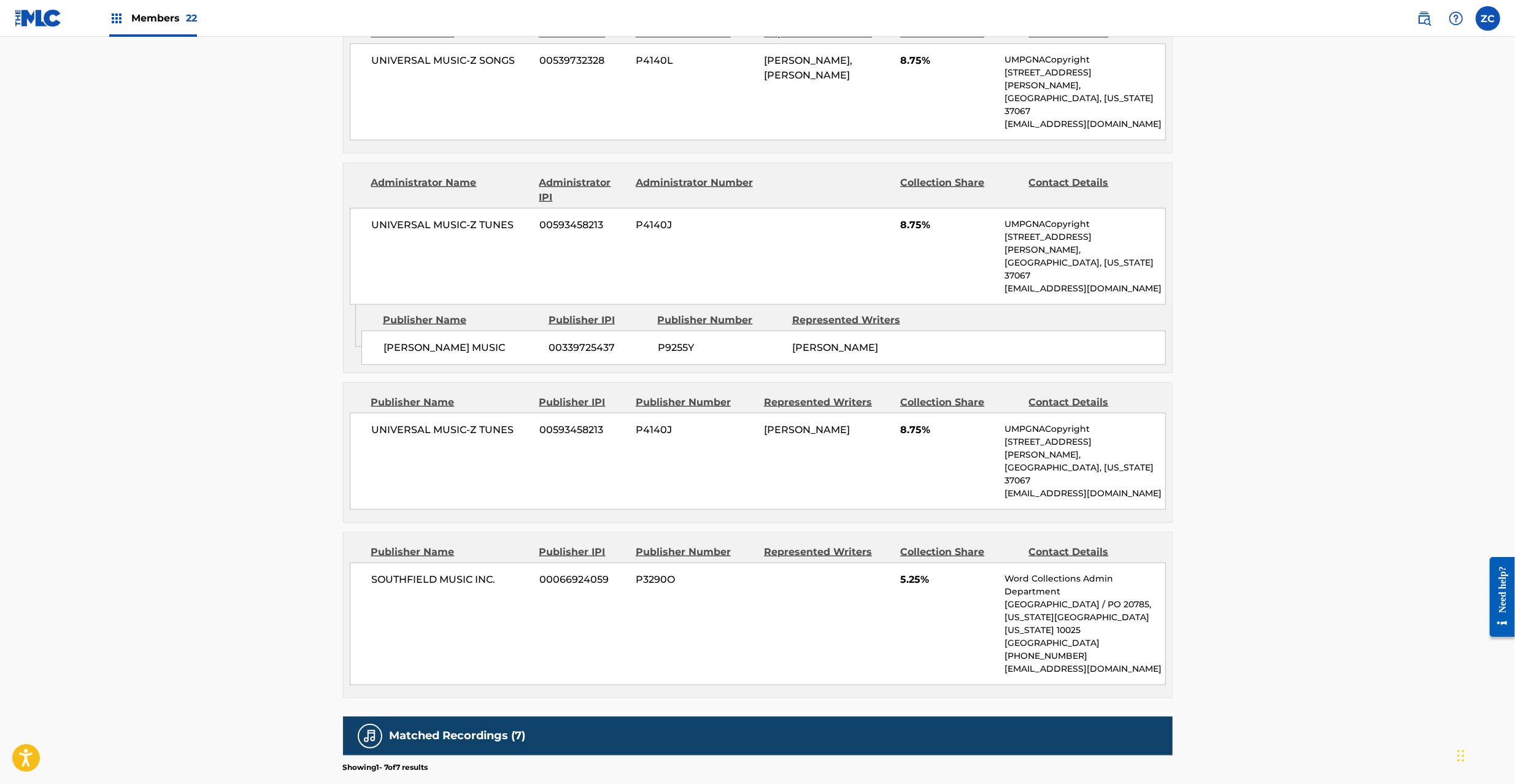
click at [399, 572] on span "SOUTHFIELD MUSIC INC." at bounding box center [452, 579] width 159 height 15
drag, startPoint x: 399, startPoint y: 483, endPoint x: 481, endPoint y: 484, distance: 82.0
click at [399, 572] on span "SOUTHFIELD MUSIC INC." at bounding box center [452, 579] width 159 height 15
click at [492, 572] on span "SOUTHFIELD MUSIC INC." at bounding box center [452, 579] width 159 height 15
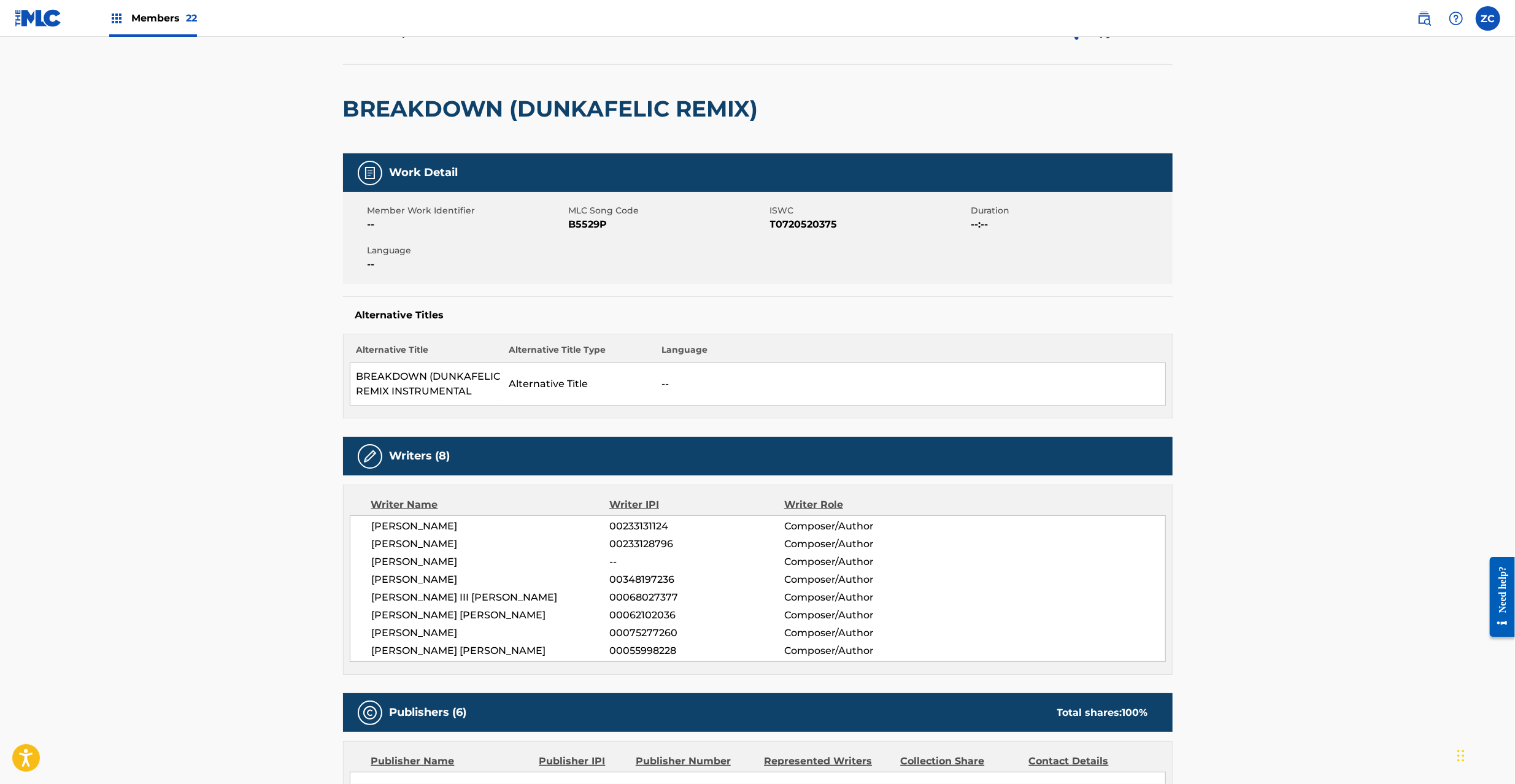
scroll to position [0, 0]
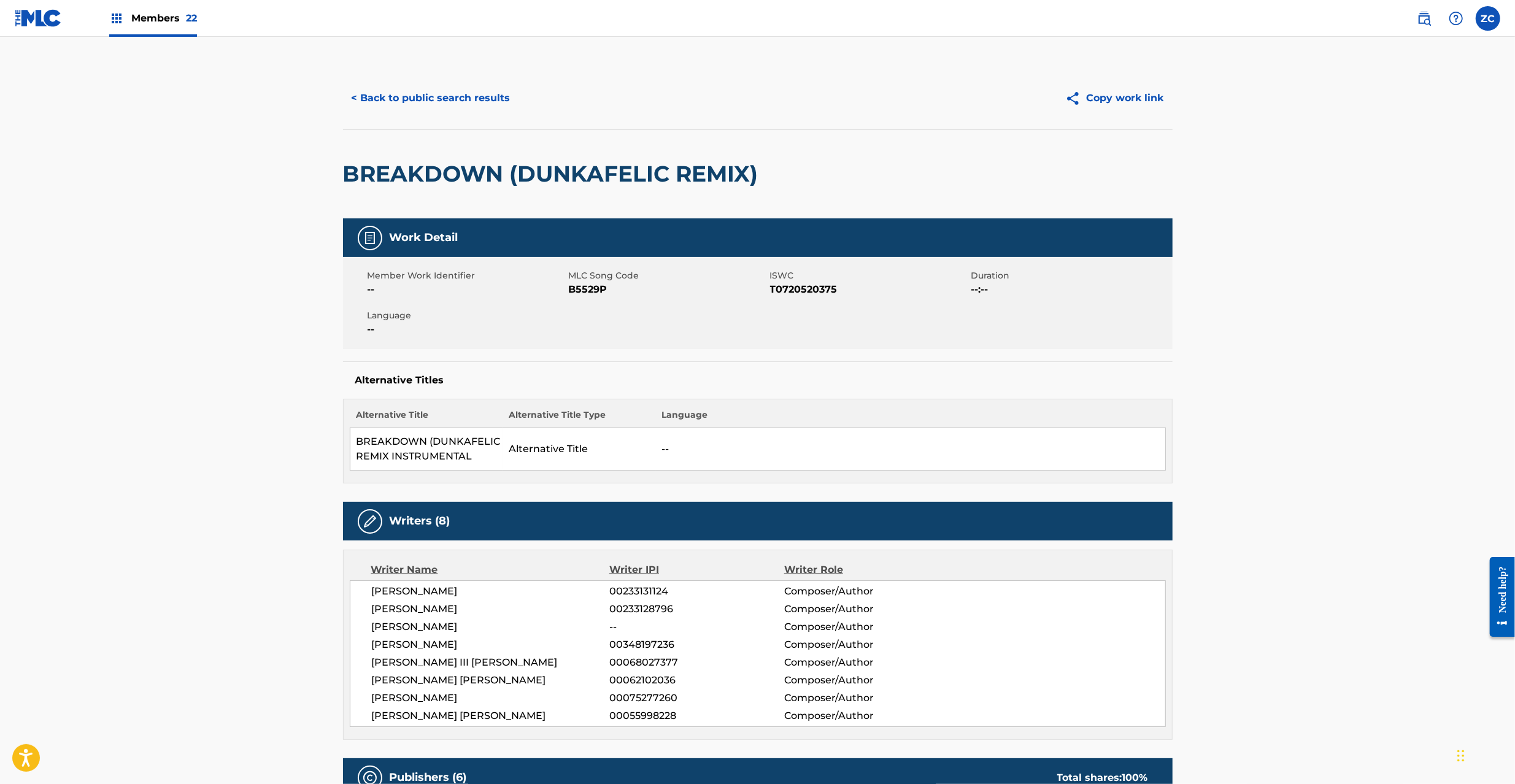
click at [463, 99] on button "< Back to public search results" at bounding box center [431, 98] width 176 height 31
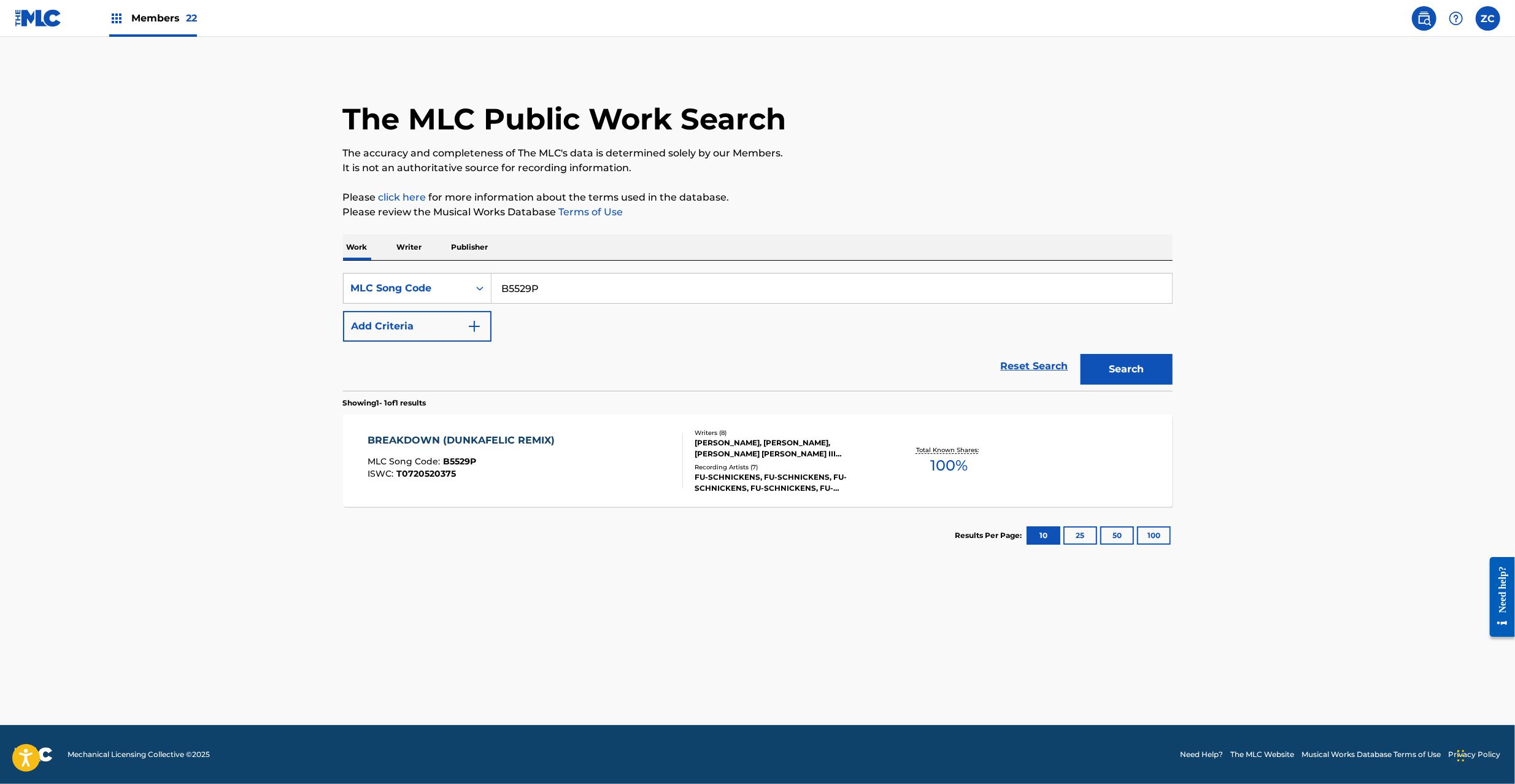
click at [648, 287] on input "B5529P" at bounding box center [831, 288] width 680 height 29
paste input "I579"
type input "I5799P"
click at [1124, 357] on button "Search" at bounding box center [1127, 369] width 92 height 31
click at [248, 479] on main "The MLC Public Work Search The accuracy and completeness of The MLC's data is d…" at bounding box center [757, 380] width 1515 height 688
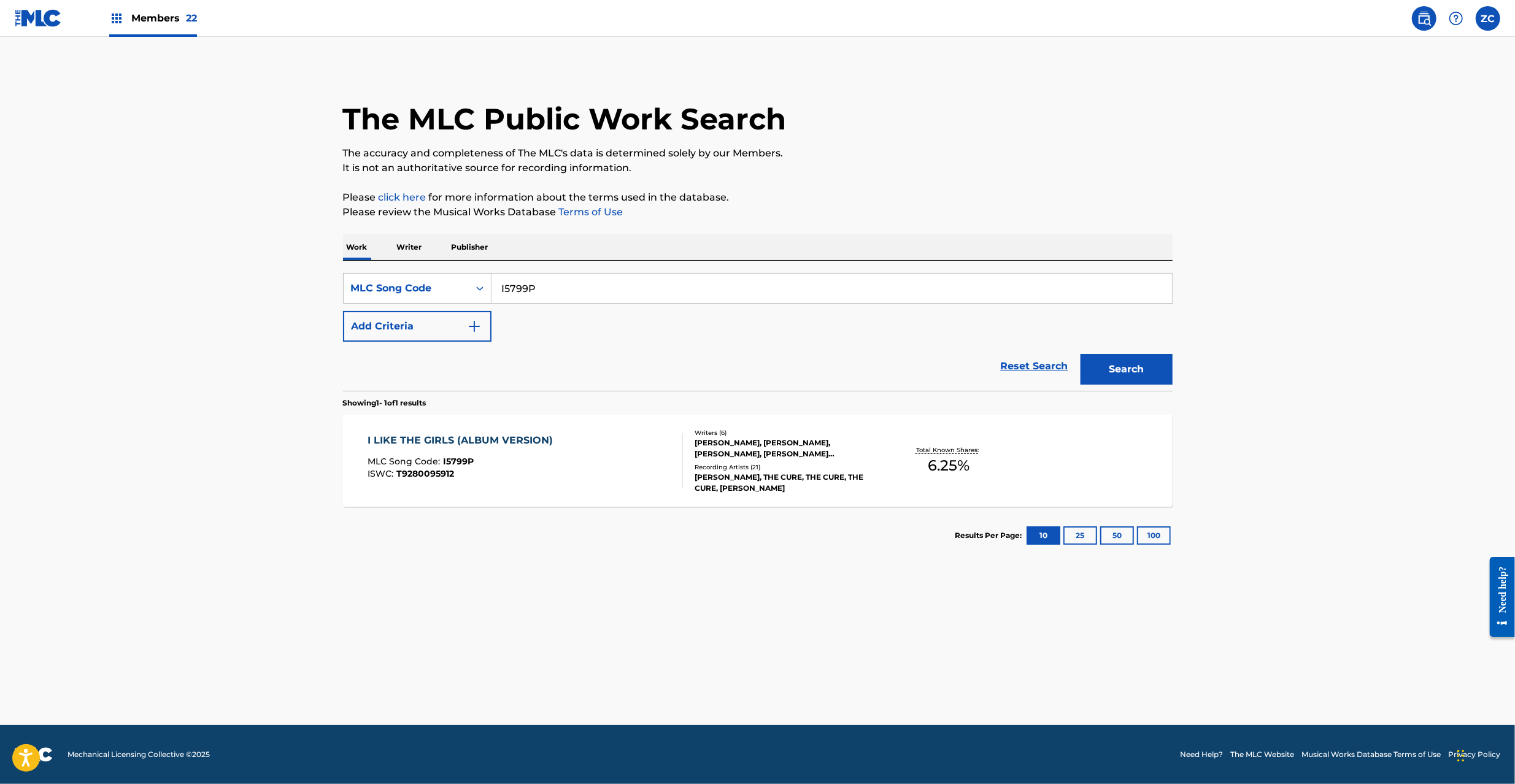
click at [638, 462] on div "I LIKE THE GIRLS (ALBUM VERSION) MLC Song Code : I5799P ISWC : T9280095912" at bounding box center [525, 460] width 315 height 55
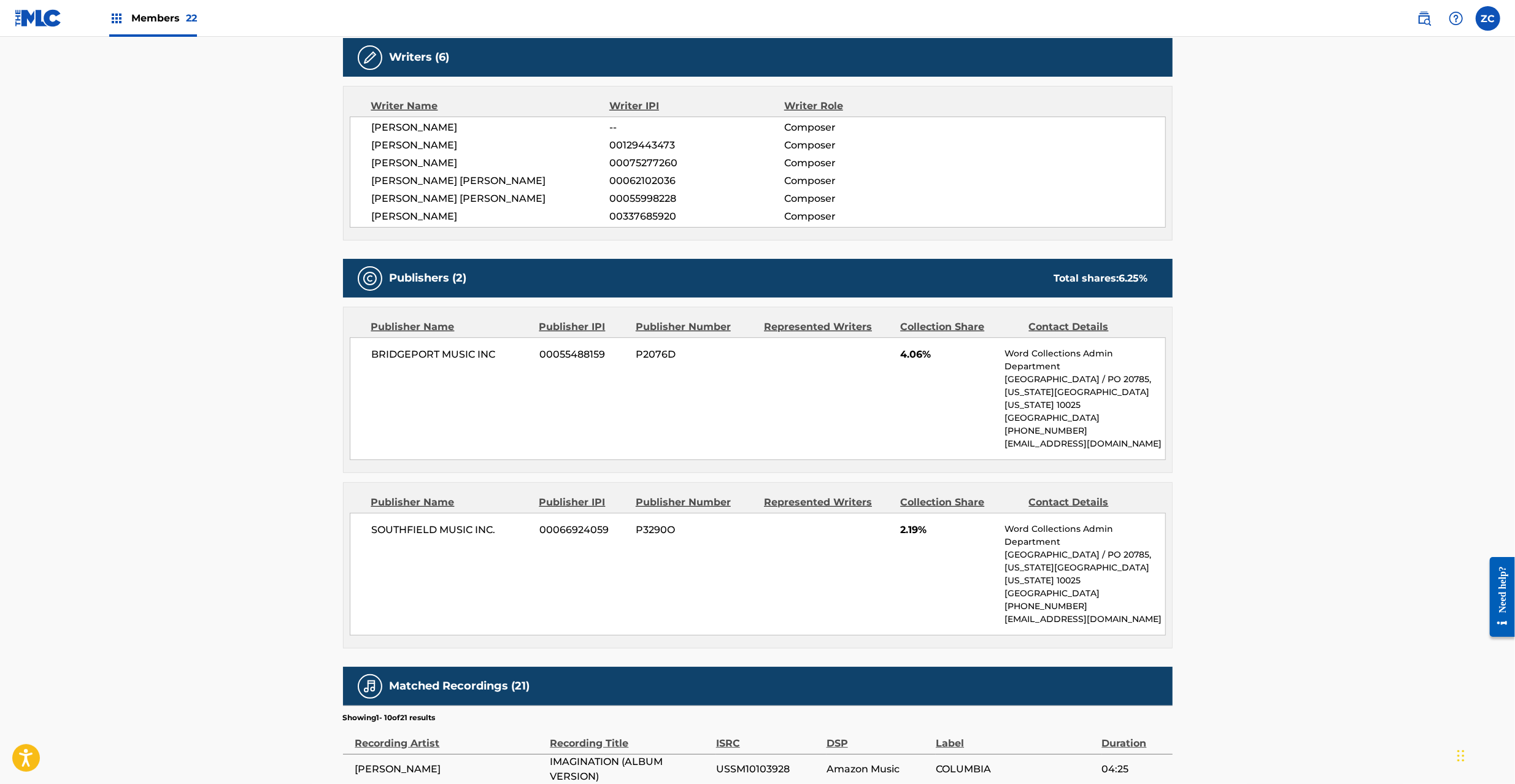
scroll to position [435, 0]
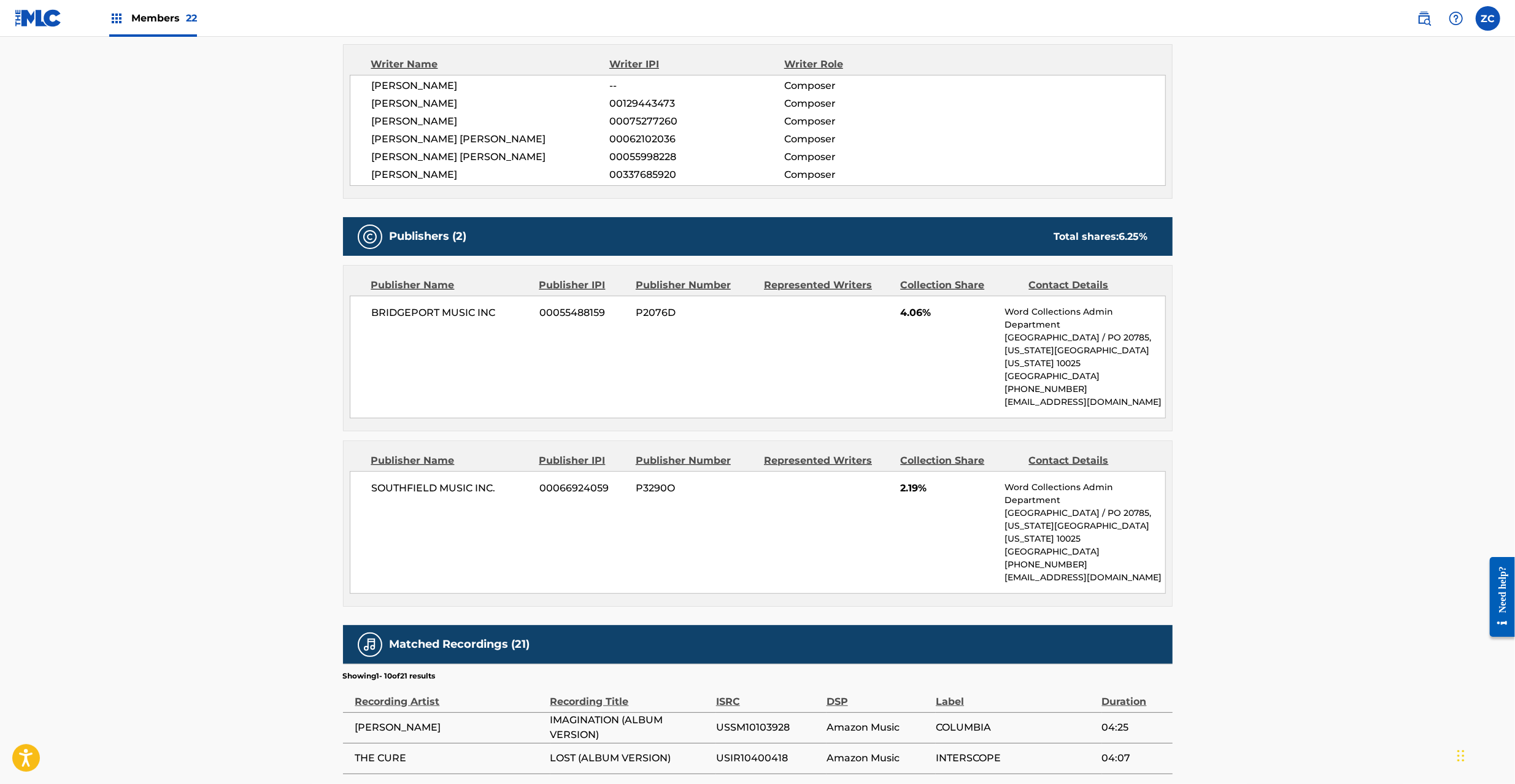
click at [403, 312] on span "BRIDGEPORT MUSIC INC" at bounding box center [452, 312] width 159 height 15
click at [489, 310] on span "BRIDGEPORT MUSIC INC" at bounding box center [452, 312] width 159 height 15
click at [40, 25] on img at bounding box center [38, 18] width 47 height 18
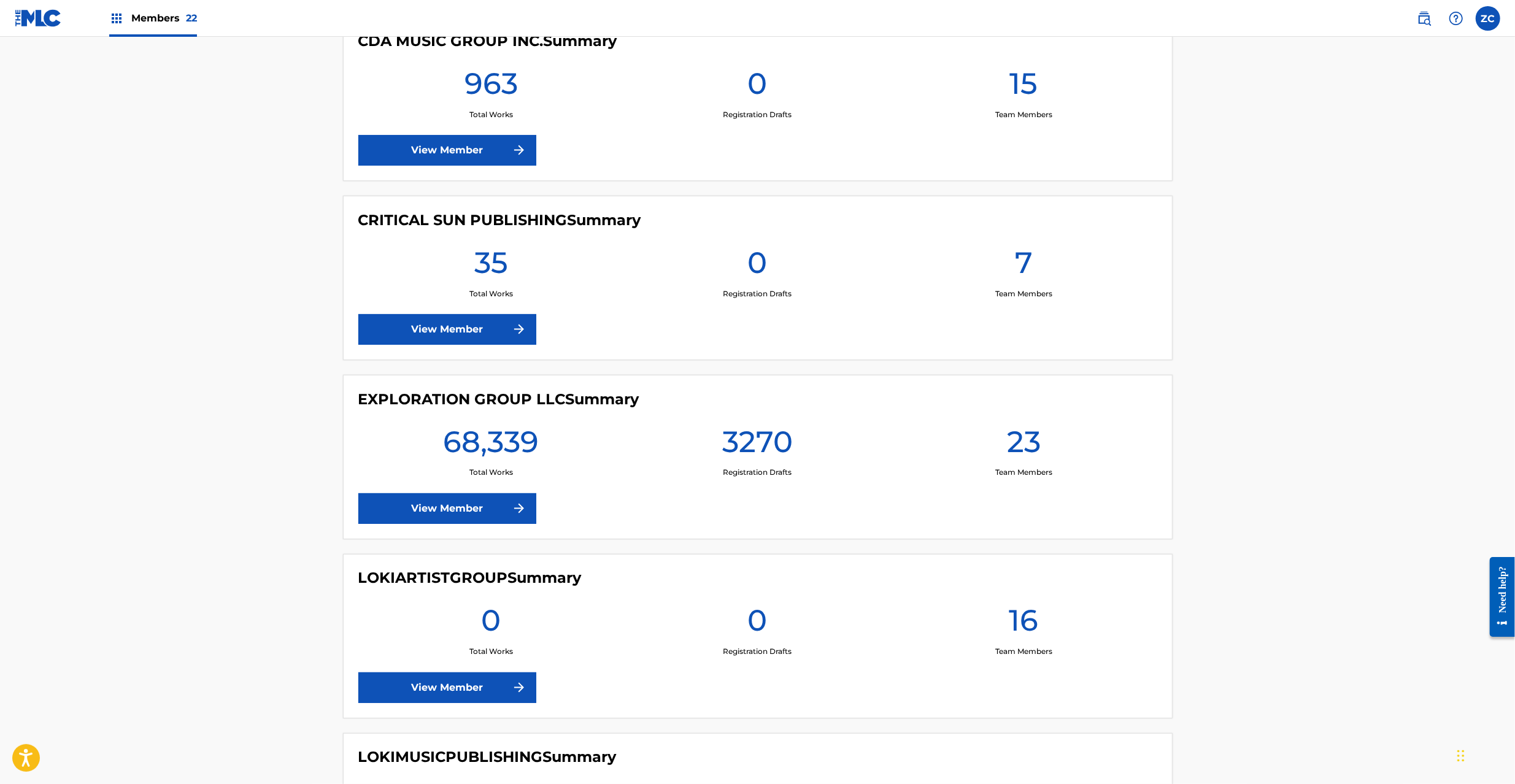
scroll to position [2351, 0]
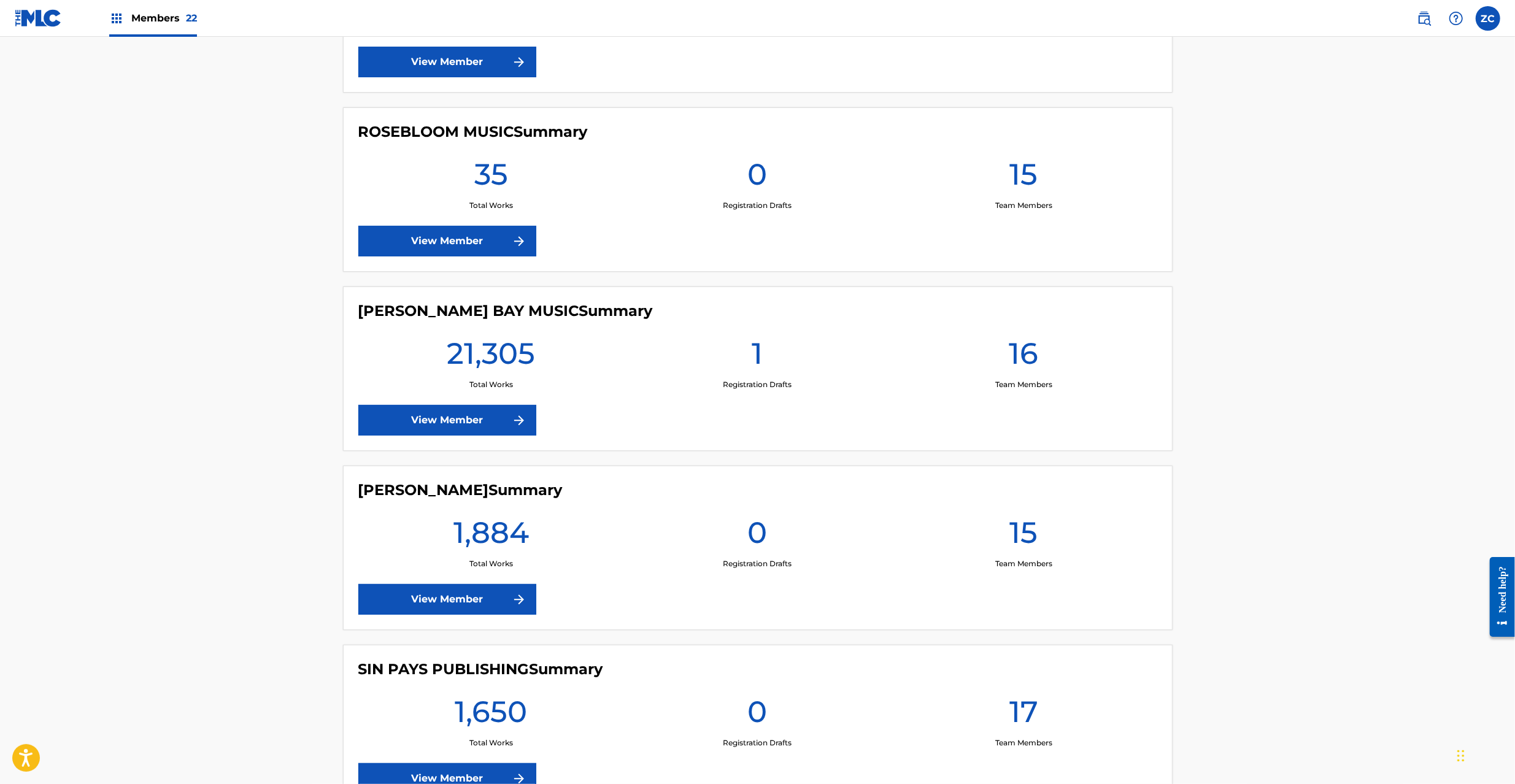
scroll to position [3223, 0]
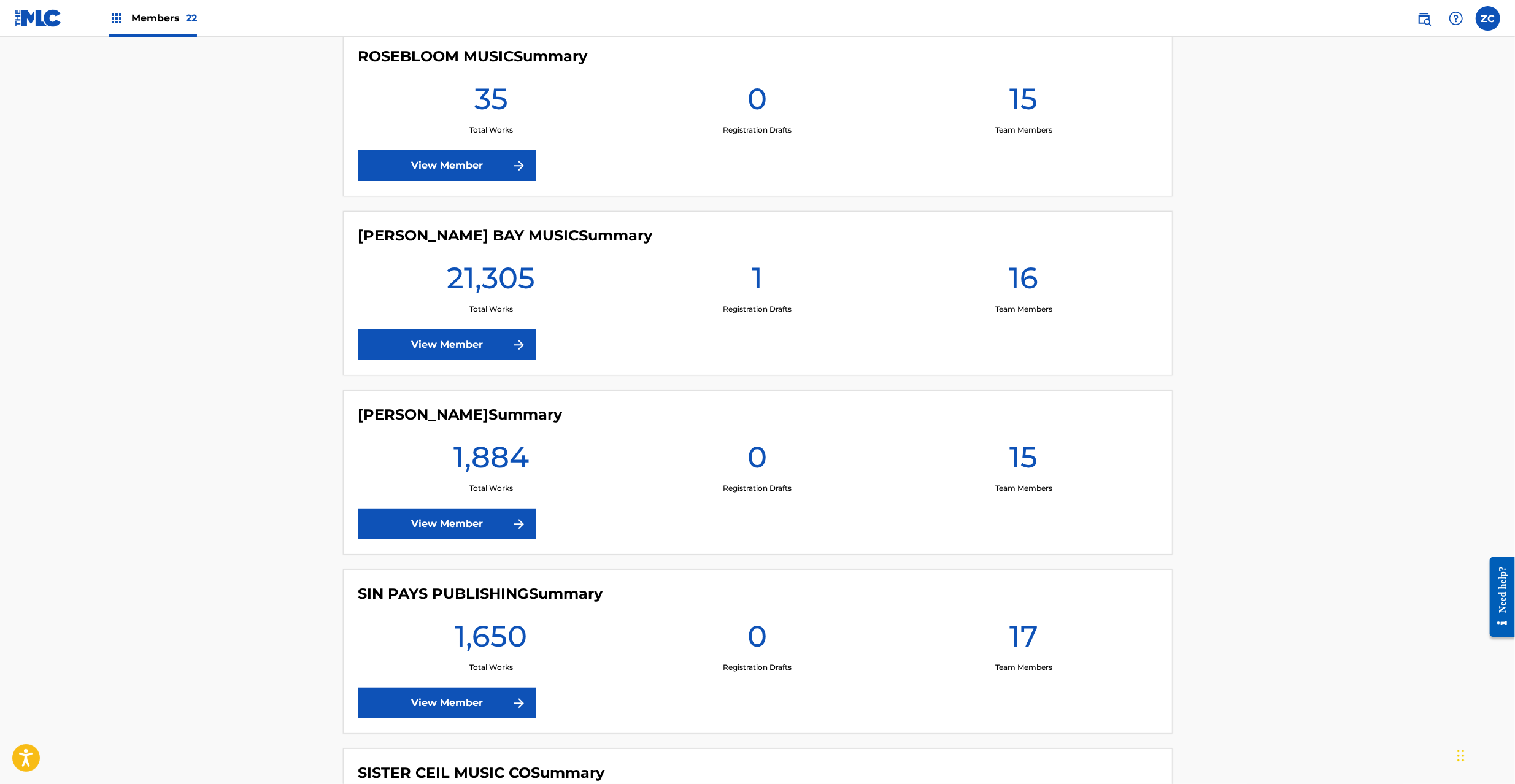
click at [471, 351] on link "View Member" at bounding box center [447, 345] width 178 height 31
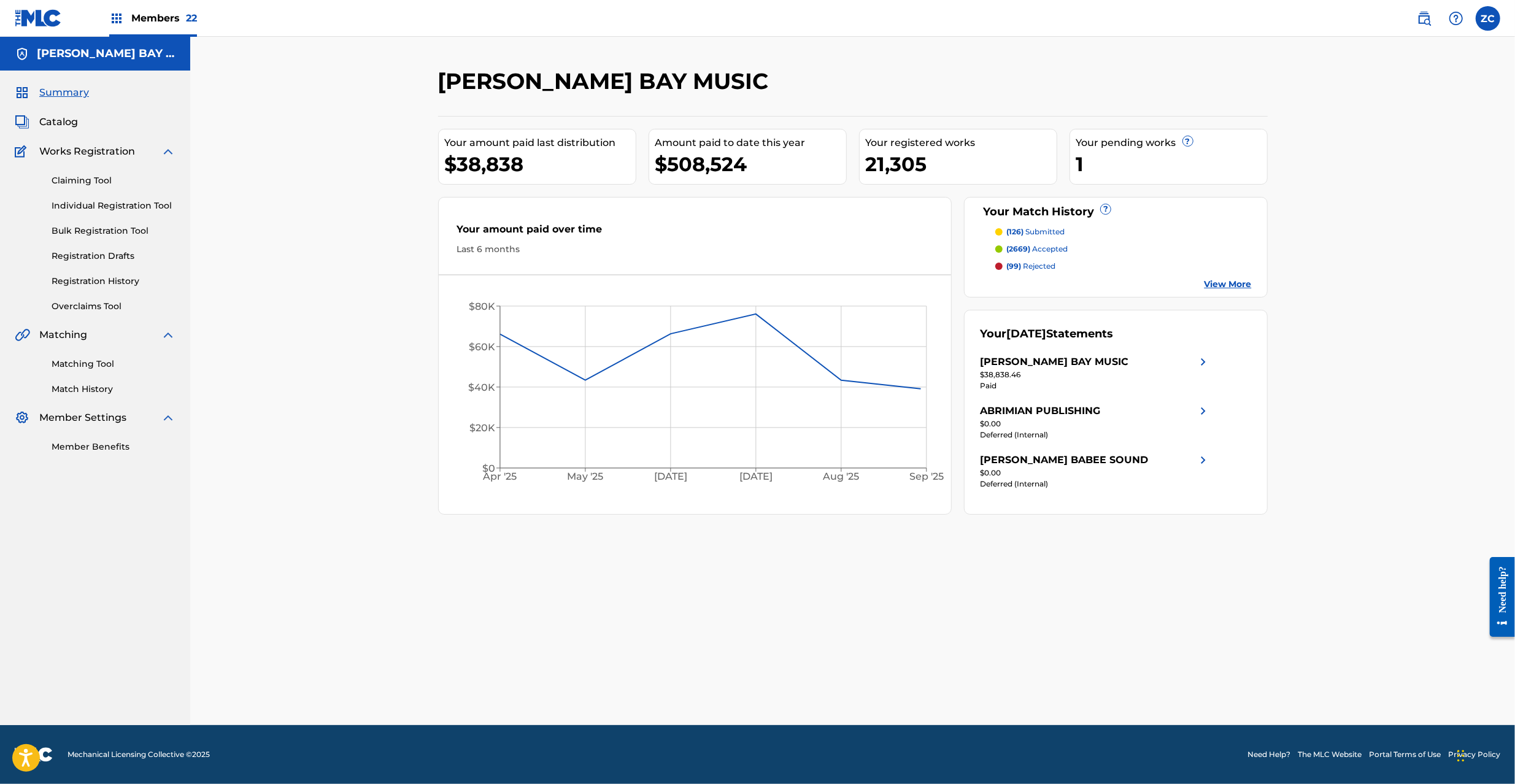
click at [67, 118] on span "Catalog" at bounding box center [58, 121] width 38 height 15
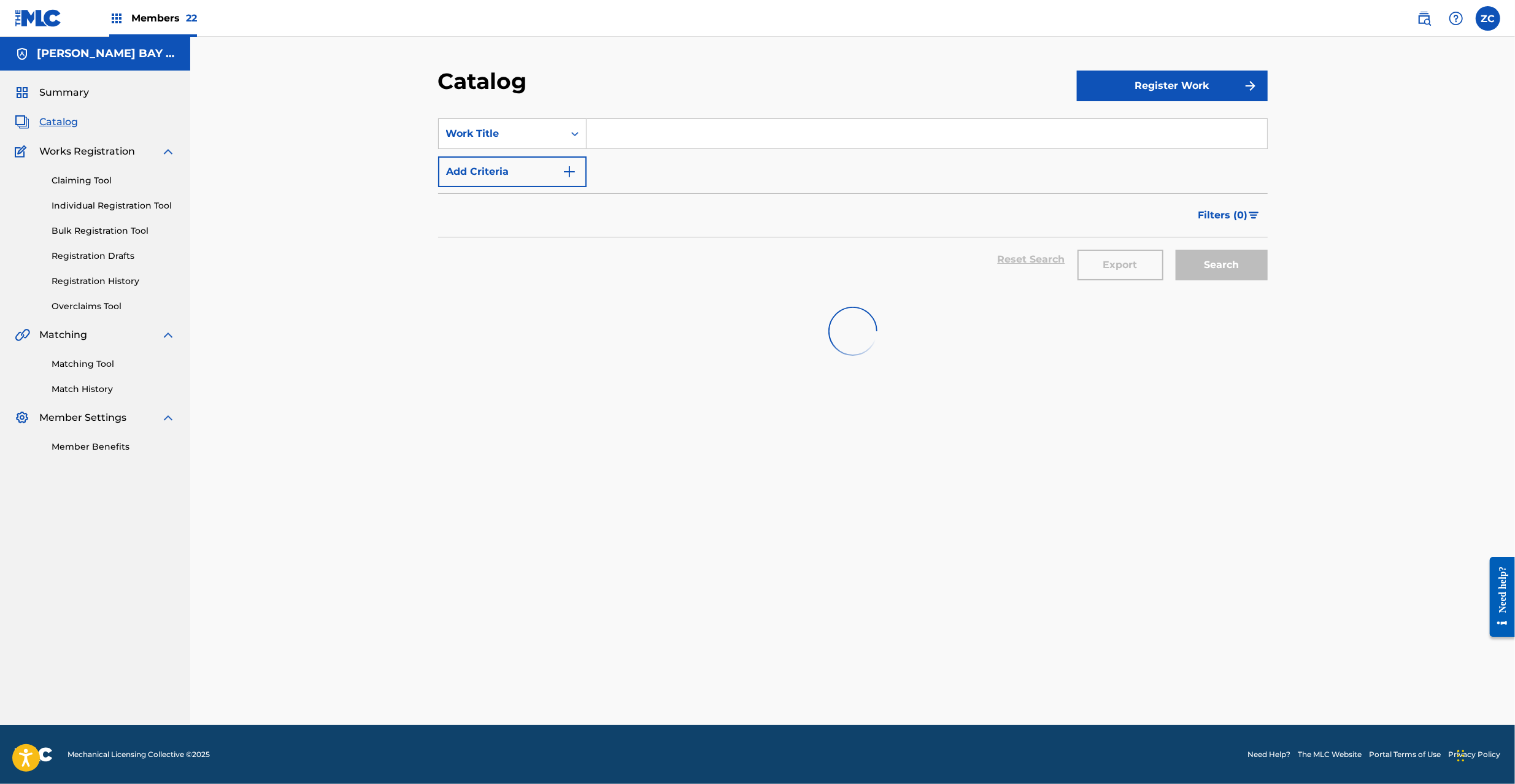
click at [749, 137] on input "Search Form" at bounding box center [926, 133] width 680 height 29
paste input "I Know ft. Fridayy"
type input "I Know ft. Fridayy"
click at [1417, 249] on div "Catalog Register Work SearchWithCriteria421e06db-c6cb-47fb-a1a0-b21ced915816 Wo…" at bounding box center [853, 380] width 1325 height 688
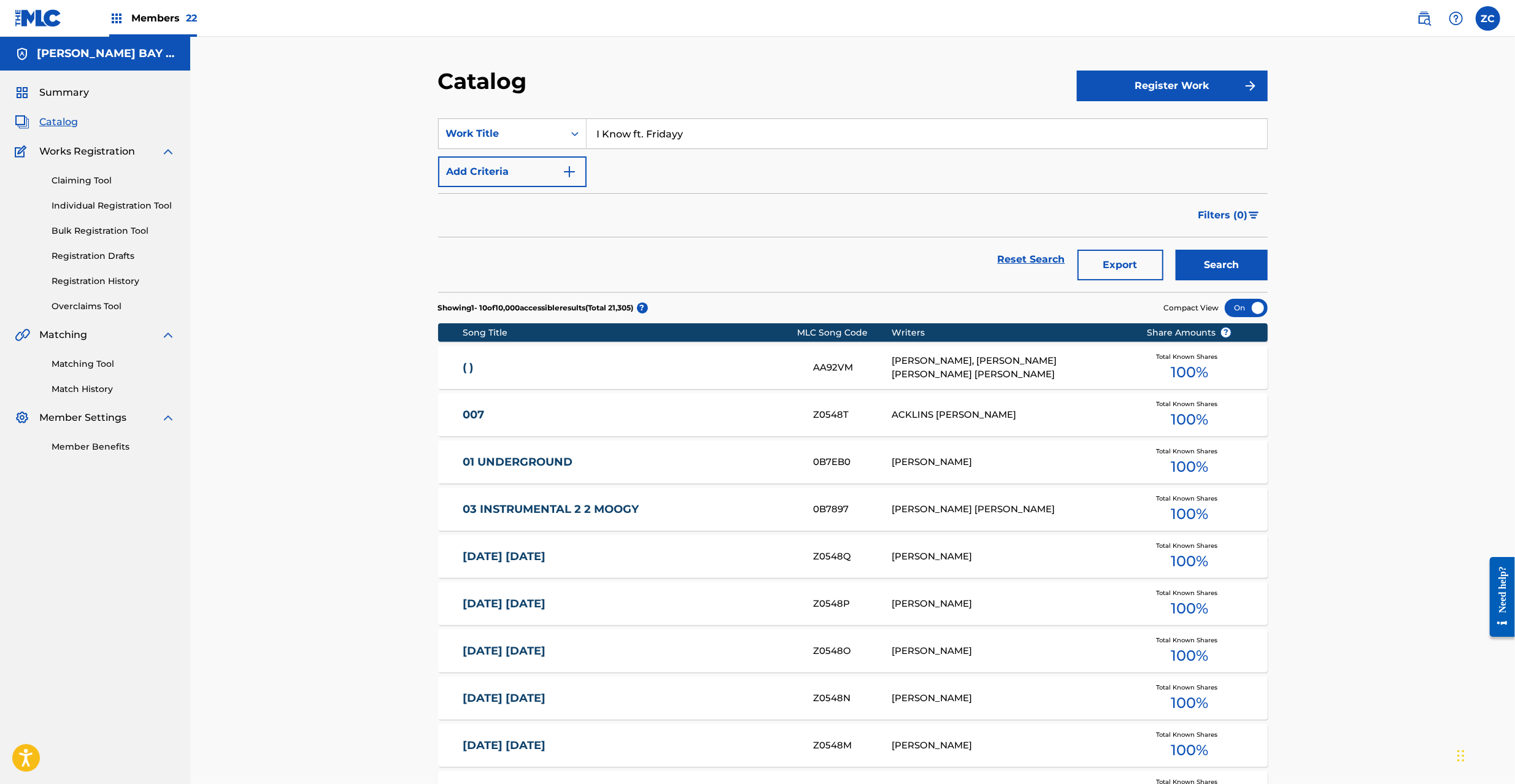
click at [1234, 265] on button "Search" at bounding box center [1221, 265] width 92 height 31
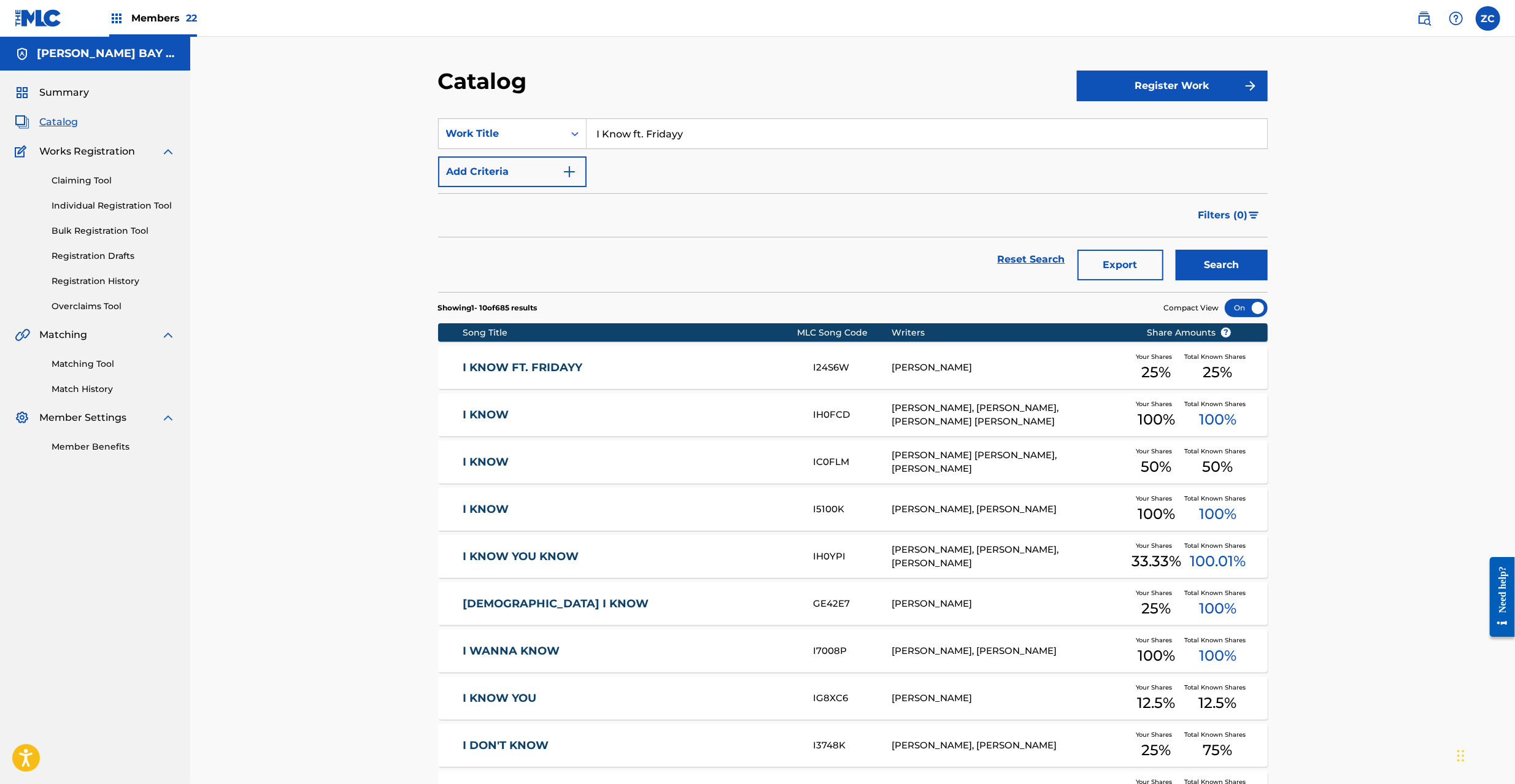
click at [617, 366] on link "I KNOW FT. FRIDAYY" at bounding box center [629, 368] width 334 height 15
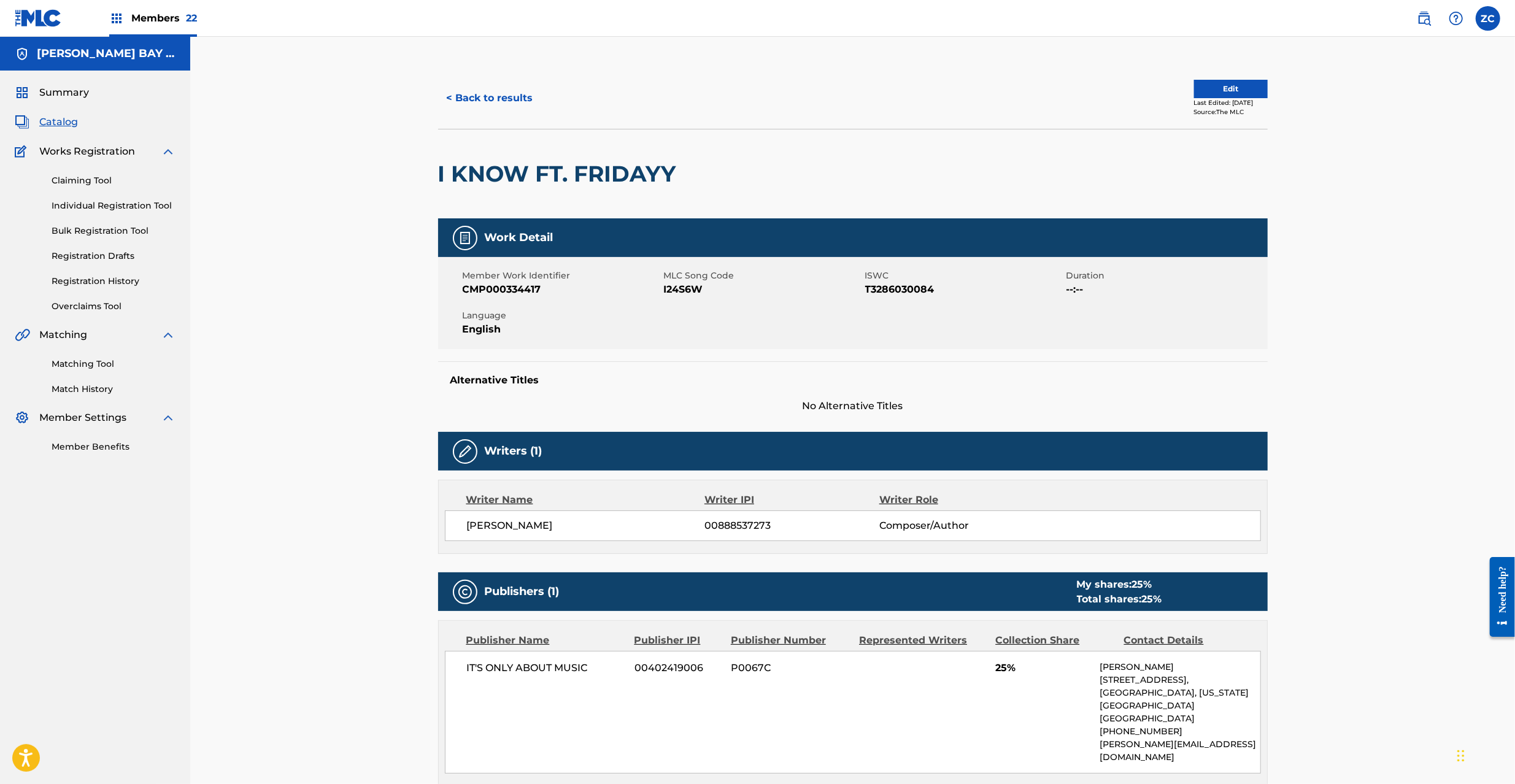
click at [673, 288] on span "I24S6W" at bounding box center [763, 289] width 198 height 15
click at [1232, 92] on button "Edit" at bounding box center [1231, 89] width 73 height 19
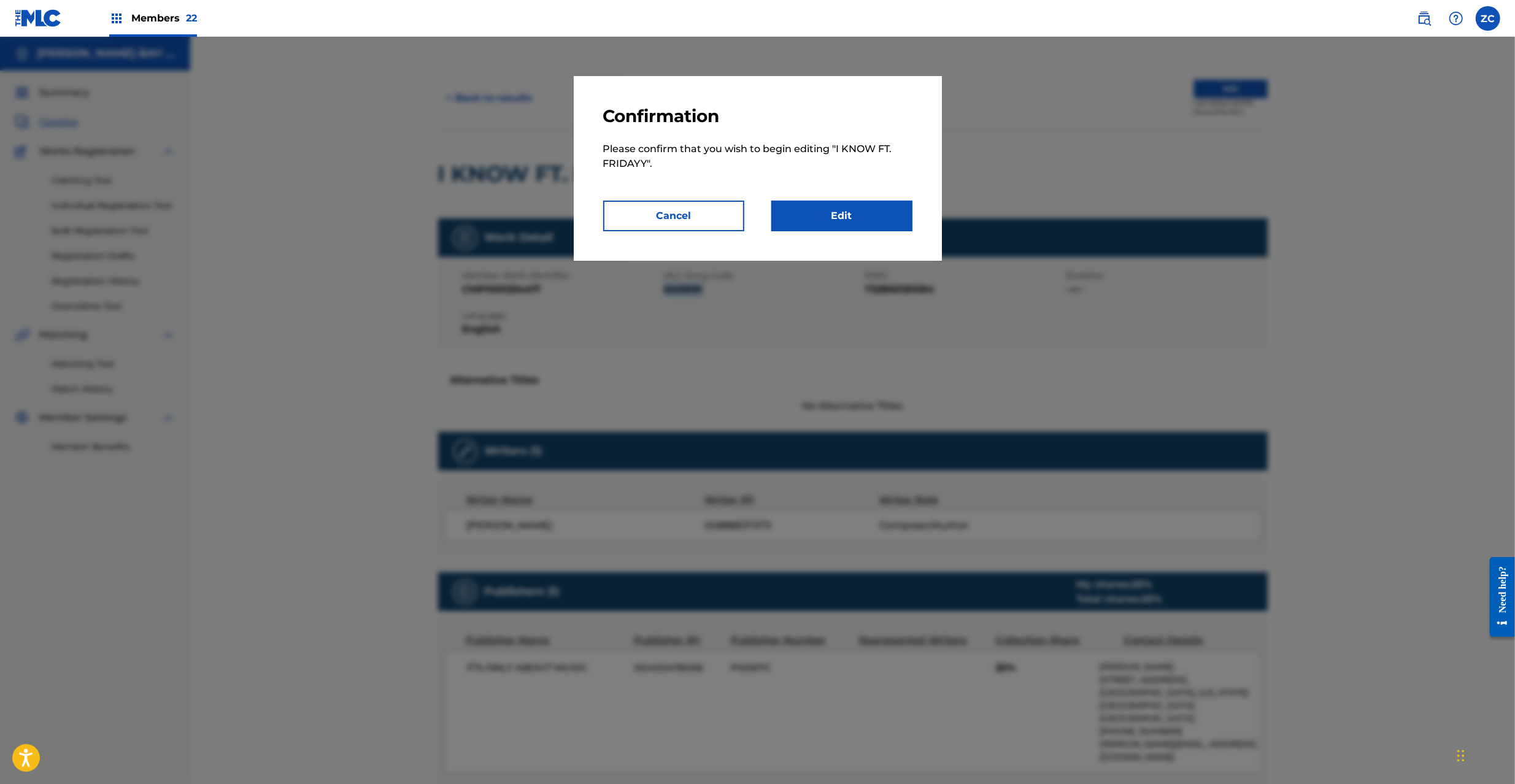
click at [871, 225] on link "Edit" at bounding box center [841, 216] width 141 height 31
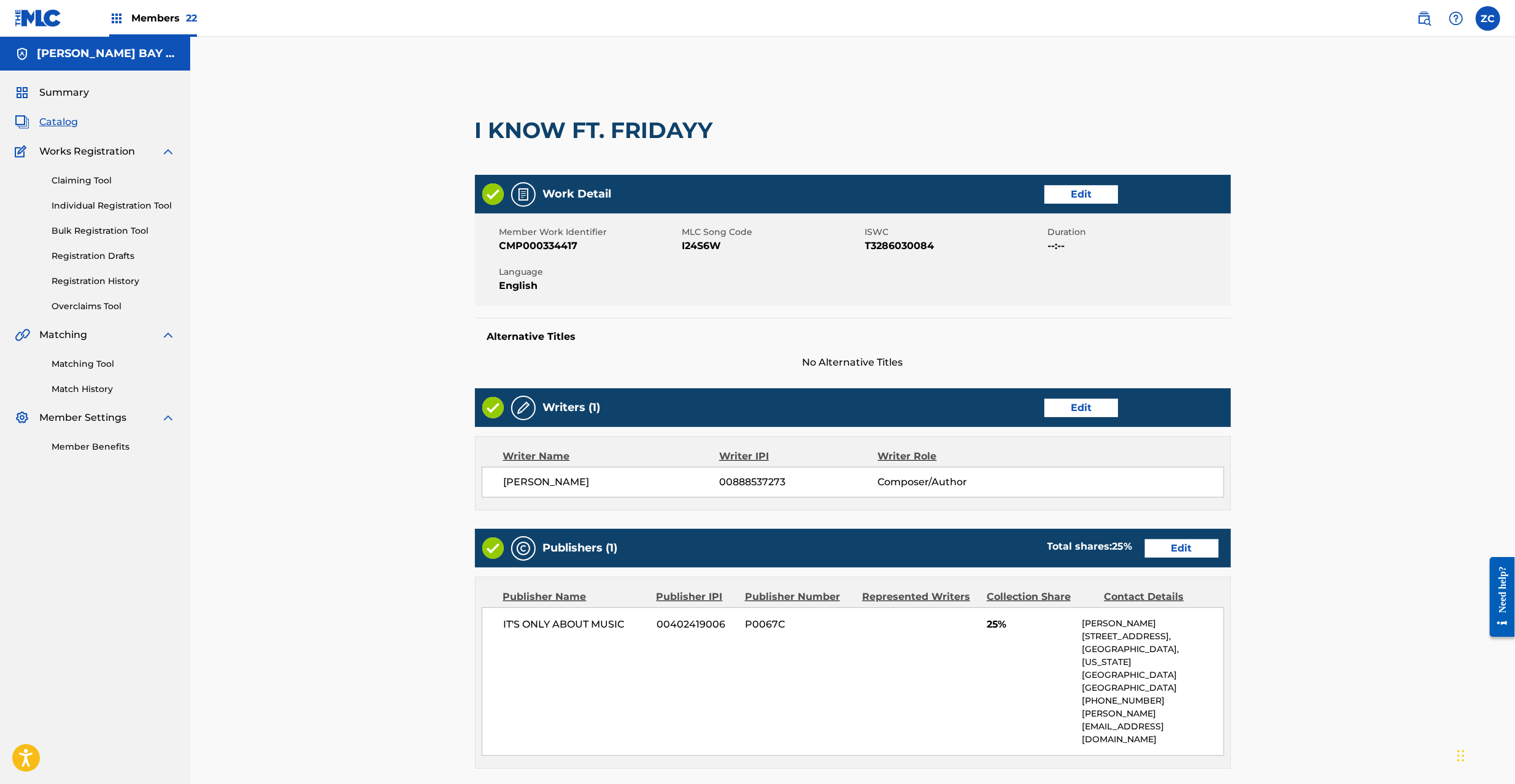
click at [1425, 20] on img at bounding box center [1424, 18] width 15 height 15
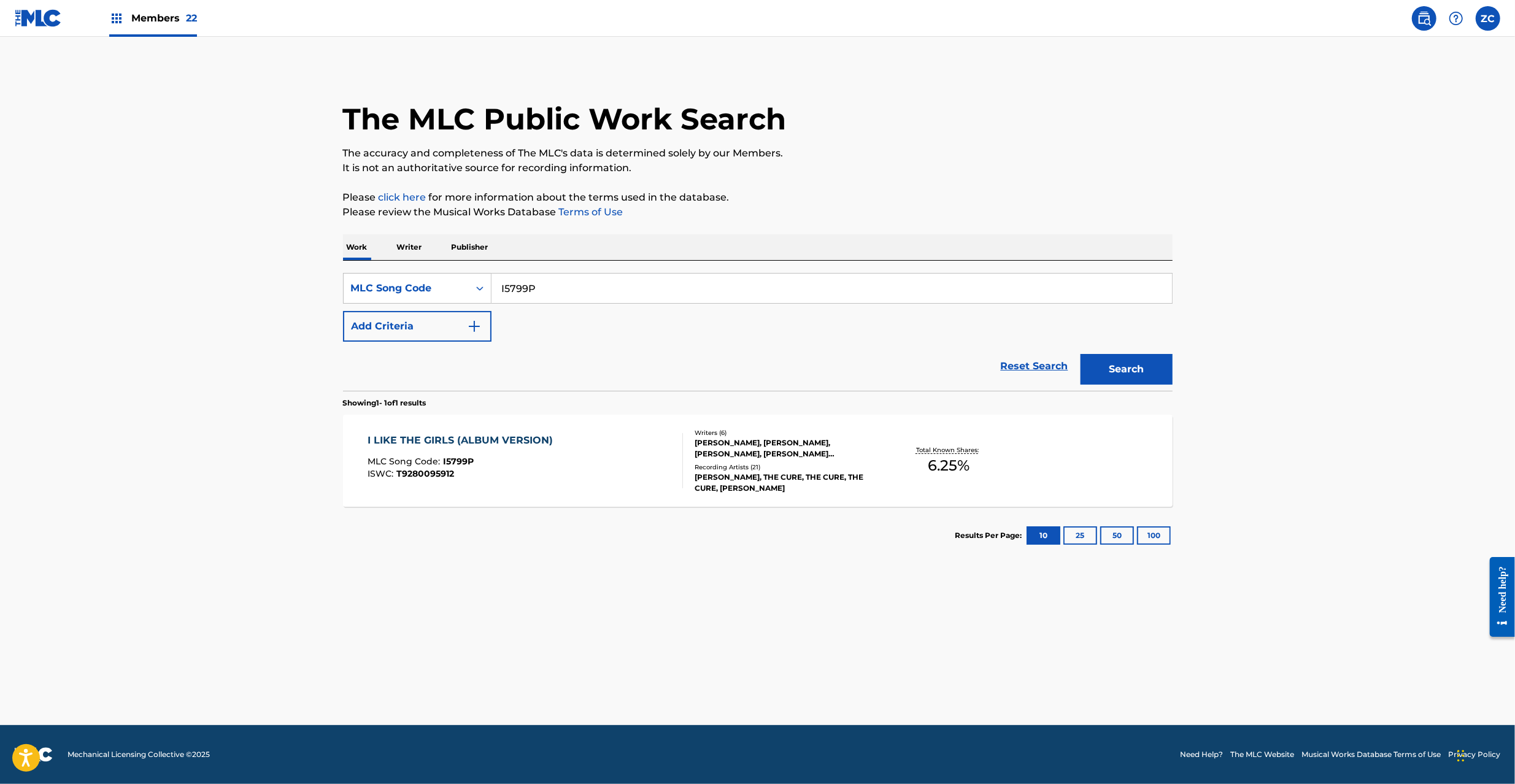
click at [1027, 365] on link "Reset Search" at bounding box center [1034, 366] width 79 height 27
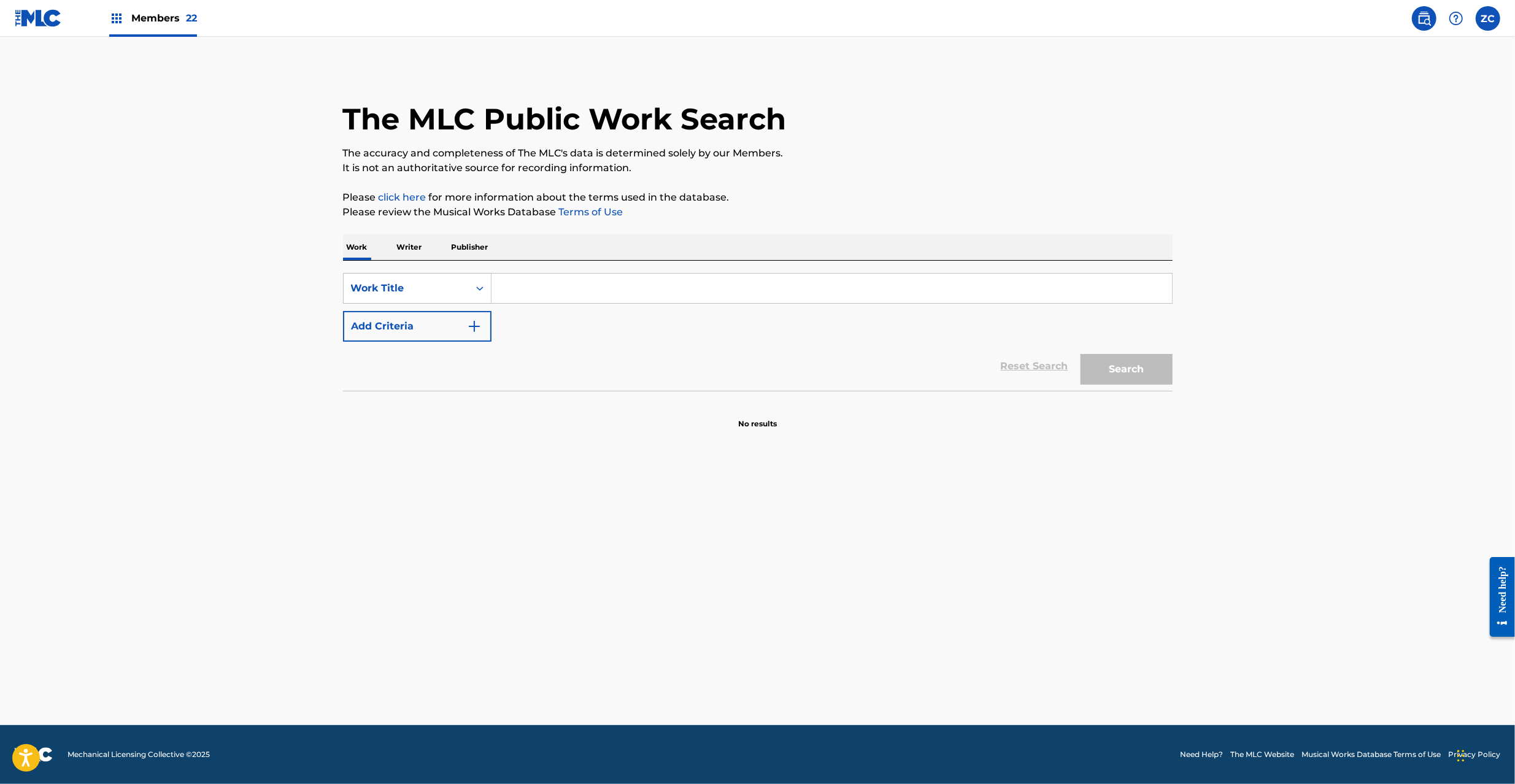
click at [1052, 285] on input "Search Form" at bounding box center [831, 288] width 680 height 29
paste input "I Know ft. Fridayy"
type input "I Know ft. Fridayy"
click at [1136, 373] on button "Search" at bounding box center [1127, 369] width 92 height 31
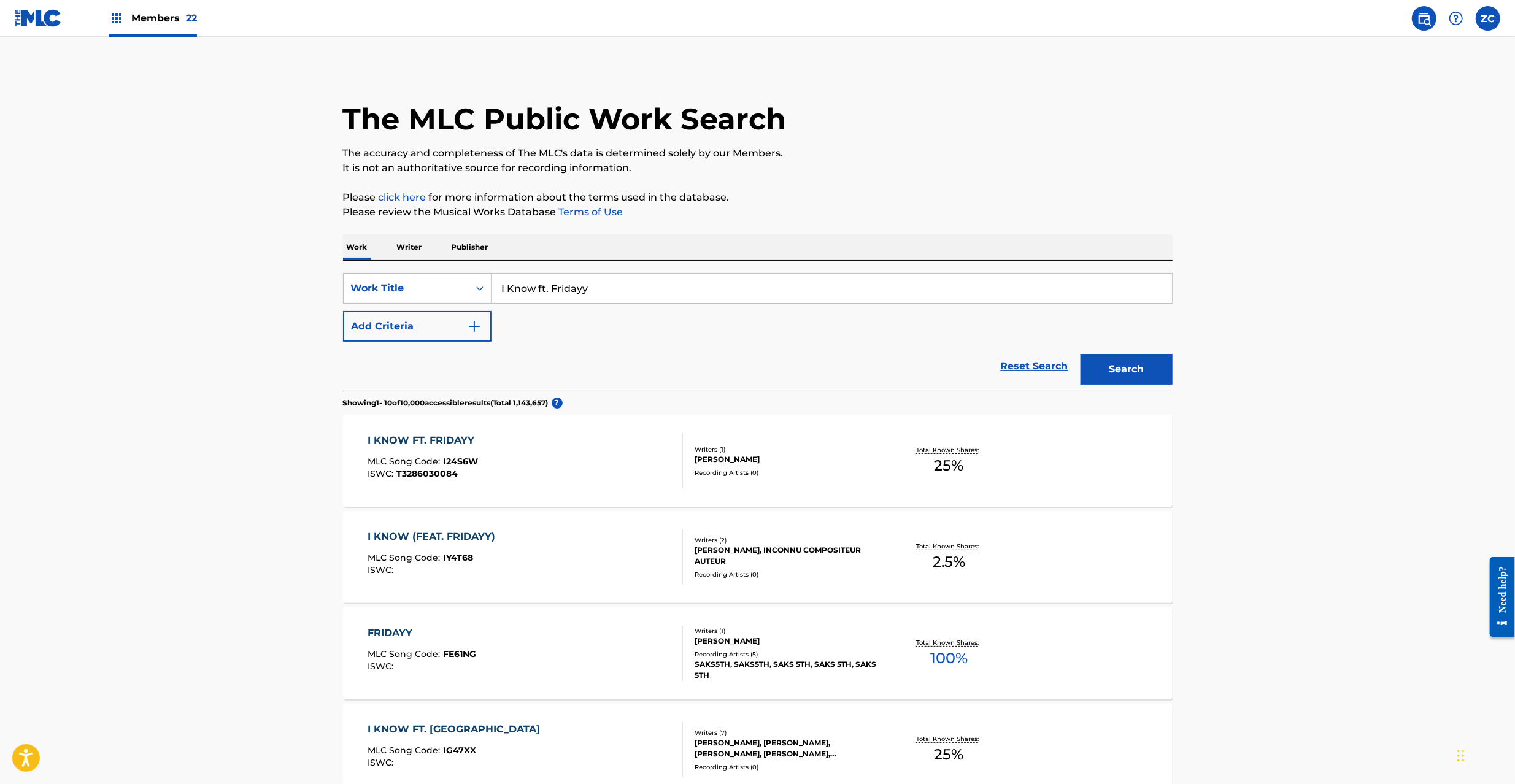
click at [603, 557] on div "I KNOW (FEAT. FRIDAYY) MLC Song Code : IY4T68 ISWC :" at bounding box center [525, 556] width 315 height 55
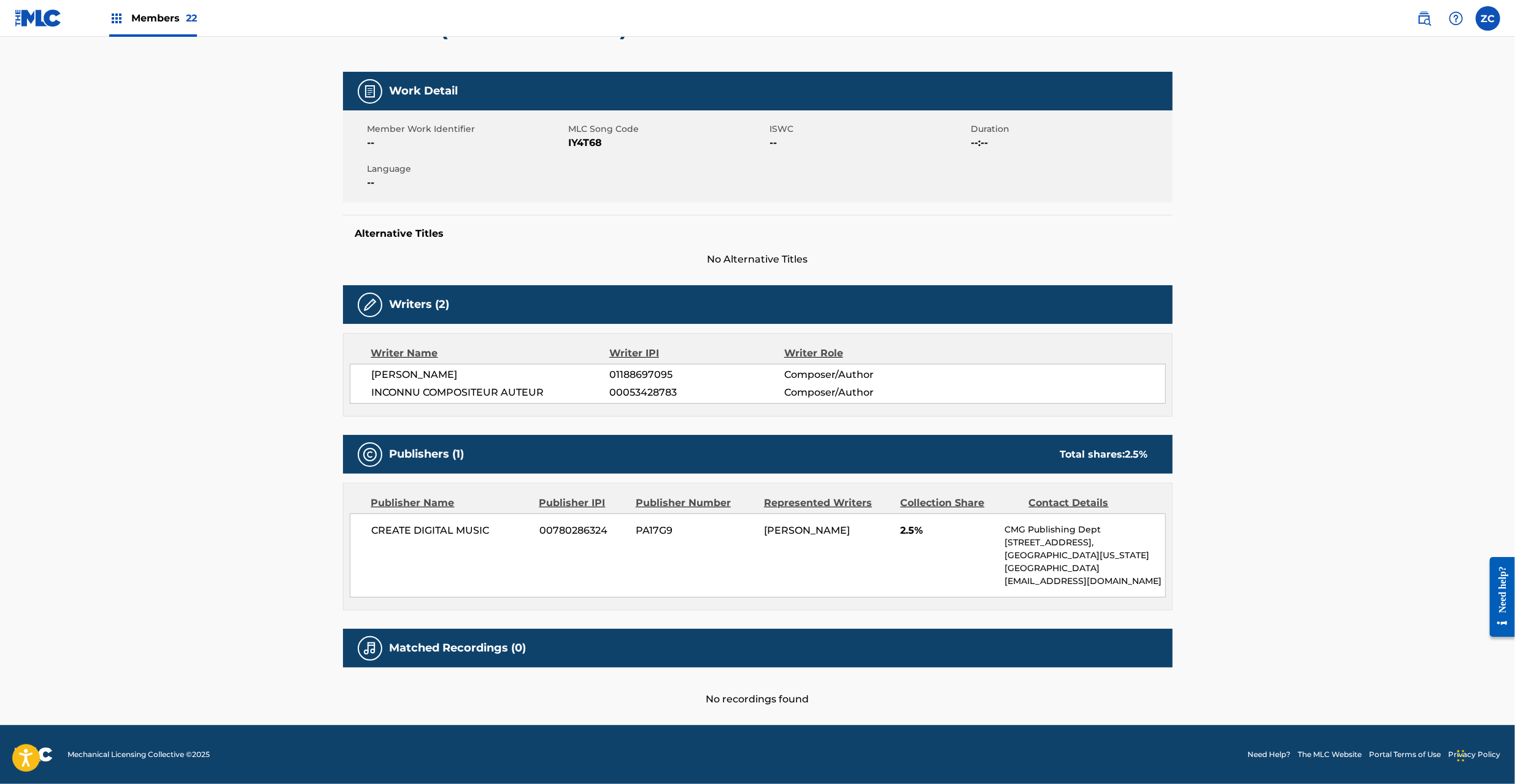
scroll to position [39, 0]
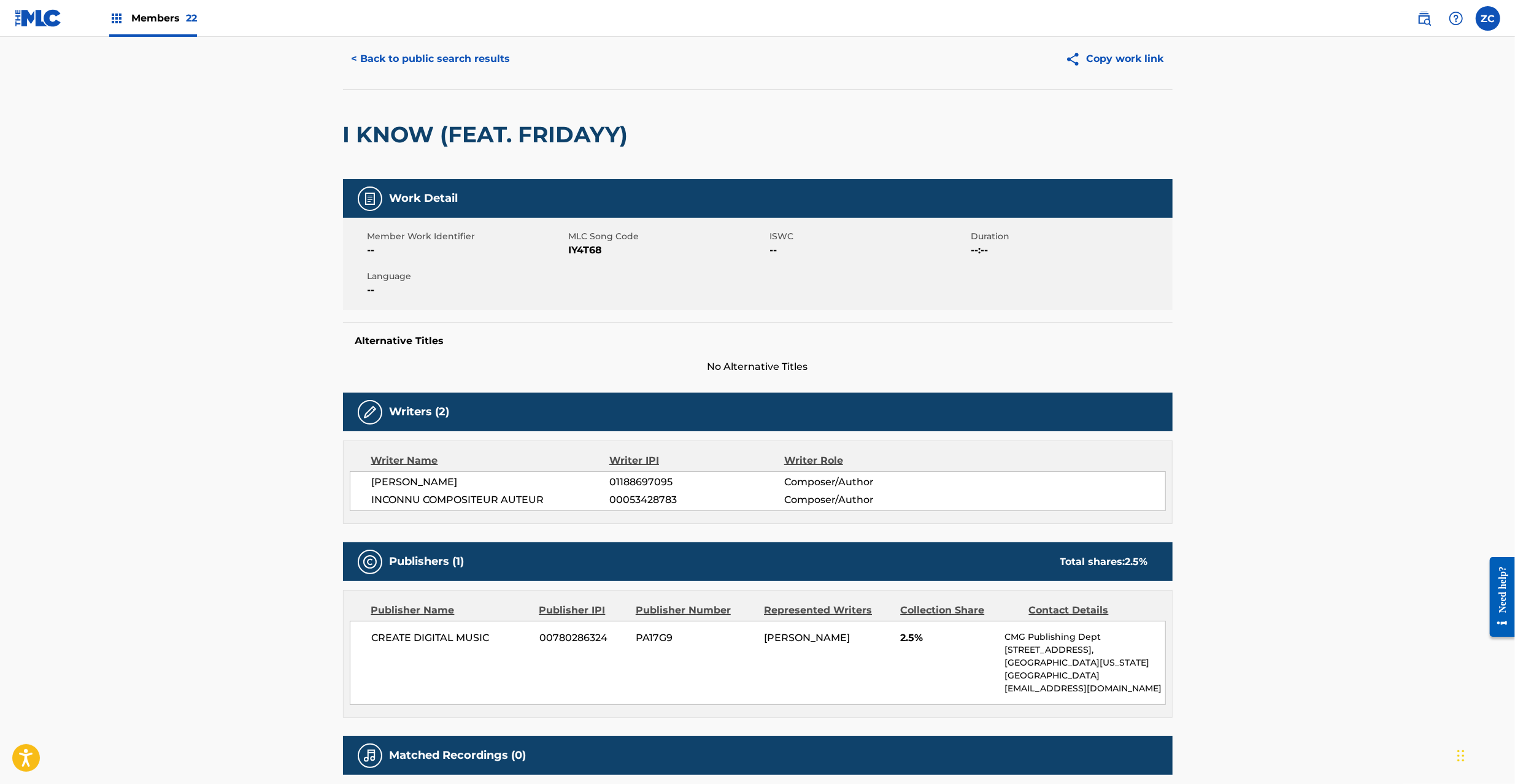
click at [485, 54] on button "< Back to public search results" at bounding box center [431, 59] width 176 height 31
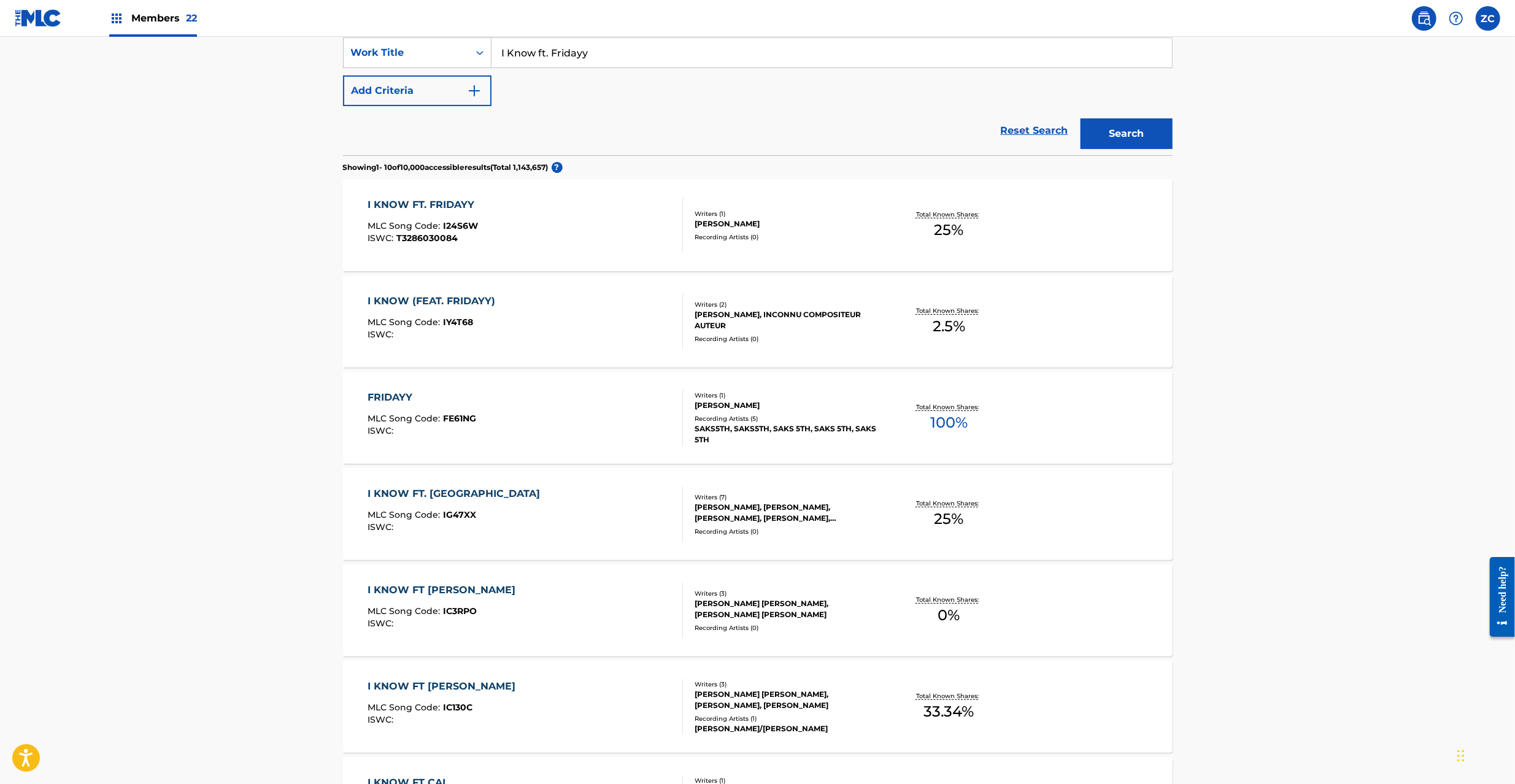
scroll to position [327, 0]
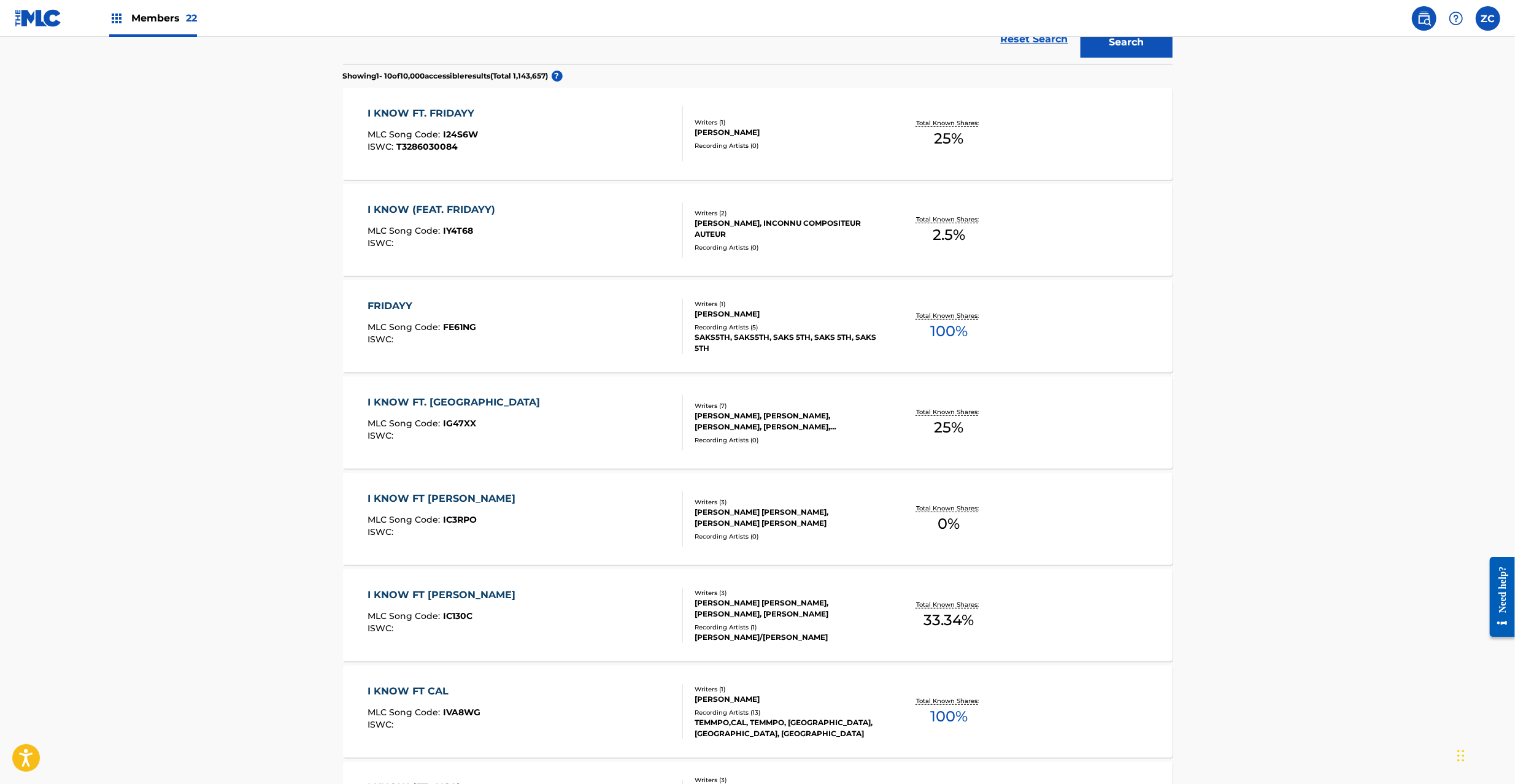
click at [38, 1] on link at bounding box center [38, 18] width 47 height 36
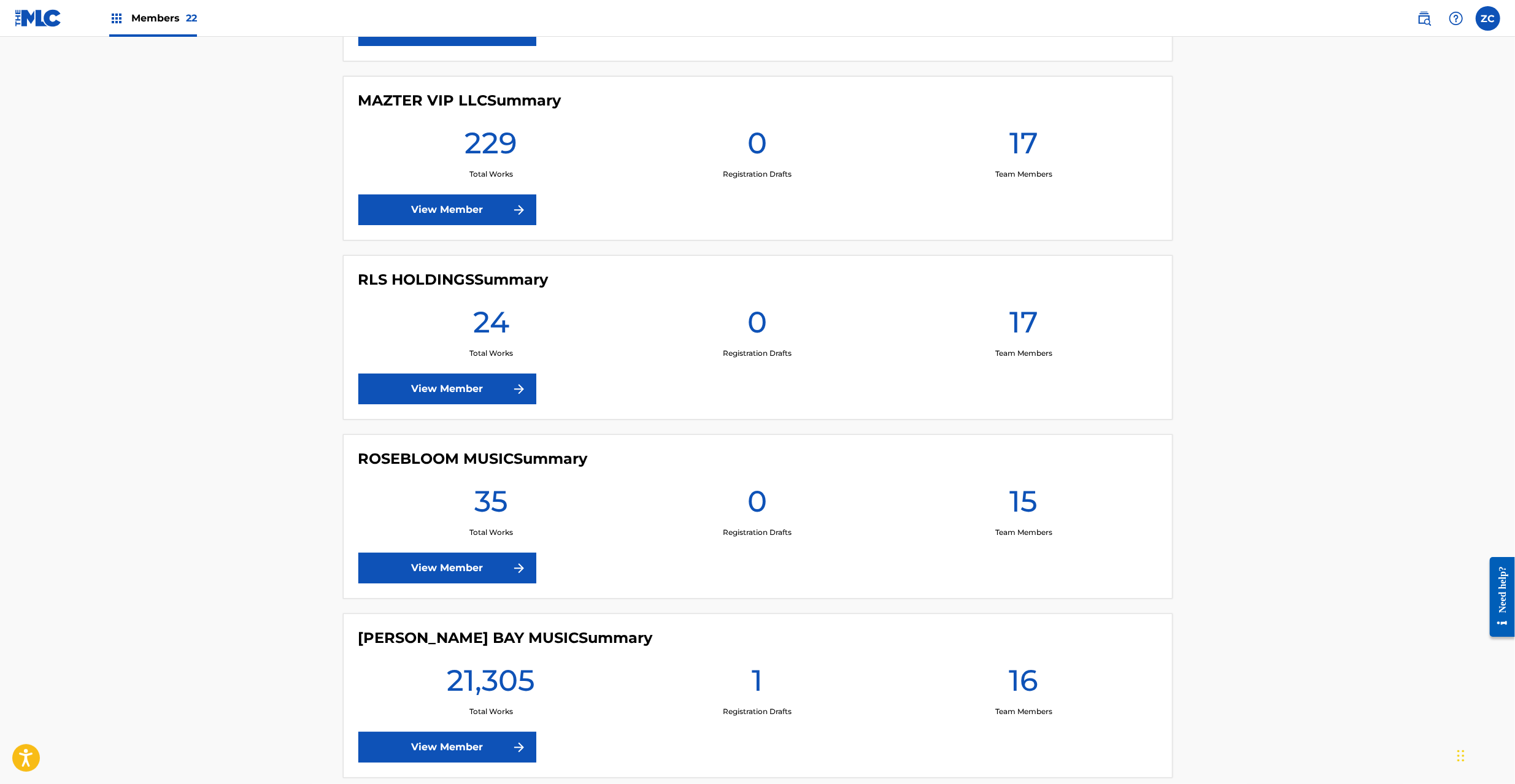
scroll to position [2943, 0]
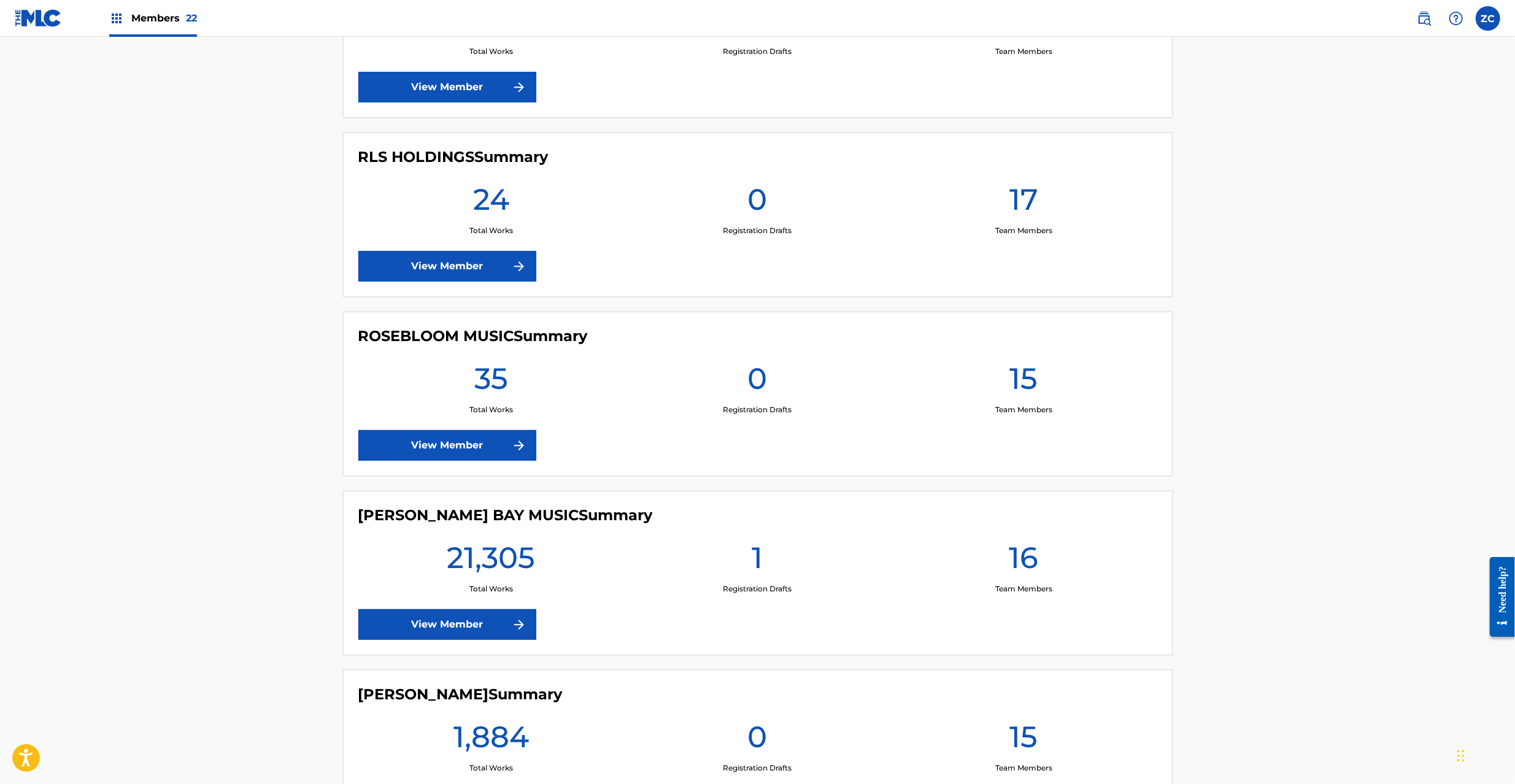
click at [438, 634] on link "View Member" at bounding box center [447, 624] width 178 height 31
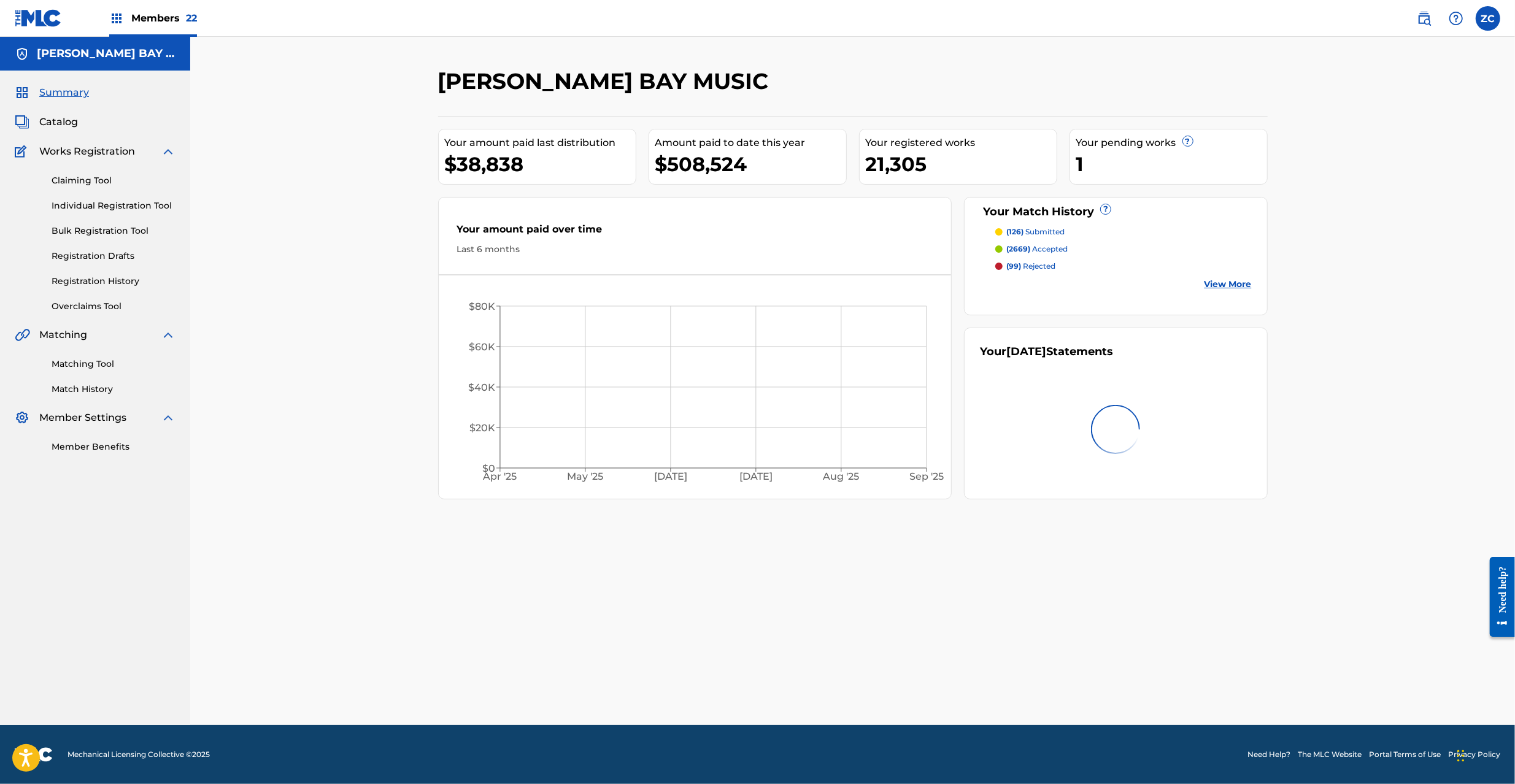
drag, startPoint x: 55, startPoint y: 120, endPoint x: 90, endPoint y: 131, distance: 36.7
click at [55, 120] on span "Catalog" at bounding box center [58, 121] width 38 height 15
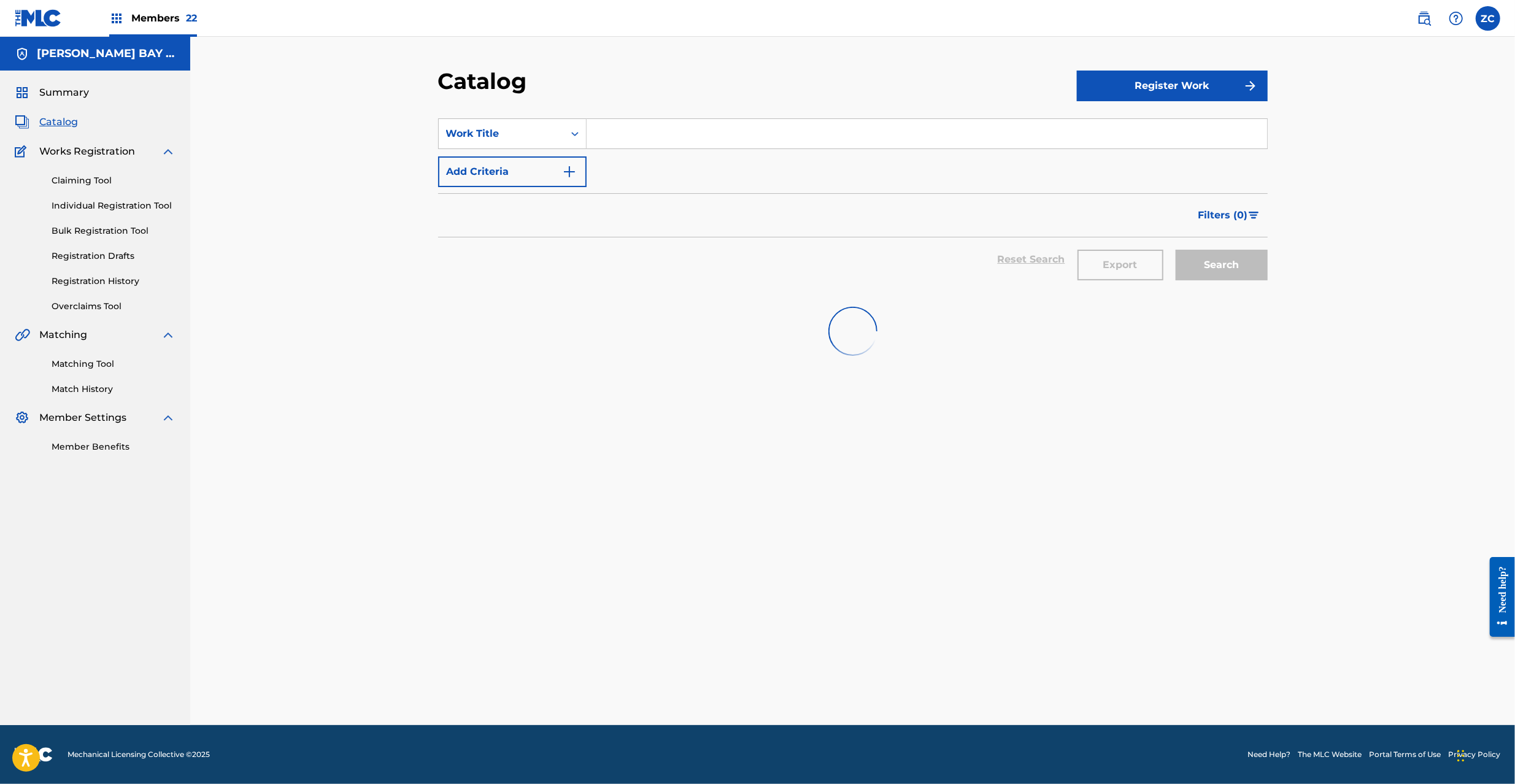
click at [639, 125] on input "Search Form" at bounding box center [926, 133] width 680 height 29
paste input "I Know ft. Fridayy"
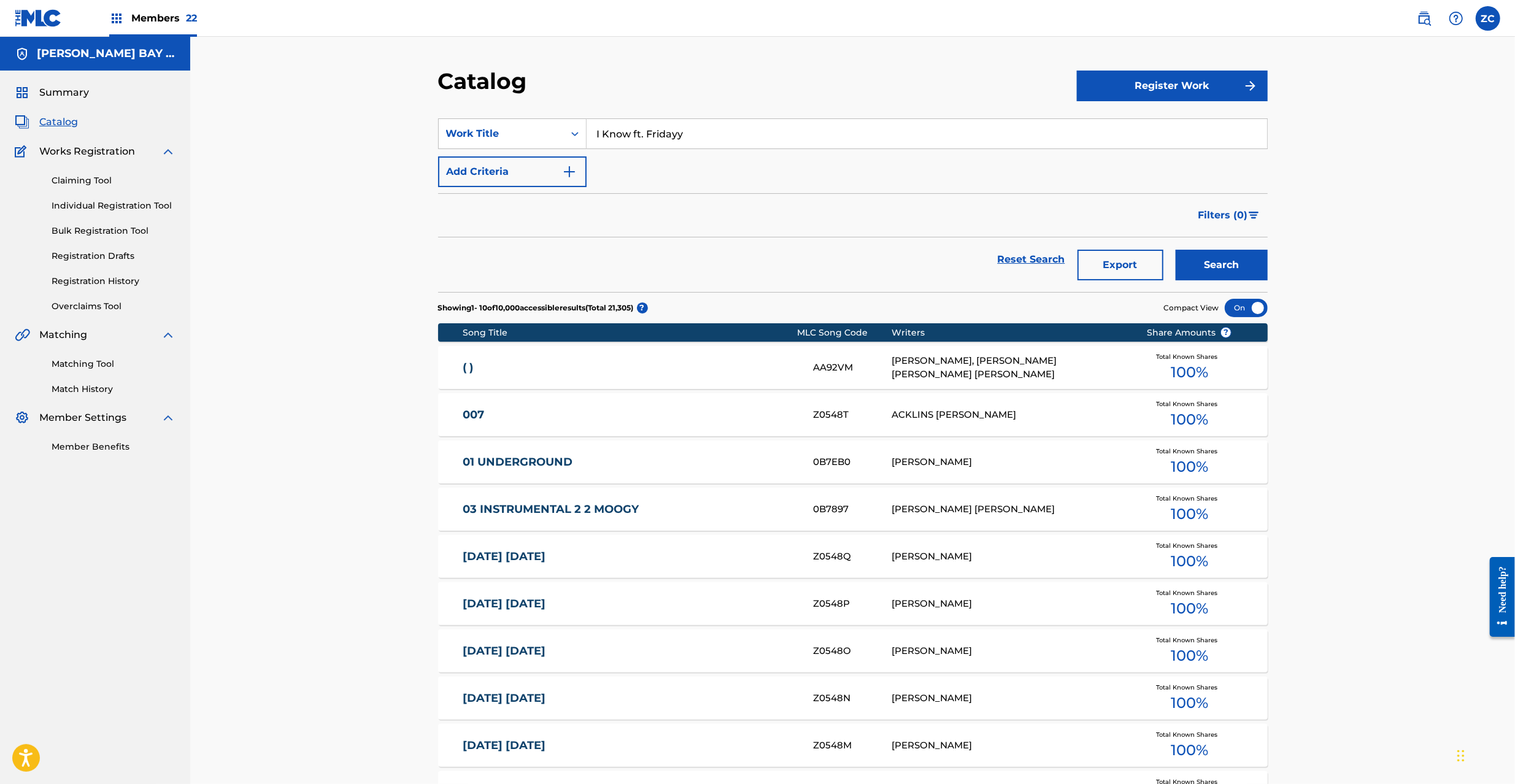
type input "I Know ft. Fridayy"
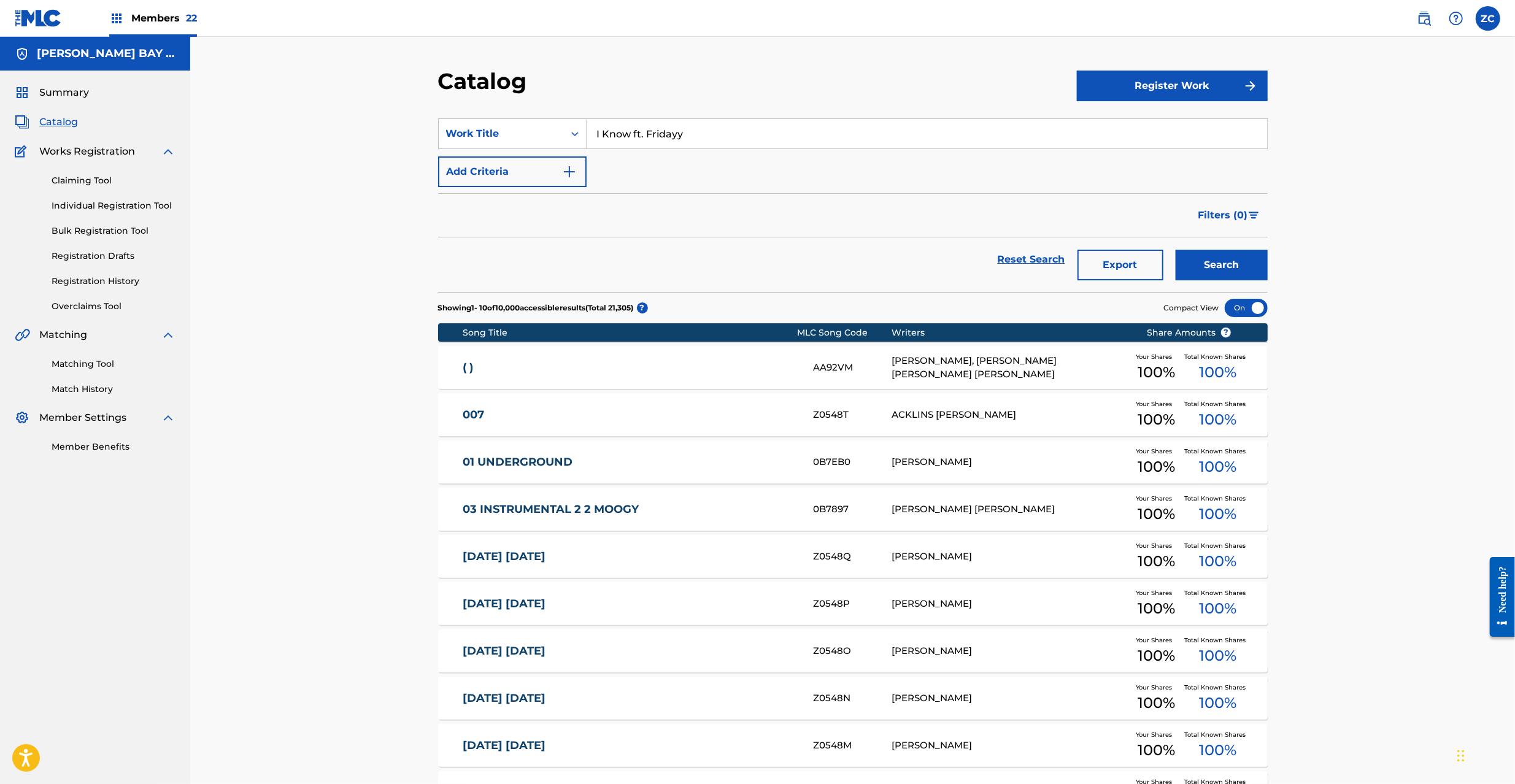
click at [1215, 272] on button "Search" at bounding box center [1221, 265] width 92 height 31
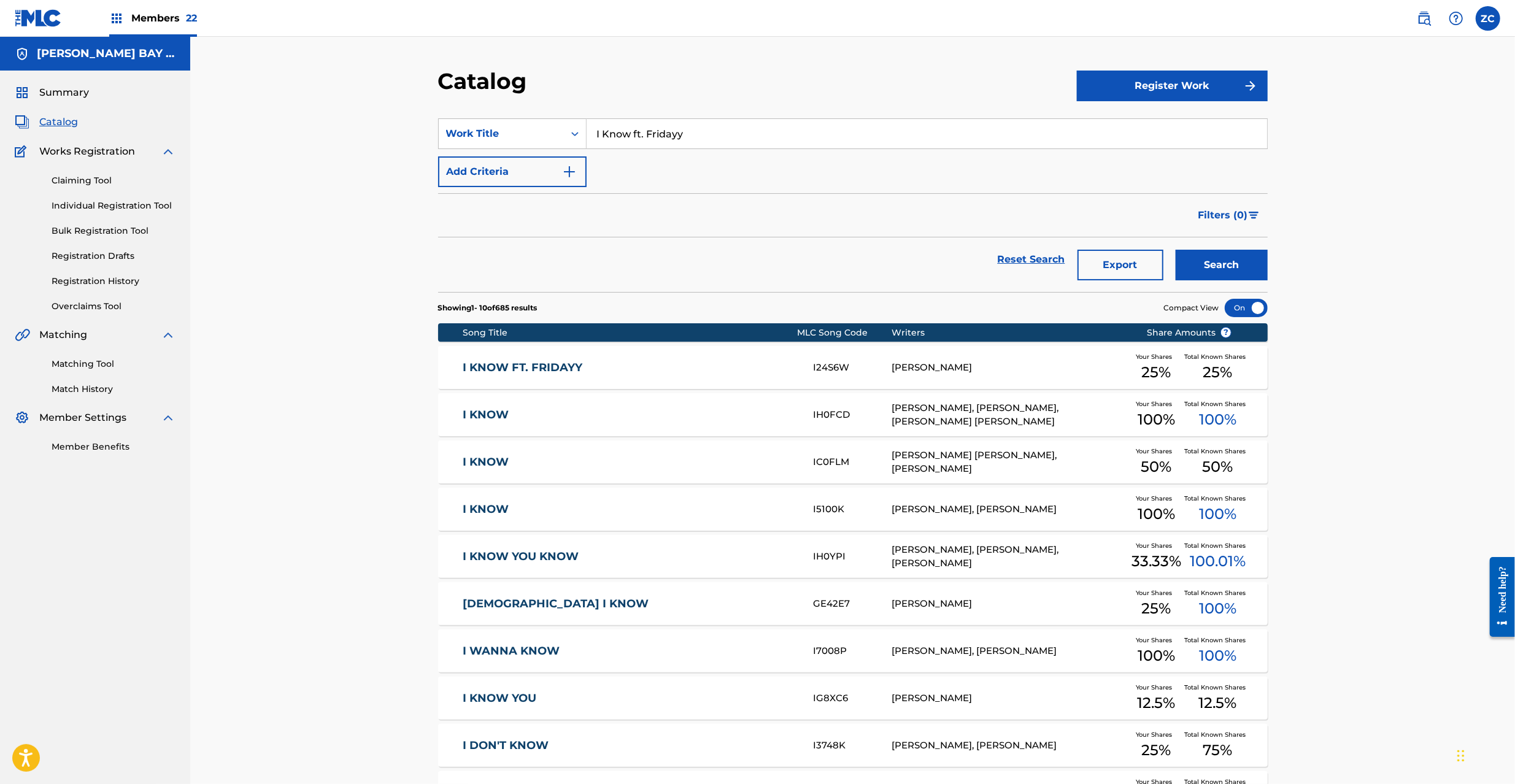
click at [900, 372] on div "[PERSON_NAME]" at bounding box center [1009, 368] width 236 height 15
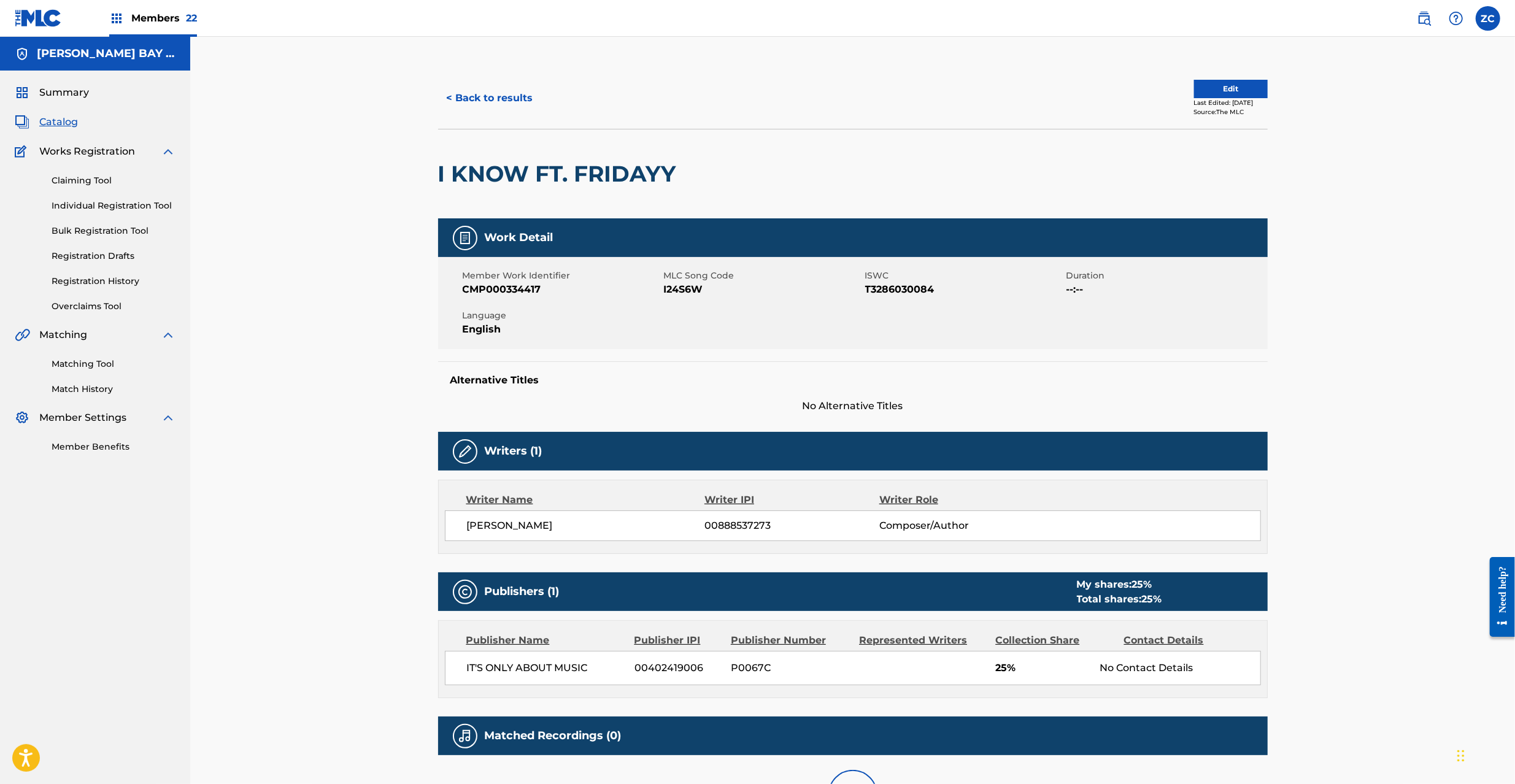
click at [1194, 86] on button "Edit" at bounding box center [1231, 89] width 73 height 19
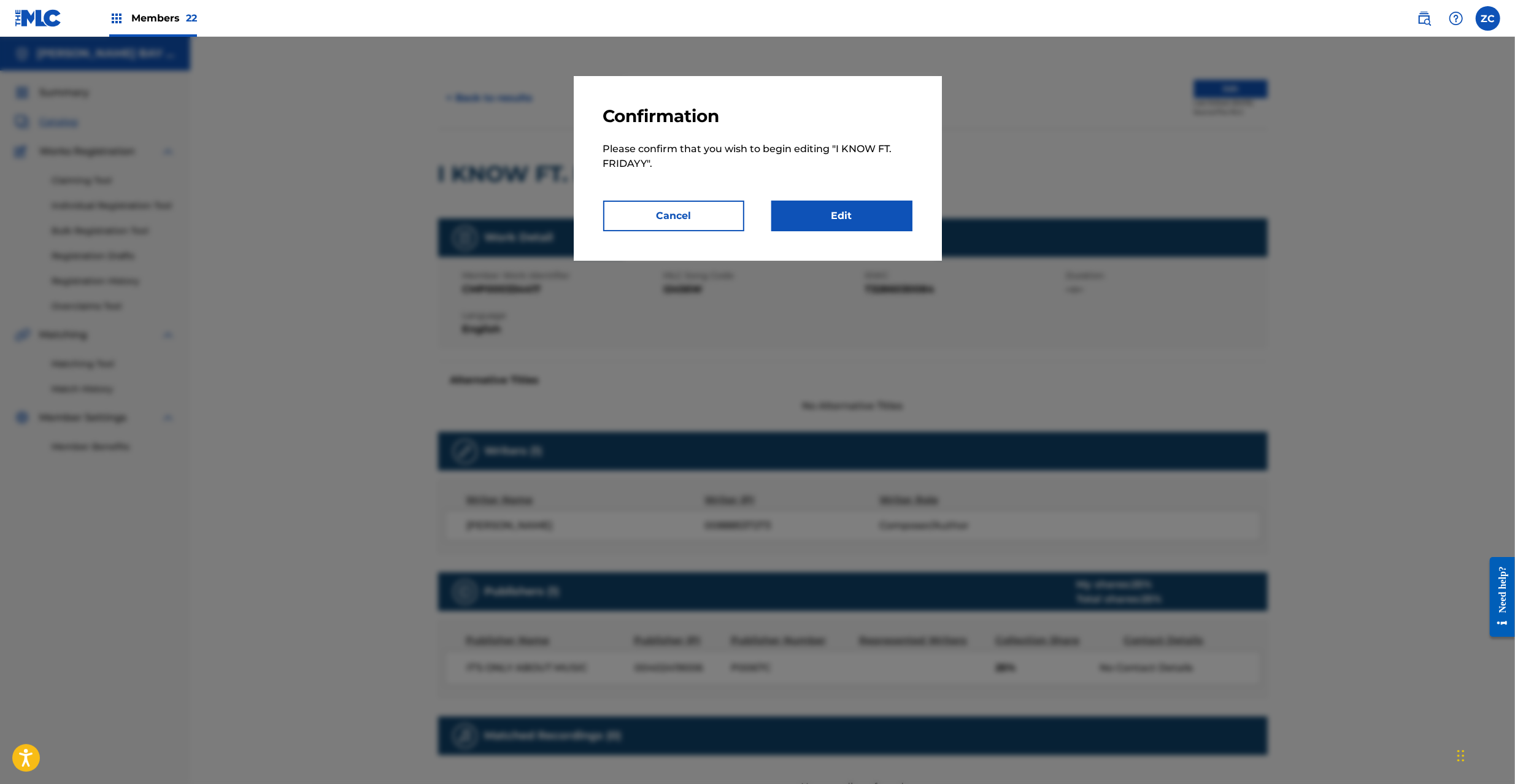
click at [838, 218] on link "Edit" at bounding box center [841, 216] width 141 height 31
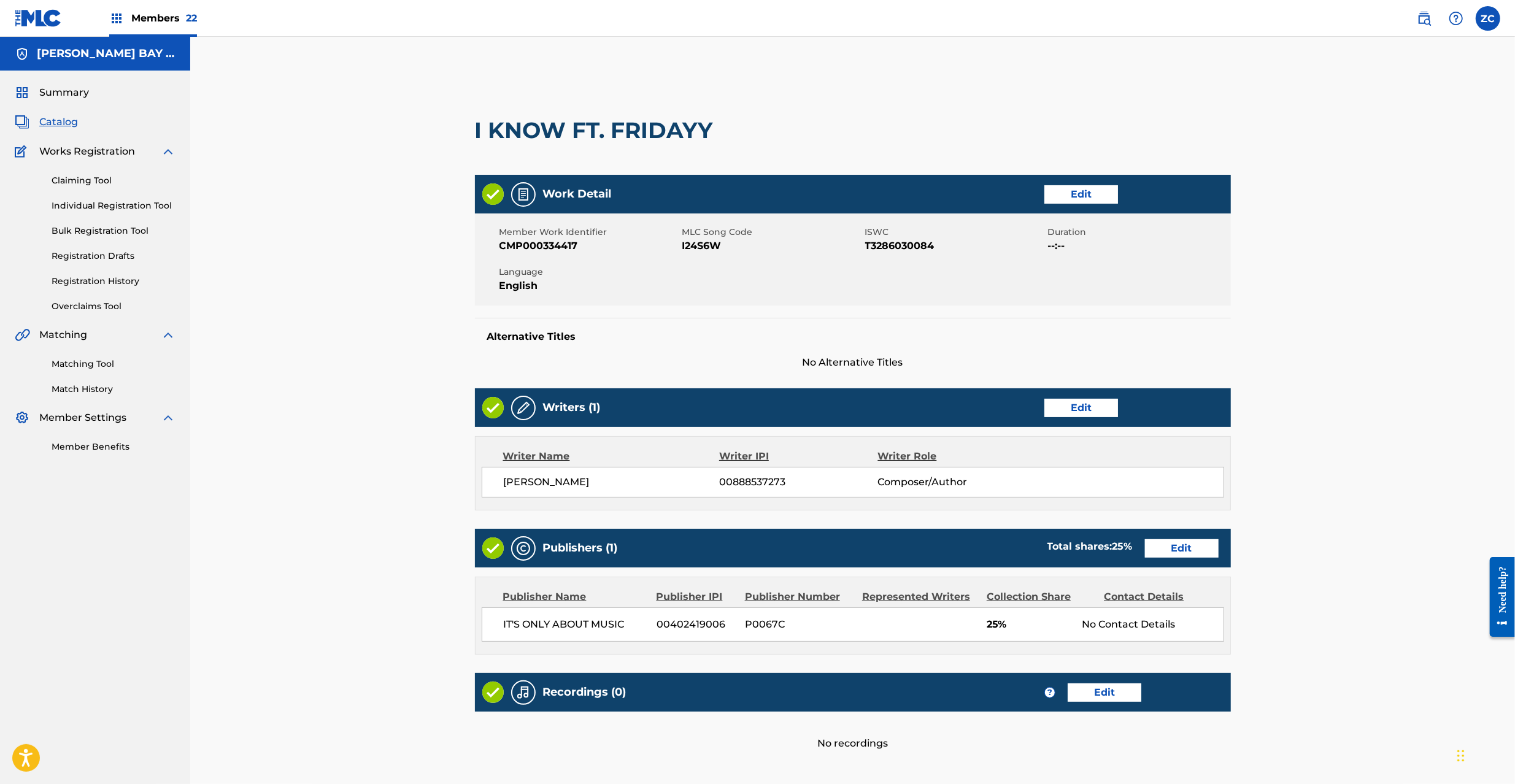
click at [1102, 400] on link "Edit" at bounding box center [1081, 408] width 73 height 19
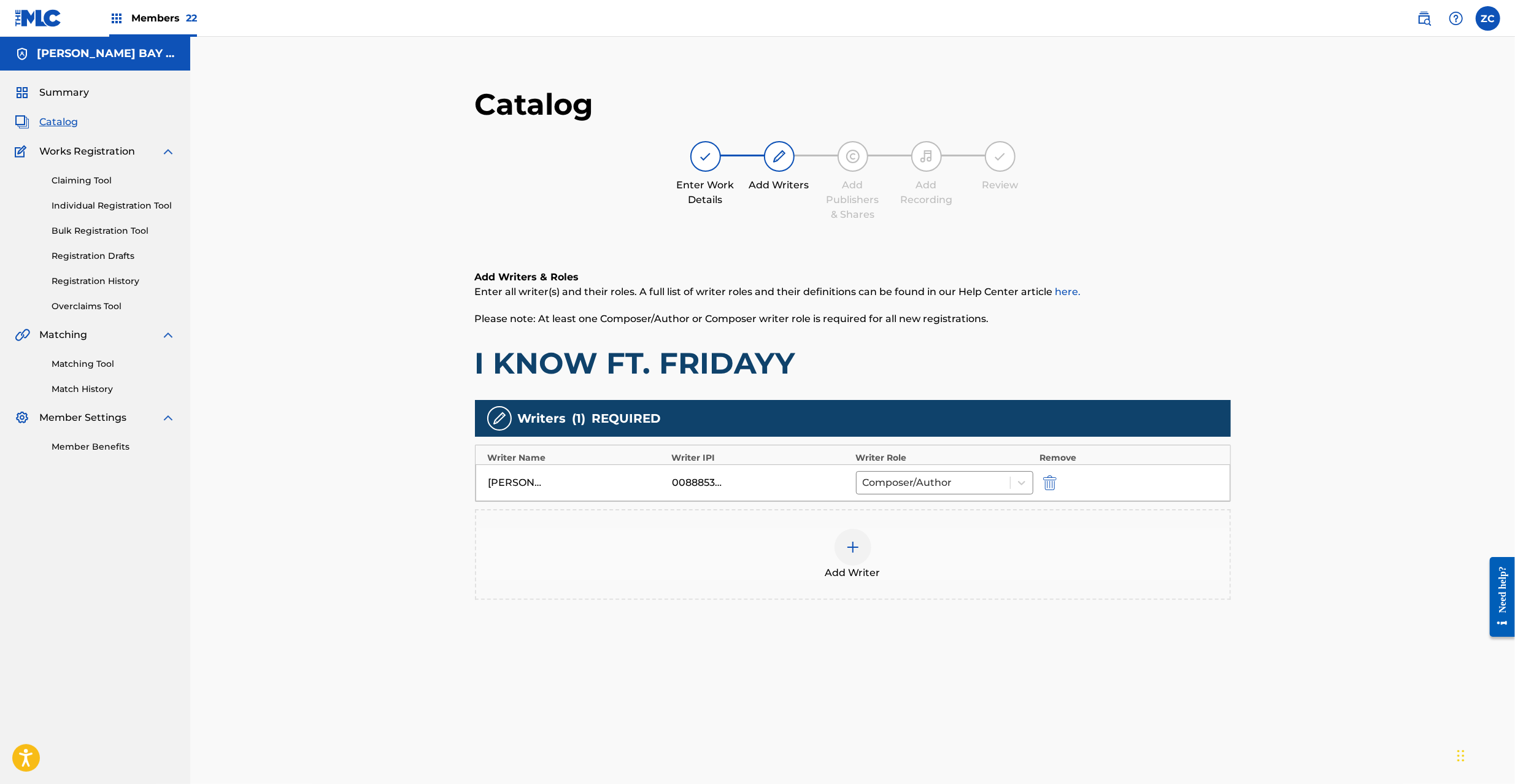
click at [855, 549] on img at bounding box center [852, 546] width 15 height 15
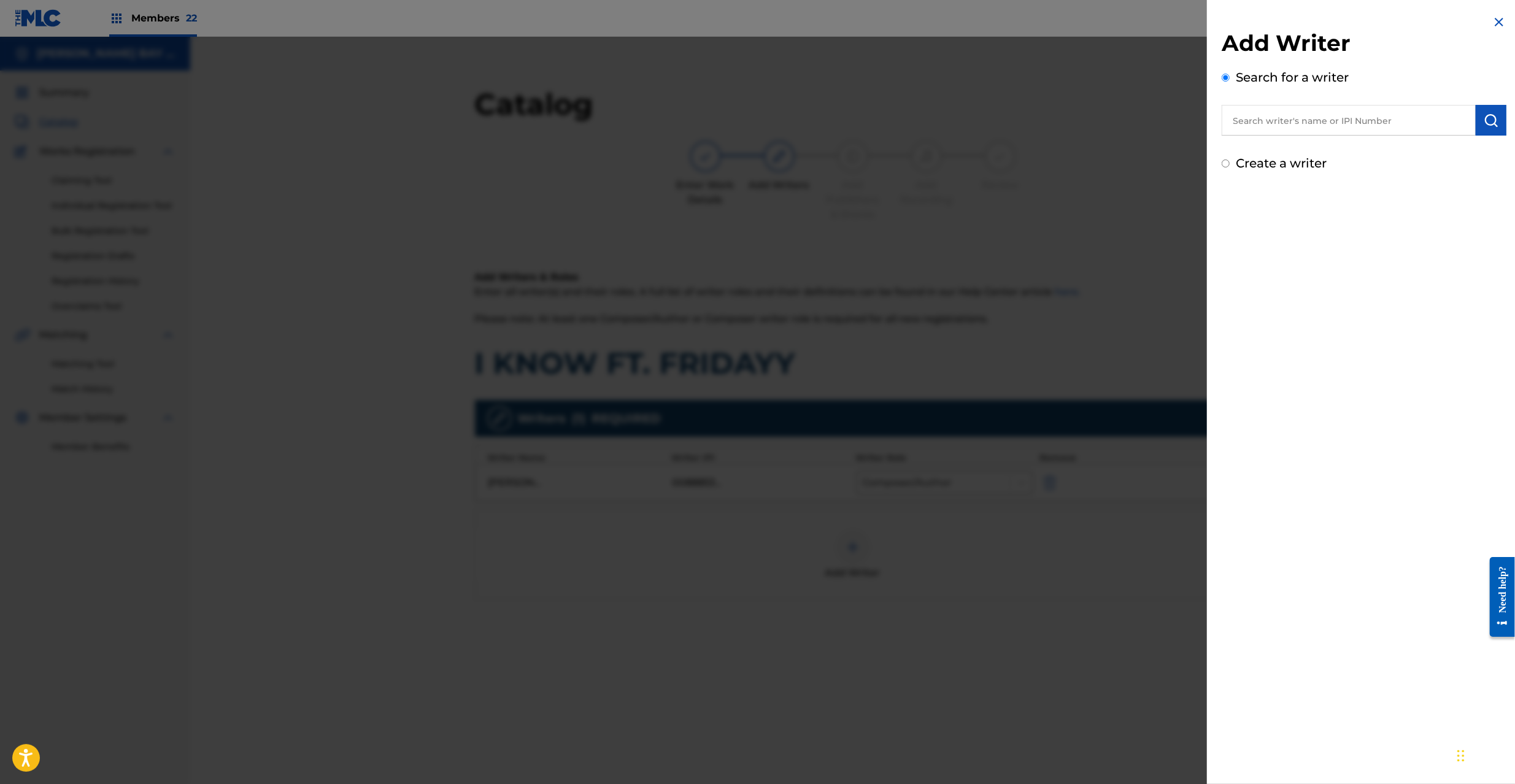
click at [1306, 129] on input "text" at bounding box center [1349, 120] width 254 height 31
paste input "573445632"
type input "00573445632"
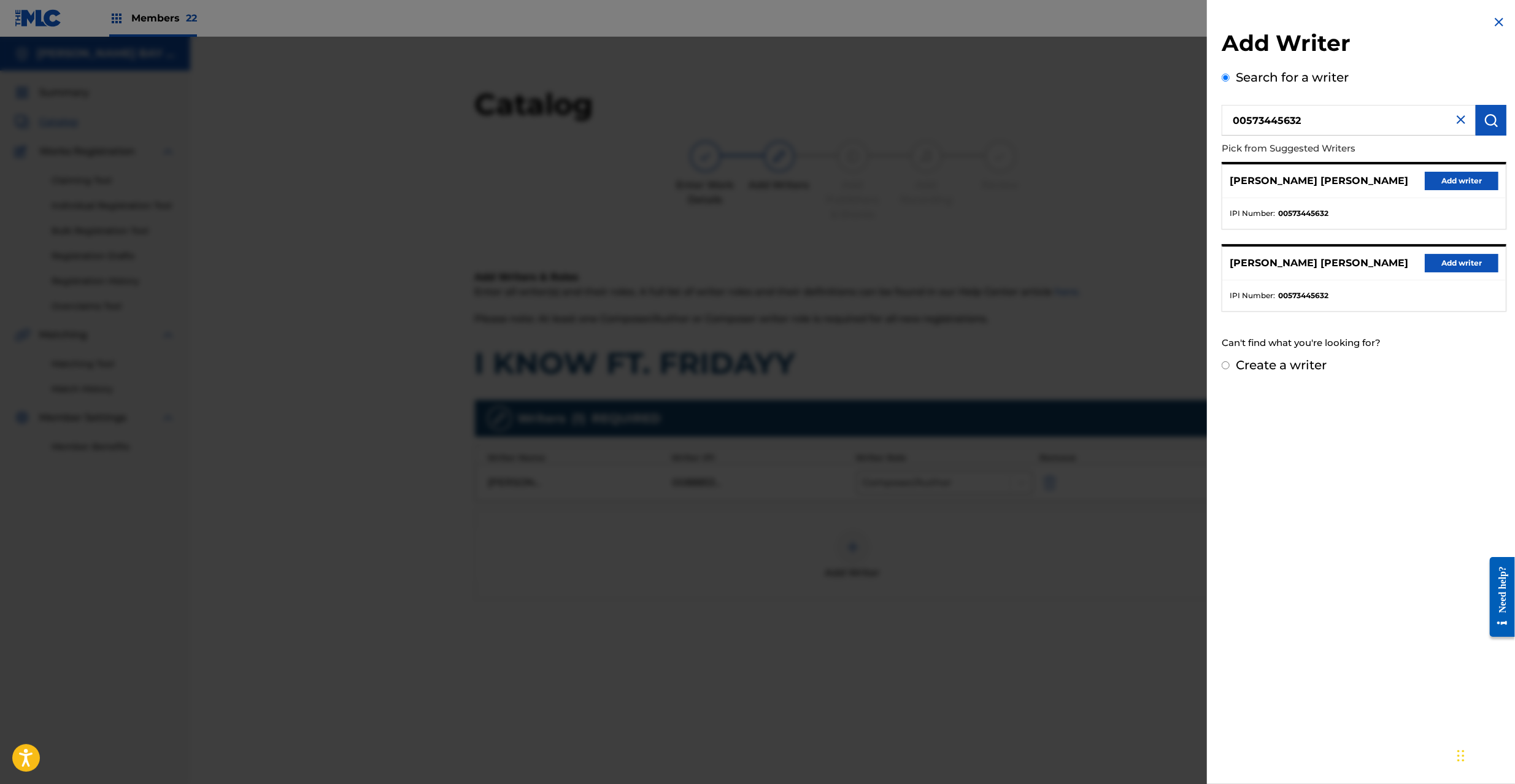
click at [1454, 185] on button "Add writer" at bounding box center [1461, 181] width 73 height 19
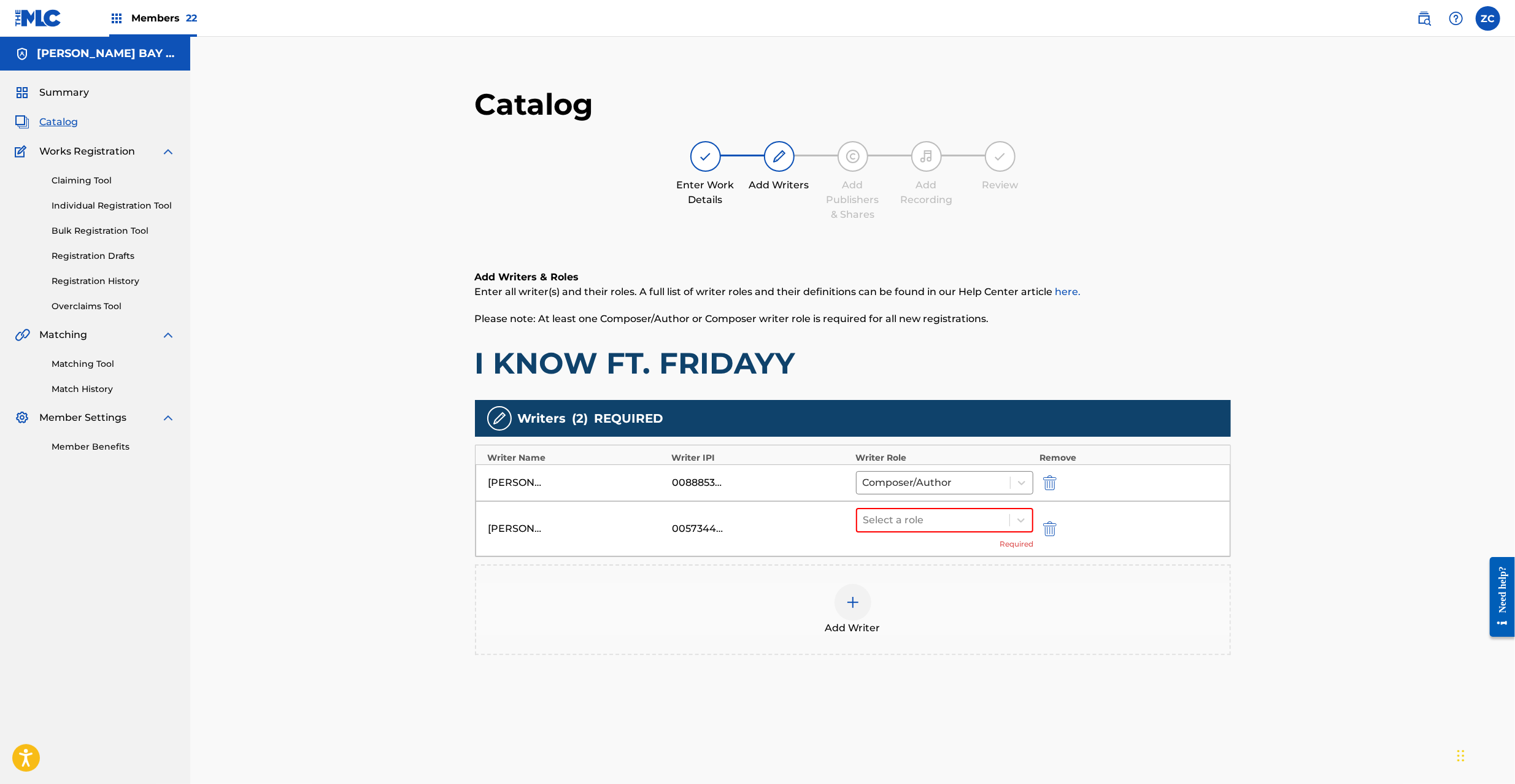
click at [859, 588] on div at bounding box center [852, 601] width 37 height 37
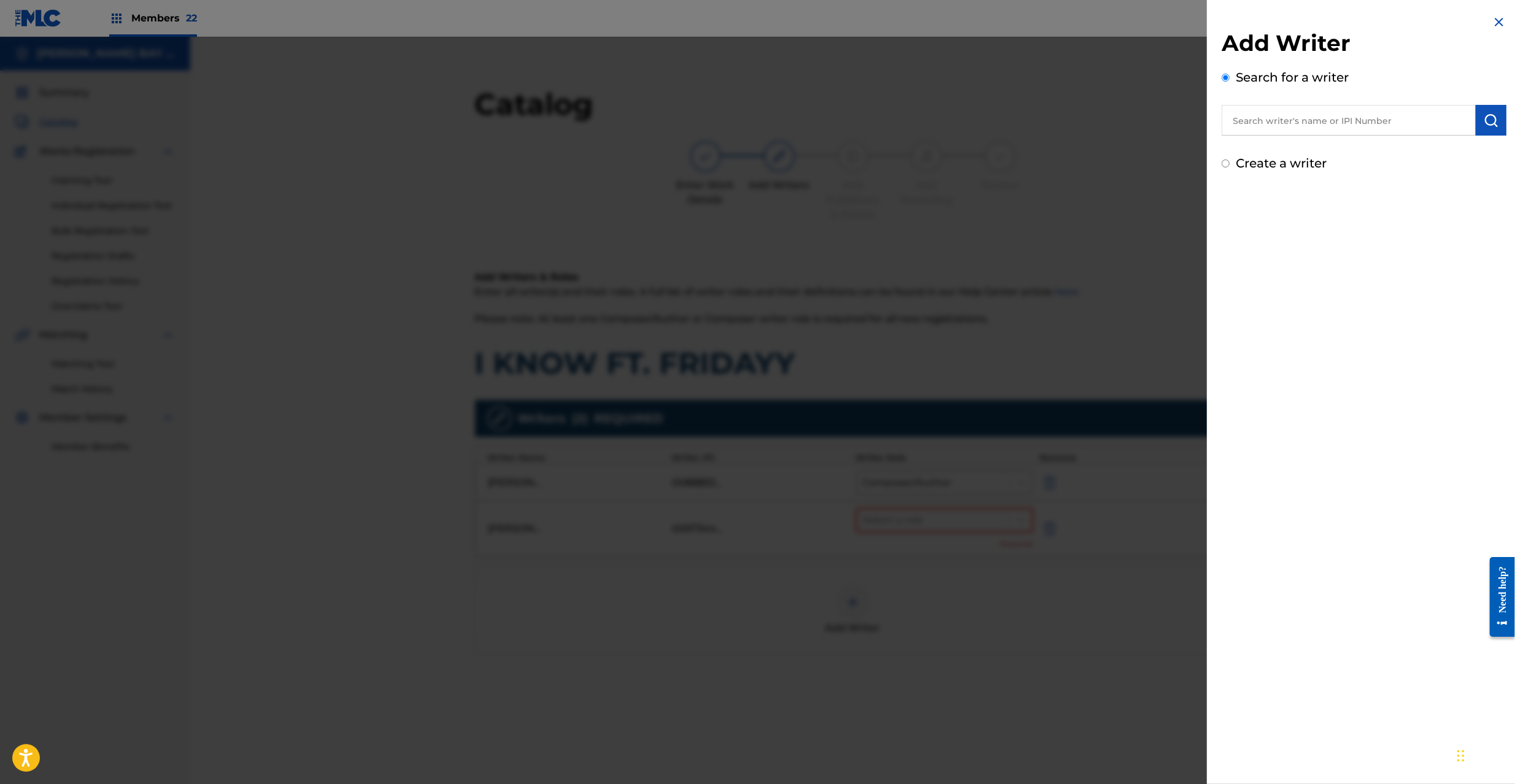
click at [1337, 119] on input "text" at bounding box center [1349, 120] width 254 height 31
paste input "[PERSON_NAME]"
type input "[PERSON_NAME]"
click at [1491, 120] on img "submit" at bounding box center [1490, 119] width 15 height 15
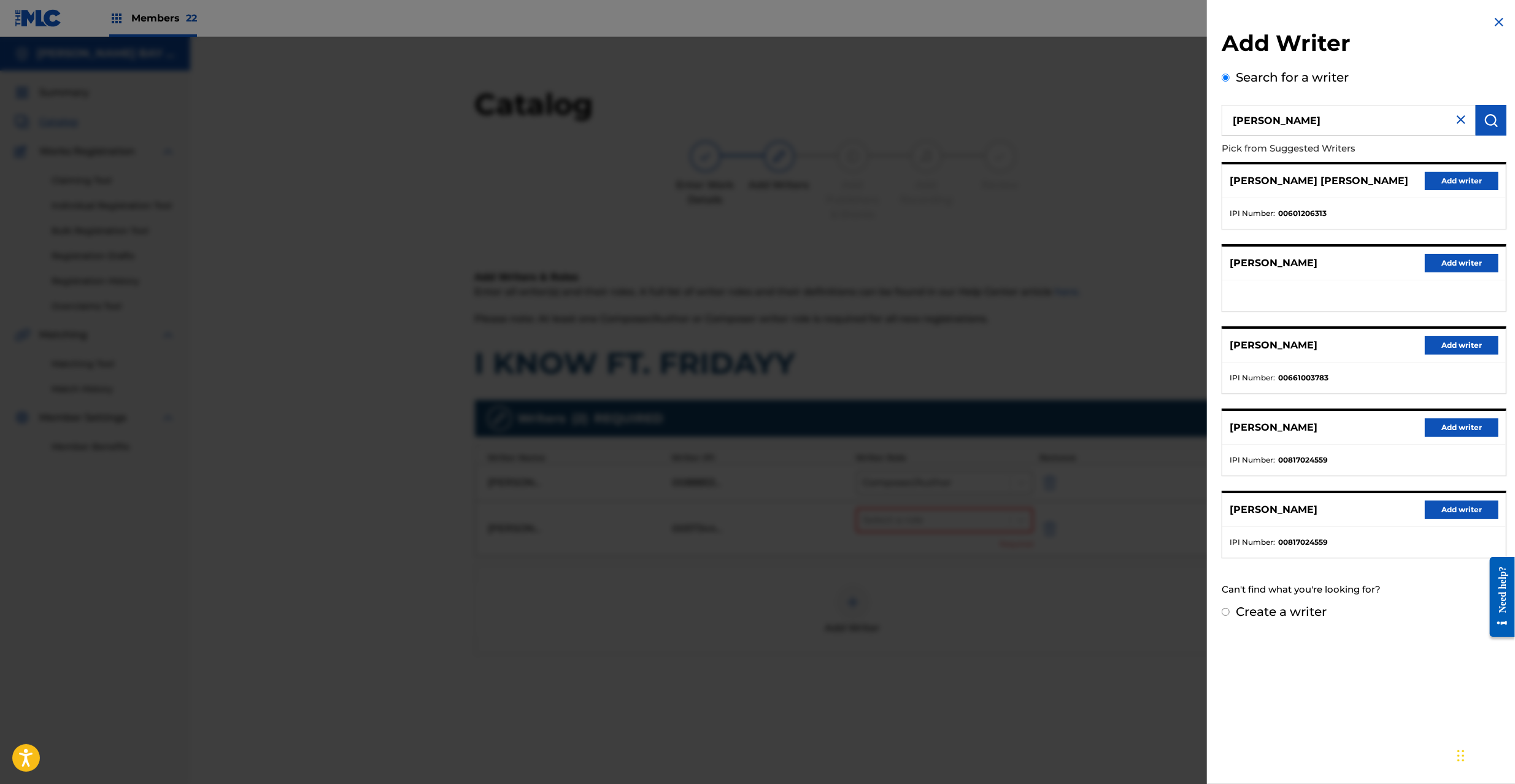
click at [1458, 272] on button "Add writer" at bounding box center [1461, 264] width 73 height 19
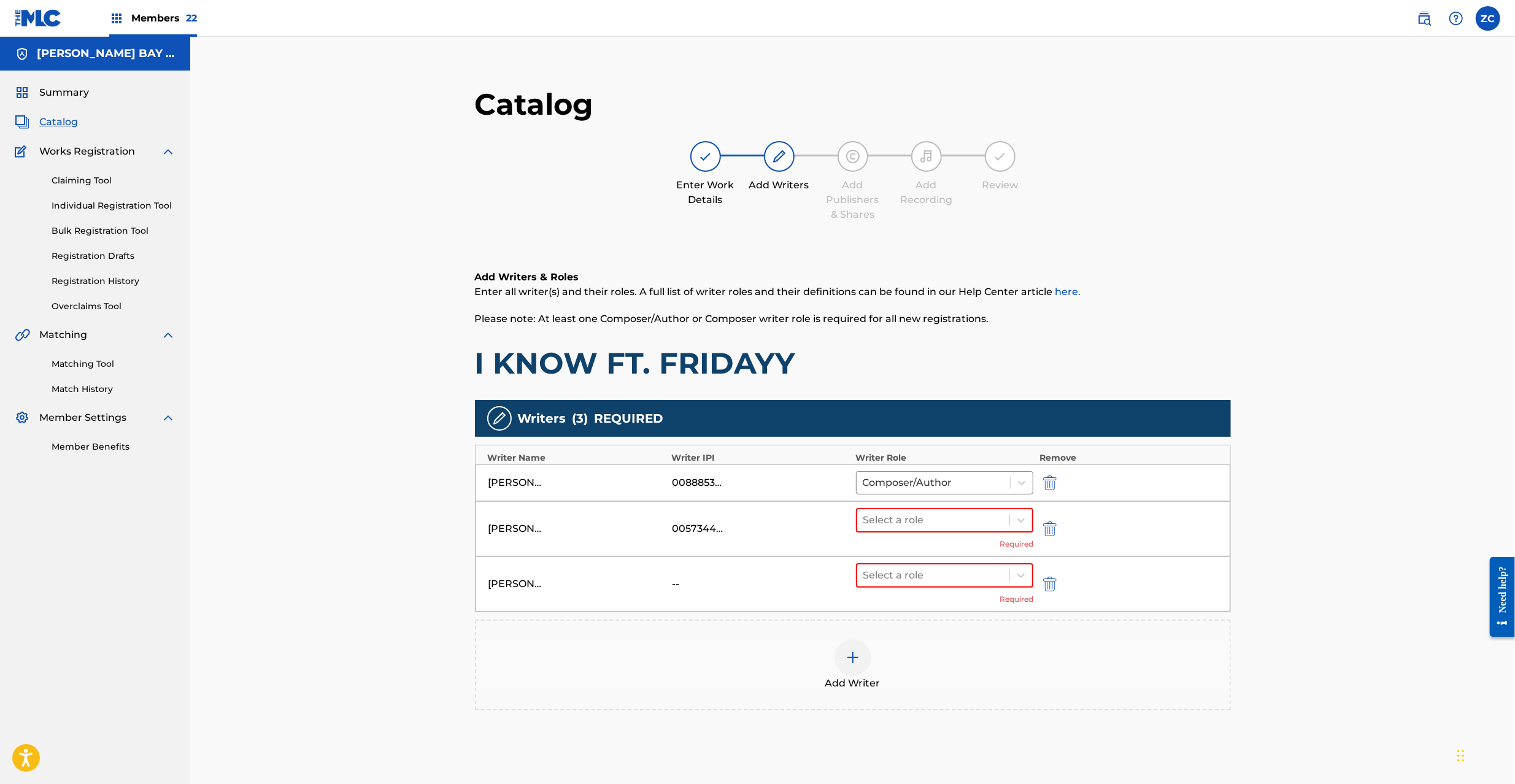
click at [848, 656] on img at bounding box center [852, 657] width 15 height 15
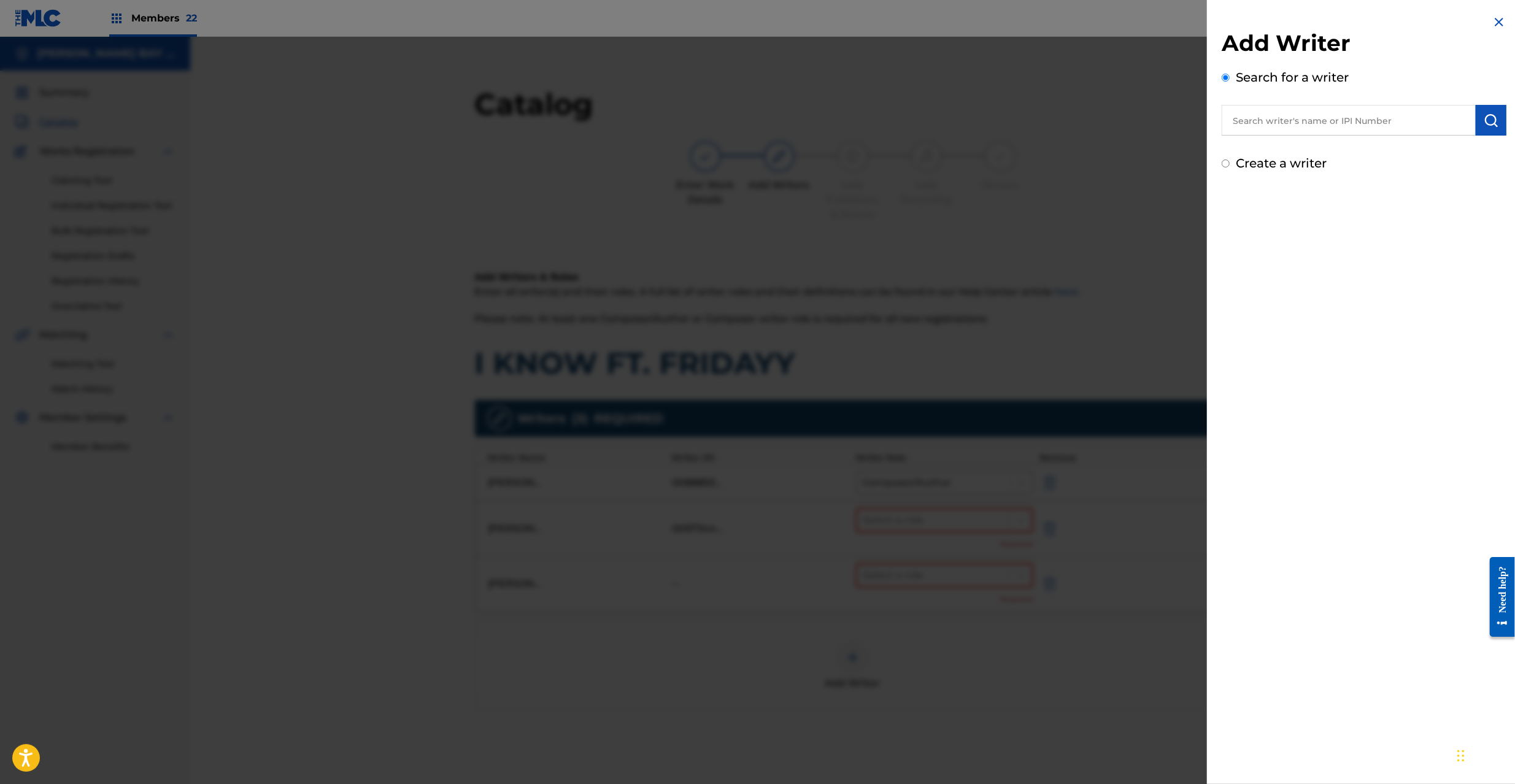
click at [1347, 119] on input "text" at bounding box center [1349, 120] width 254 height 31
paste input "[PERSON_NAME]"
type input "[PERSON_NAME]"
click at [1487, 121] on img "submit" at bounding box center [1490, 119] width 15 height 15
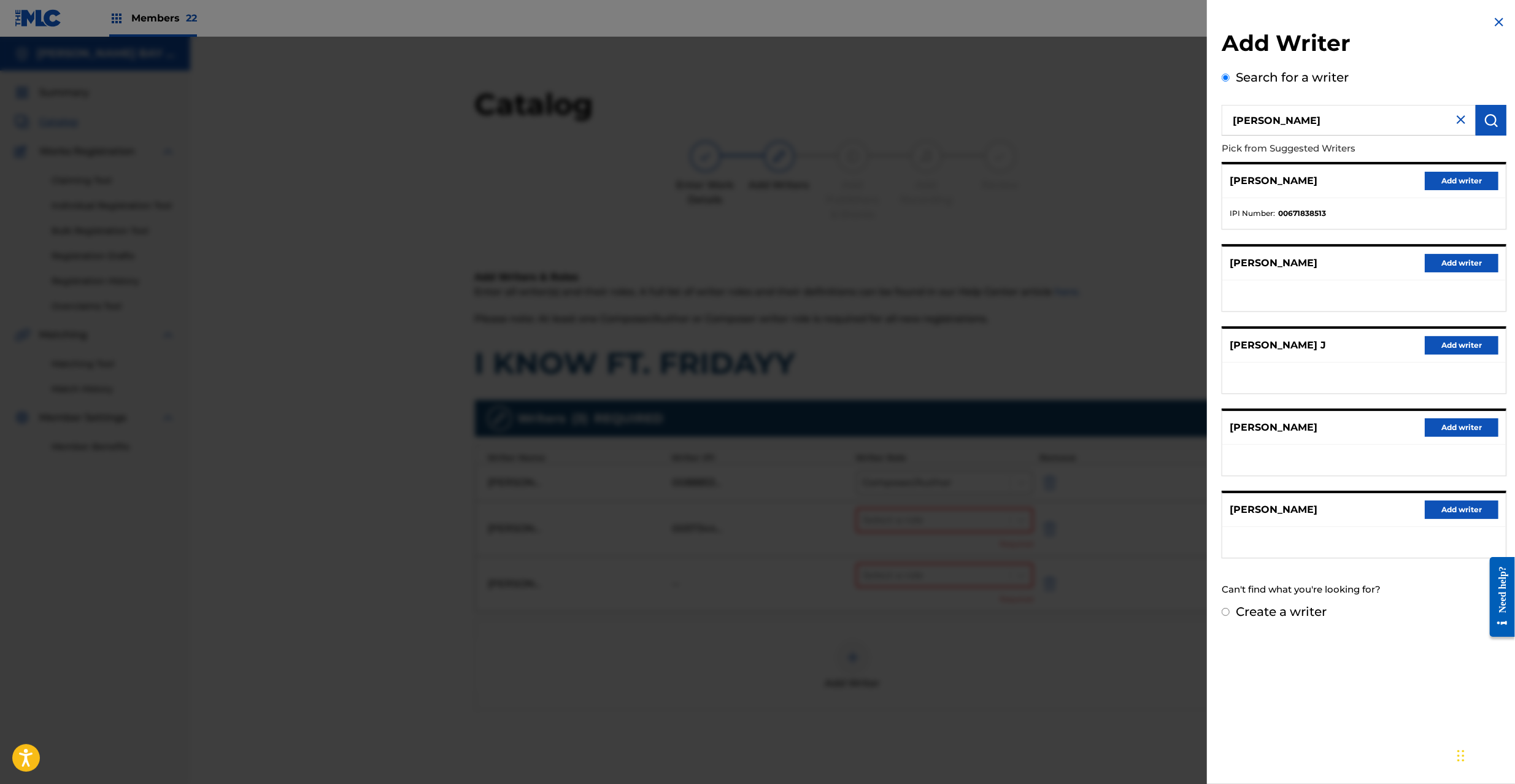
click at [1444, 515] on button "Add writer" at bounding box center [1461, 509] width 73 height 19
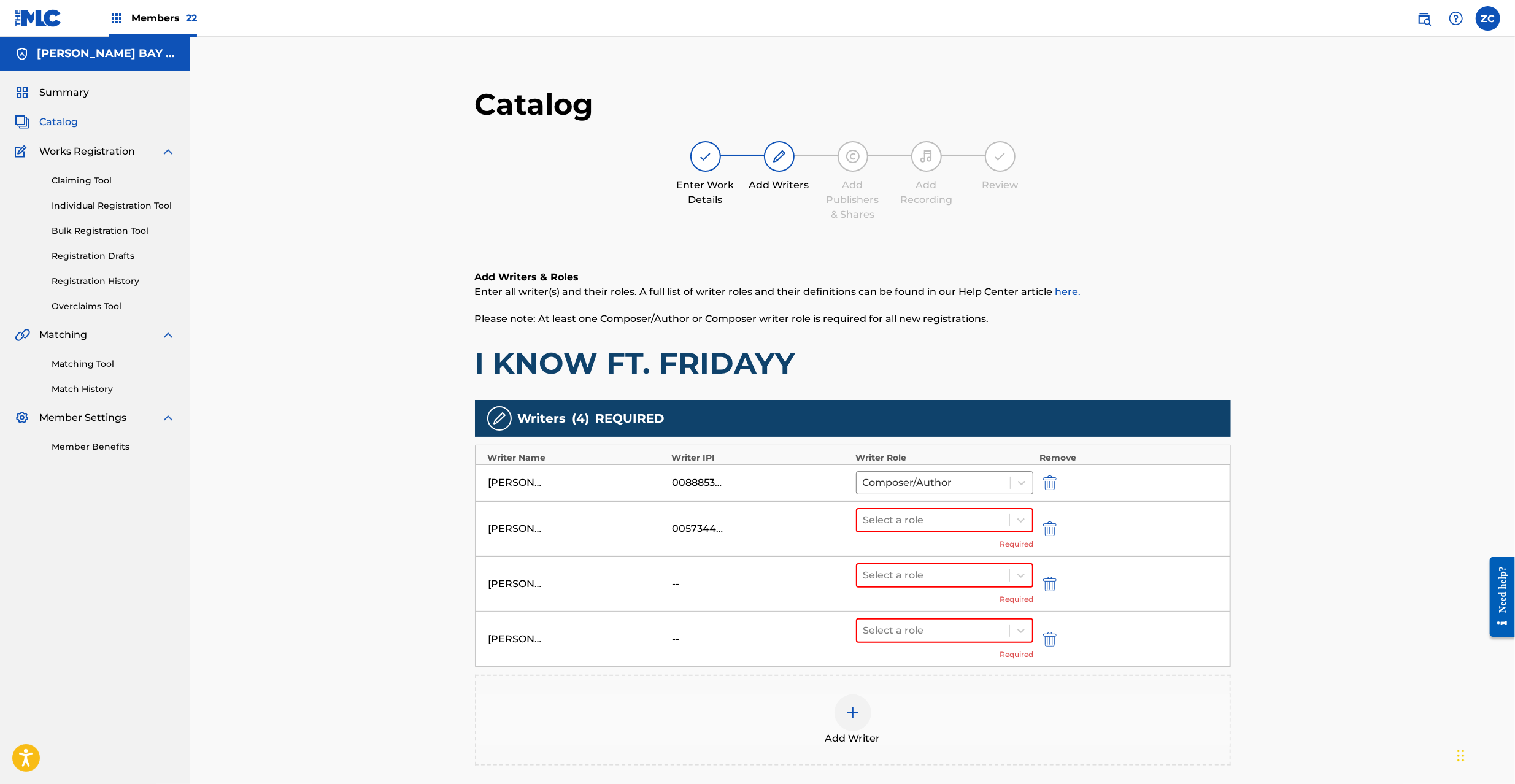
click at [849, 692] on div "Add Writer" at bounding box center [852, 720] width 755 height 90
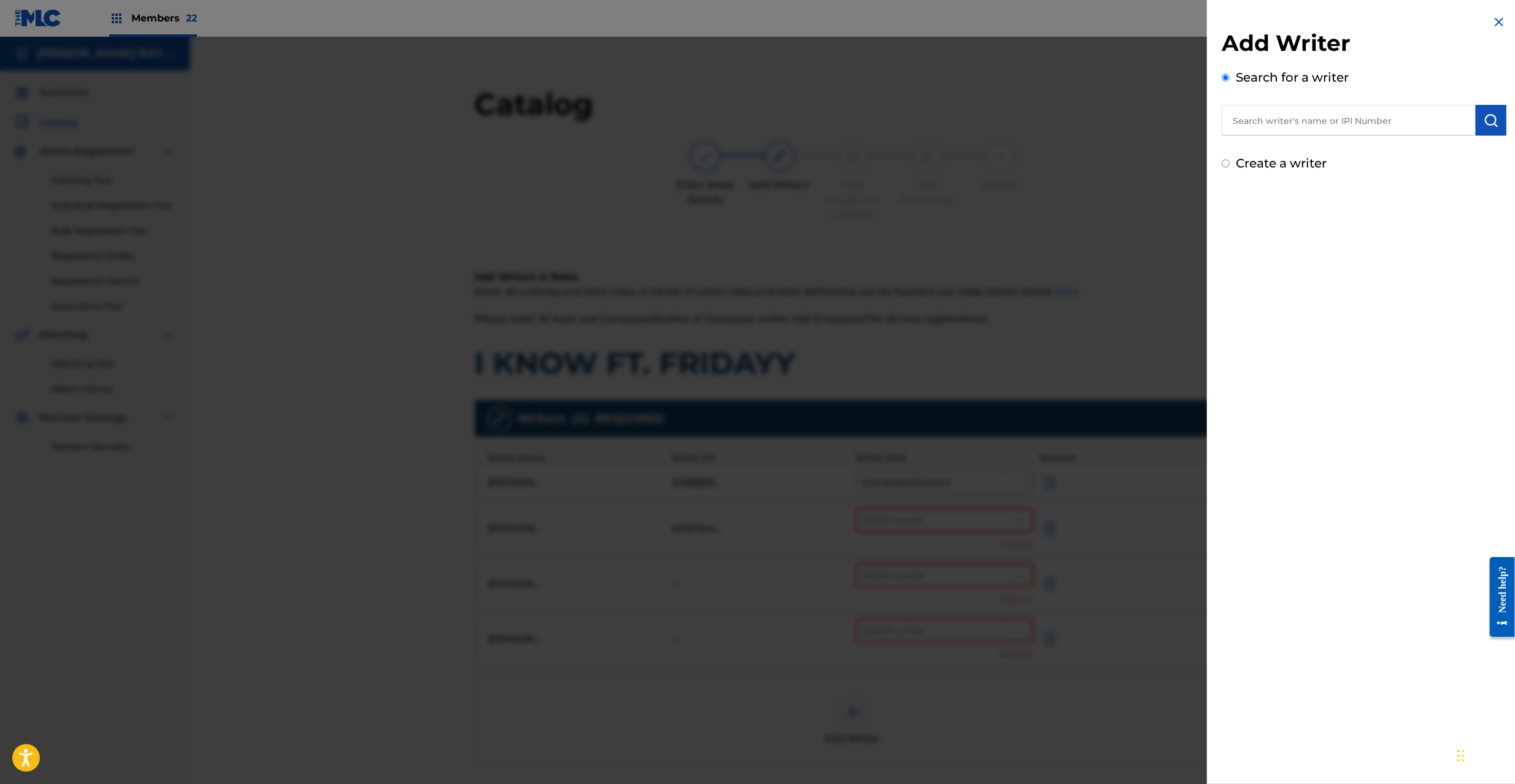
click at [1365, 120] on input "text" at bounding box center [1349, 120] width 254 height 31
paste input "[PERSON_NAME]"
type input "[PERSON_NAME]"
click at [1483, 113] on img "submit" at bounding box center [1490, 119] width 15 height 15
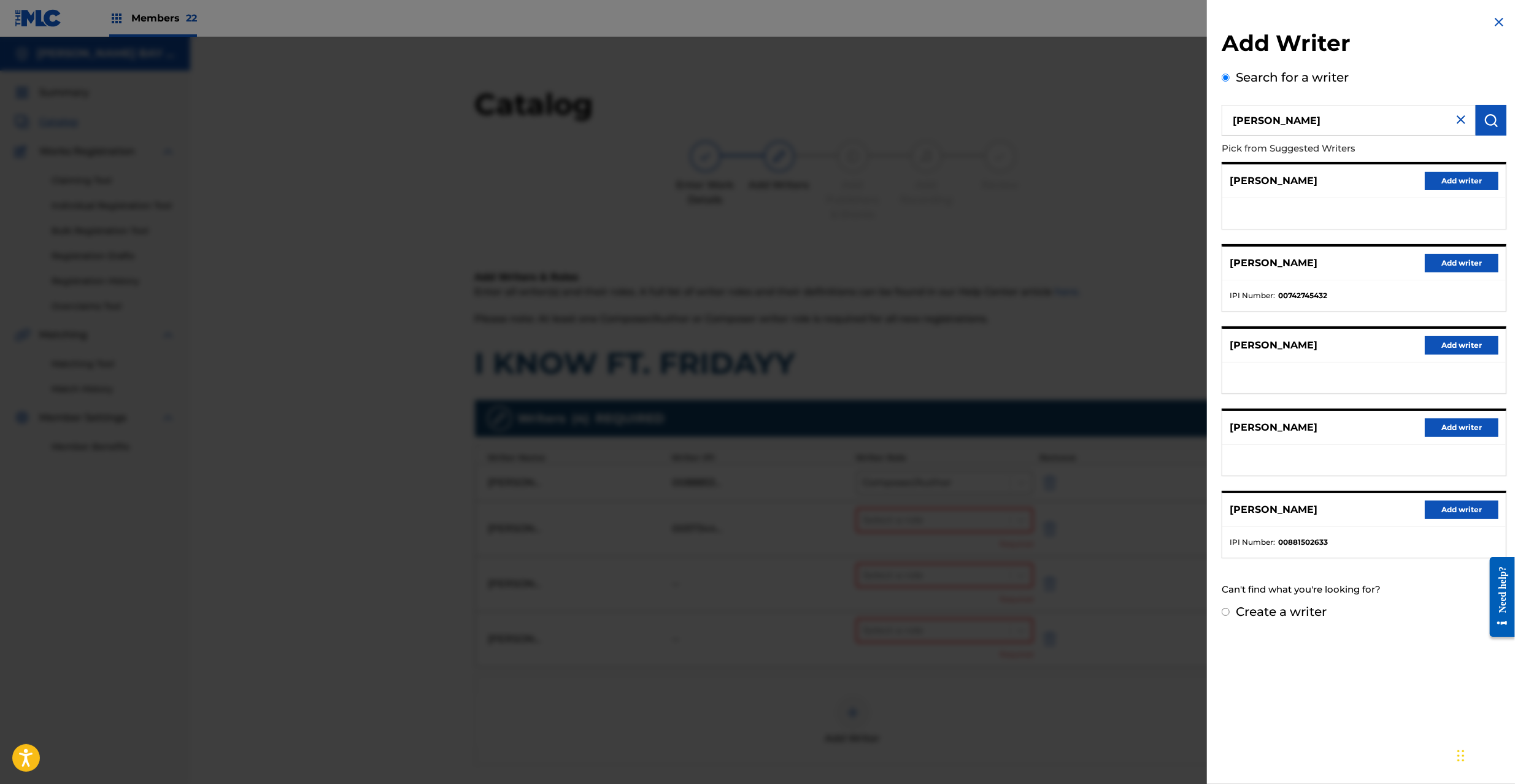
click at [1446, 341] on button "Add writer" at bounding box center [1461, 346] width 73 height 19
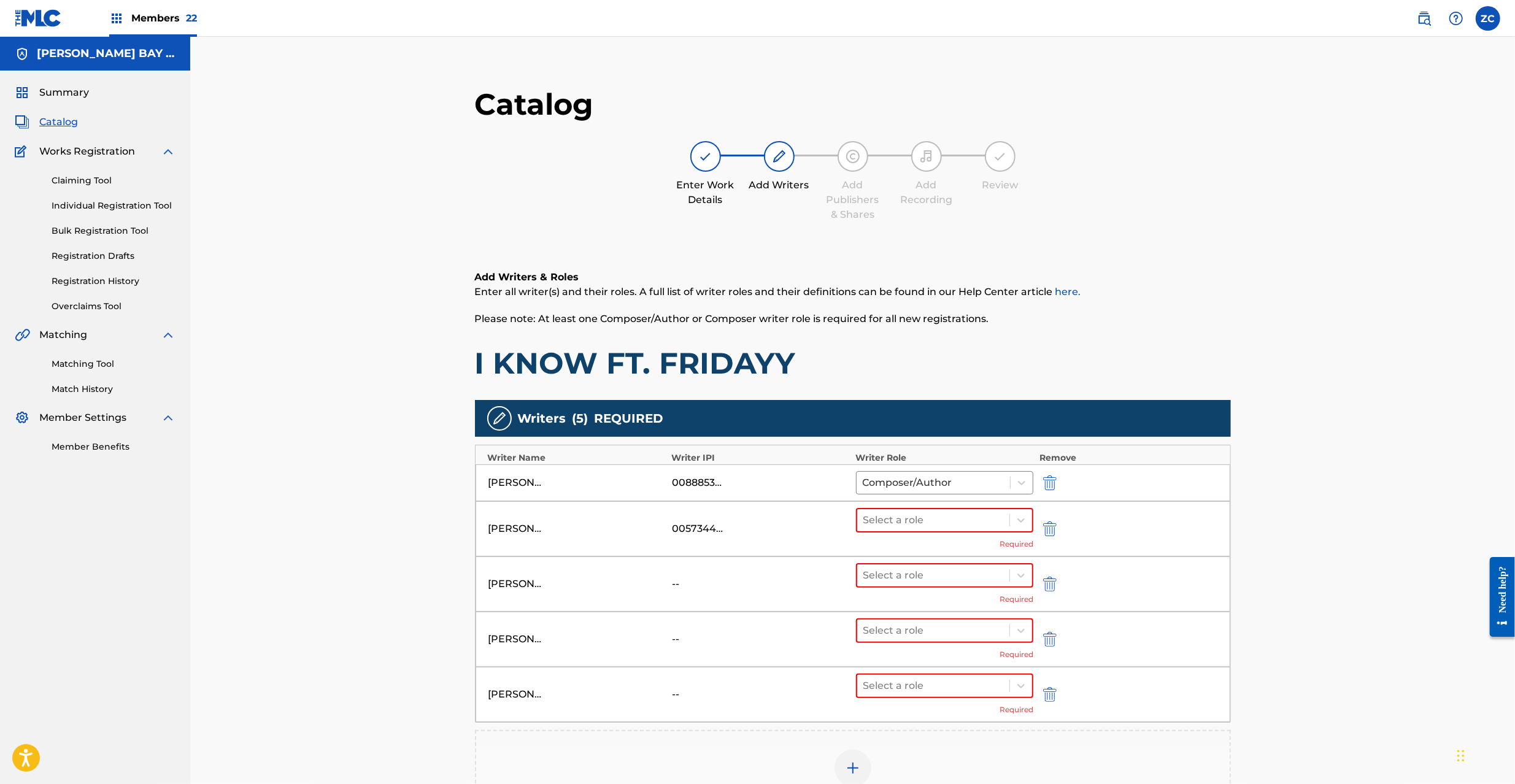
click at [852, 769] on img at bounding box center [852, 767] width 15 height 15
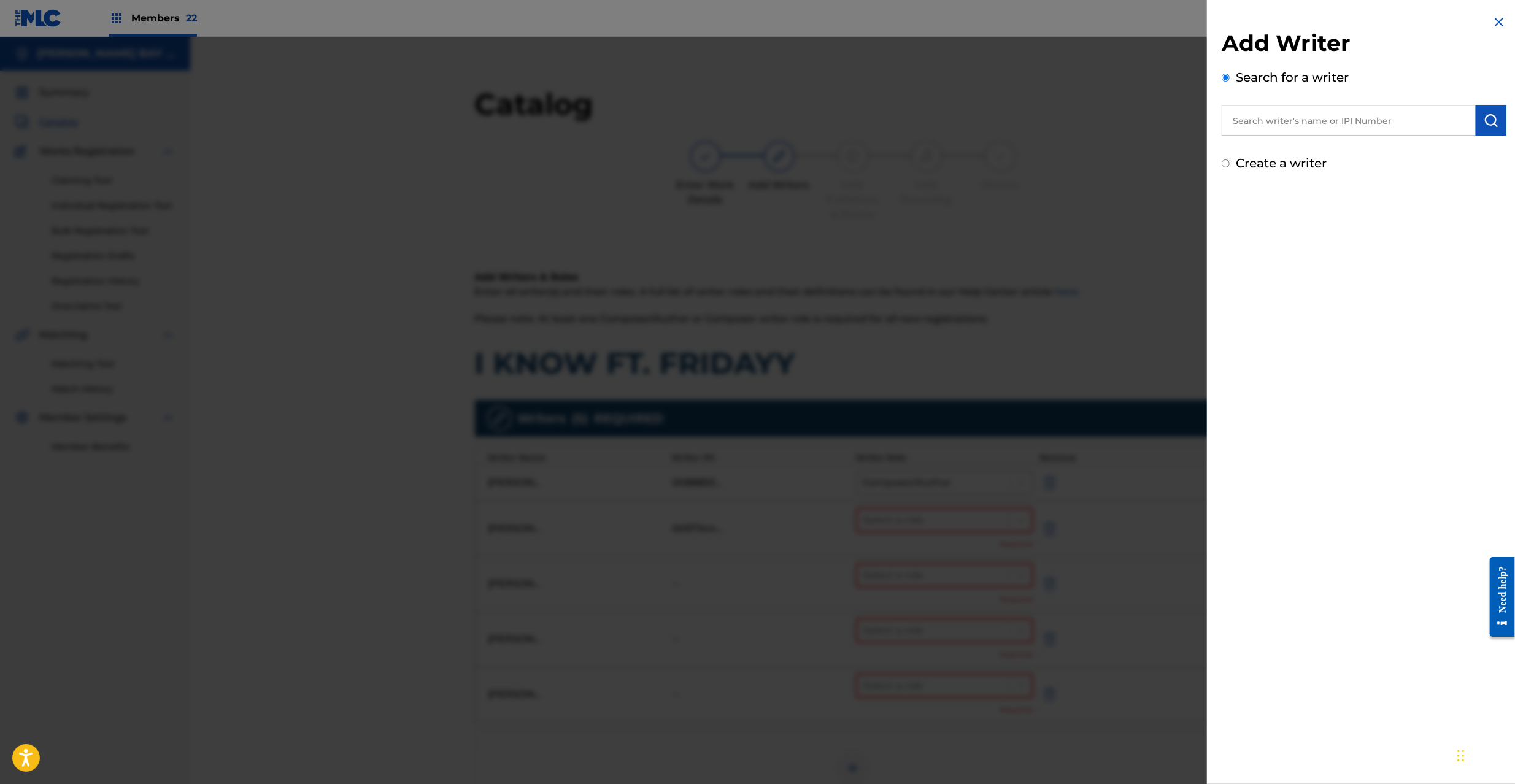
click at [1377, 128] on input "text" at bounding box center [1349, 120] width 254 height 31
paste input "[PERSON_NAME]"
type input "[PERSON_NAME]"
click at [1492, 117] on img "submit" at bounding box center [1490, 119] width 15 height 15
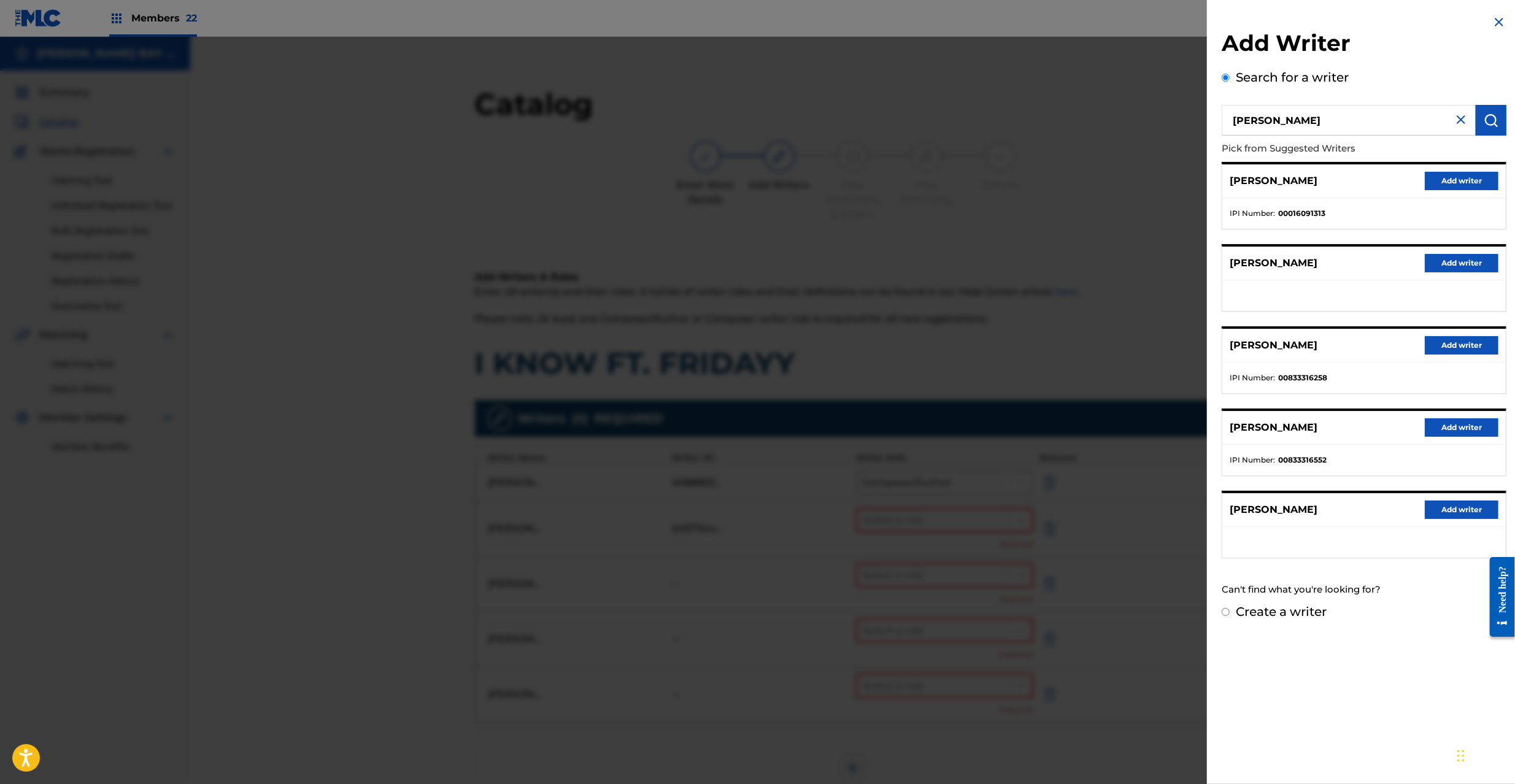
click at [1443, 265] on button "Add writer" at bounding box center [1461, 264] width 73 height 19
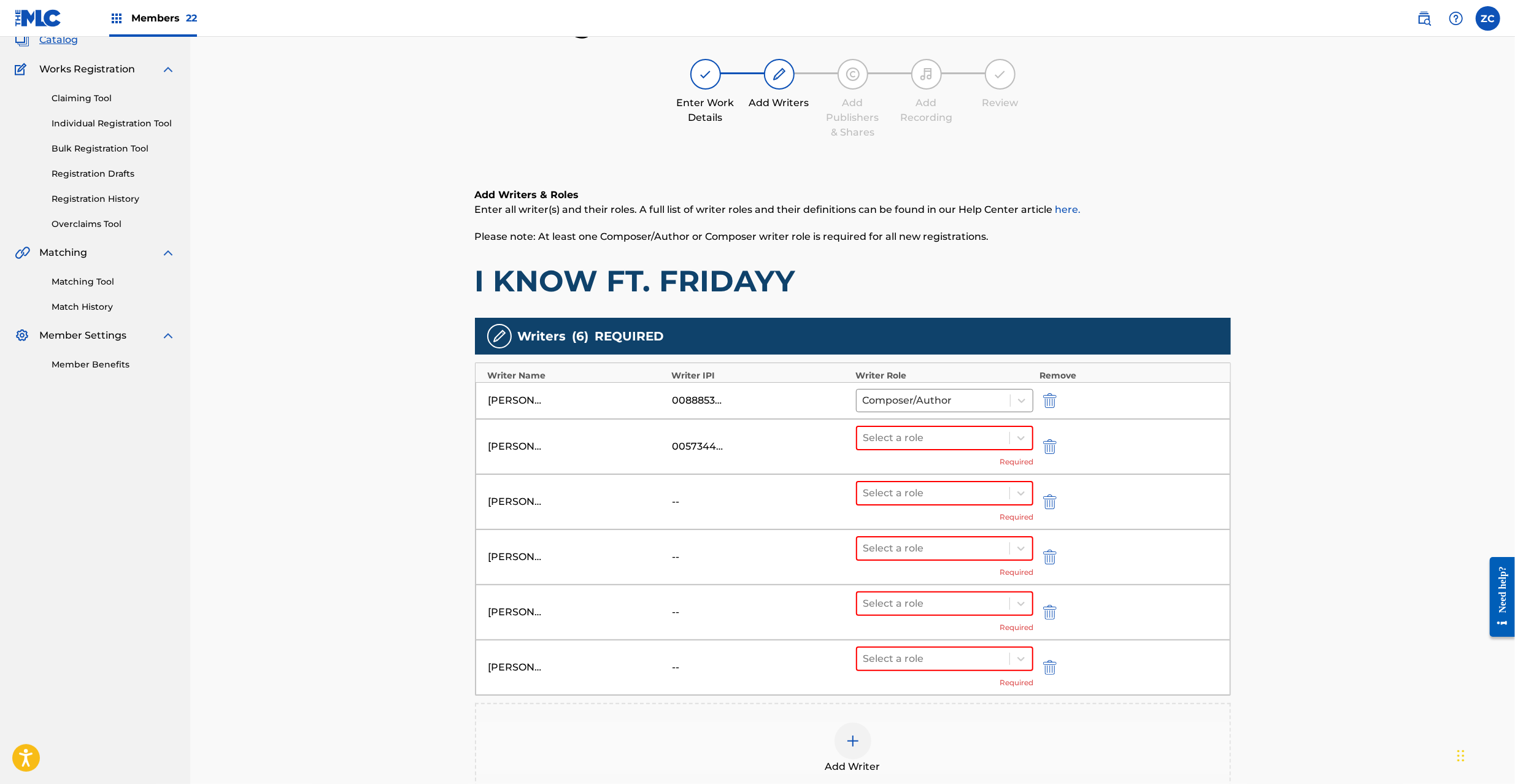
scroll to position [218, 0]
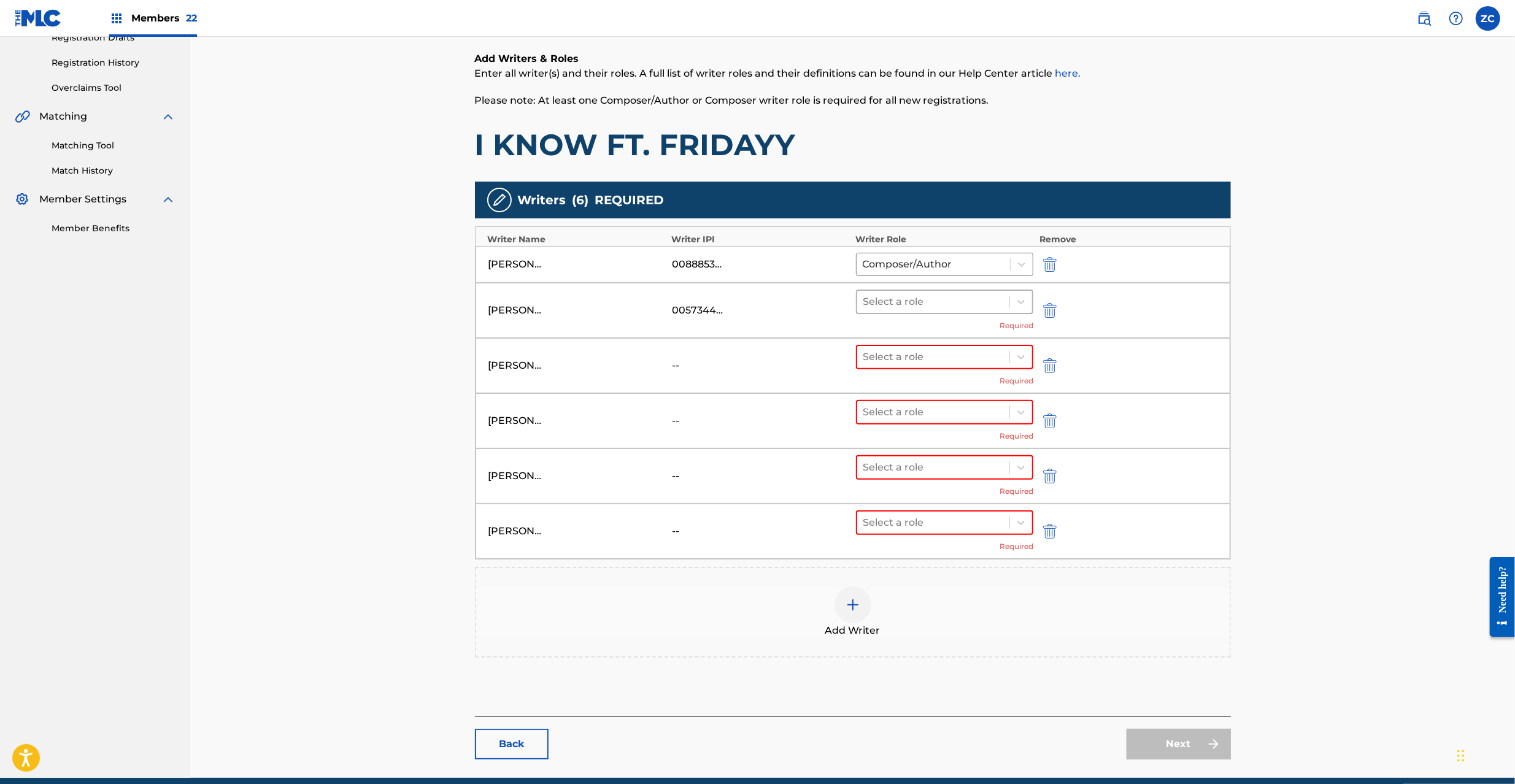
click at [926, 303] on div at bounding box center [933, 302] width 141 height 17
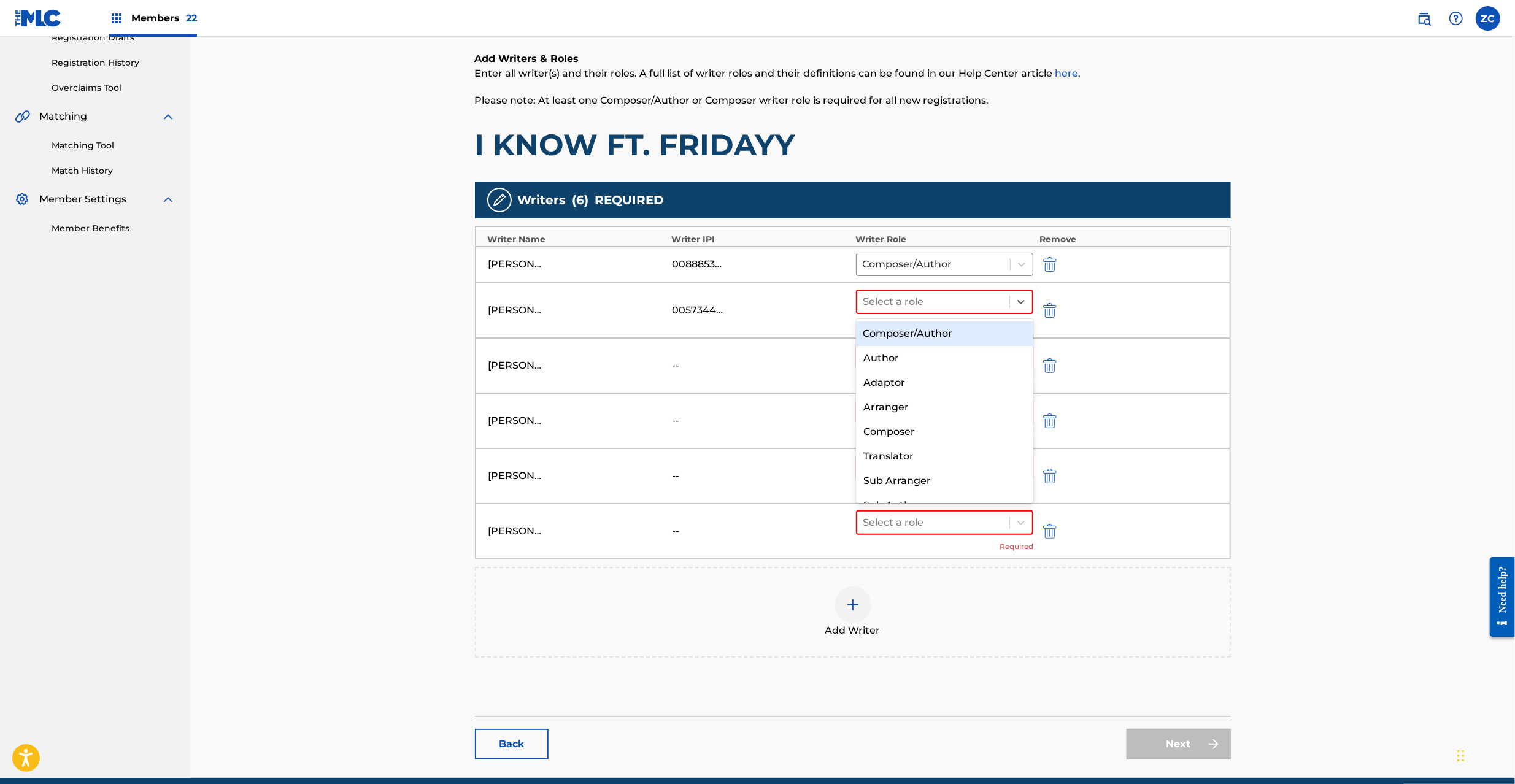
click at [919, 334] on div "Composer/Author" at bounding box center [945, 334] width 178 height 25
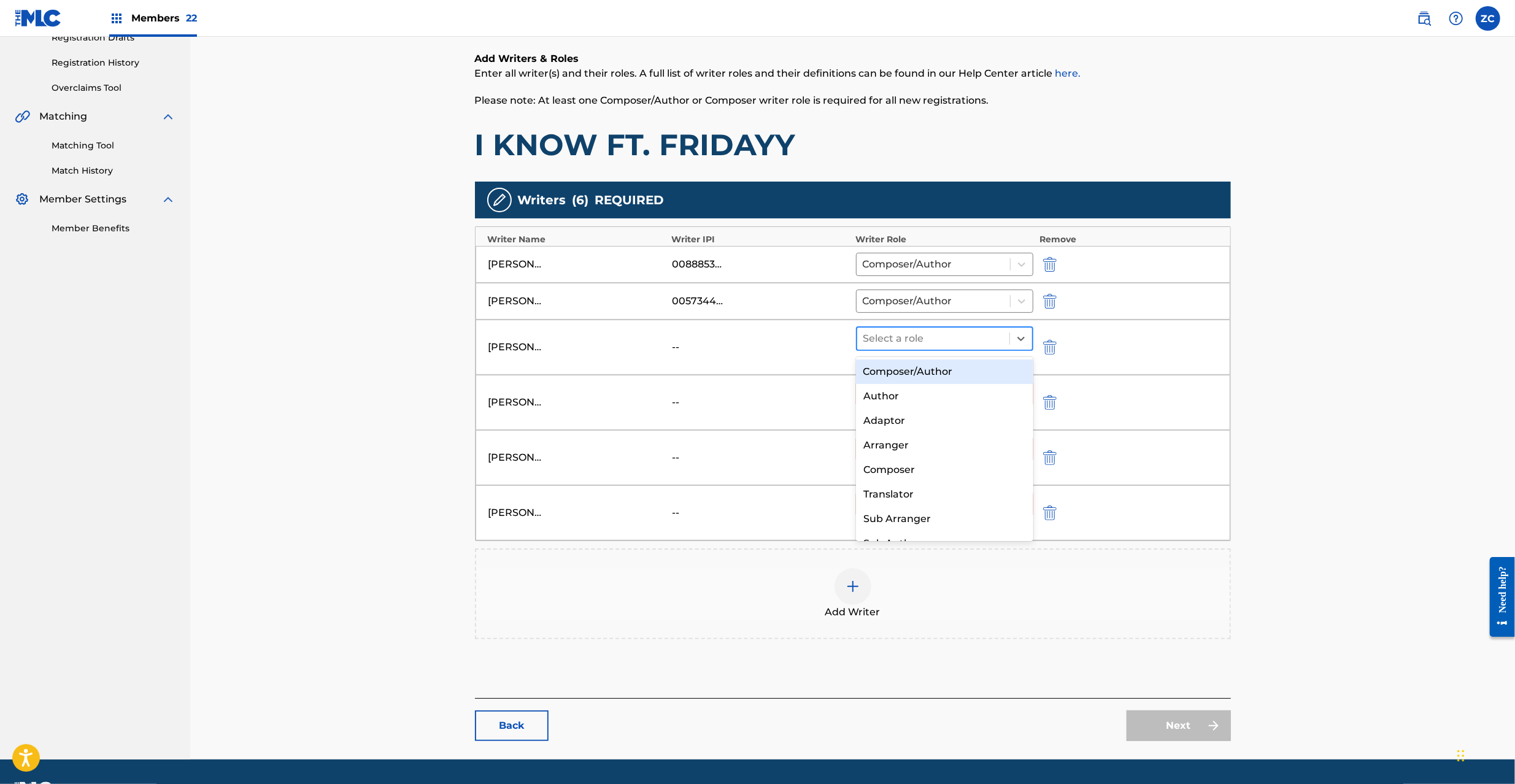
click at [913, 344] on div at bounding box center [933, 339] width 141 height 17
click at [916, 369] on div "Composer/Author" at bounding box center [945, 371] width 178 height 25
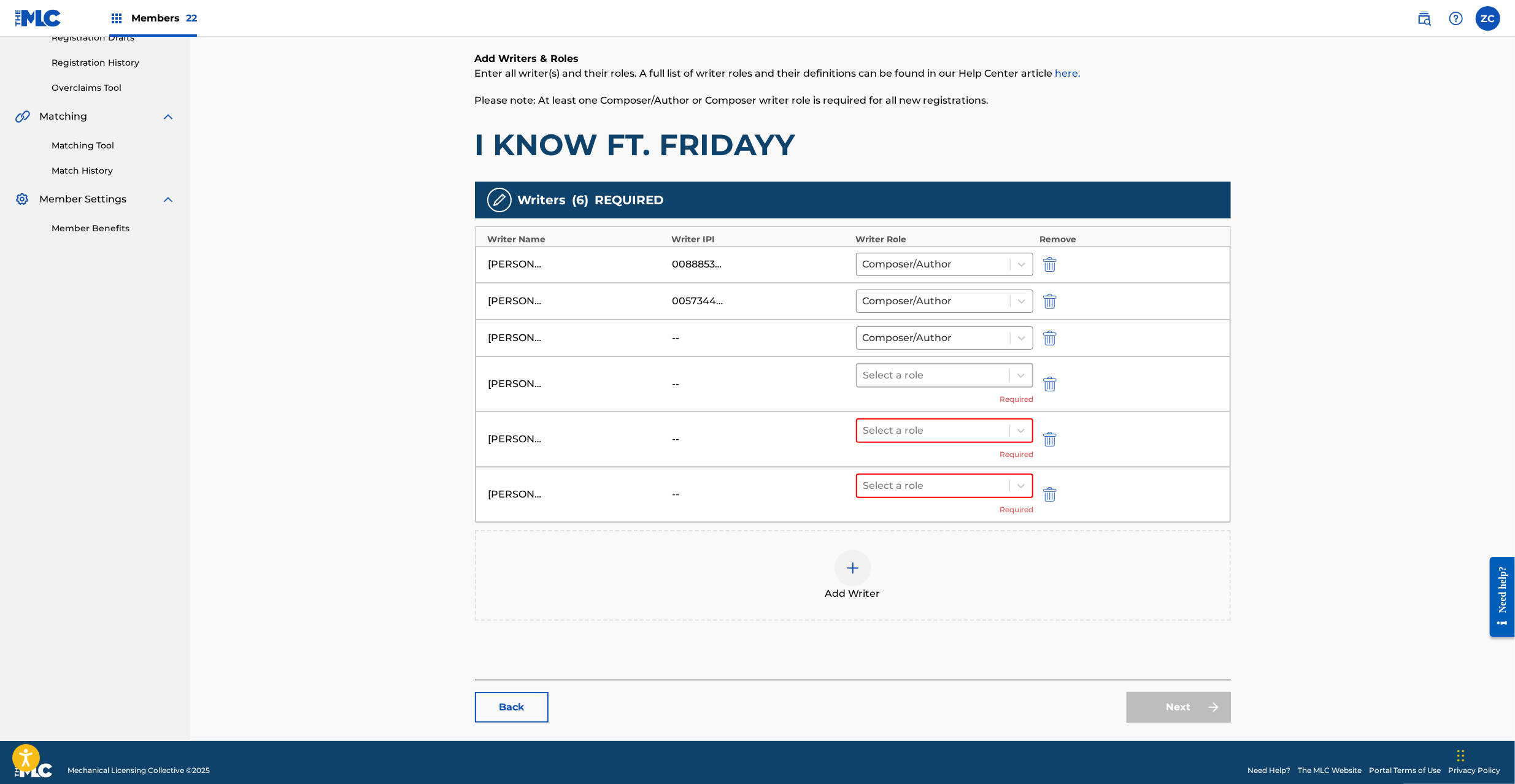
click at [912, 384] on div at bounding box center [933, 375] width 141 height 17
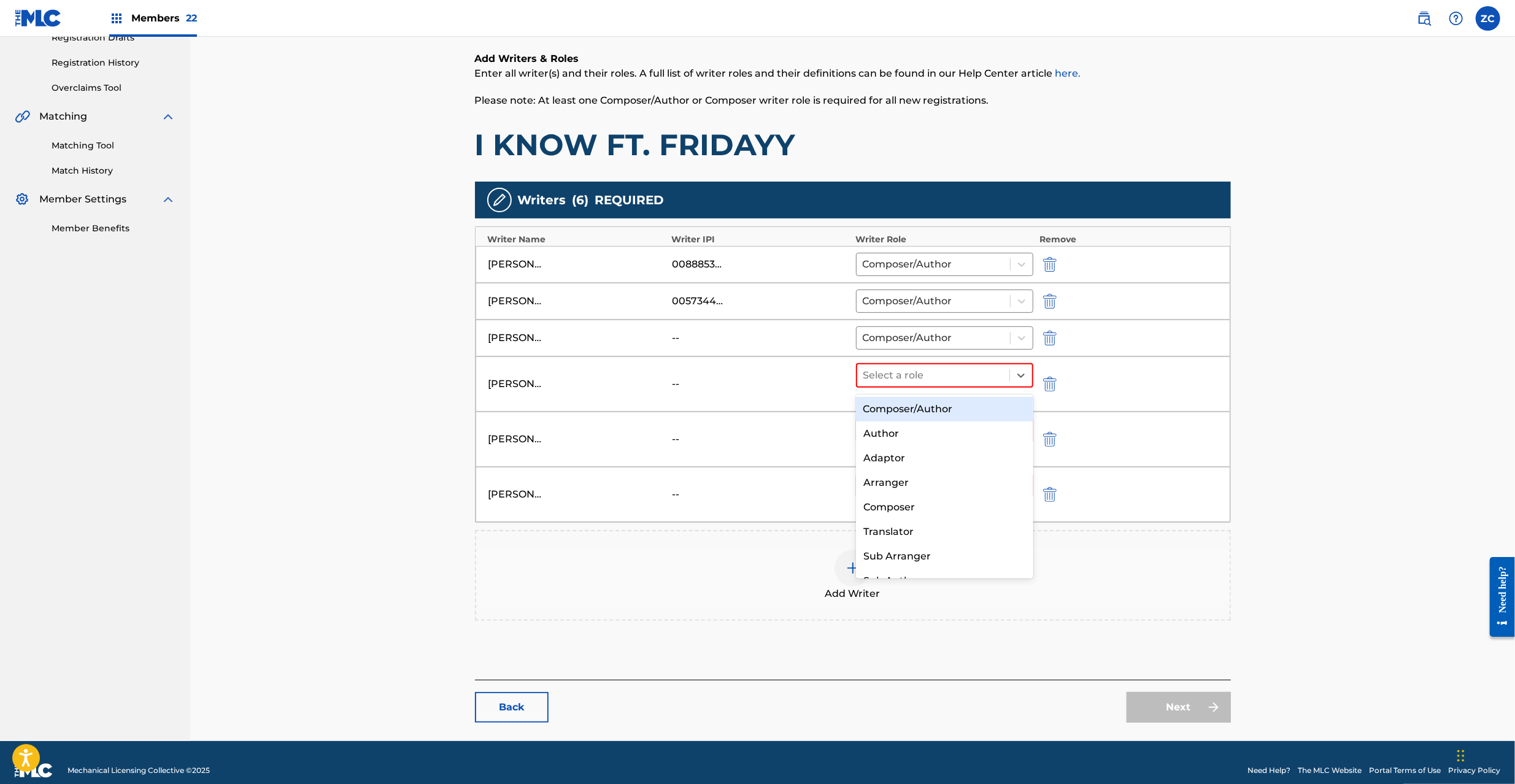
click at [917, 408] on div "Composer/Author" at bounding box center [945, 409] width 178 height 25
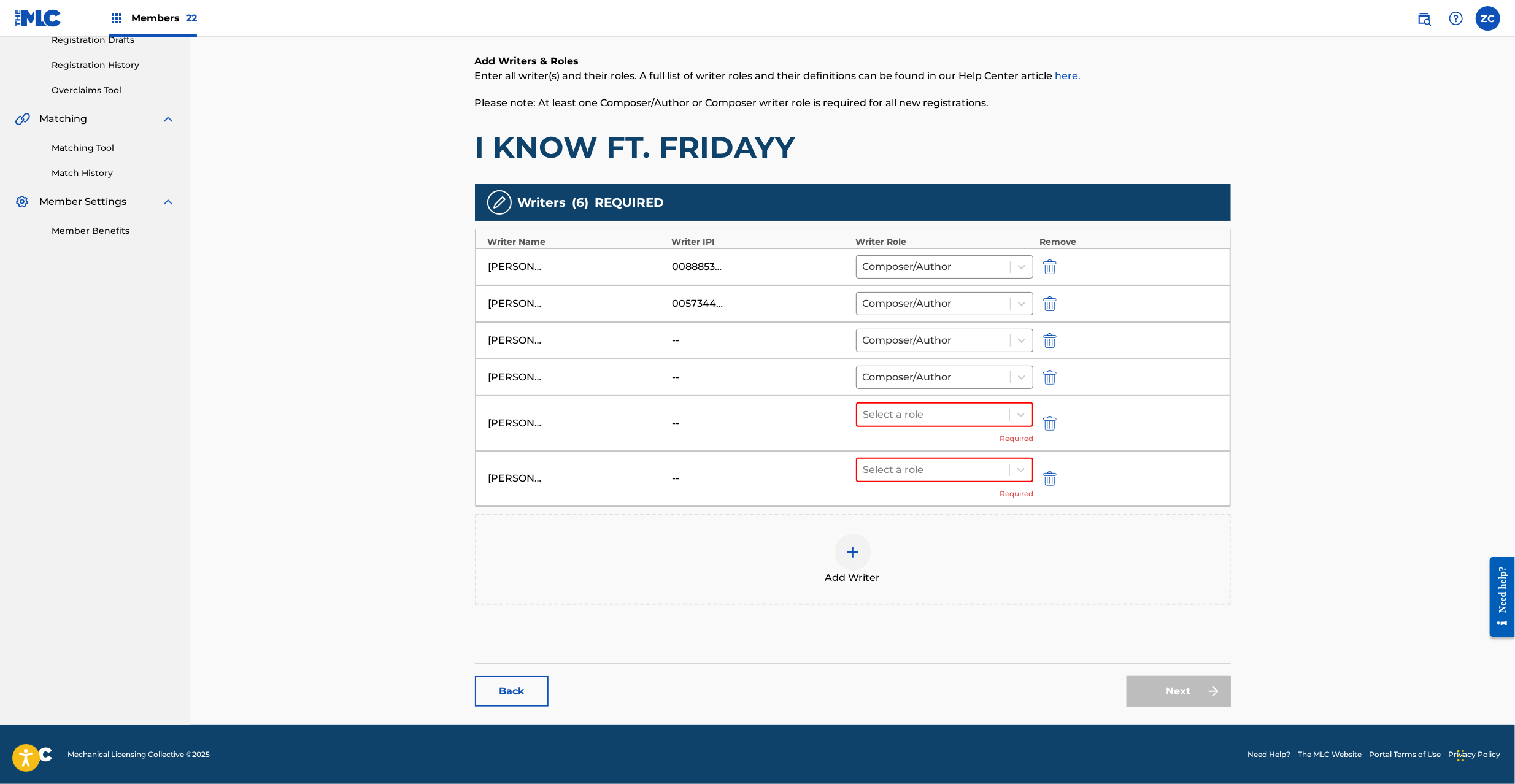
scroll to position [217, 0]
click at [917, 415] on div at bounding box center [933, 415] width 141 height 17
click at [918, 444] on div "Composer/Author" at bounding box center [945, 447] width 178 height 25
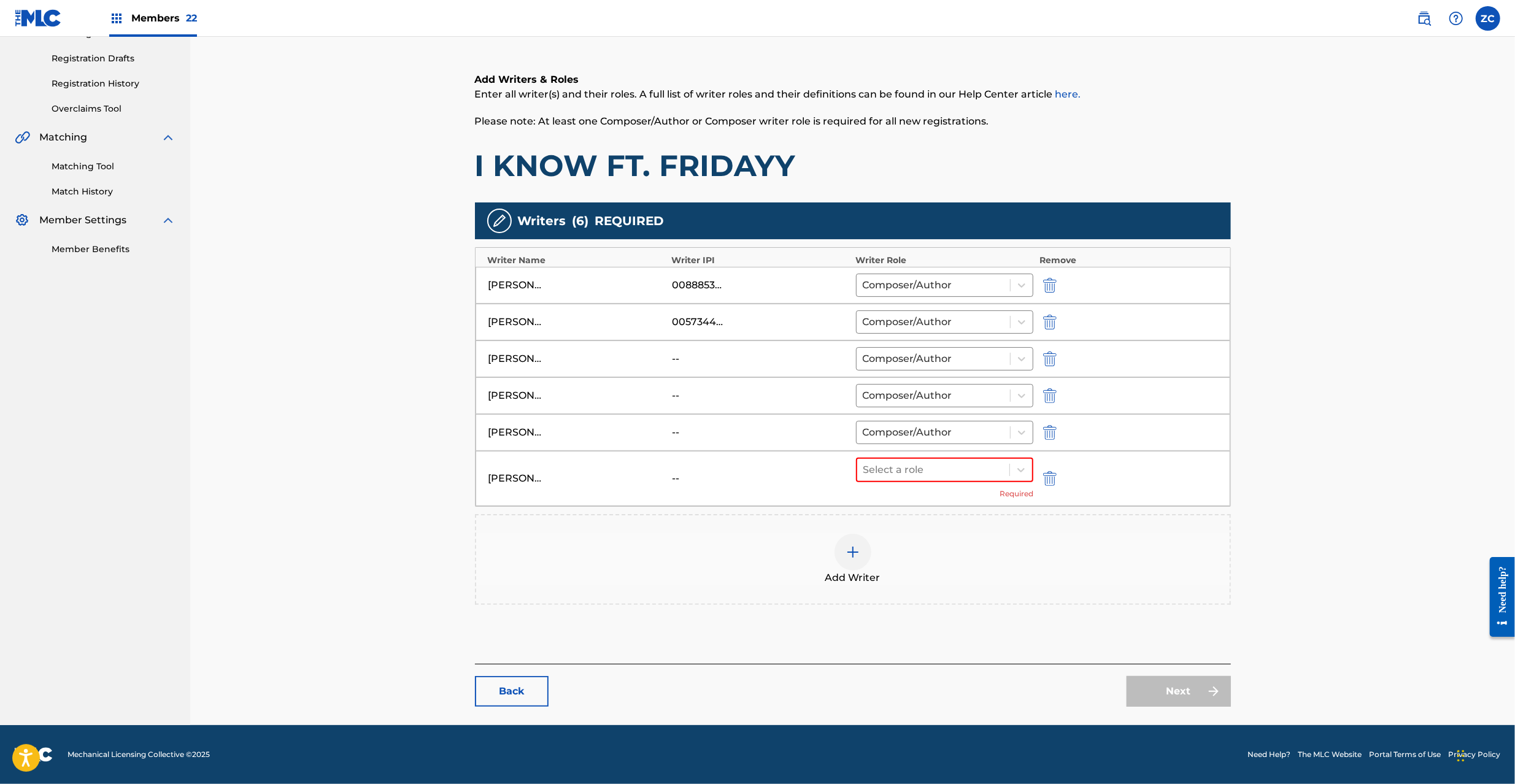
scroll to position [200, 0]
click at [918, 444] on div "Composer/Author" at bounding box center [945, 432] width 178 height 23
click at [918, 460] on div "Composer/Author" at bounding box center [945, 464] width 178 height 25
click at [924, 469] on div at bounding box center [933, 469] width 141 height 17
click at [926, 500] on div "Composer/Author" at bounding box center [945, 502] width 178 height 25
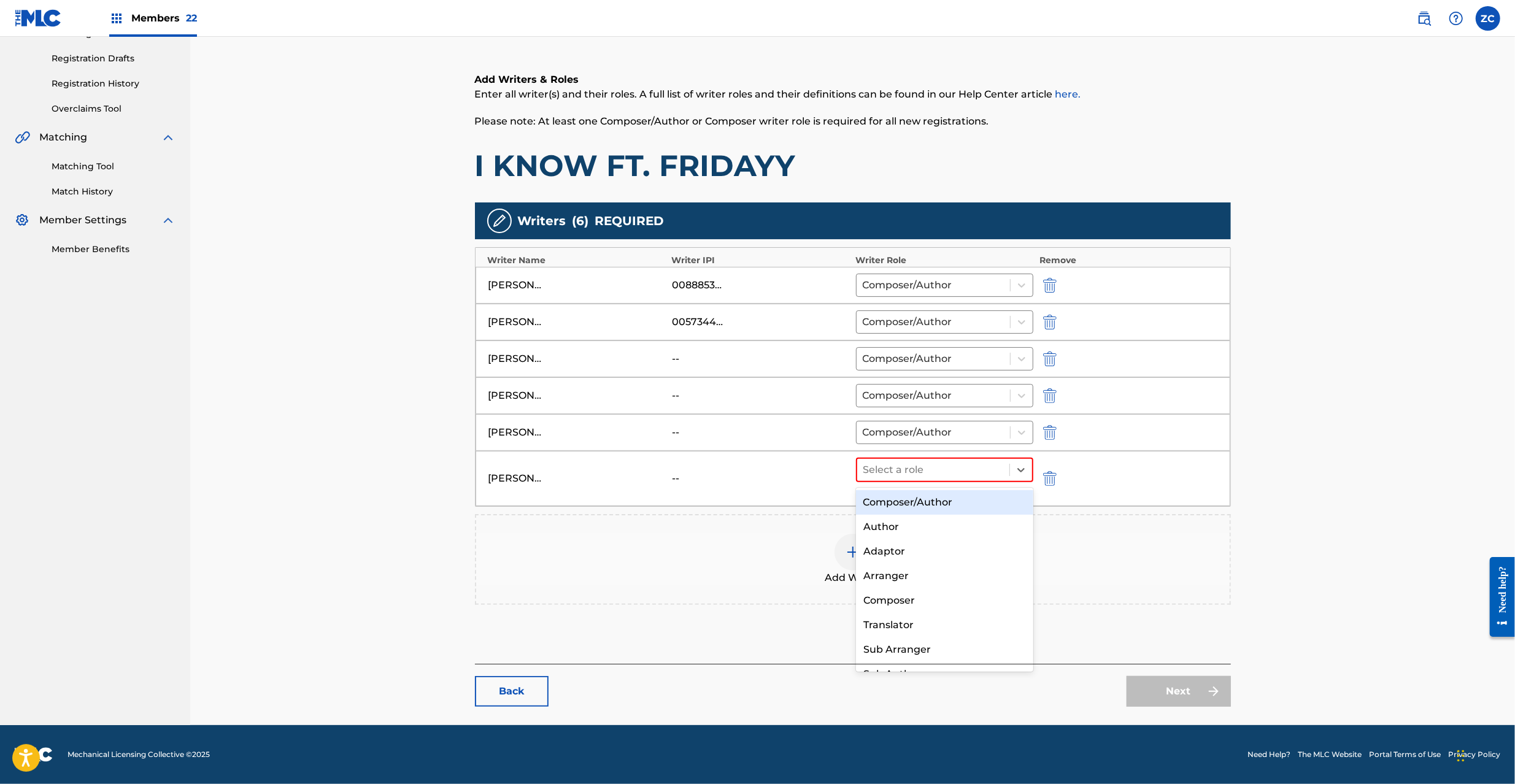
scroll to position [183, 0]
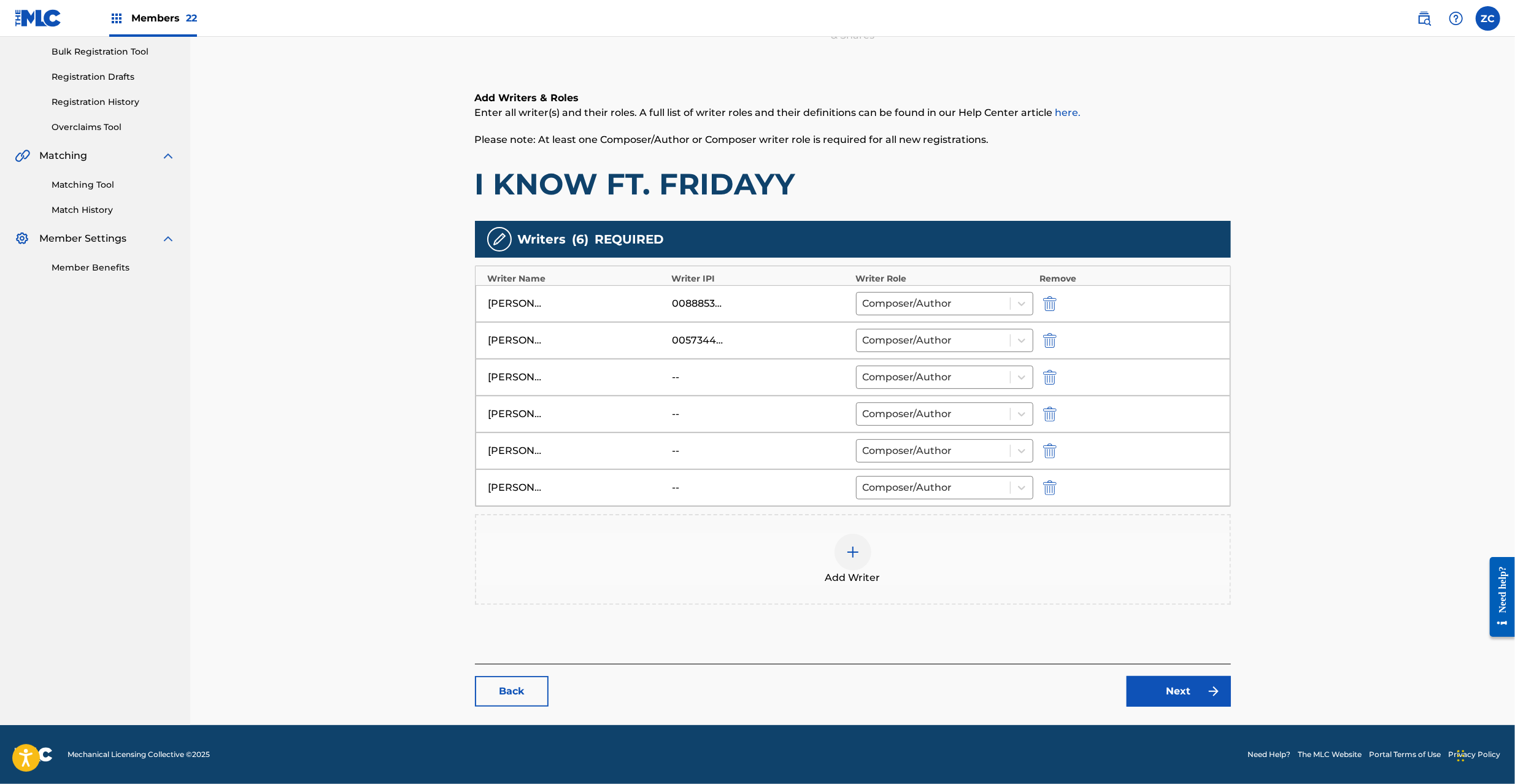
click at [838, 553] on div at bounding box center [852, 551] width 37 height 37
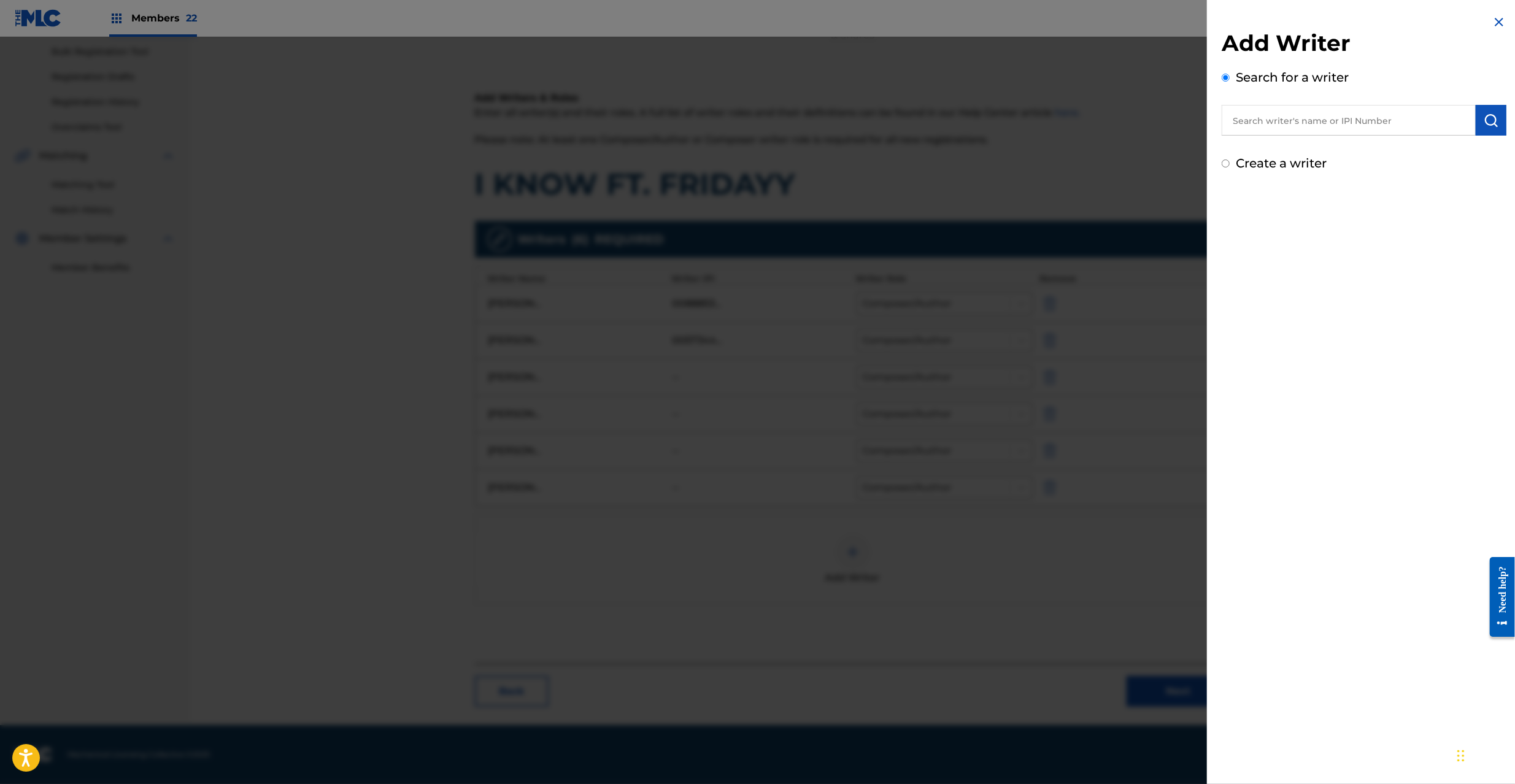
click at [1351, 125] on input "text" at bounding box center [1349, 120] width 254 height 31
paste input "791117929"
type input "00791117929"
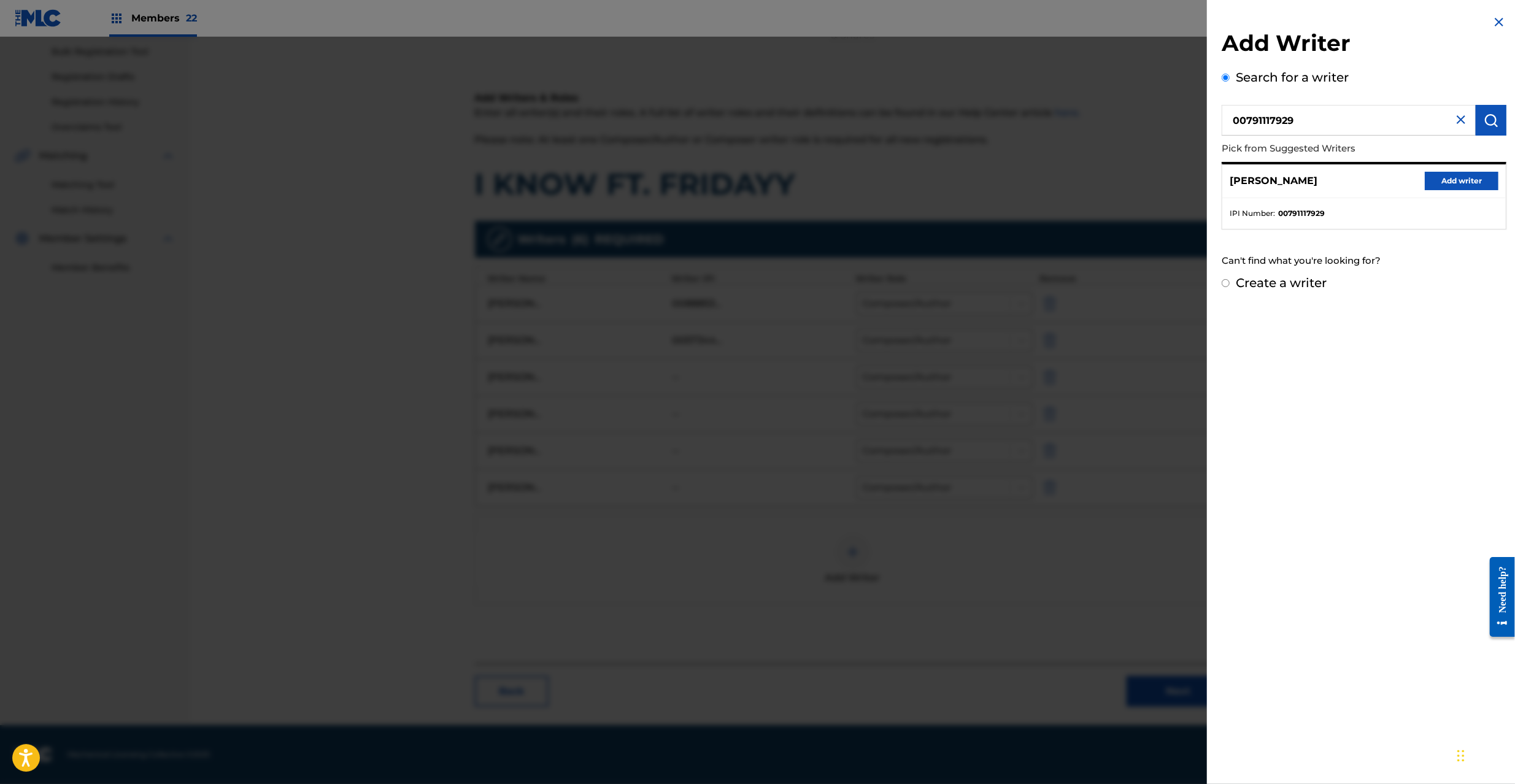
click at [1436, 182] on button "Add writer" at bounding box center [1461, 181] width 73 height 19
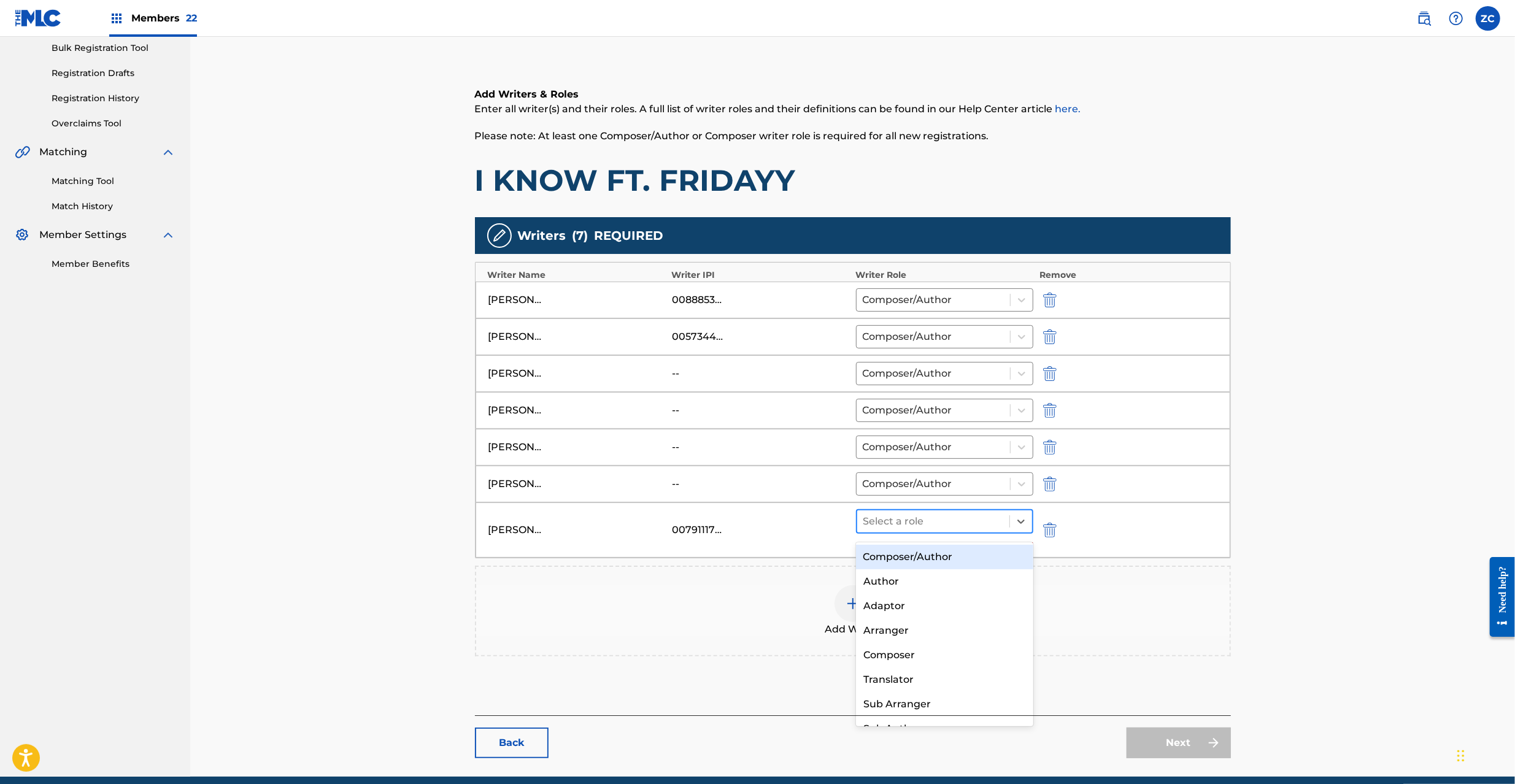
click at [928, 530] on div at bounding box center [933, 521] width 141 height 17
click at [916, 560] on div "Composer/Author" at bounding box center [945, 556] width 178 height 25
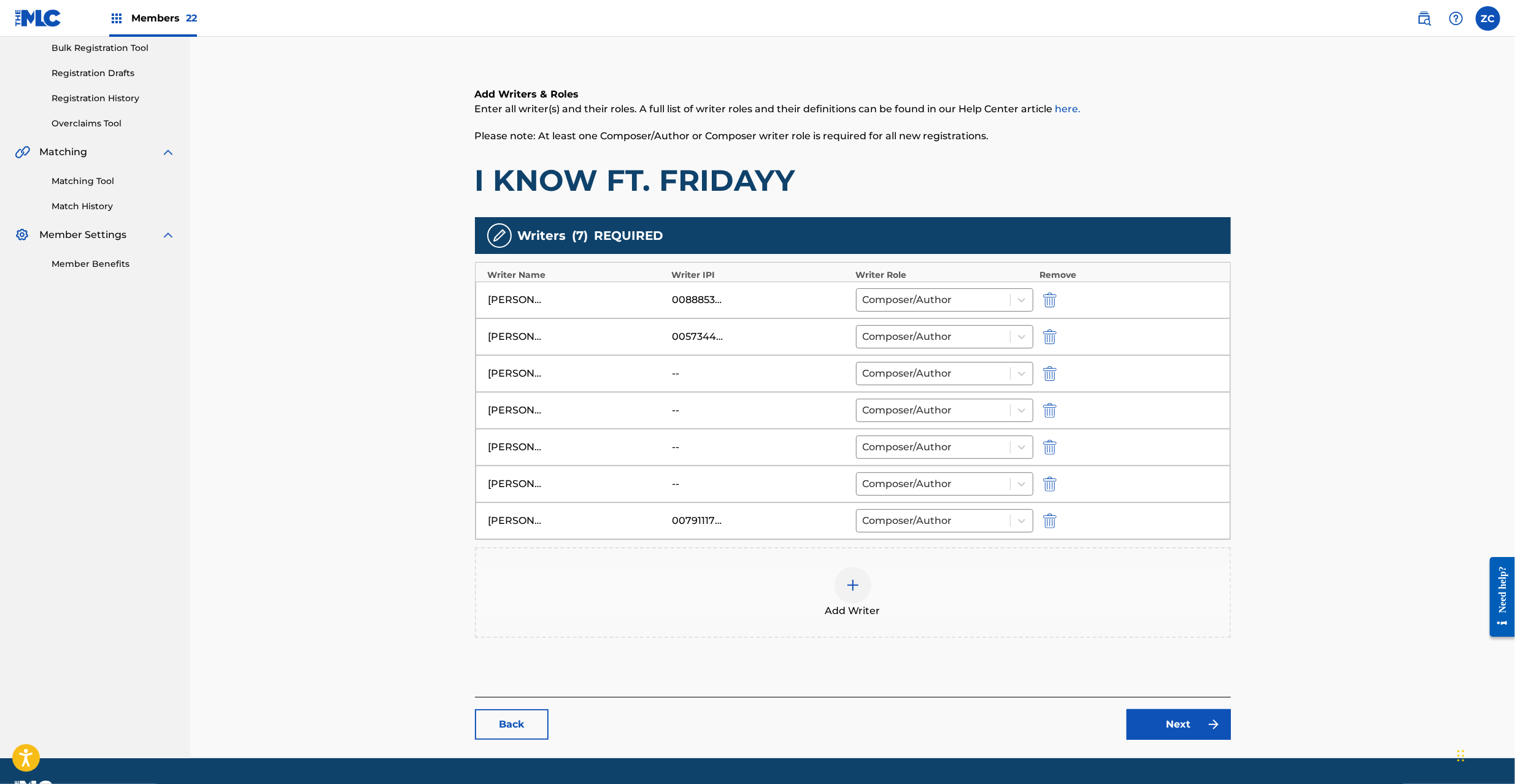
click at [859, 584] on img at bounding box center [852, 584] width 15 height 15
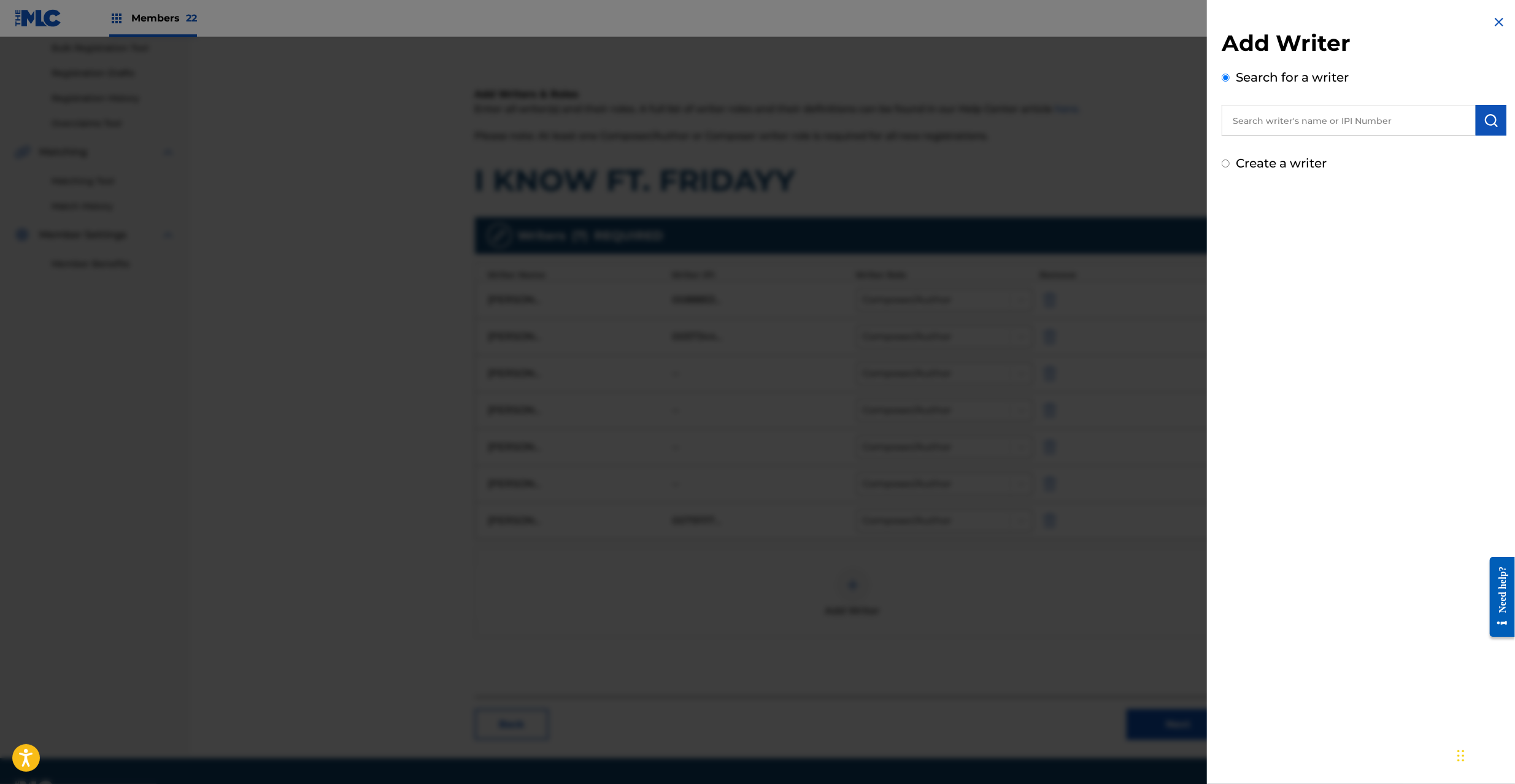
click at [1375, 126] on input "text" at bounding box center [1349, 120] width 254 height 31
paste input "882945193"
type input "00882945193"
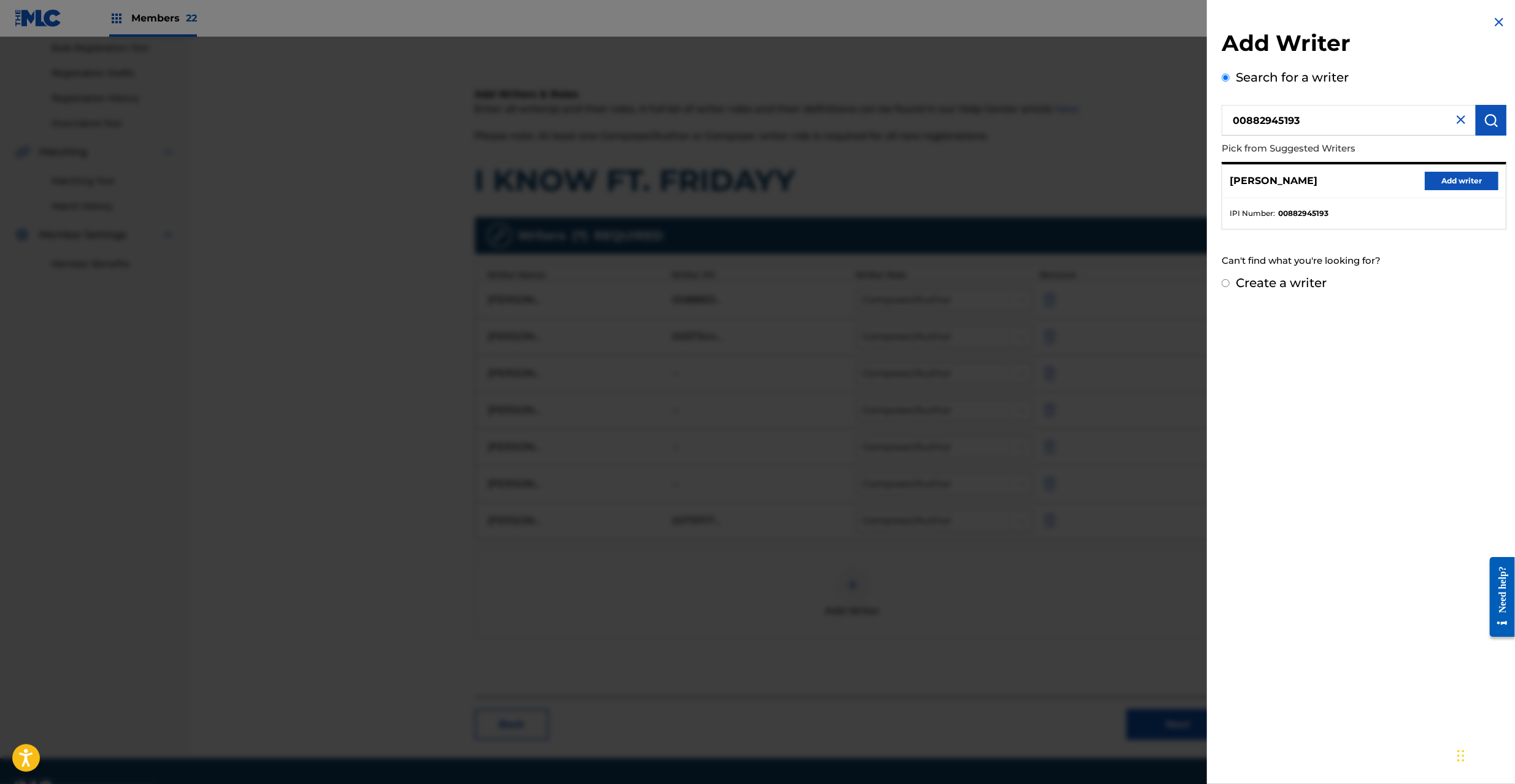
click at [1459, 177] on button "Add writer" at bounding box center [1461, 181] width 73 height 19
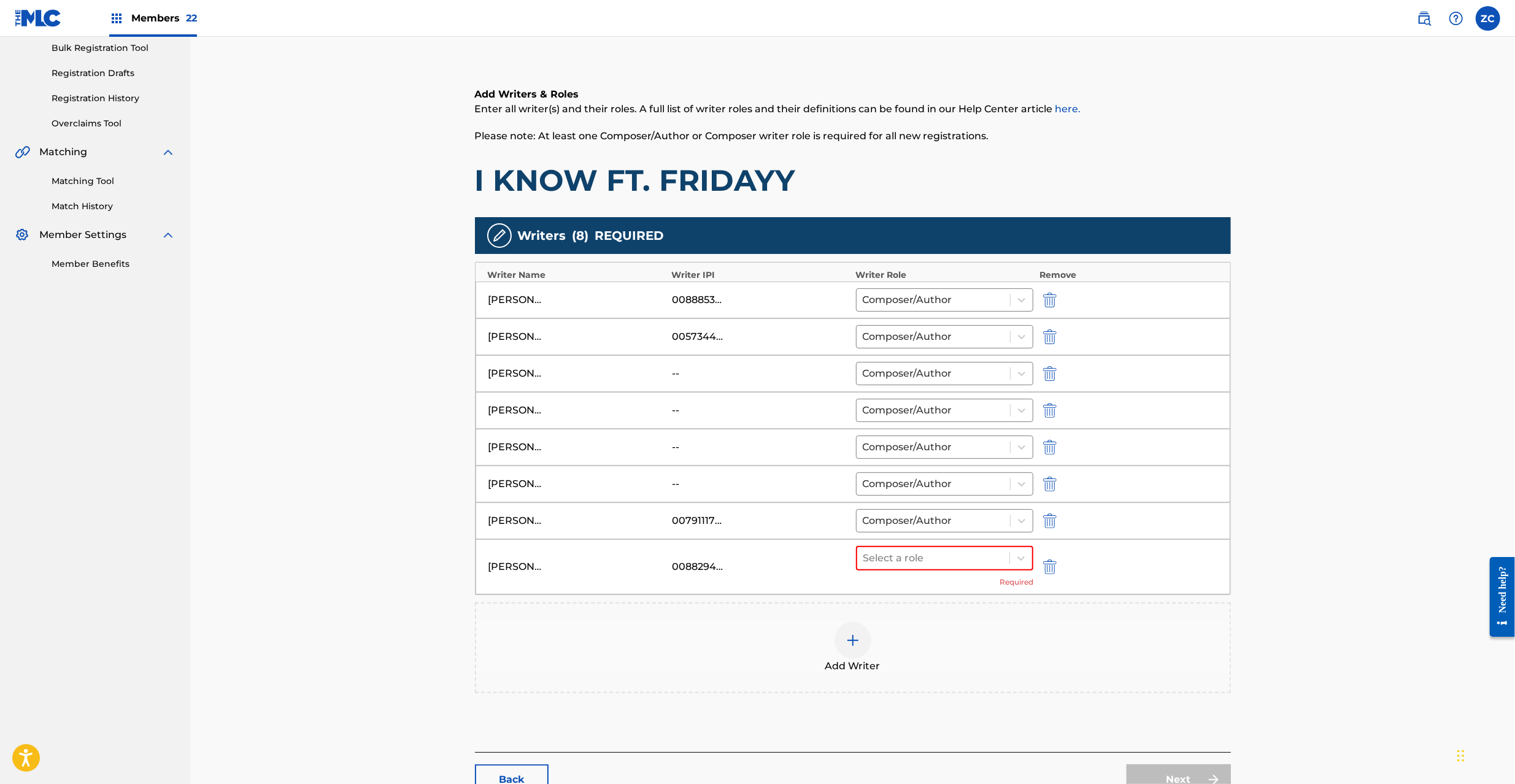
click at [934, 566] on div at bounding box center [933, 558] width 141 height 17
click at [904, 600] on div "Composer/Author" at bounding box center [945, 595] width 178 height 25
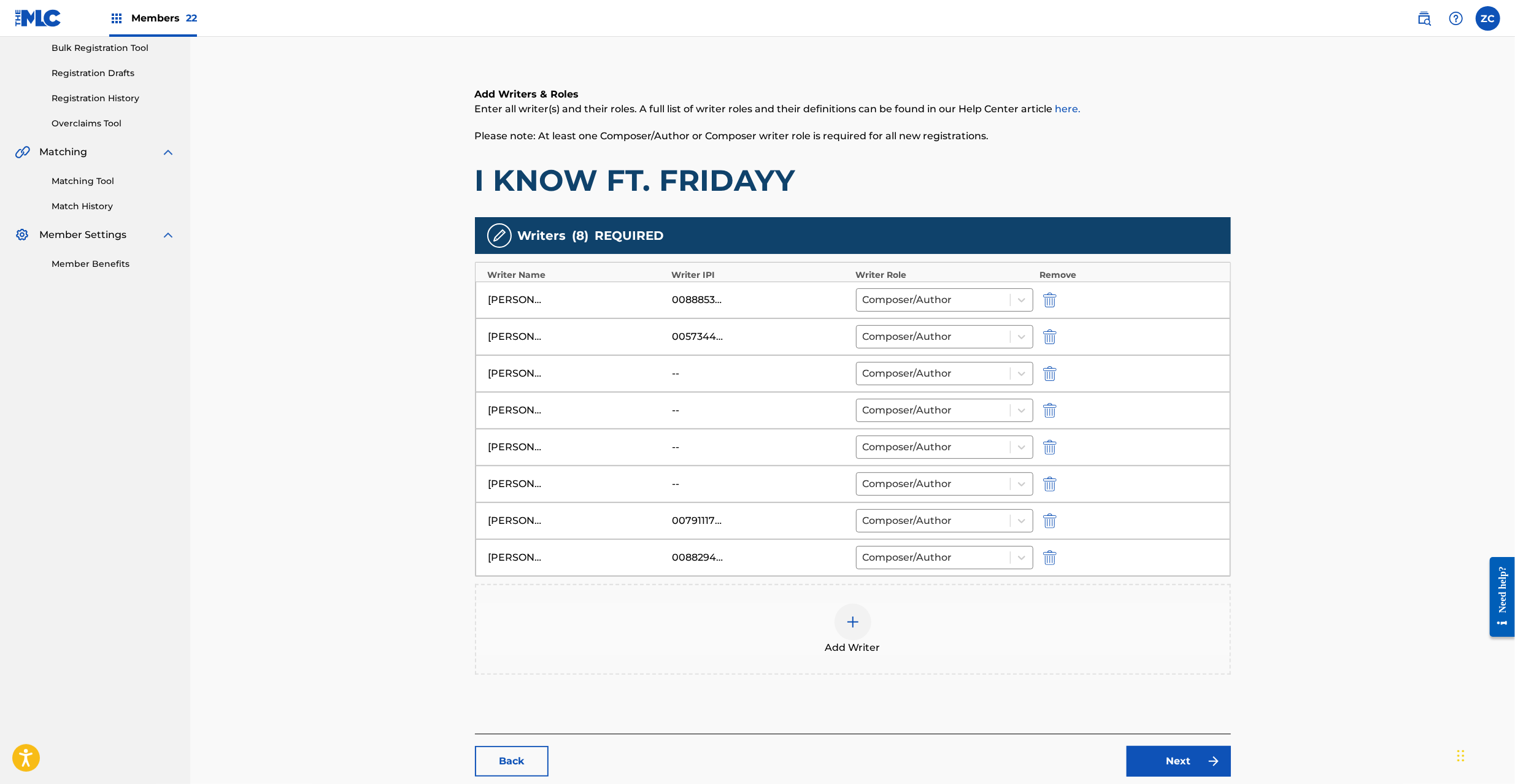
click at [848, 629] on img at bounding box center [852, 621] width 15 height 15
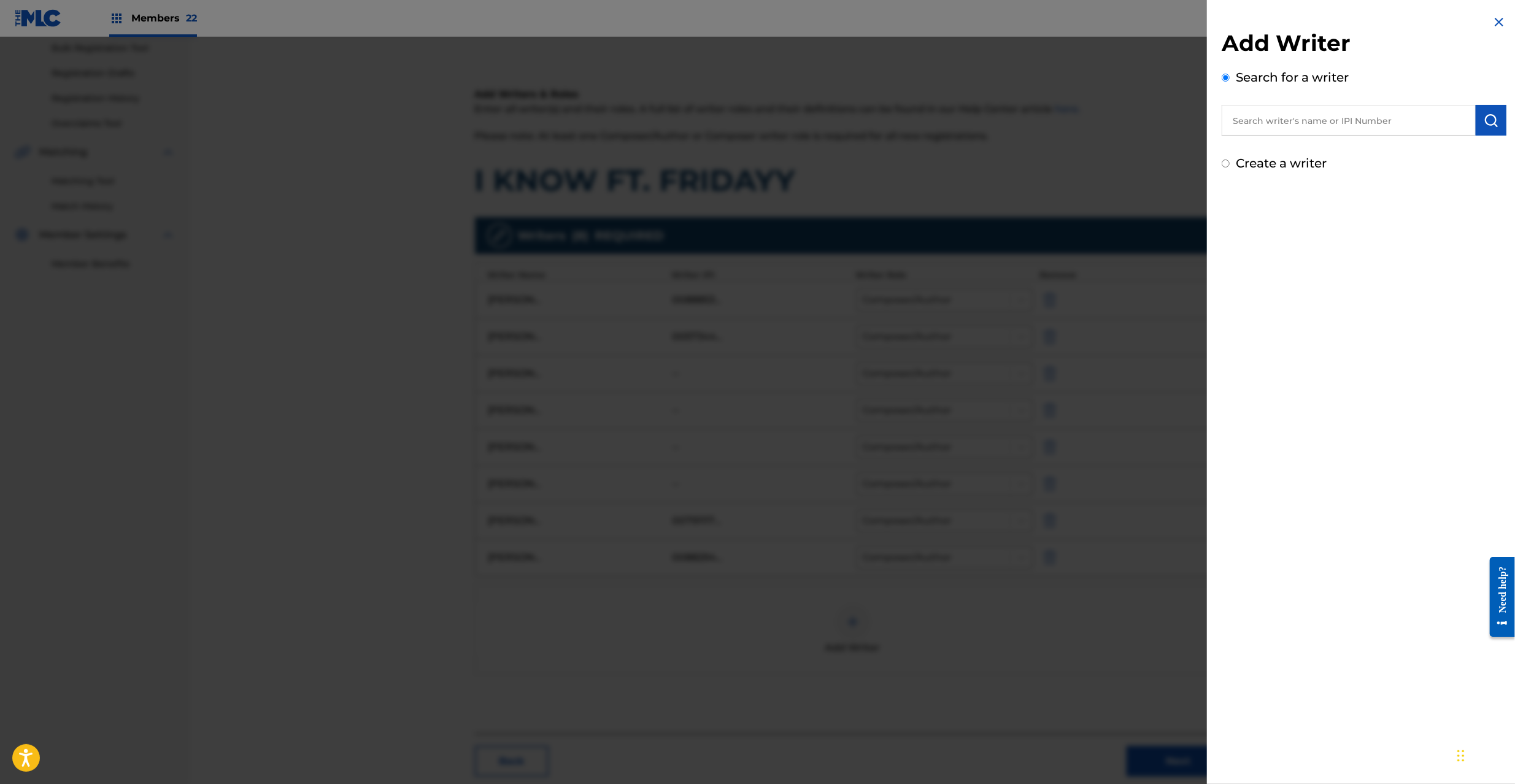
click at [1338, 133] on input "text" at bounding box center [1349, 120] width 254 height 31
paste input "Saintilir [PERSON_NAME]"
type input "Saintilir [PERSON_NAME]"
click at [1492, 114] on img "submit" at bounding box center [1490, 119] width 15 height 15
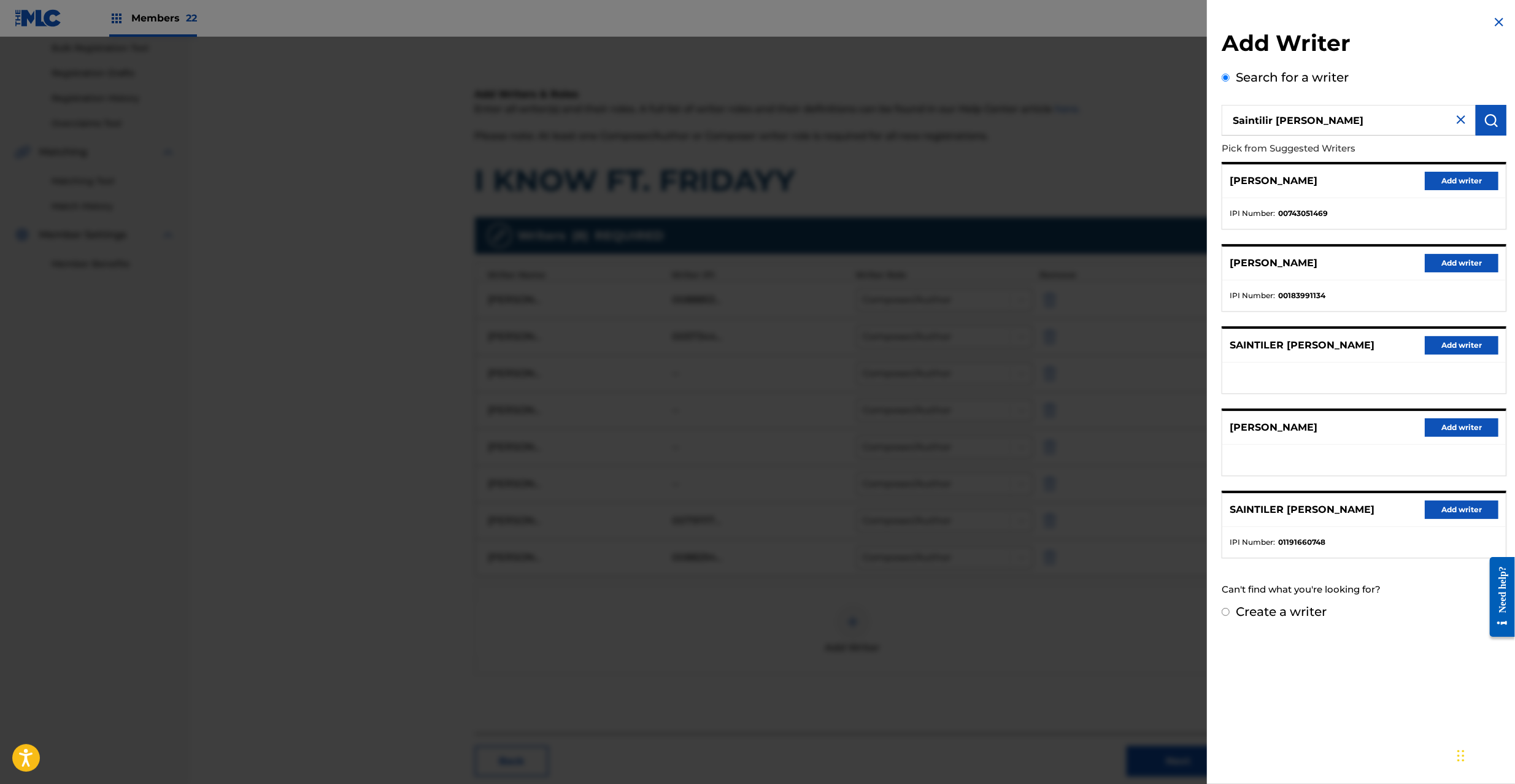
click at [1448, 345] on button "Add writer" at bounding box center [1461, 346] width 73 height 19
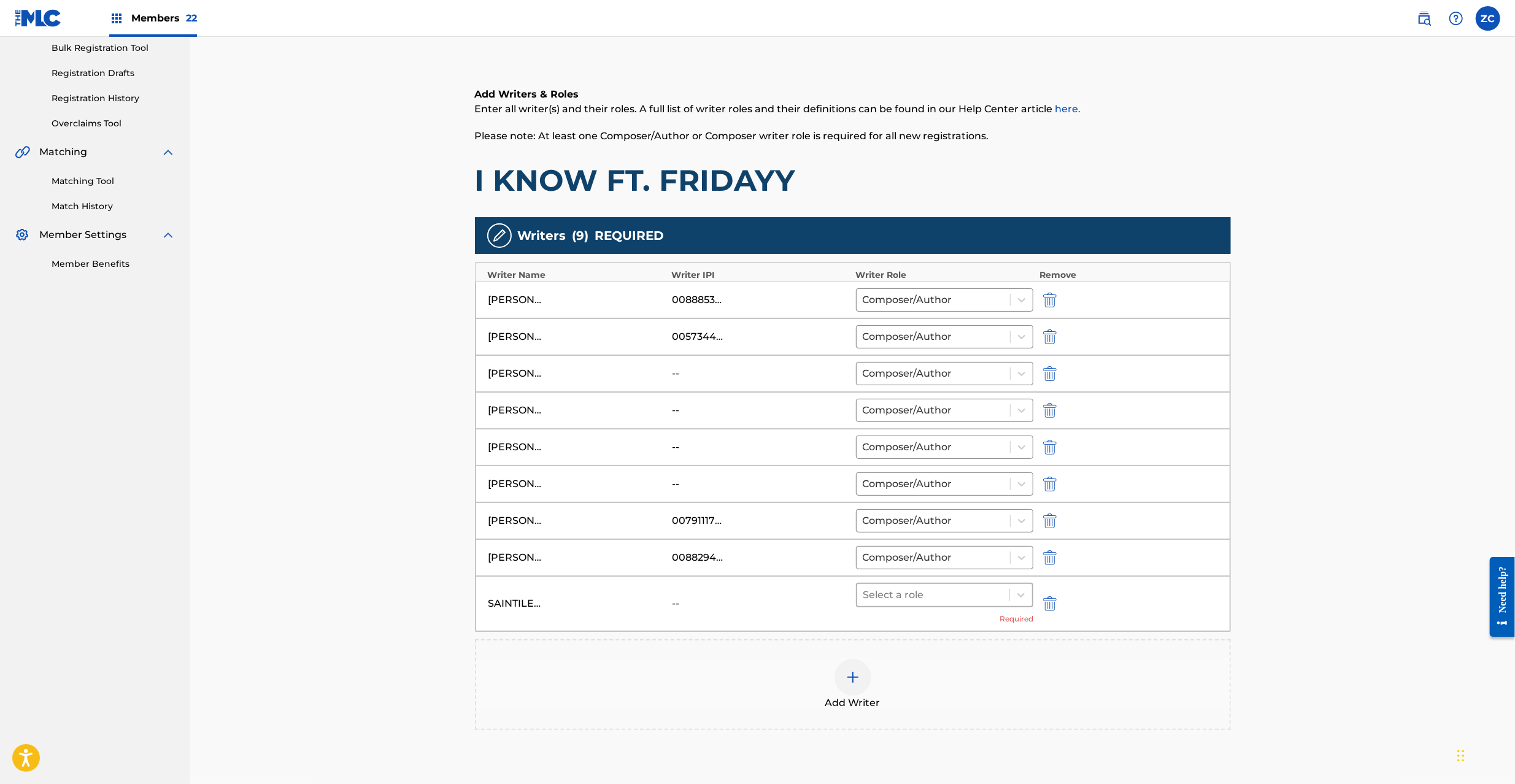
click at [956, 603] on div at bounding box center [933, 595] width 141 height 17
click at [928, 637] on div "Composer/Author" at bounding box center [945, 632] width 178 height 25
click at [849, 666] on img at bounding box center [852, 658] width 15 height 15
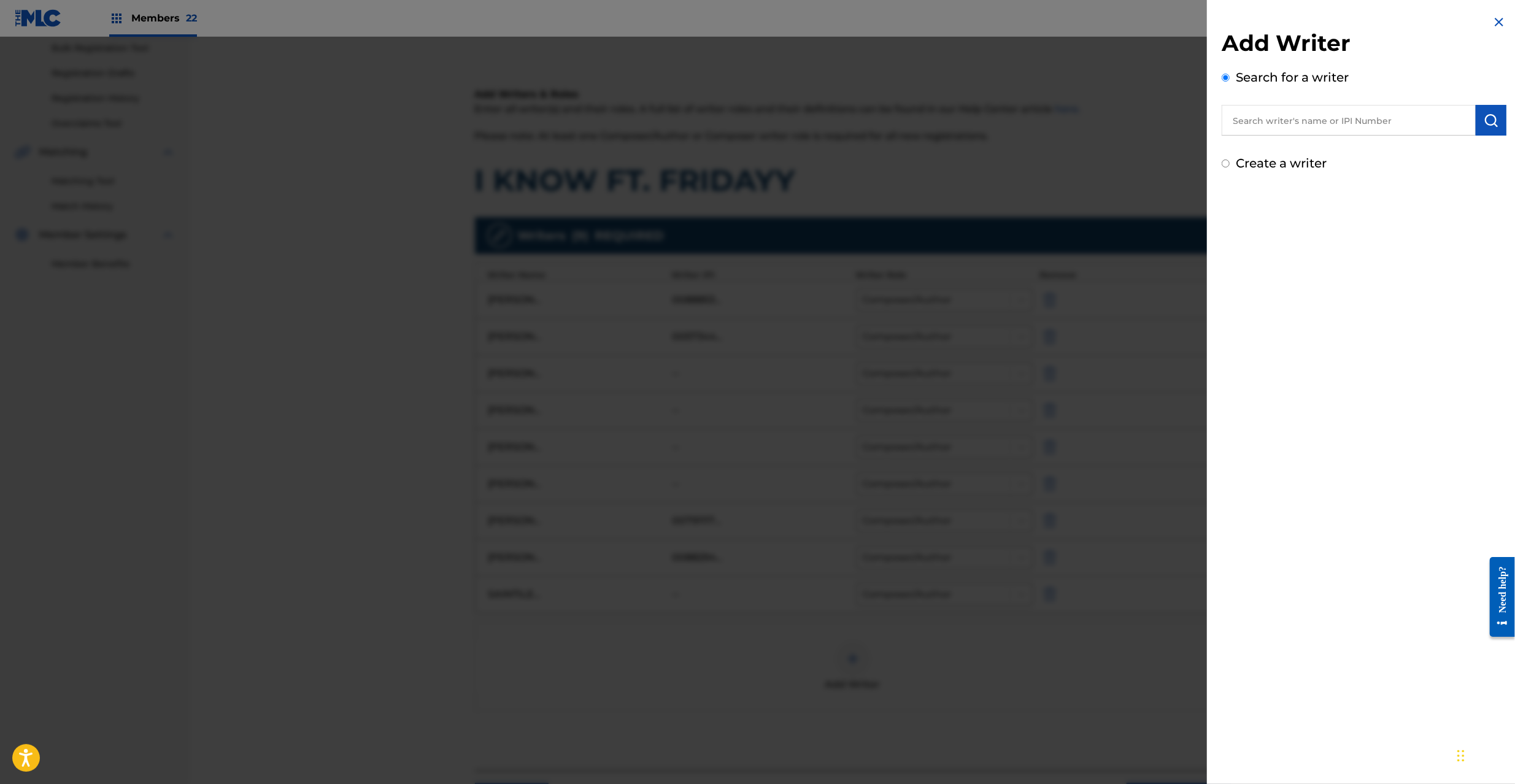
click at [1312, 114] on input "text" at bounding box center [1349, 120] width 254 height 31
paste input "[PERSON_NAME]"
type input "[PERSON_NAME]"
click at [1483, 119] on img "submit" at bounding box center [1490, 119] width 15 height 15
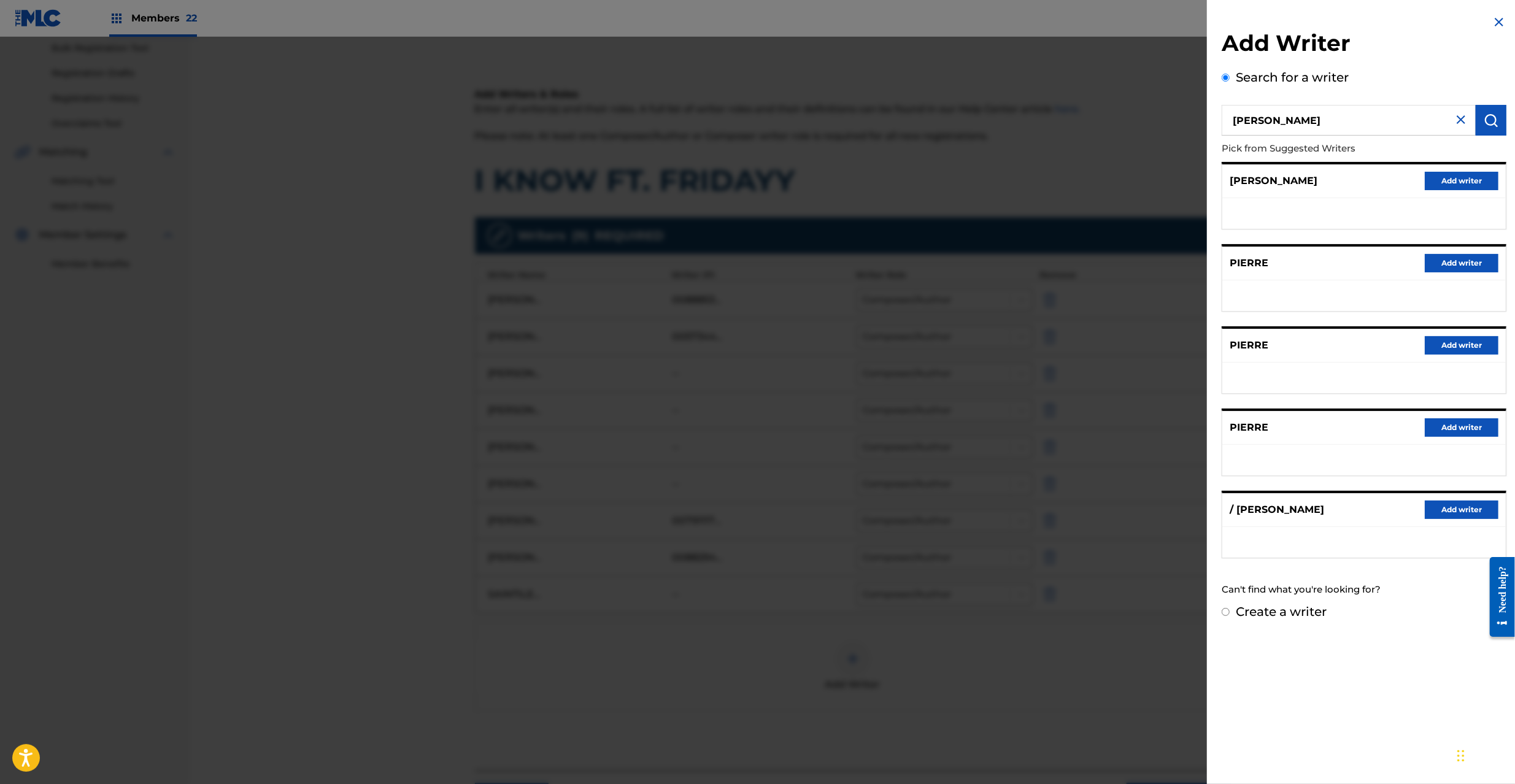
click at [1296, 612] on label "Create a writer" at bounding box center [1281, 611] width 90 height 15
radio input "true"
click at [1229, 612] on input "Create a writer" at bounding box center [1225, 611] width 8 height 8
radio input "false"
radio input "true"
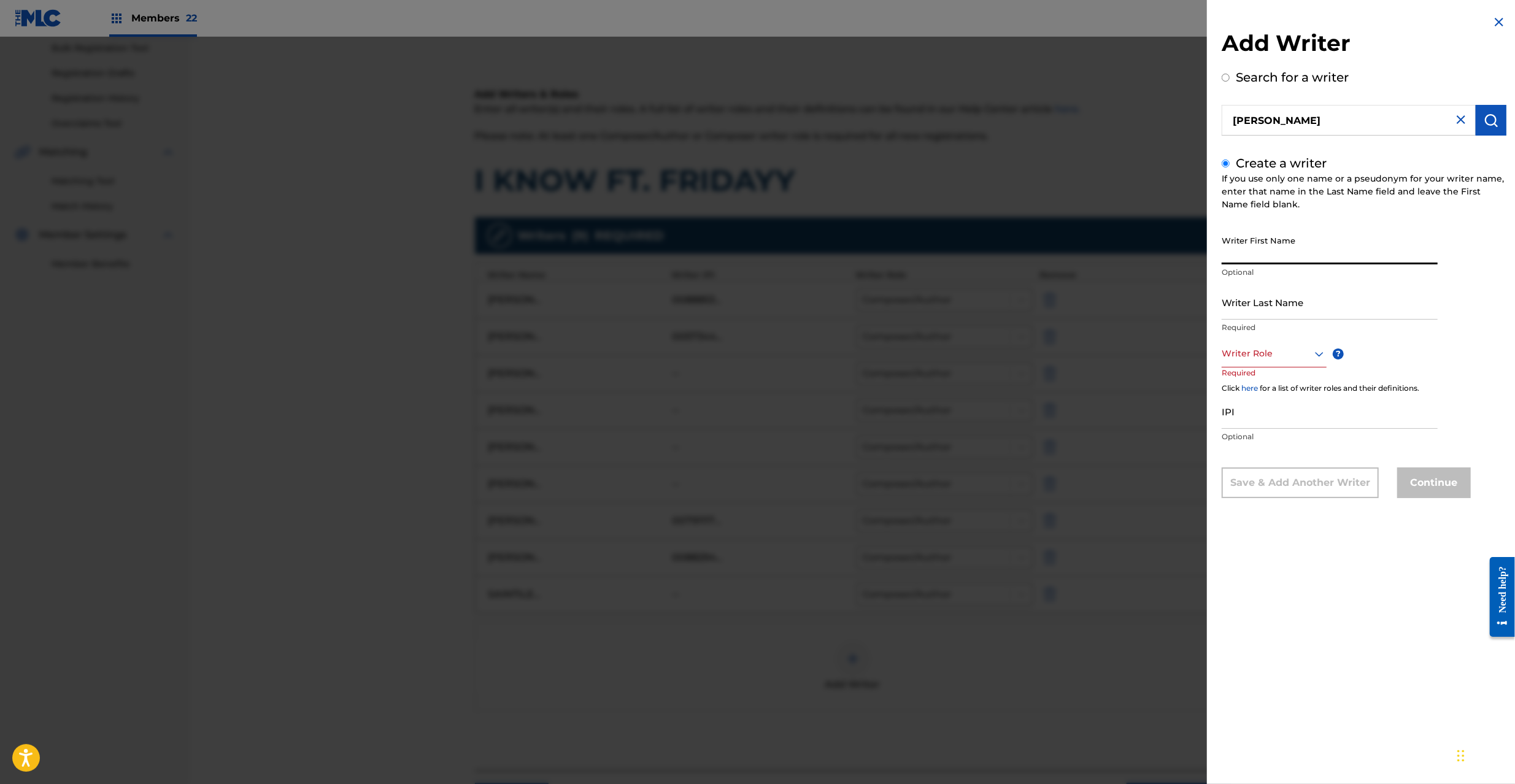
click at [1284, 258] on input "Writer First Name" at bounding box center [1329, 247] width 216 height 35
paste input "[PERSON_NAME]"
click at [1270, 258] on input "[PERSON_NAME]" at bounding box center [1329, 247] width 216 height 35
click at [1269, 258] on input "[PERSON_NAME]" at bounding box center [1329, 247] width 216 height 35
type input "[PERSON_NAME]"
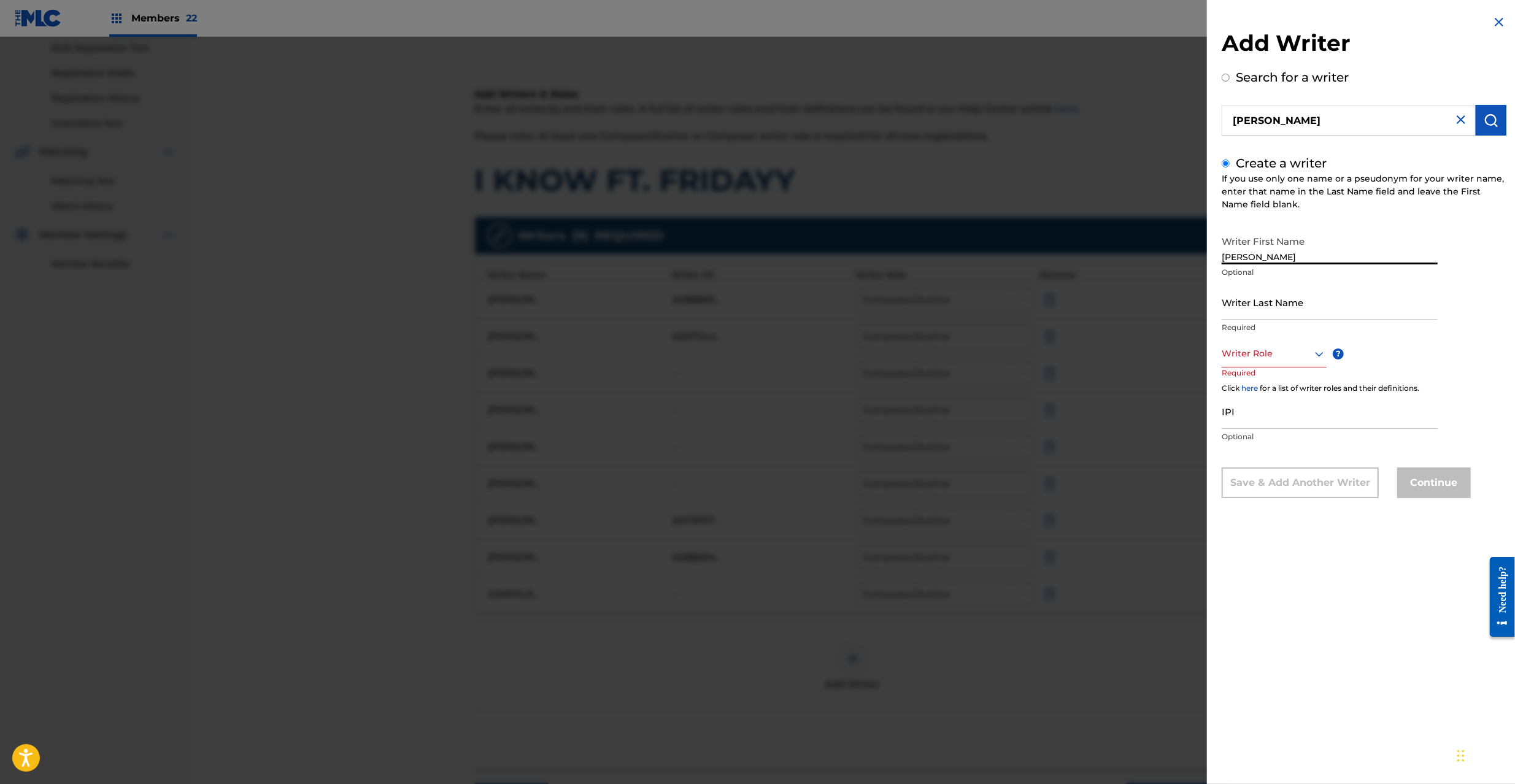
click at [1281, 304] on input "Writer Last Name" at bounding box center [1329, 301] width 216 height 35
paste input "[PERSON_NAME]"
type input "[PERSON_NAME]"
click at [1274, 358] on div at bounding box center [1273, 353] width 105 height 15
click at [1267, 382] on div "Composer/Author" at bounding box center [1273, 381] width 103 height 27
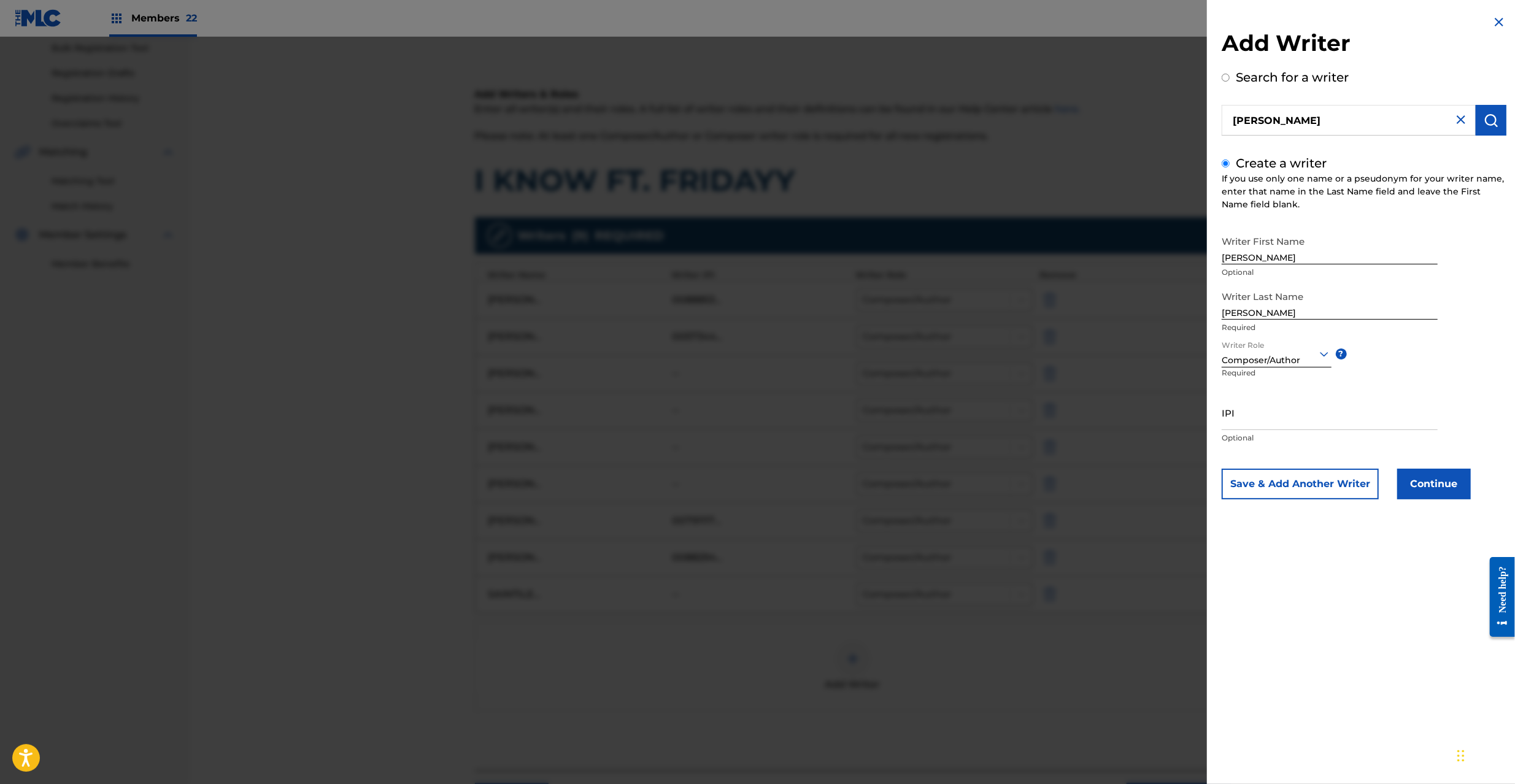
click at [1412, 476] on button "Continue" at bounding box center [1434, 484] width 73 height 31
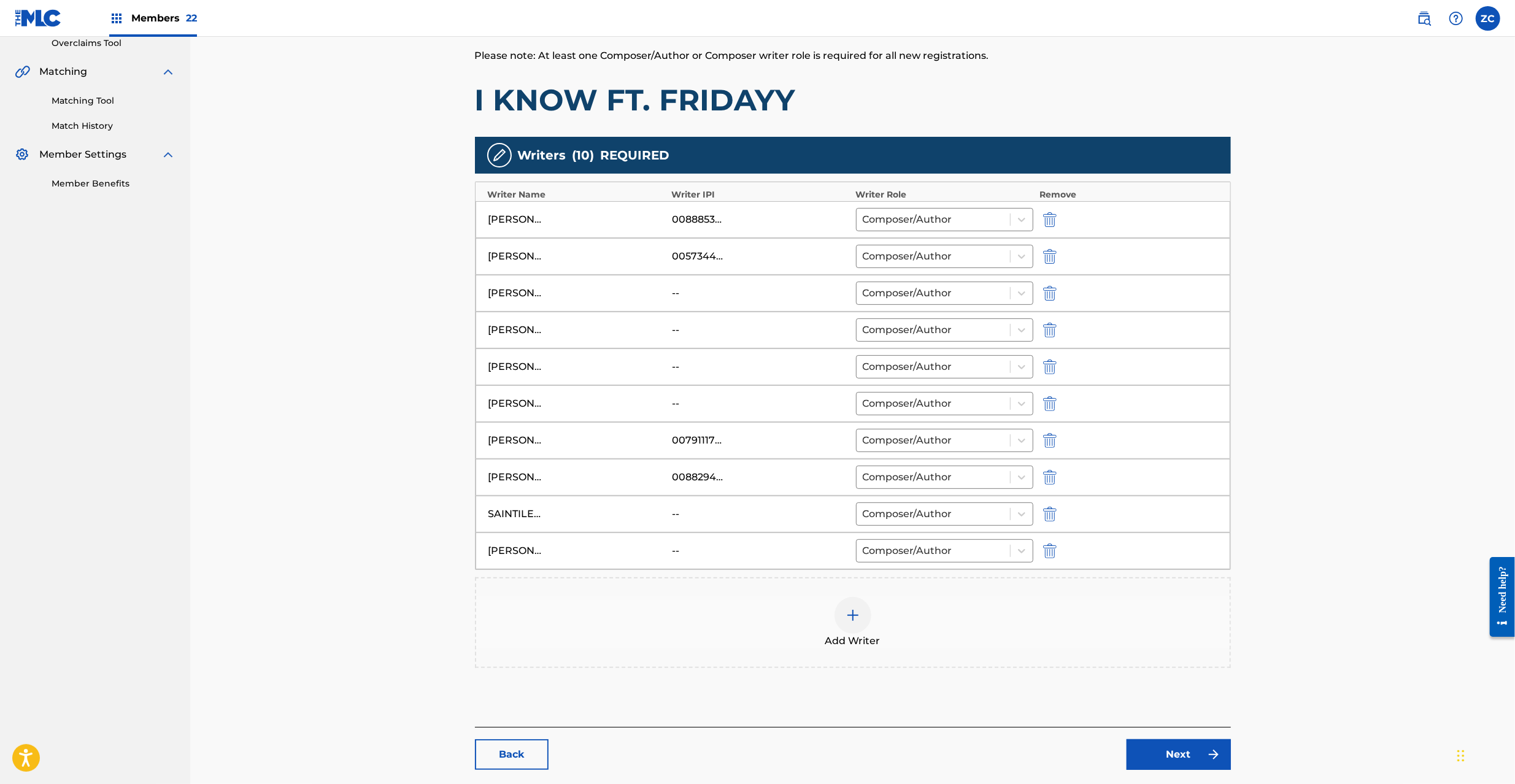
scroll to position [334, 0]
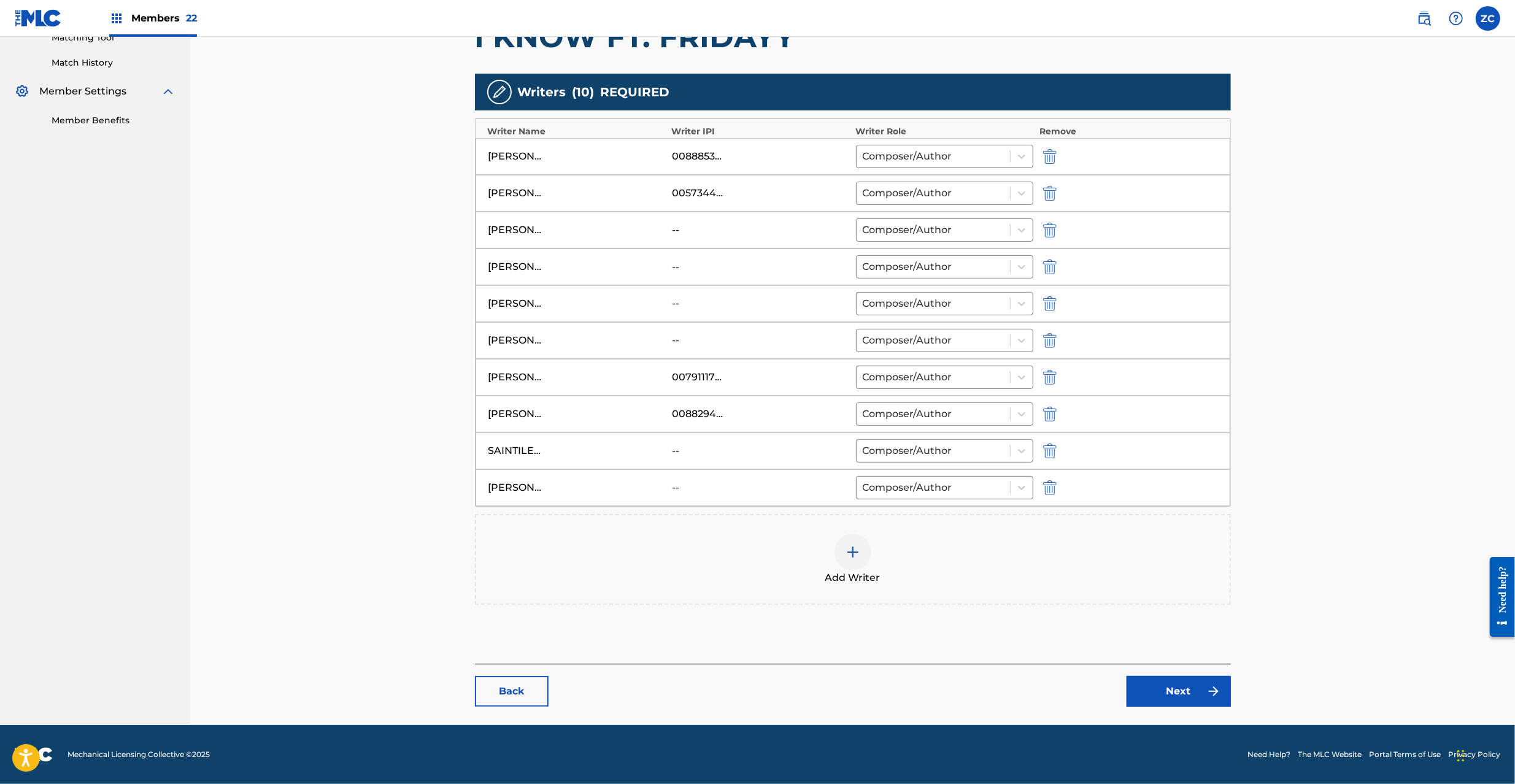
click at [1200, 690] on link "Next" at bounding box center [1179, 691] width 104 height 31
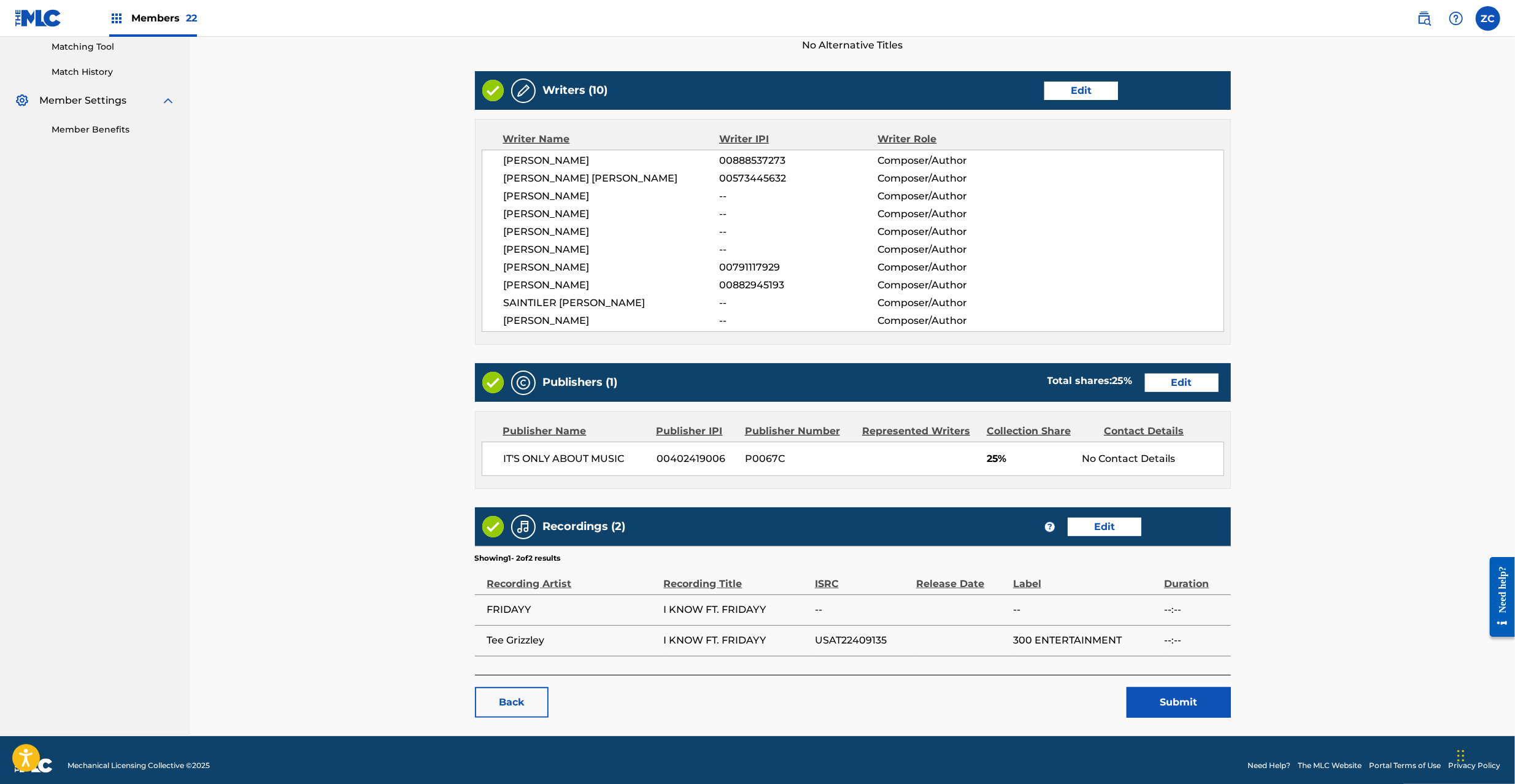
scroll to position [327, 0]
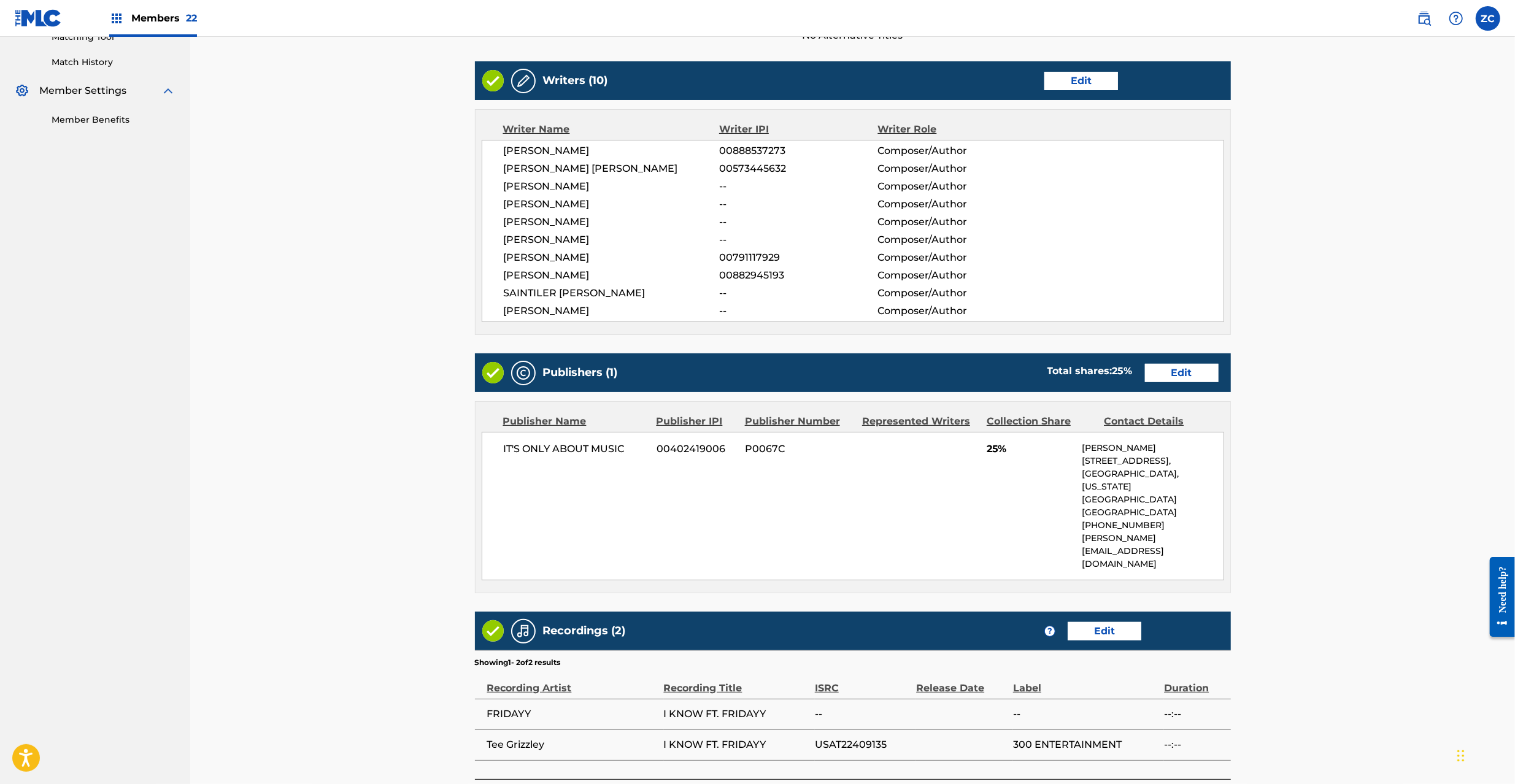
click at [1174, 370] on link "Edit" at bounding box center [1181, 373] width 73 height 19
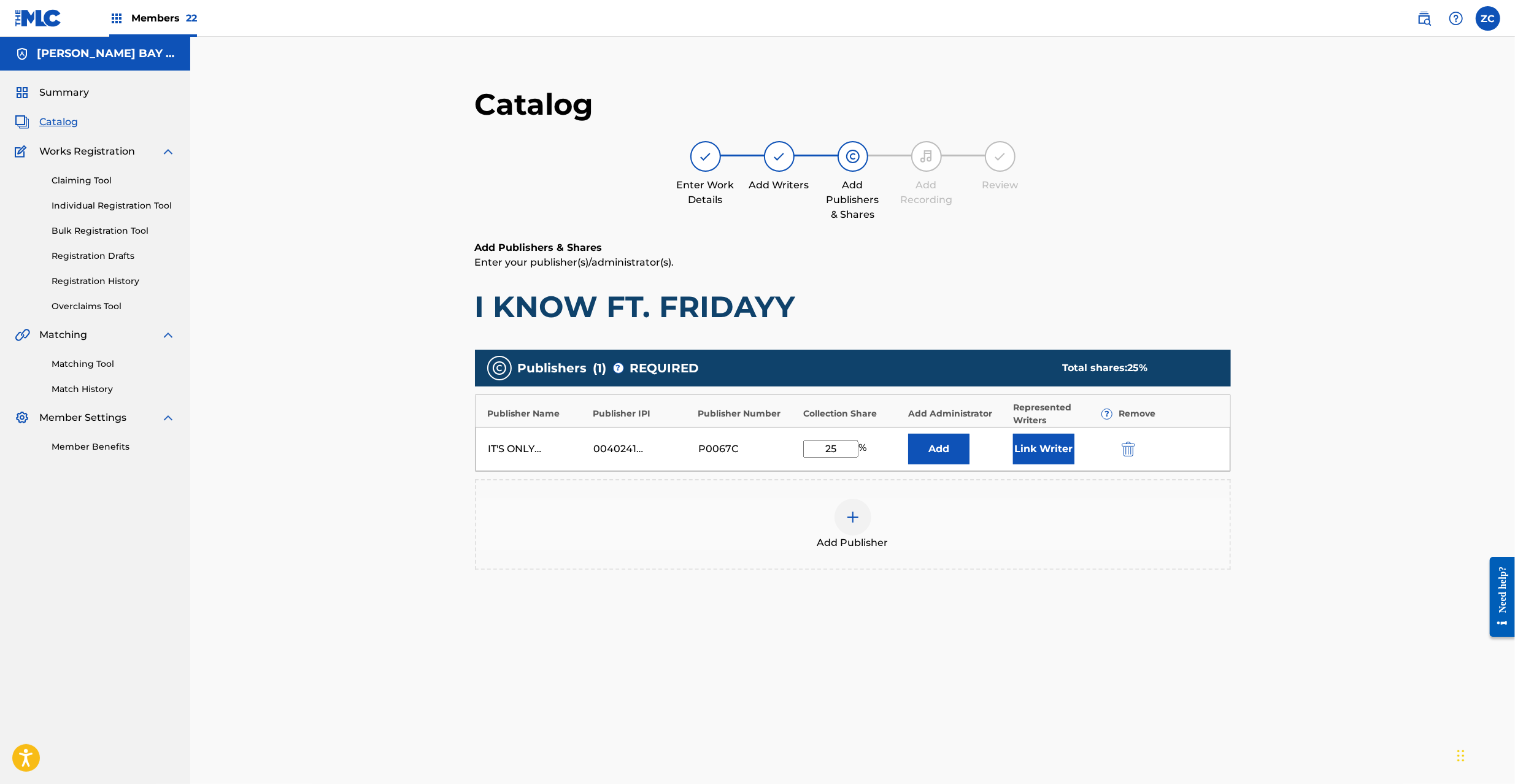
click at [839, 449] on input "25" at bounding box center [830, 449] width 55 height 17
type input "20"
click at [953, 448] on button "Add" at bounding box center [939, 449] width 61 height 31
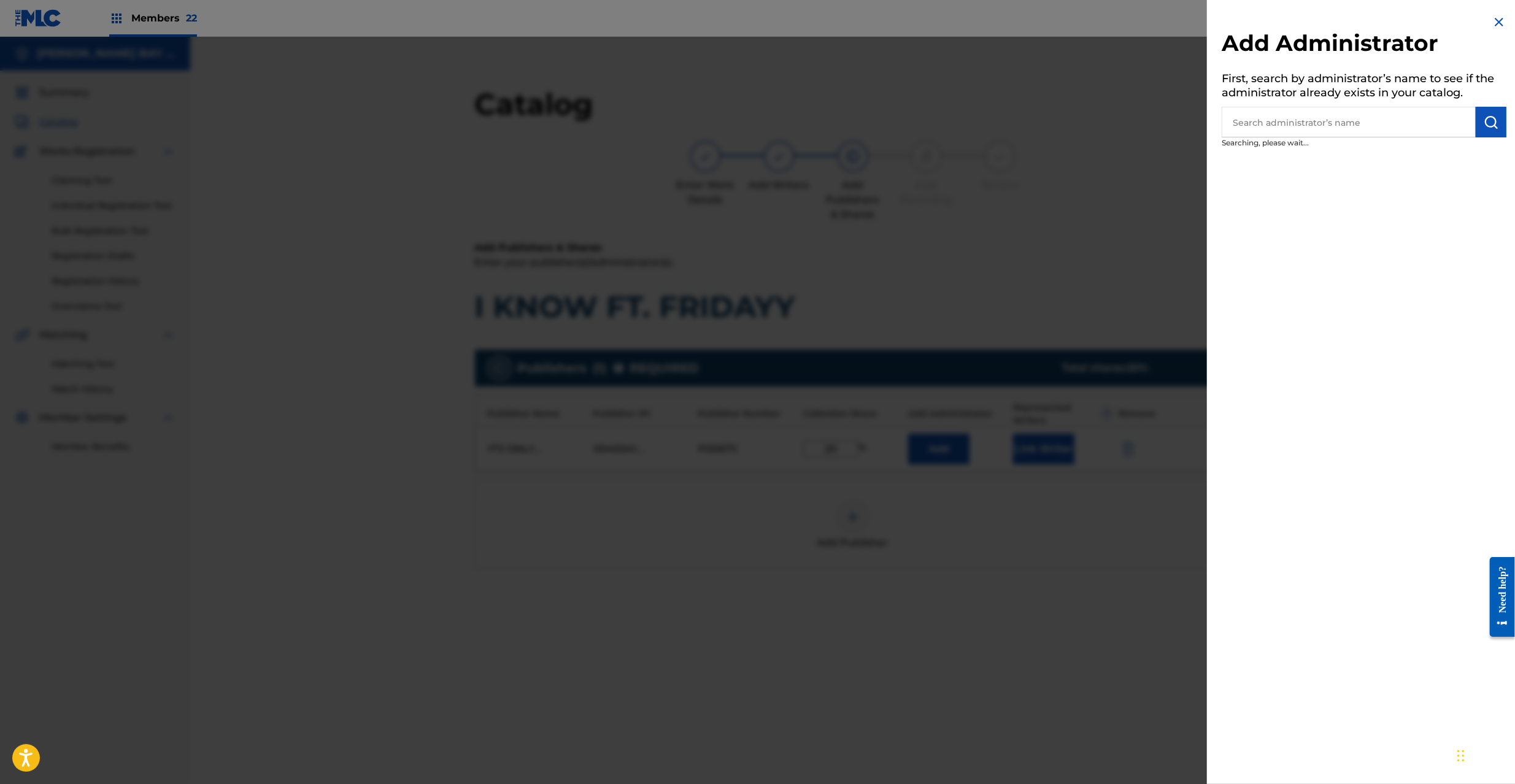
click at [1094, 229] on div at bounding box center [757, 428] width 1515 height 784
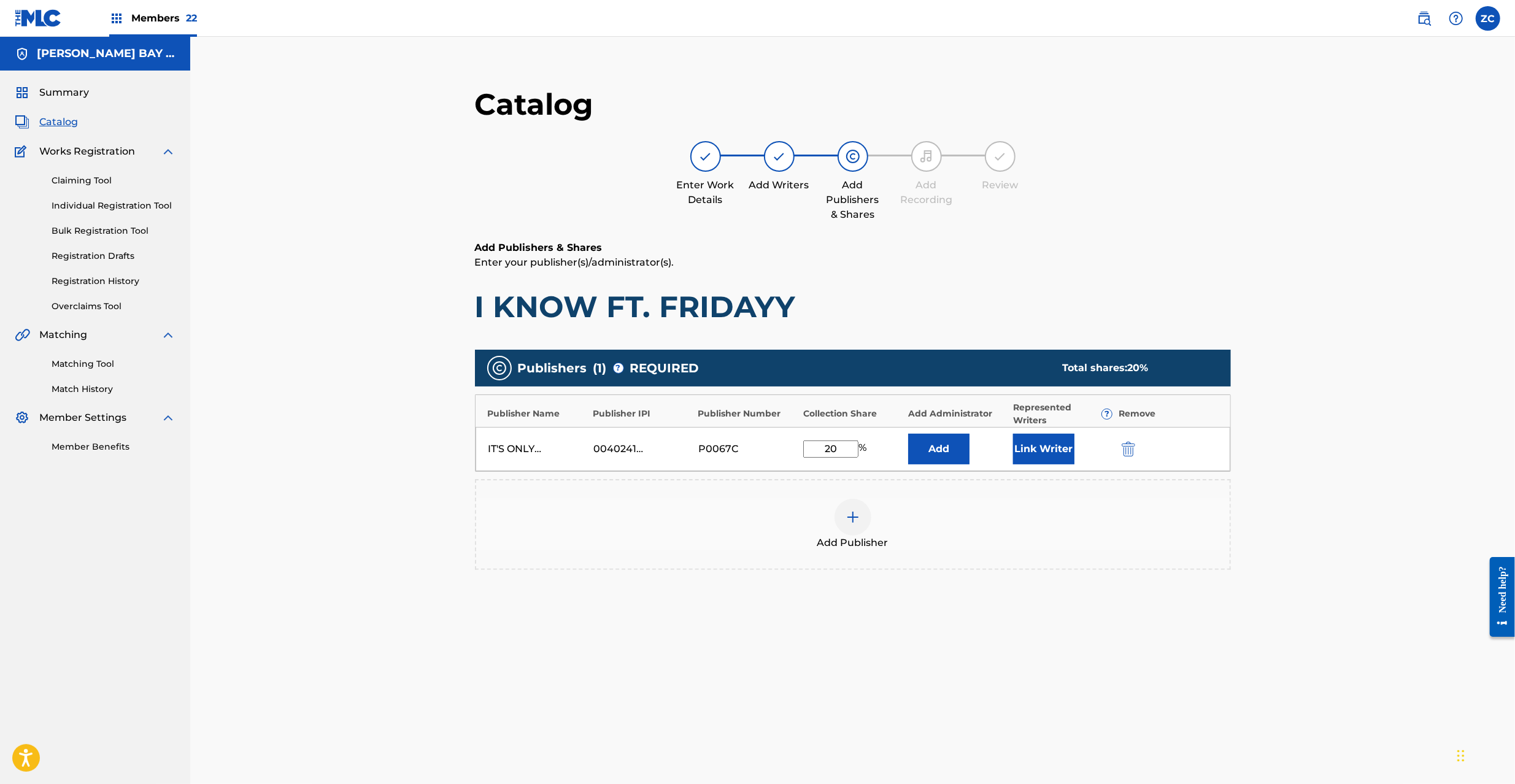
click at [1060, 455] on button "Link Writer" at bounding box center [1044, 449] width 61 height 31
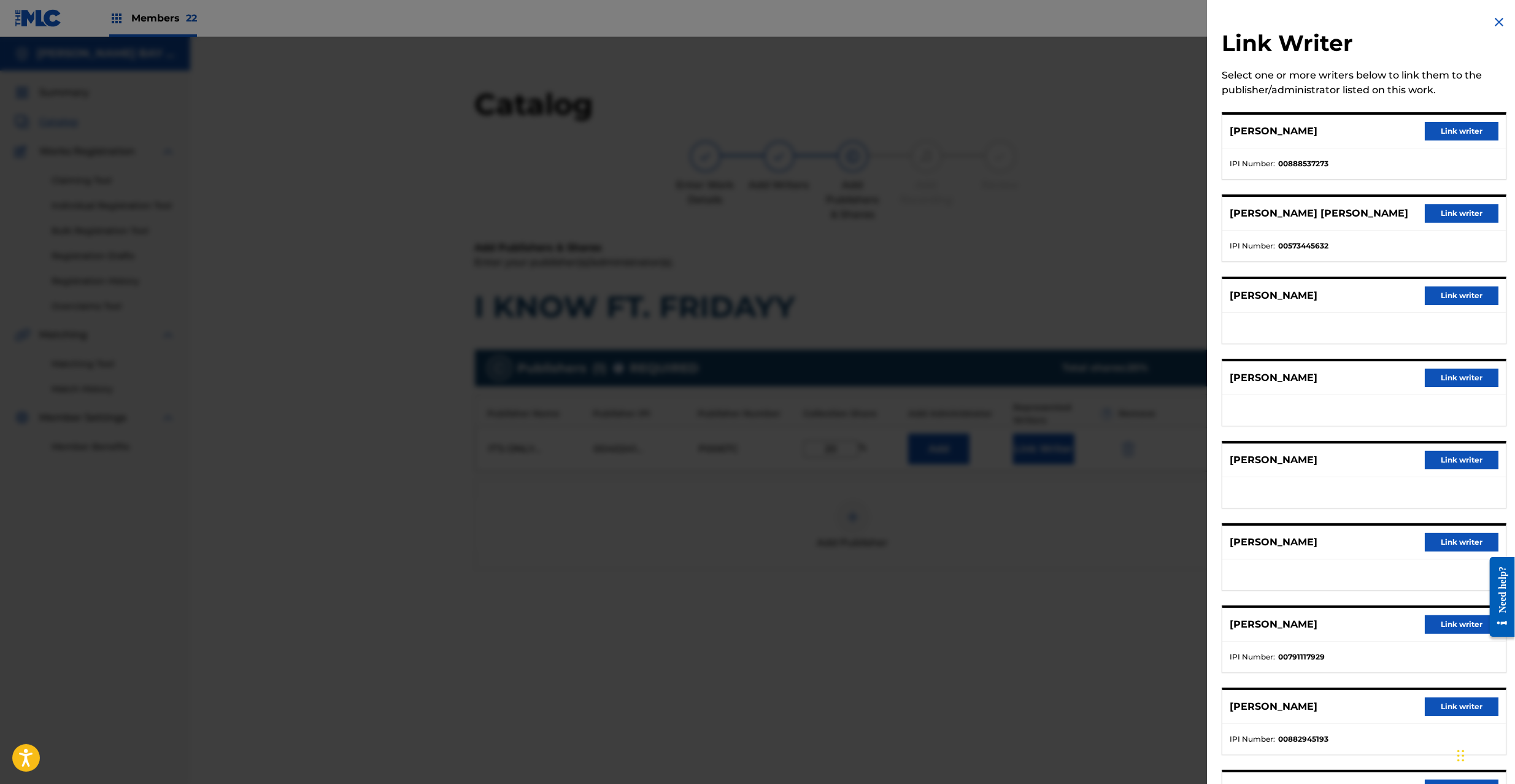
click at [1453, 122] on button "Link writer" at bounding box center [1461, 131] width 73 height 19
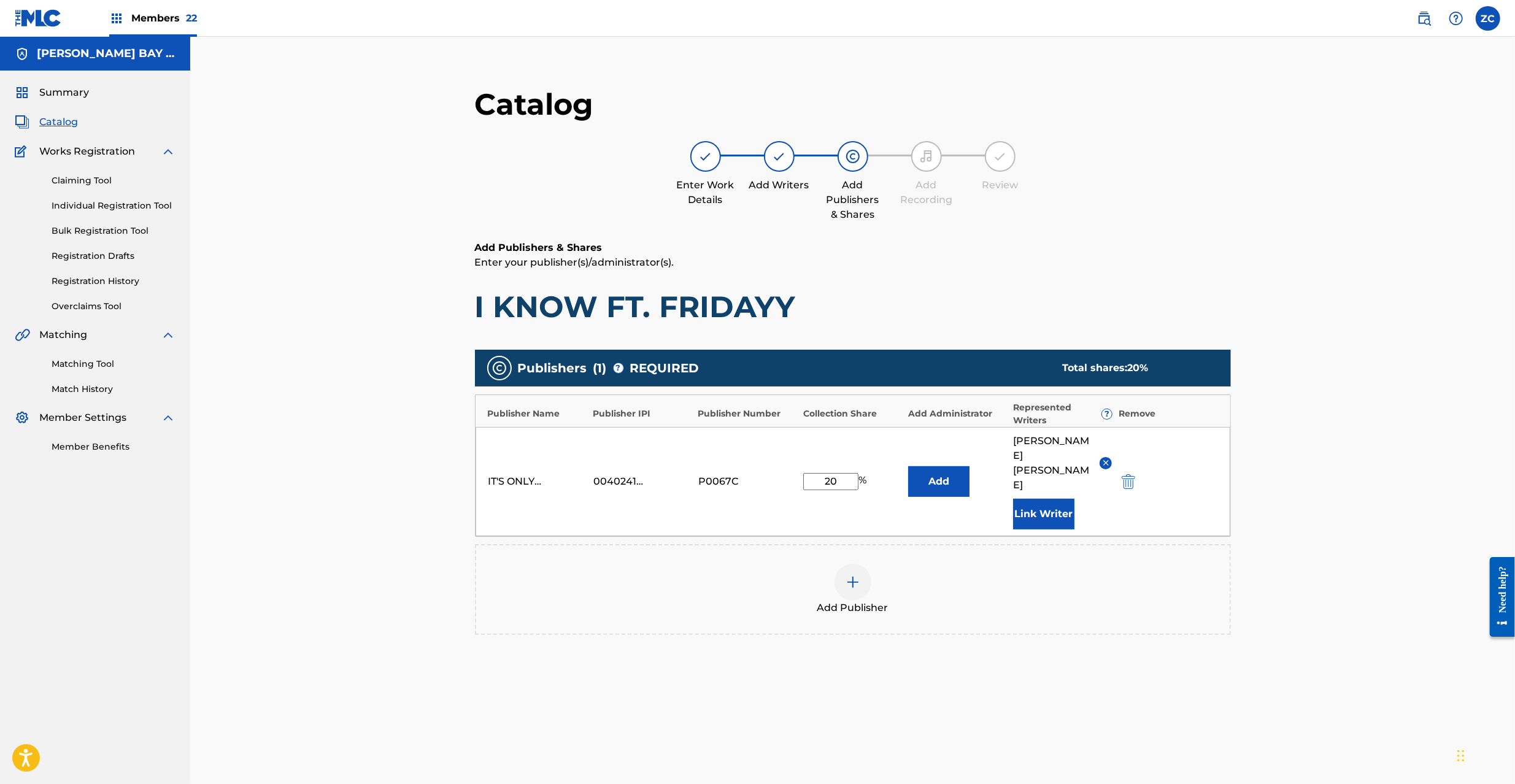
click at [940, 477] on button "Add" at bounding box center [939, 481] width 61 height 31
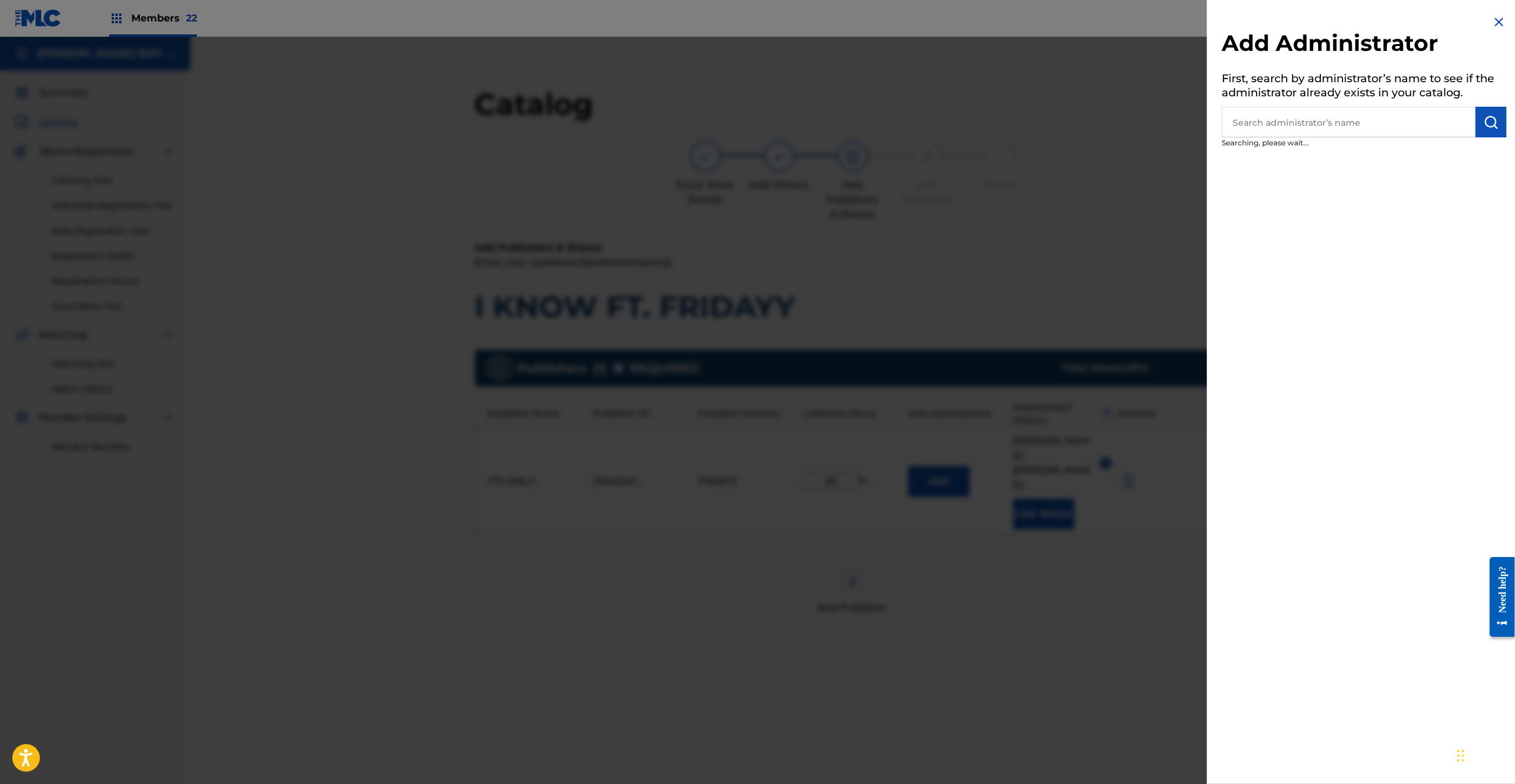
click at [1303, 134] on input "text" at bounding box center [1349, 122] width 254 height 31
type input "SHELLY"
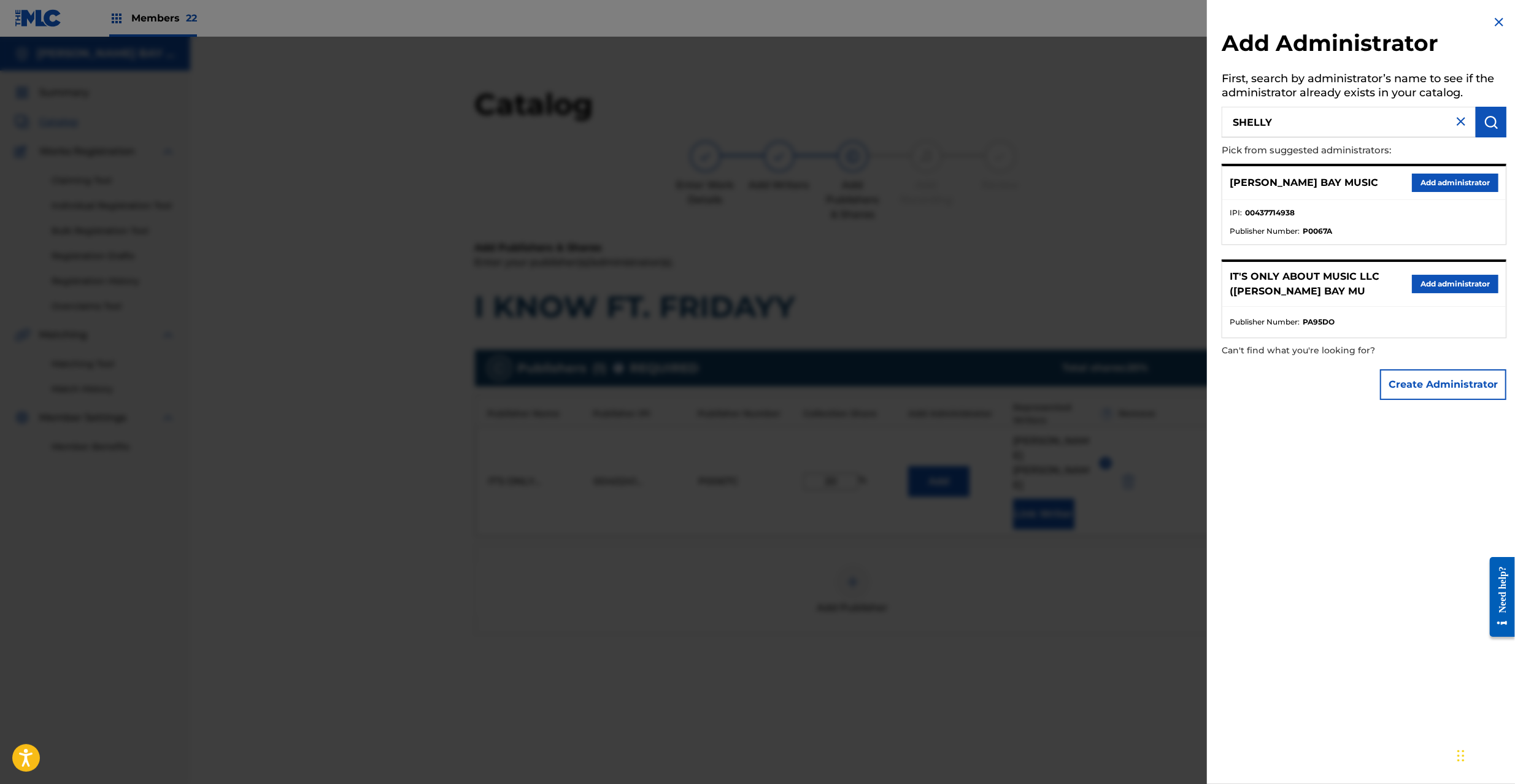
click at [1465, 189] on button "Add administrator" at bounding box center [1454, 183] width 86 height 19
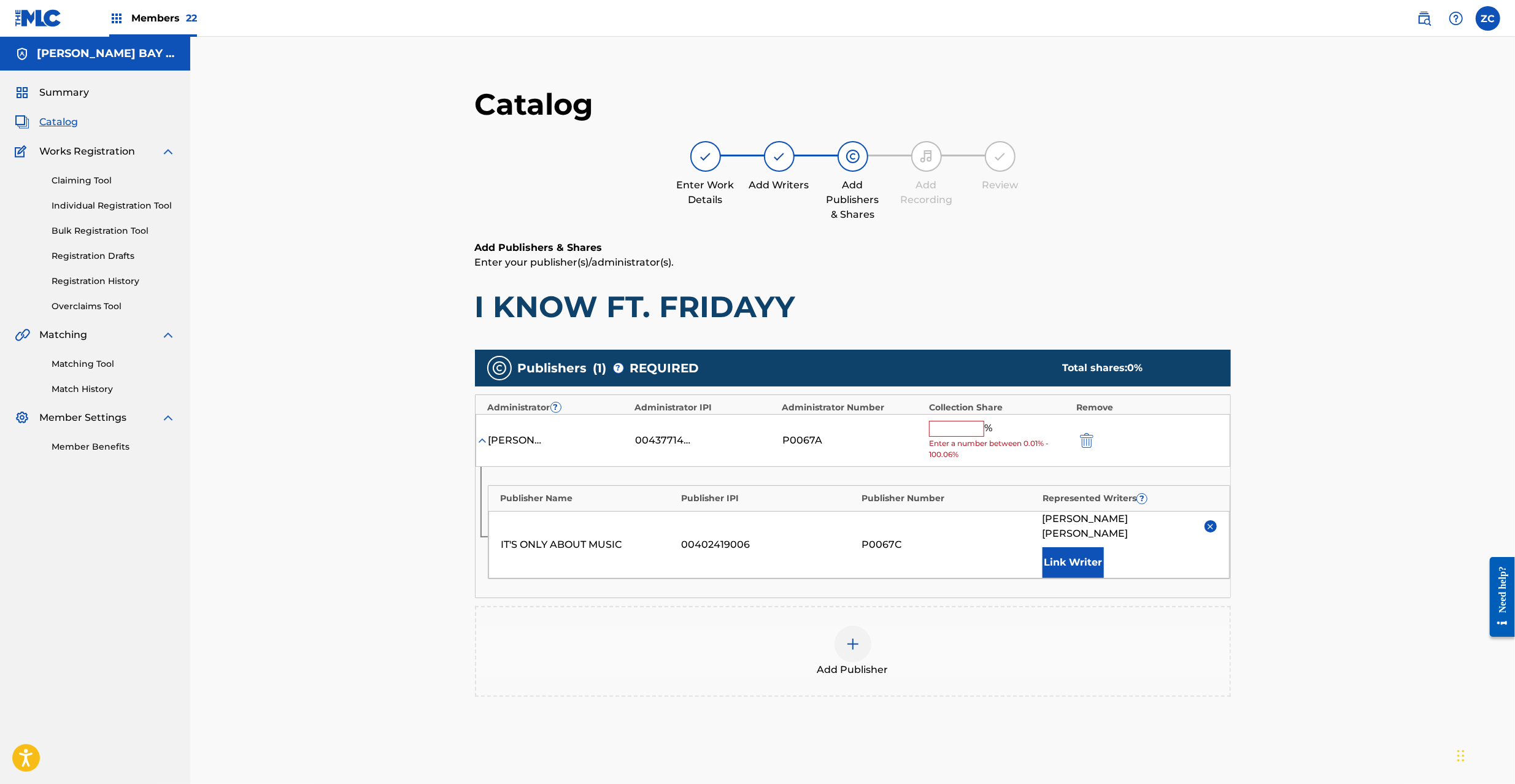
click at [960, 432] on input "text" at bounding box center [956, 428] width 55 height 16
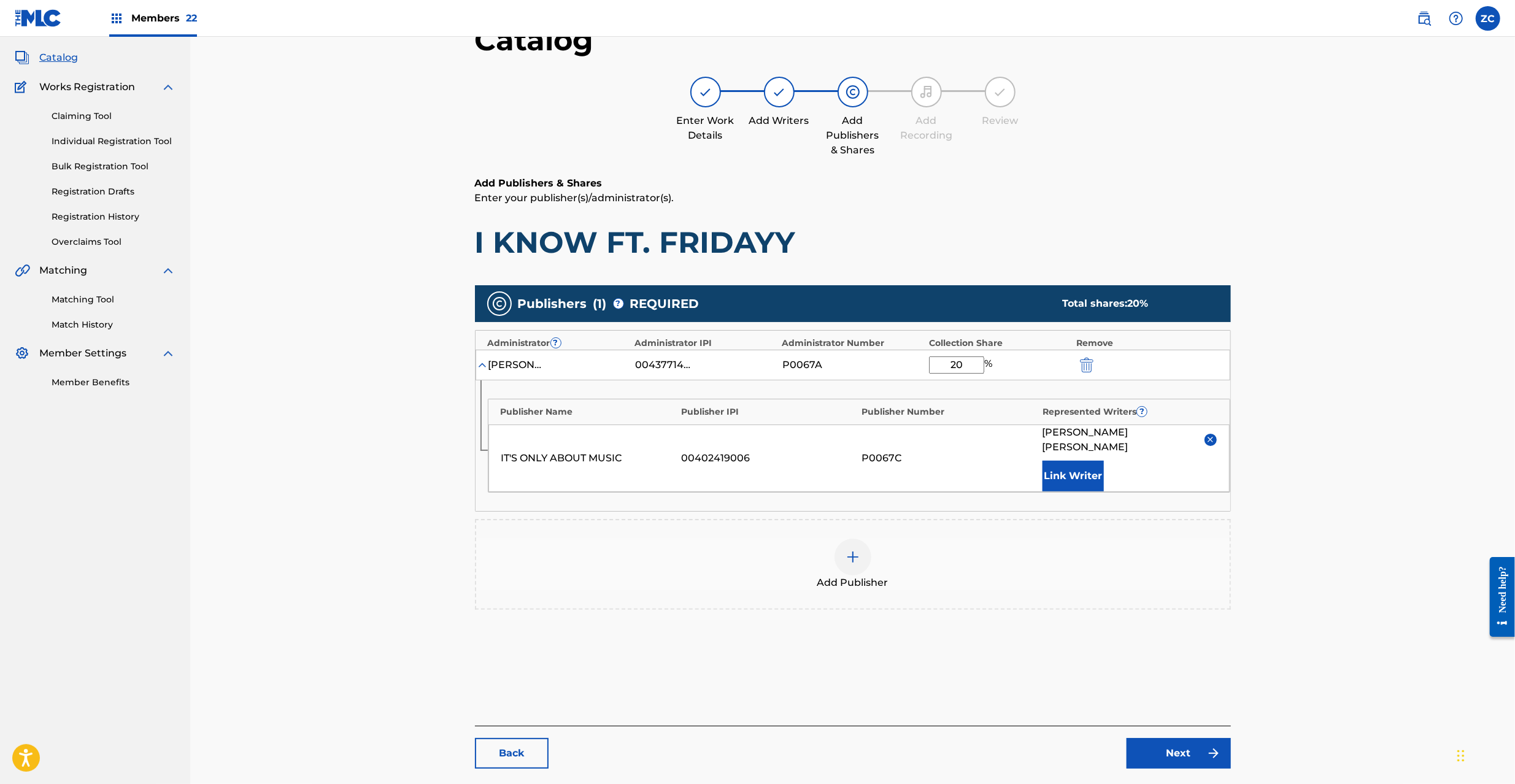
scroll to position [126, 0]
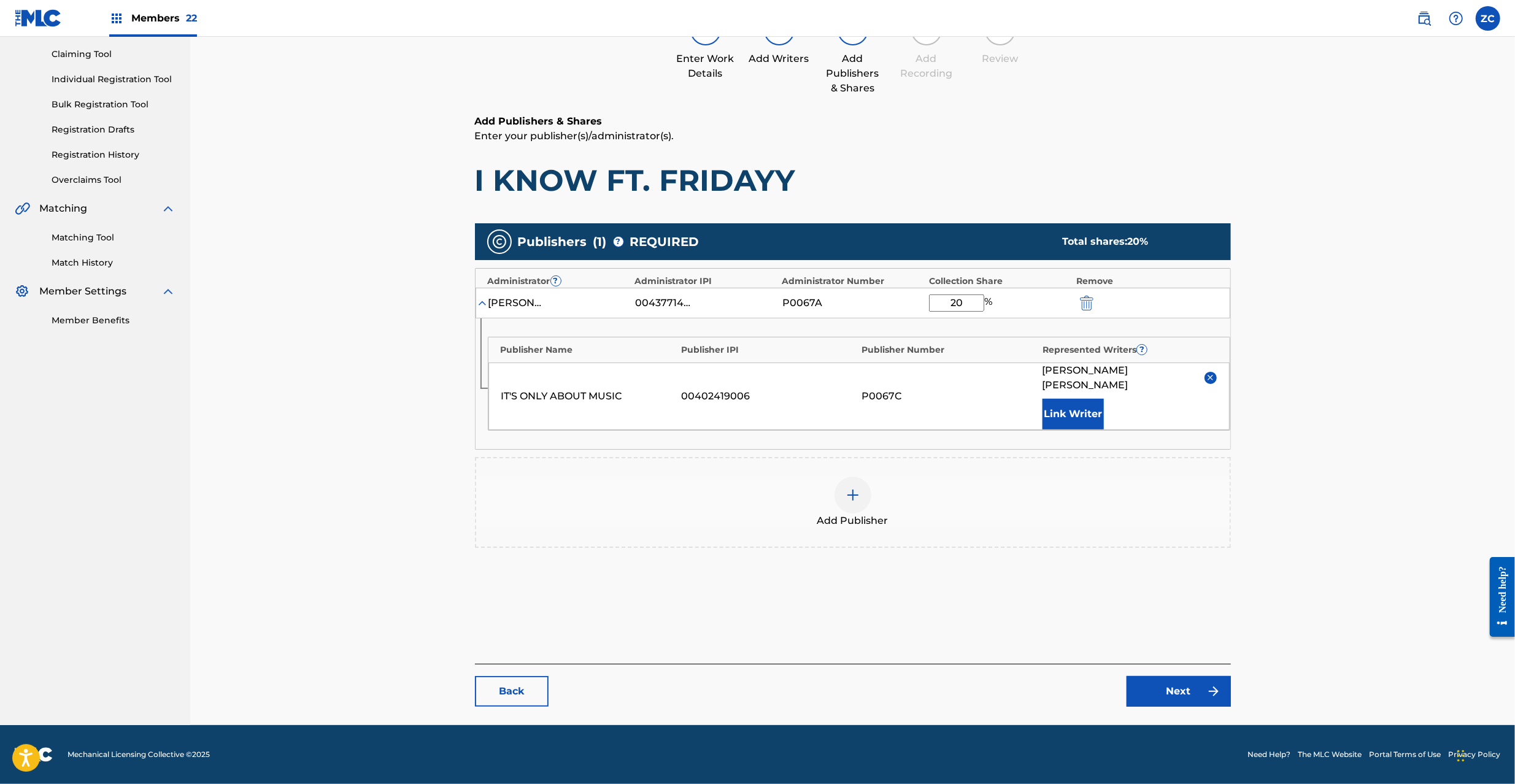
type input "20"
click at [1181, 690] on link "Next" at bounding box center [1179, 691] width 104 height 31
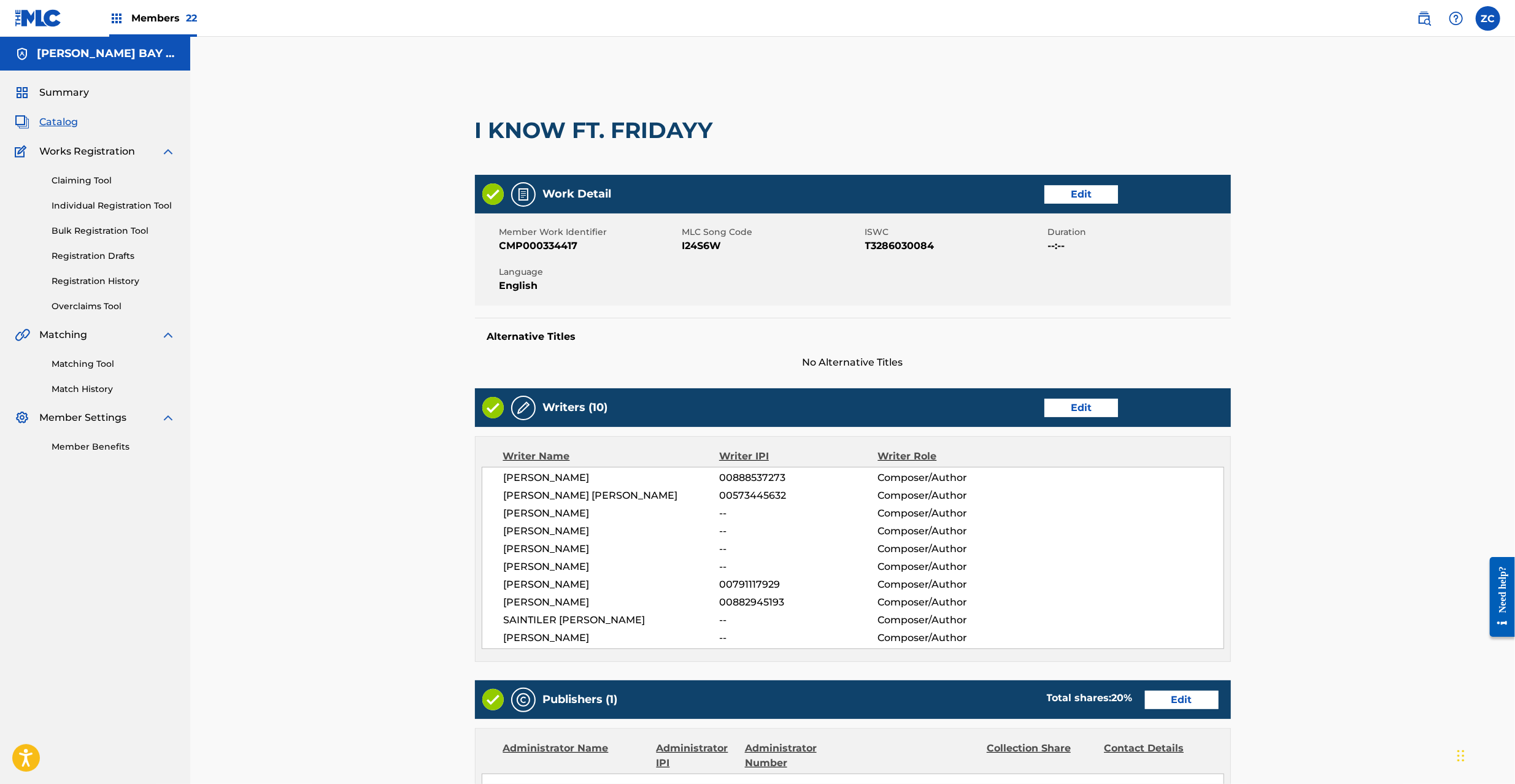
scroll to position [411, 0]
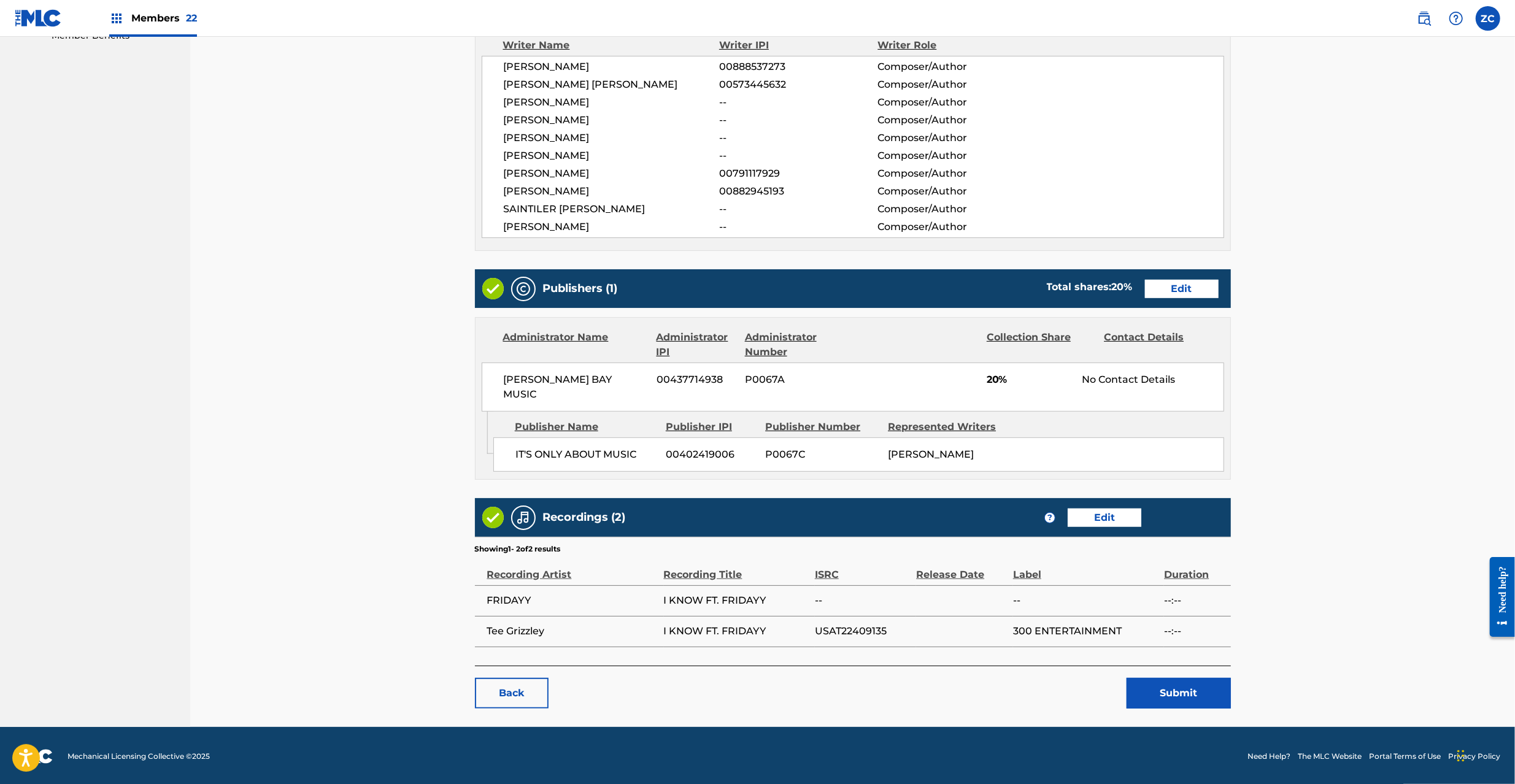
drag, startPoint x: 1157, startPoint y: 688, endPoint x: 852, endPoint y: 685, distance: 305.0
click at [852, 685] on div "Back Submit" at bounding box center [852, 687] width 755 height 43
click at [871, 631] on span "USAT22409135" at bounding box center [861, 630] width 95 height 15
click at [1168, 685] on button "Submit" at bounding box center [1179, 693] width 104 height 31
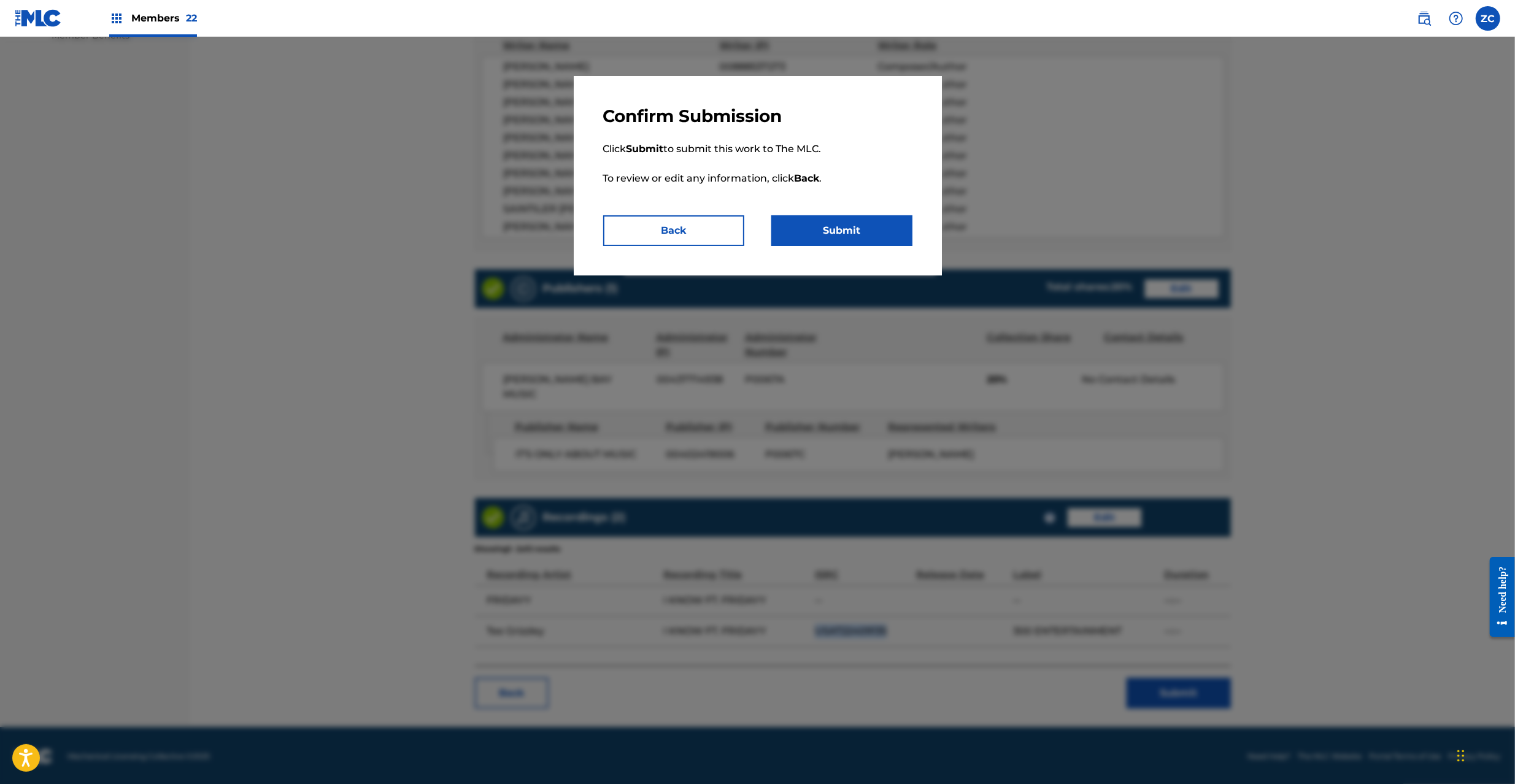
click at [857, 235] on button "Submit" at bounding box center [841, 230] width 141 height 31
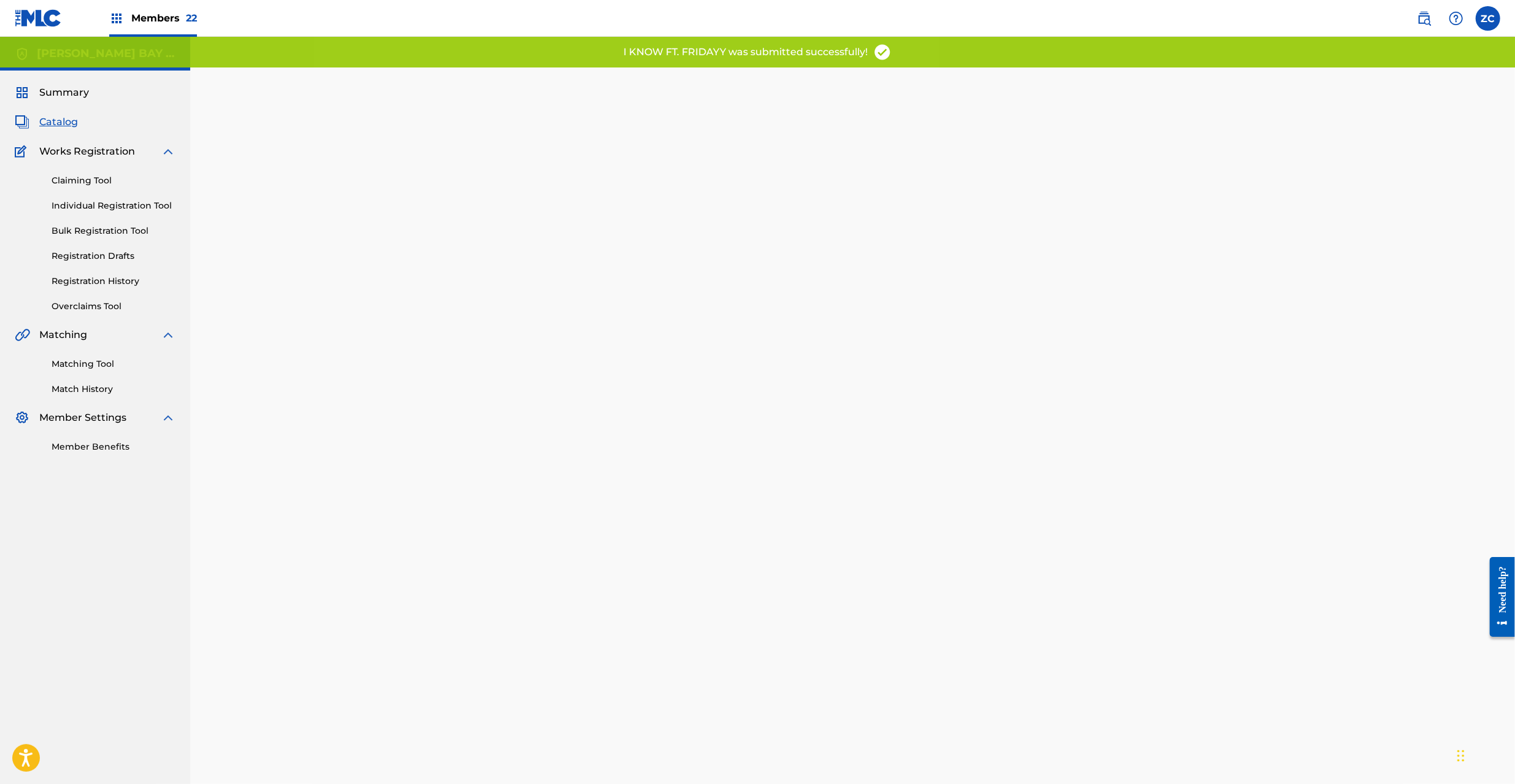
click at [86, 361] on link "Matching Tool" at bounding box center [113, 363] width 124 height 13
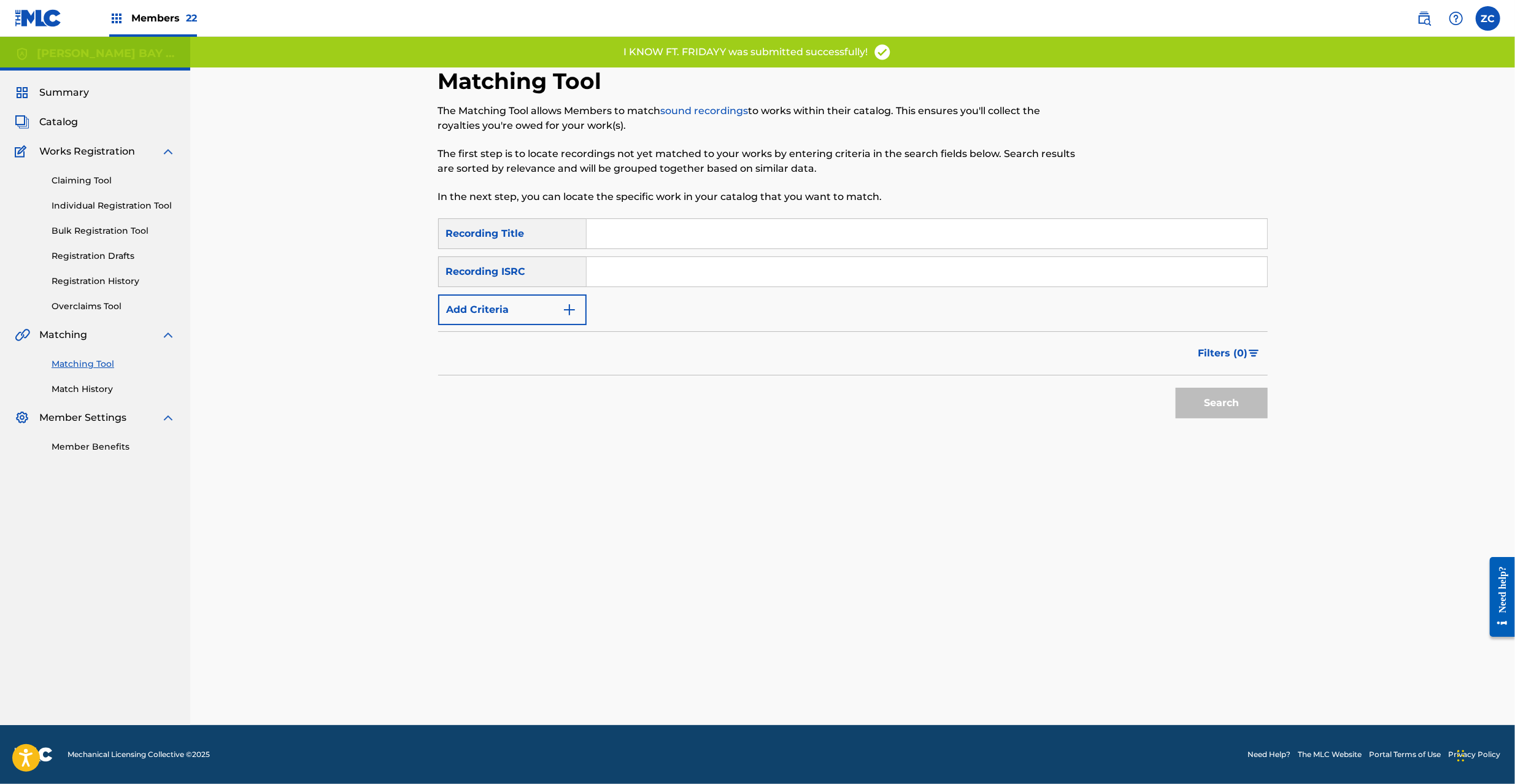
click at [649, 264] on input "Search Form" at bounding box center [926, 271] width 680 height 29
paste input "USAT22409135"
type input "USAT22409135"
click at [1203, 403] on button "Search" at bounding box center [1221, 403] width 92 height 31
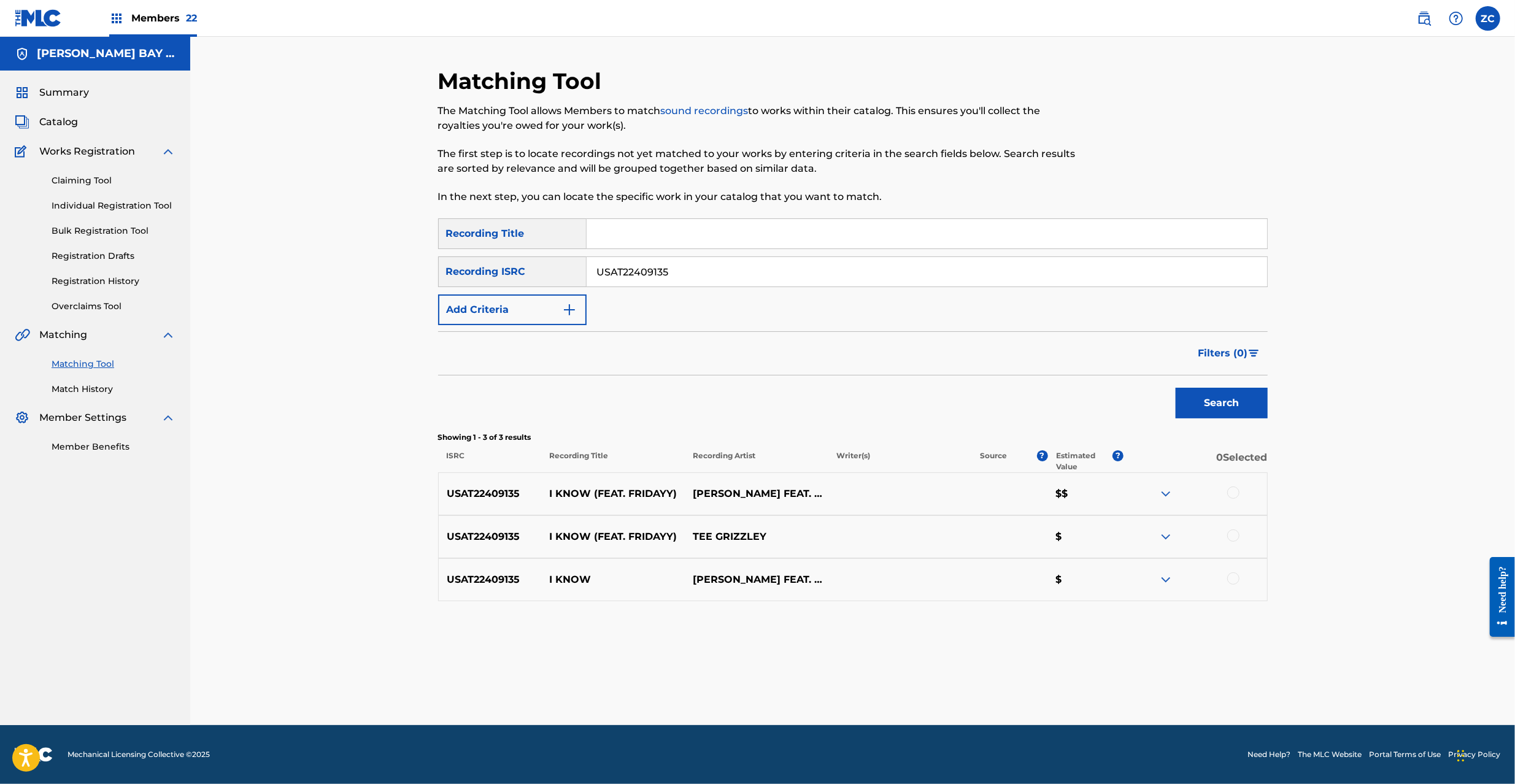
click at [1236, 491] on div at bounding box center [1232, 492] width 12 height 12
click at [1236, 533] on div at bounding box center [1232, 535] width 12 height 12
click at [1230, 580] on div at bounding box center [1232, 578] width 12 height 12
click at [871, 684] on button "Match 3 Groups" at bounding box center [862, 683] width 136 height 31
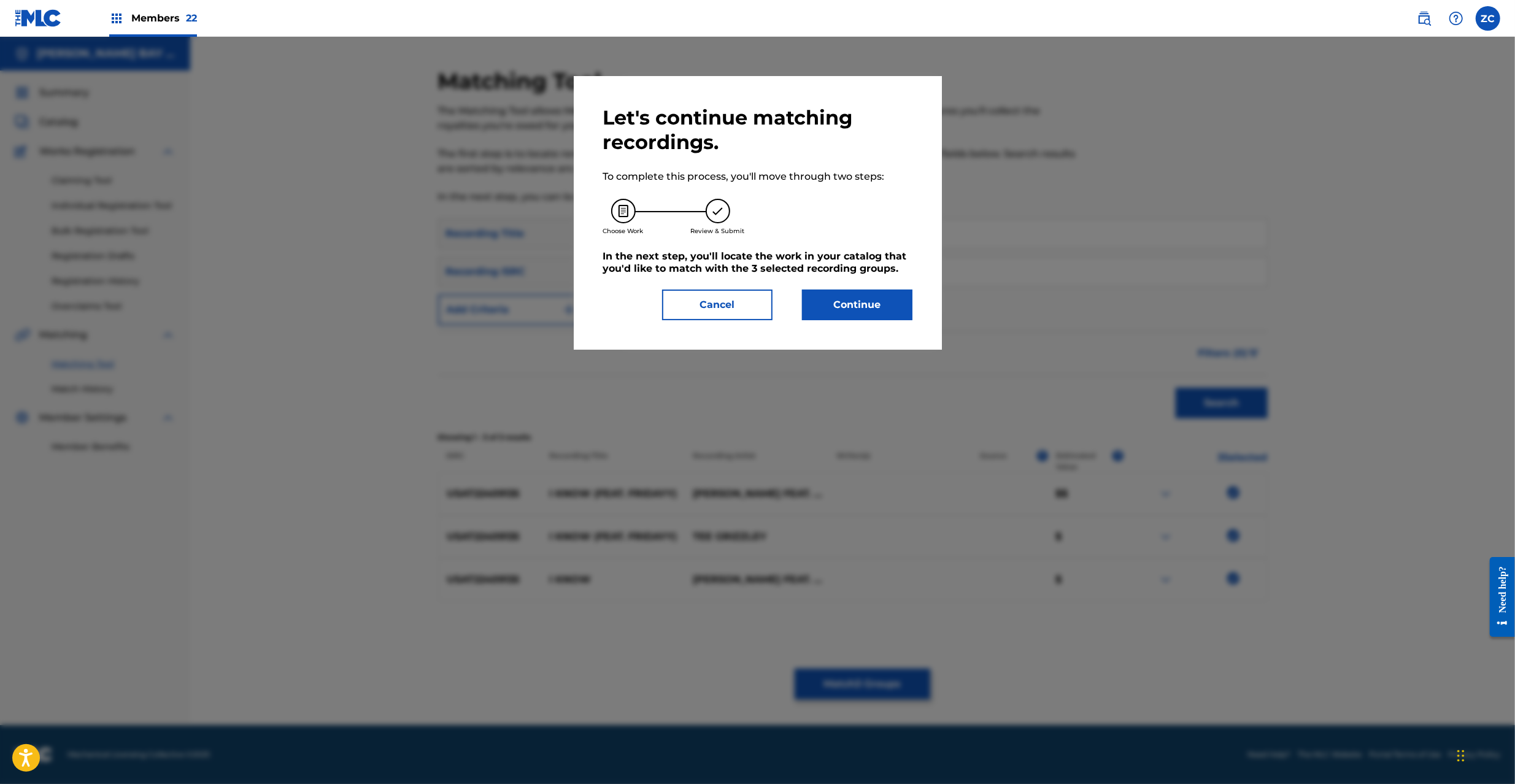
click at [855, 303] on button "Continue" at bounding box center [856, 305] width 110 height 31
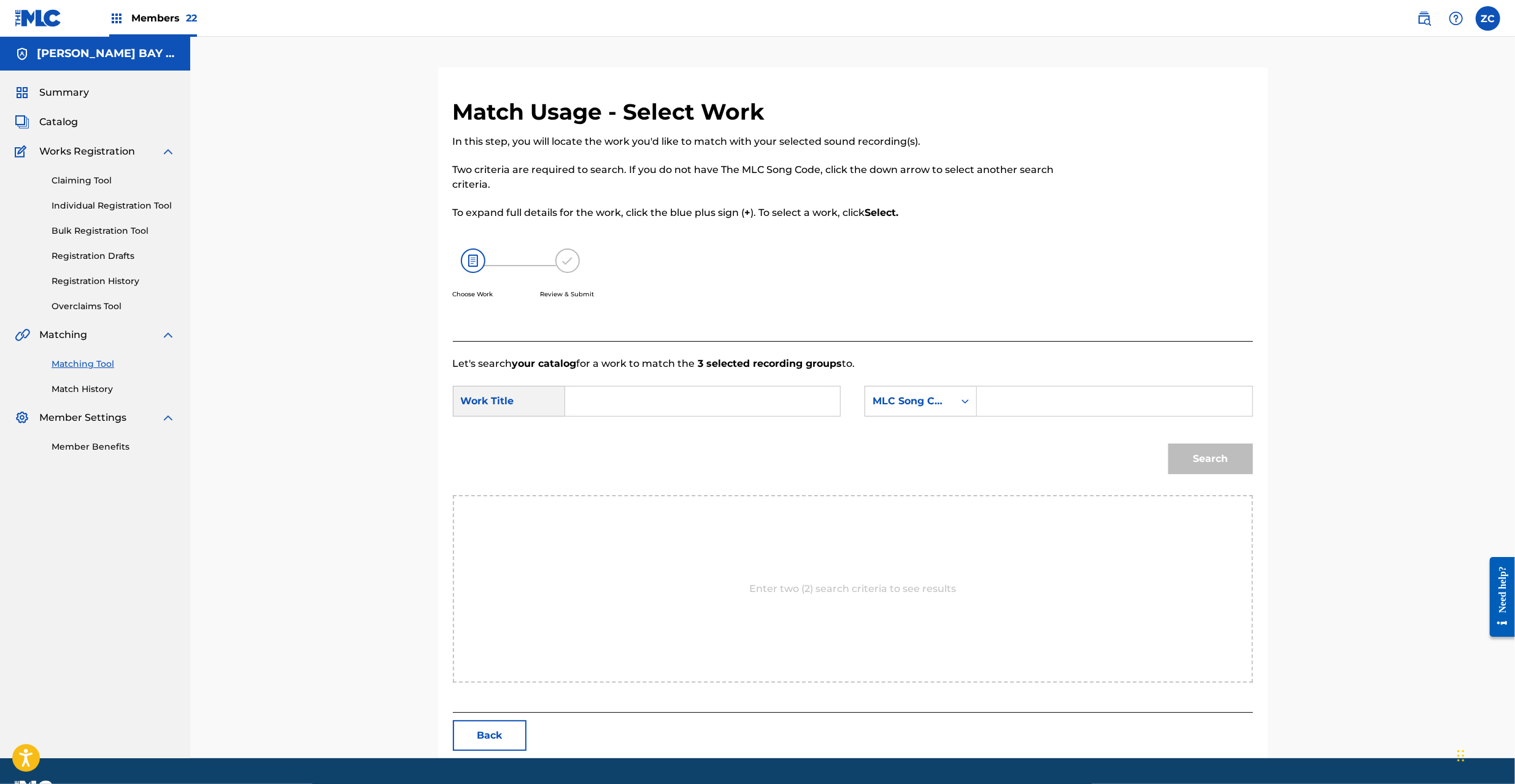
paste input "I24S6W"
click at [1013, 403] on input "Search Form" at bounding box center [1114, 401] width 254 height 29
type input "I24S6W"
click at [609, 396] on input "Search Form" at bounding box center [702, 401] width 254 height 29
paste input "I Know ft. Fridayy"
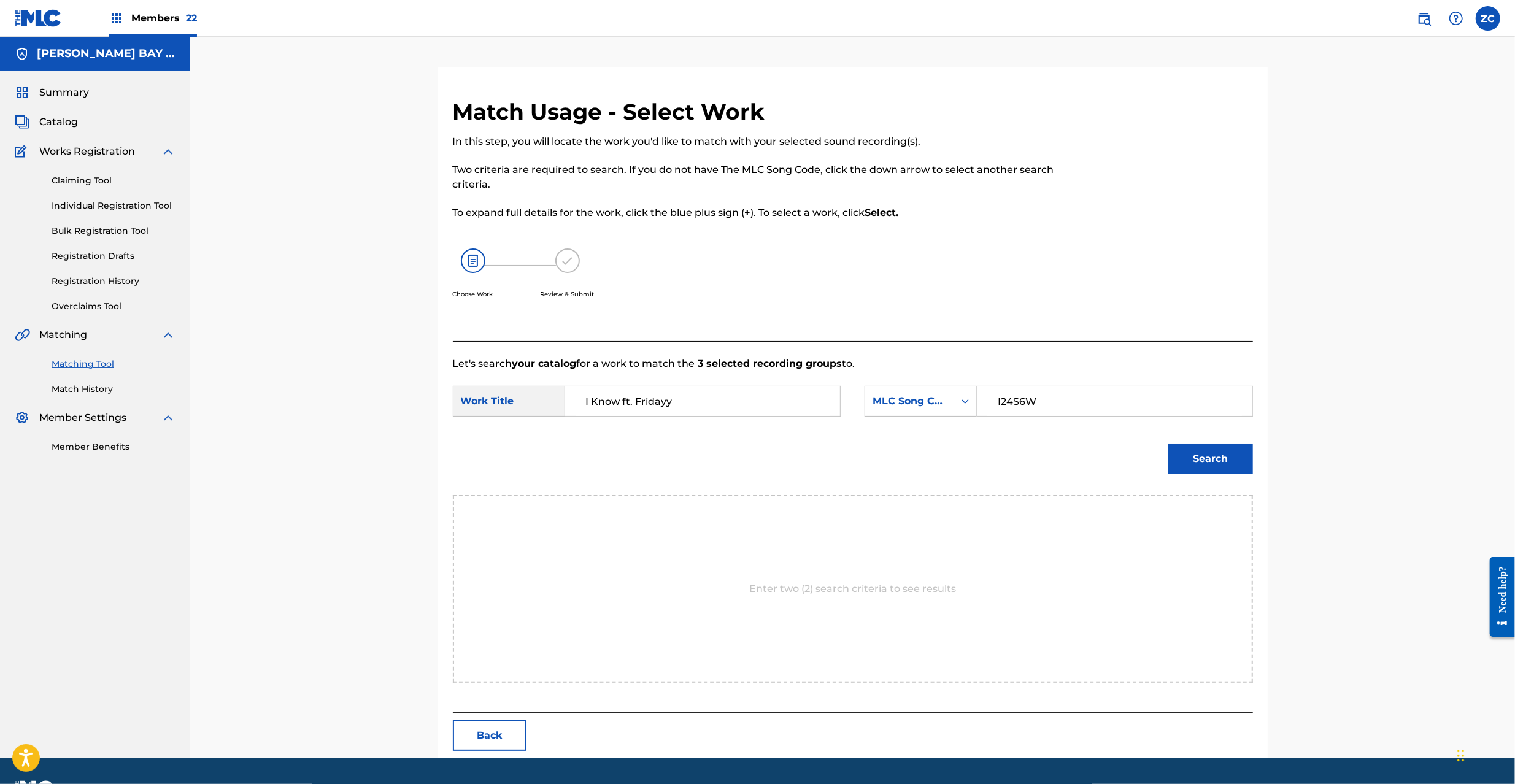
type input "I Know ft. Fridayy"
click at [1192, 447] on button "Search" at bounding box center [1209, 459] width 84 height 31
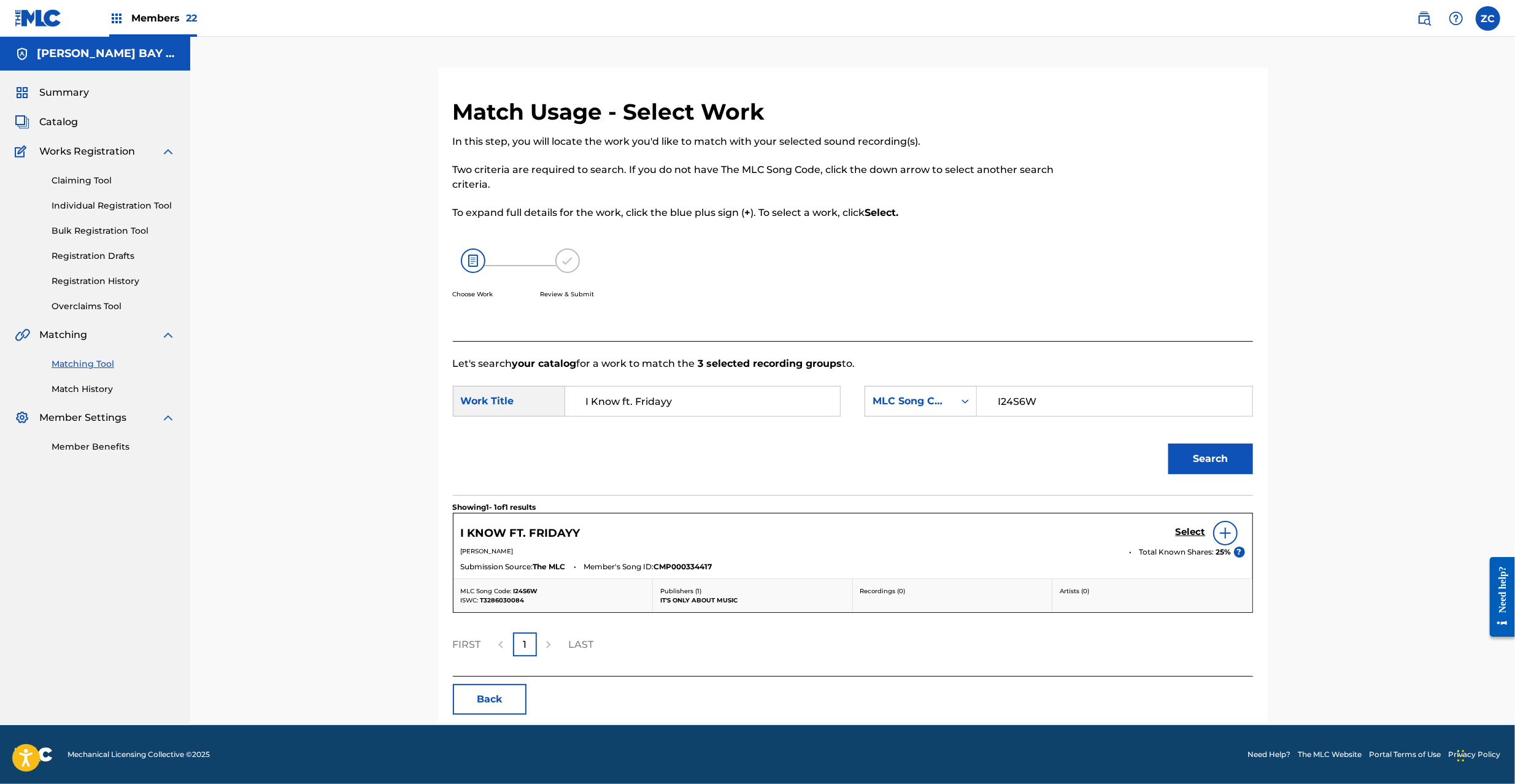
click at [1191, 529] on h5 "Select" at bounding box center [1190, 532] width 30 height 12
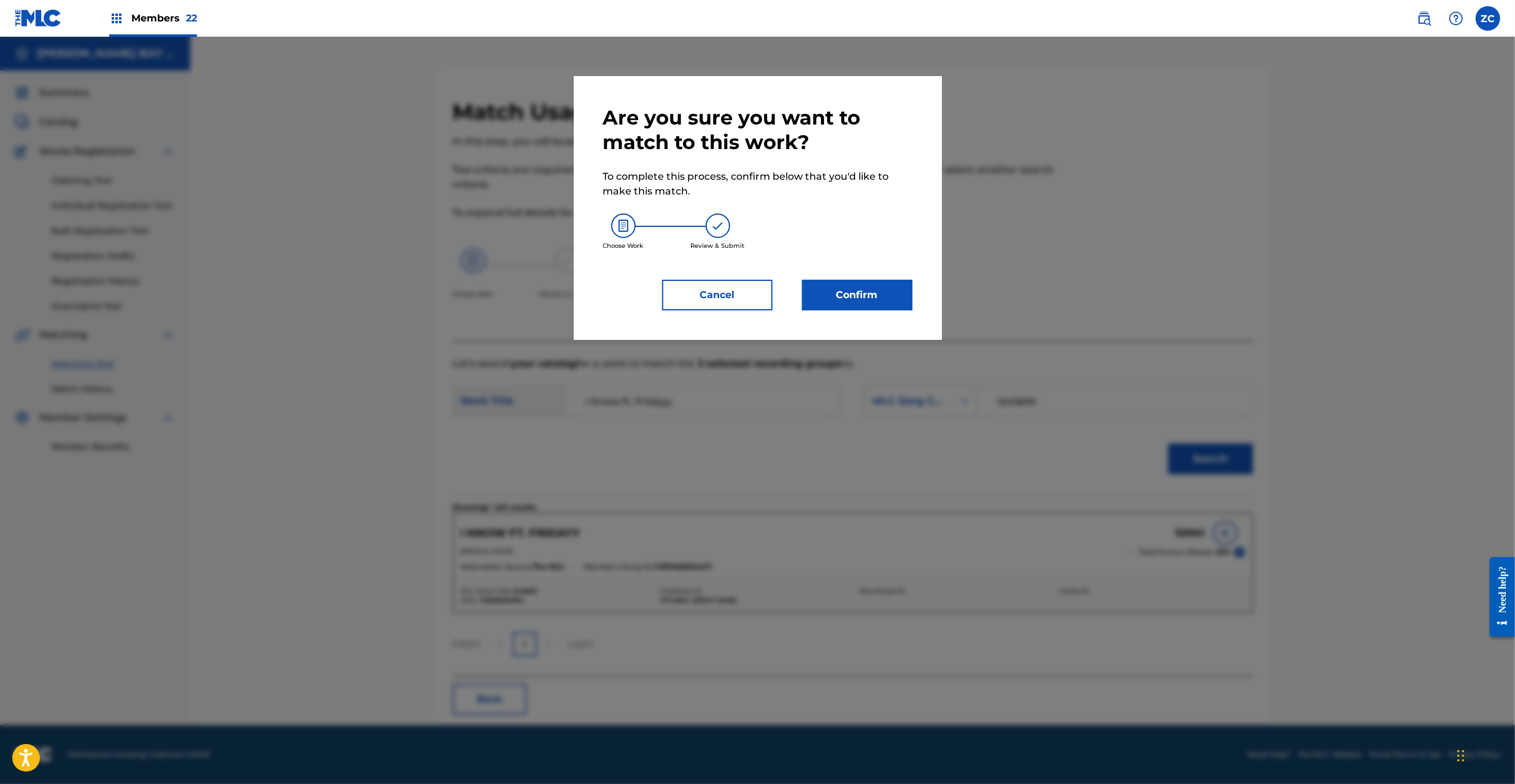
click at [867, 299] on button "Confirm" at bounding box center [856, 295] width 110 height 31
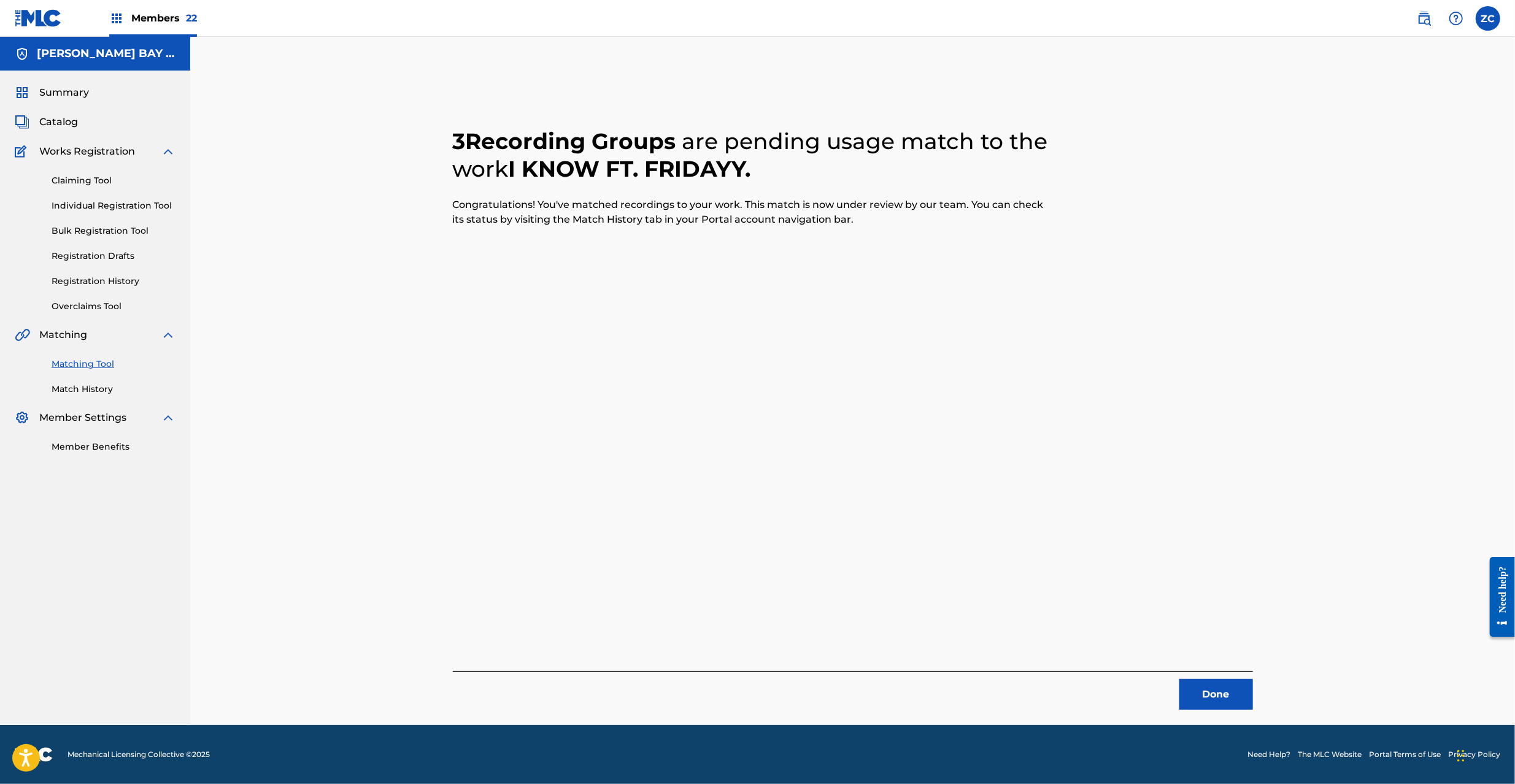
click at [1226, 693] on button "Done" at bounding box center [1215, 694] width 73 height 31
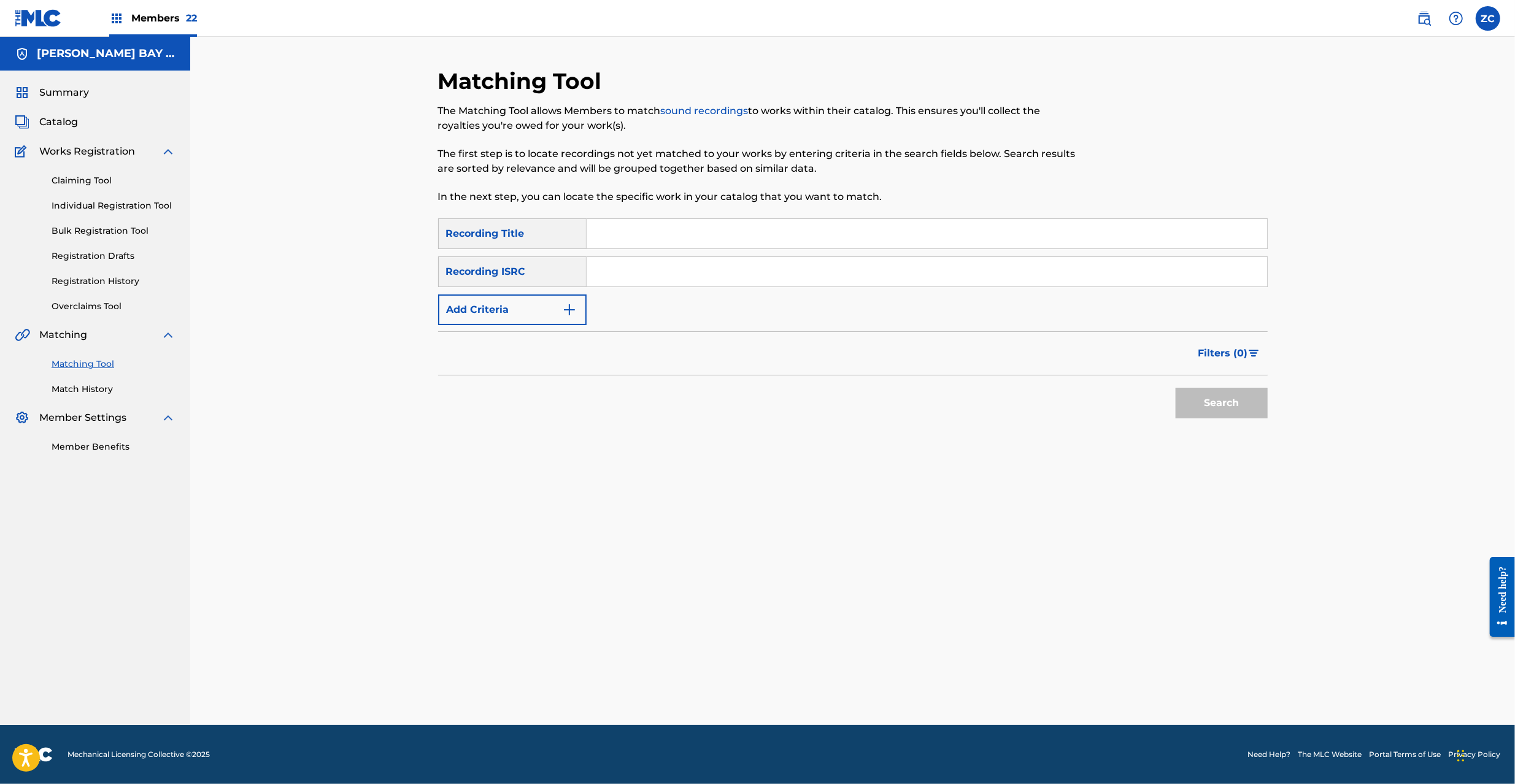
click at [82, 282] on link "Registration History" at bounding box center [113, 281] width 124 height 13
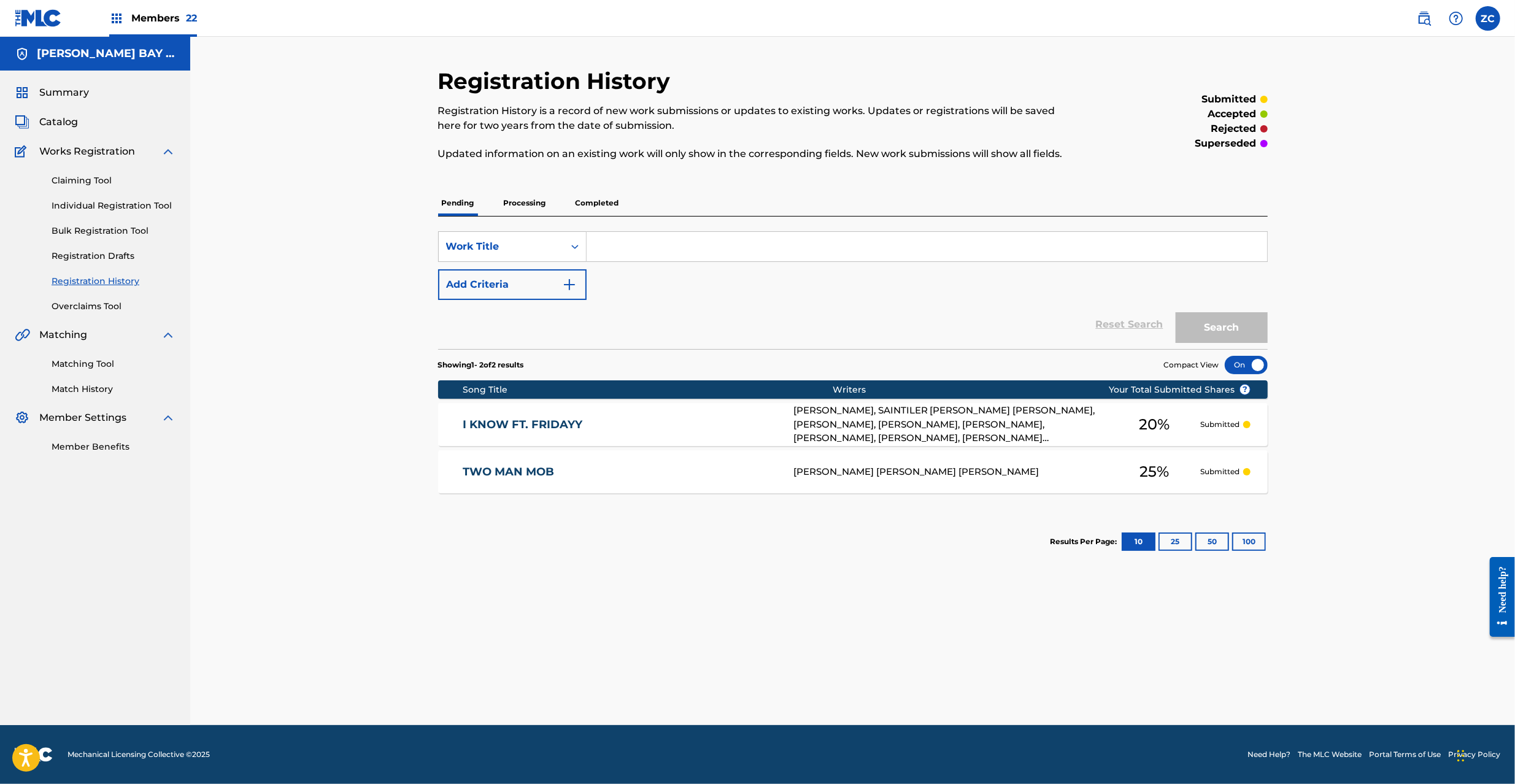
click at [663, 429] on link "I KNOW FT. FRIDAYY" at bounding box center [620, 424] width 314 height 15
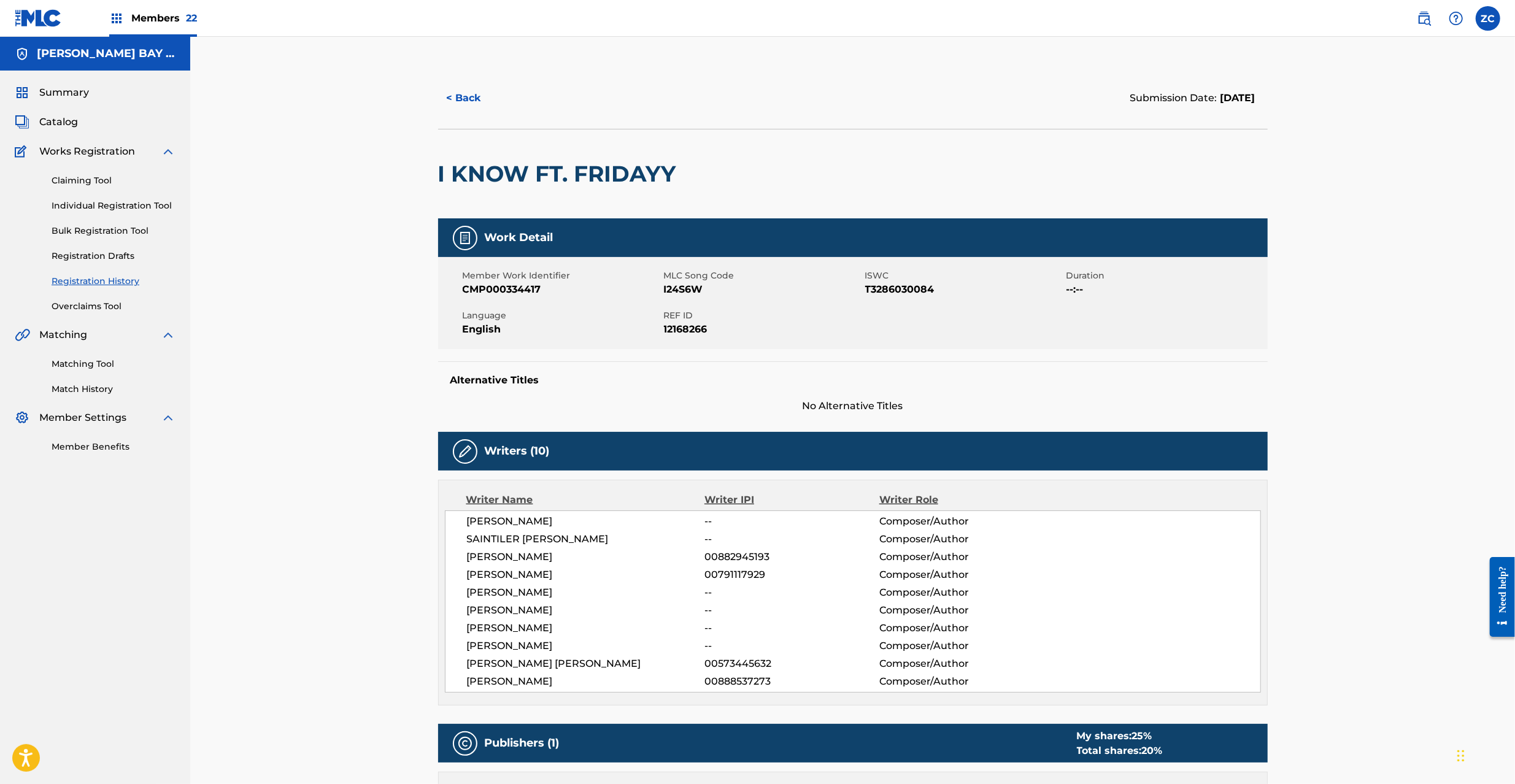
click at [670, 311] on span "REF ID" at bounding box center [763, 315] width 198 height 13
click at [686, 325] on span "12168266" at bounding box center [763, 328] width 198 height 15
